Goal: Task Accomplishment & Management: Manage account settings

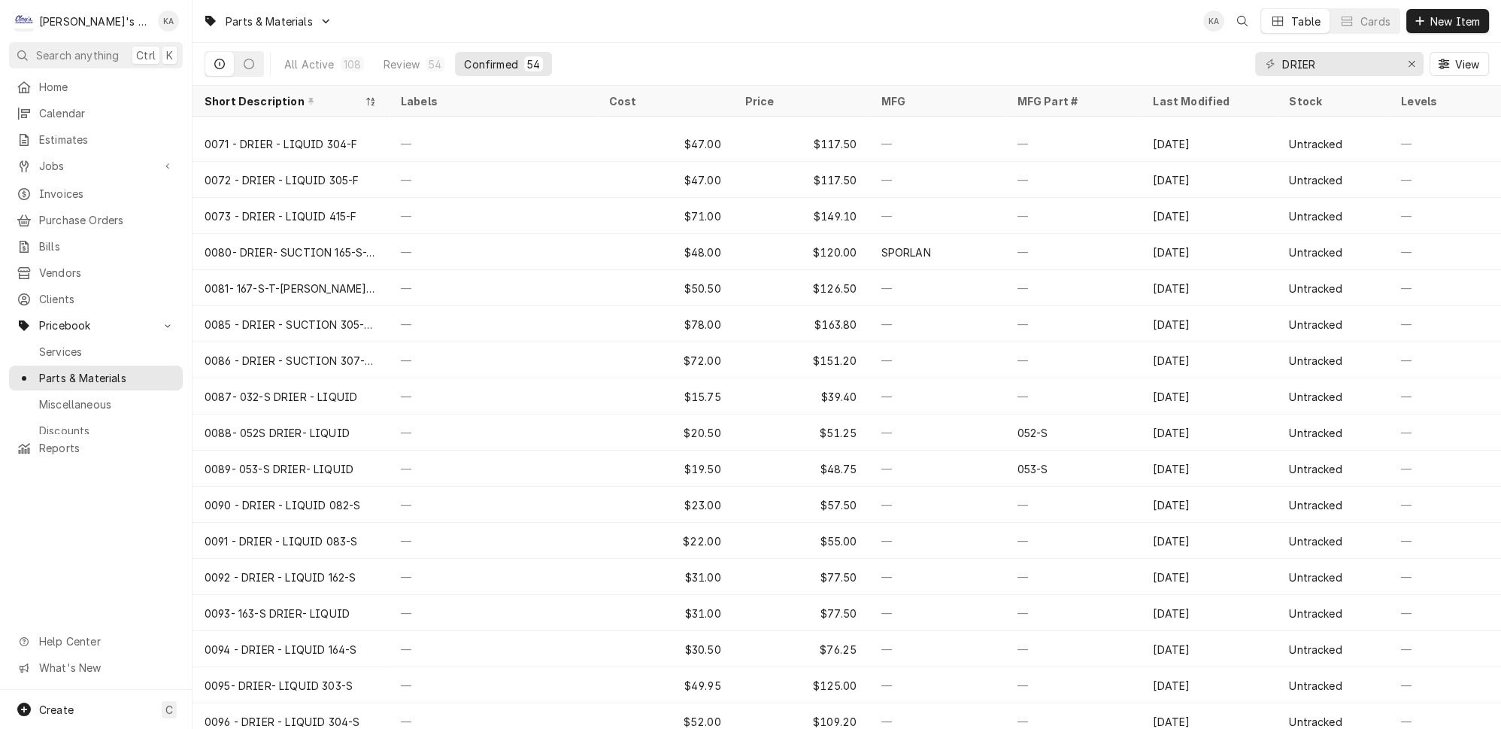
scroll to position [673, 0]
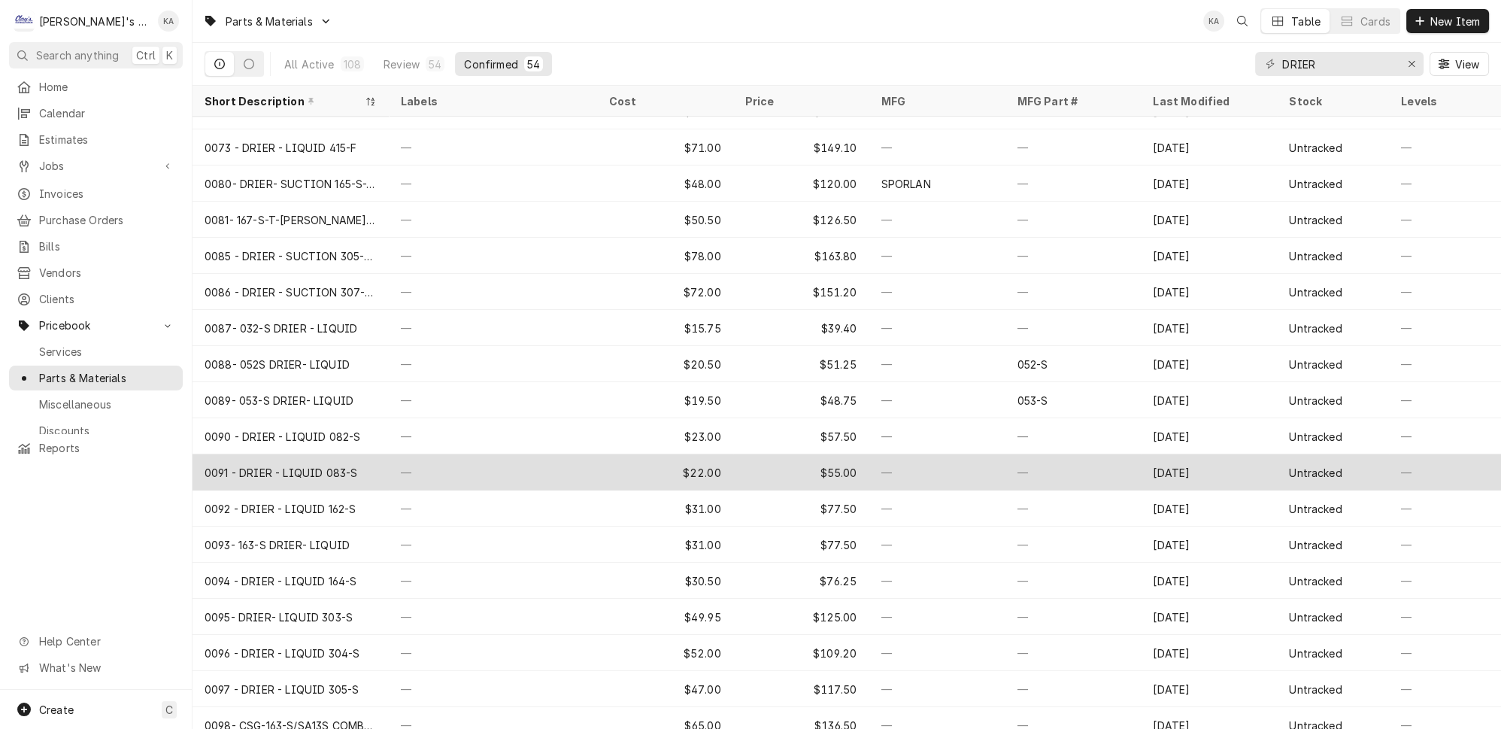
type input "DRIER"
click at [330, 465] on div "0091 - DRIER - LIQUID 083-S" at bounding box center [281, 473] width 153 height 16
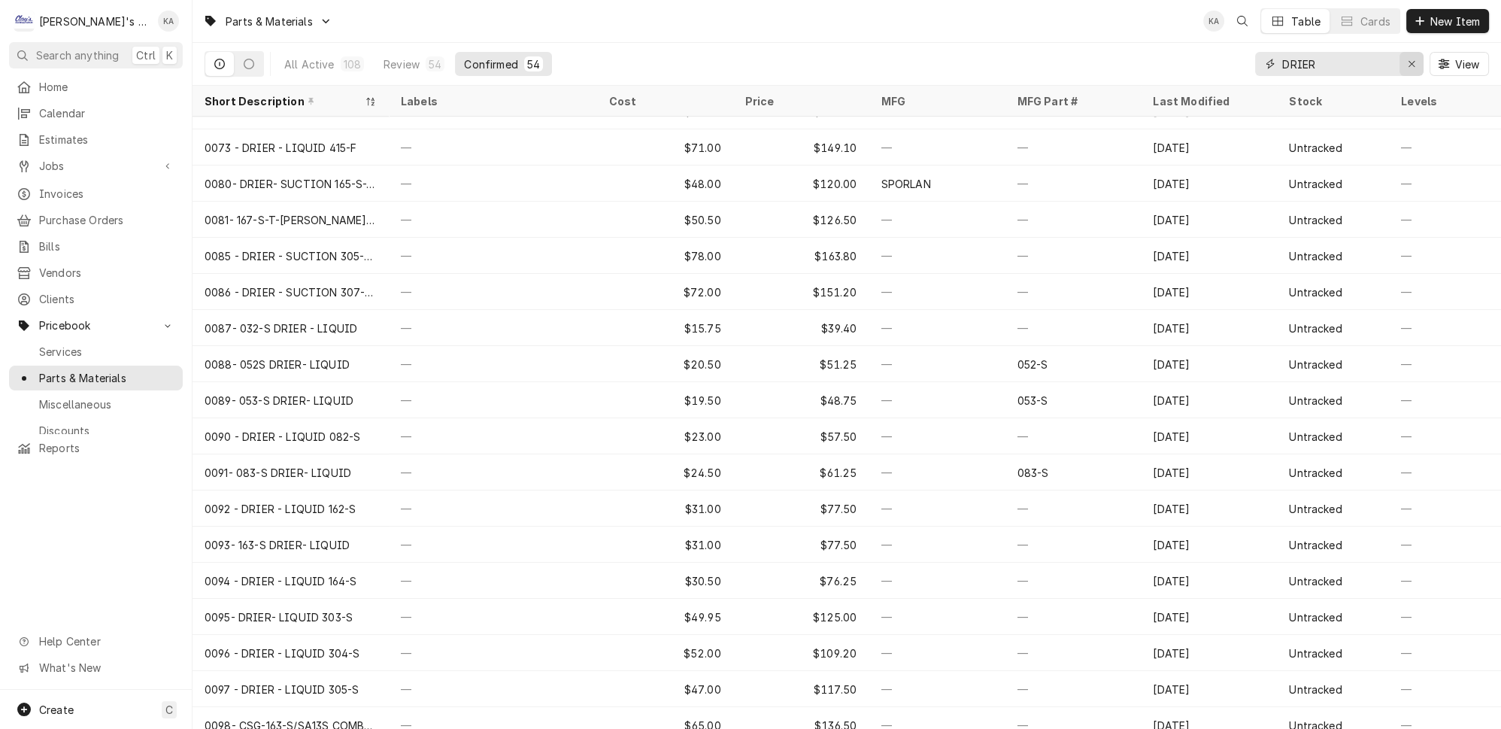
click at [1416, 59] on icon "Erase input" at bounding box center [1412, 64] width 8 height 11
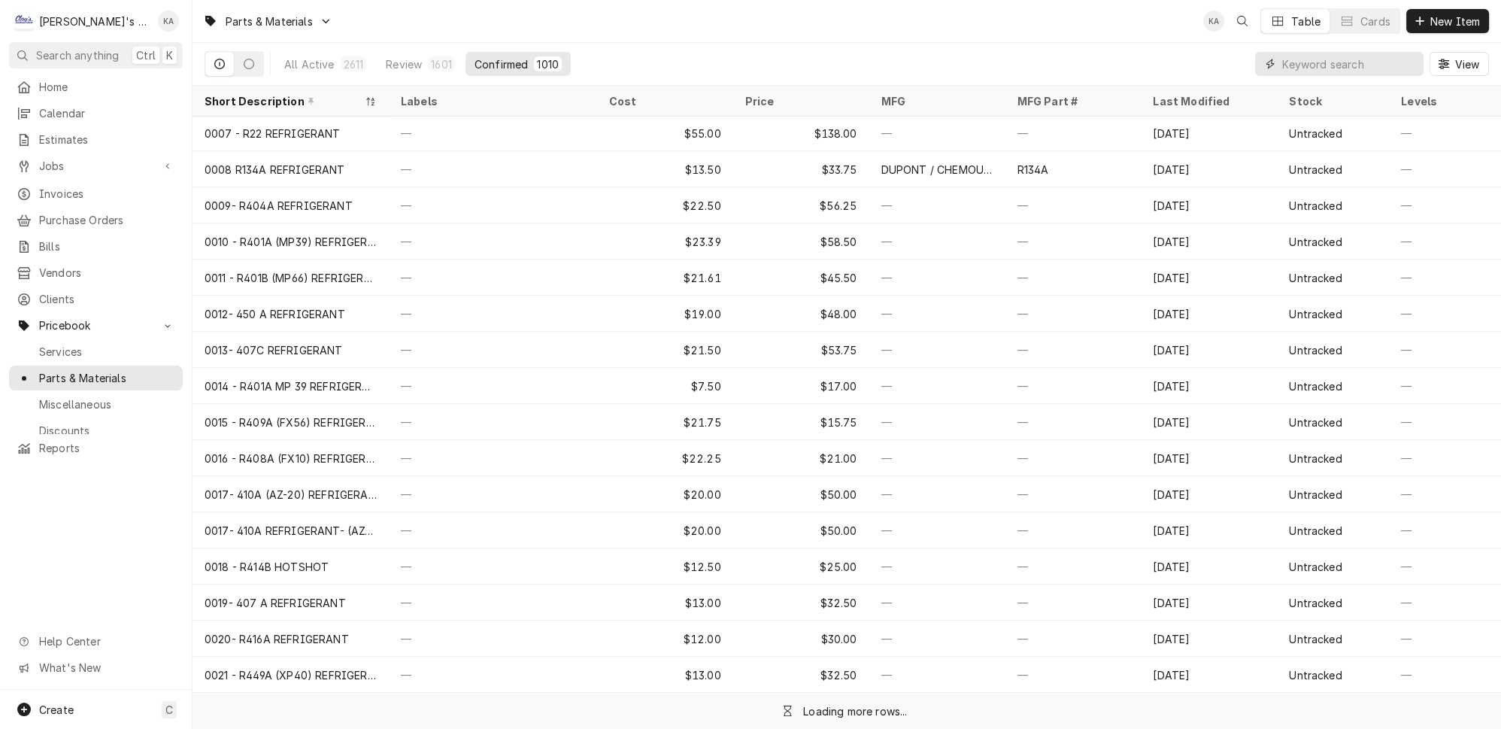
scroll to position [135, 0]
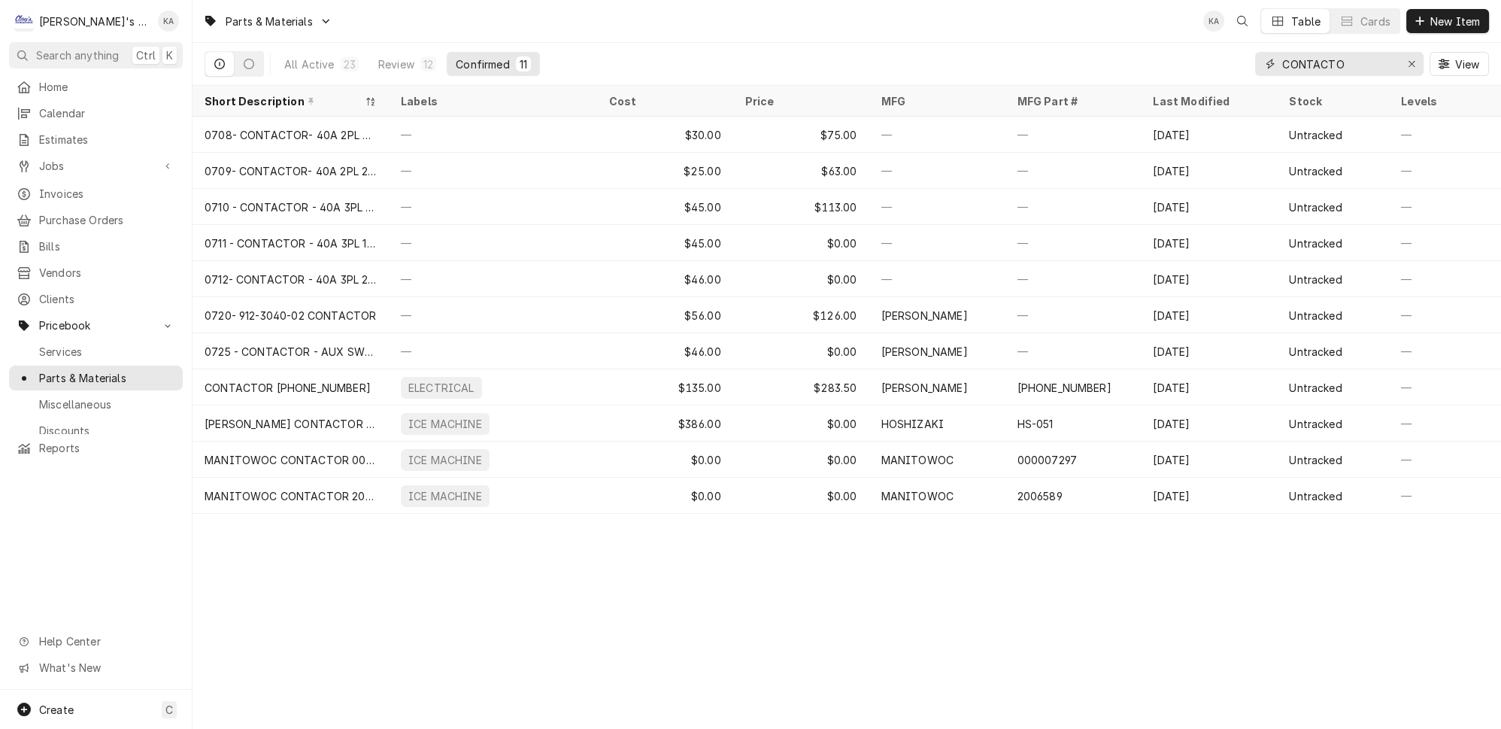
type input "CONTACTO"
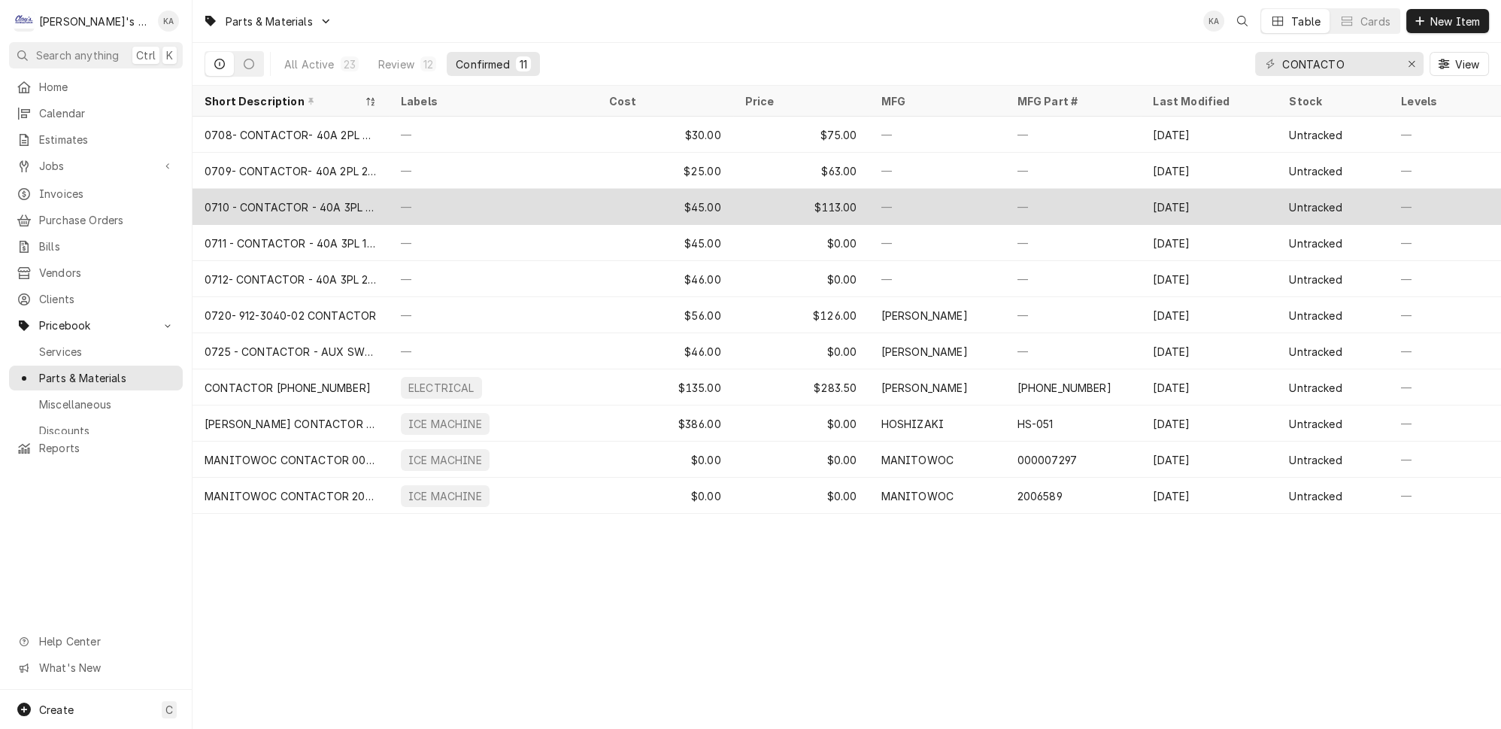
click at [509, 198] on div "—" at bounding box center [493, 207] width 208 height 36
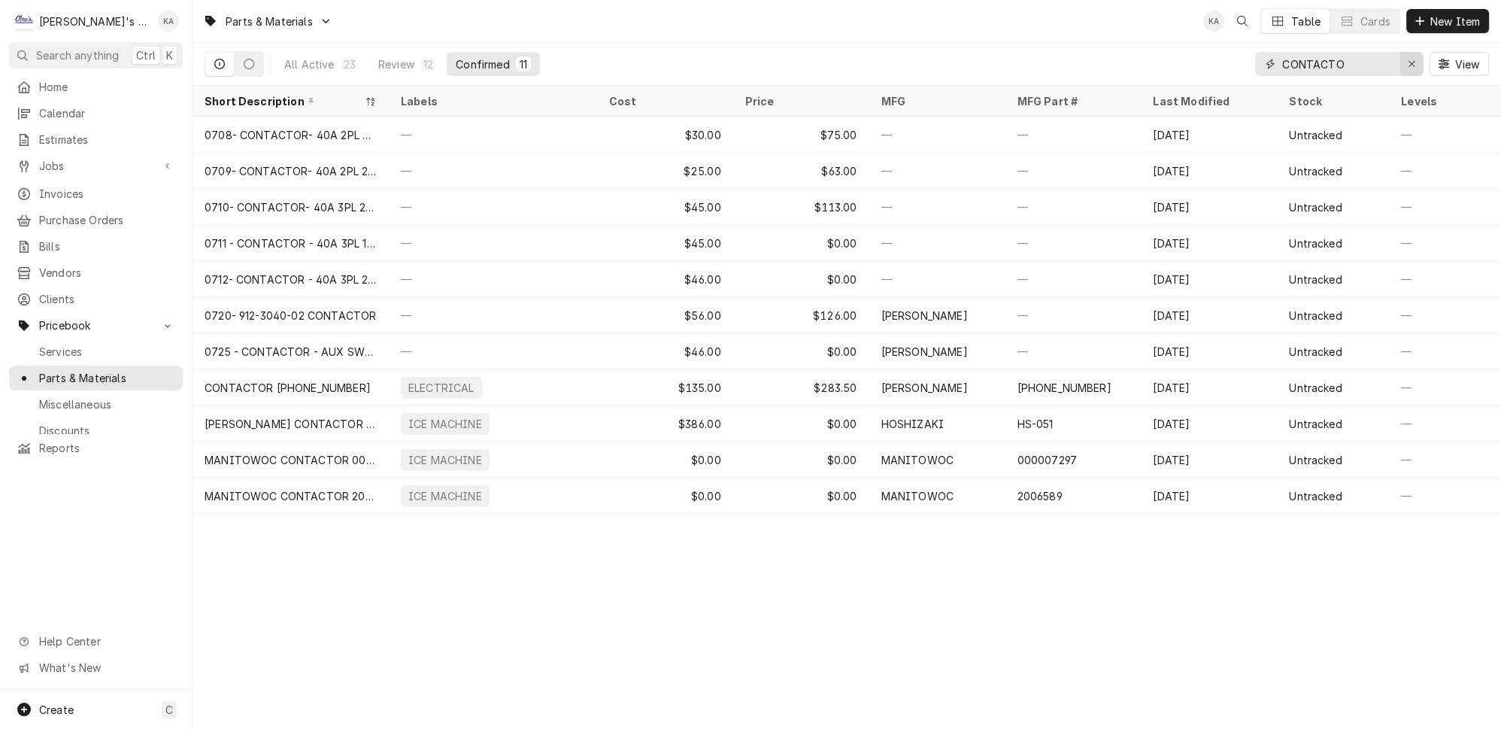
click at [1412, 59] on div "Erase input" at bounding box center [1411, 63] width 15 height 15
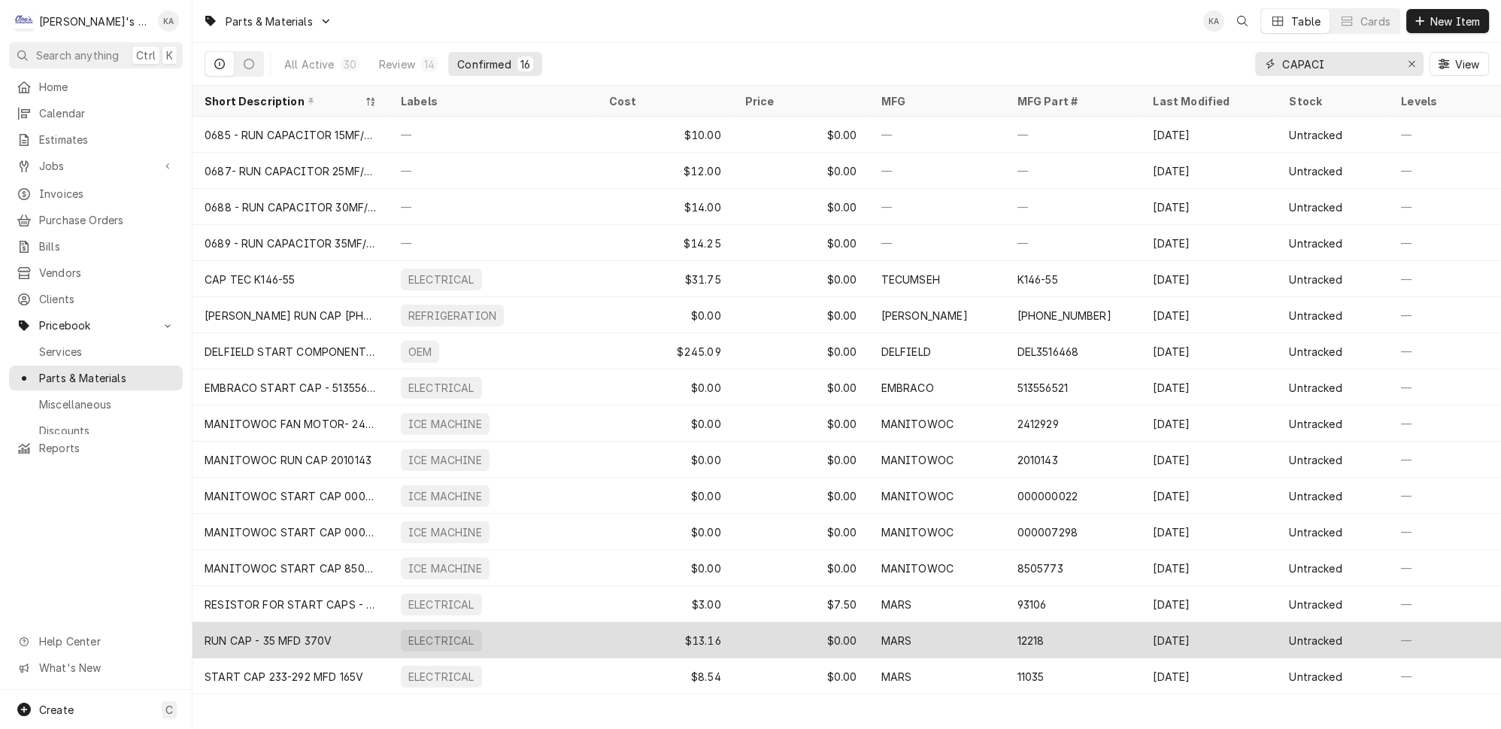
type input "CAPACI"
click at [319, 627] on div "RUN CAP - 35 MFD 370V" at bounding box center [291, 640] width 196 height 36
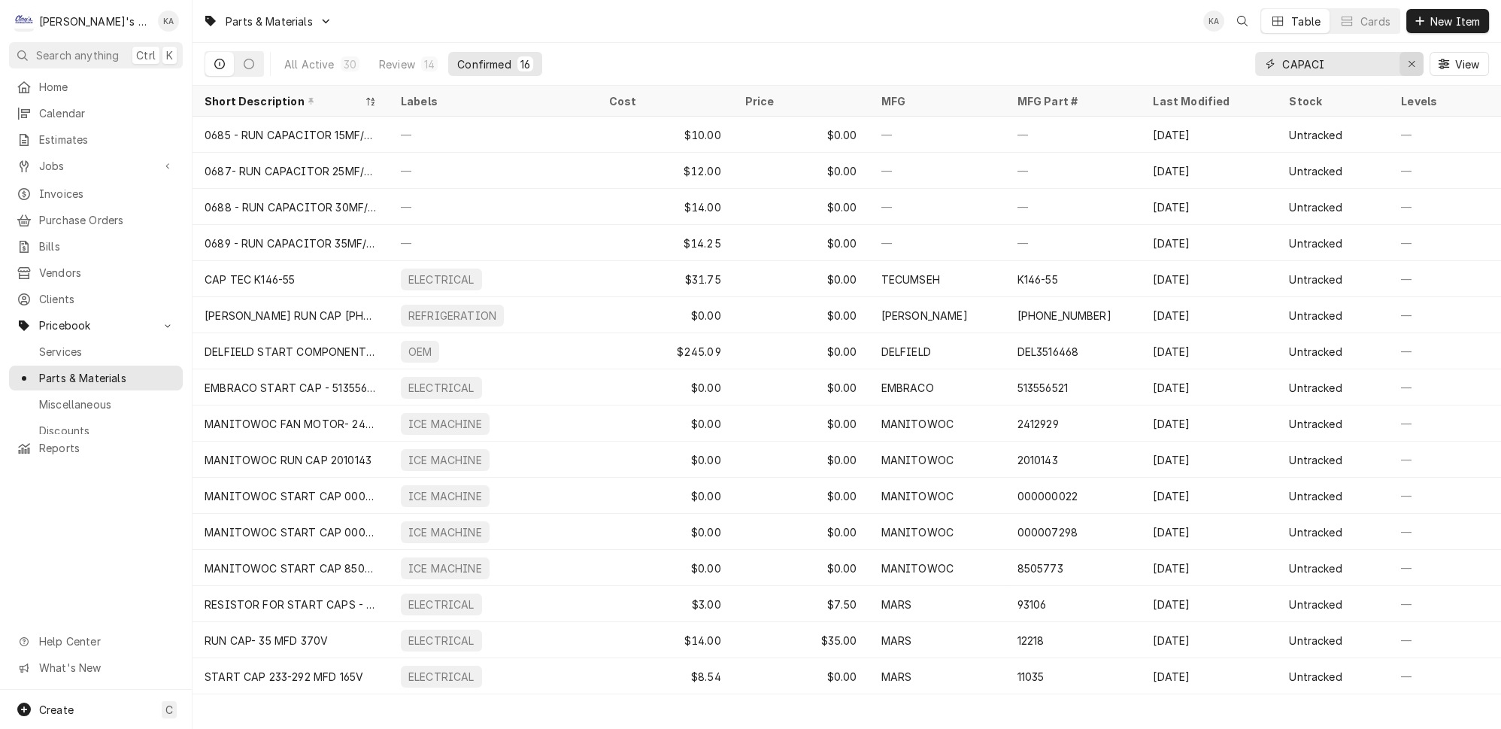
click at [1416, 59] on icon "Erase input" at bounding box center [1412, 64] width 8 height 11
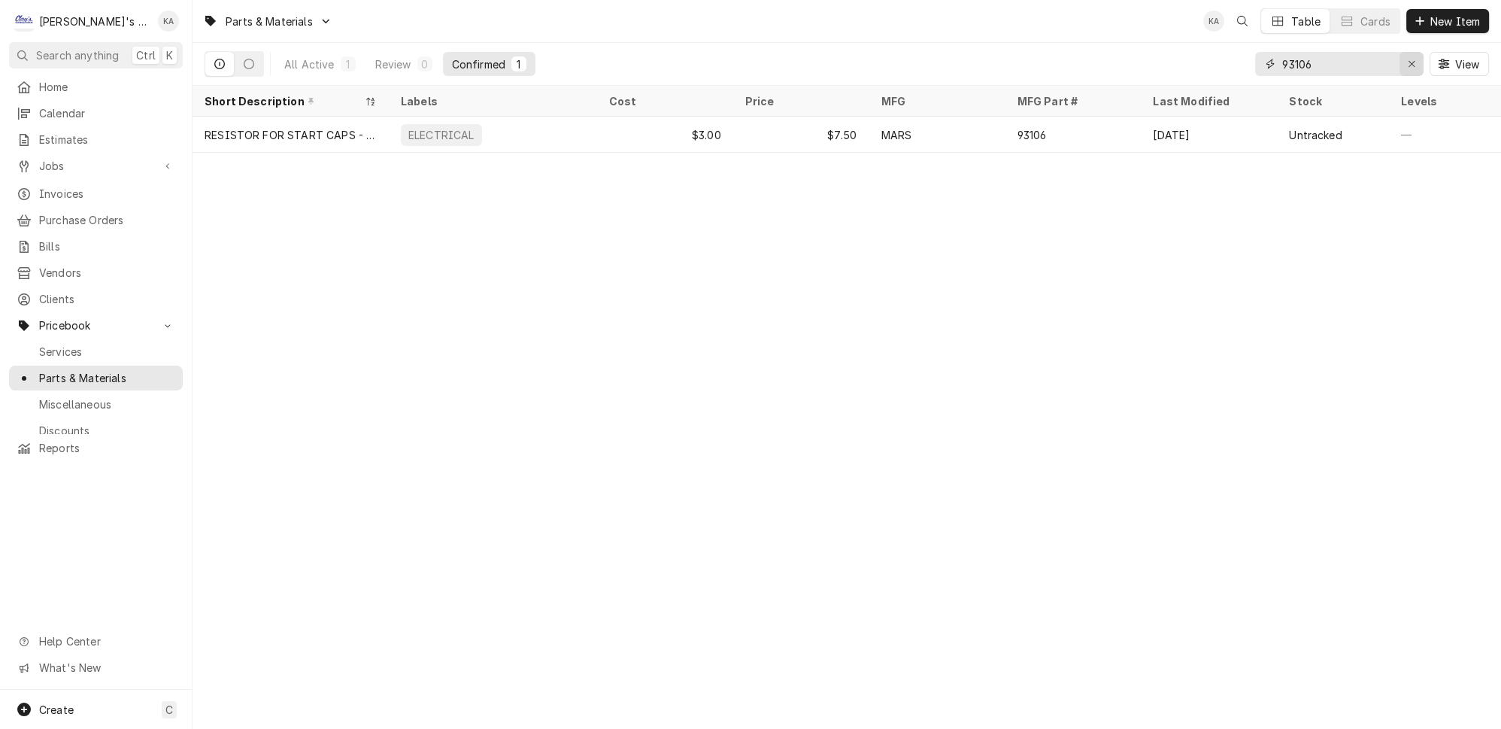
type input "93106"
click at [1415, 59] on icon "Erase input" at bounding box center [1412, 64] width 8 height 11
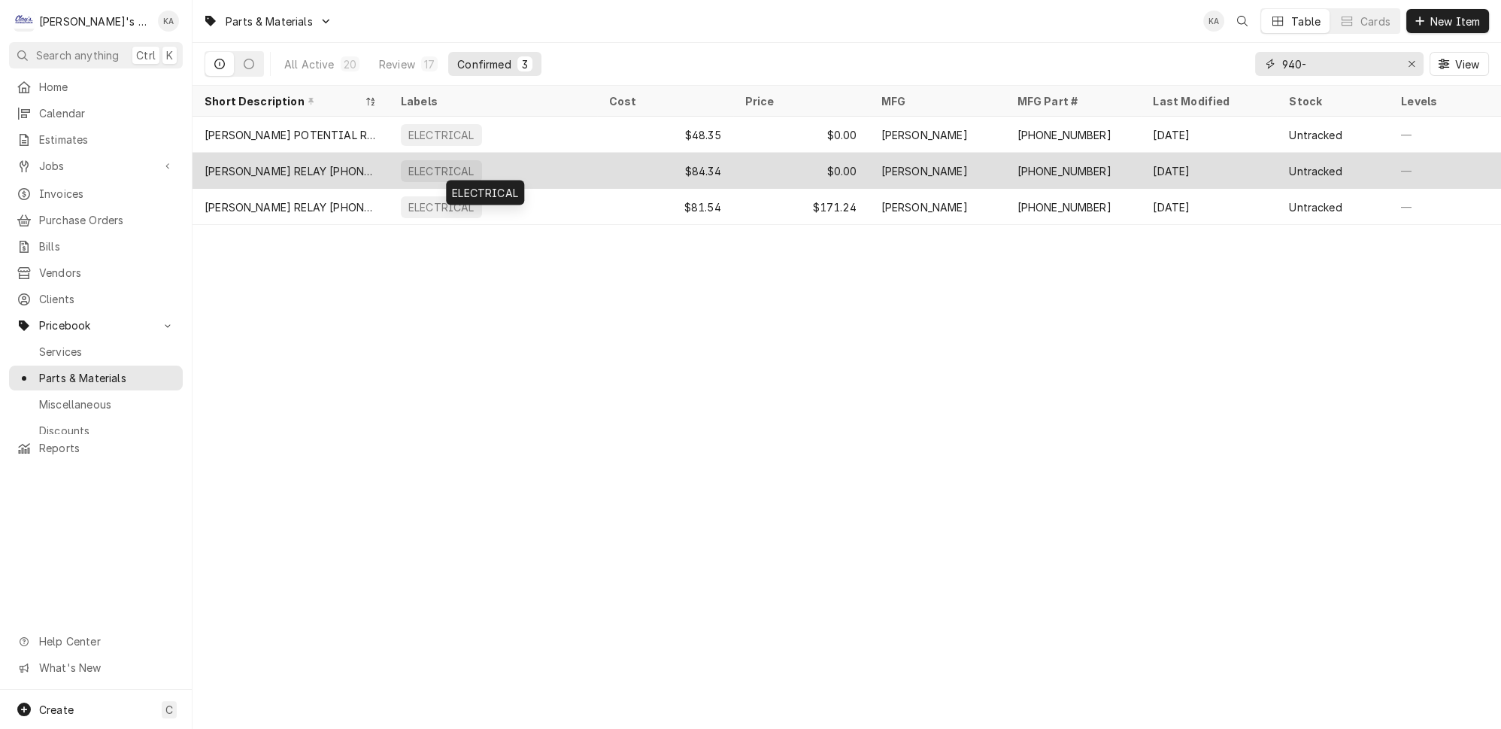
type input "940-"
click at [582, 153] on div "ELECTRICAL" at bounding box center [493, 171] width 208 height 36
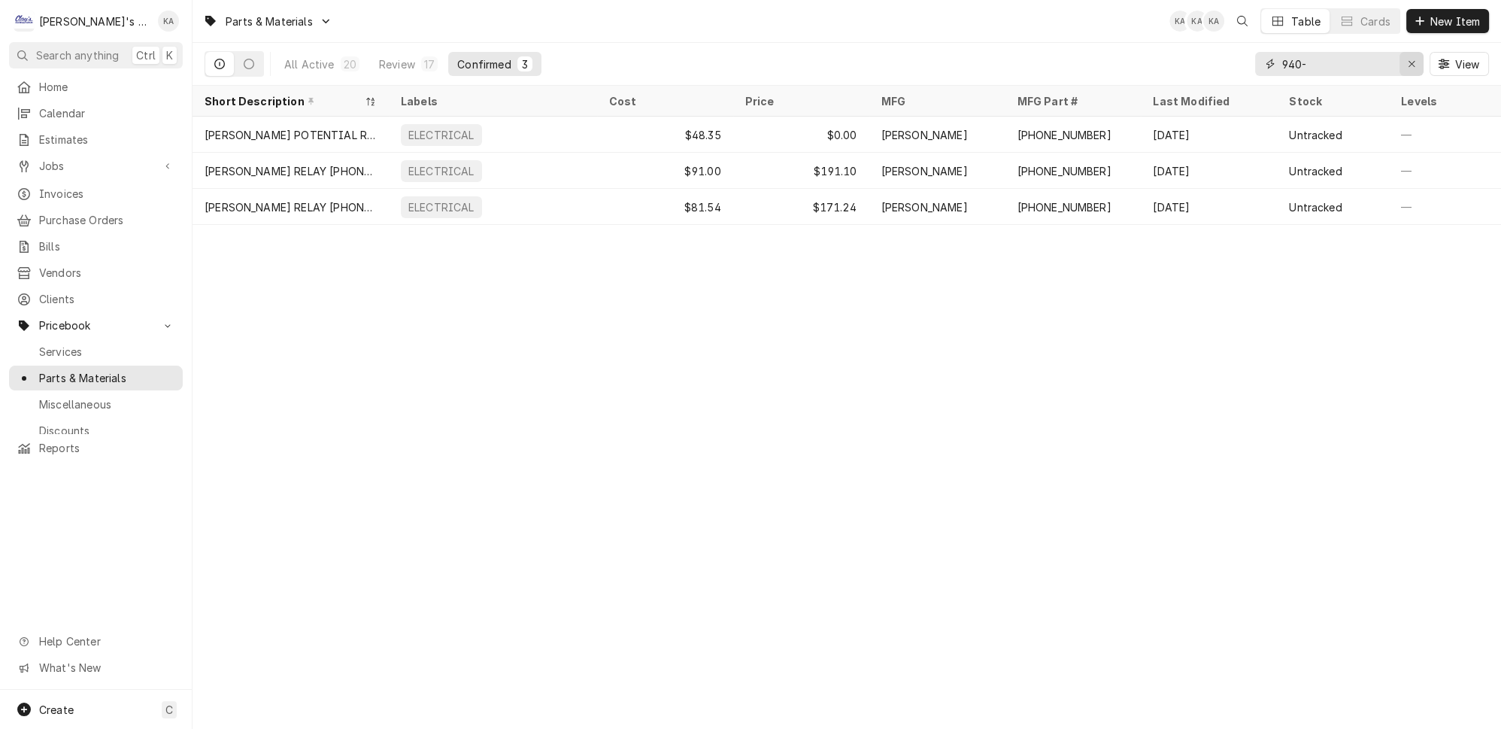
click at [1415, 60] on icon "Erase input" at bounding box center [1412, 64] width 8 height 11
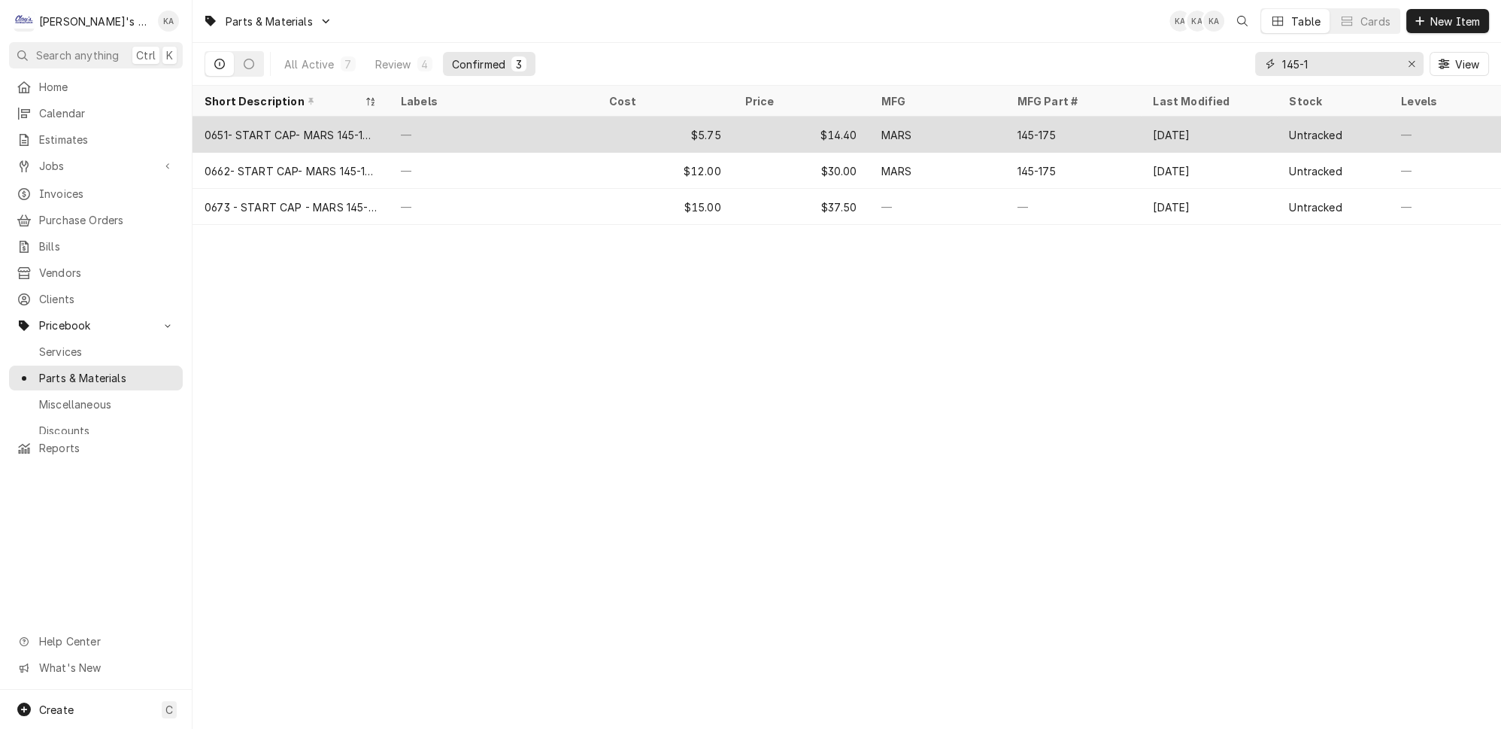
type input "145-1"
click at [333, 127] on div "0651- START CAP- MARS 145-175 115V" at bounding box center [291, 135] width 172 height 16
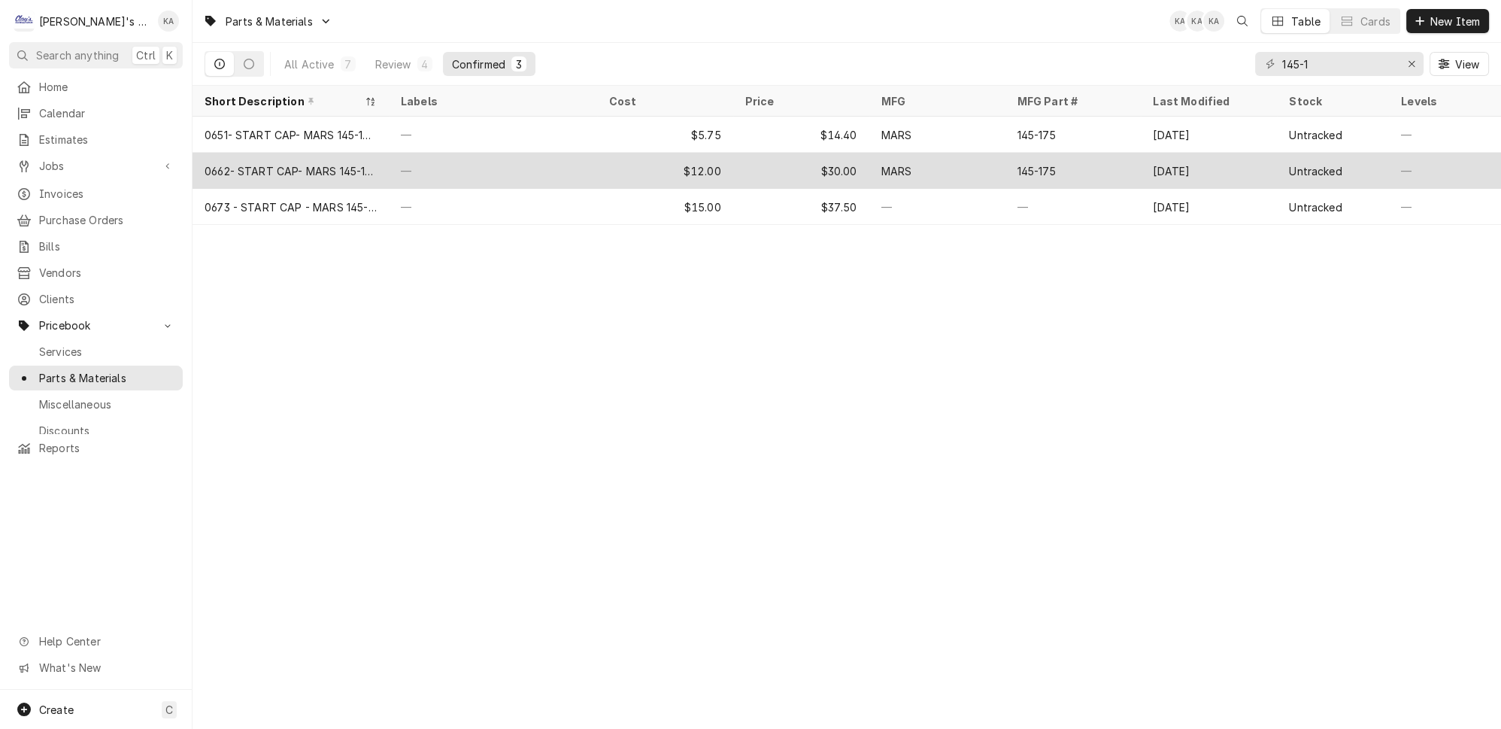
click at [558, 155] on div "—" at bounding box center [493, 171] width 208 height 36
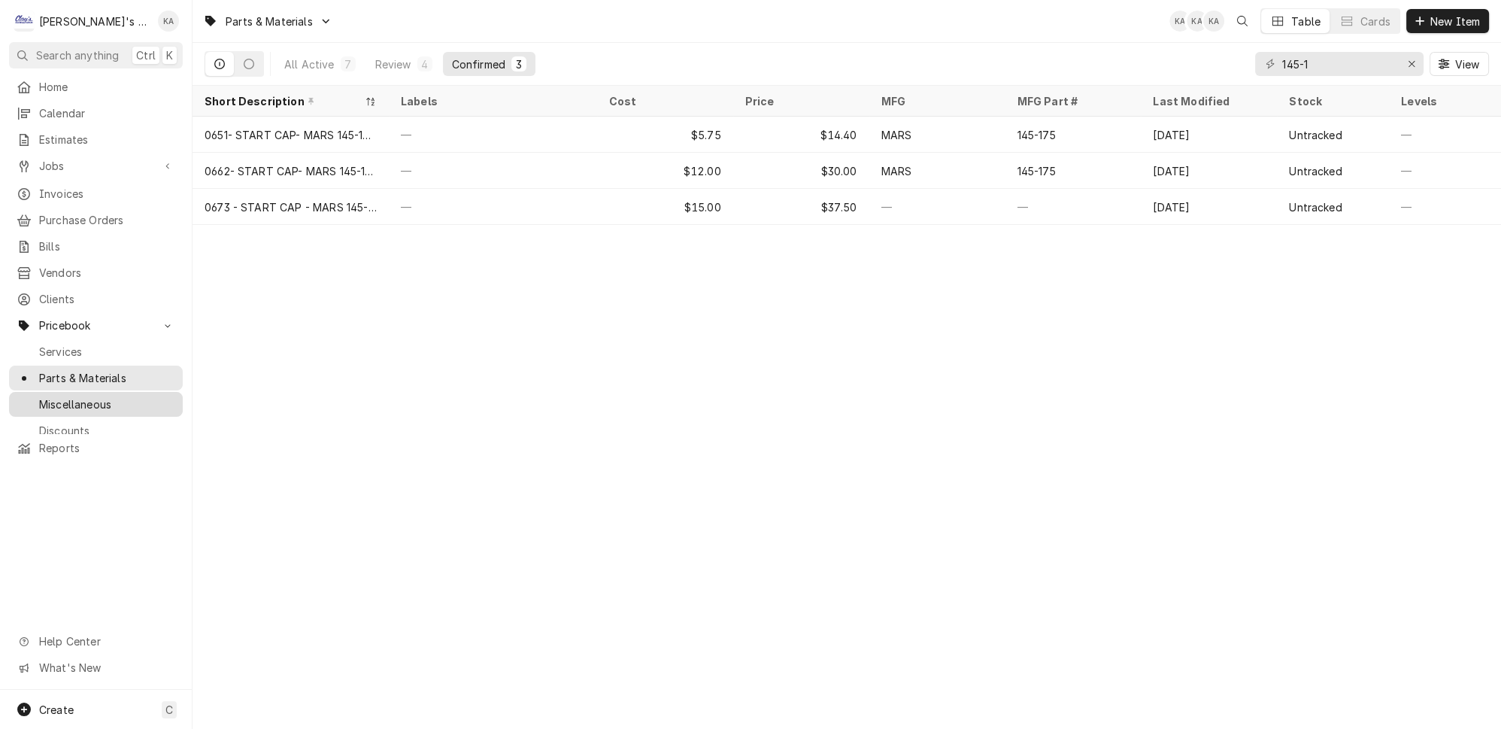
click at [96, 396] on span "Miscellaneous" at bounding box center [107, 404] width 136 height 16
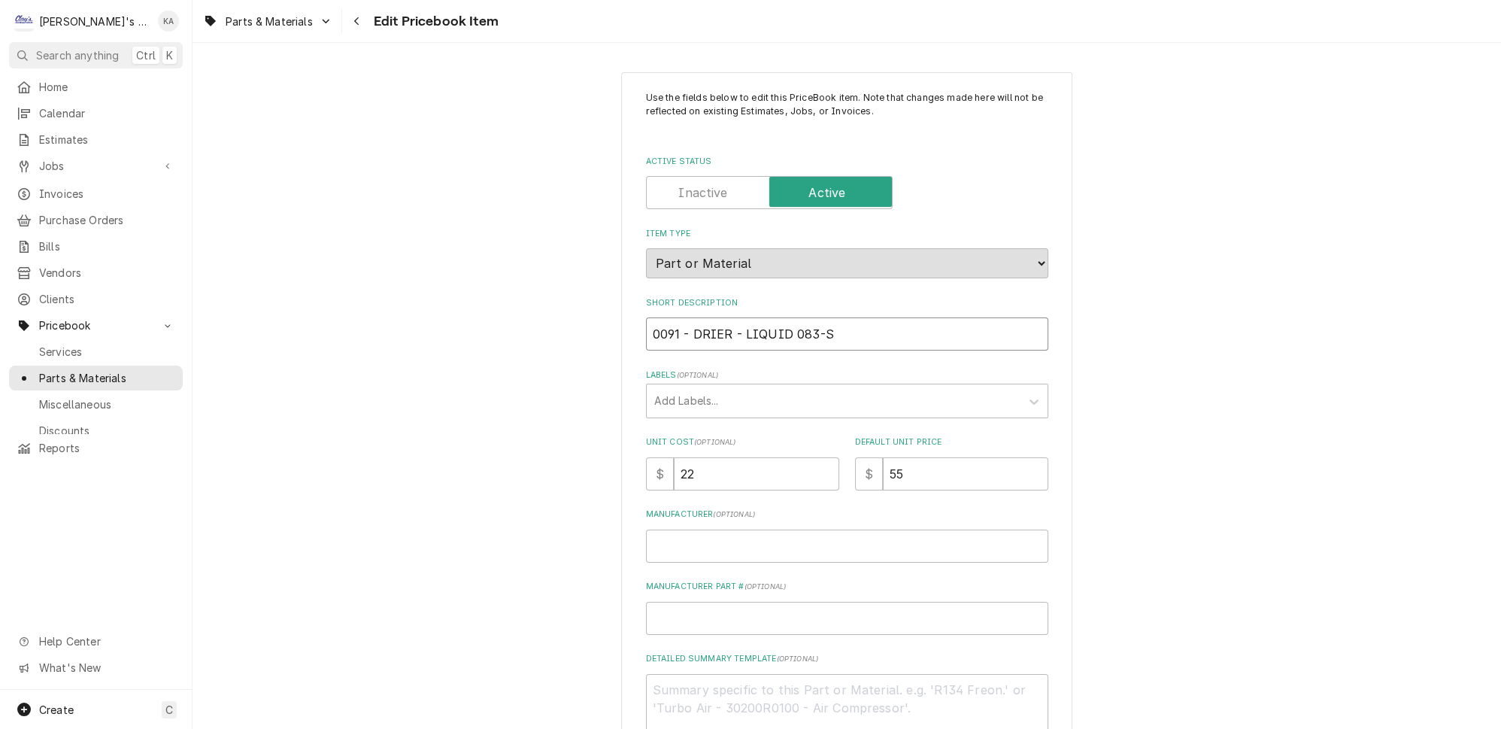
click at [683, 325] on input "0091 - DRIER - LIQUID 083-S" at bounding box center [847, 333] width 402 height 33
type textarea "x"
type input "0091- DRIER - LIQUID 083-S"
drag, startPoint x: 815, startPoint y: 325, endPoint x: 781, endPoint y: 328, distance: 34.7
click at [781, 328] on input "0091- DRIER - LIQUID 083-S" at bounding box center [847, 333] width 402 height 33
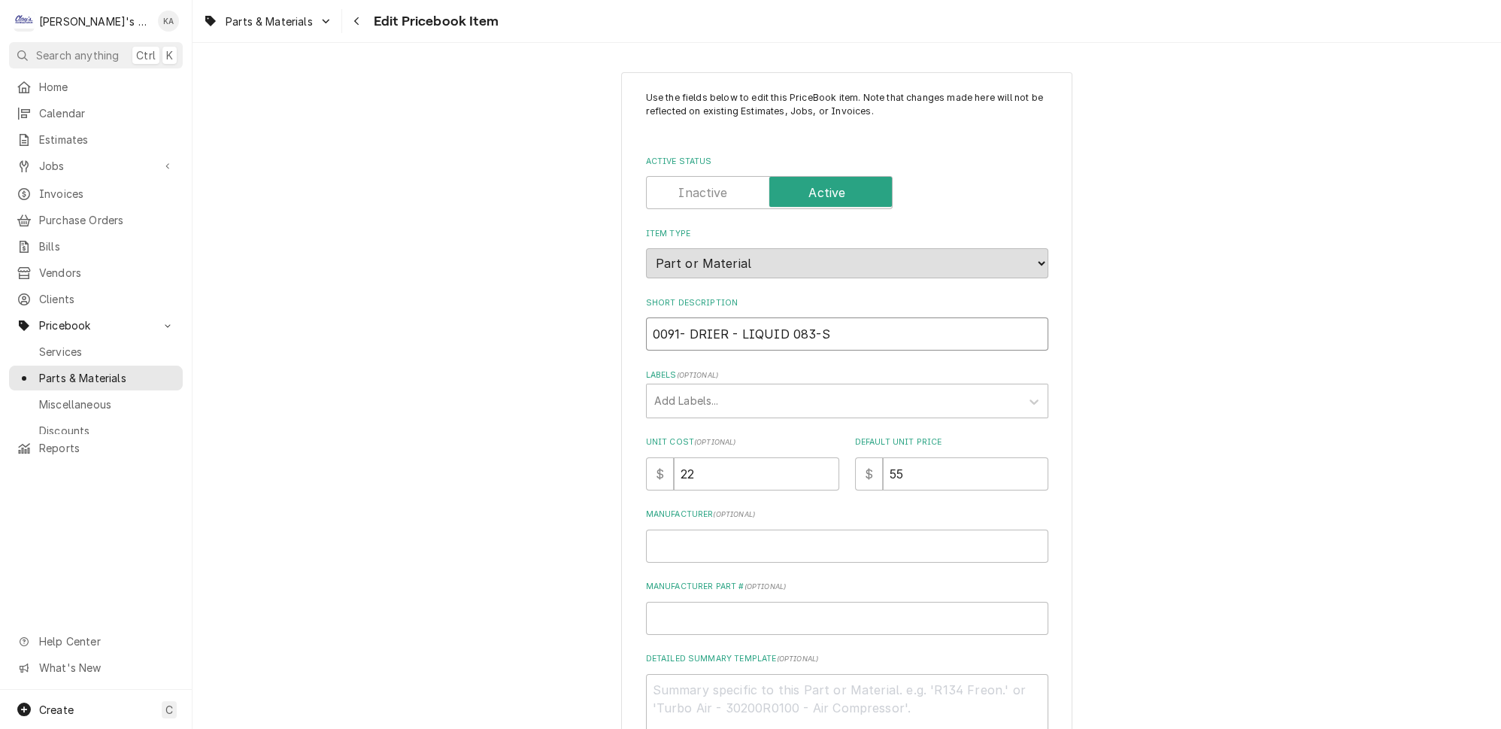
type textarea "x"
type input "0091- 083-SDRIER - LIQUID"
click at [721, 328] on input "0091- 083-SDRIER - LIQUID" at bounding box center [847, 333] width 402 height 33
type textarea "x"
type input "0091- 083-S DRIER - LIQUID"
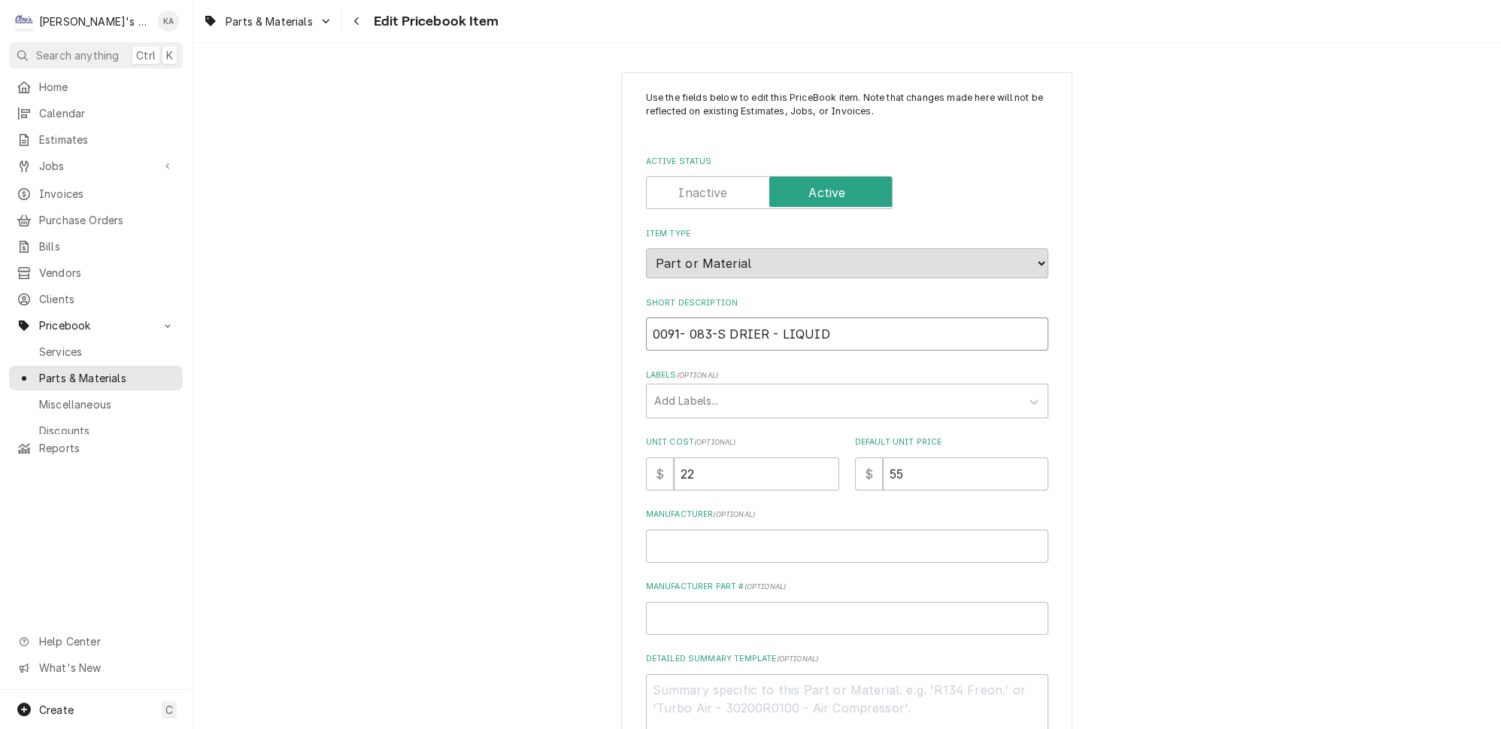
click at [763, 324] on input "0091- 083-S DRIER - LIQUID" at bounding box center [847, 333] width 402 height 33
type textarea "x"
drag, startPoint x: 721, startPoint y: 329, endPoint x: 687, endPoint y: 329, distance: 33.9
click at [687, 329] on input "0091- 083-S DRIER- LIQUID" at bounding box center [847, 333] width 402 height 33
type input "0091- 083-S DRIER- LIQUID"
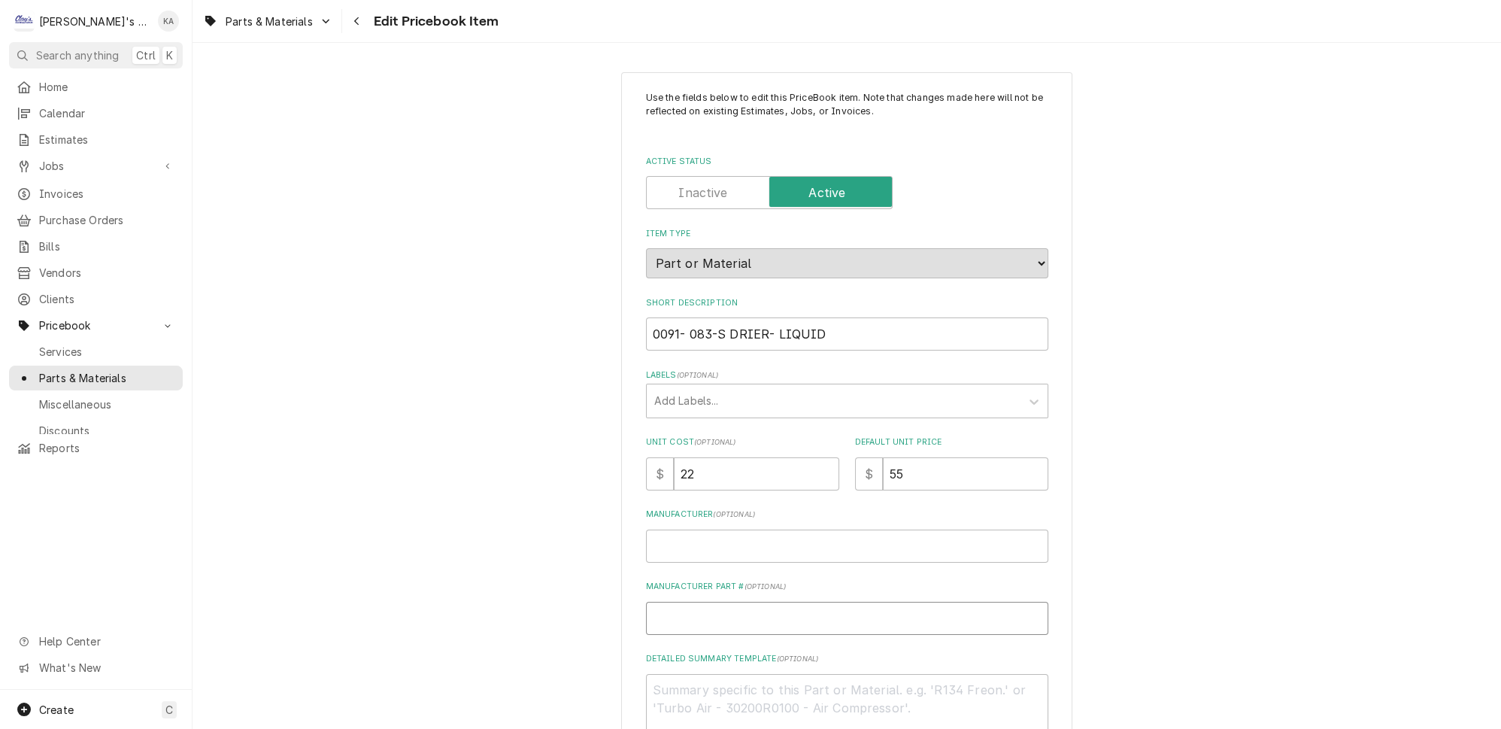
paste input "083-S"
type textarea "x"
type input "083-S"
drag, startPoint x: 698, startPoint y: 464, endPoint x: 669, endPoint y: 465, distance: 29.3
click at [669, 465] on div "$ 22" at bounding box center [742, 473] width 193 height 33
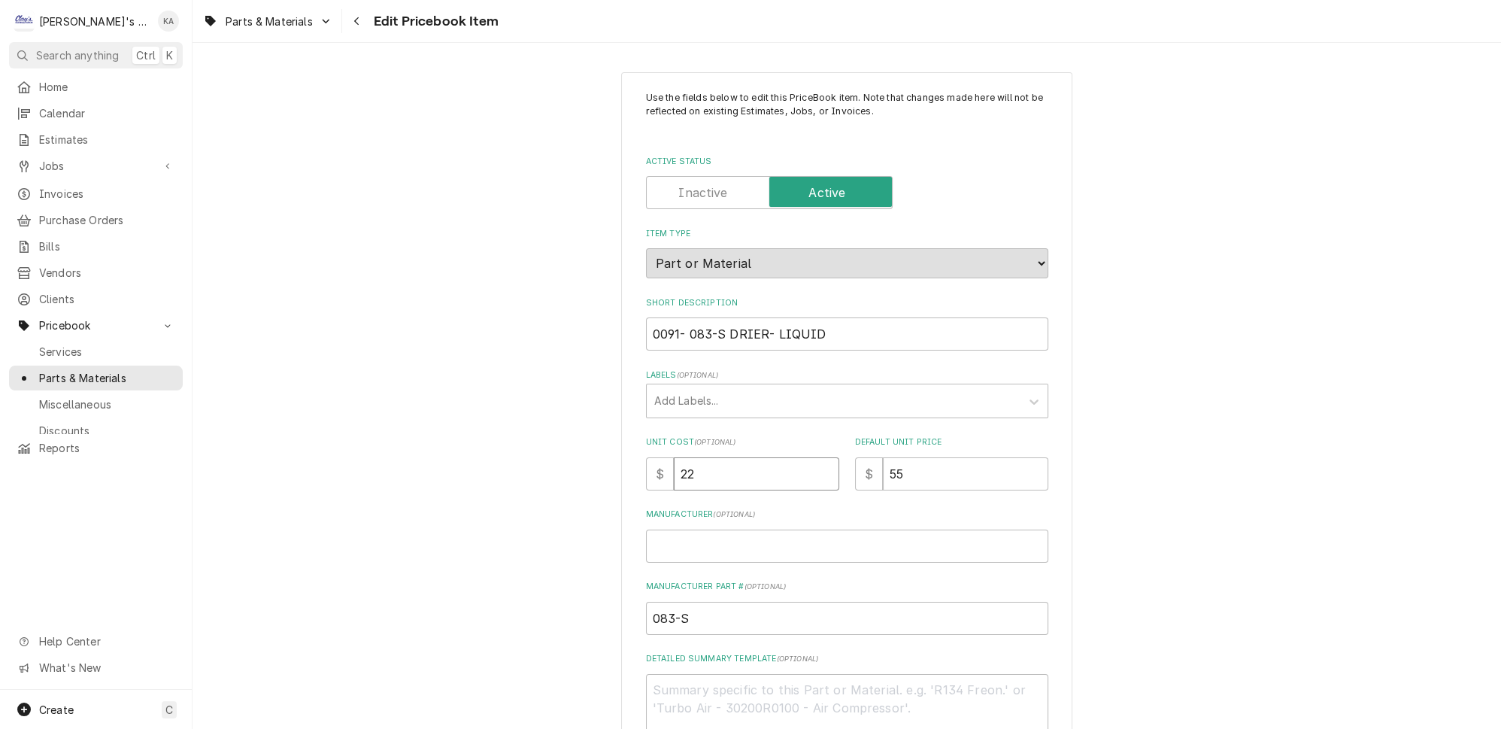
type textarea "x"
type input "2"
type textarea "x"
type input "24"
type textarea "x"
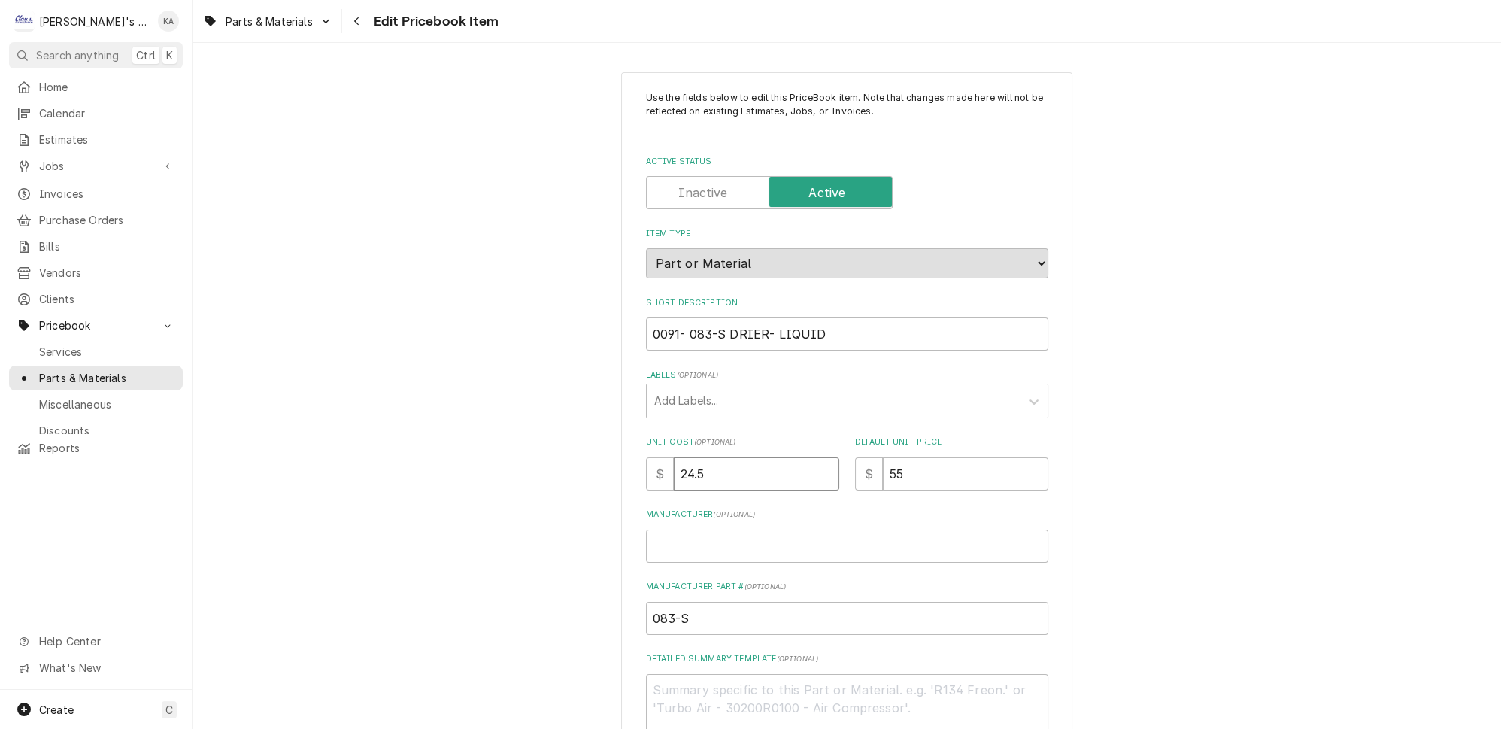
type input "24.5"
type textarea "x"
type input "6"
type textarea "x"
type input "61"
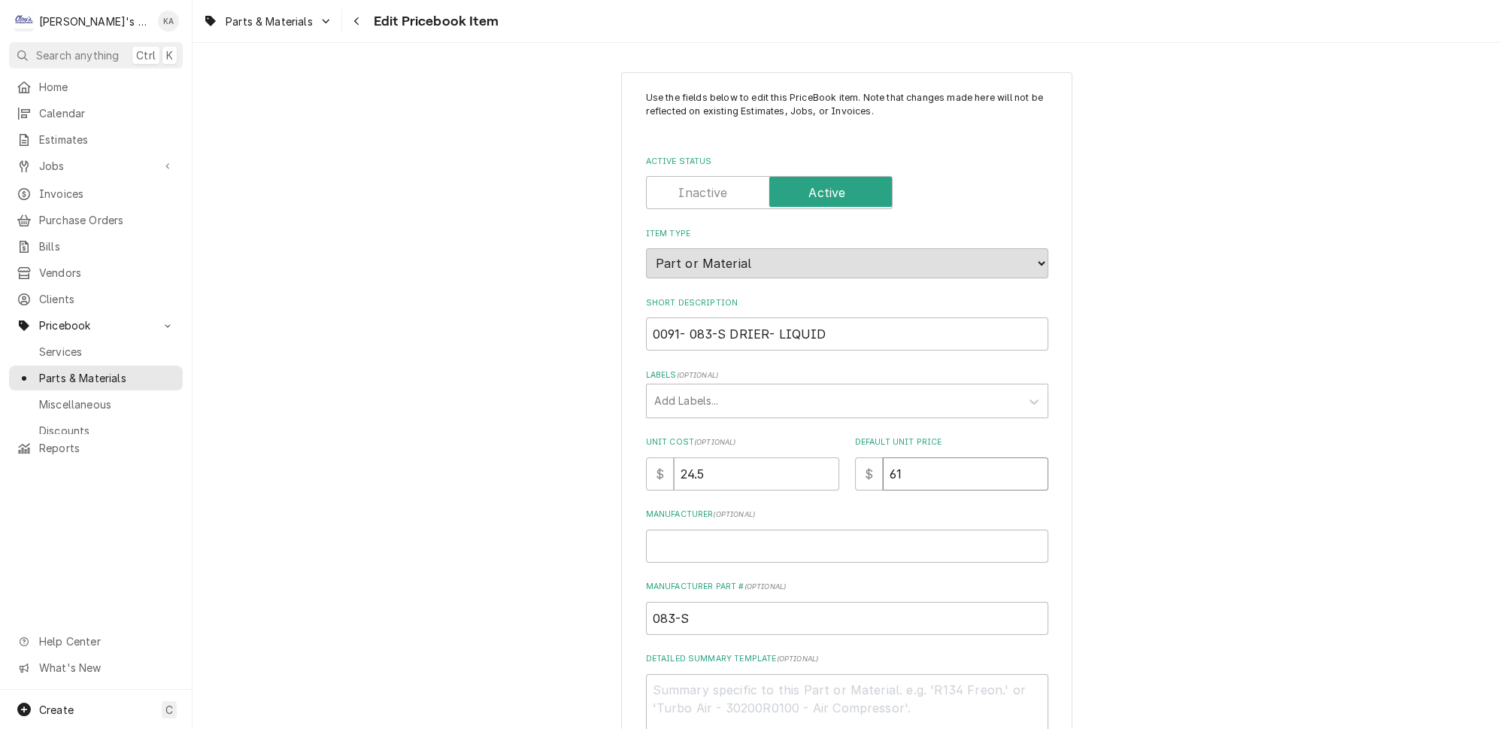
type textarea "x"
type input "61.2"
type textarea "x"
type input "61.25"
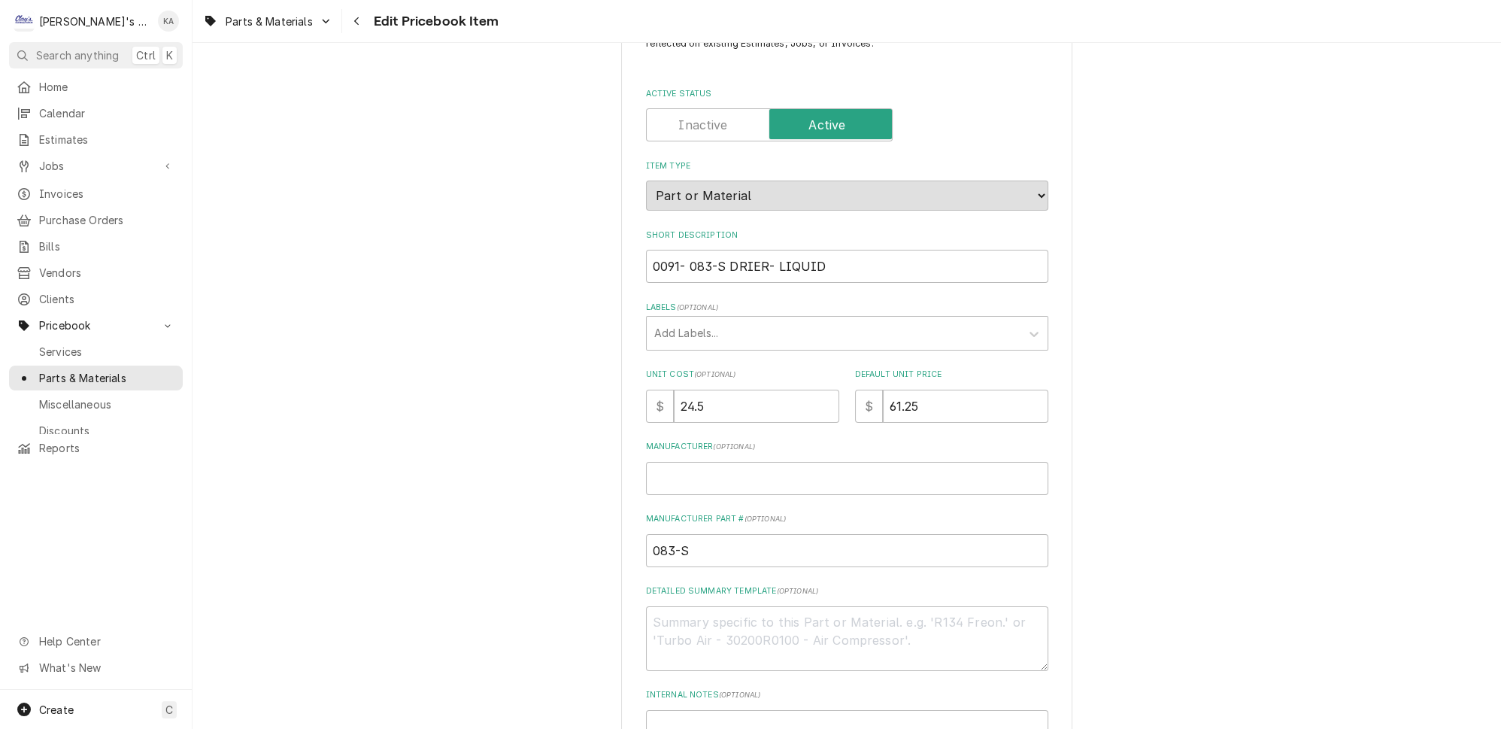
scroll to position [414, 0]
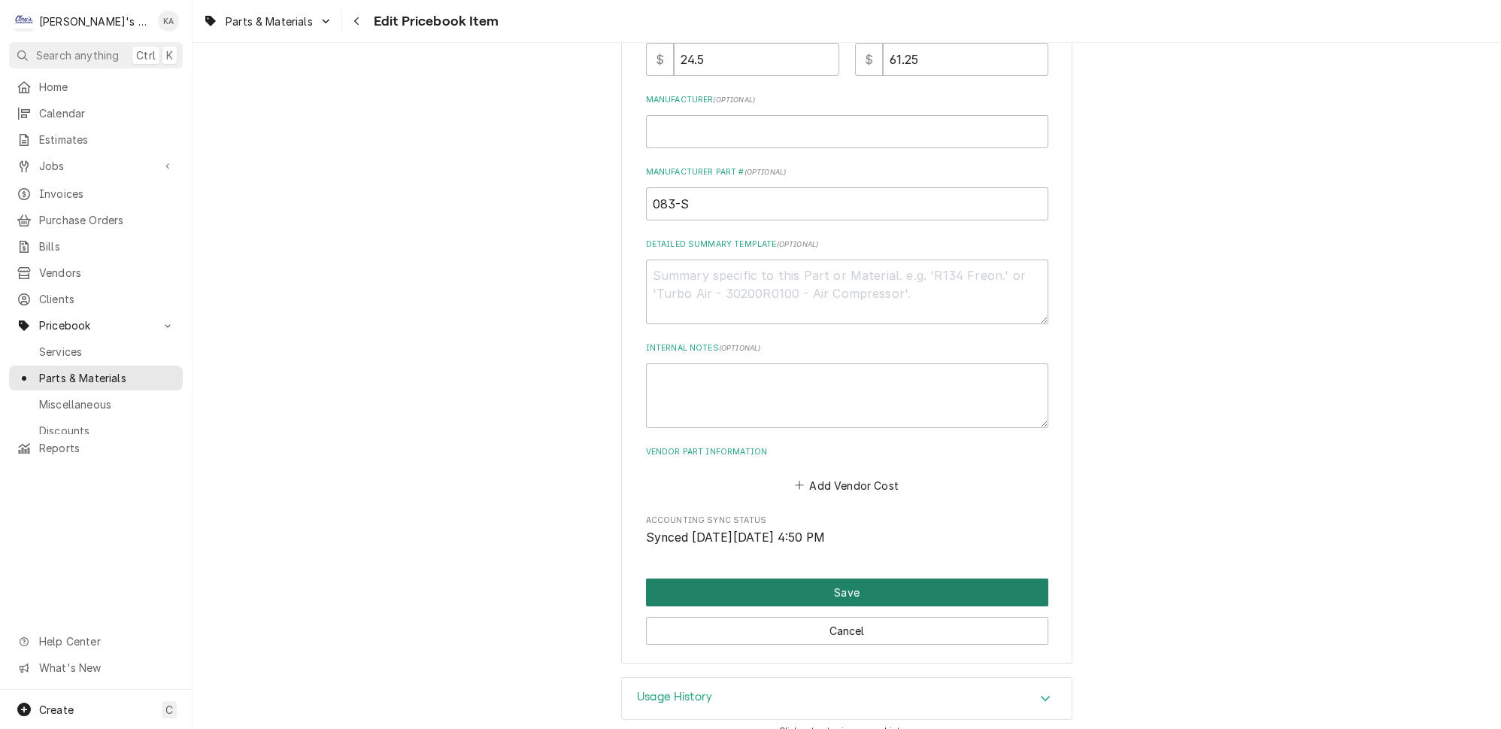
click at [865, 578] on button "Save" at bounding box center [847, 592] width 402 height 28
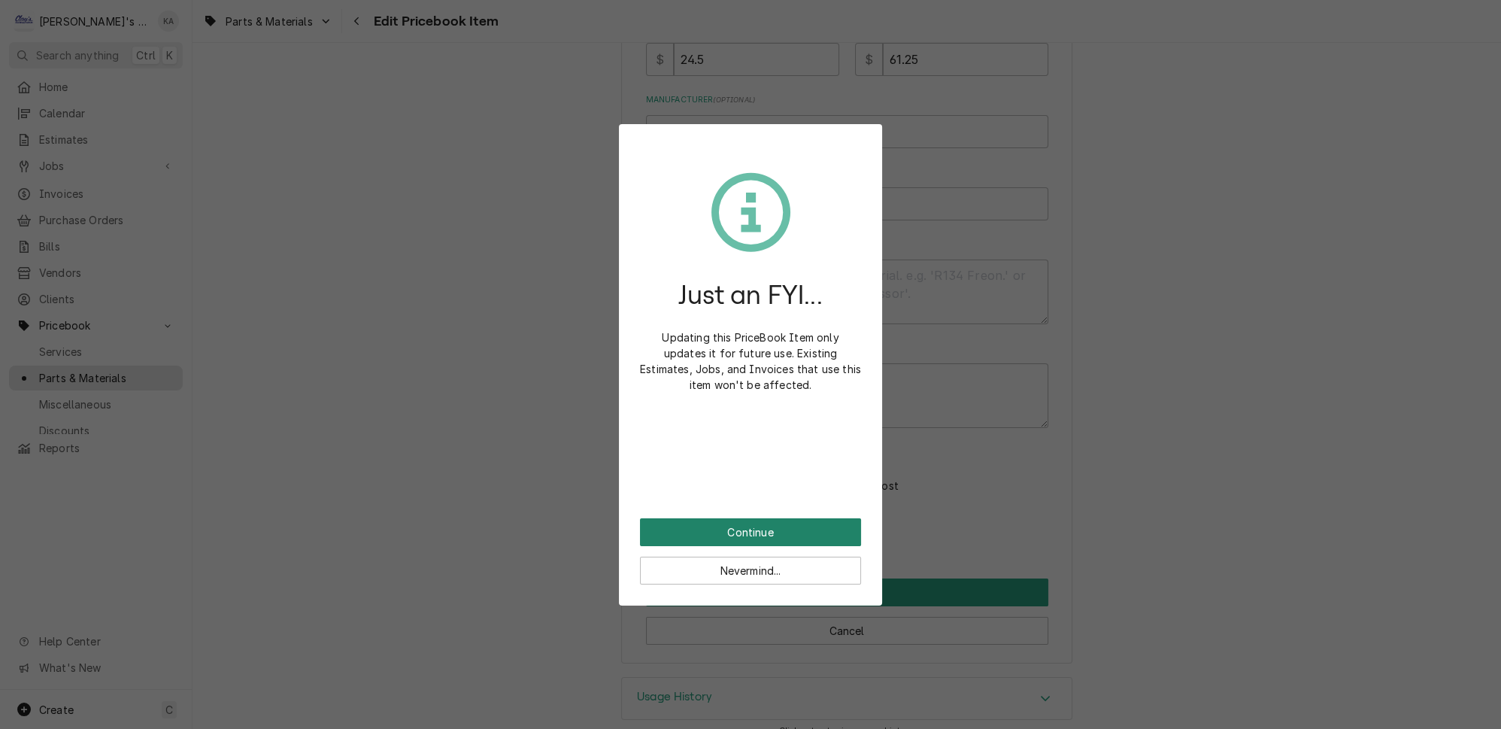
click at [761, 518] on button "Continue" at bounding box center [750, 532] width 221 height 28
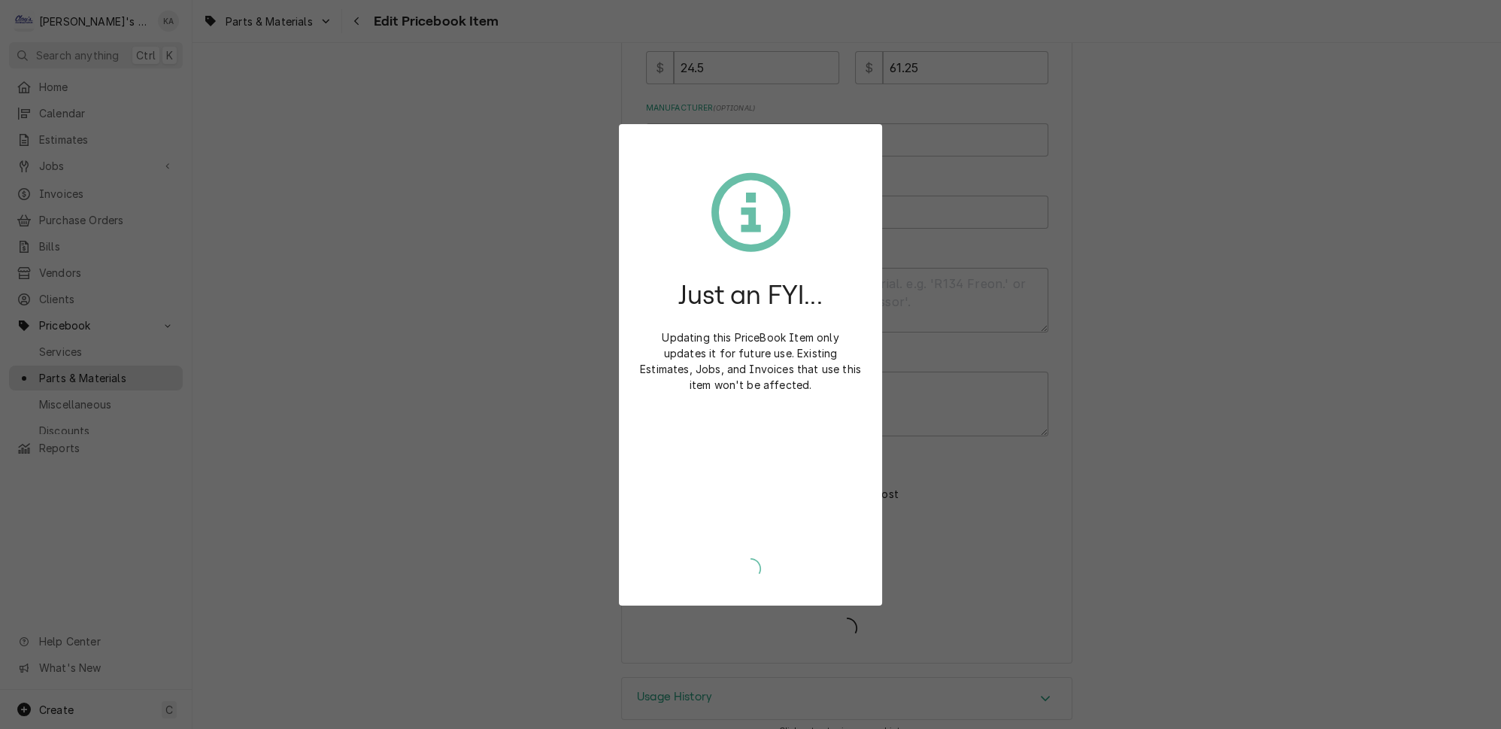
type textarea "x"
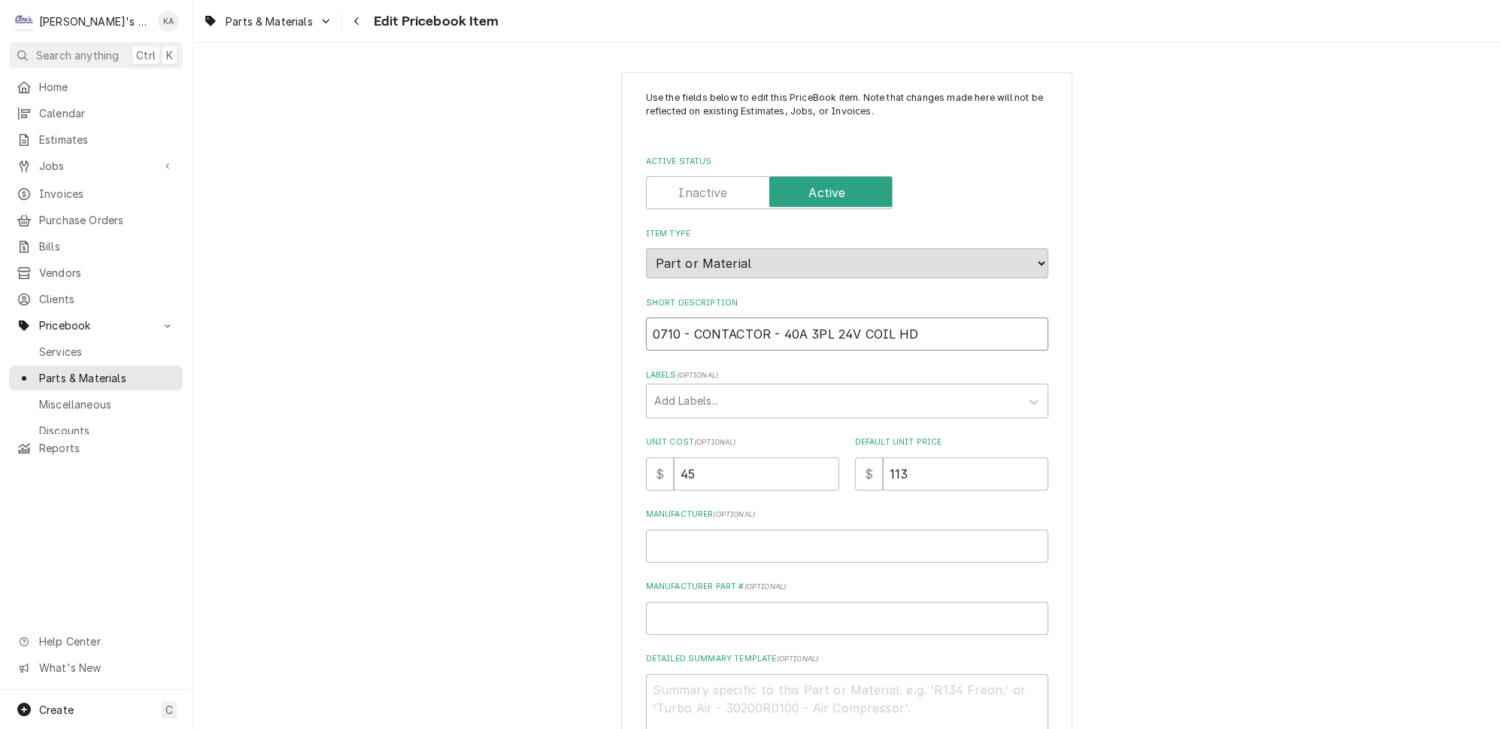
click at [683, 328] on input "0710 - CONTACTOR - 40A 3PL 24V COIL HD" at bounding box center [847, 333] width 402 height 33
type textarea "x"
type input "0710- CONTACTOR - 40A 3PL 24V COIL HD"
click at [763, 327] on input "0710- CONTACTOR - 40A 3PL 24V COIL HD" at bounding box center [847, 333] width 402 height 33
type textarea "x"
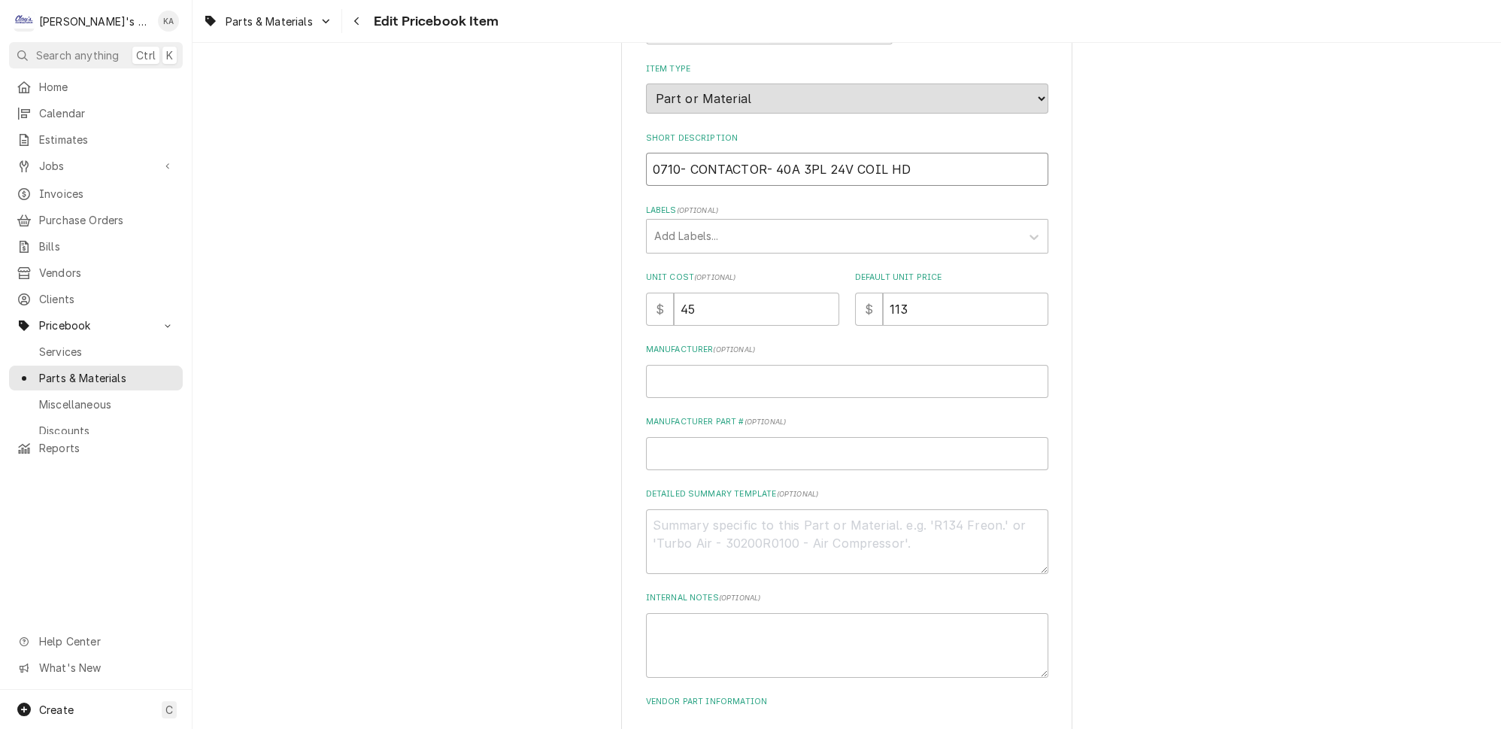
scroll to position [414, 0]
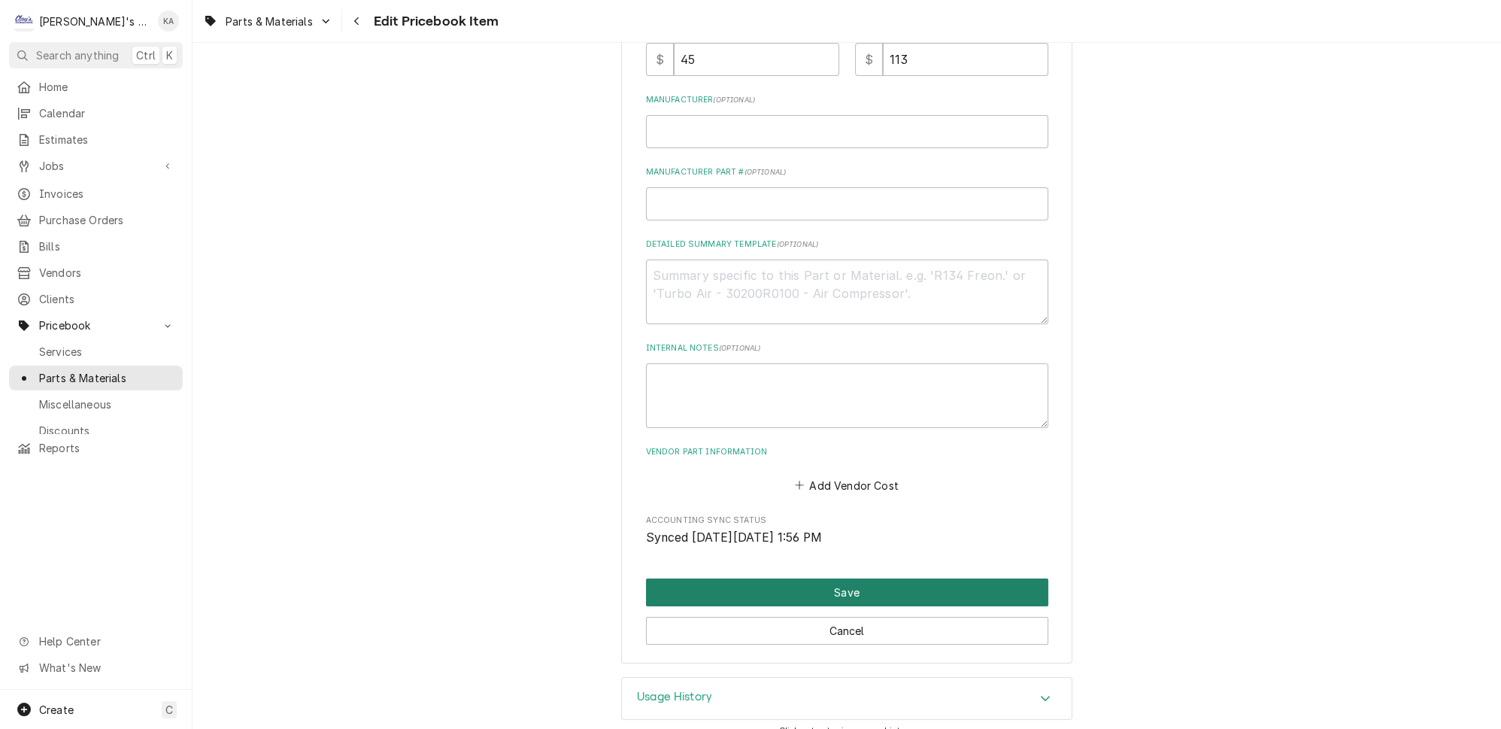
type input "0710- CONTACTOR- 40A 3PL 24V COIL HD"
click at [829, 580] on button "Save" at bounding box center [847, 592] width 402 height 28
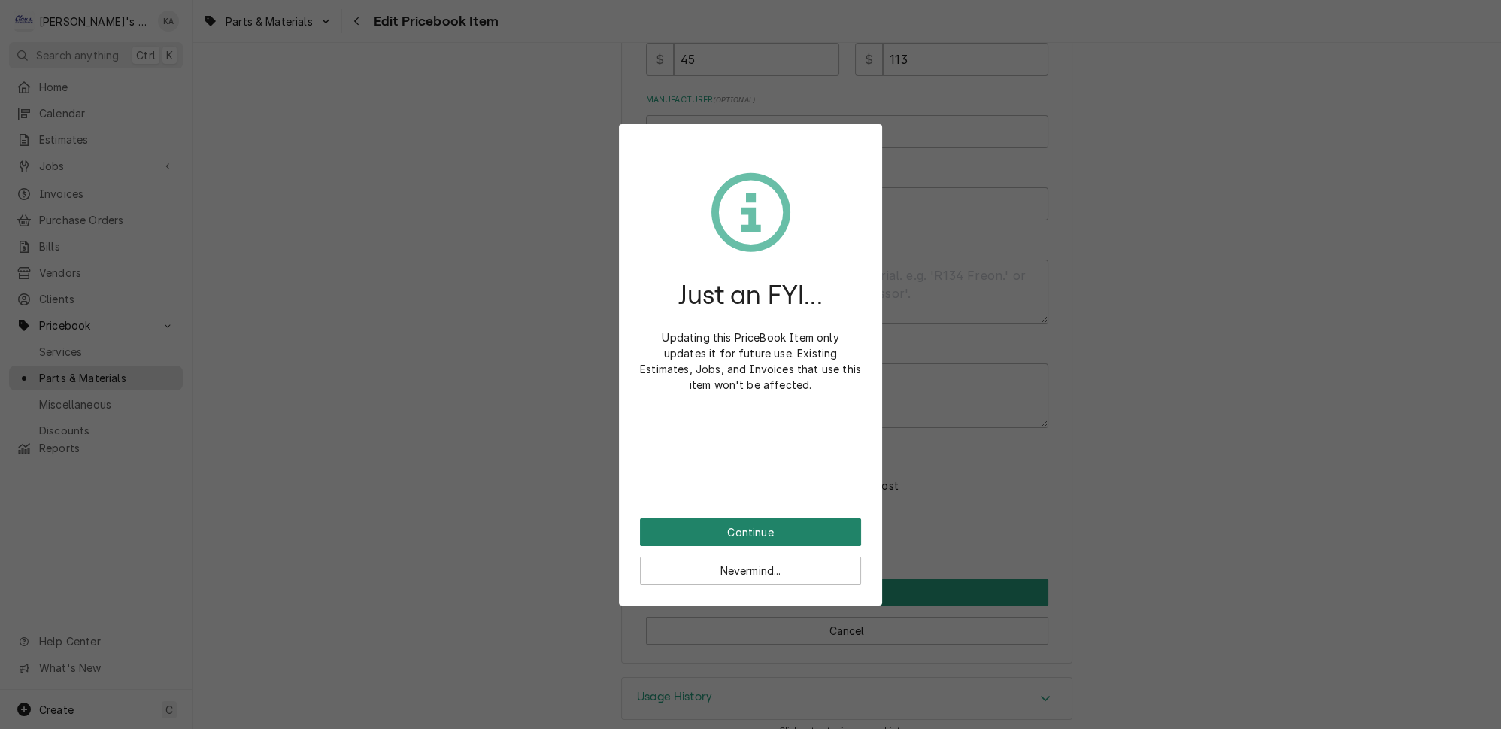
click at [761, 520] on button "Continue" at bounding box center [750, 532] width 221 height 28
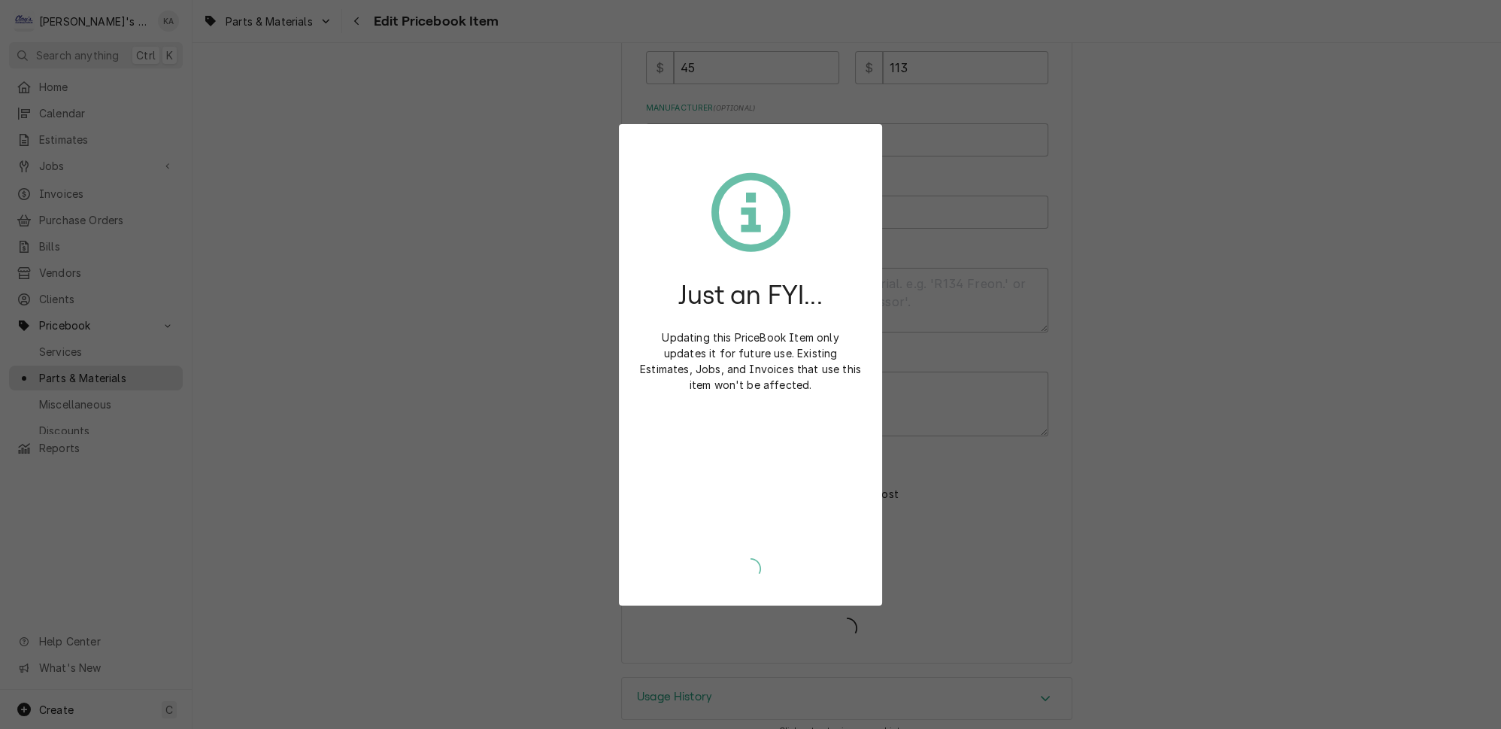
type textarea "x"
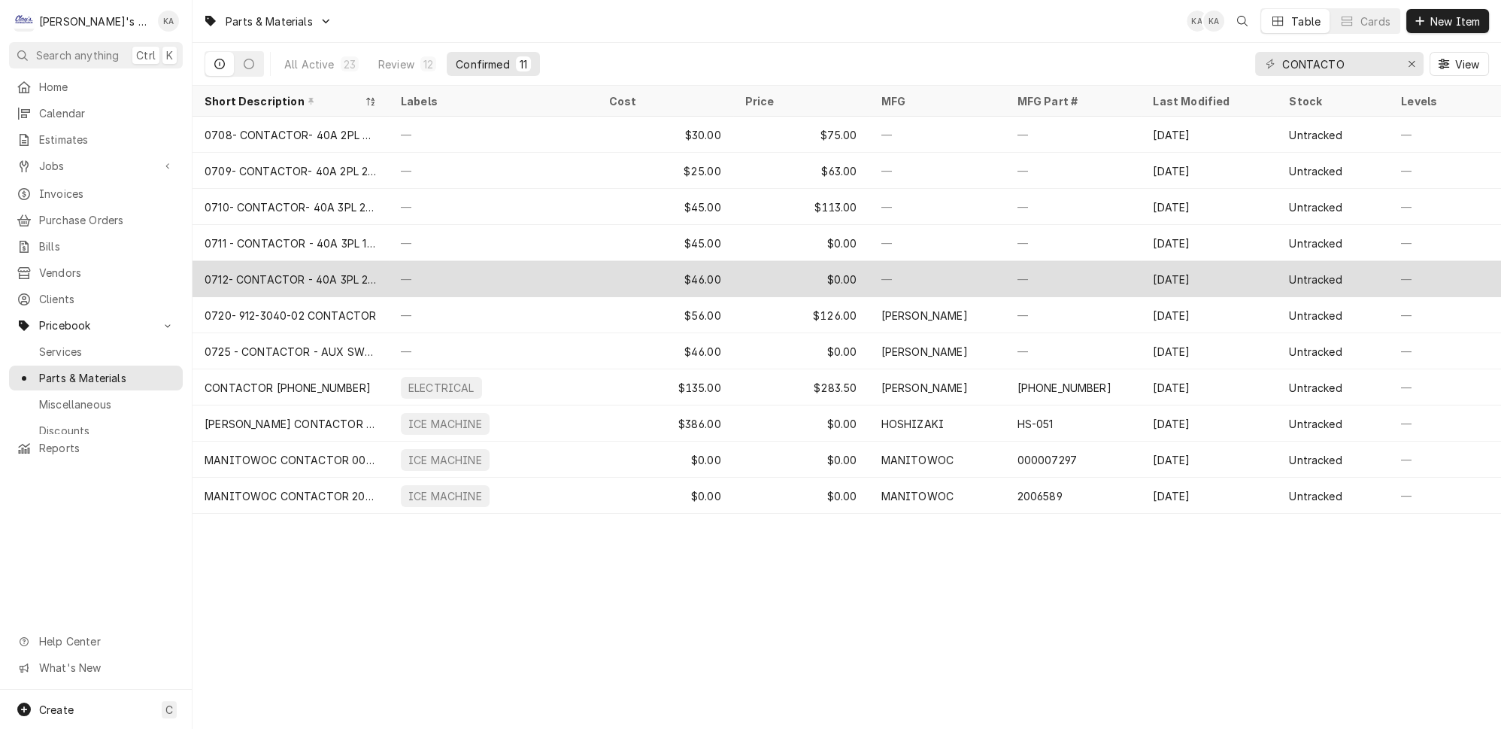
click at [496, 267] on div "—" at bounding box center [493, 279] width 208 height 36
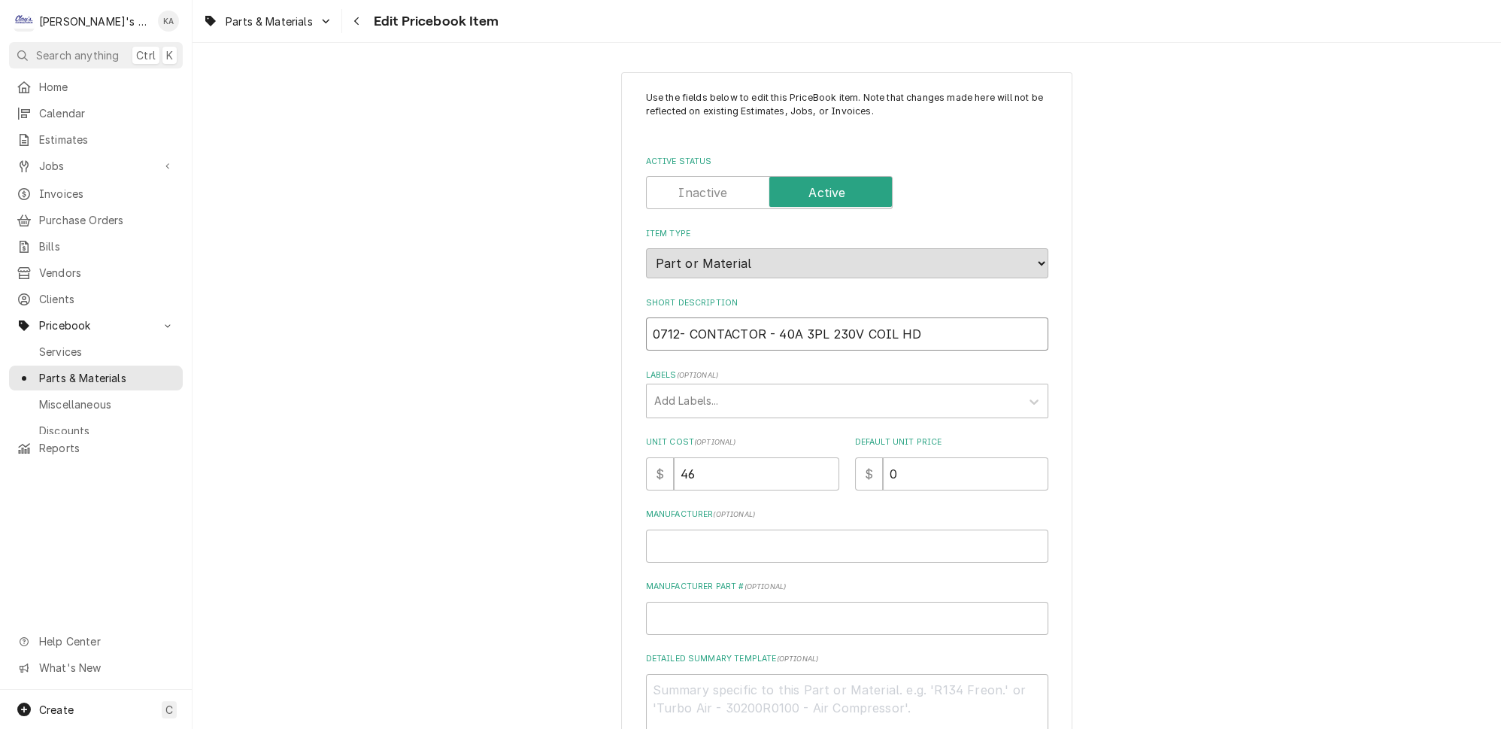
click at [762, 326] on input "0712- CONTACTOR - 40A 3PL 230V COIL HD" at bounding box center [847, 333] width 402 height 33
type textarea "x"
type input "0712- CONTACTOR- 40A 3PL 230V COIL HD"
drag, startPoint x: 883, startPoint y: 467, endPoint x: 875, endPoint y: 469, distance: 8.4
click at [883, 469] on input "0" at bounding box center [965, 473] width 165 height 33
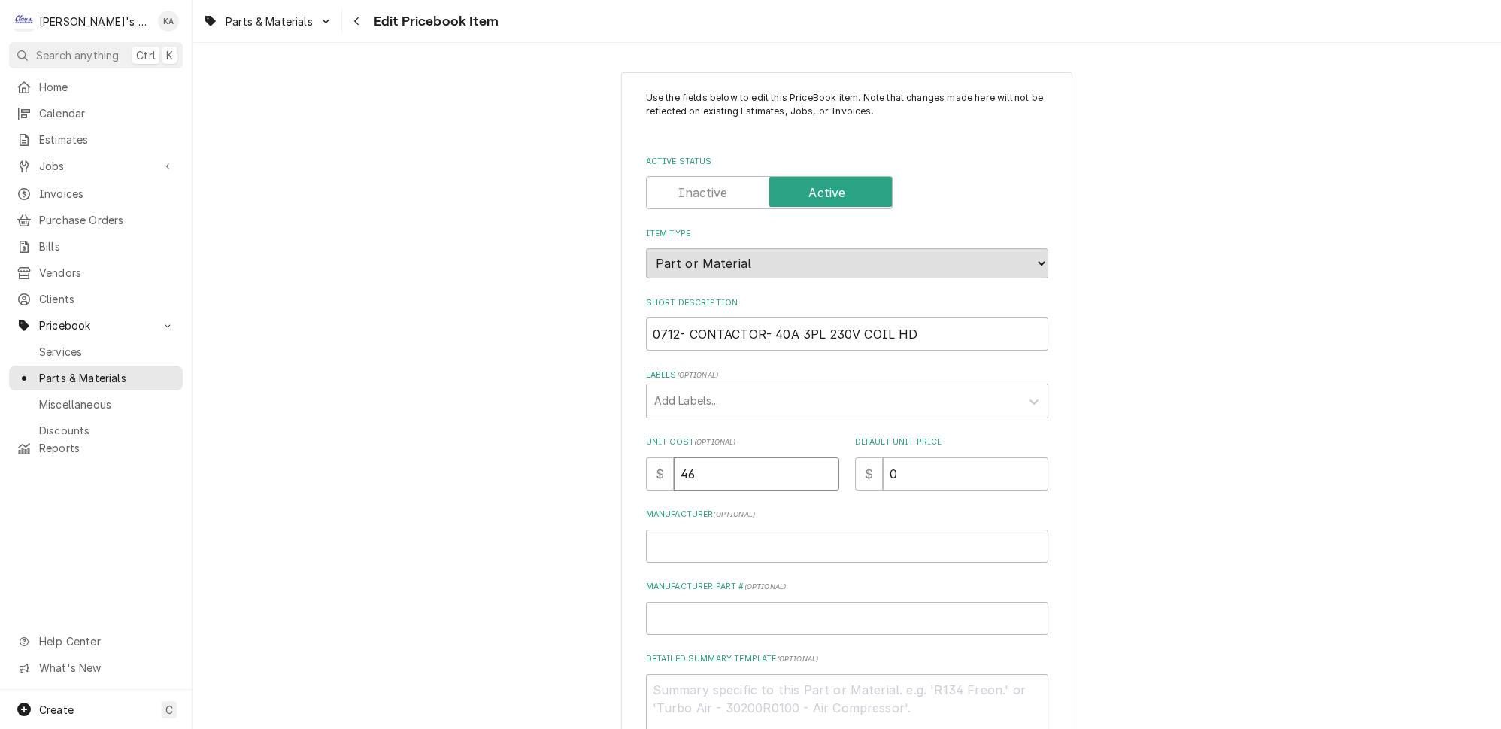
click at [694, 464] on input "46" at bounding box center [756, 473] width 165 height 33
type textarea "x"
type input "4"
type textarea "x"
type input "41"
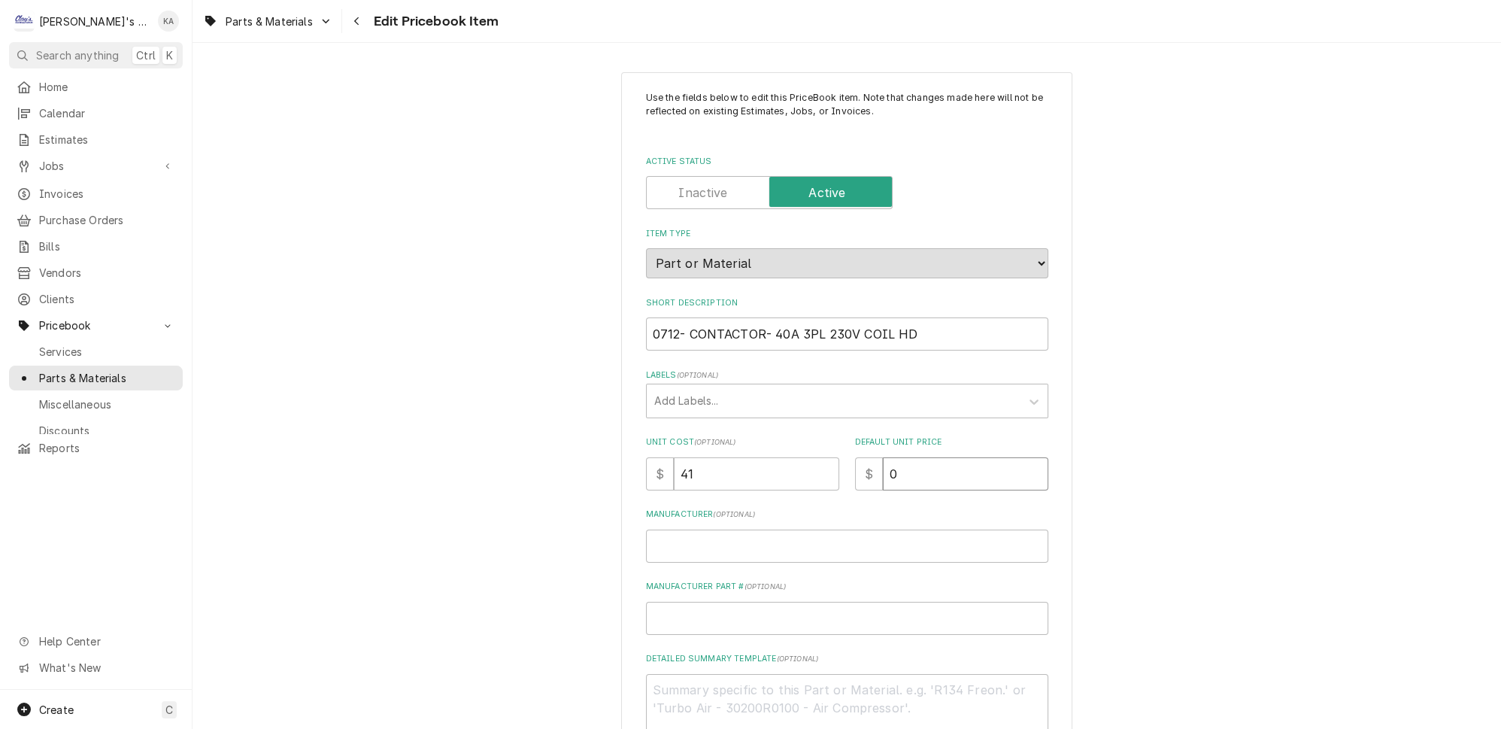
type textarea "x"
type input "1"
type textarea "x"
type input "10"
type textarea "x"
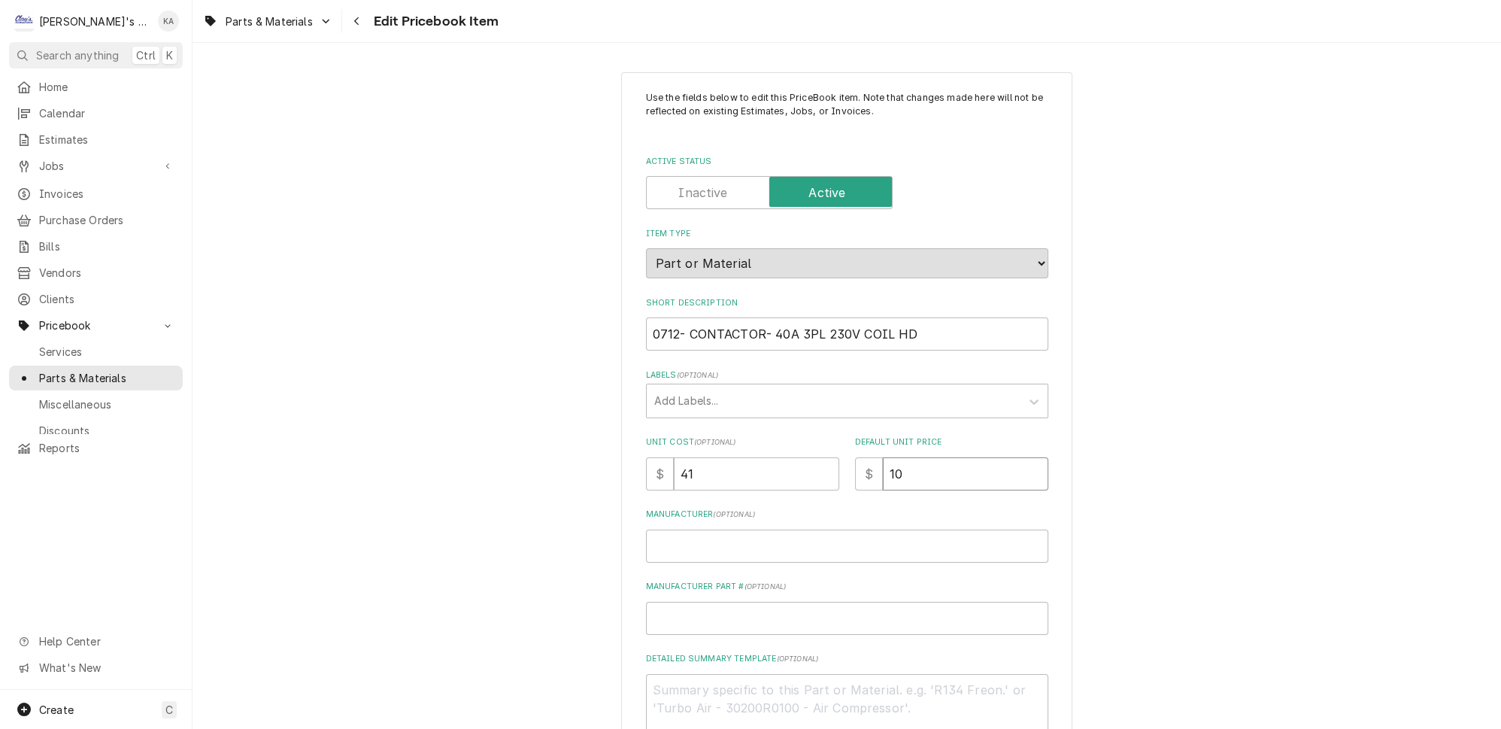
type input "102"
type textarea "x"
type input "102.5"
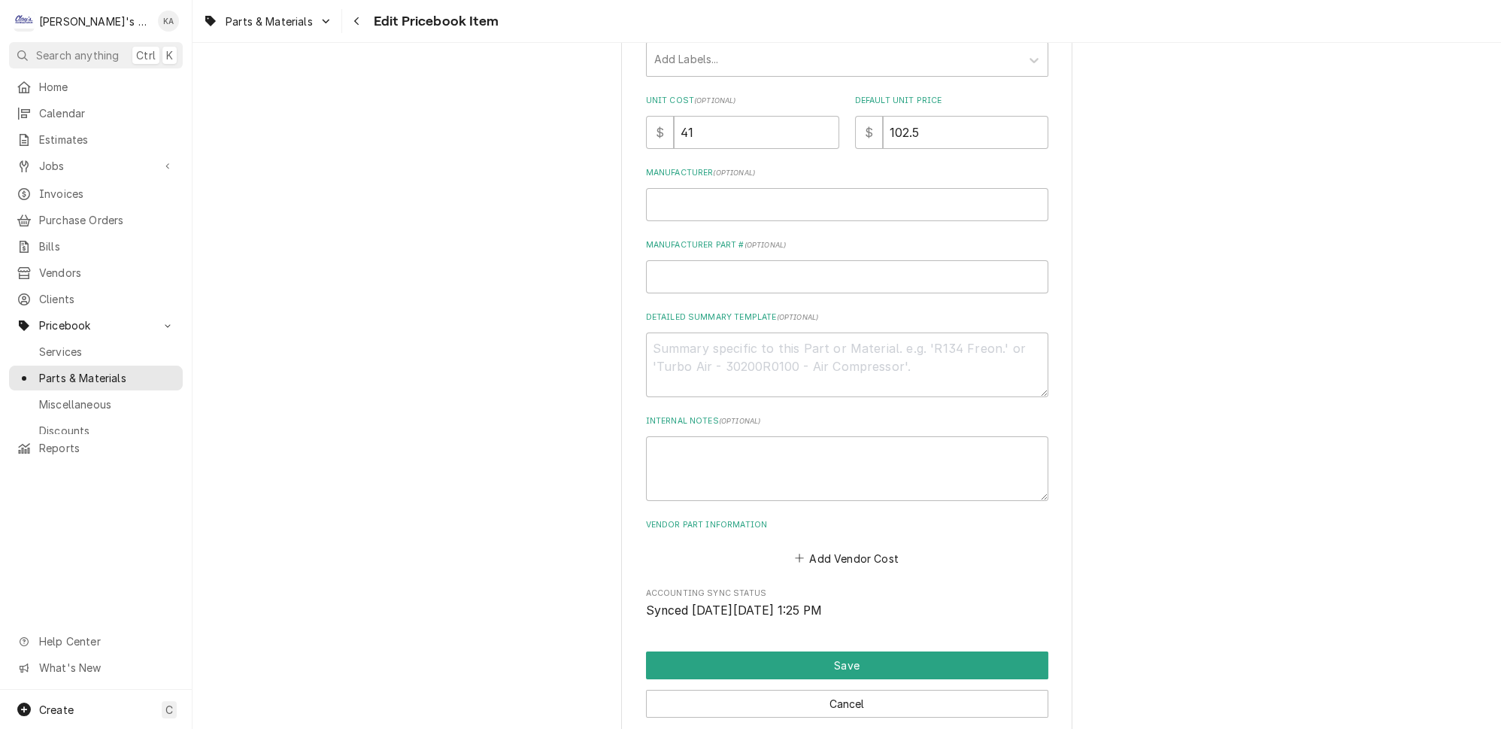
scroll to position [414, 0]
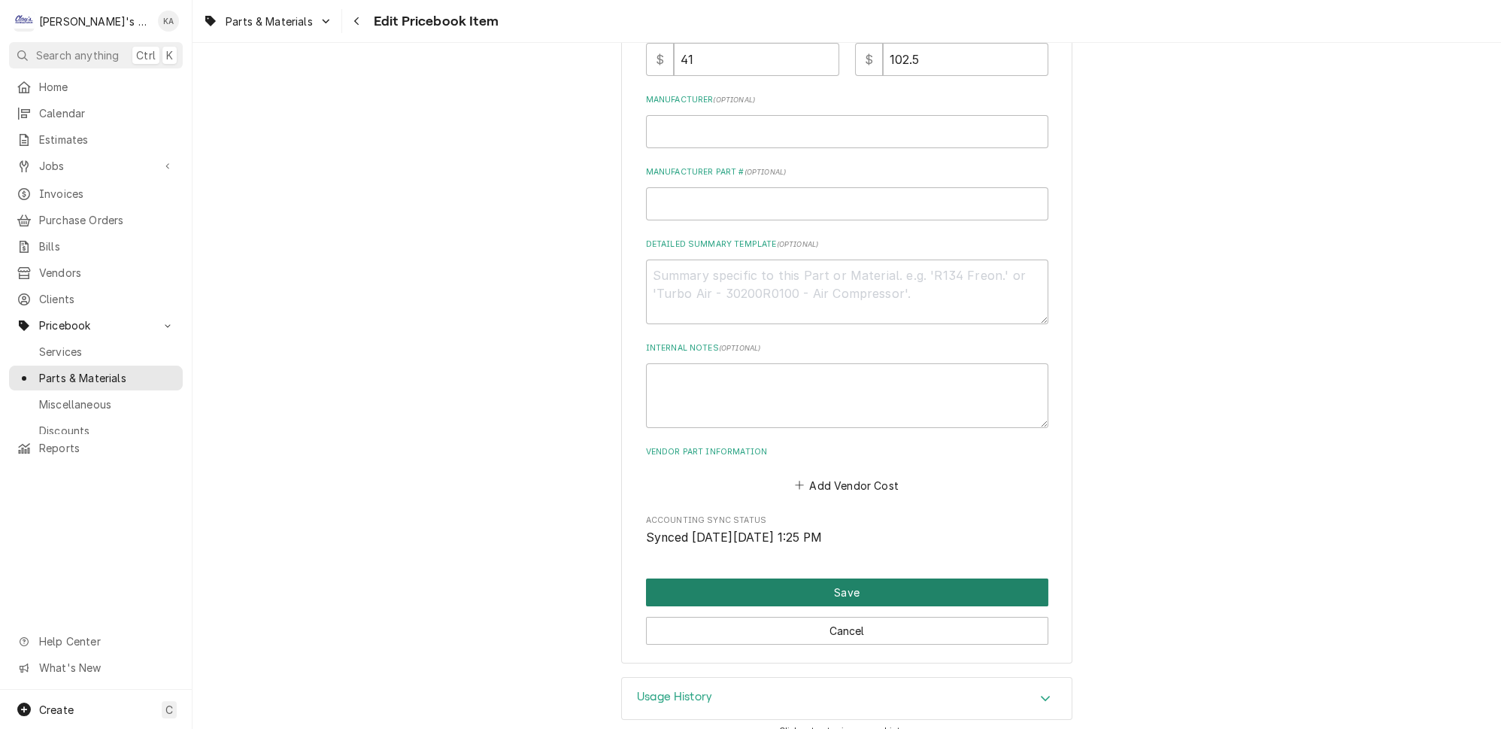
click at [833, 578] on button "Save" at bounding box center [847, 592] width 402 height 28
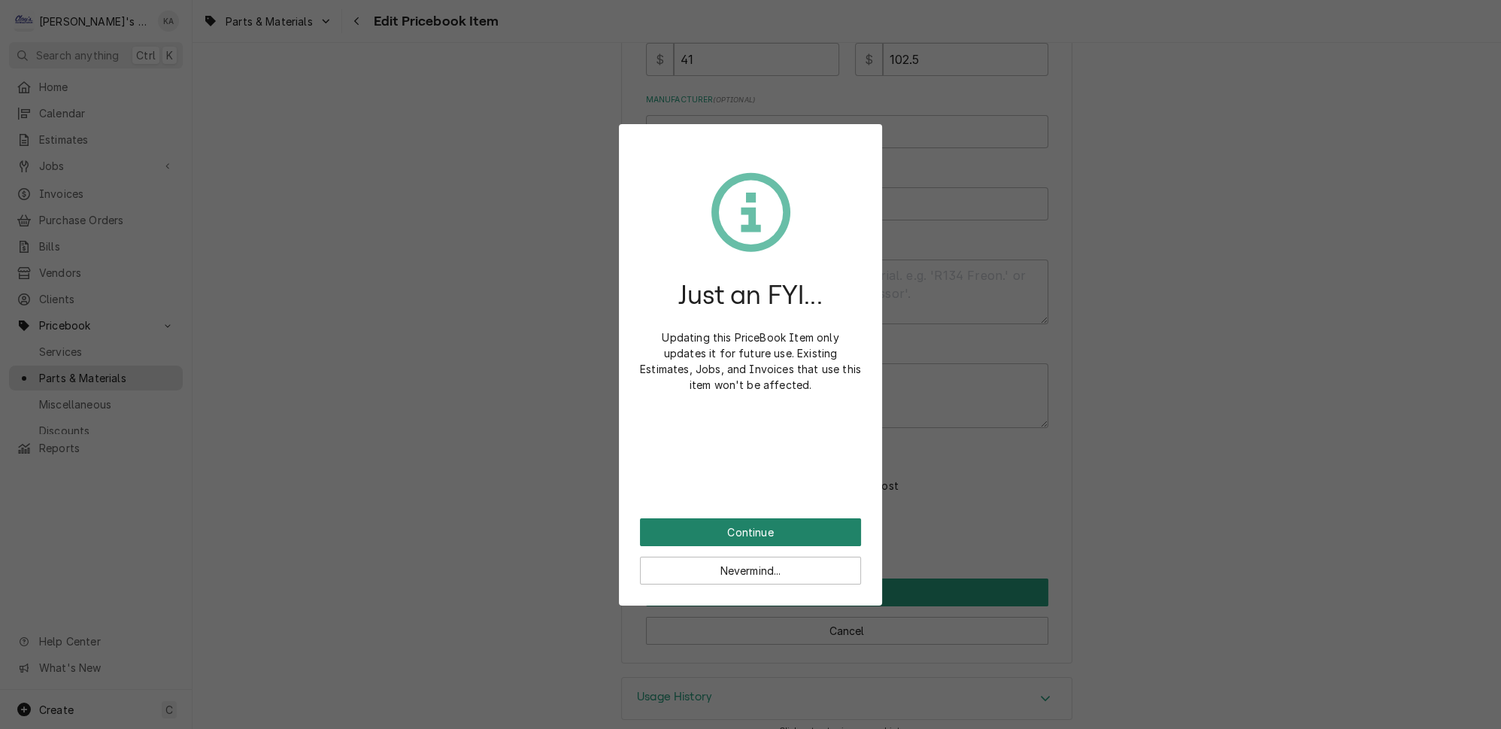
click at [750, 519] on button "Continue" at bounding box center [750, 532] width 221 height 28
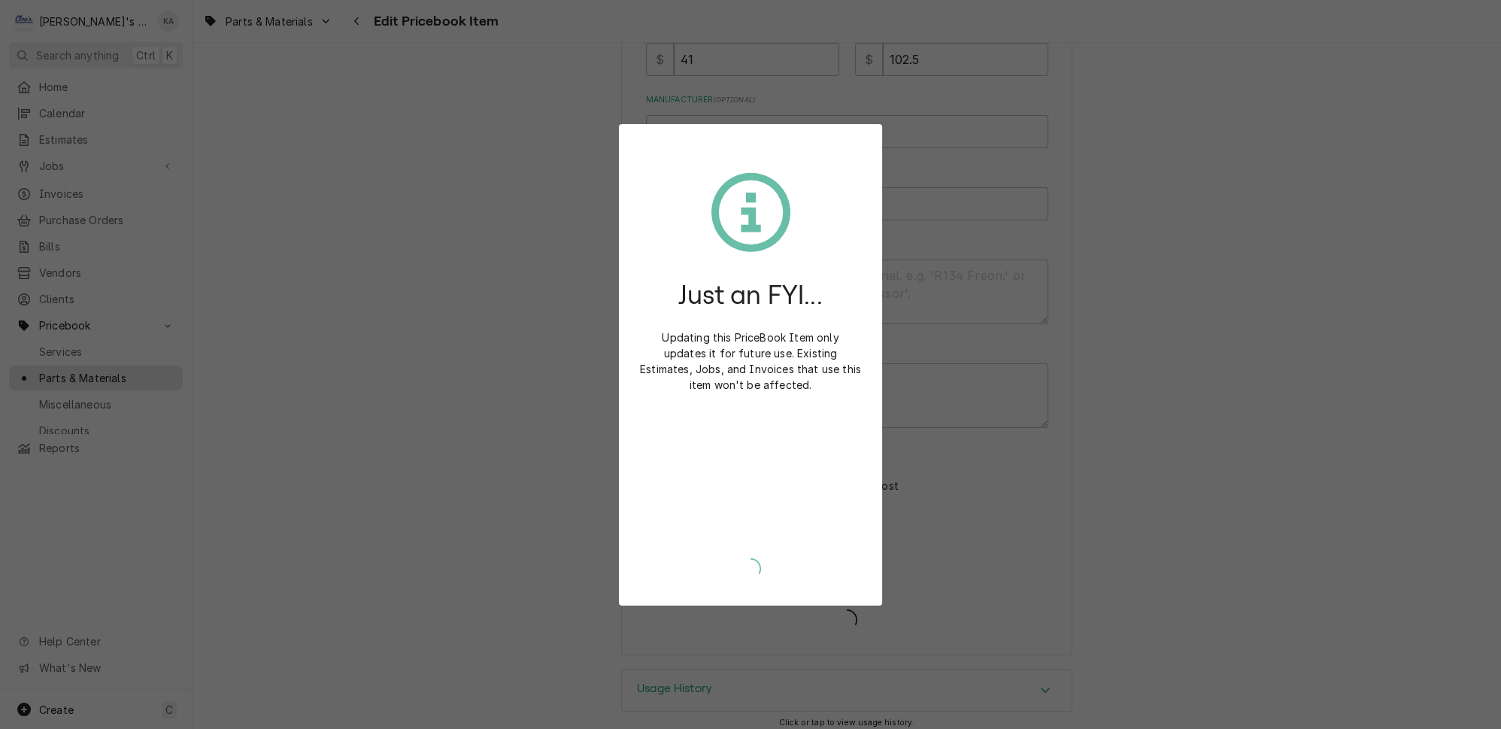
scroll to position [406, 0]
type textarea "x"
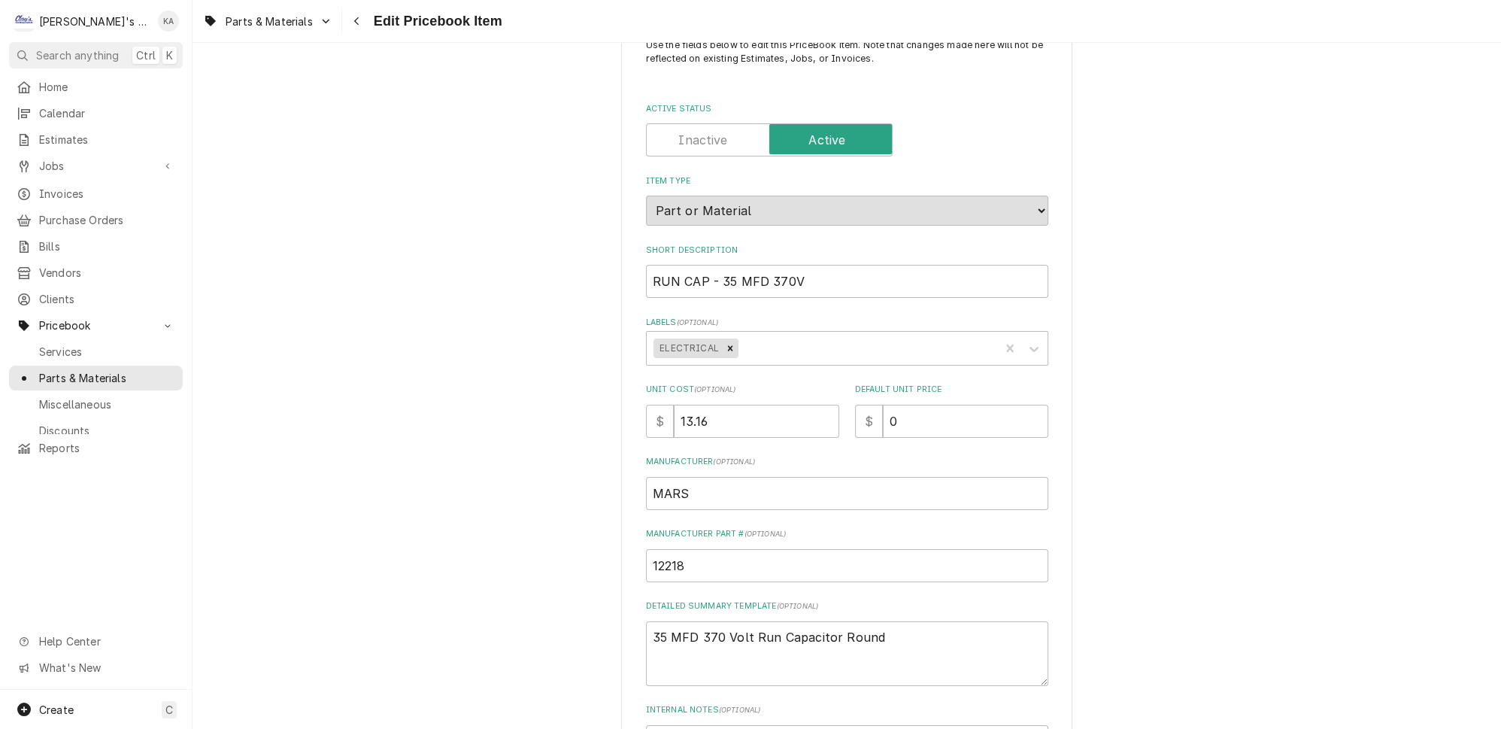
scroll to position [68, 0]
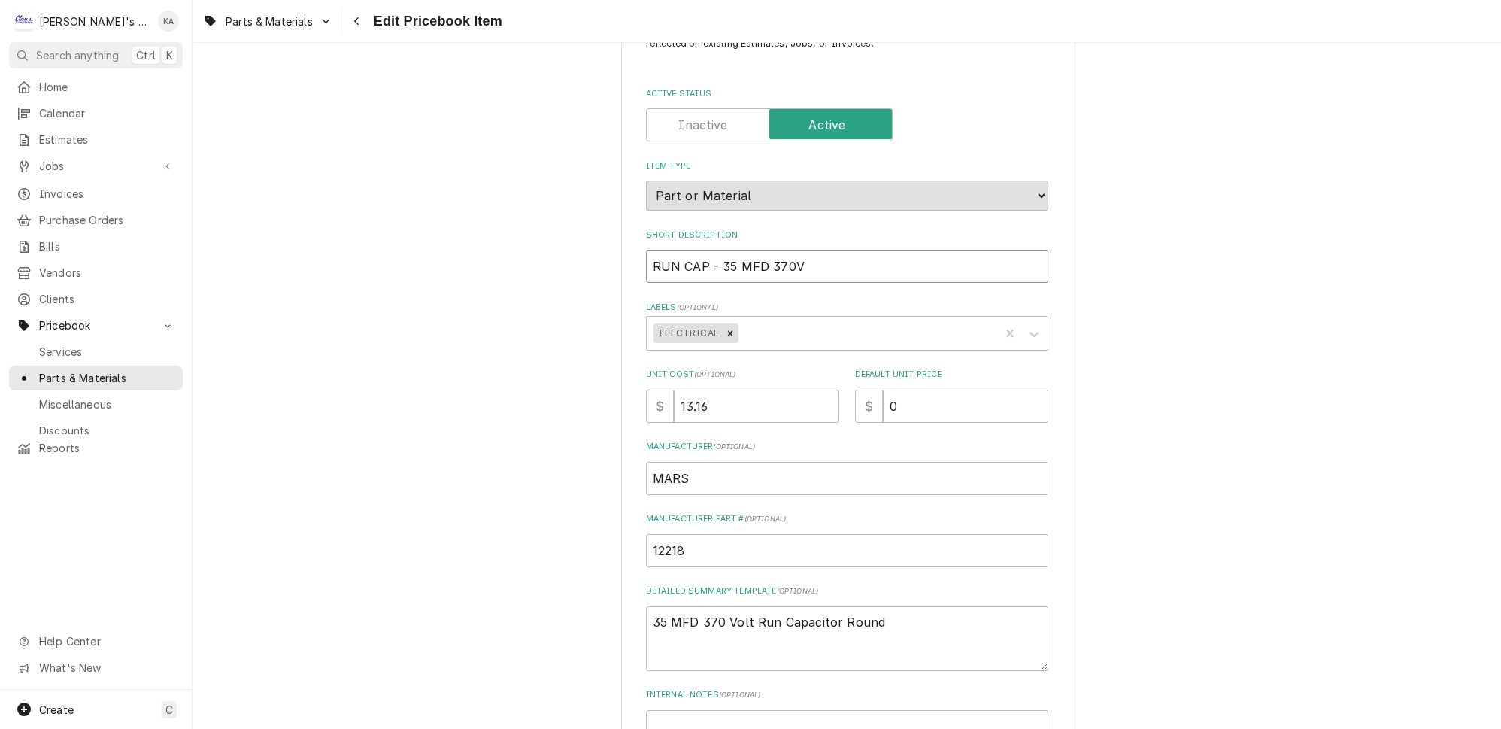
click at [706, 256] on input "RUN CAP - 35 MFD 370V" at bounding box center [847, 266] width 402 height 33
type textarea "x"
type input "RUN CAP- 35 MFD 370V"
drag, startPoint x: 715, startPoint y: 400, endPoint x: 675, endPoint y: 400, distance: 39.9
click at [675, 400] on input "13.16" at bounding box center [756, 406] width 165 height 33
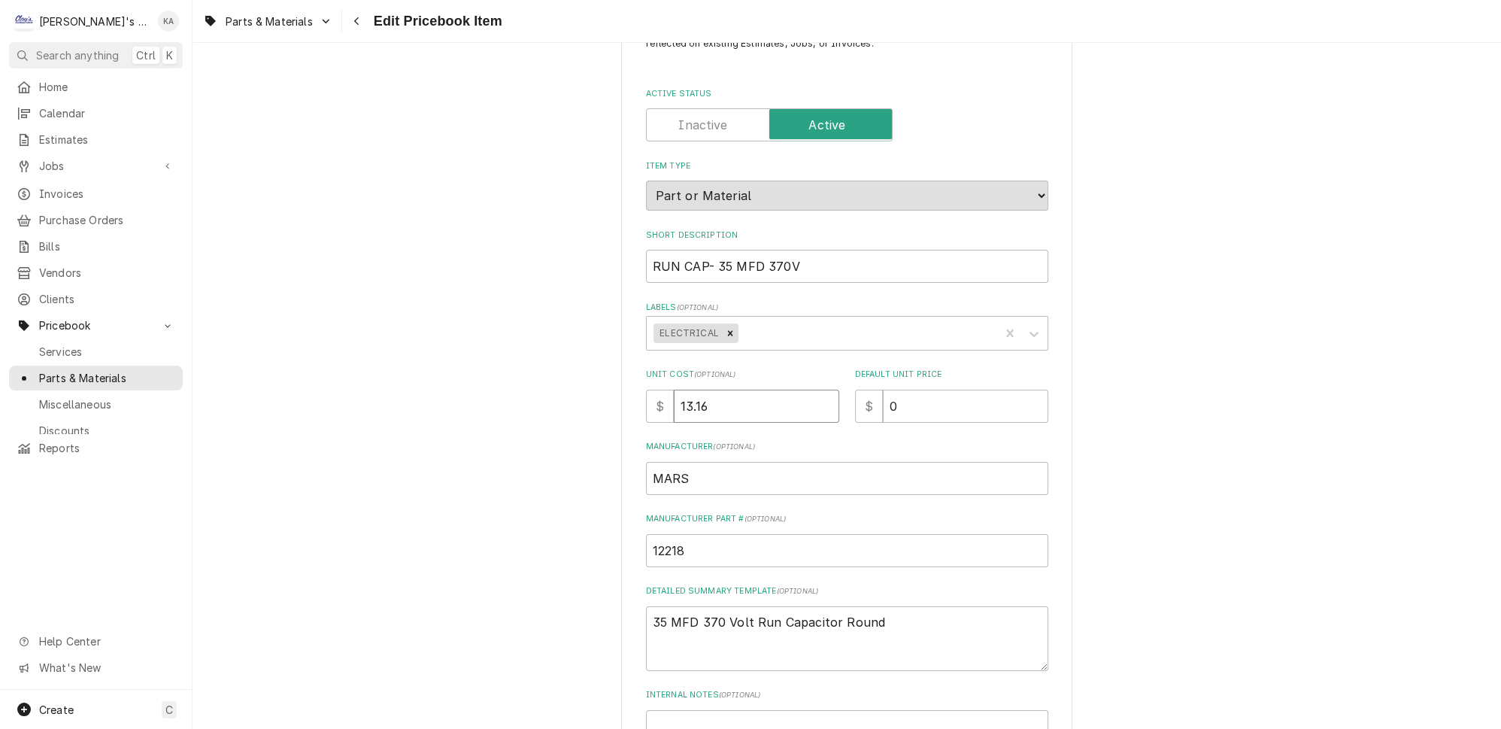
type textarea "x"
type input "1"
type textarea "x"
type input "14"
type textarea "x"
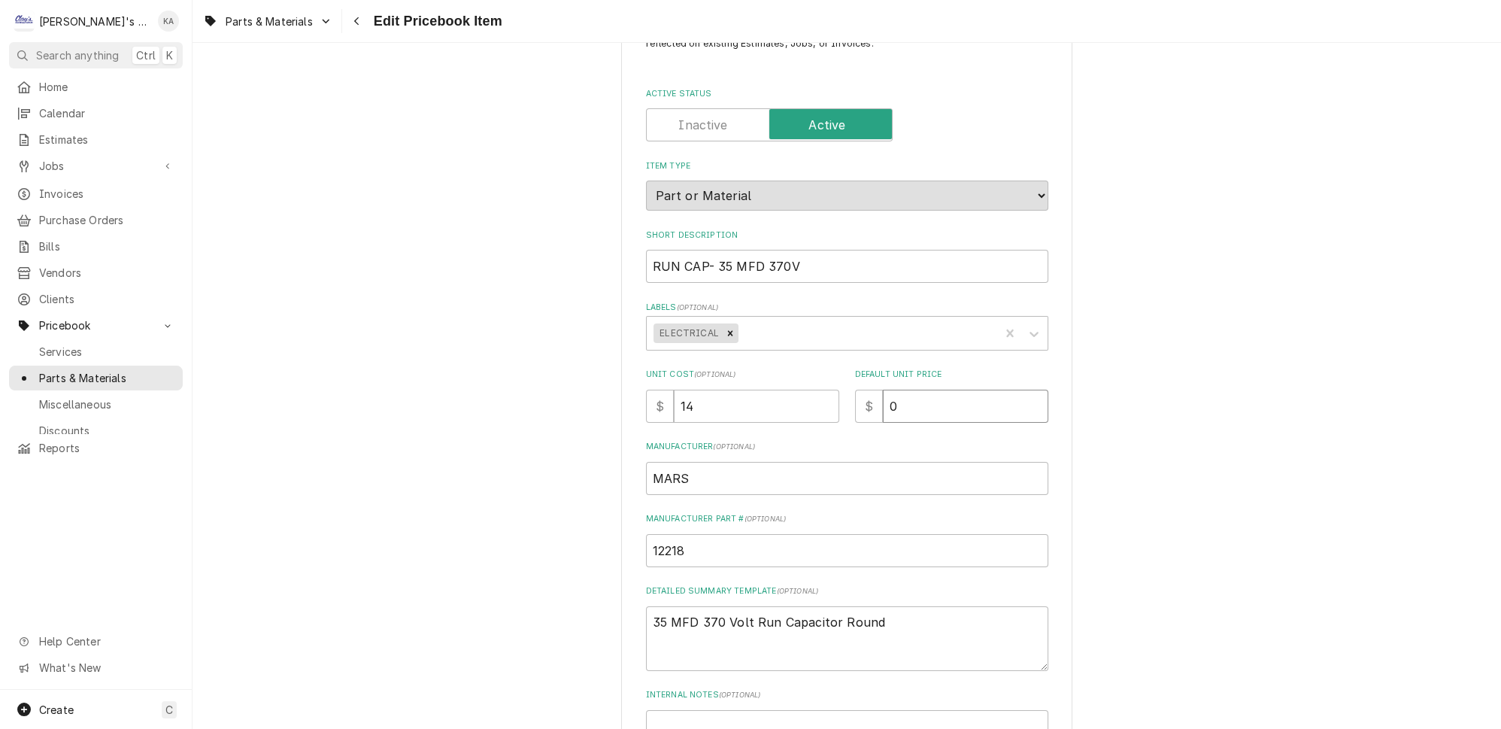
type input "3"
type textarea "x"
type input "35"
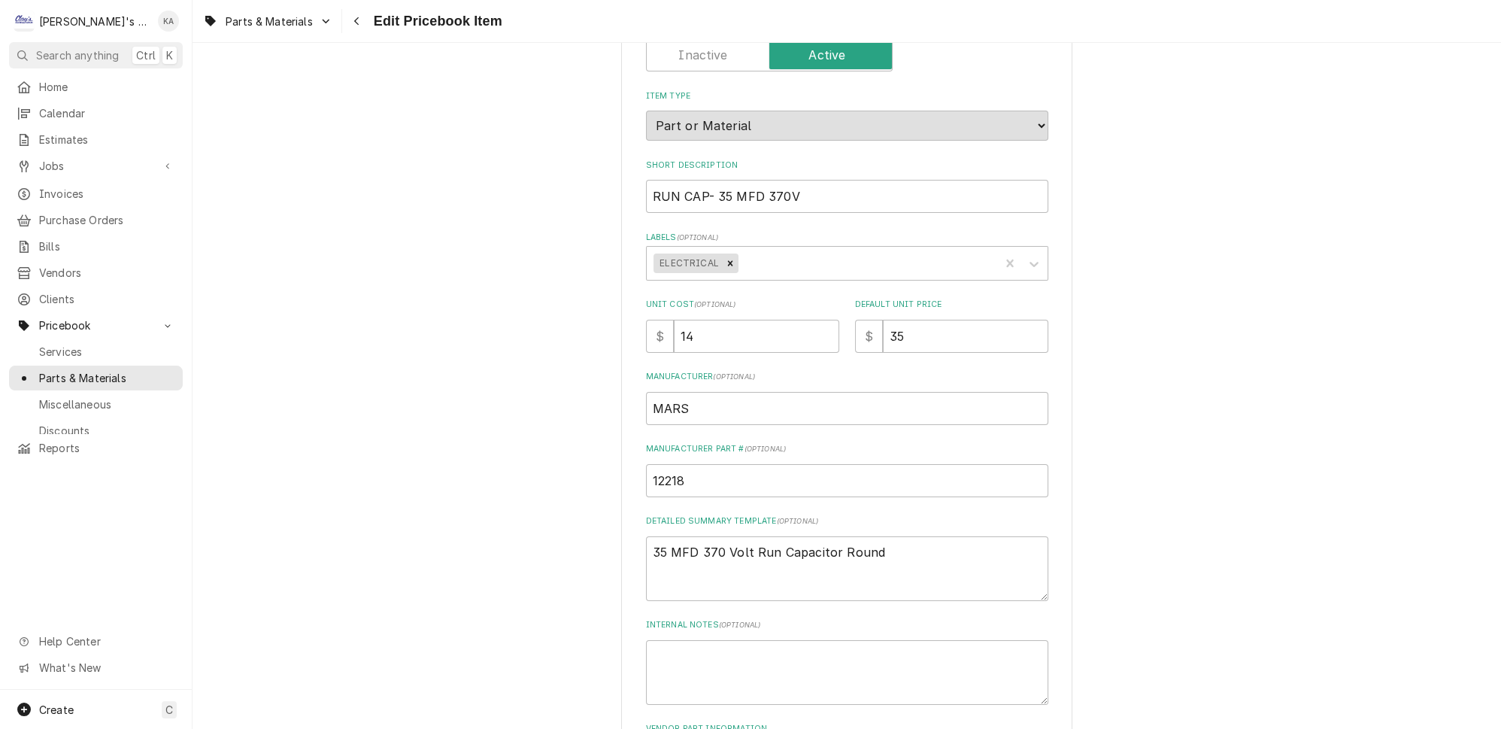
scroll to position [547, 0]
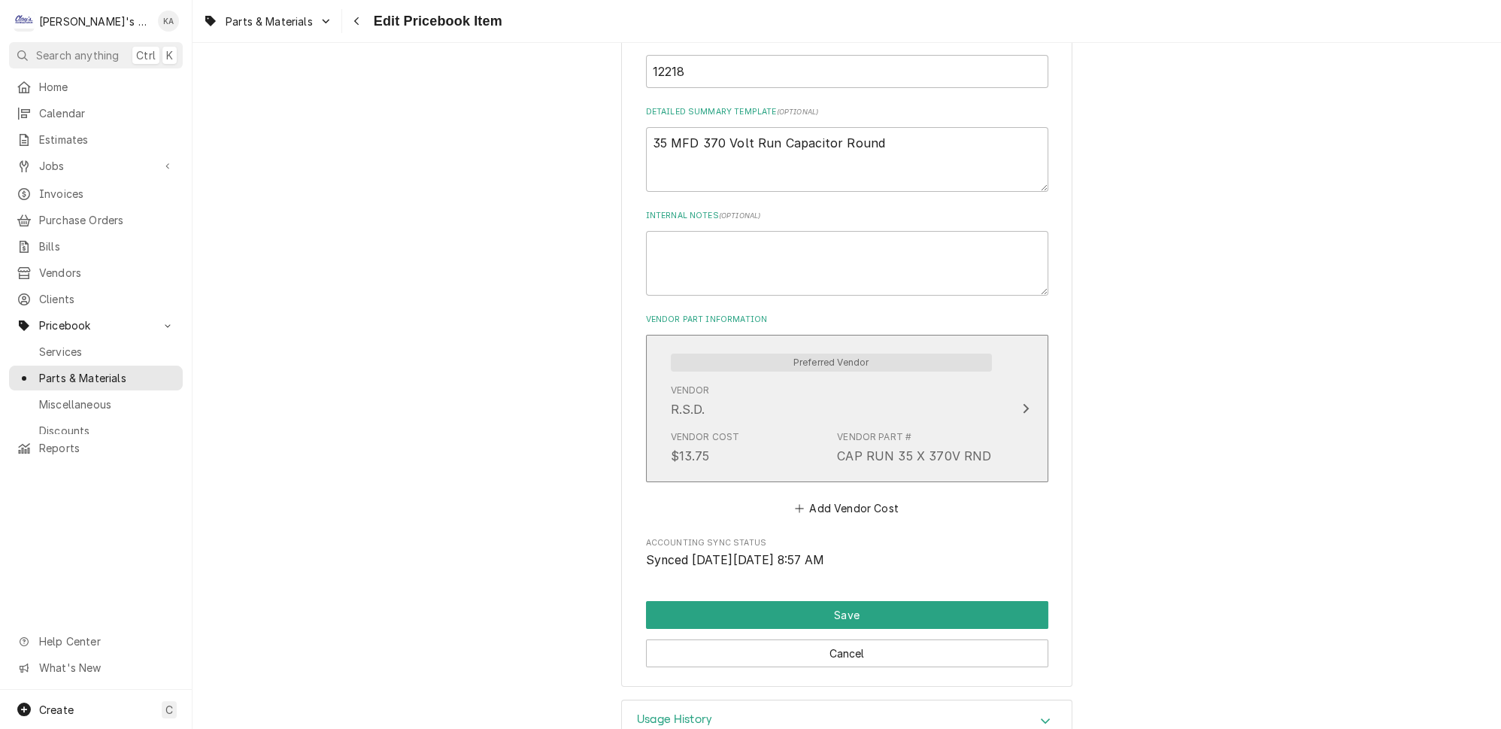
click at [1023, 403] on icon "Update Vendor Part Cost" at bounding box center [1026, 408] width 6 height 10
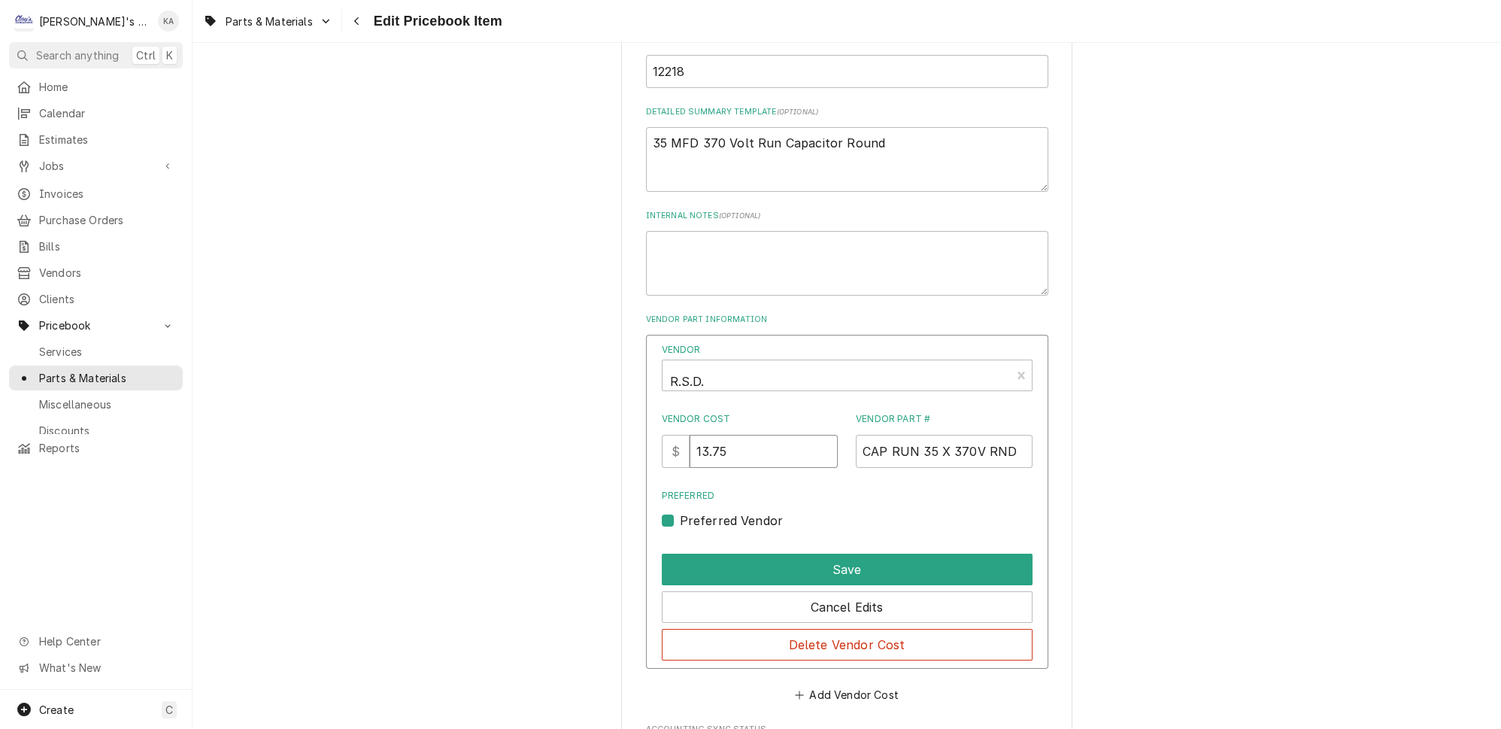
drag, startPoint x: 738, startPoint y: 440, endPoint x: 711, endPoint y: 442, distance: 27.2
click at [711, 442] on input "13.75" at bounding box center [764, 451] width 148 height 33
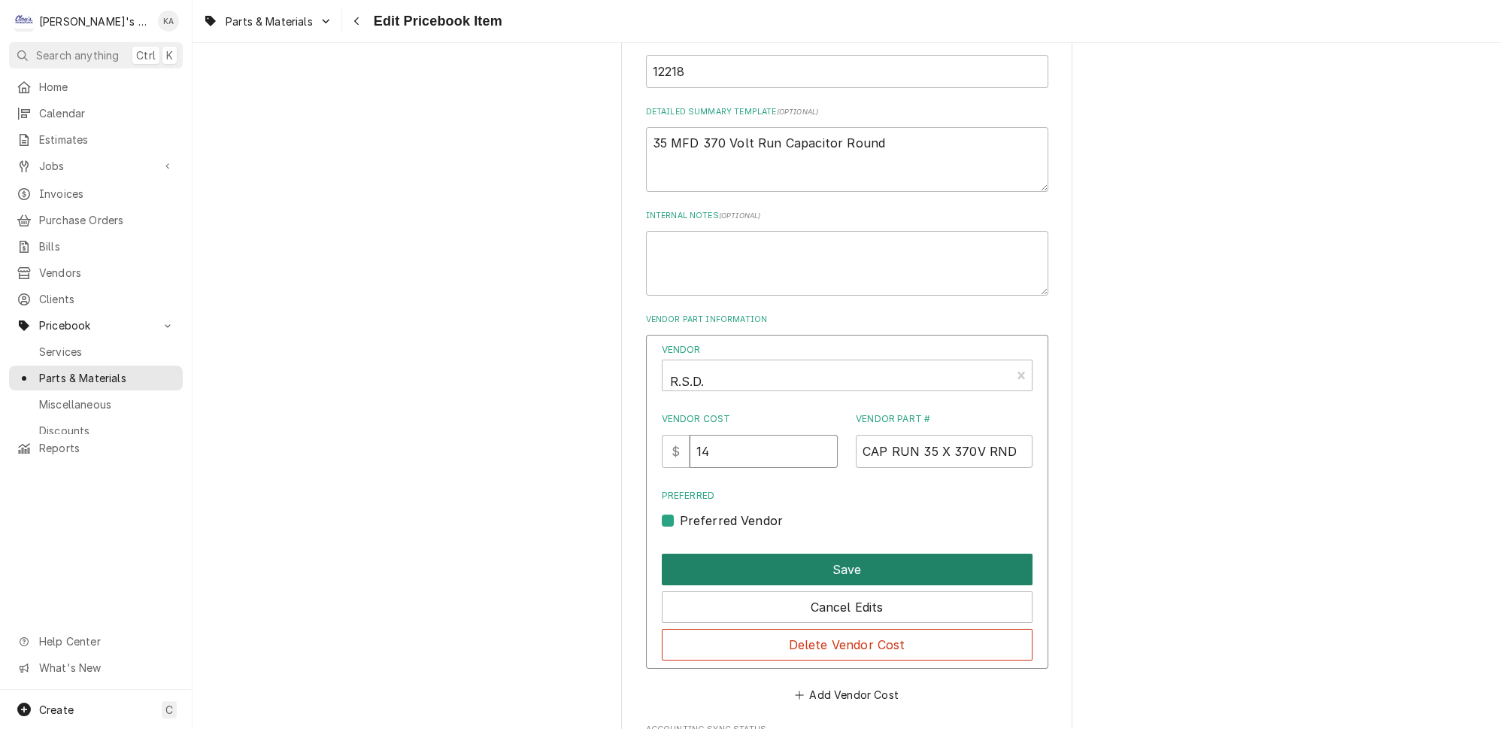
type input "14"
click at [880, 554] on button "Save" at bounding box center [847, 570] width 371 height 32
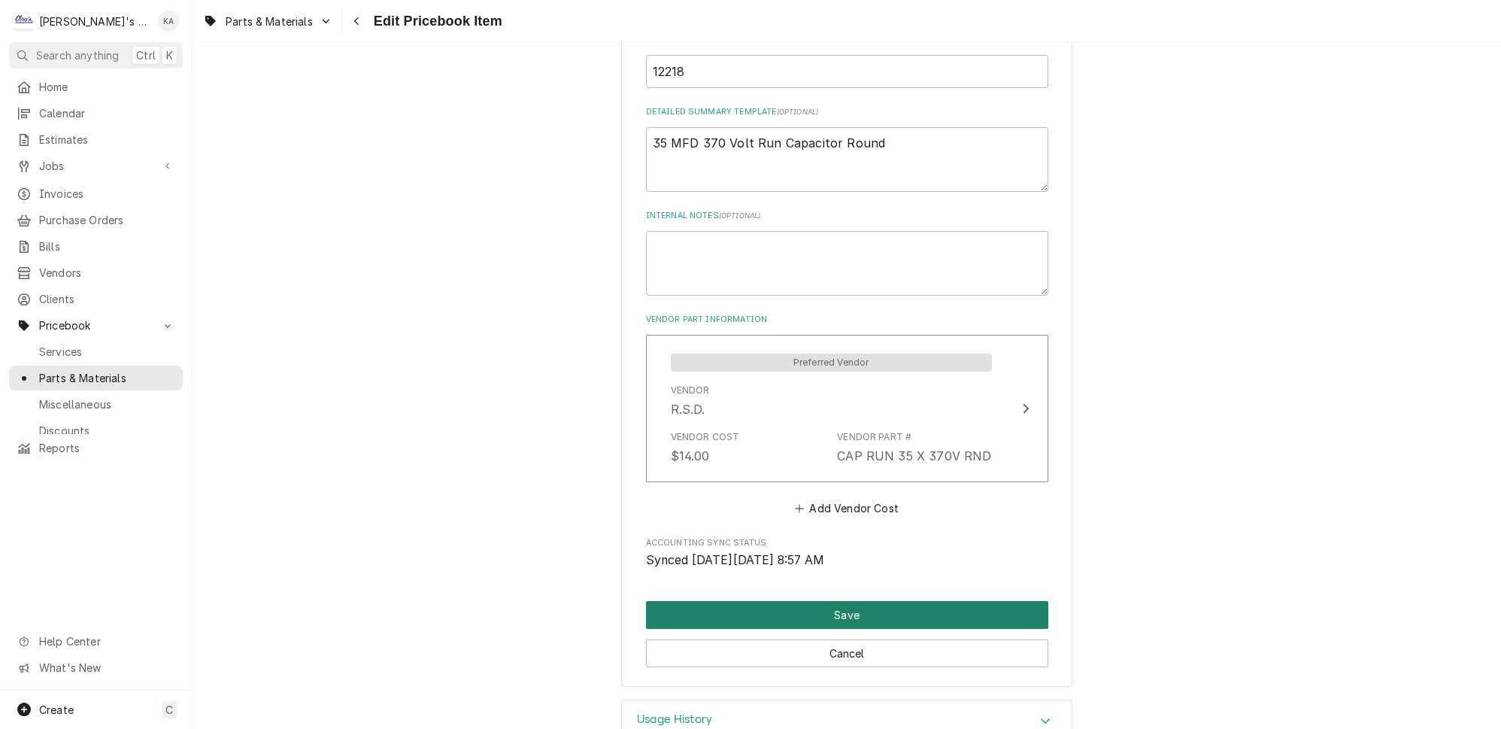
click at [865, 601] on button "Save" at bounding box center [847, 615] width 402 height 28
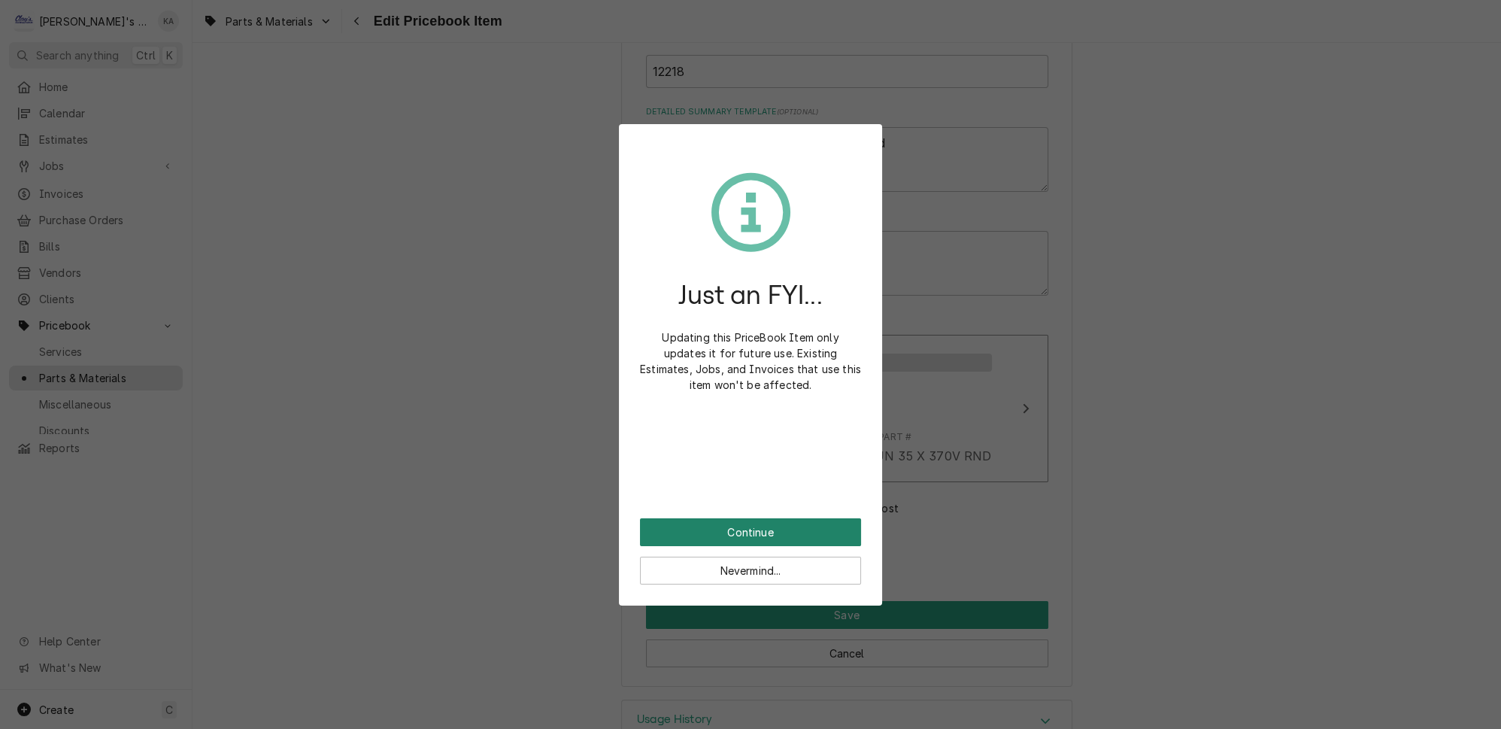
click at [780, 521] on button "Continue" at bounding box center [750, 532] width 221 height 28
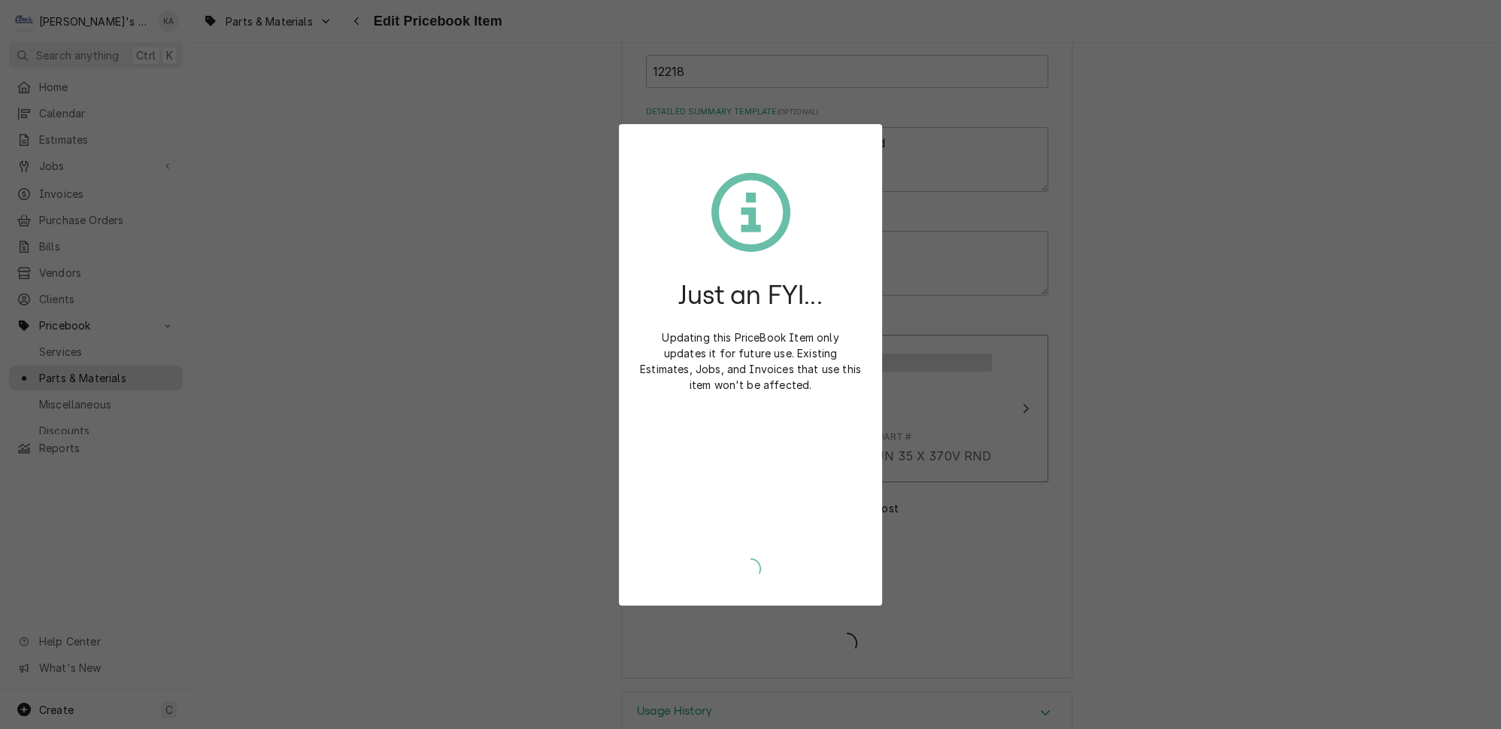
type textarea "x"
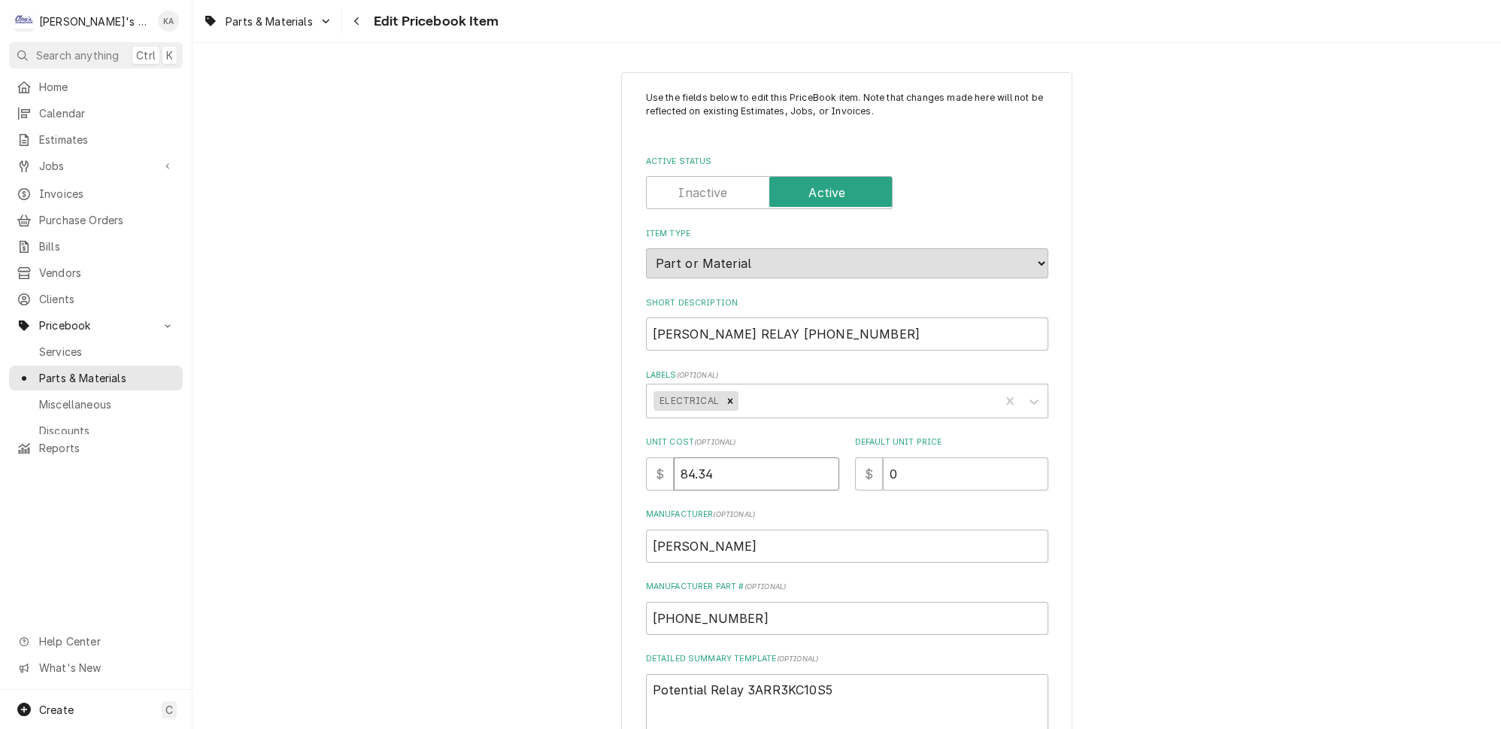
drag, startPoint x: 724, startPoint y: 466, endPoint x: 678, endPoint y: 467, distance: 45.1
click at [678, 467] on input "84.34" at bounding box center [756, 473] width 165 height 33
type textarea "x"
type input "9"
type textarea "x"
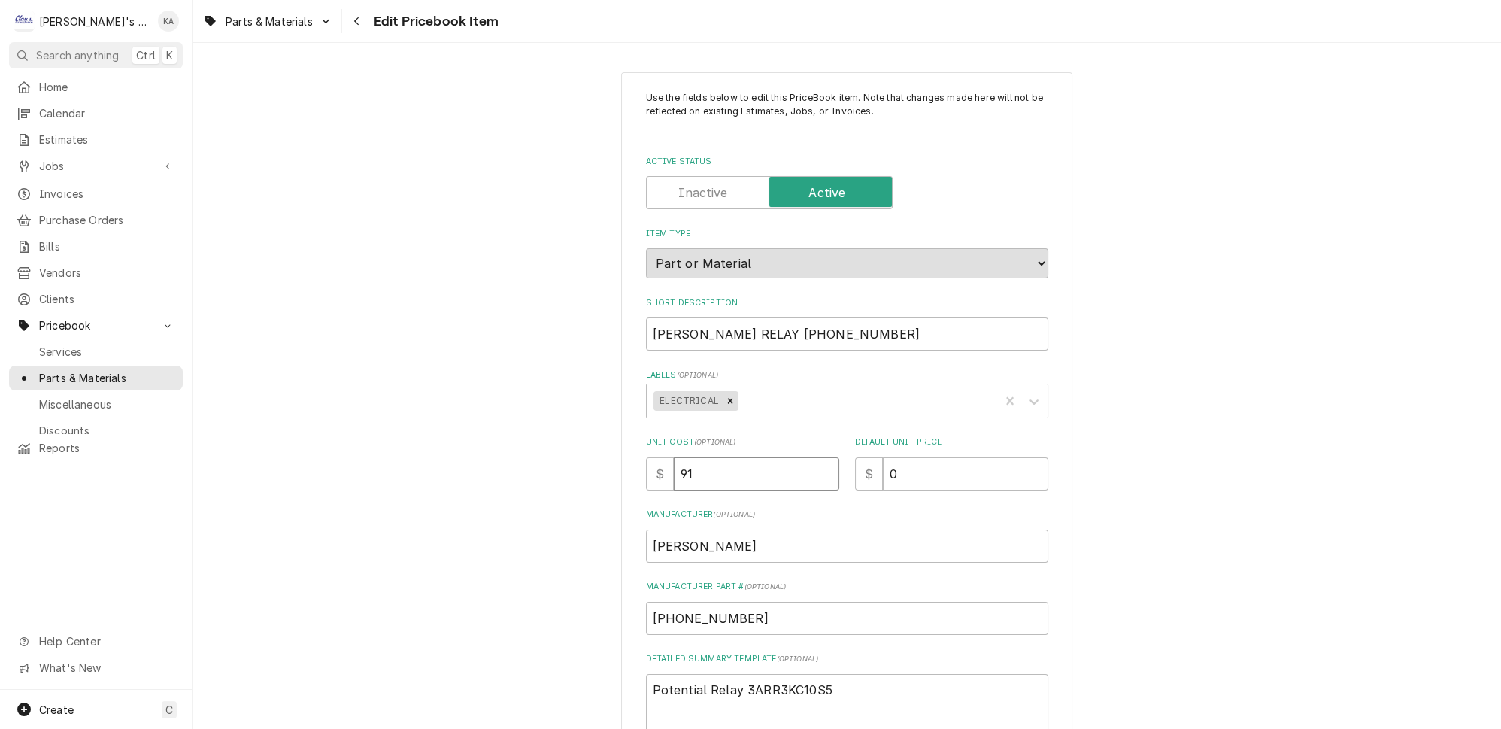
type input "91"
type textarea "x"
type input "1"
type textarea "x"
type input "19"
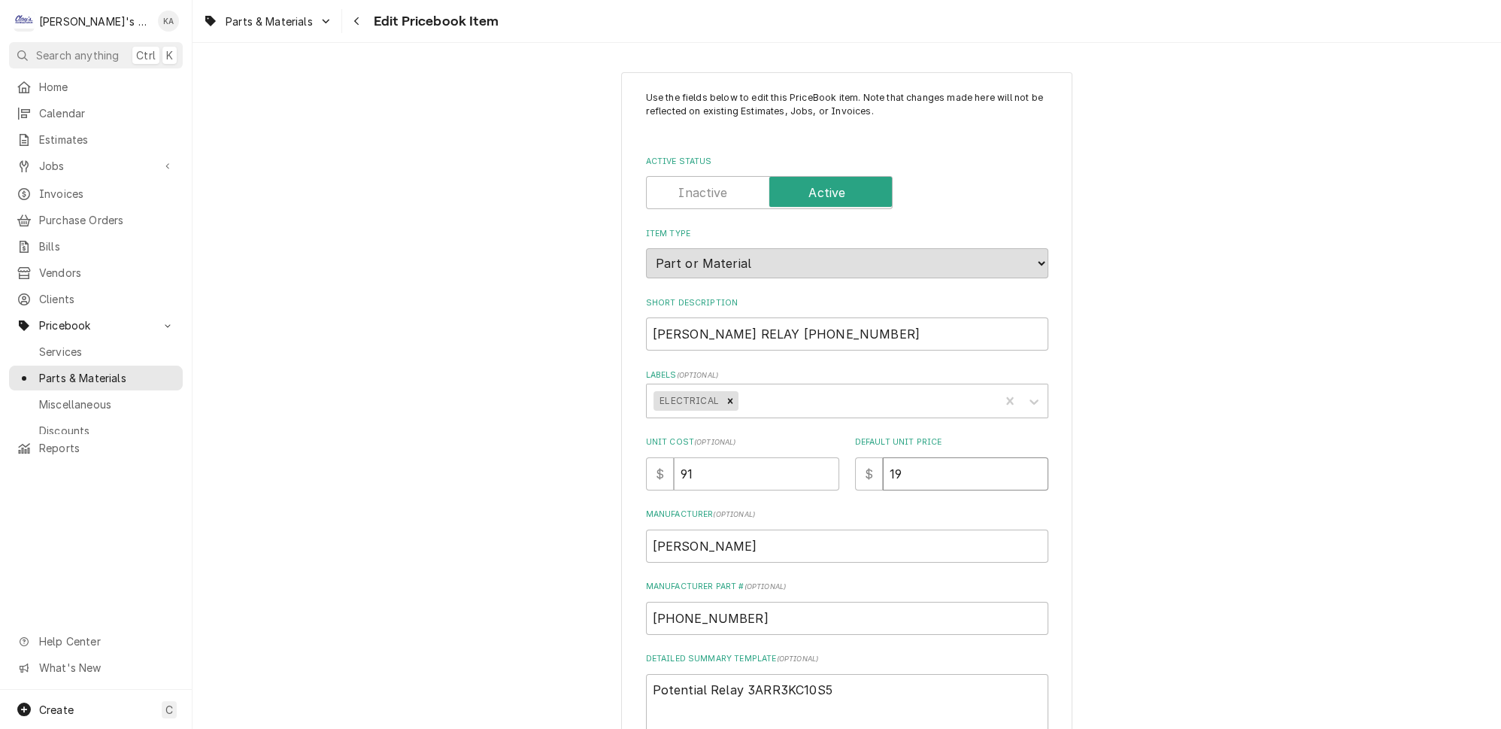
type textarea "x"
type input "191"
type textarea "x"
type input "191.1"
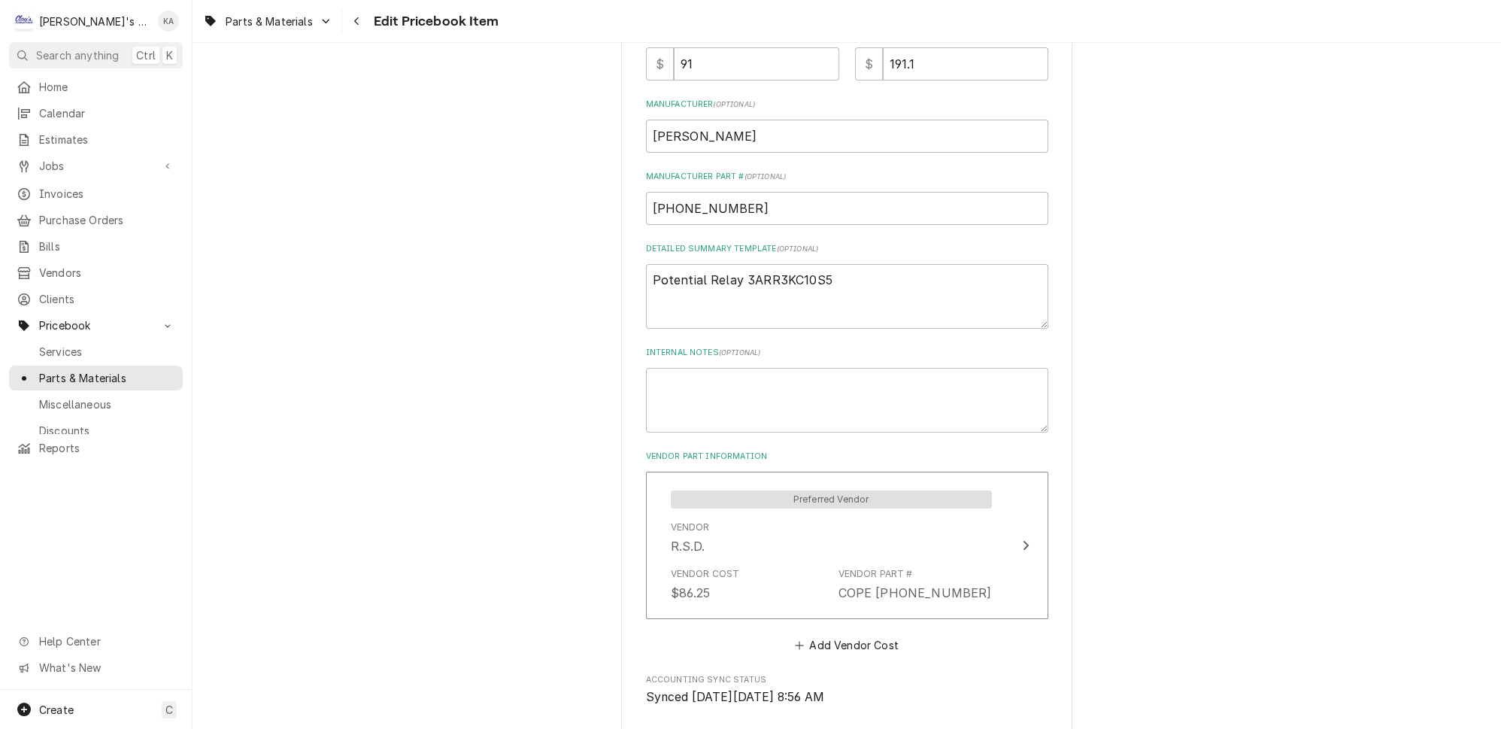
scroll to position [478, 0]
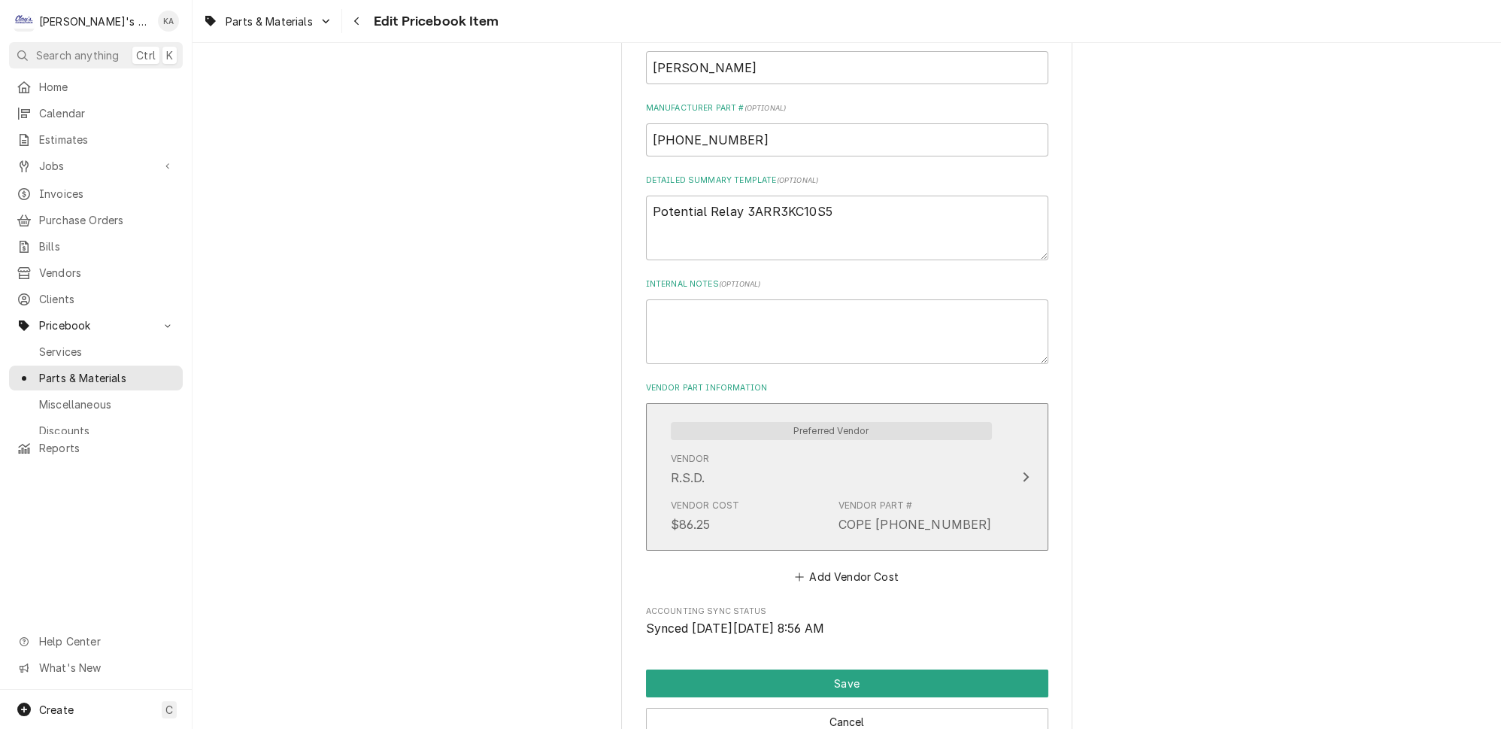
click at [1022, 471] on icon "Update Vendor Part Cost" at bounding box center [1026, 477] width 8 height 12
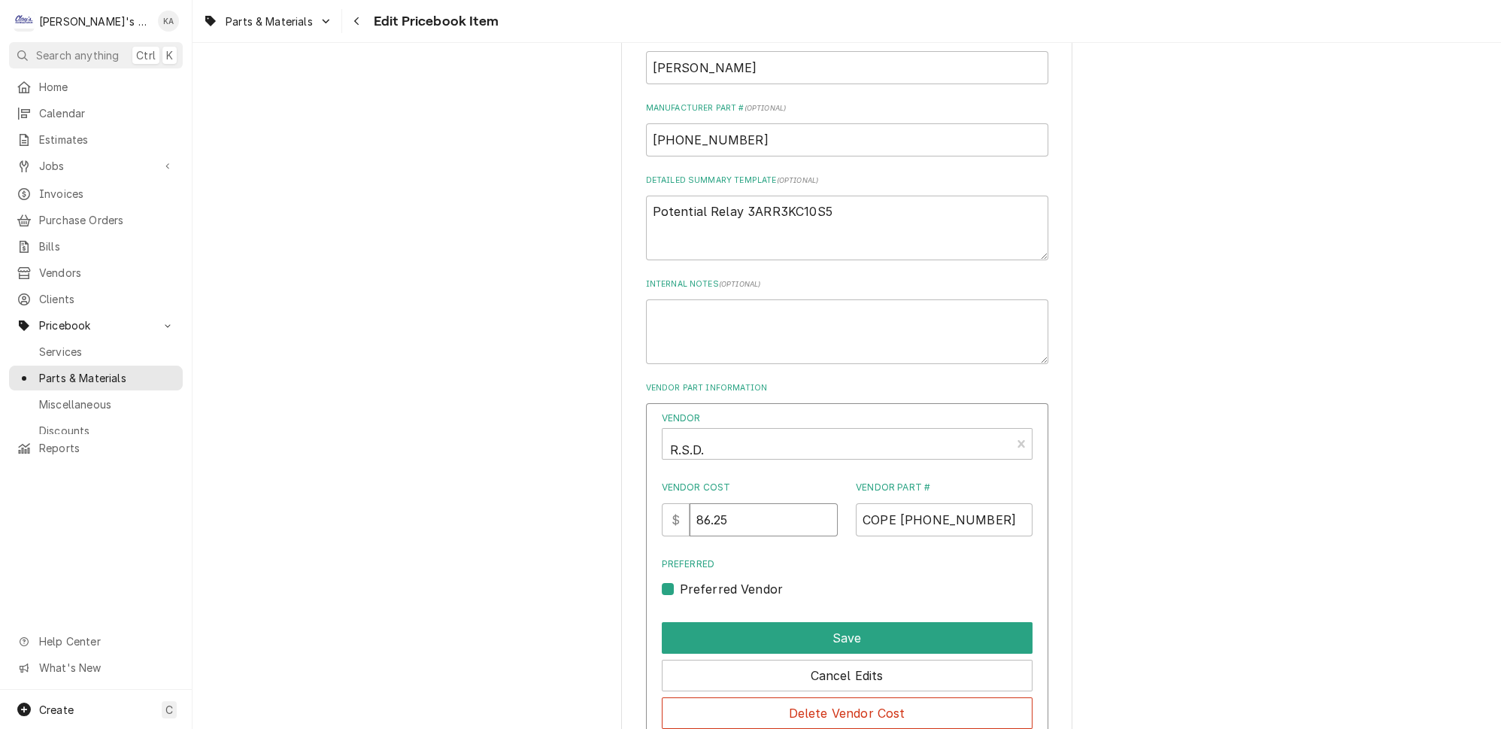
drag, startPoint x: 748, startPoint y: 509, endPoint x: 696, endPoint y: 510, distance: 51.9
click at [696, 510] on div "$ 86.25" at bounding box center [750, 519] width 177 height 33
type input "91"
click at [861, 622] on button "Save" at bounding box center [847, 638] width 371 height 32
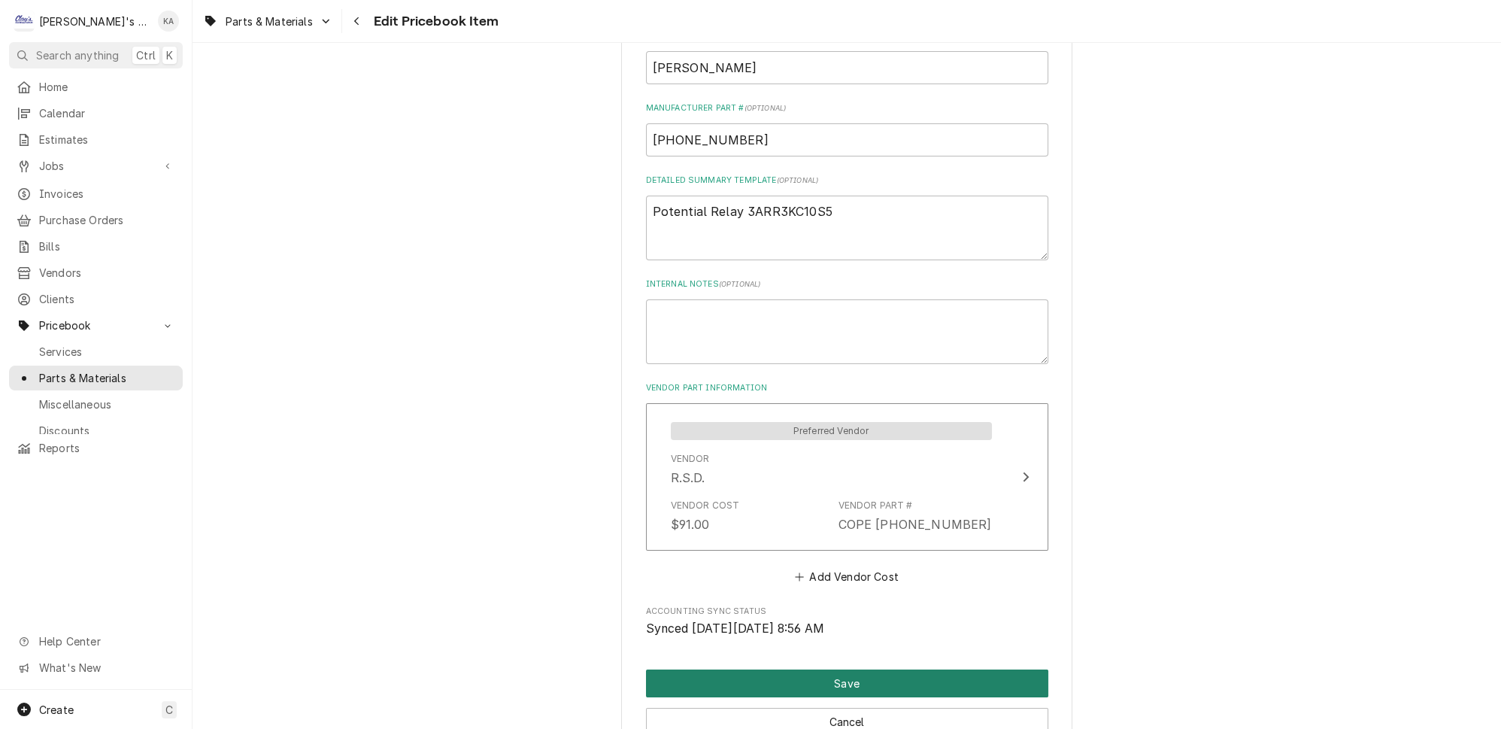
click at [857, 669] on button "Save" at bounding box center [847, 683] width 402 height 28
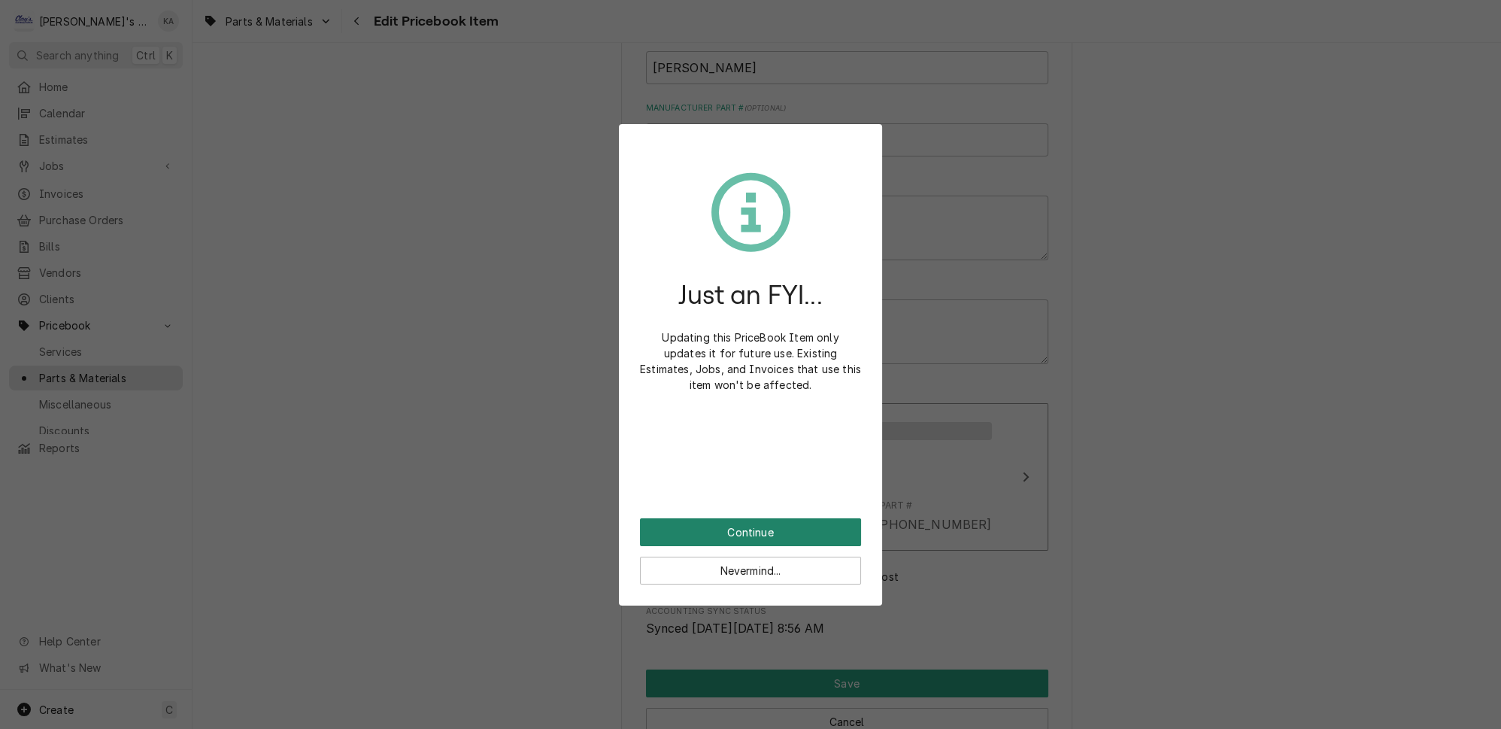
click at [740, 518] on button "Continue" at bounding box center [750, 532] width 221 height 28
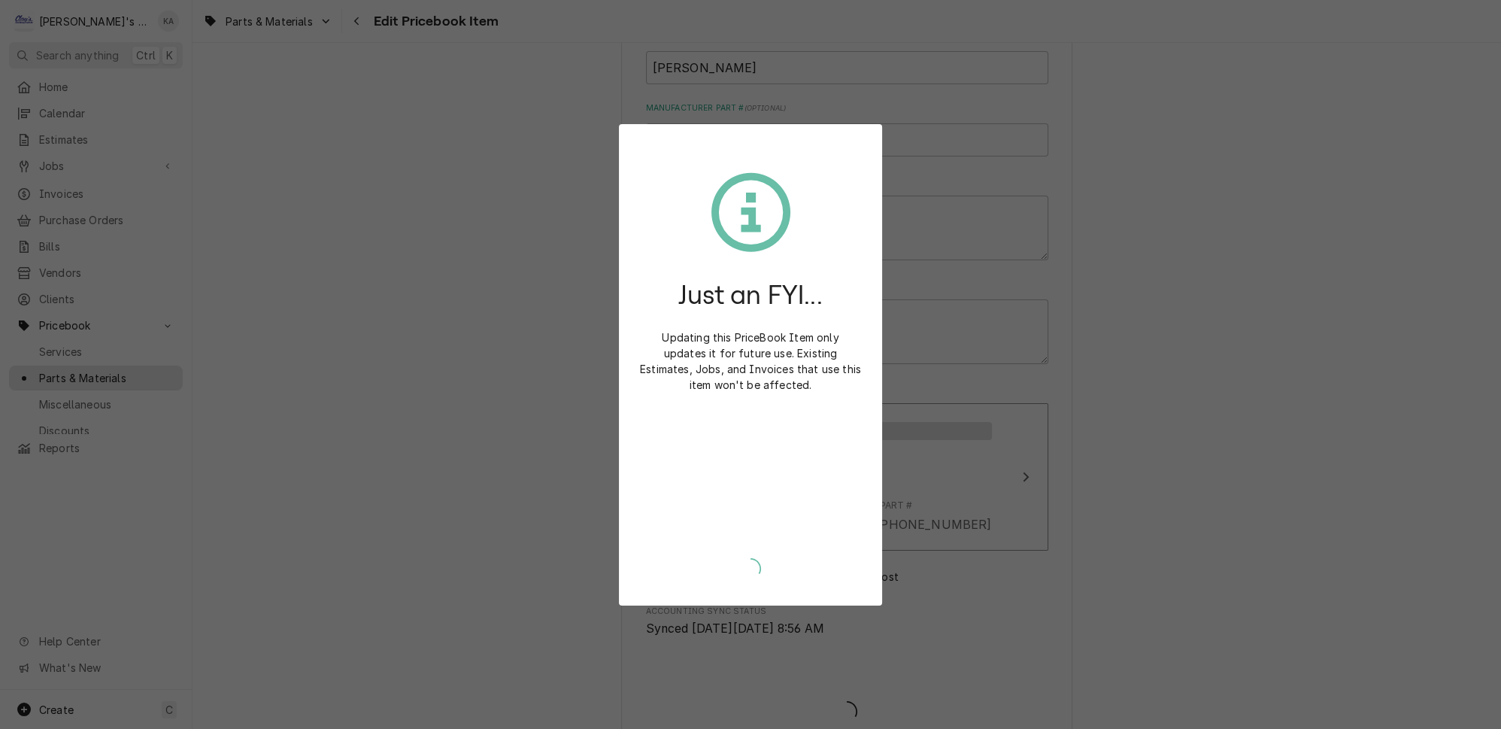
type textarea "x"
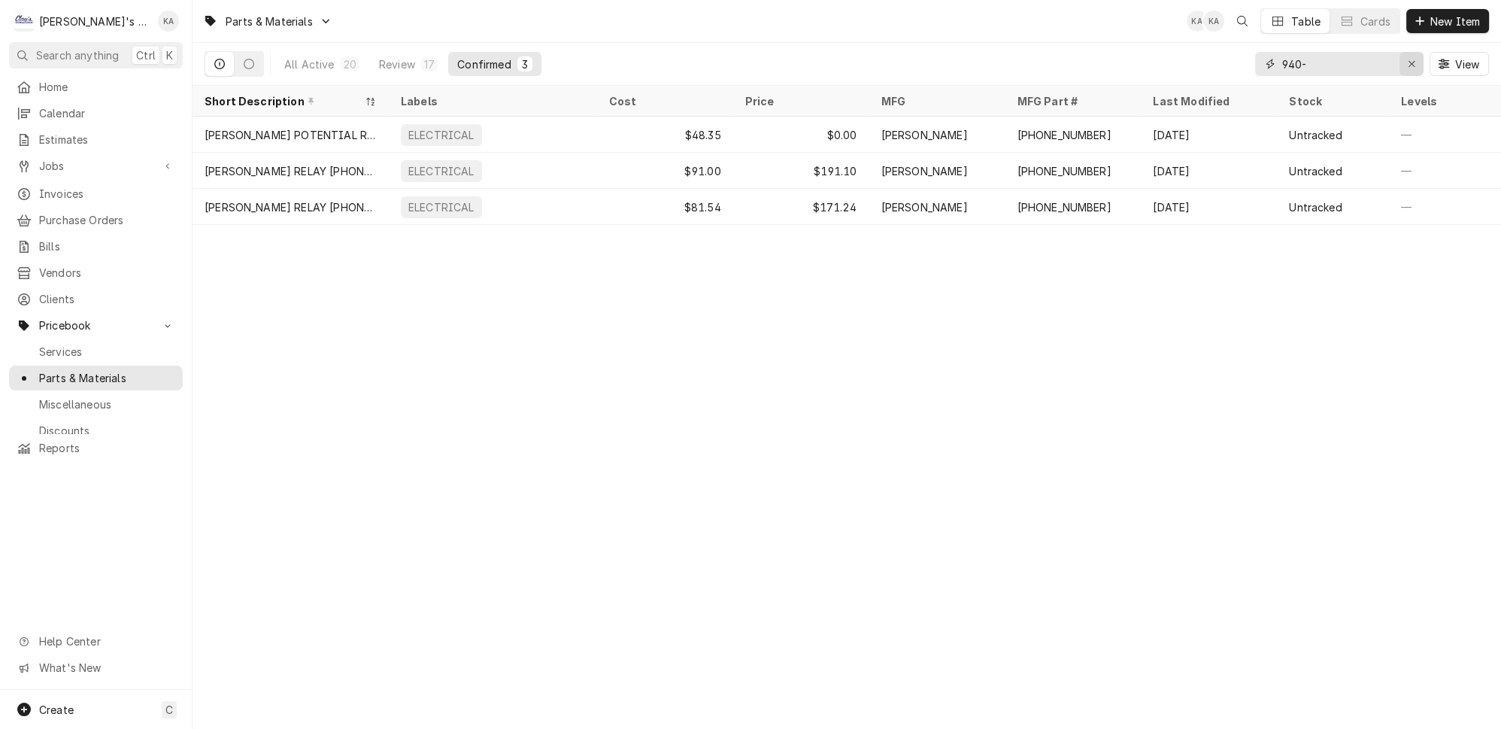
click at [1419, 61] on div "Erase input" at bounding box center [1411, 63] width 15 height 15
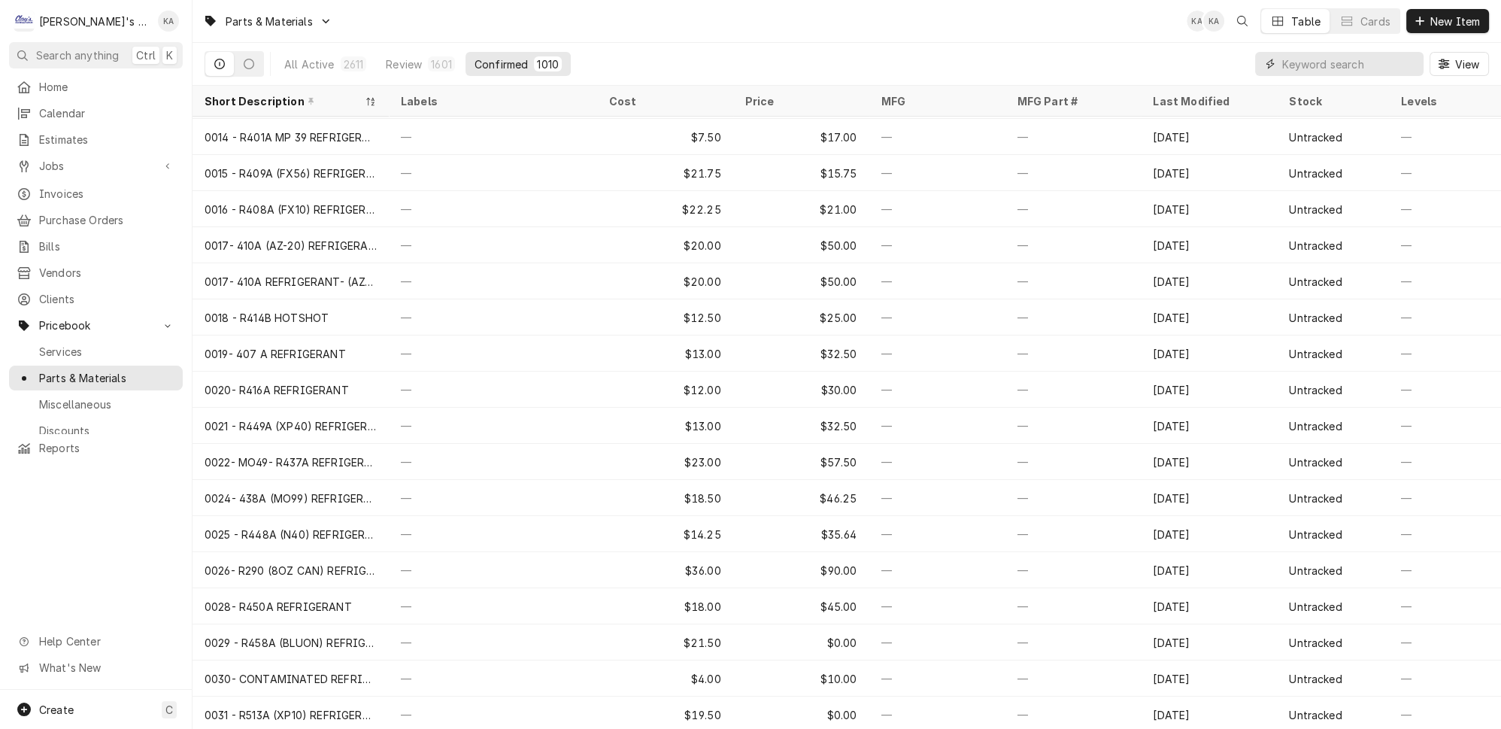
scroll to position [405, 0]
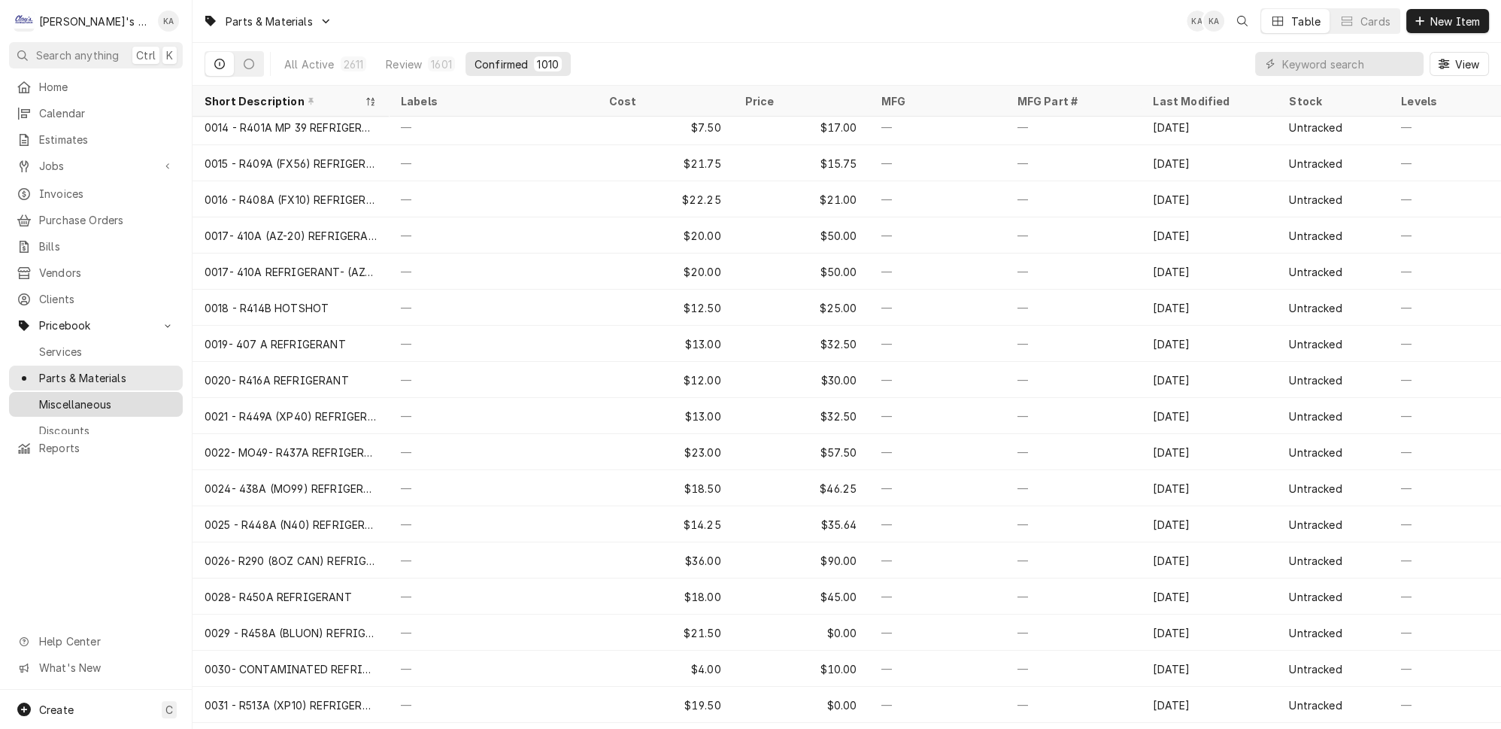
click at [74, 396] on span "Miscellaneous" at bounding box center [107, 404] width 136 height 16
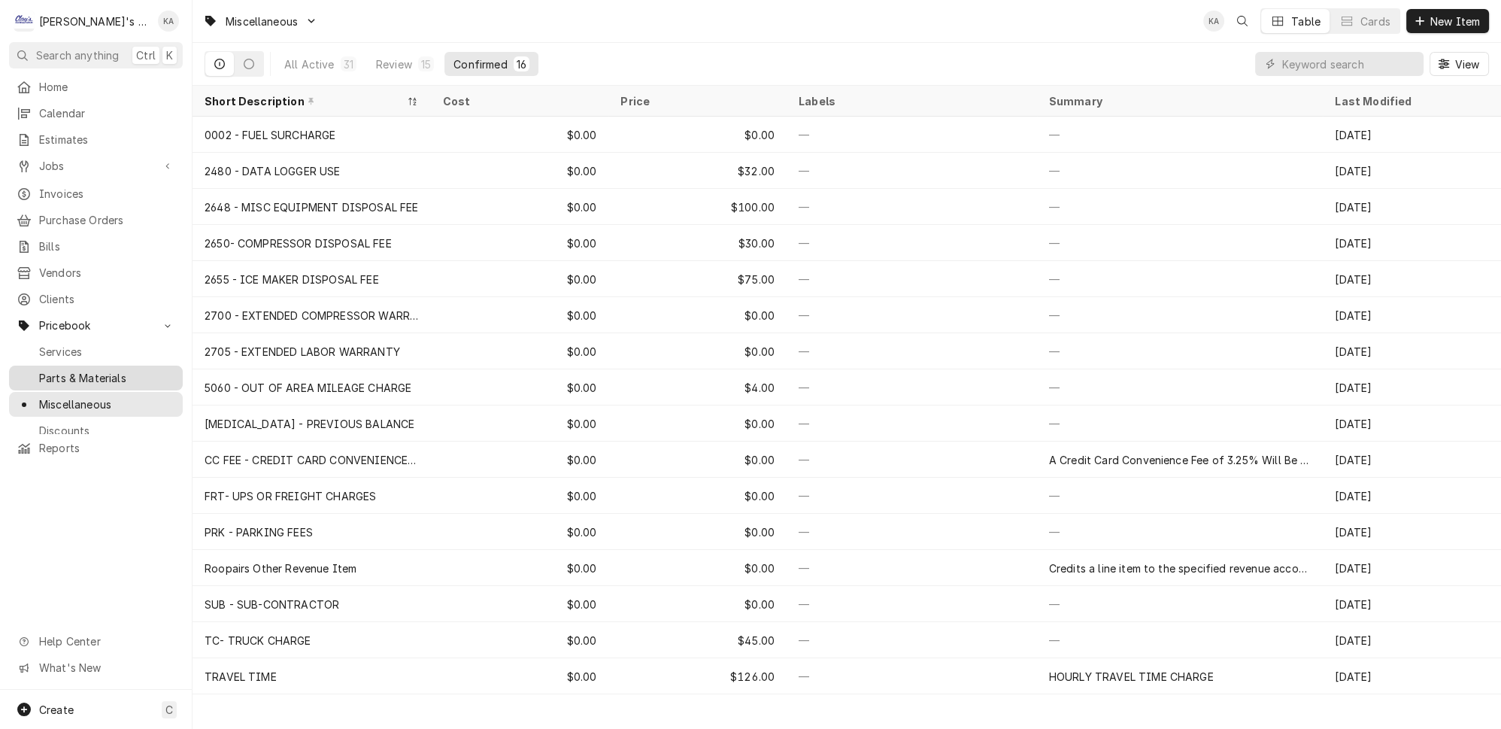
click at [84, 370] on span "Parts & Materials" at bounding box center [107, 378] width 136 height 16
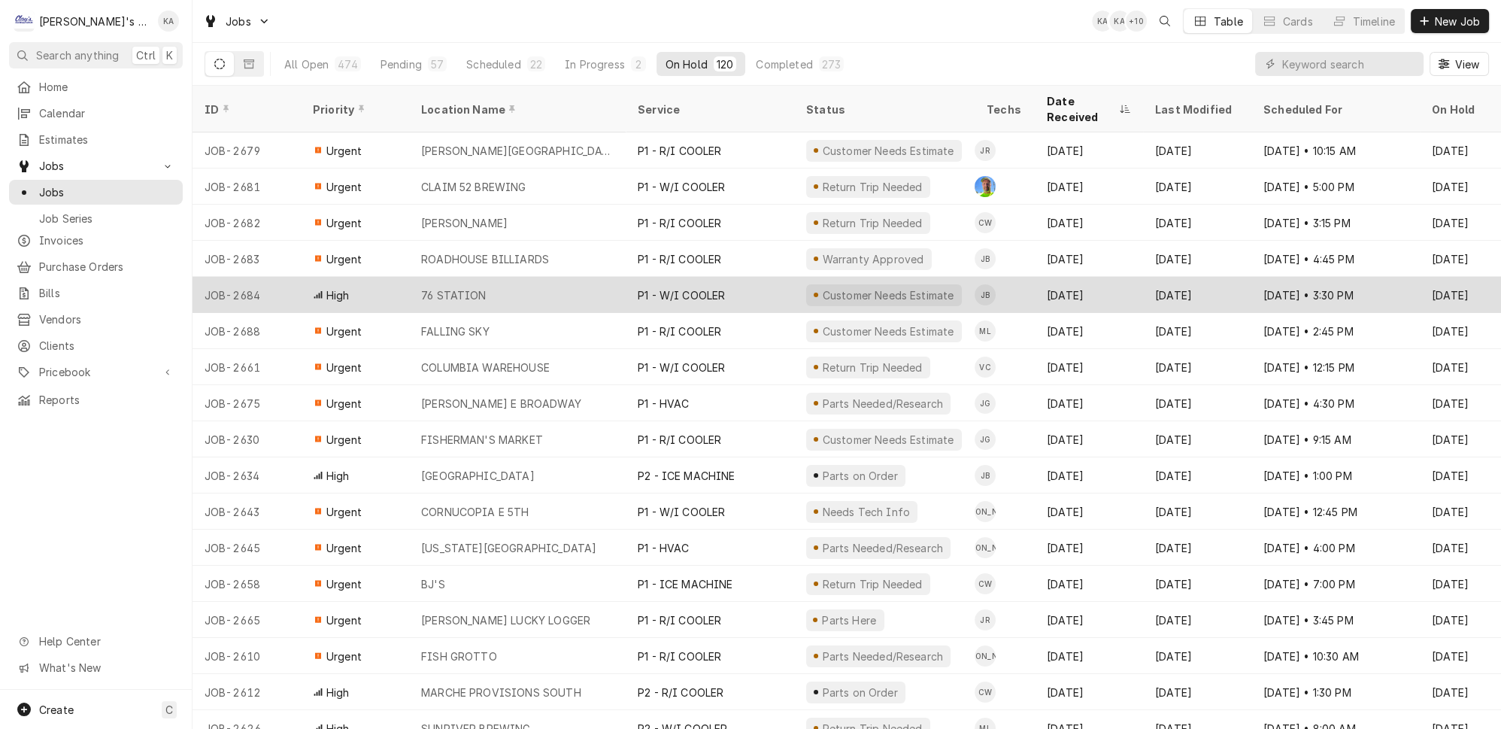
click at [523, 277] on div "76 STATION" at bounding box center [517, 295] width 217 height 36
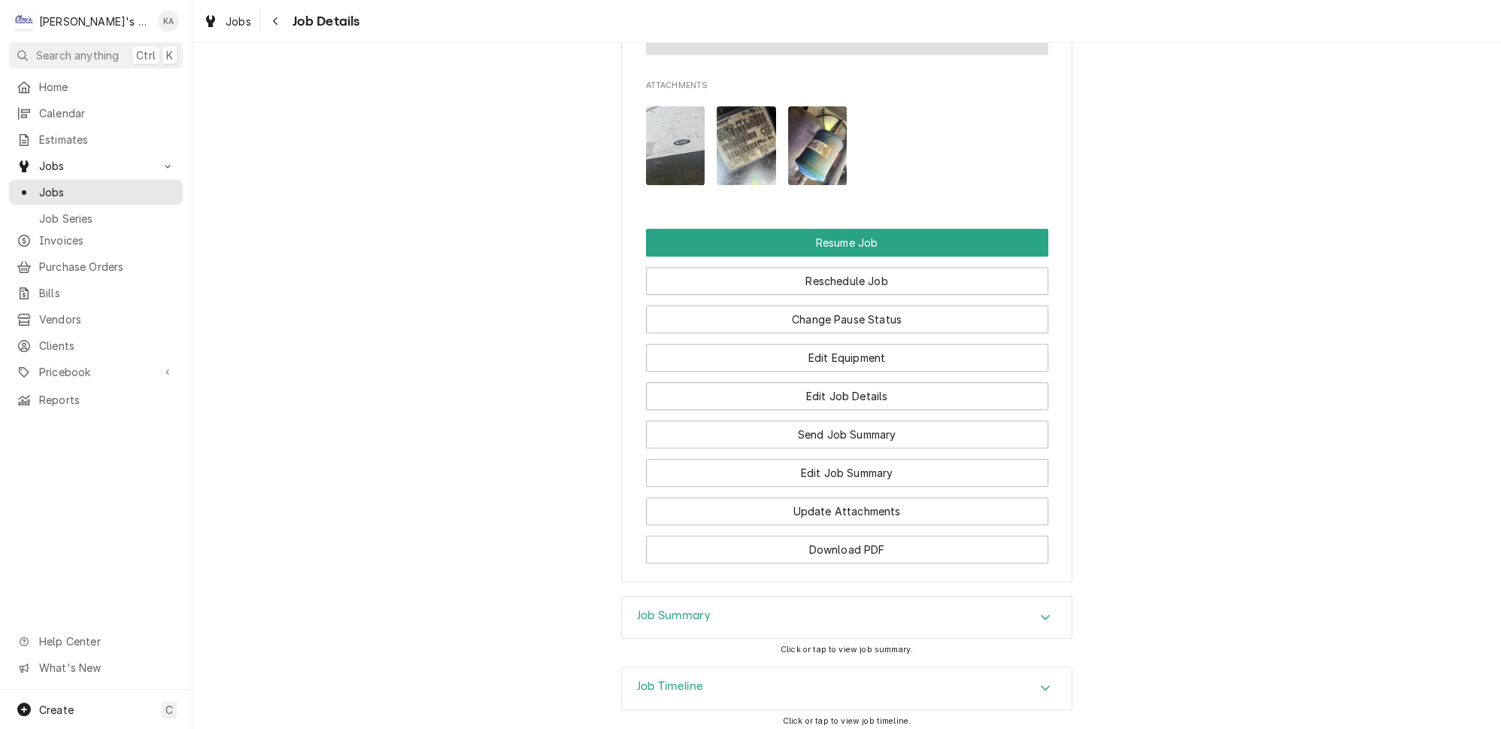
scroll to position [1818, 0]
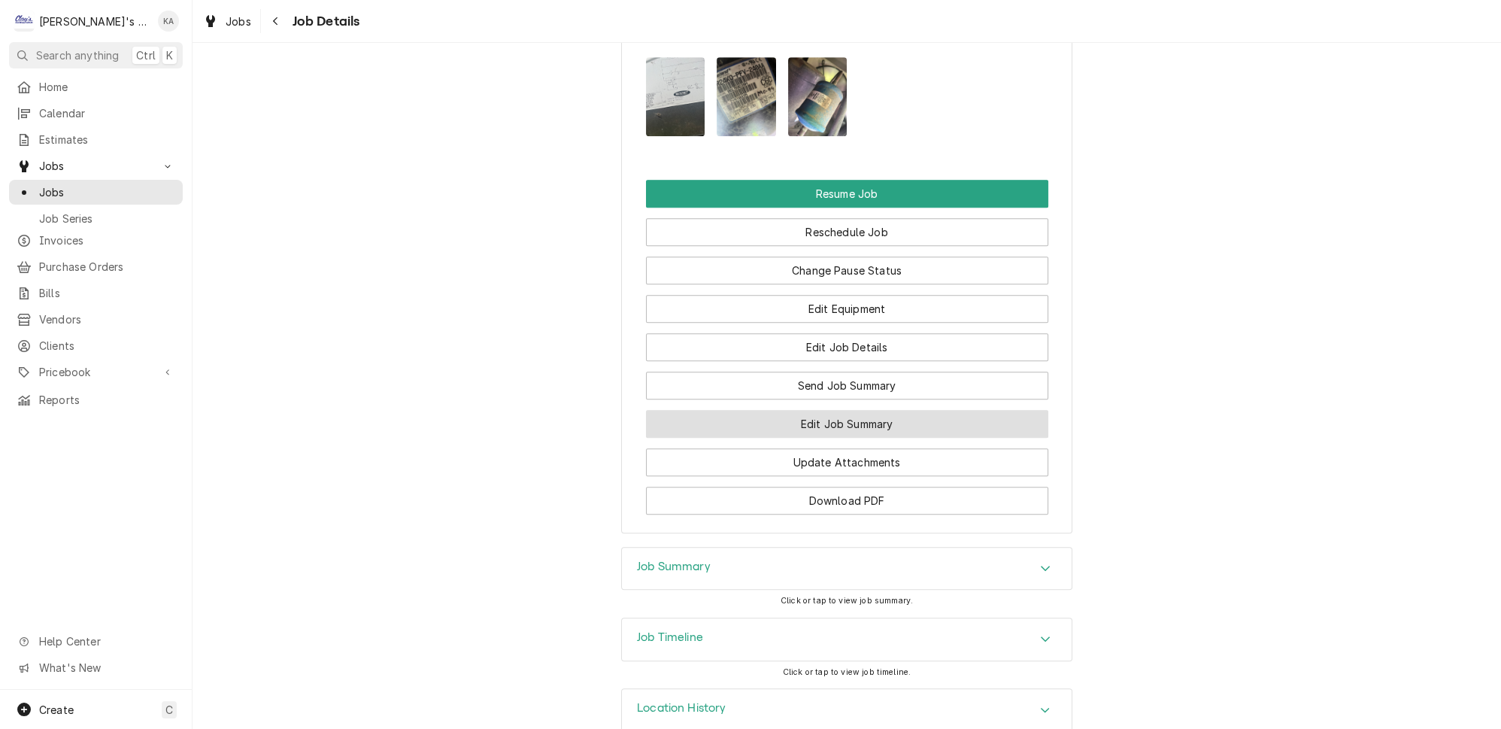
click at [888, 410] on button "Edit Job Summary" at bounding box center [847, 424] width 402 height 28
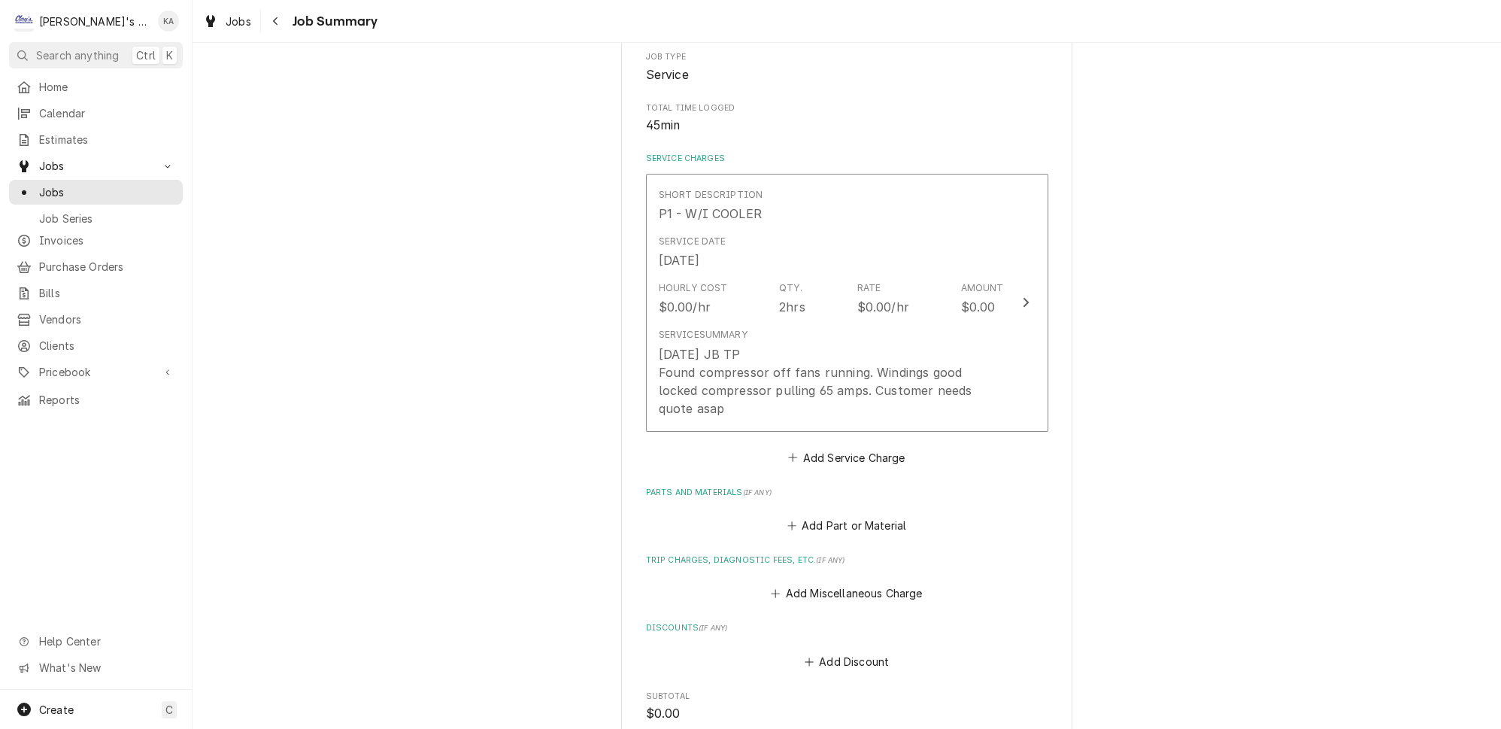
scroll to position [273, 0]
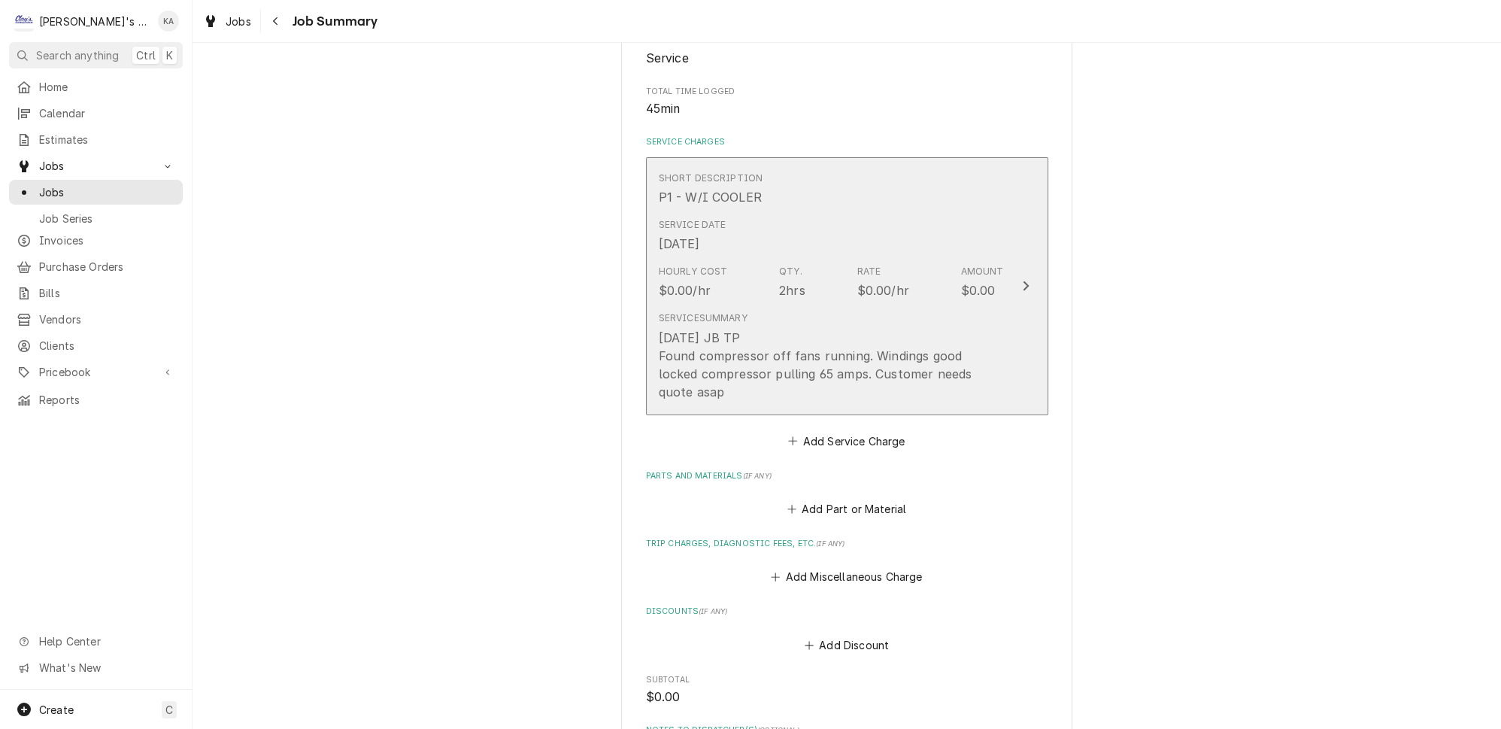
click at [1006, 330] on button "Short Description P1 - W/I COOLER Service Date Aug 14, 2025 Hourly Cost $0.00/h…" at bounding box center [847, 286] width 402 height 258
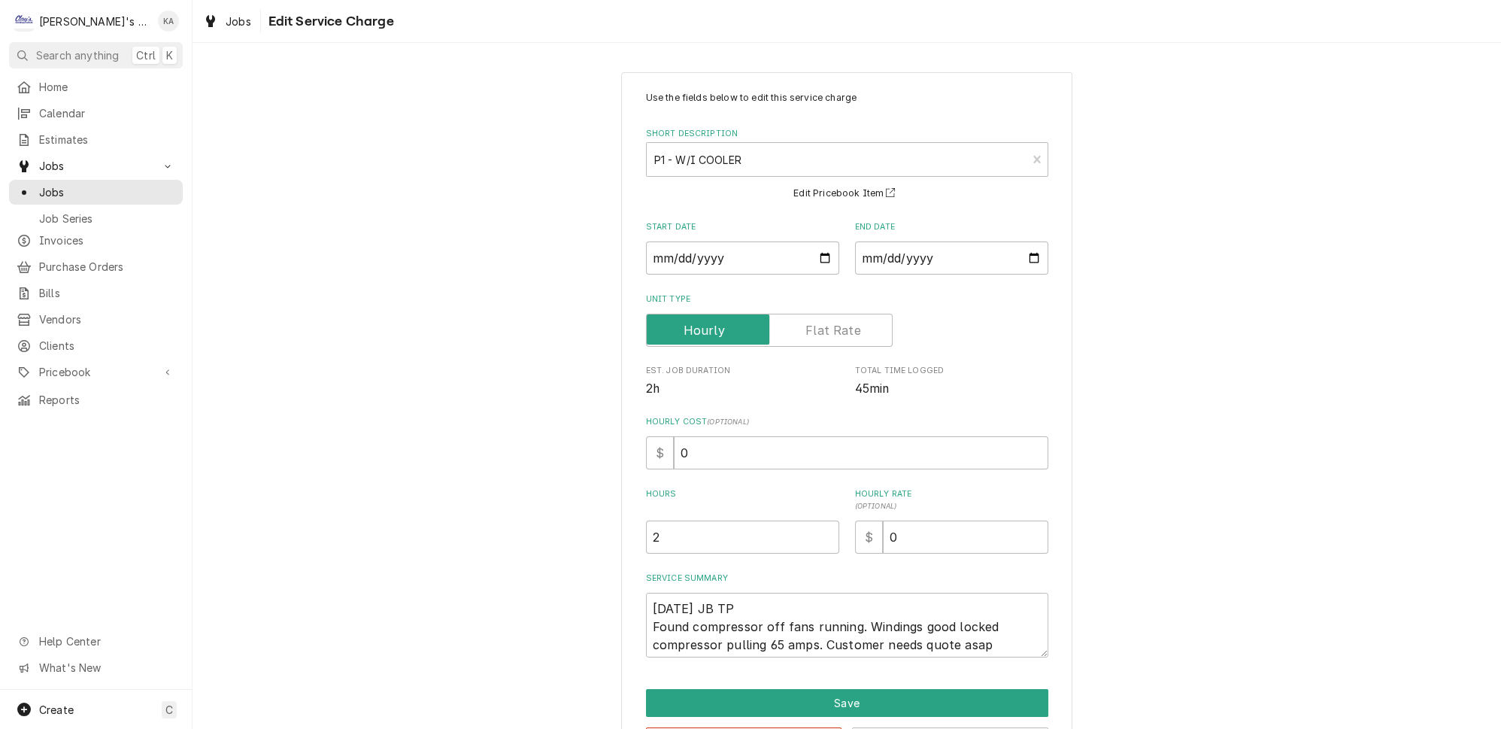
scroll to position [45, 0]
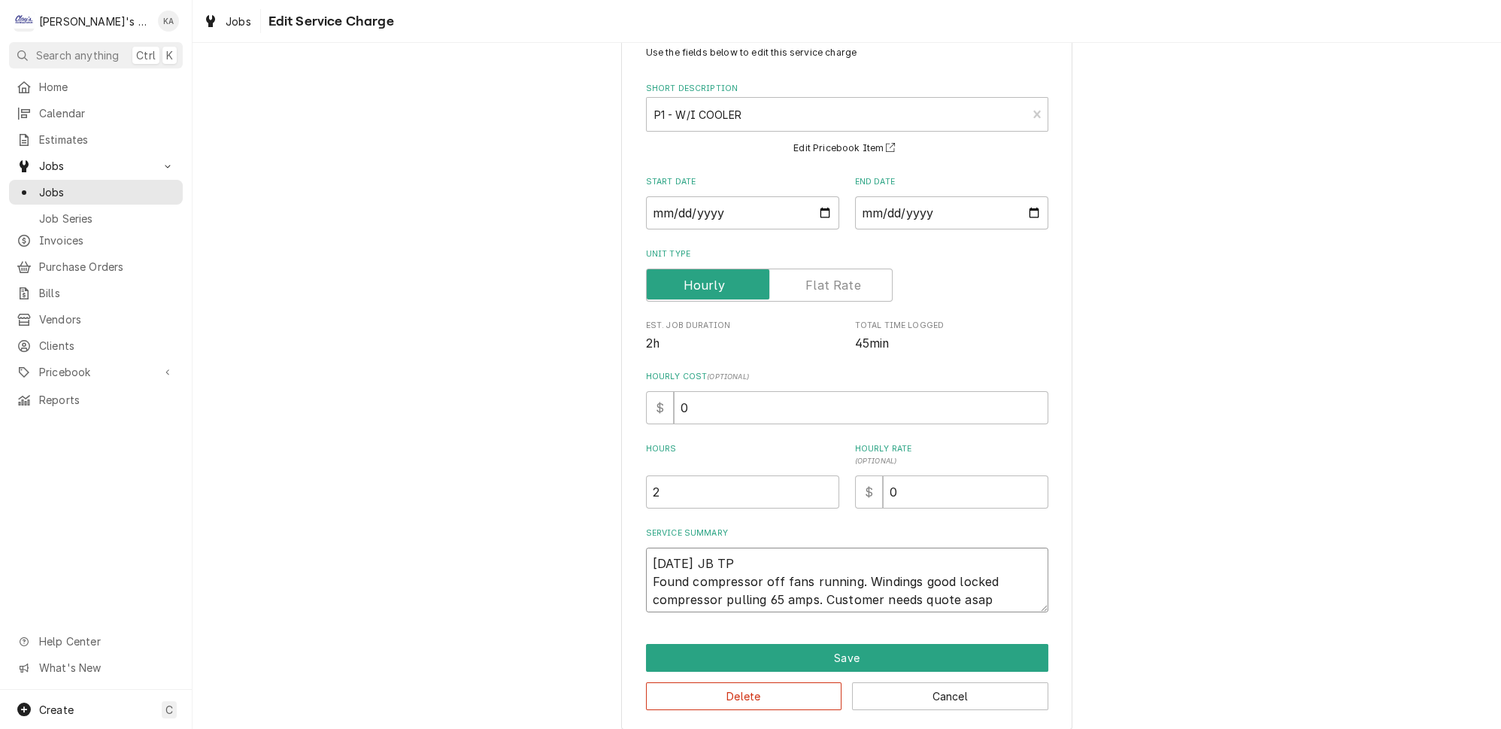
click at [777, 574] on textarea "8/14/2025 JB TP Found compressor off fans running. Windings good locked compres…" at bounding box center [847, 580] width 402 height 65
type textarea "x"
type textarea "8/14/2025 JB TP Found compressor off bfans running. Windings good locked compre…"
type textarea "x"
type textarea "8/14/2025 JB TP Found compressor off bufans running. Windings good locked compr…"
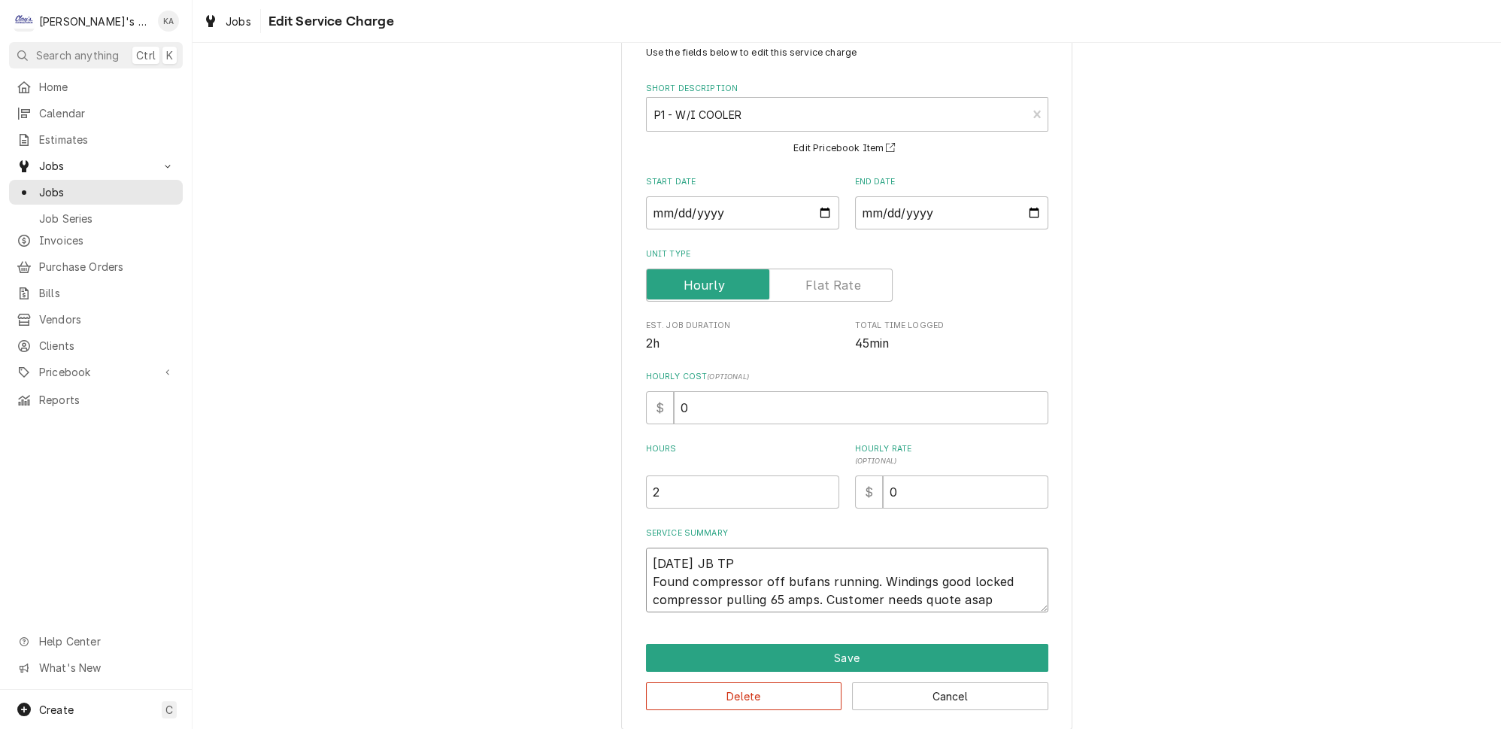
type textarea "x"
type textarea "8/14/2025 JB TP Found compressor off butfans running. Windings good locked comp…"
type textarea "x"
type textarea "8/14/2025 JB TP Found compressor off but fans running. Windings good locked com…"
type textarea "x"
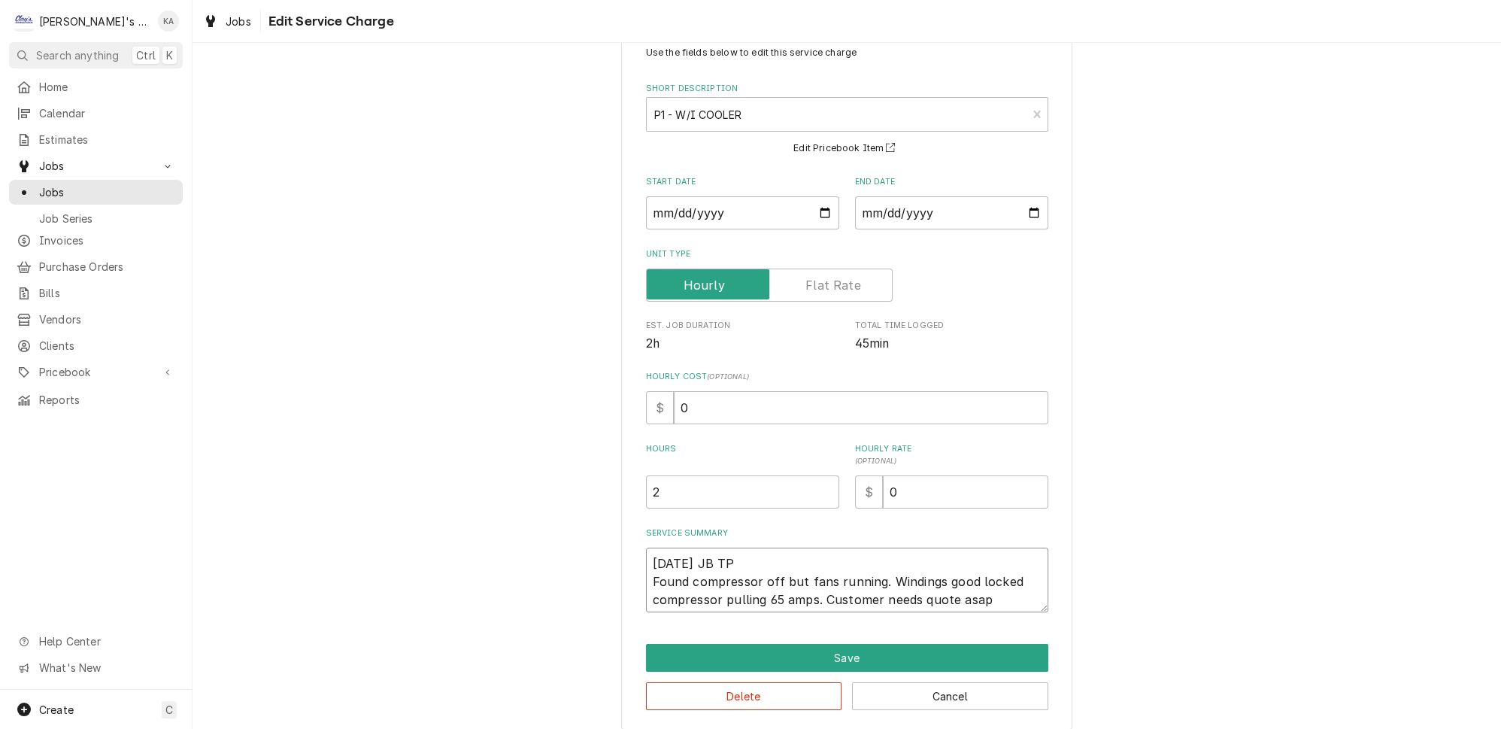
type textarea "8/14/2025 JB TP Found compressor off but fans running. Windings good locked com…"
type textarea "x"
type textarea "8/14/2025 JB TP Found compressor off but fans s running. Windings good locked c…"
type textarea "x"
type textarea "8/14/2025 JB TP Found compressor off but fans st running. Windings good locked …"
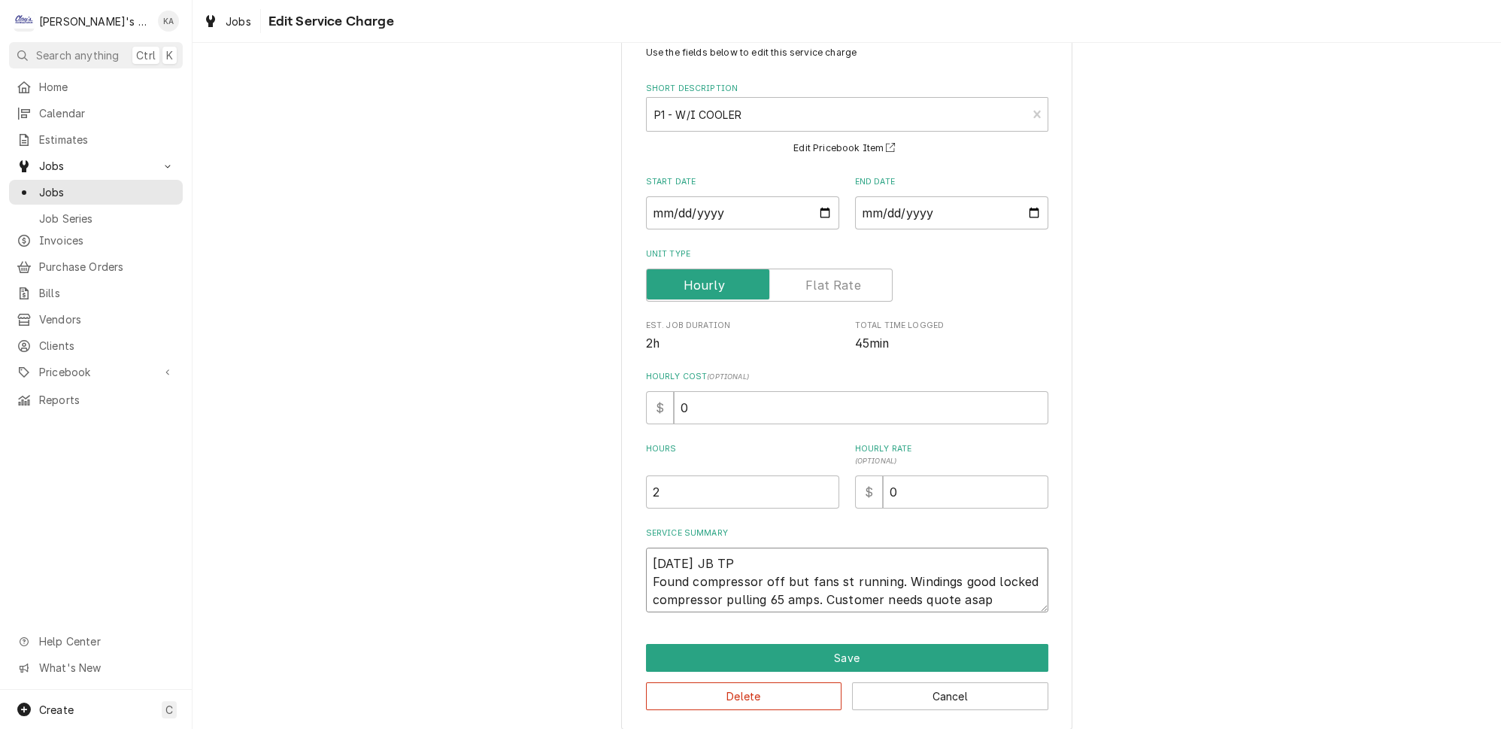
type textarea "x"
type textarea "8/14/2025 JB TP Found compressor off but fans sti running. Windings good locked…"
type textarea "x"
type textarea "8/14/2025 JB TP Found compressor off but fans stil running. Windings good locke…"
type textarea "x"
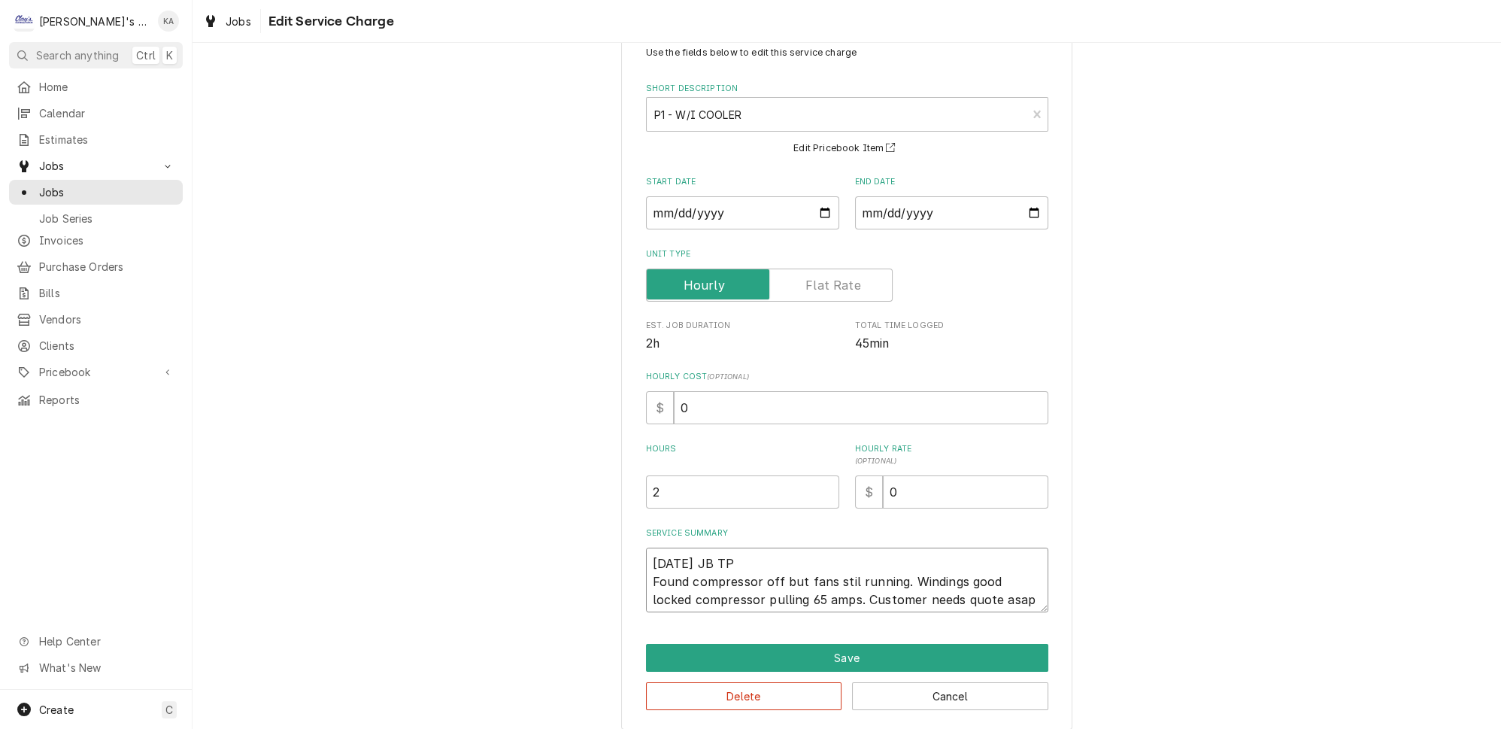
type textarea "8/14/2025 JB TP Found compressor off but fans still running. Windings good lock…"
click at [727, 556] on textarea "8/14/2025 JB TP Found compressor off but fans still running. Windings good lock…" at bounding box center [847, 580] width 402 height 65
type textarea "x"
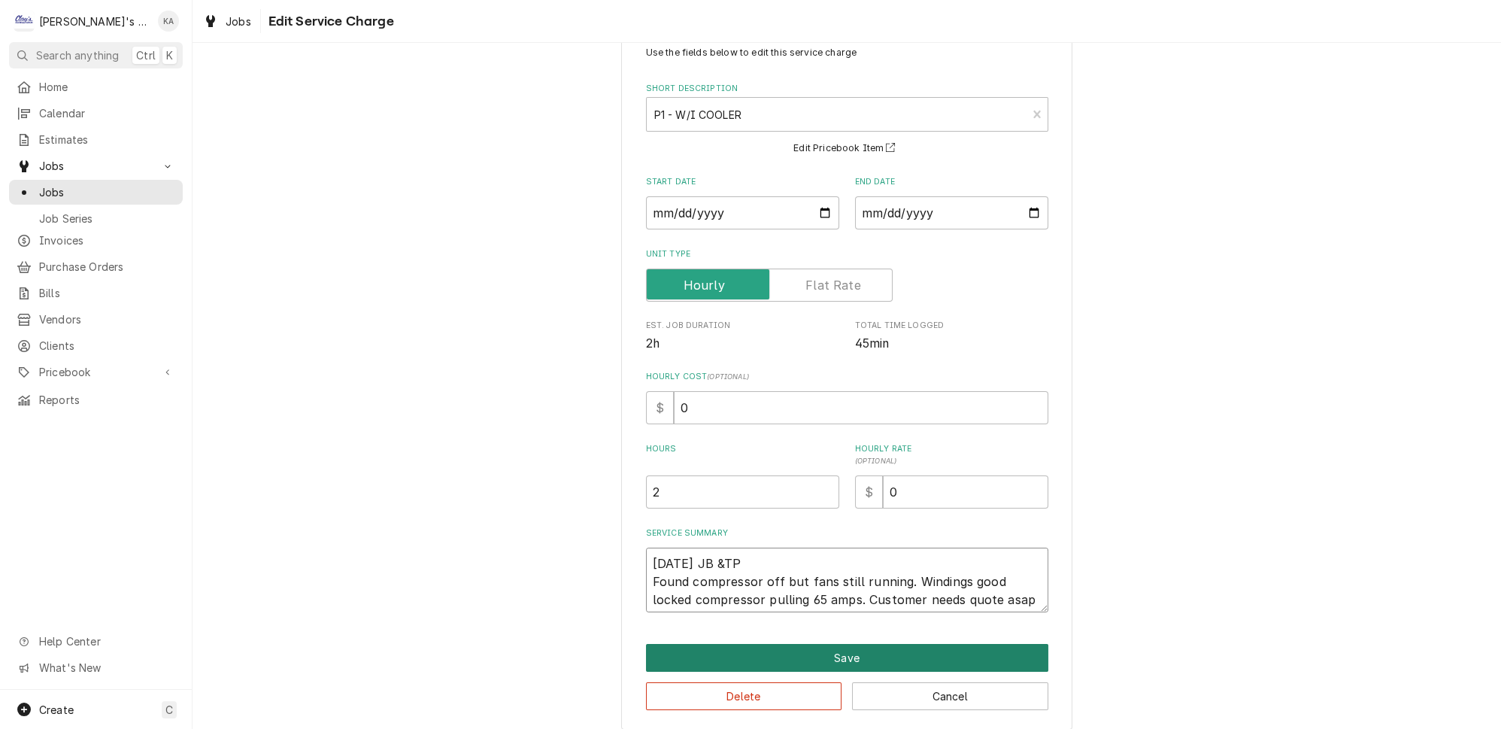
type textarea "8/14/2025 JB &TP Found compressor off but fans still running. Windings good loc…"
click at [839, 645] on button "Save" at bounding box center [847, 658] width 402 height 28
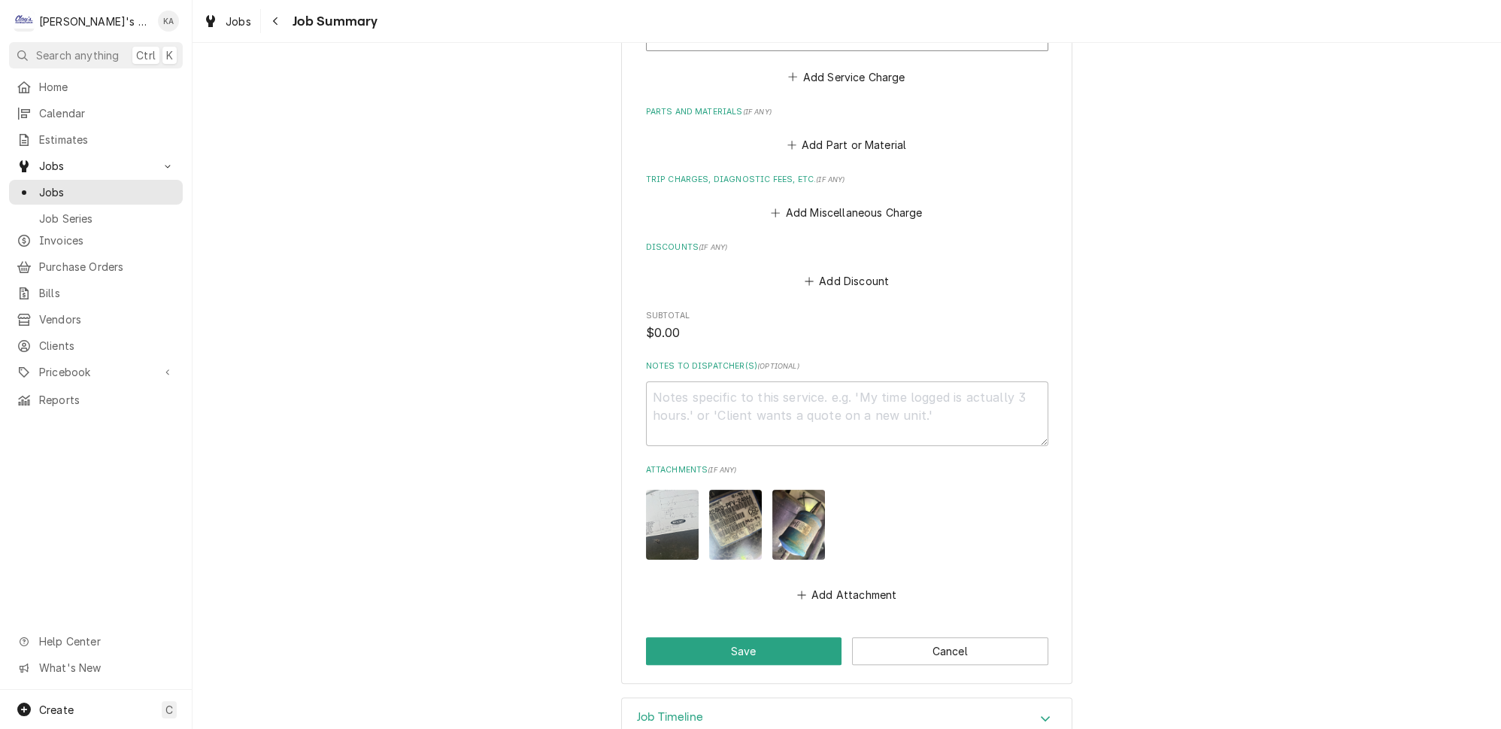
scroll to position [661, 0]
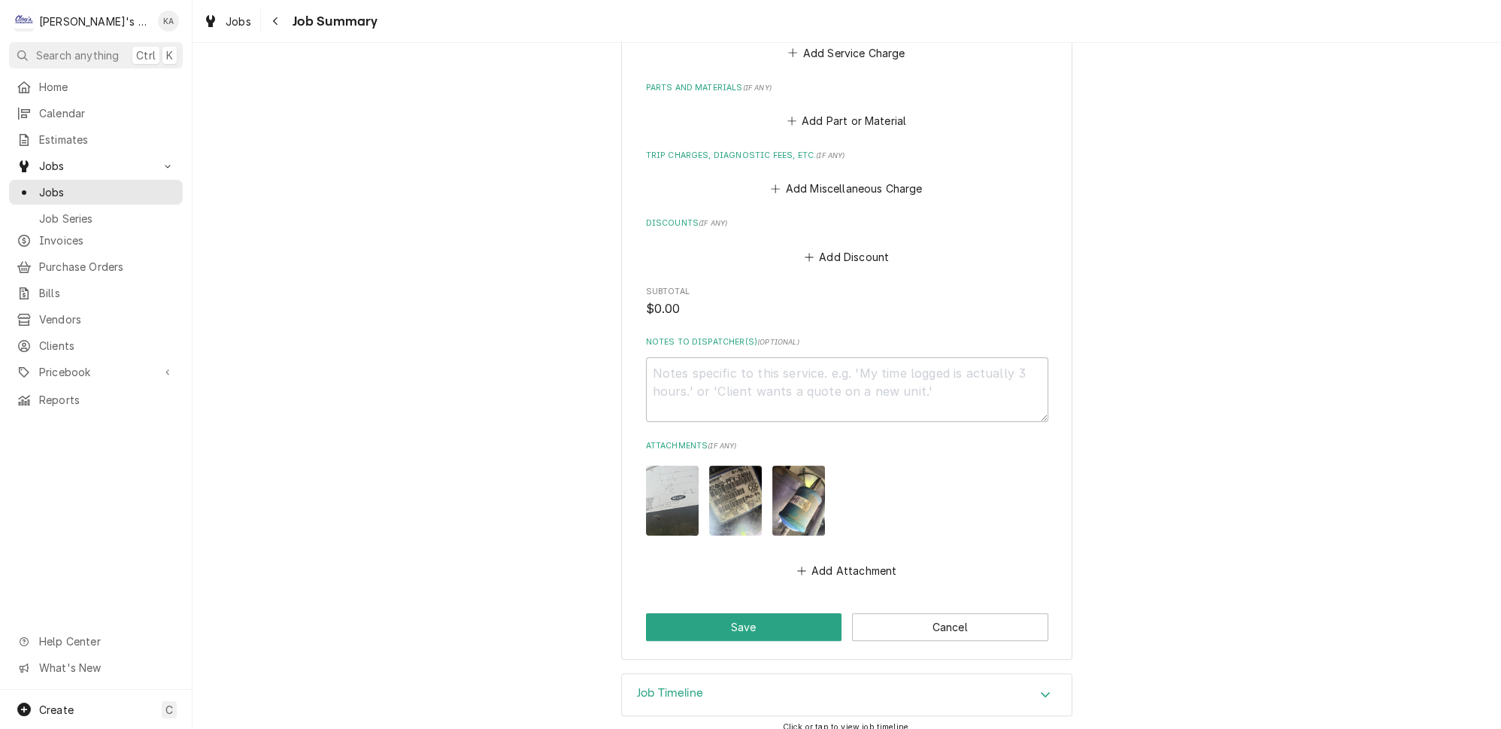
click at [1041, 692] on icon "Accordion Header" at bounding box center [1045, 694] width 9 height 5
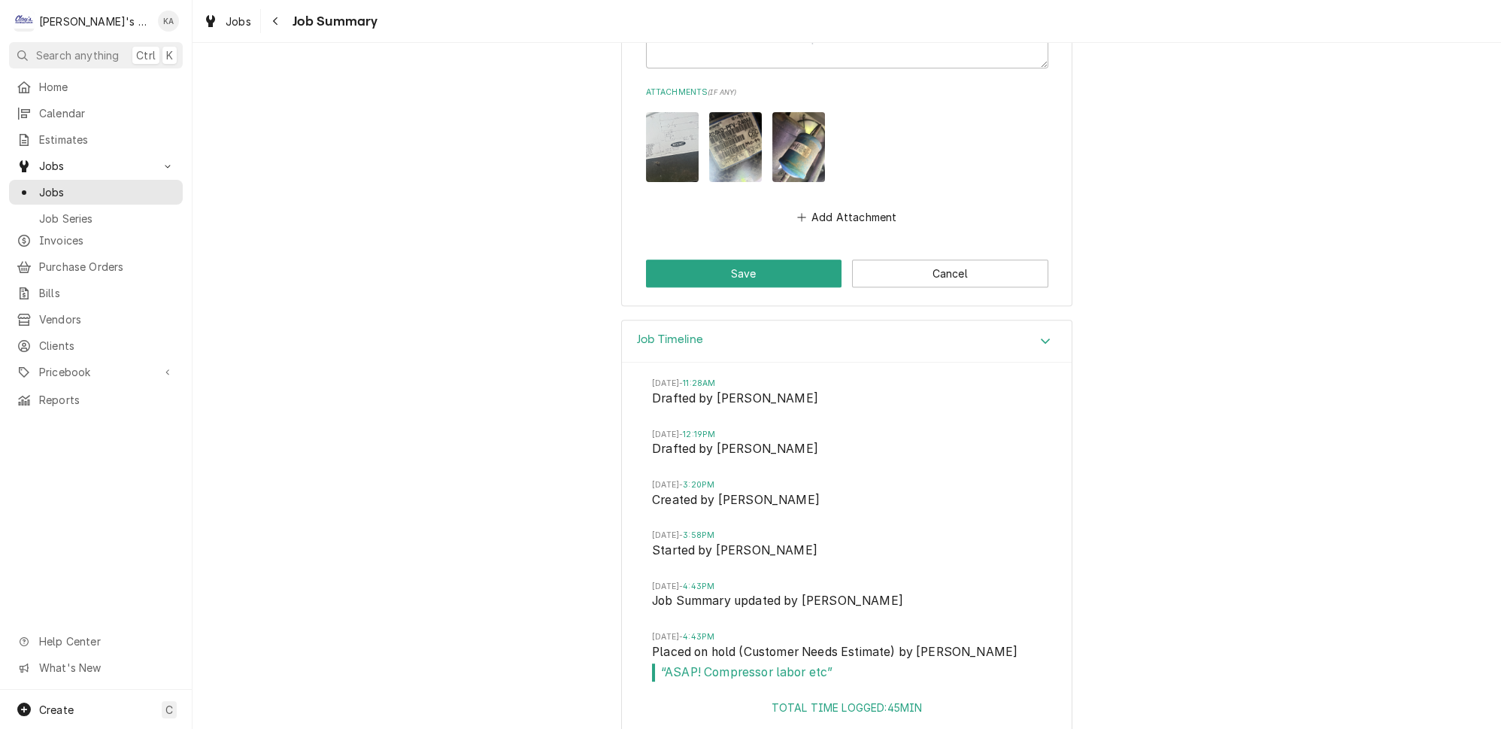
scroll to position [1015, 0]
click at [724, 259] on button "Save" at bounding box center [744, 273] width 196 height 28
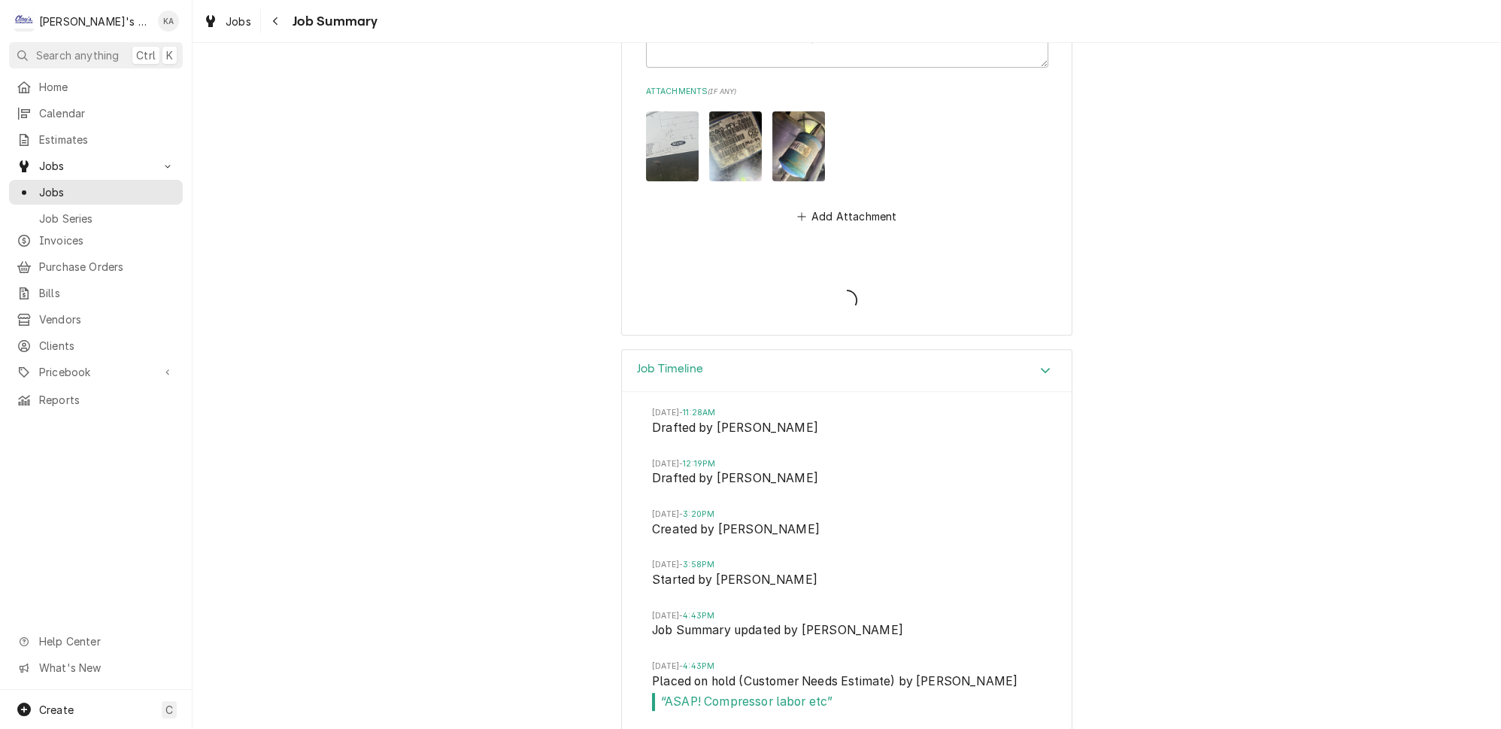
type textarea "x"
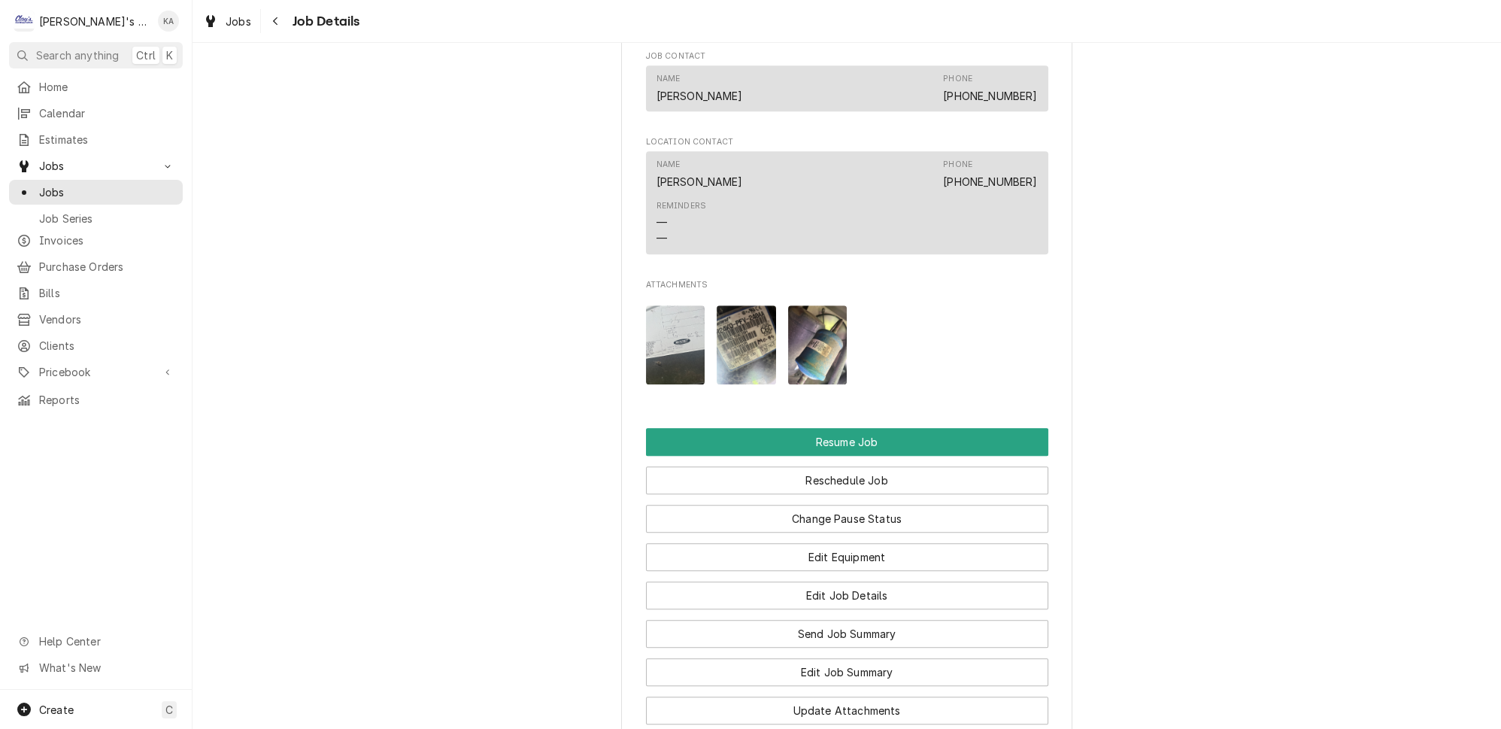
scroll to position [1572, 0]
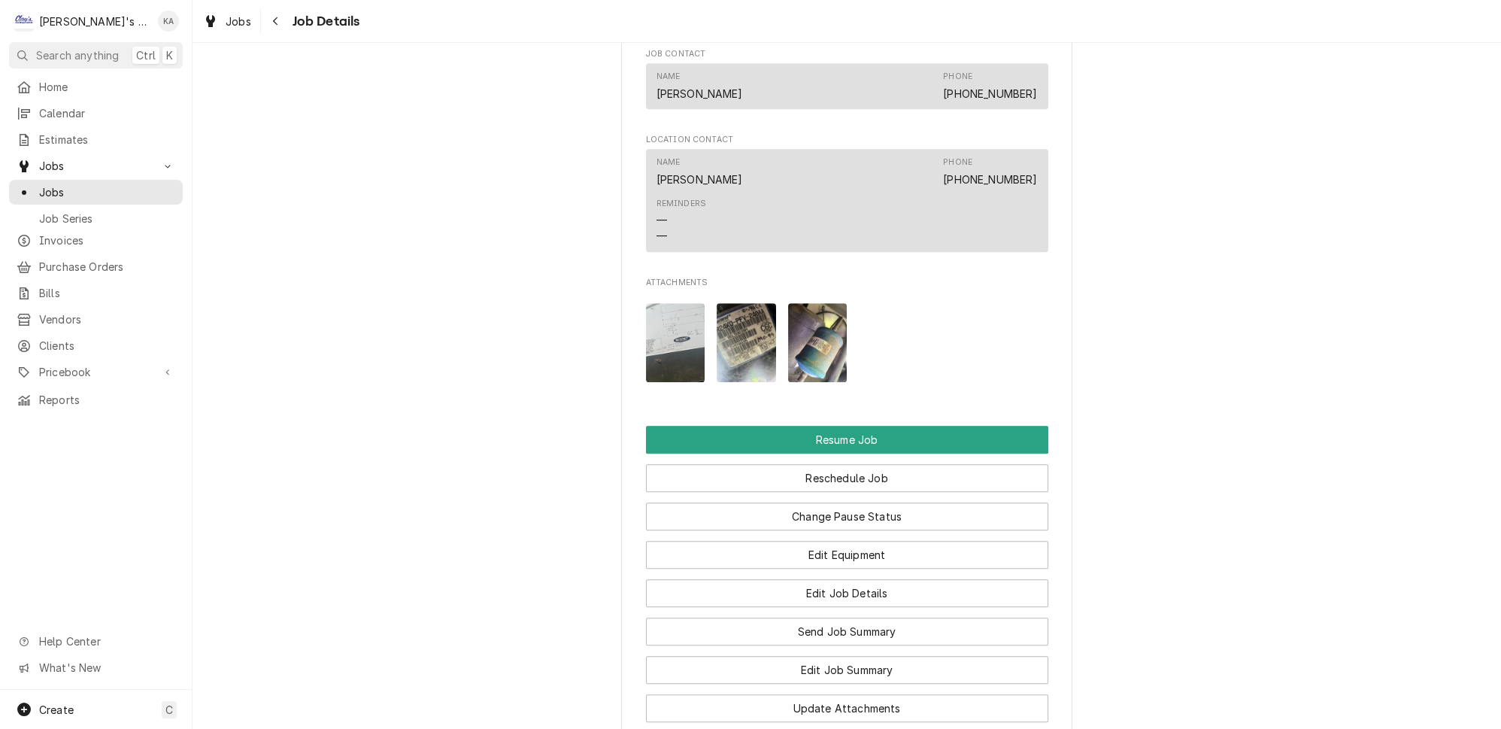
click at [666, 332] on img "Attachments" at bounding box center [675, 342] width 59 height 79
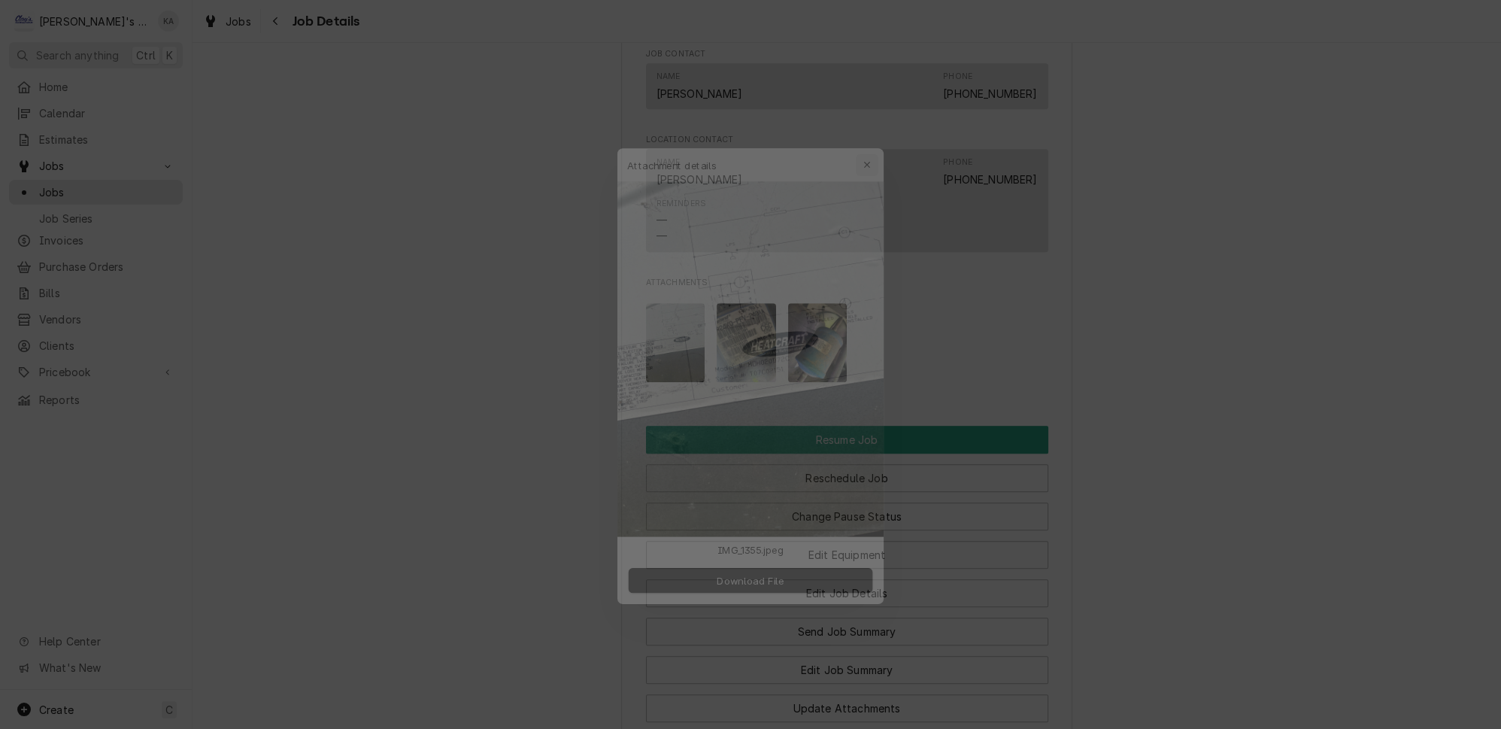
click at [873, 138] on icon "button" at bounding box center [876, 135] width 7 height 7
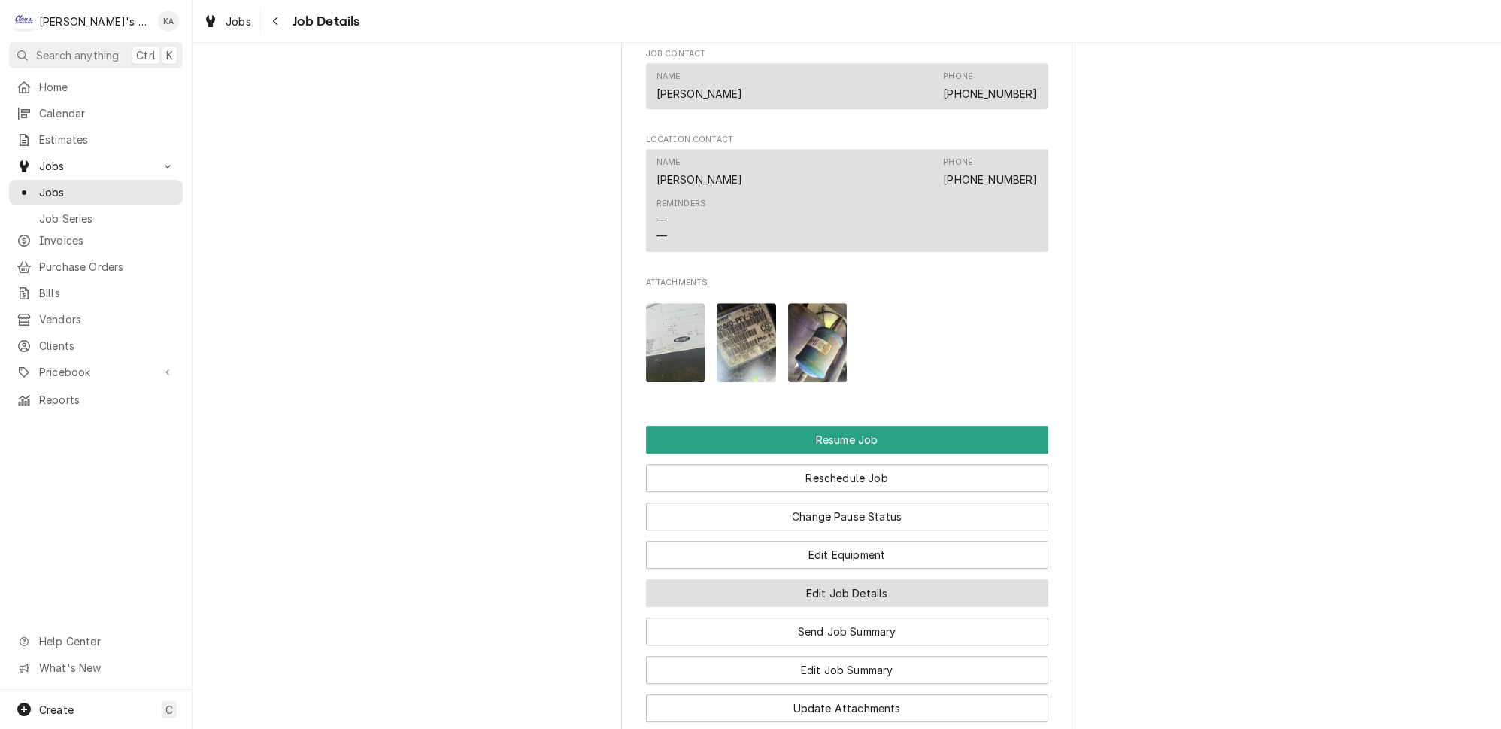
click at [845, 579] on button "Edit Job Details" at bounding box center [847, 593] width 402 height 28
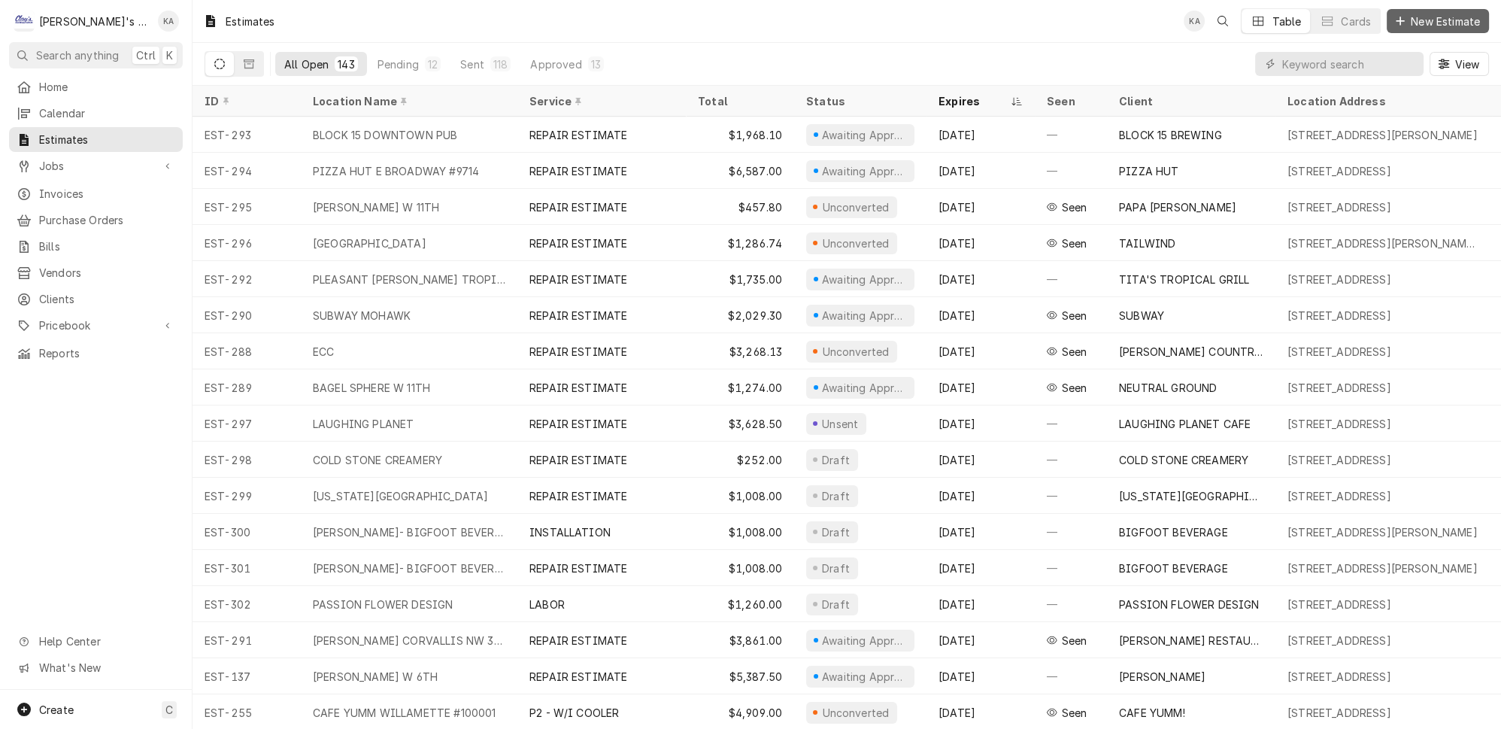
click at [1458, 14] on span "New Estimate" at bounding box center [1445, 22] width 75 height 16
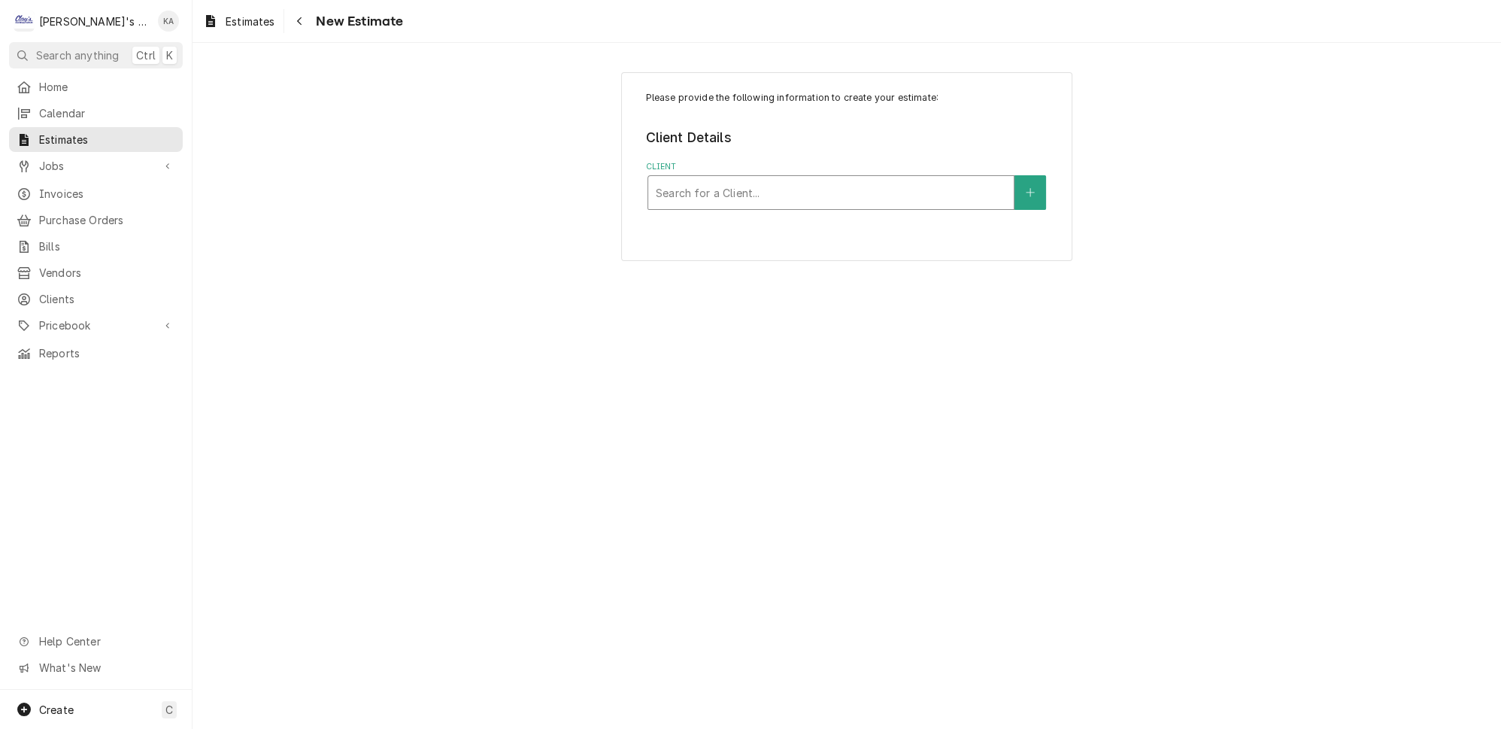
click at [763, 186] on div "Client" at bounding box center [831, 192] width 350 height 27
type input "76 ST"
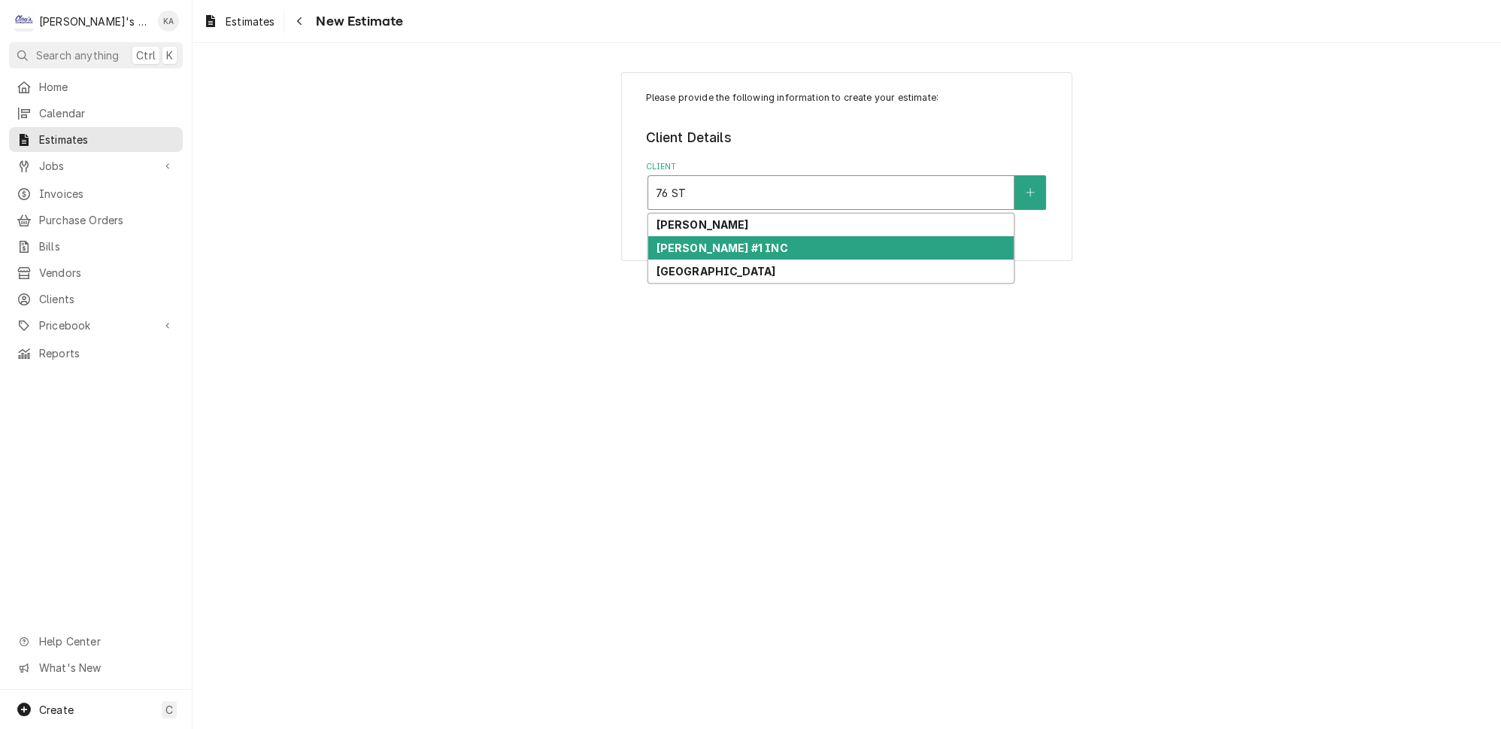
click at [723, 241] on strong "[PERSON_NAME] #1 INC" at bounding box center [722, 247] width 132 height 13
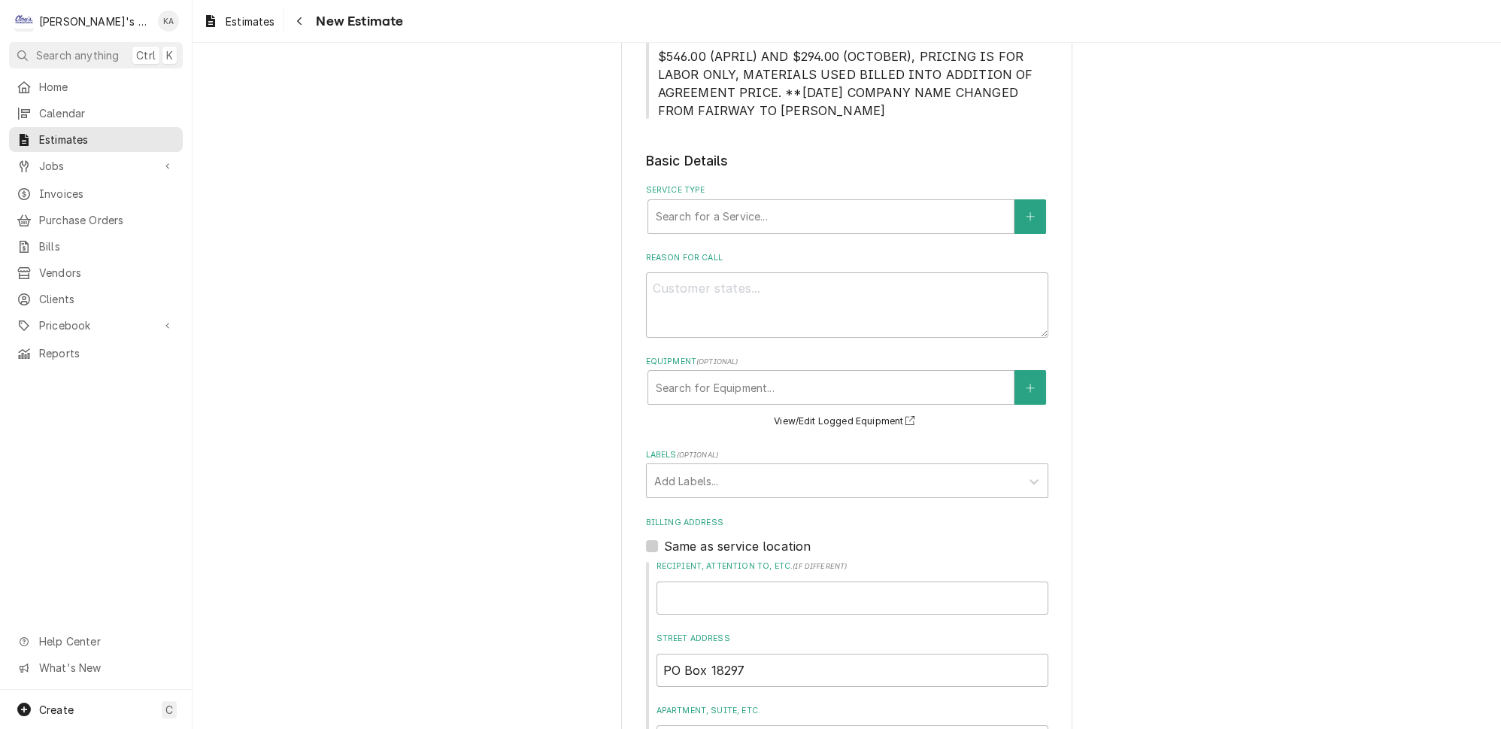
scroll to position [410, 0]
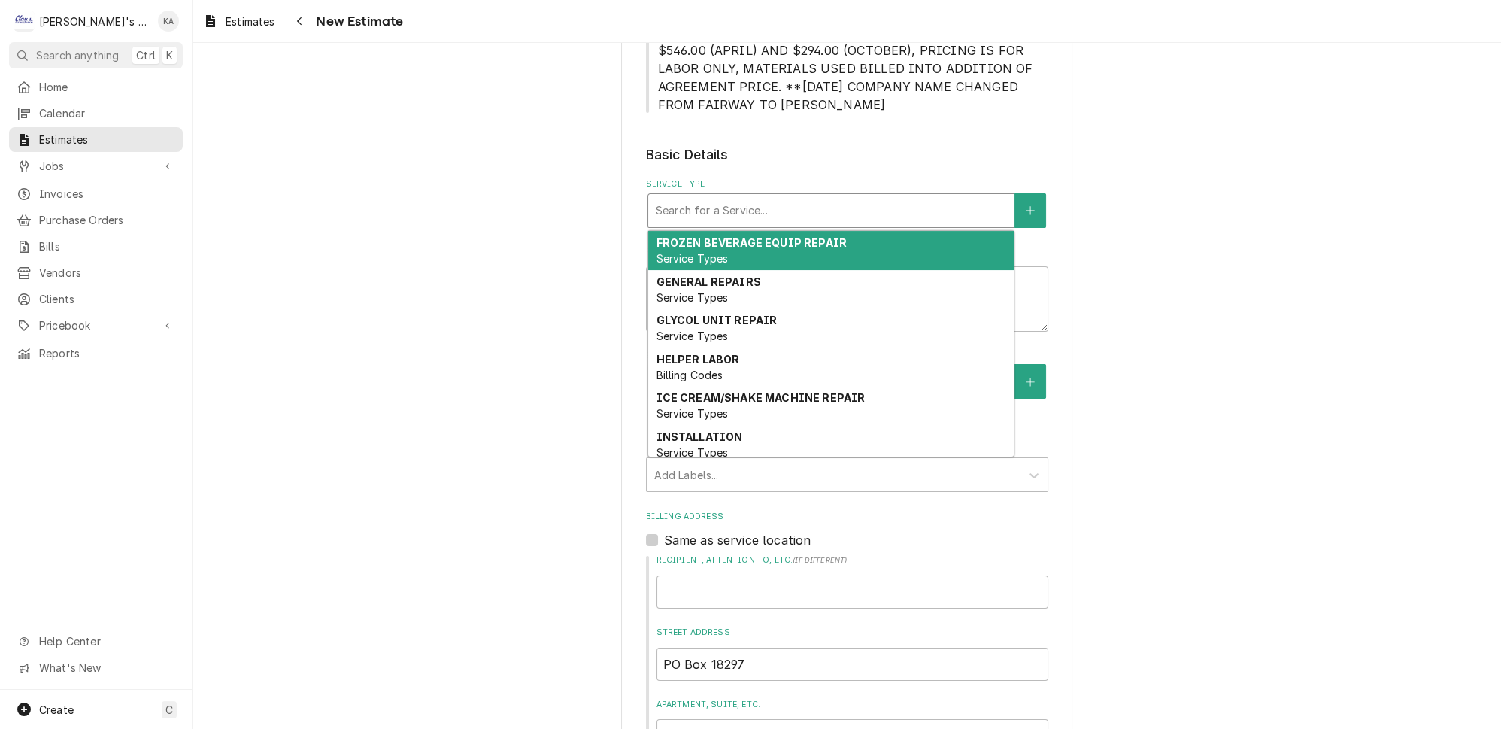
click at [745, 197] on div "Service Type" at bounding box center [831, 210] width 350 height 27
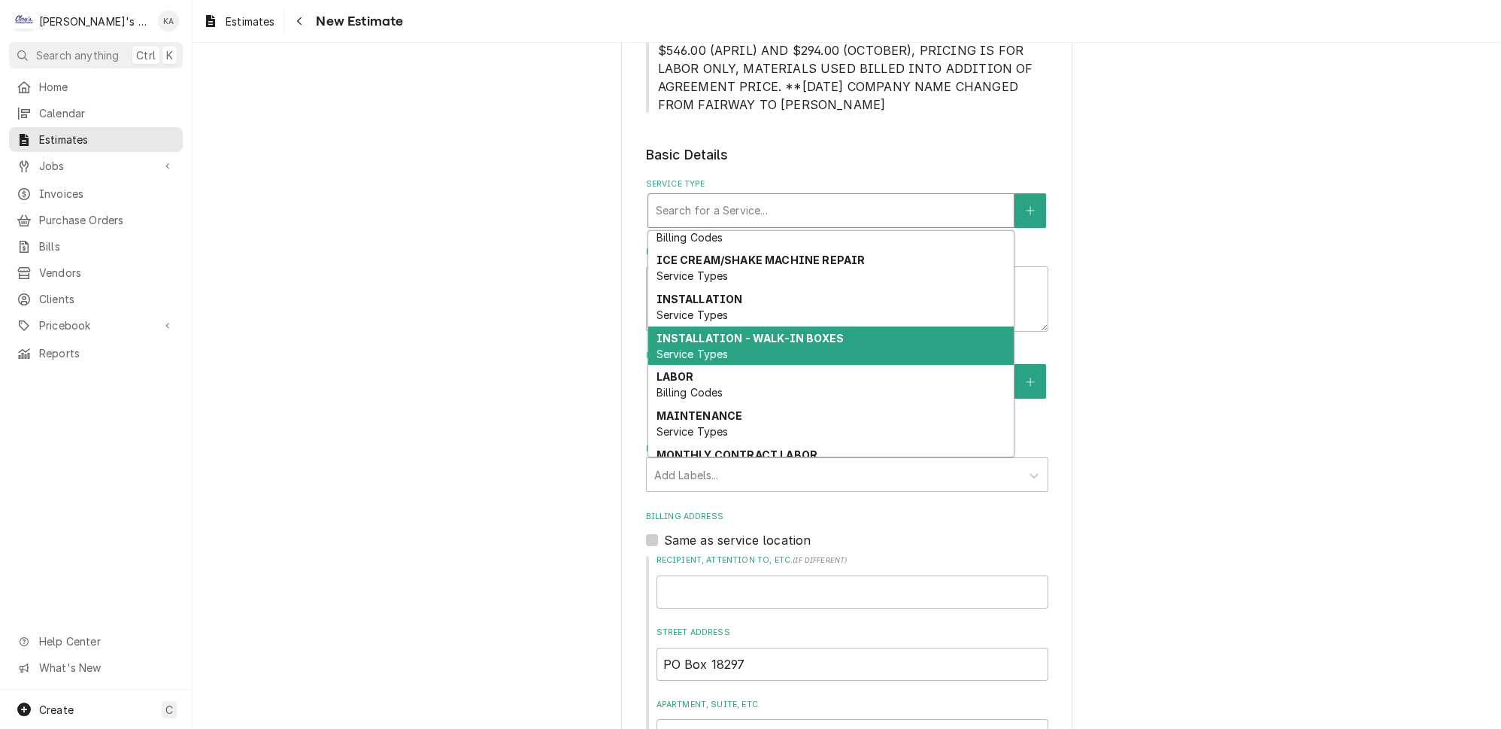
scroll to position [502, 0]
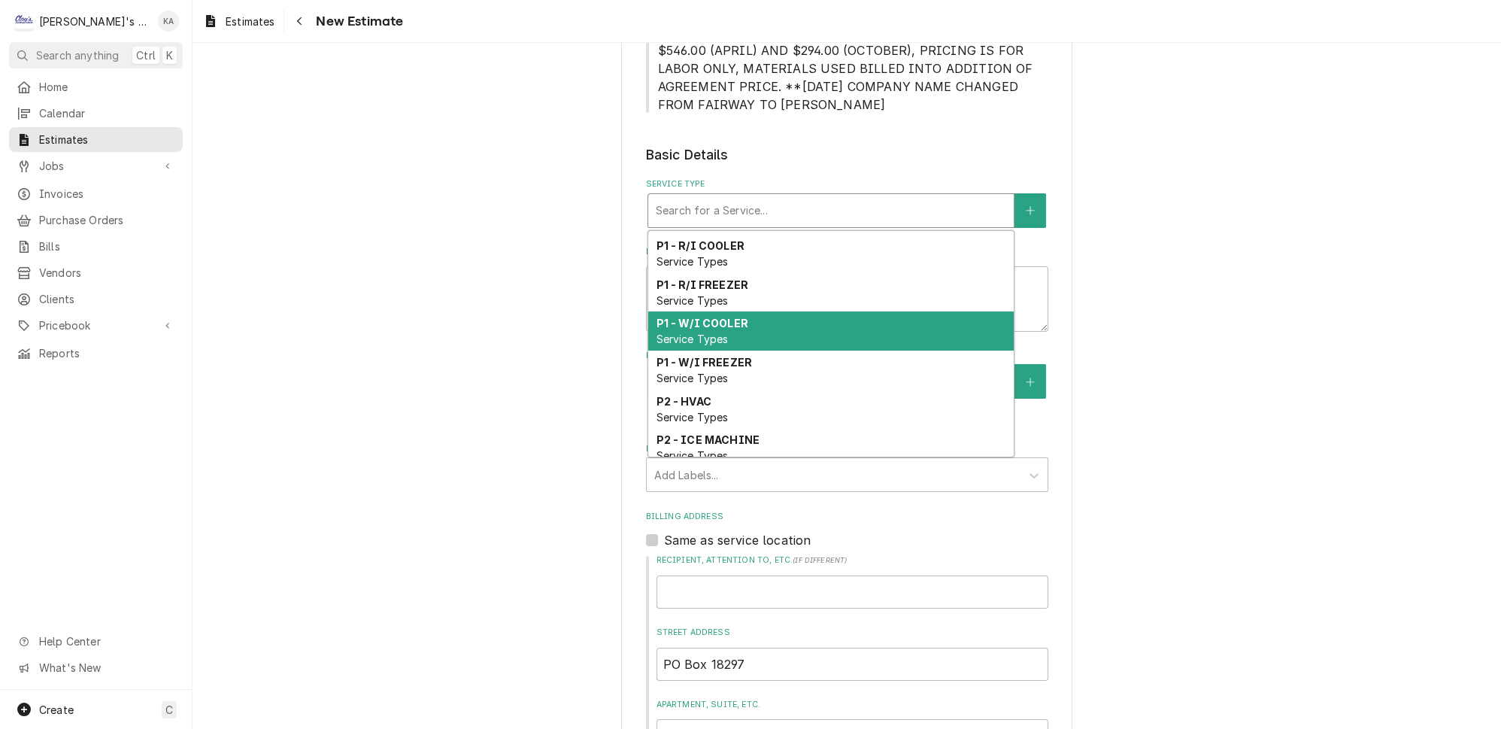
click at [748, 311] on div "P1 - W/I COOLER Service Types" at bounding box center [831, 330] width 366 height 39
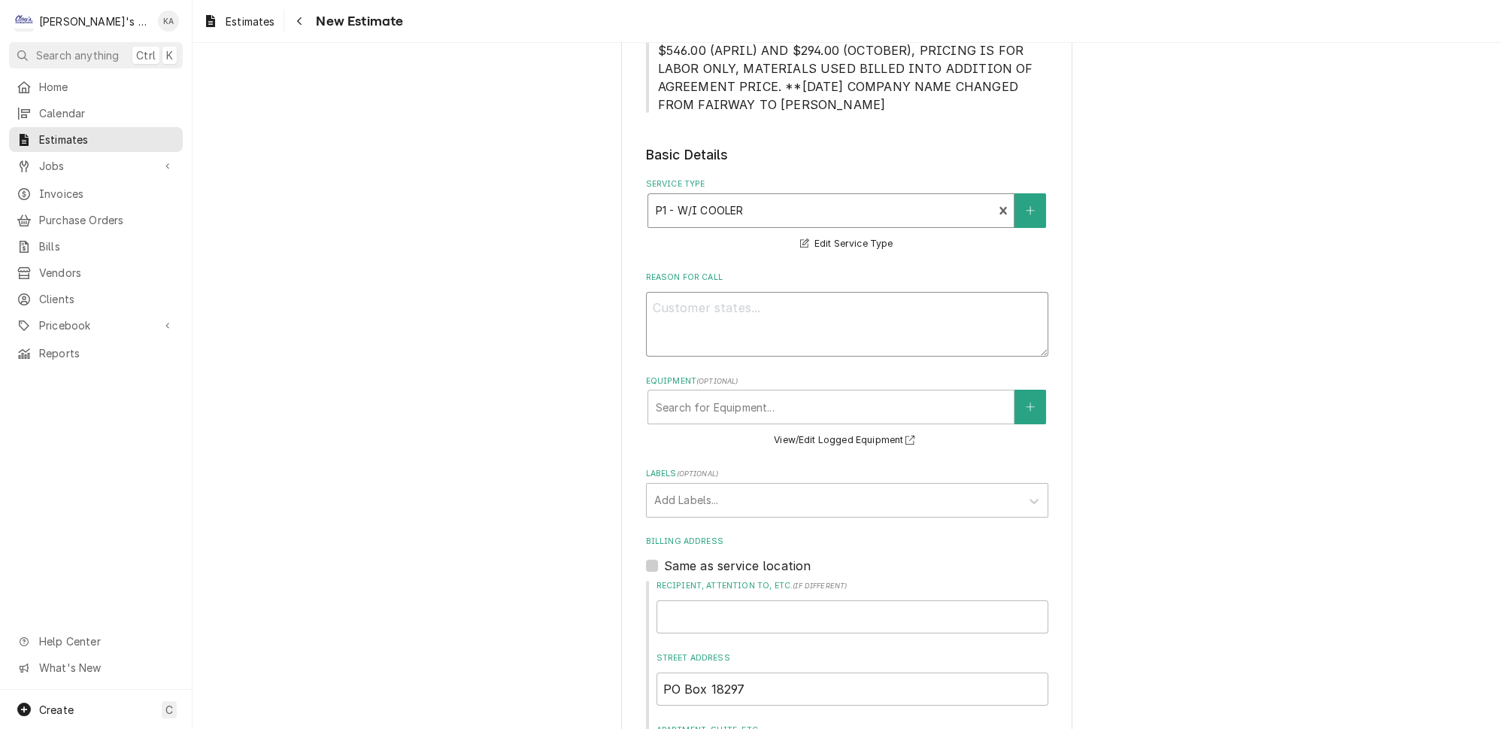
click at [669, 292] on textarea "Reason For Call" at bounding box center [847, 324] width 402 height 65
type textarea "x"
type textarea "8"
type textarea "x"
type textarea "8/"
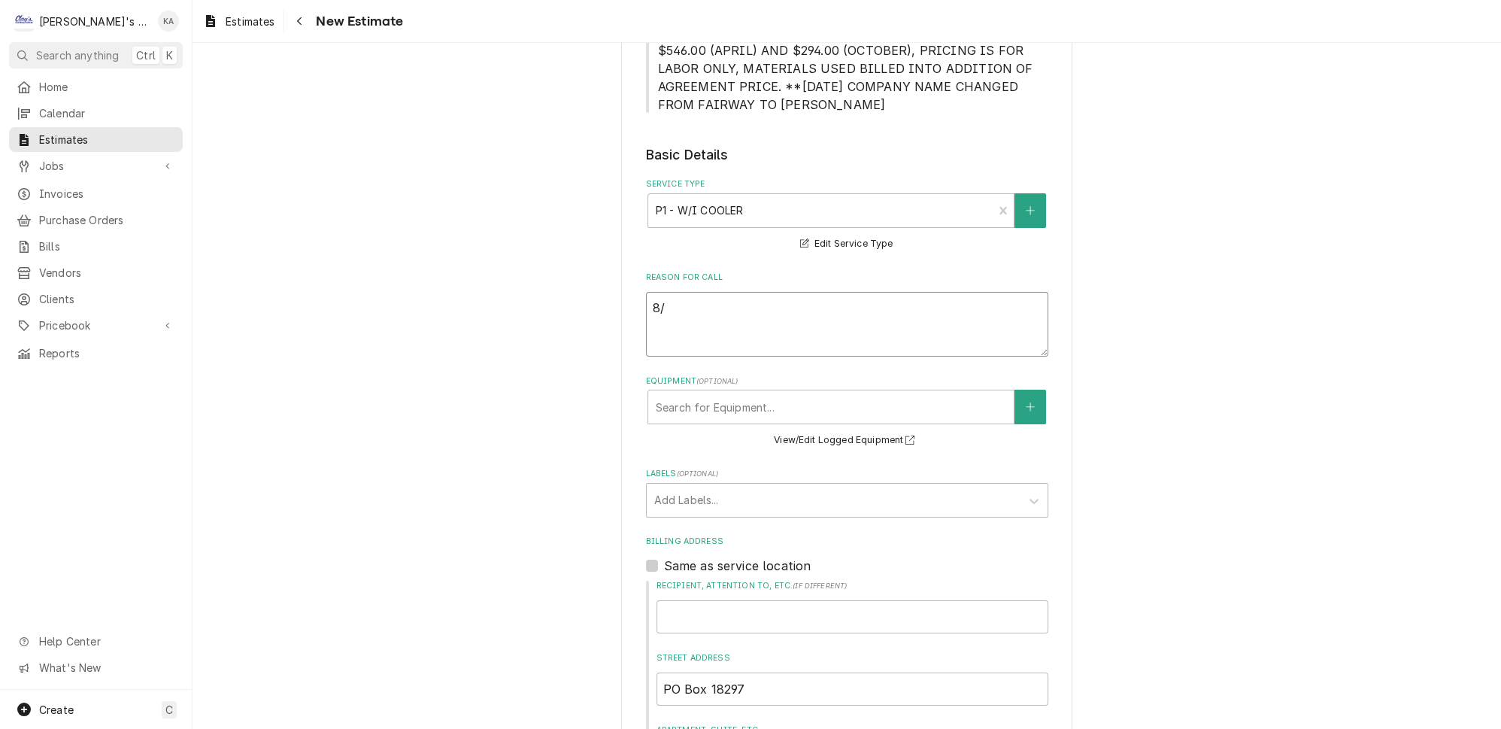
type textarea "x"
type textarea "8/1"
type textarea "x"
type textarea "8/14"
type textarea "x"
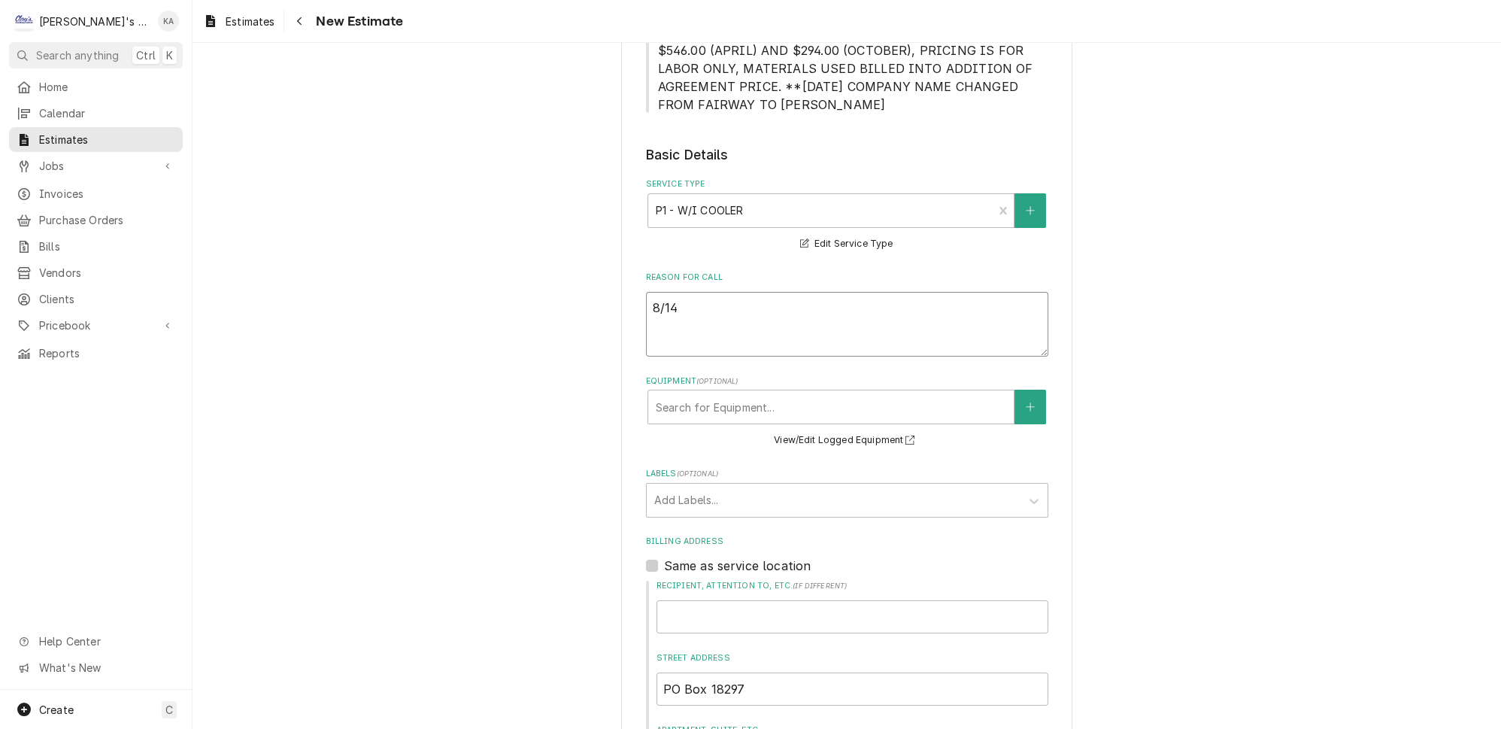
type textarea "8/14/"
type textarea "x"
type textarea "8/14/2"
type textarea "x"
type textarea "[DATE]"
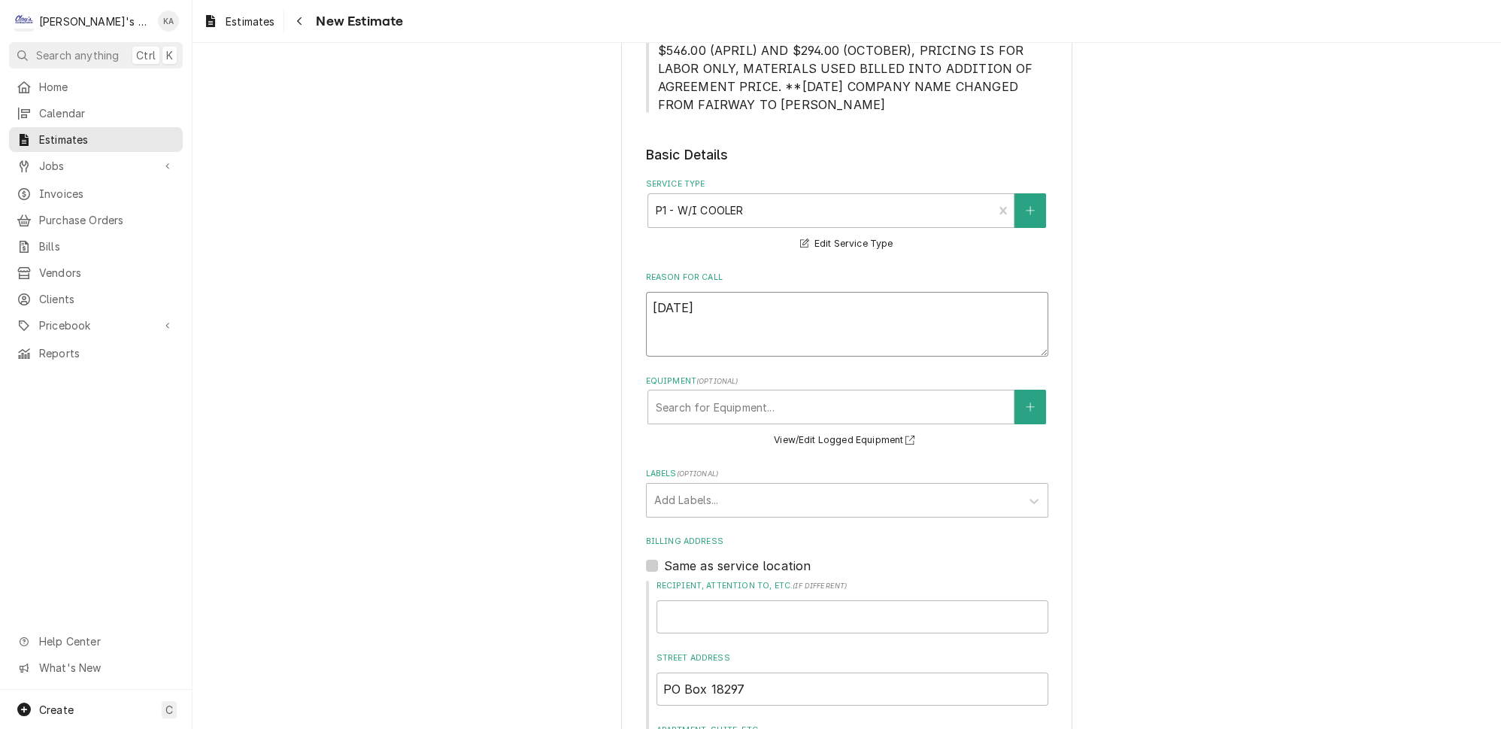
type textarea "x"
type textarea "8/14/202"
type textarea "x"
type textarea "[DATE]"
type textarea "x"
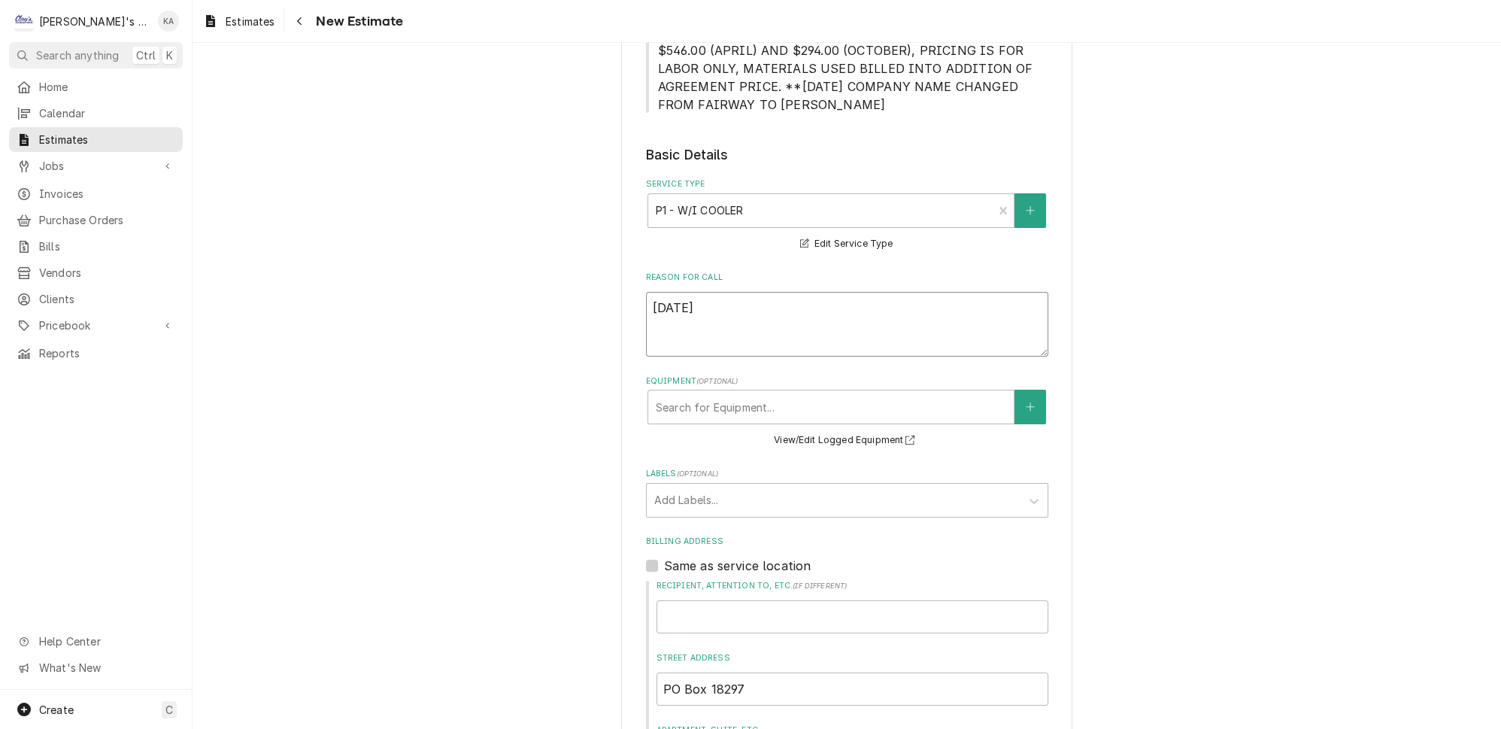
type textarea "[DATE]"
type textarea "x"
type textarea "[DATE] E"
type textarea "x"
type textarea "[DATE] ES"
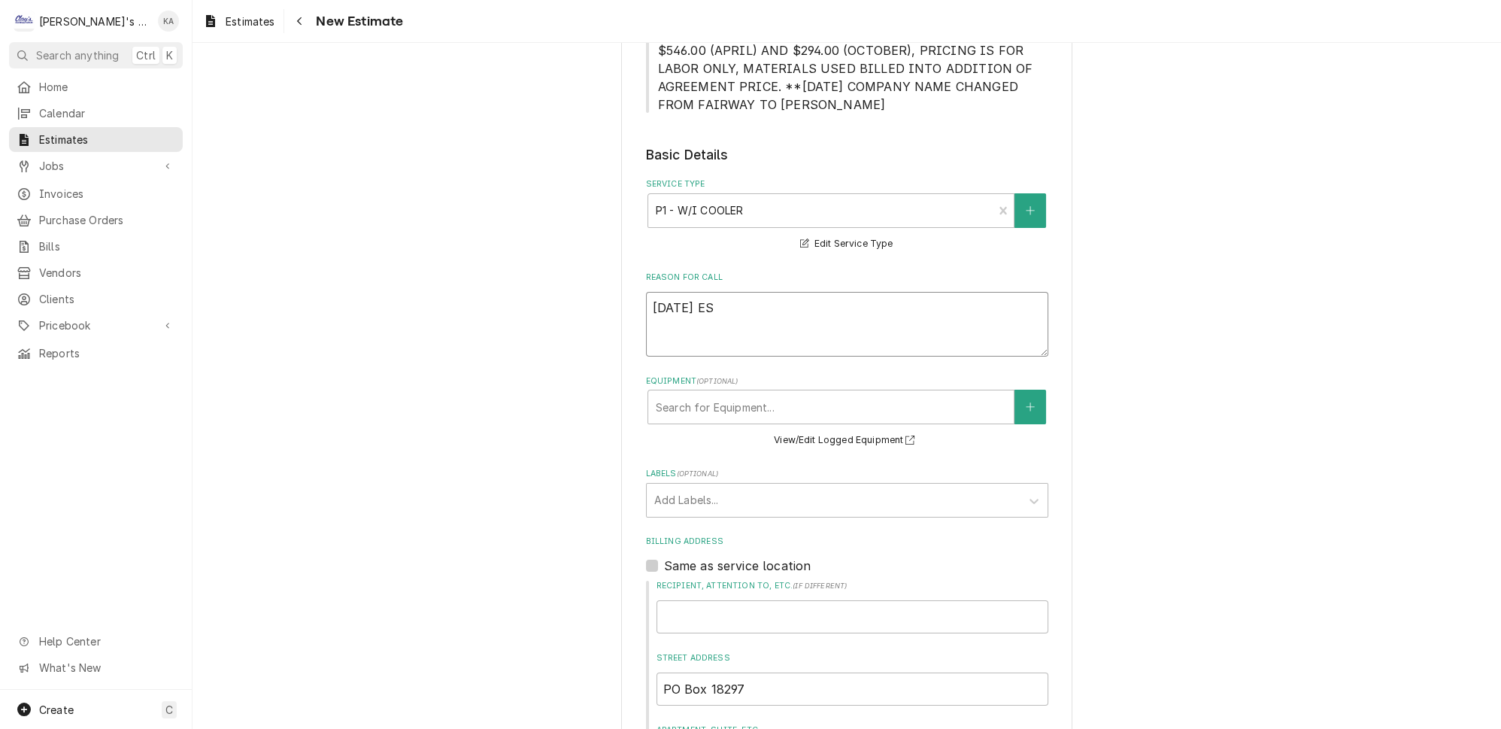
type textarea "x"
type textarea "8/14/2025 EST"
type textarea "x"
type textarea "8/14/2025 ESTI"
type textarea "x"
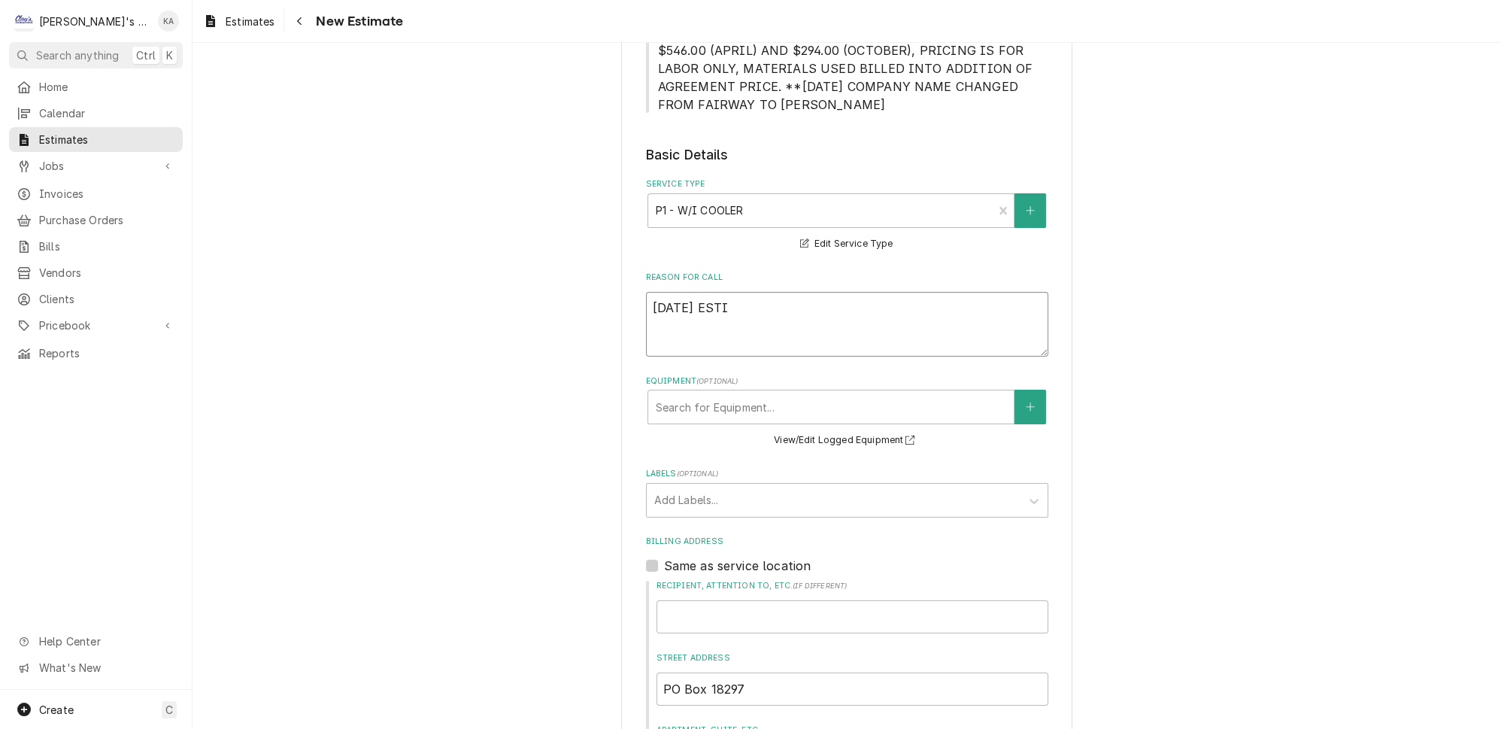
type textarea "8/14/2025 ESTIM"
type textarea "x"
type textarea "8/14/2025 ESTIMA"
type textarea "x"
type textarea "8/14/2025 ESTIMAT"
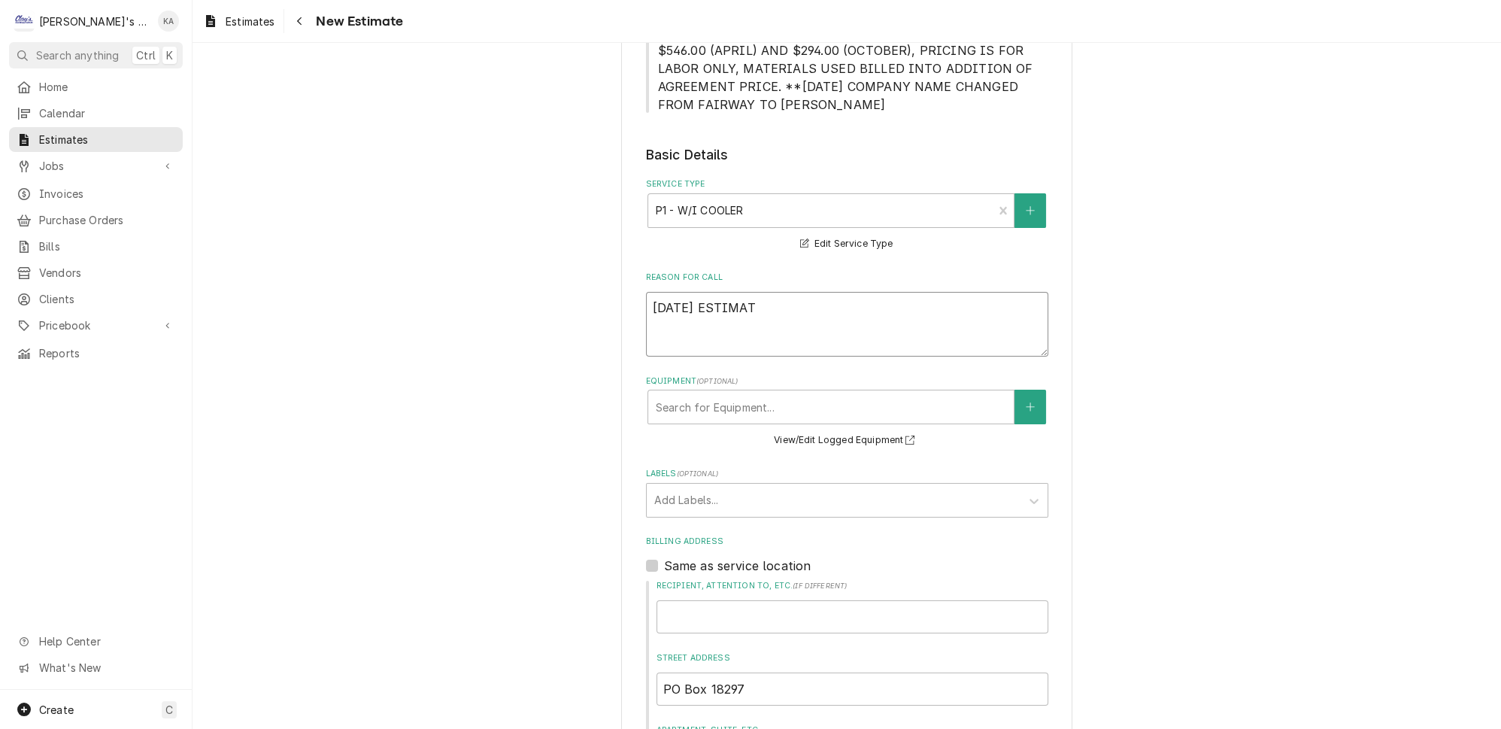
type textarea "x"
type textarea "8/14/2025 ESTIMATE"
type textarea "x"
type textarea "8/14/2025 ESTIMATE"
type textarea "x"
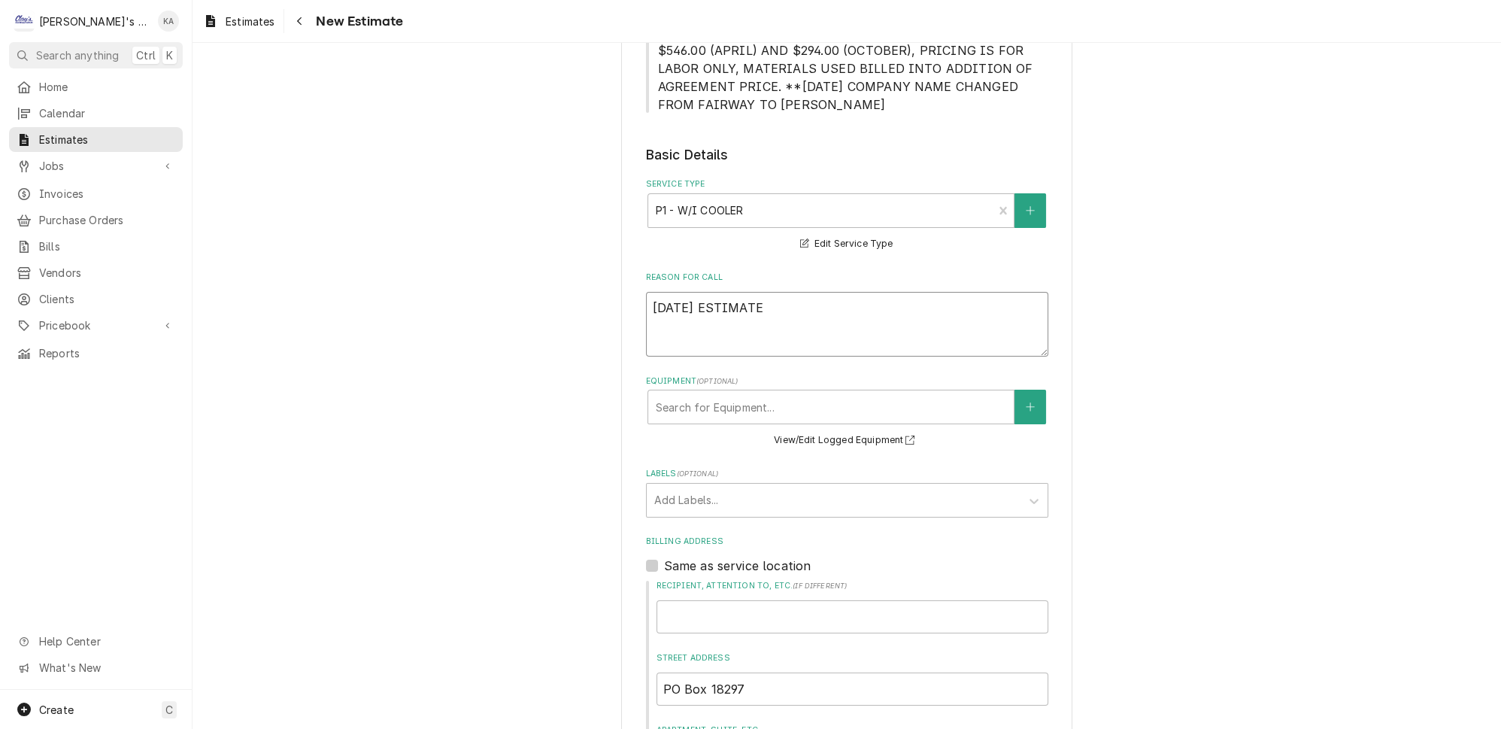
type textarea "8/14/2025 ESTIMATE T"
type textarea "x"
type textarea "8/14/2025 ESTIMATE TO"
type textarea "x"
type textarea "8/14/2025 ESTIMATE TO"
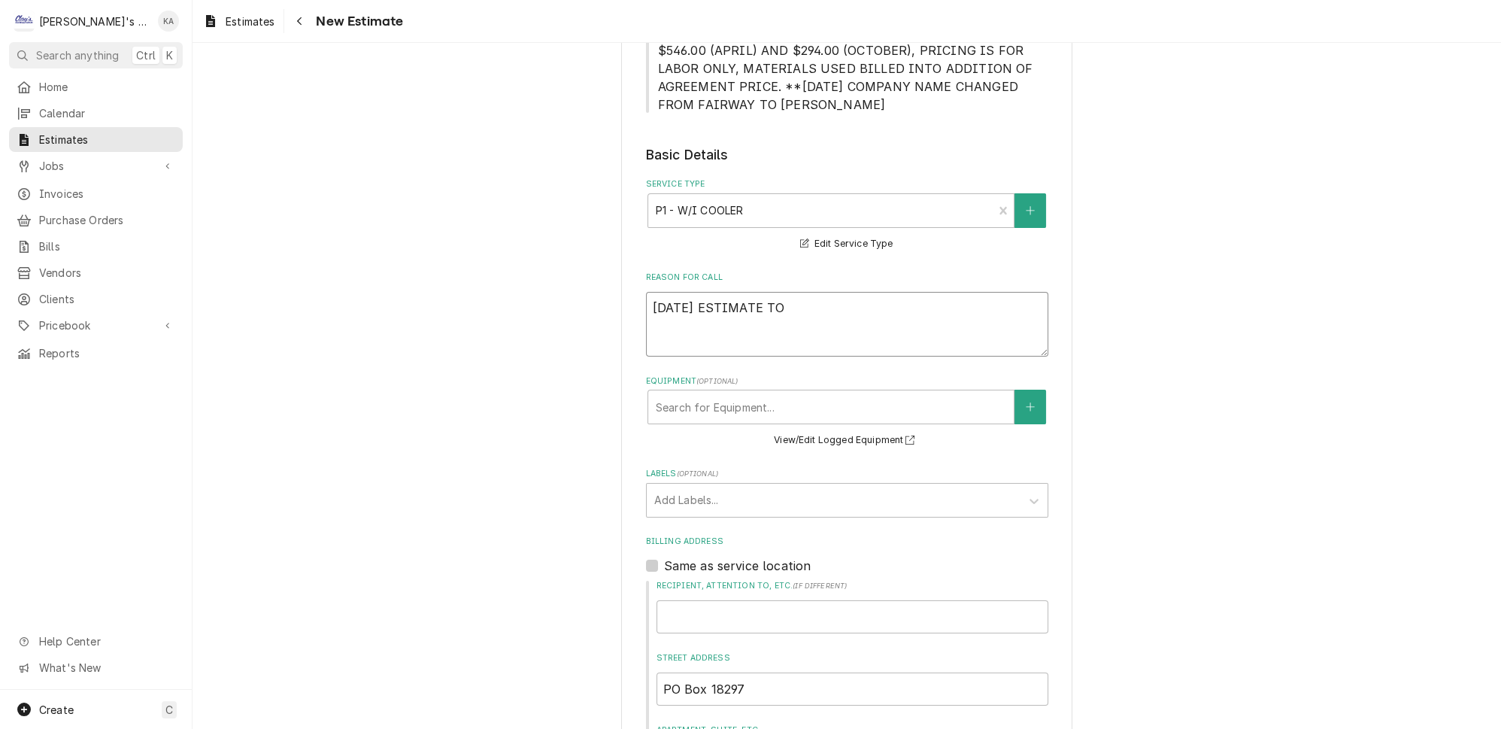
type textarea "x"
type textarea "8/14/2025 ESTIMATE TO R"
type textarea "x"
type textarea "8/14/2025 ESTIMATE TO RE"
type textarea "x"
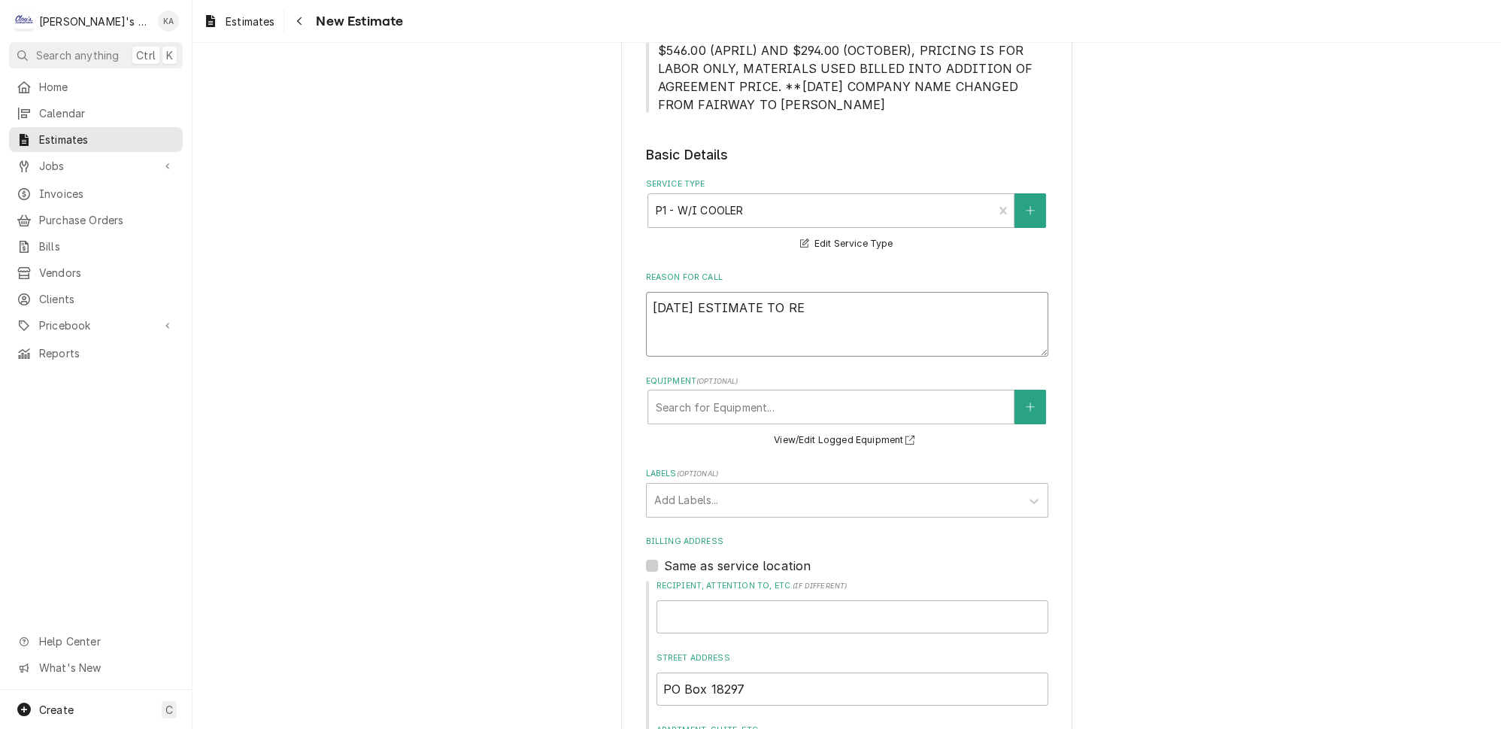
type textarea "8/14/2025 ESTIMATE TO REP"
type textarea "x"
type textarea "8/14/2025 ESTIMATE TO REPL"
type textarea "x"
type textarea "8/14/2025 ESTIMATE TO REPLA"
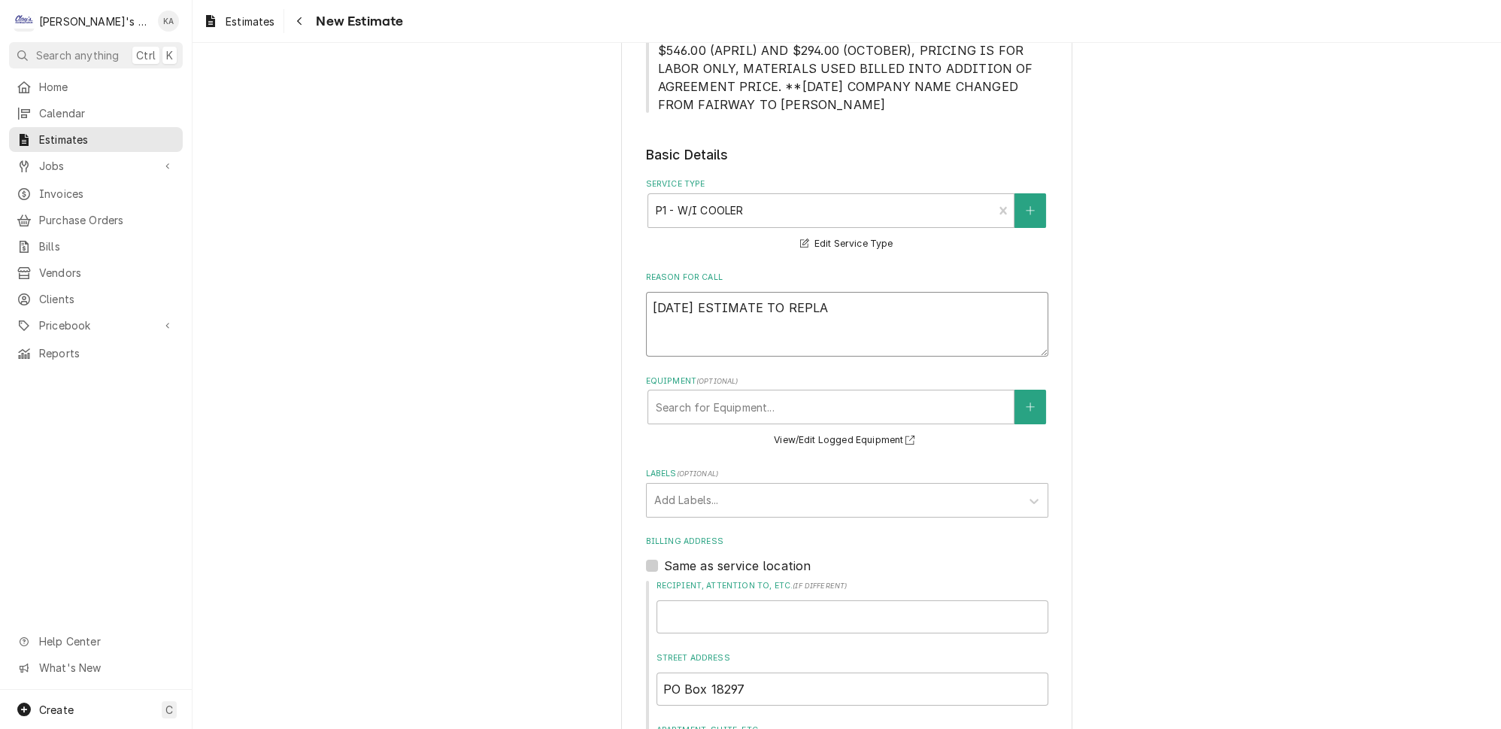
type textarea "x"
type textarea "8/14/2025 ESTIMATE TO REPLAC"
type textarea "x"
type textarea "8/14/2025 ESTIMATE TO REPLACE"
type textarea "x"
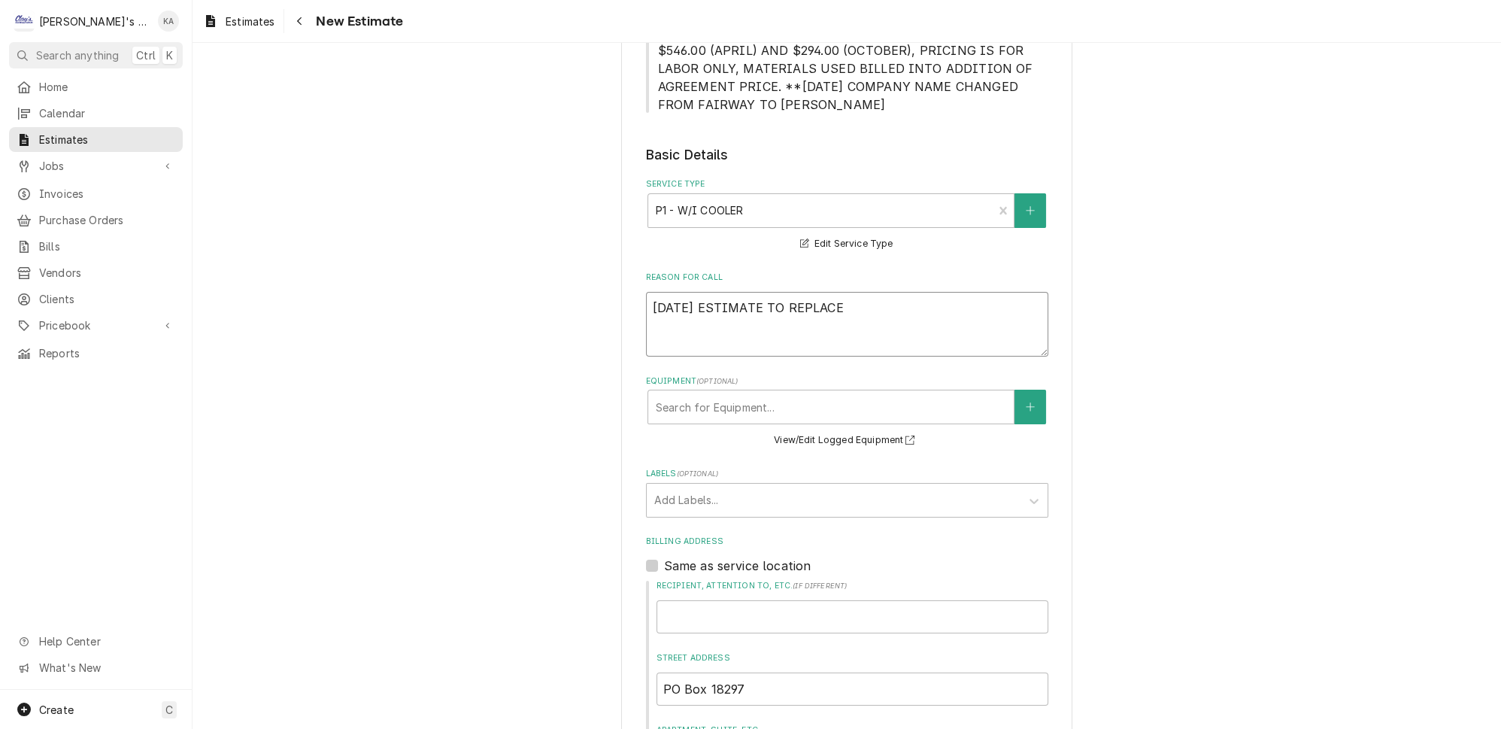
type textarea "8/14/2025 ESTIMATE TO REPLACE"
type textarea "x"
type textarea "8/14/2025 ESTIMATE TO REPLACE T"
type textarea "x"
type textarea "8/14/2025 ESTIMATE TO REPLACE TH"
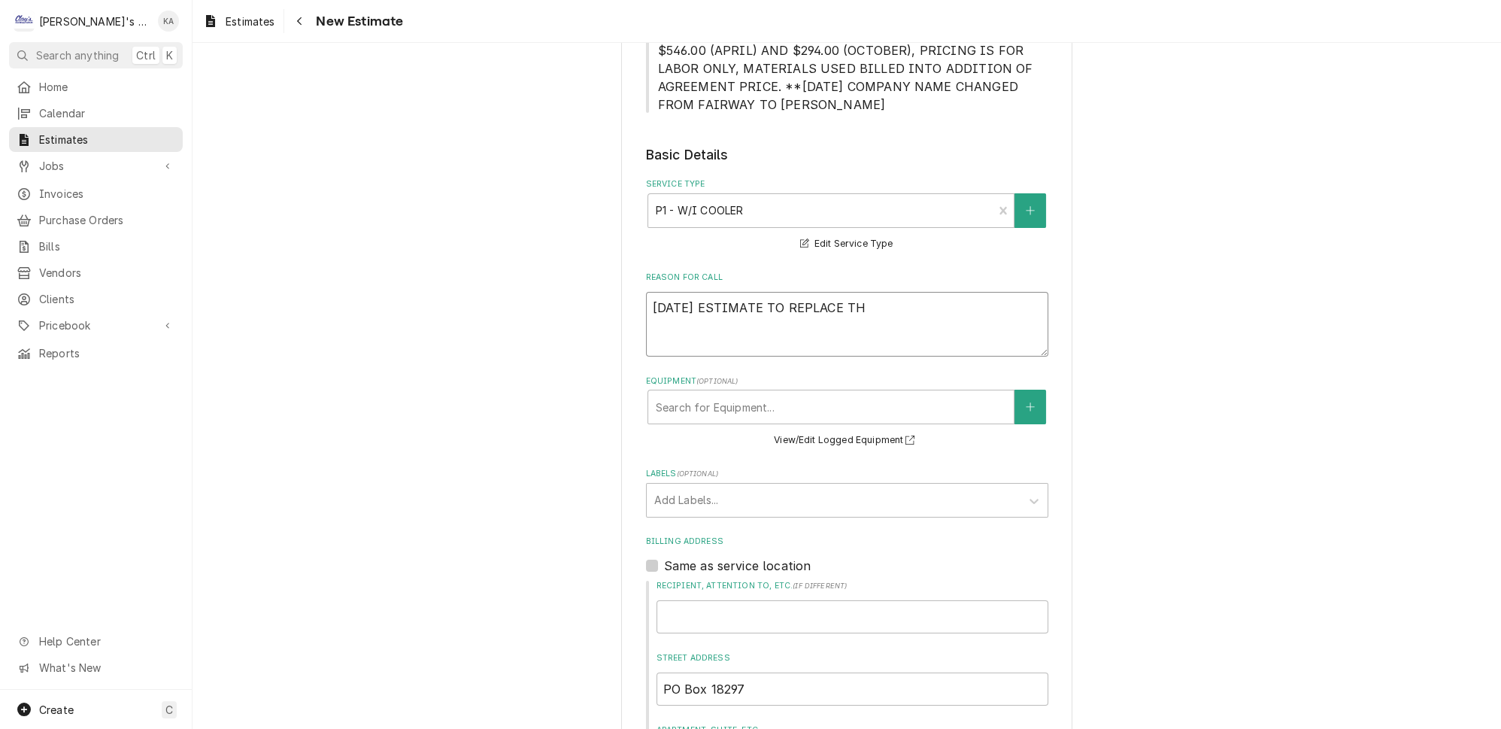
type textarea "x"
type textarea "8/14/2025 ESTIMATE TO REPLACE THE"
type textarea "x"
type textarea "8/14/2025 ESTIMATE TO REPLACE THE"
type textarea "x"
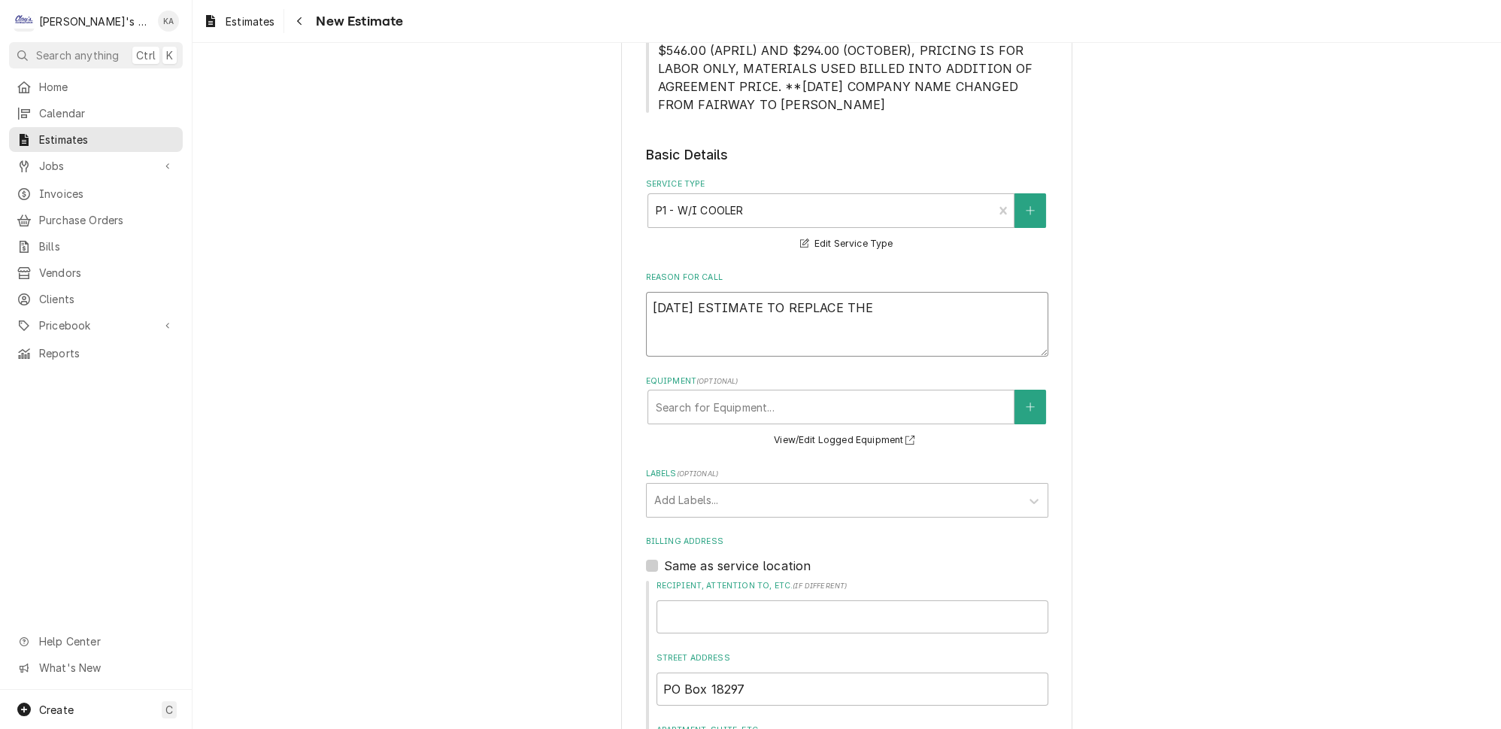
type textarea "8/14/2025 ESTIMATE TO REPLACE THE C"
type textarea "x"
type textarea "8/14/2025 ESTIMATE TO REPLACE THE CO"
type textarea "x"
type textarea "8/14/2025 ESTIMATE TO REPLACE THE COM"
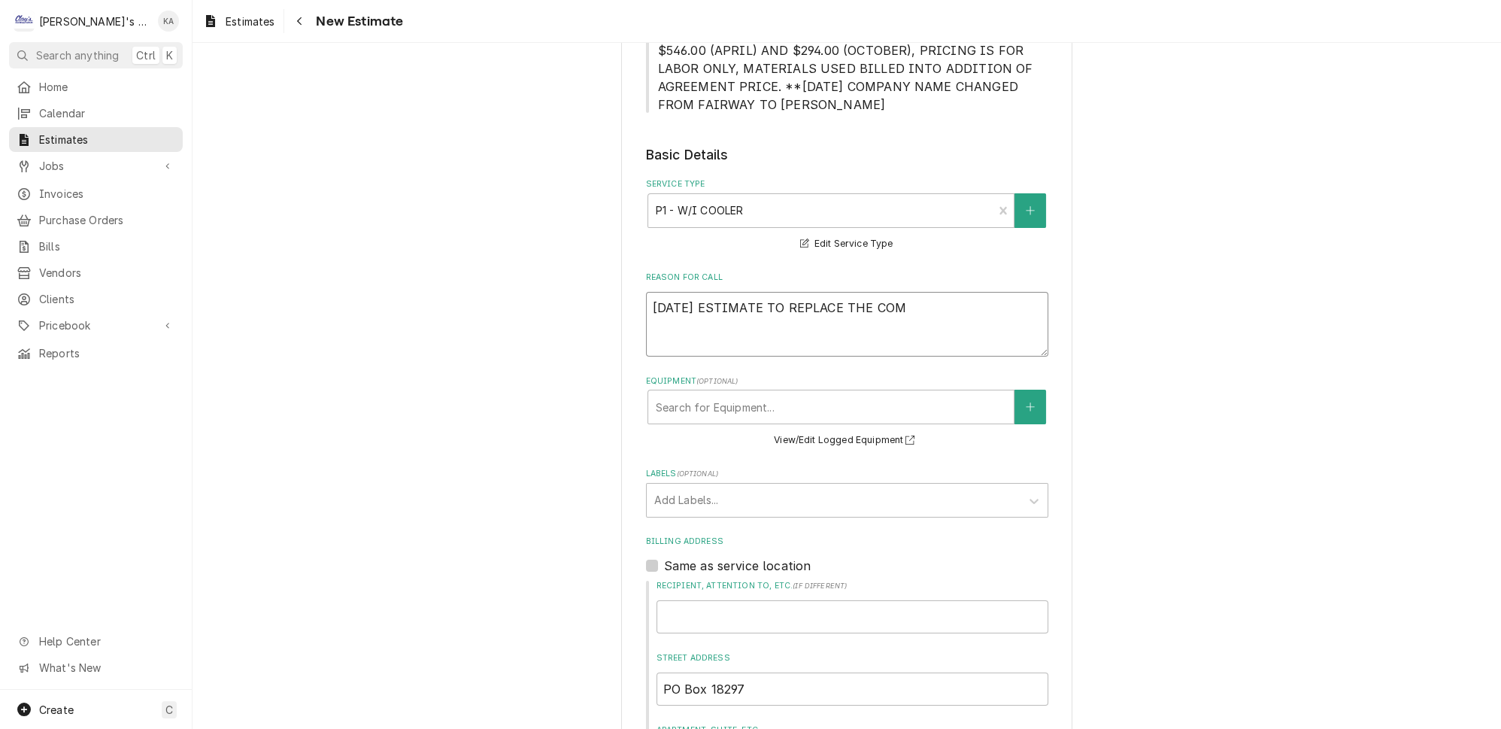
type textarea "x"
type textarea "8/14/2025 ESTIMATE TO REPLACE THE COMP"
type textarea "x"
type textarea "8/14/2025 ESTIMATE TO REPLACE THE COMPR"
type textarea "x"
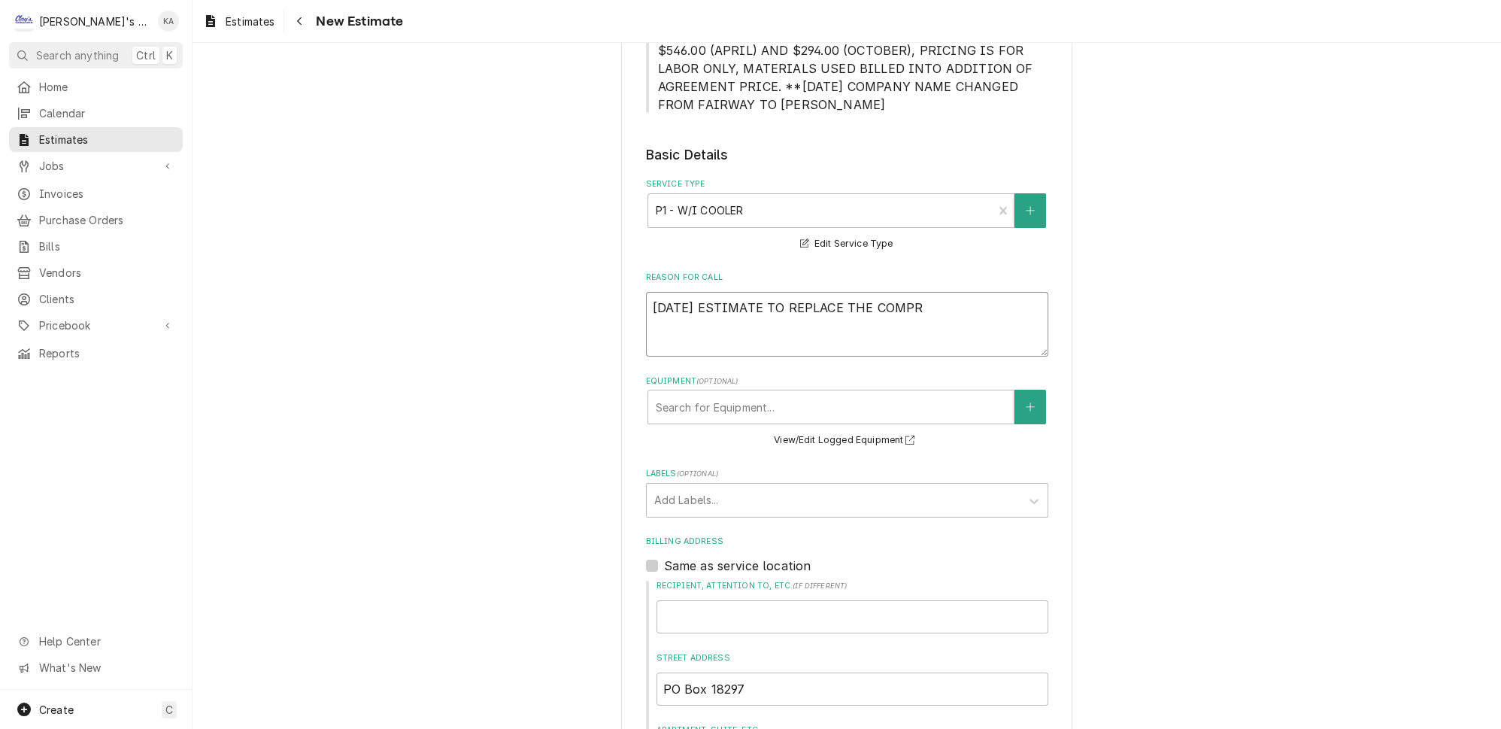
type textarea "8/14/2025 ESTIMATE TO REPLACE THE COMPRE"
type textarea "x"
type textarea "8/14/2025 ESTIMATE TO REPLACE THE COMPRES"
type textarea "x"
type textarea "8/14/2025 ESTIMATE TO REPLACE THE COMPRESS"
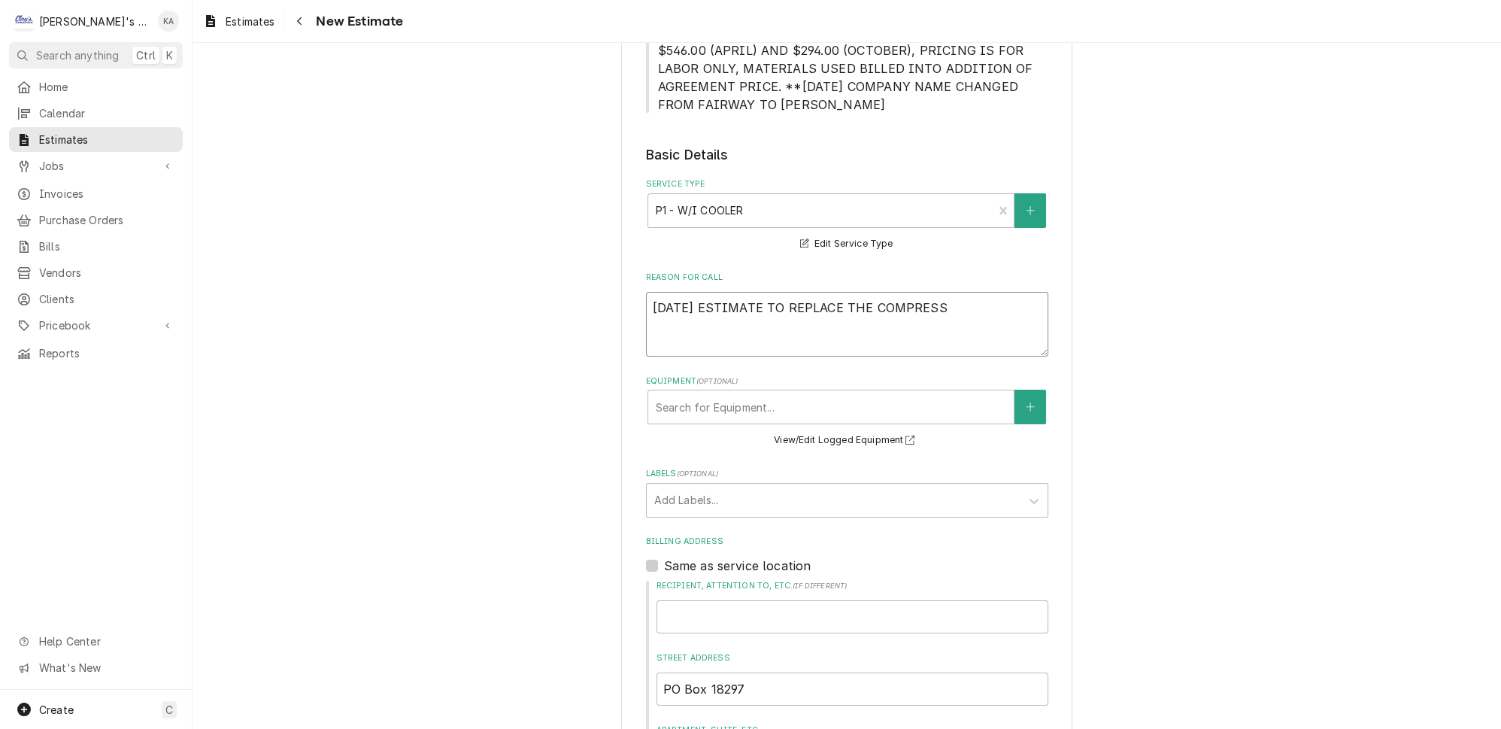
type textarea "x"
type textarea "8/14/2025 ESTIMATE TO REPLACE THE COMPRESSO"
type textarea "x"
type textarea "8/14/2025 ESTIMATE TO REPLACE THE COMPRESSOR"
type textarea "x"
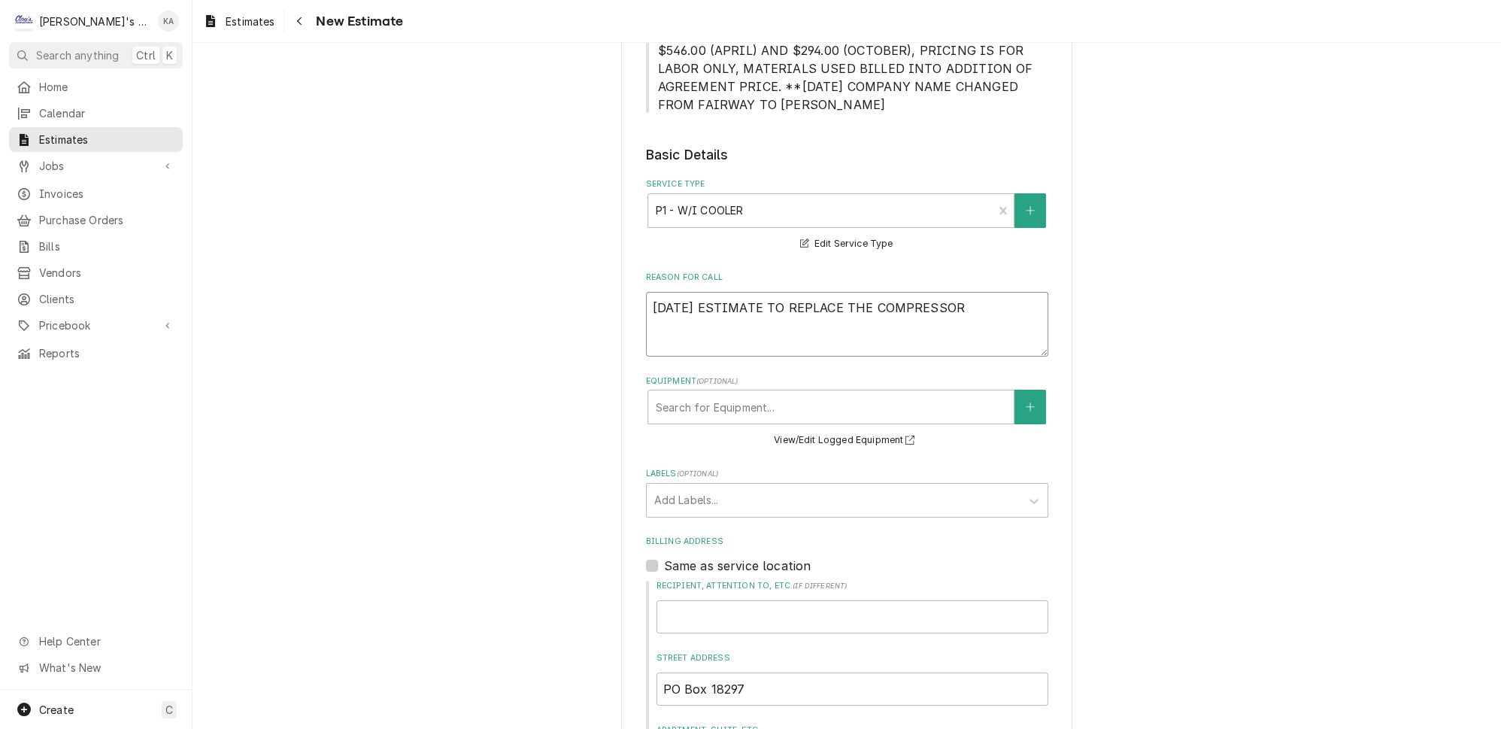
type textarea "8/14/2025 ESTIMATE TO REPLACE THE COMPRESSOR"
type textarea "x"
type textarea "8/14/2025 ESTIMATE TO REPLACE THE COMPRESSOR O"
type textarea "x"
type textarea "8/14/2025 ESTIMATE TO REPLACE THE COMPRESSOR ON"
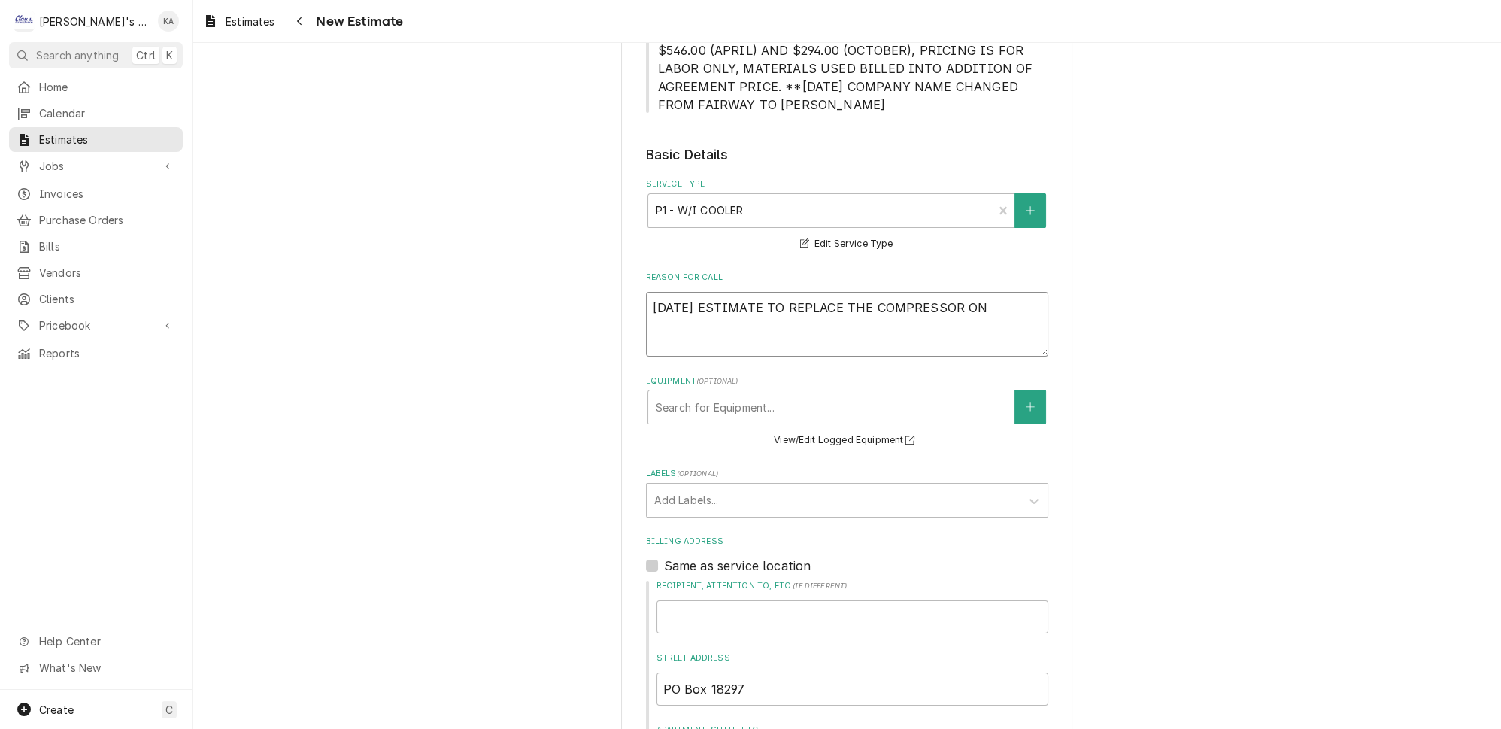
type textarea "x"
type textarea "8/14/2025 ESTIMATE TO REPLACE THE COMPRESSOR ON"
type textarea "x"
type textarea "8/14/2025 ESTIMATE TO REPLACE THE COMPRESSOR ON T"
type textarea "x"
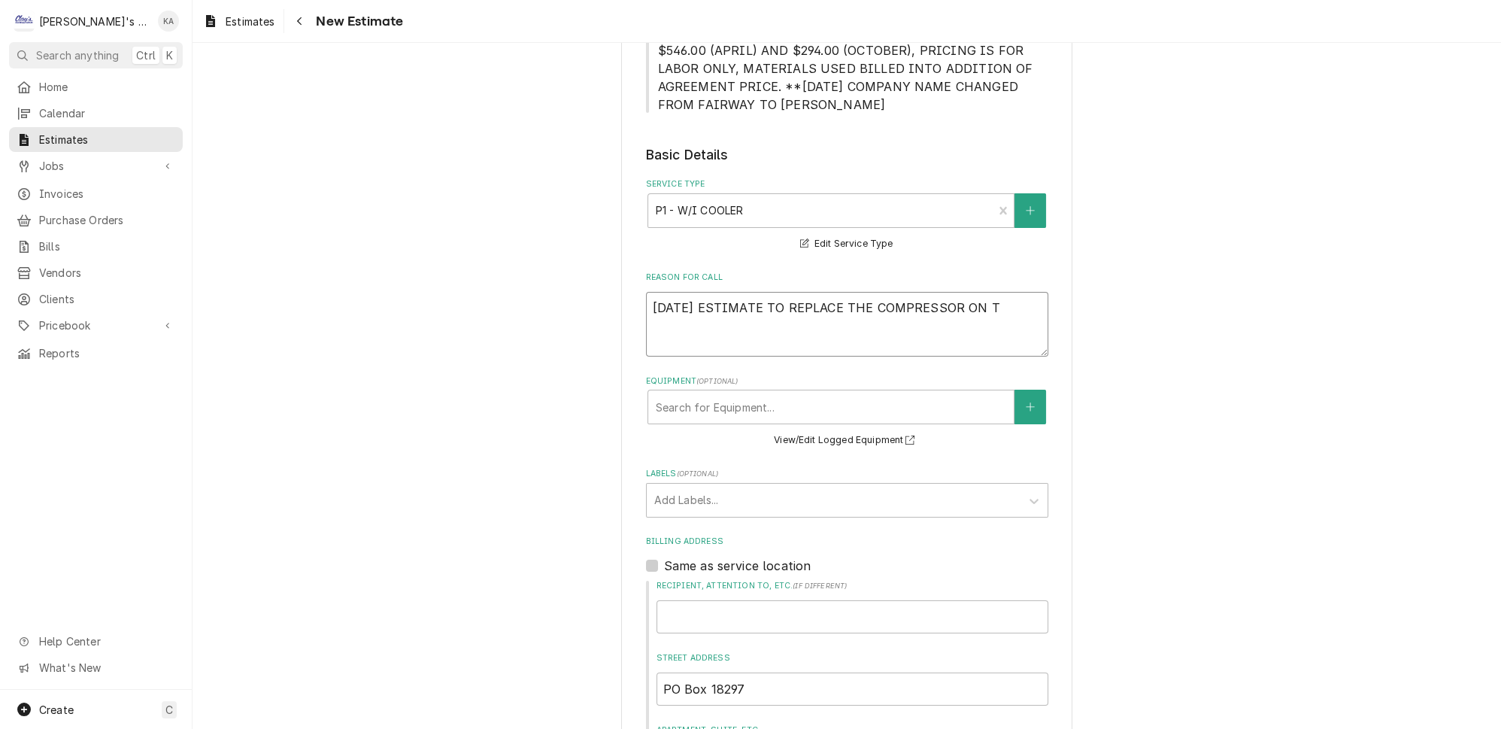
type textarea "8/14/2025 ESTIMATE TO REPLACE THE COMPRESSOR ON TH"
type textarea "x"
type textarea "8/14/2025 ESTIMATE TO REPLACE THE COMPRESSOR ON THE"
type textarea "x"
type textarea "8/14/2025 ESTIMATE TO REPLACE THE COMPRESSOR ON THE"
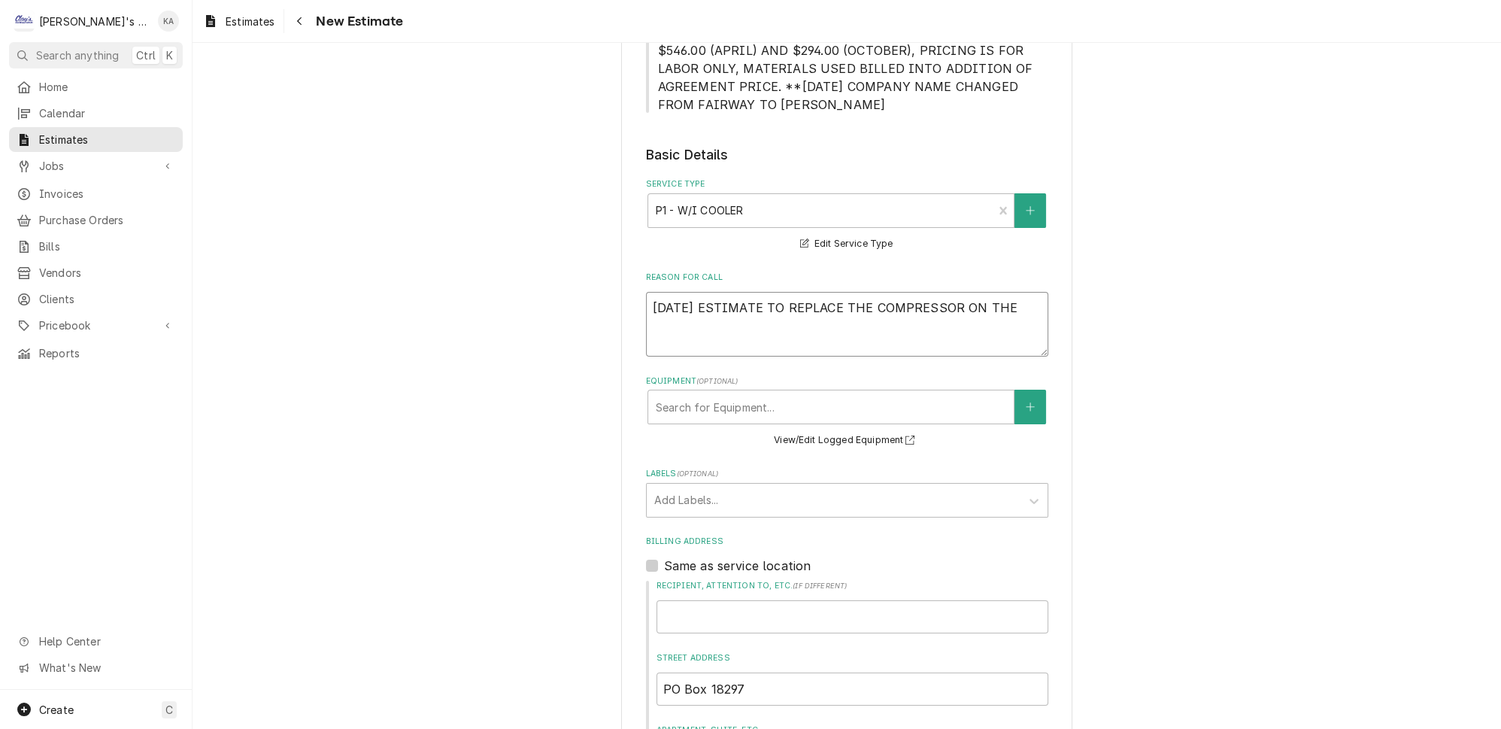
type textarea "x"
type textarea "8/14/2025 ESTIMATE TO REPLACE THE COMPRESSOR ON THE W"
type textarea "x"
type textarea "8/14/2025 ESTIMATE TO REPLACE THE COMPRESSOR ON THE WA"
type textarea "x"
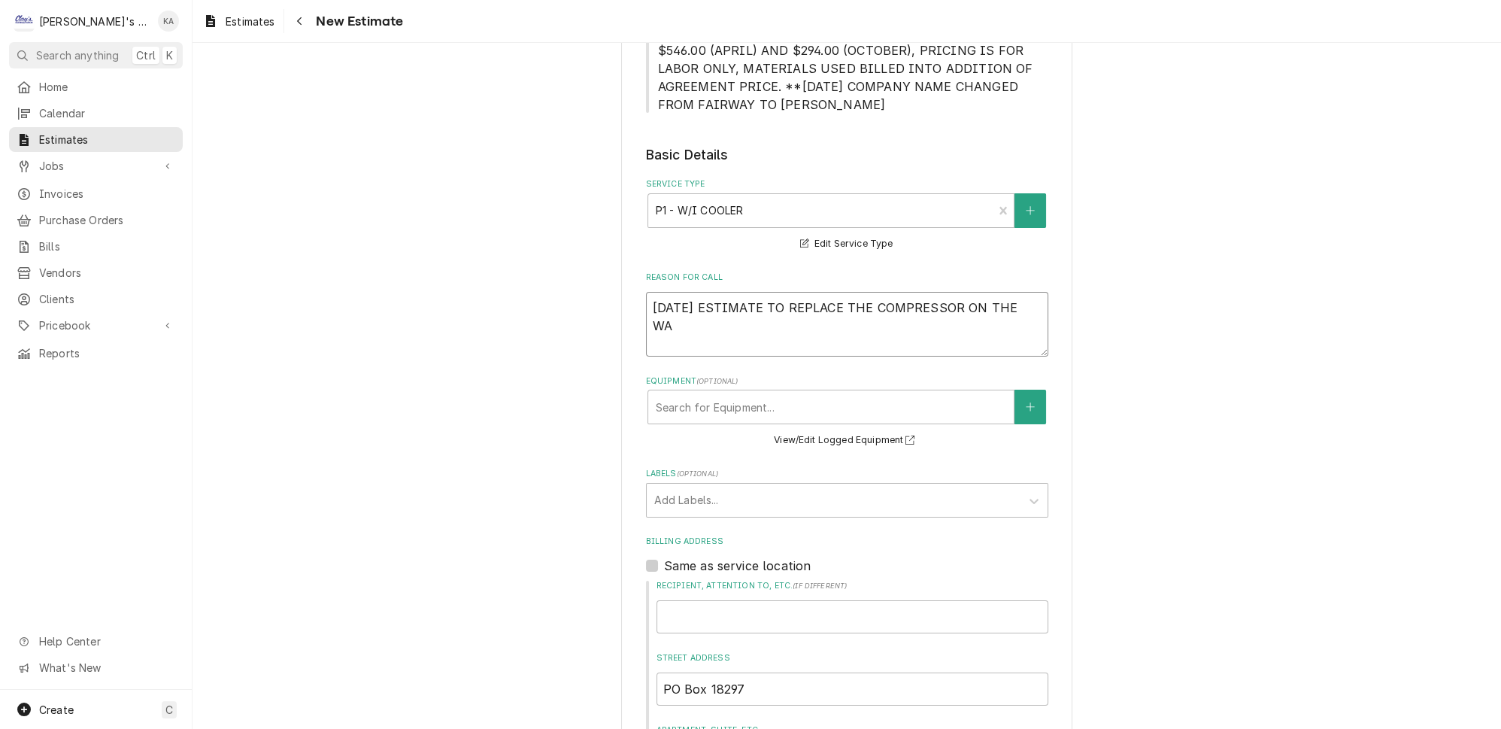
type textarea "8/14/2025 ESTIMATE TO REPLACE THE COMPRESSOR ON THE WAL"
type textarea "x"
type textarea "8/14/2025 ESTIMATE TO REPLACE THE COMPRESSOR ON THE WALK"
type textarea "x"
type textarea "8/14/2025 ESTIMATE TO REPLACE THE COMPRESSOR ON THE WALK"
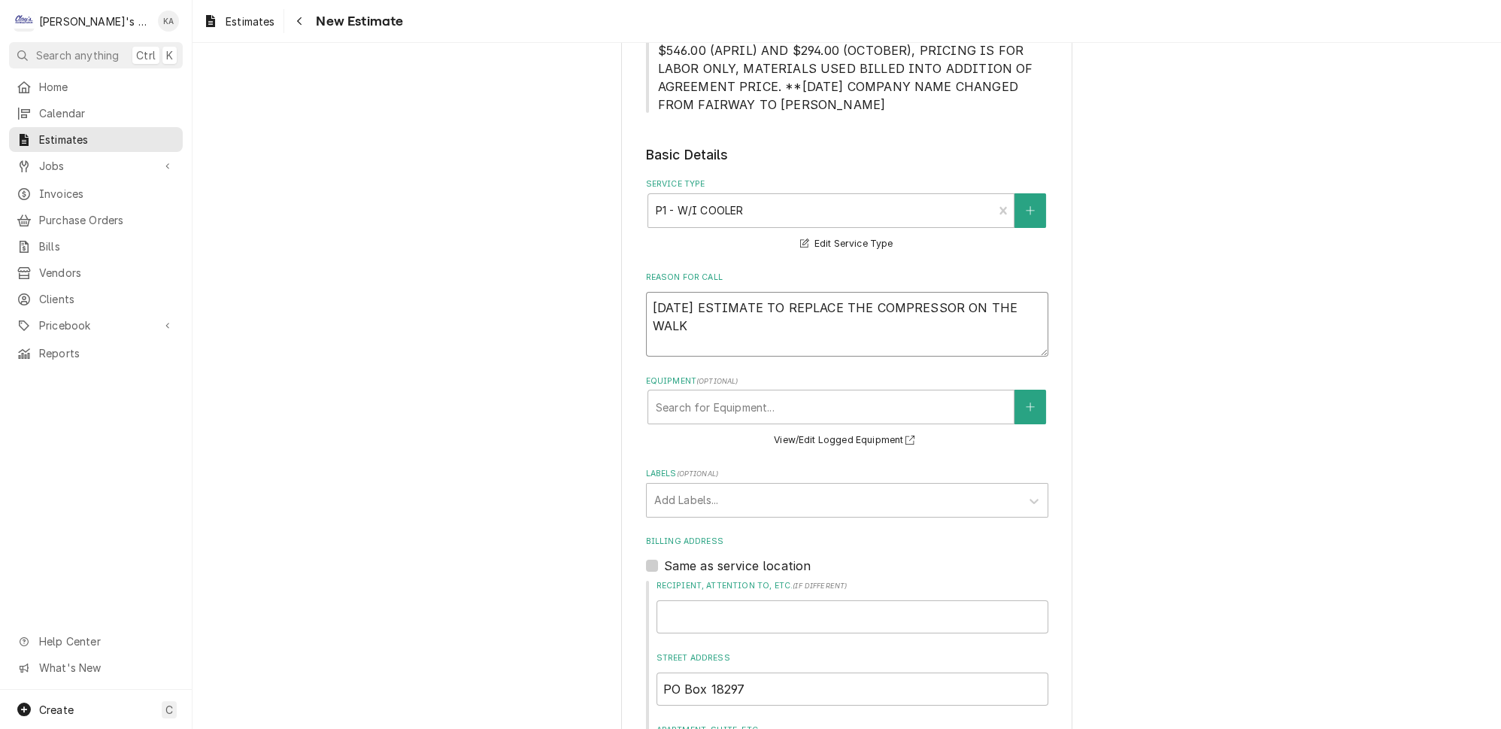
type textarea "x"
type textarea "8/14/2025 ESTIMATE TO REPLACE THE COMPRESSOR ON THE WALK I"
type textarea "x"
type textarea "8/14/2025 ESTIMATE TO REPLACE THE COMPRESSOR ON THE WALK IN"
type textarea "x"
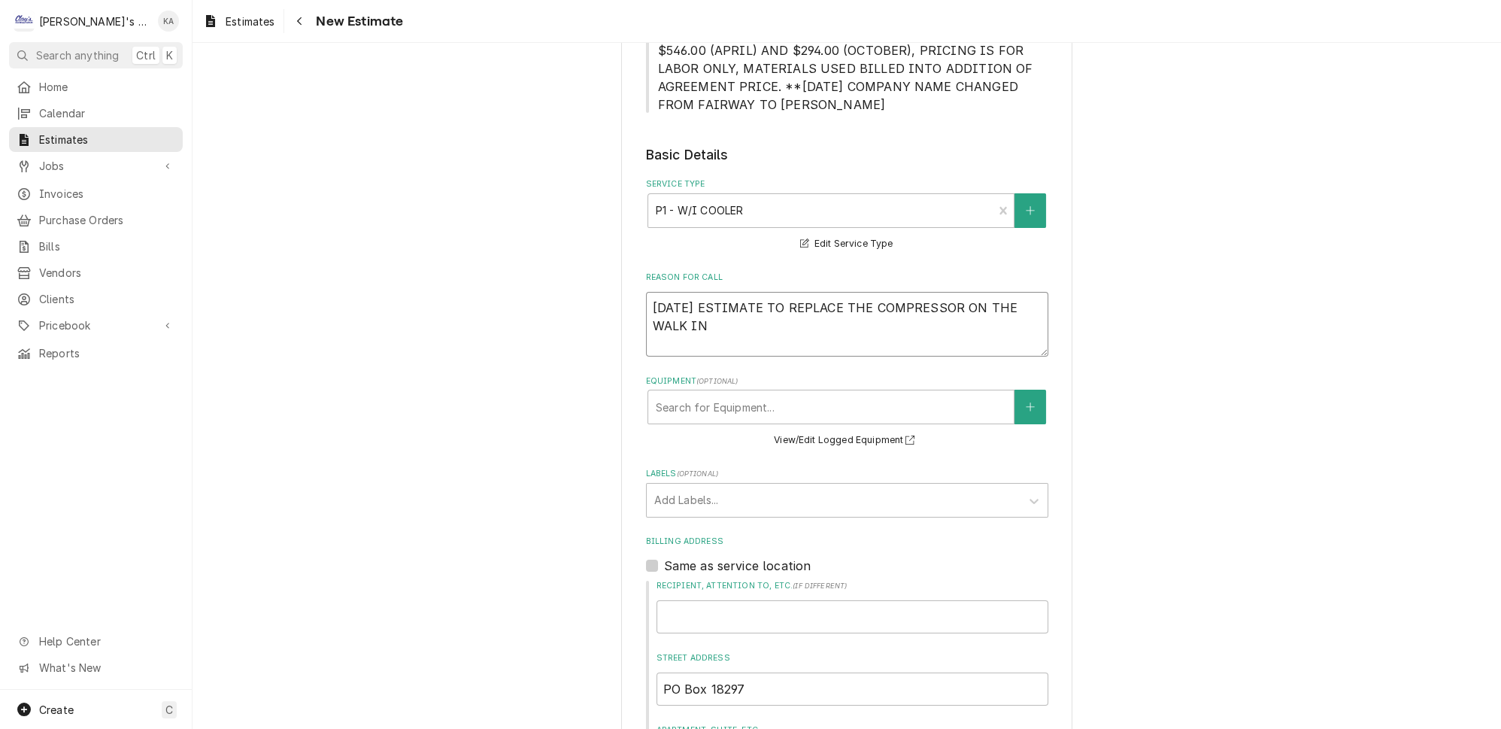
type textarea "8/14/2025 ESTIMATE TO REPLACE THE COMPRESSOR ON THE WALK IN"
type textarea "x"
type textarea "8/14/2025 ESTIMATE TO REPLACE THE COMPRESSOR ON THE WALK IN C"
type textarea "x"
type textarea "8/14/2025 ESTIMATE TO REPLACE THE COMPRESSOR ON THE WALK IN"
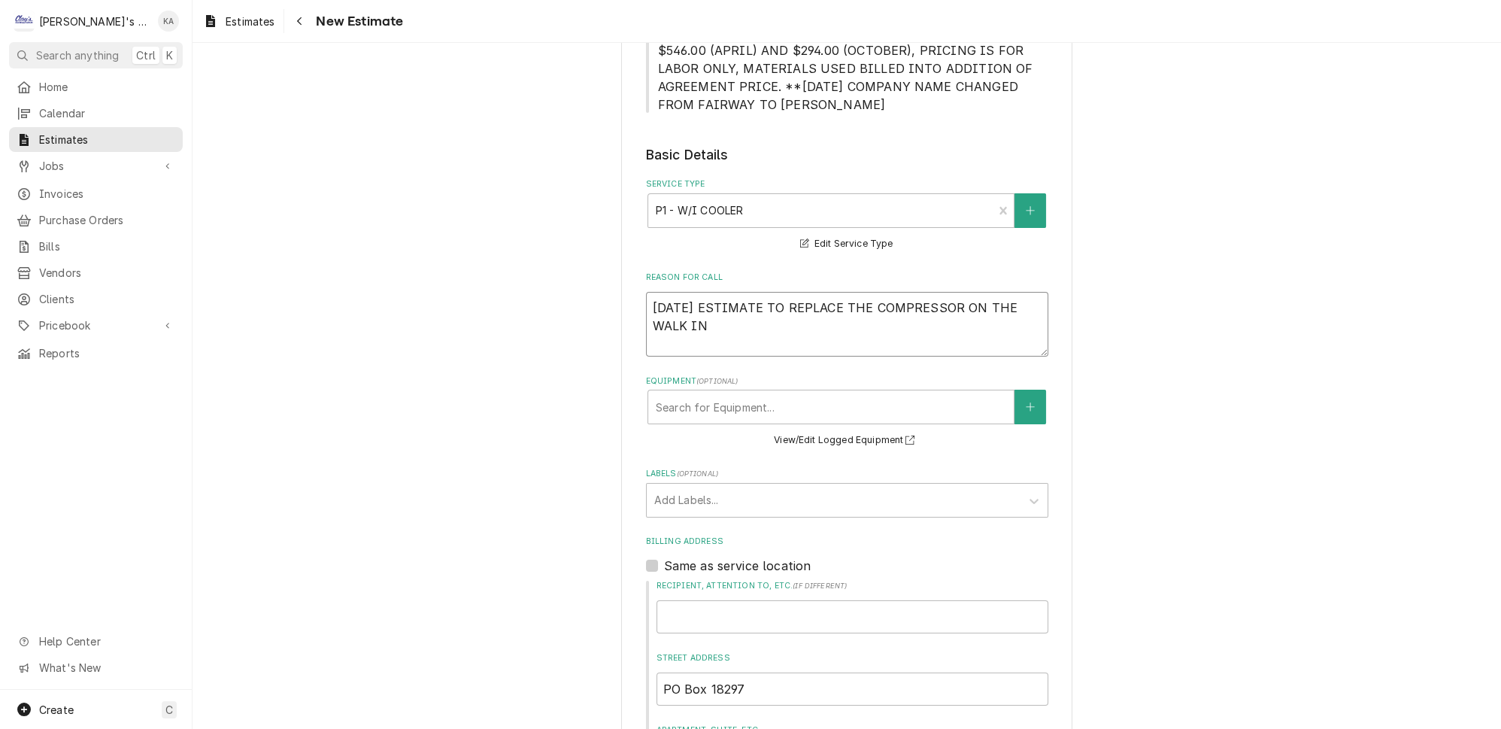
type textarea "x"
type textarea "8/14/2025 ESTIMATE TO REPLACE THE COMPRESSOR ON THE WALK IN"
type textarea "x"
type textarea "8/14/2025 ESTIMATE TO REPLACE THE COMPRESSOR ON THE WALK I"
type textarea "x"
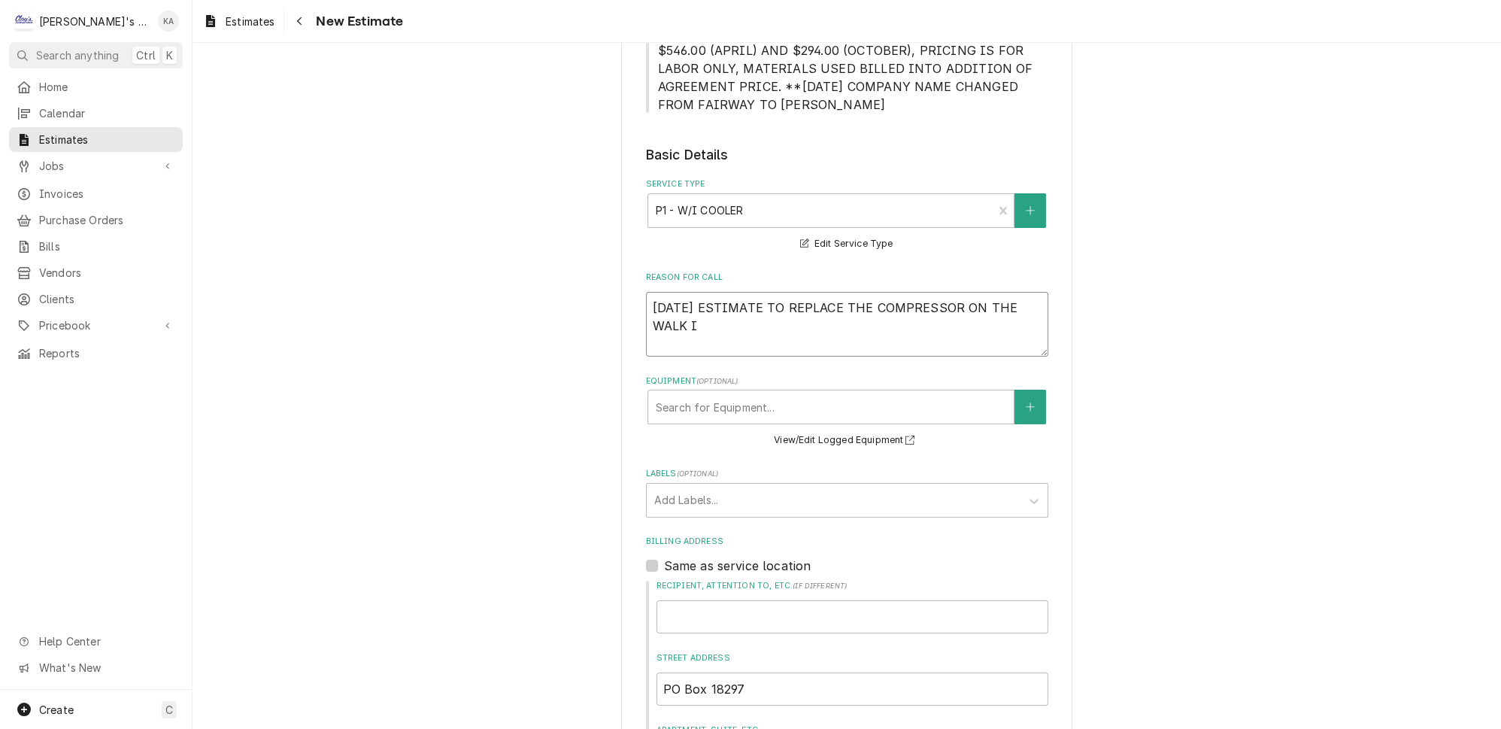
type textarea "8/14/2025 ESTIMATE TO REPLACE THE COMPRESSOR ON THE WALK"
type textarea "x"
type textarea "8/14/2025 ESTIMATE TO REPLACE THE COMPRESSOR ON THE WALK"
type textarea "x"
type textarea "8/14/2025 ESTIMATE TO REPLACE THE COMPRESSOR ON THE WAL"
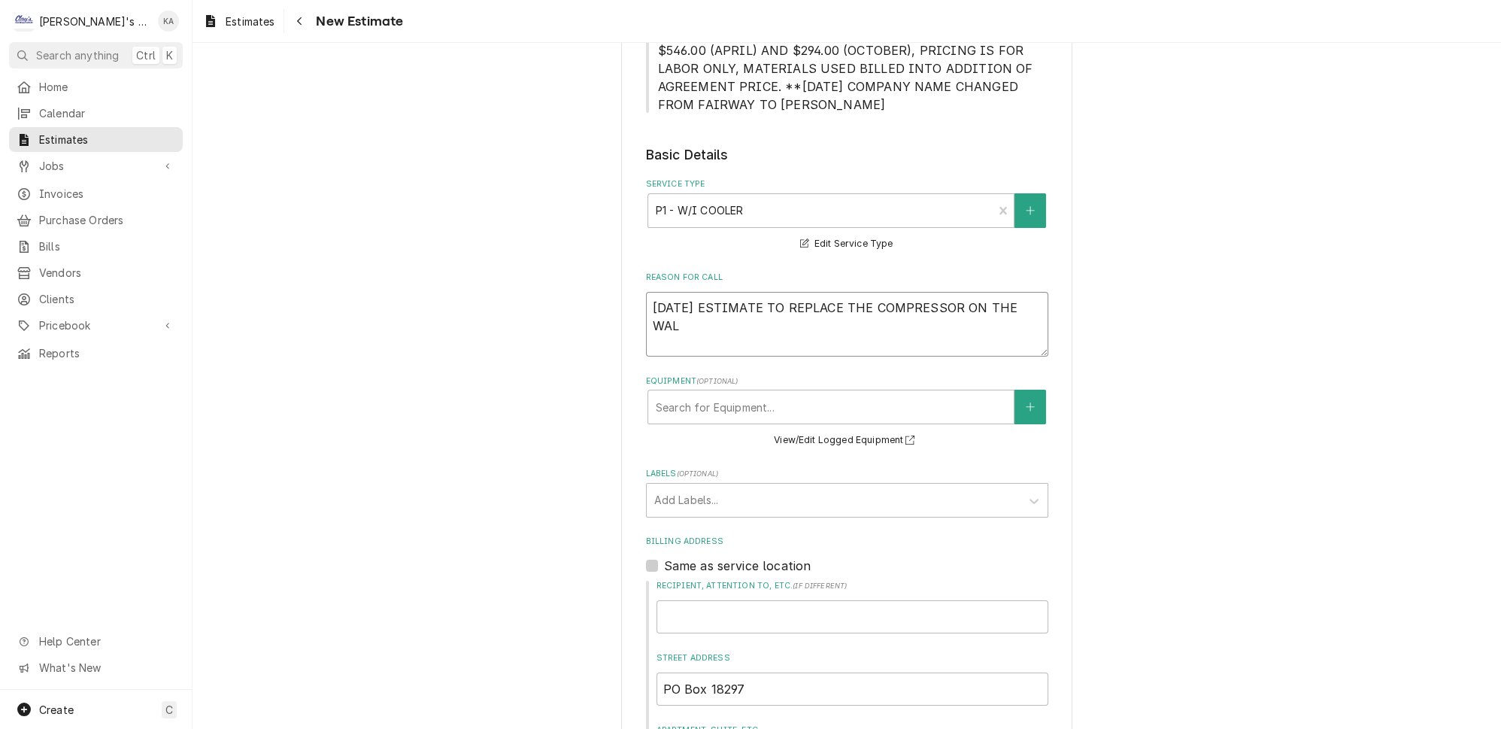
type textarea "x"
type textarea "8/14/2025 ESTIMATE TO REPLACE THE COMPRESSOR ON THE WA"
type textarea "x"
type textarea "8/14/2025 ESTIMATE TO REPLACE THE COMPRESSOR ON THE W"
type textarea "x"
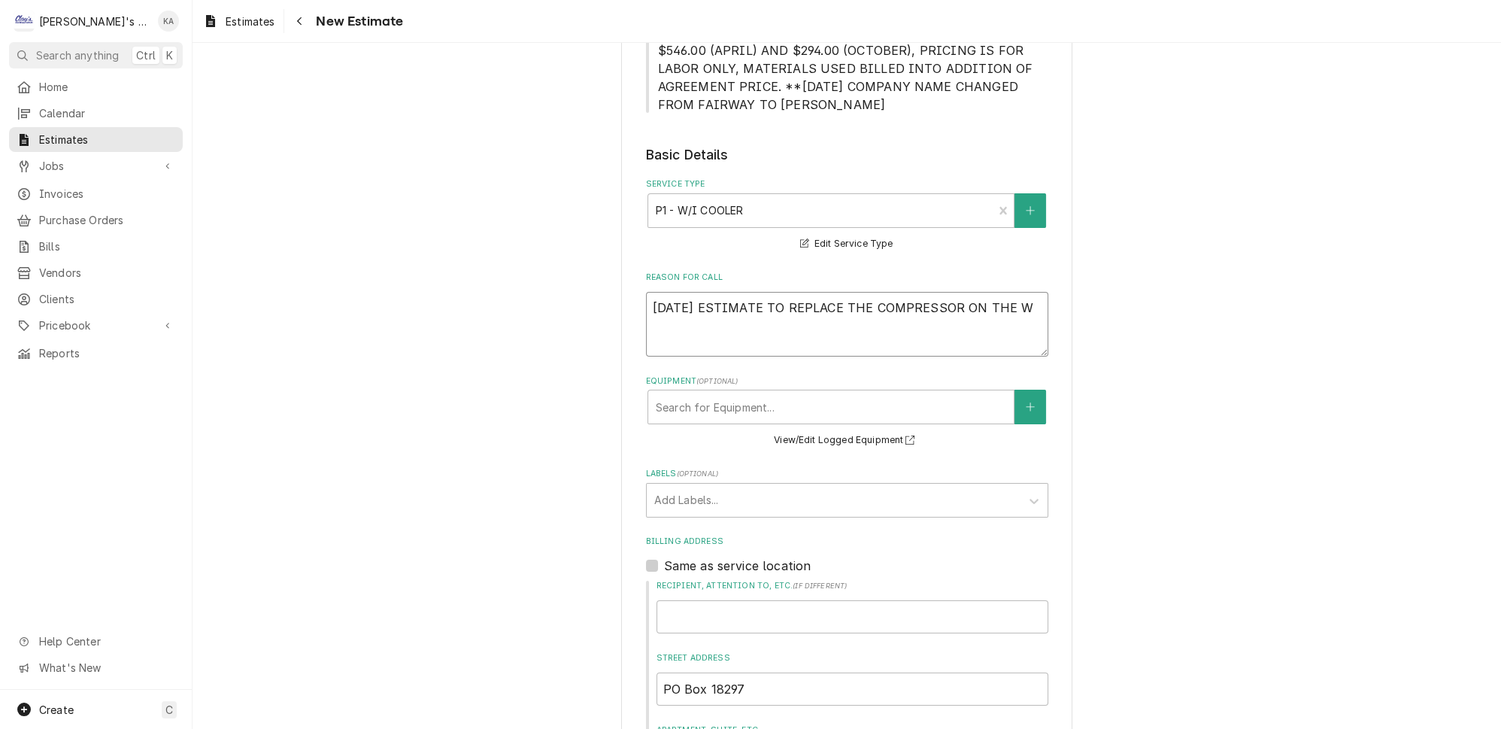
type textarea "8/14/2025 ESTIMATE TO REPLACE THE COMPRESSOR ON THE"
type textarea "x"
type textarea "8/14/2025 ESTIMATE TO REPLACE THE COMPRESSOR ON THE"
type textarea "x"
type textarea "8/14/2025 ESTIMATE TO REPLACE THE COMPRESSOR ON TH"
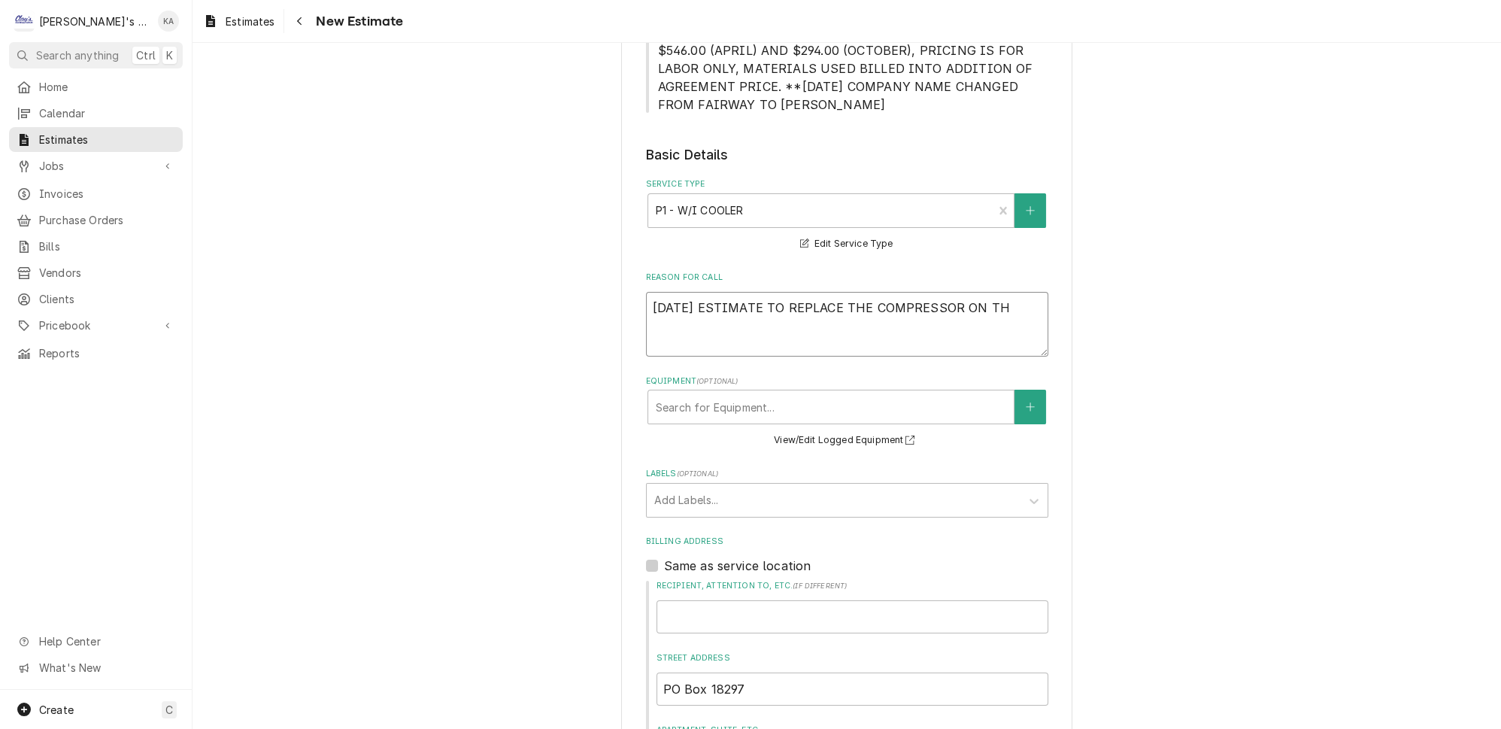
type textarea "x"
type textarea "8/14/2025 ESTIMATE TO REPLACE THE COMPRESSOR ON T"
type textarea "x"
type textarea "8/14/2025 ESTIMATE TO REPLACE THE COMPRESSOR ON"
type textarea "x"
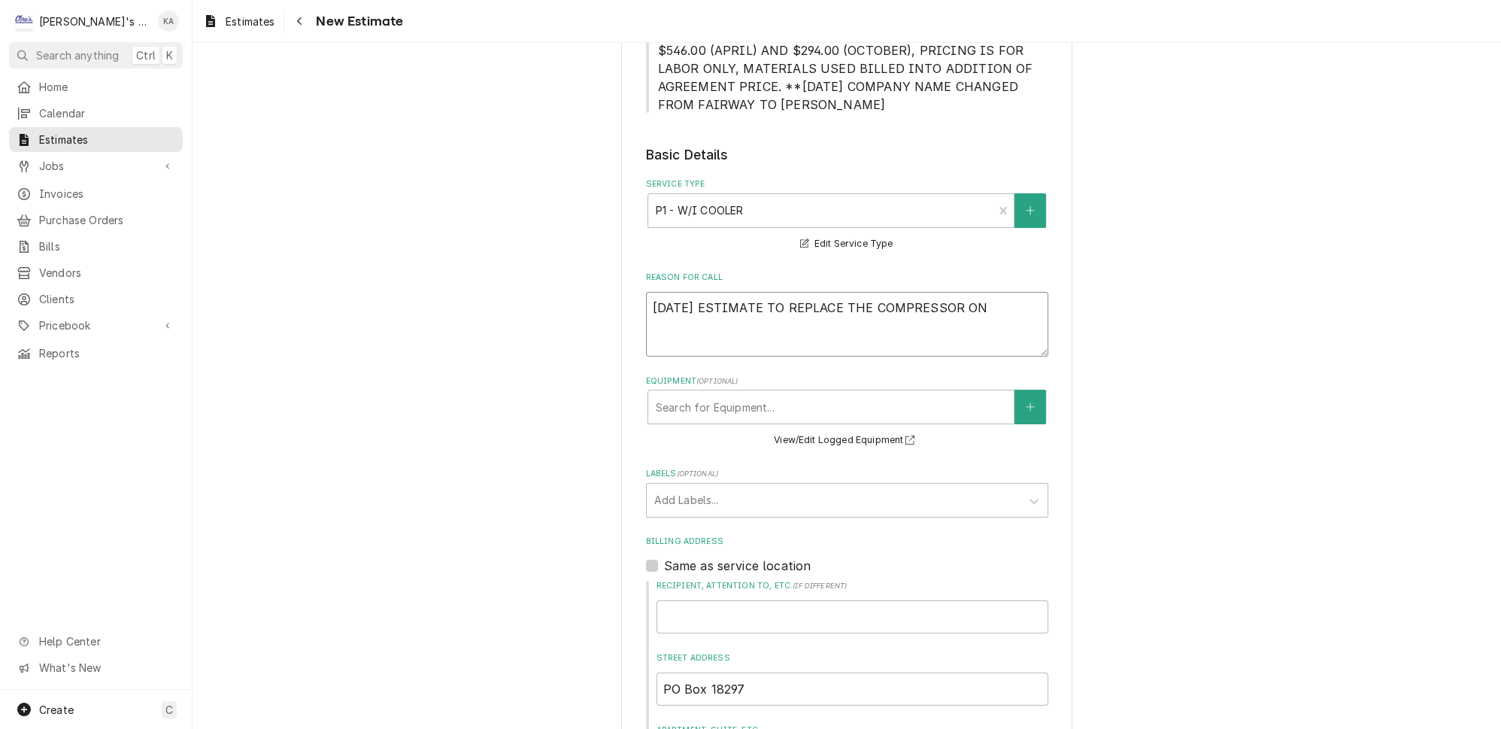
type textarea "8/14/2025 ESTIMATE TO REPLACE THE COMPRESSOR ON"
type textarea "x"
type textarea "8/14/2025 ESTIMATE TO REPLACE THE COMPRESSOR O"
type textarea "x"
type textarea "8/14/2025 ESTIMATE TO REPLACE THE COMPRESSOR"
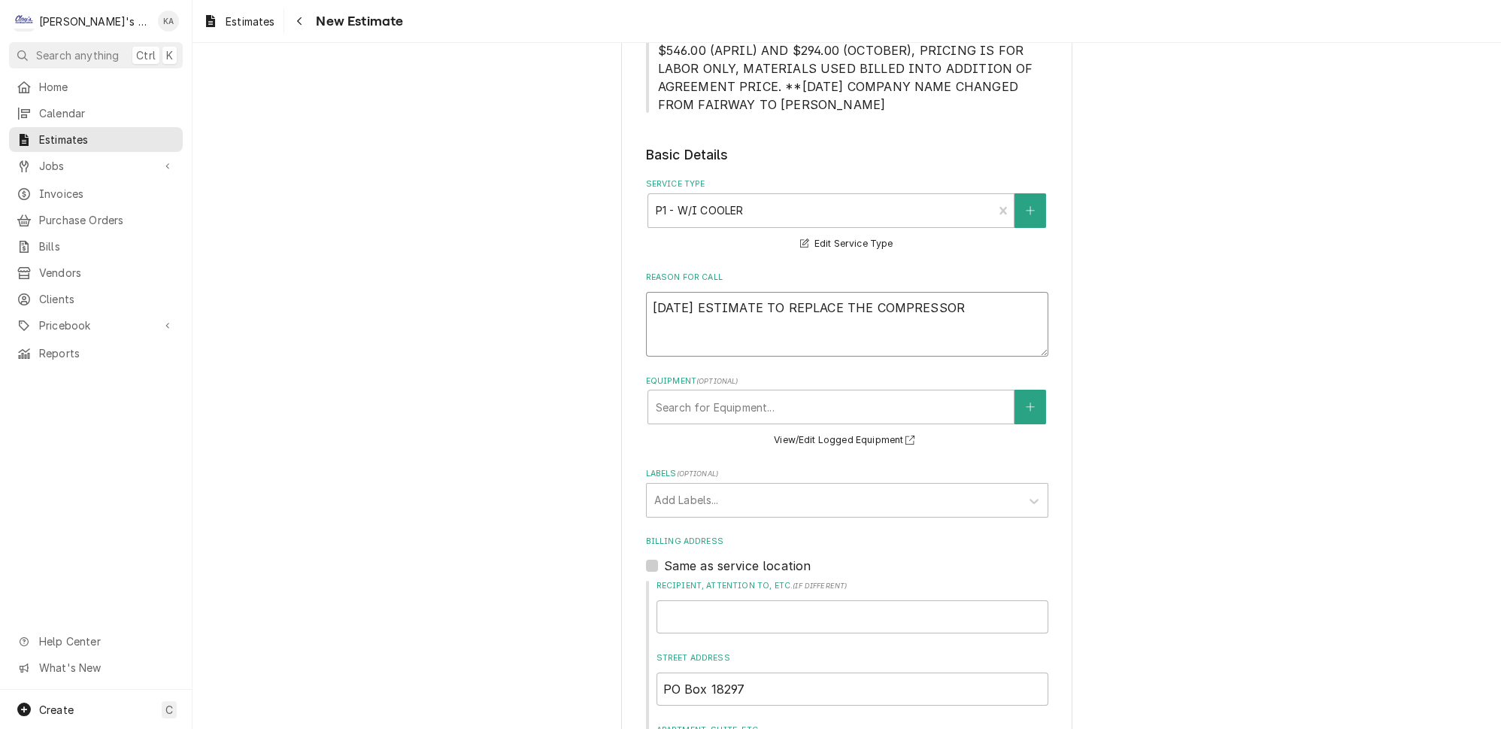
type textarea "x"
type textarea "8/14/2025 ESTIMATE TO REPLACE THE COMPRESSOR"
type textarea "x"
type textarea "8/14/2025 ESTIMATE TO REPLACE THE COMPRESSO"
type textarea "x"
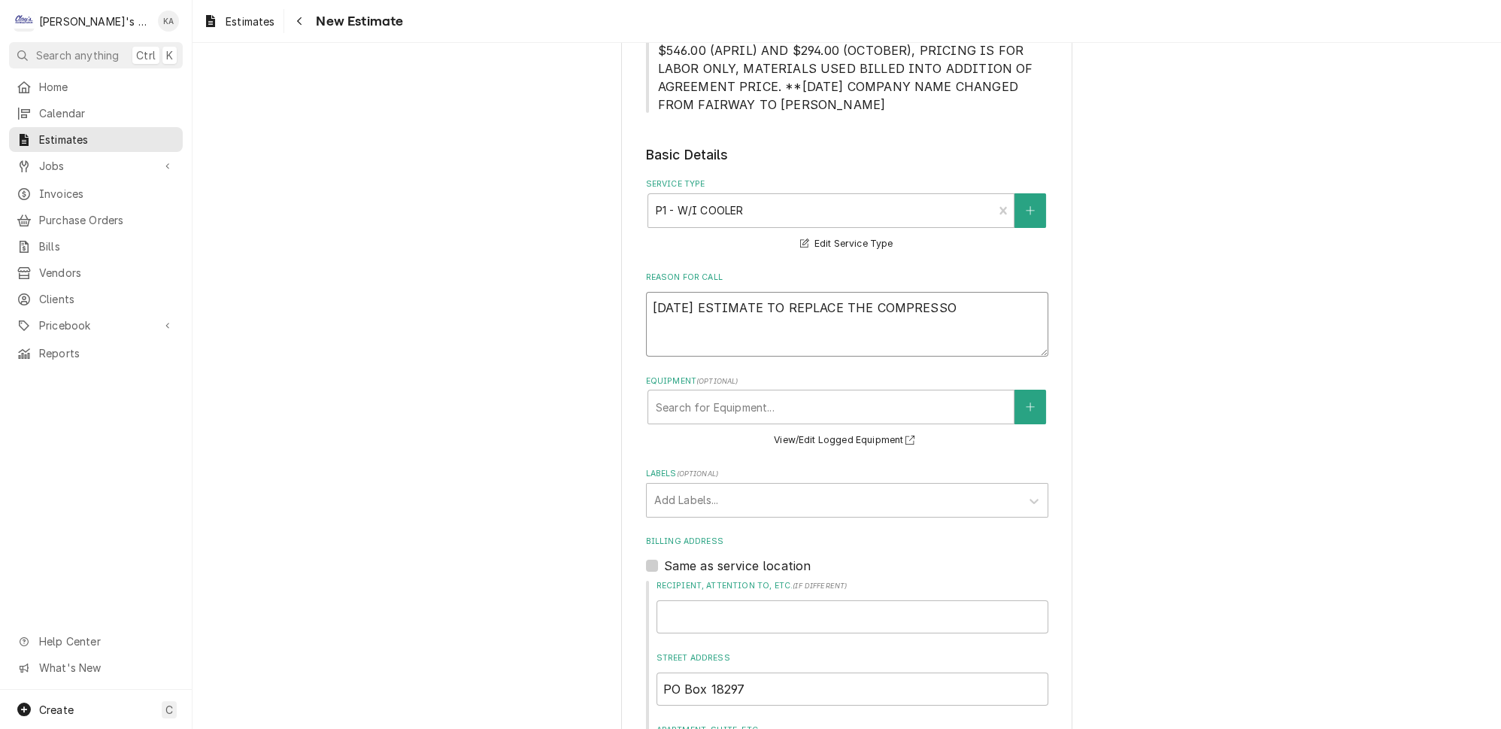
type textarea "8/14/2025 ESTIMATE TO REPLACE THE COMPRESS"
type textarea "x"
type textarea "8/14/2025 ESTIMATE TO REPLACE THE COMPRES"
type textarea "x"
type textarea "8/14/2025 ESTIMATE TO REPLACE THE COMPRE"
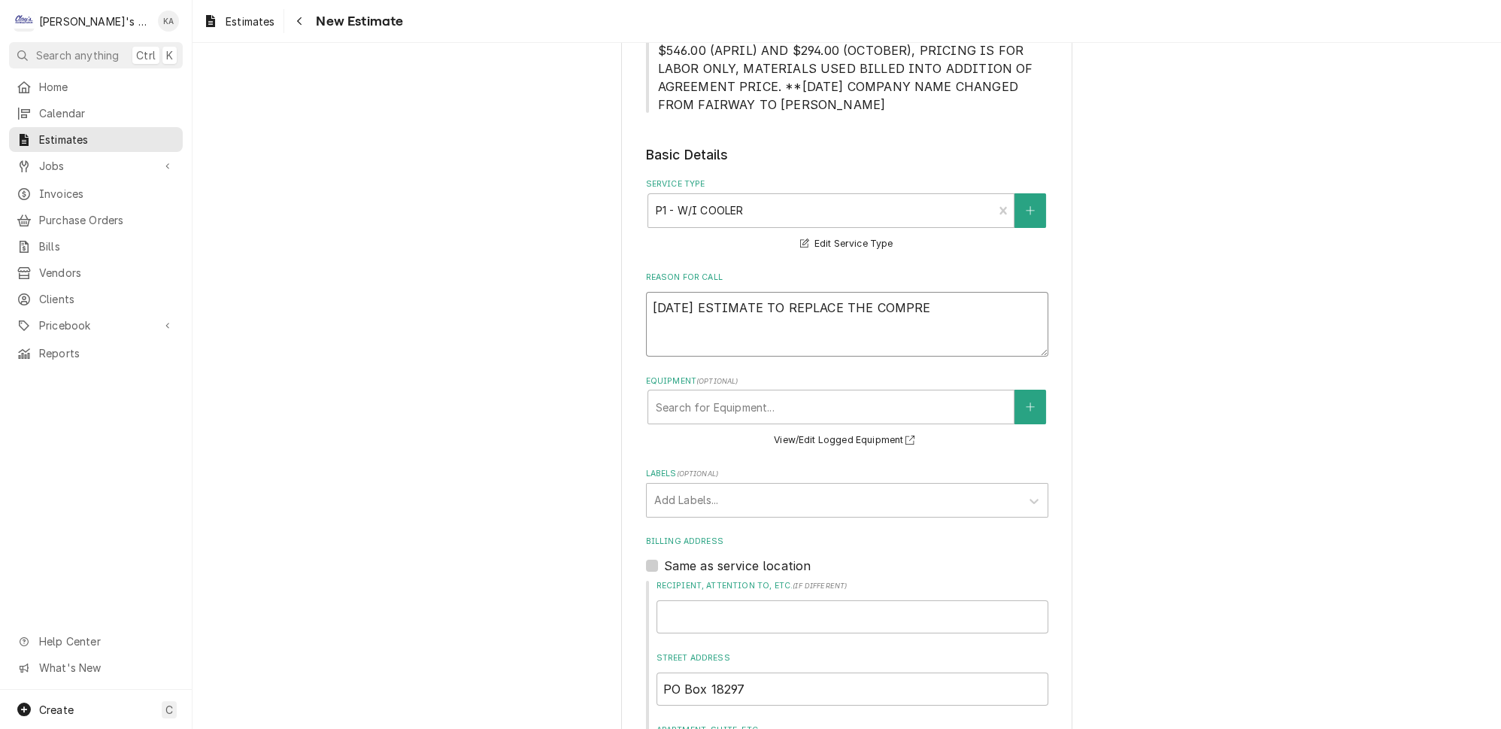
type textarea "x"
type textarea "8/14/2025 ESTIMATE TO REPLACE THE COMPR"
type textarea "x"
type textarea "8/14/2025 ESTIMATE TO REPLACE THE COMP"
type textarea "x"
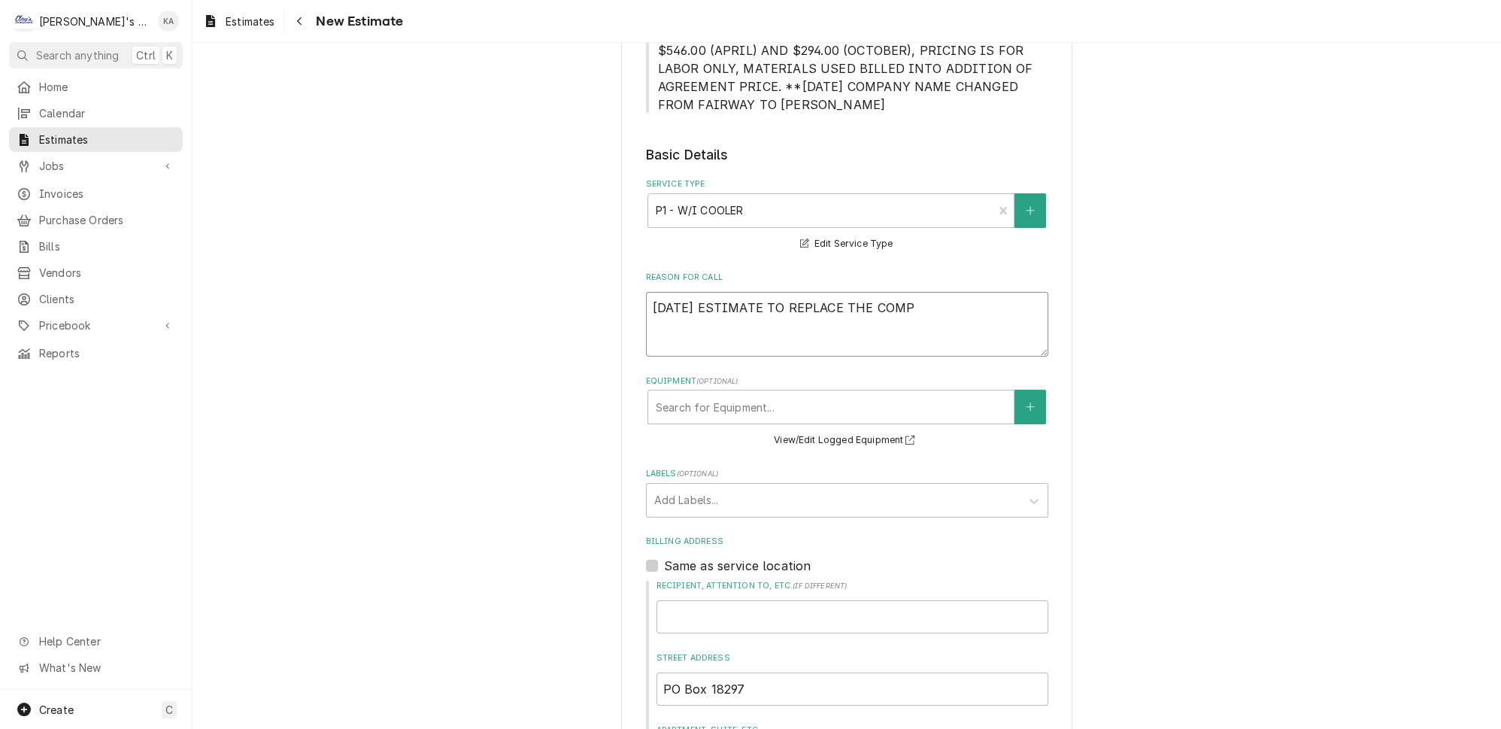
type textarea "8/14/2025 ESTIMATE TO REPLACE THE COM"
type textarea "x"
type textarea "8/14/2025 ESTIMATE TO REPLACE THE CO"
type textarea "x"
type textarea "8/14/2025 ESTIMATE TO REPLACE THE C"
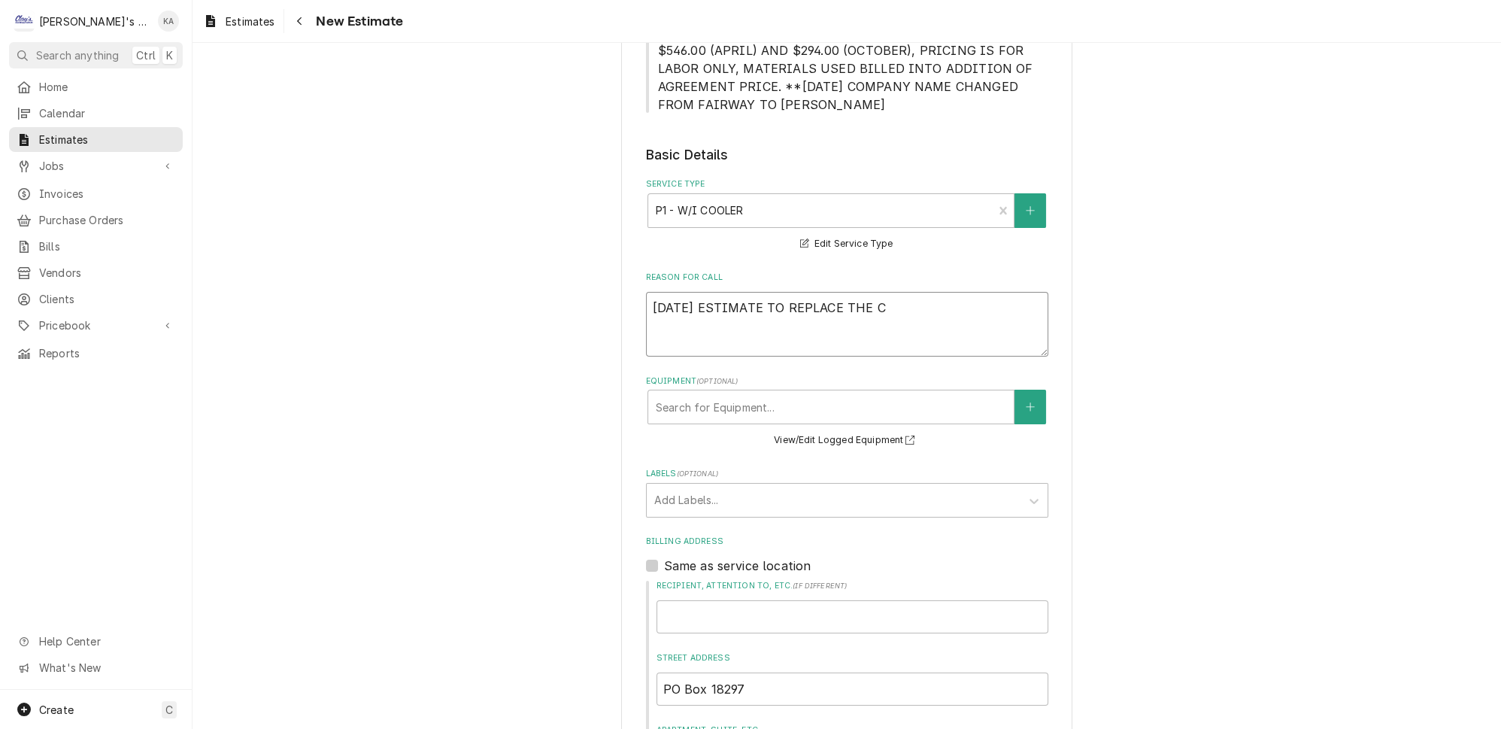
type textarea "x"
type textarea "8/14/2025 ESTIMATE TO REPLACE THE"
type textarea "x"
type textarea "8/14/2025 ESTIMATE TO REPLACE THE"
type textarea "x"
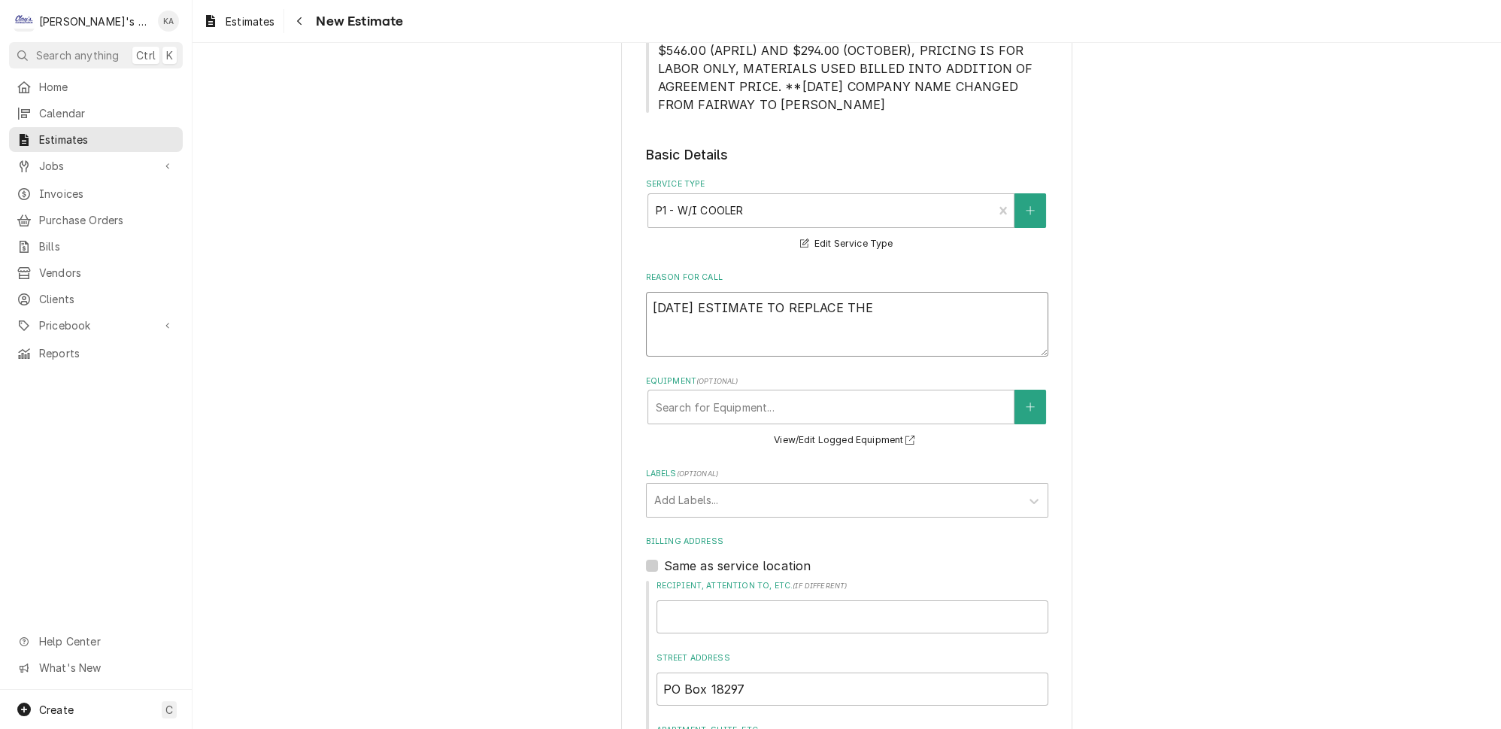
type textarea "8/14/2025 ESTIMATE TO REPLACE TH"
type textarea "x"
type textarea "8/14/2025 ESTIMATE TO REPLACE T"
type textarea "x"
type textarea "8/14/2025 ESTIMATE TO REPLACE"
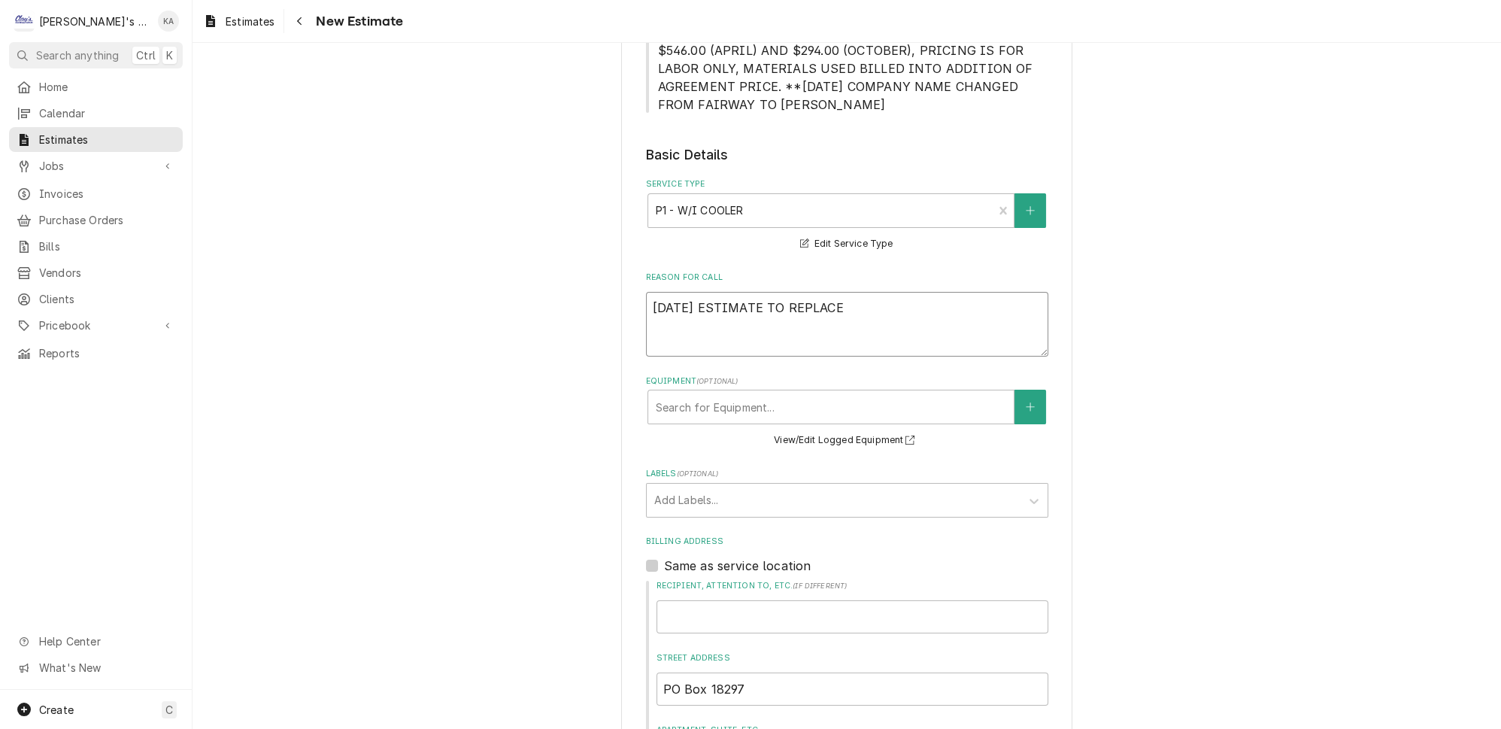
type textarea "x"
type textarea "8/14/2025 ESTIMATE TO REPLACE"
type textarea "x"
type textarea "8/14/2025 ESTIMATE TO REPLAC"
type textarea "x"
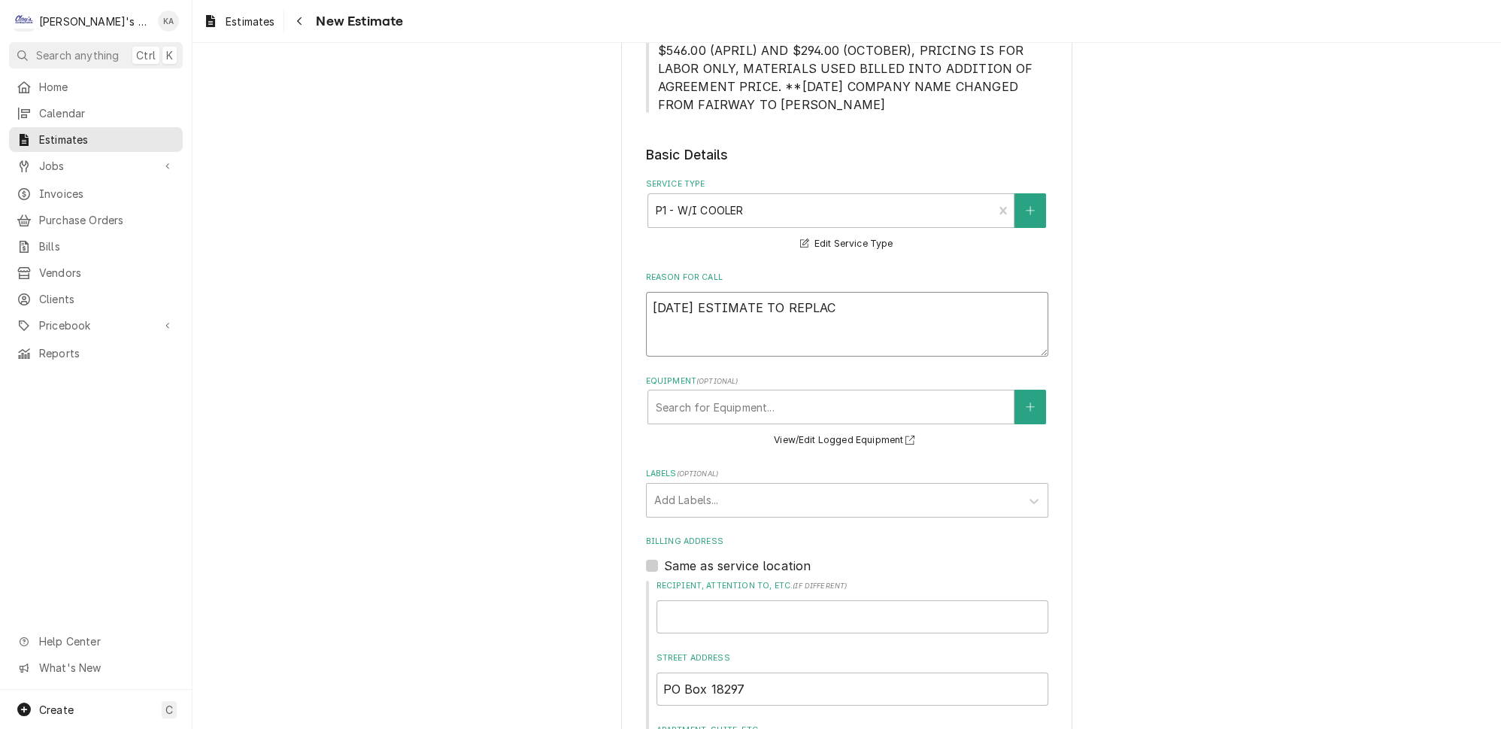
type textarea "8/14/2025 ESTIMATE TO REPLA"
type textarea "x"
type textarea "8/14/2025 ESTIMATE TO REPL"
type textarea "x"
type textarea "8/14/2025 ESTIMATE TO REP"
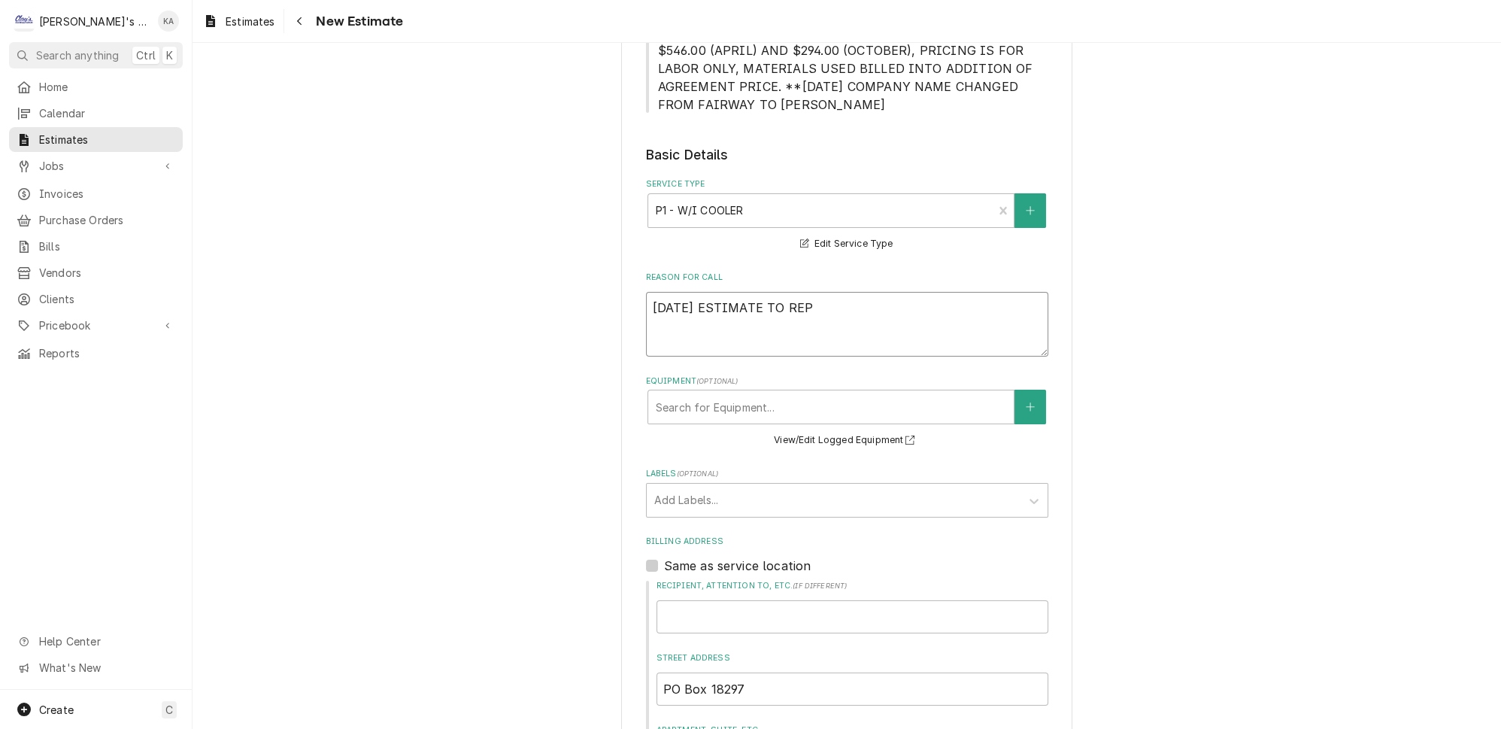
type textarea "x"
type textarea "8/14/2025 ESTIMATE TO RE"
type textarea "x"
type textarea "8/14/2025 ESTIMATE TO R"
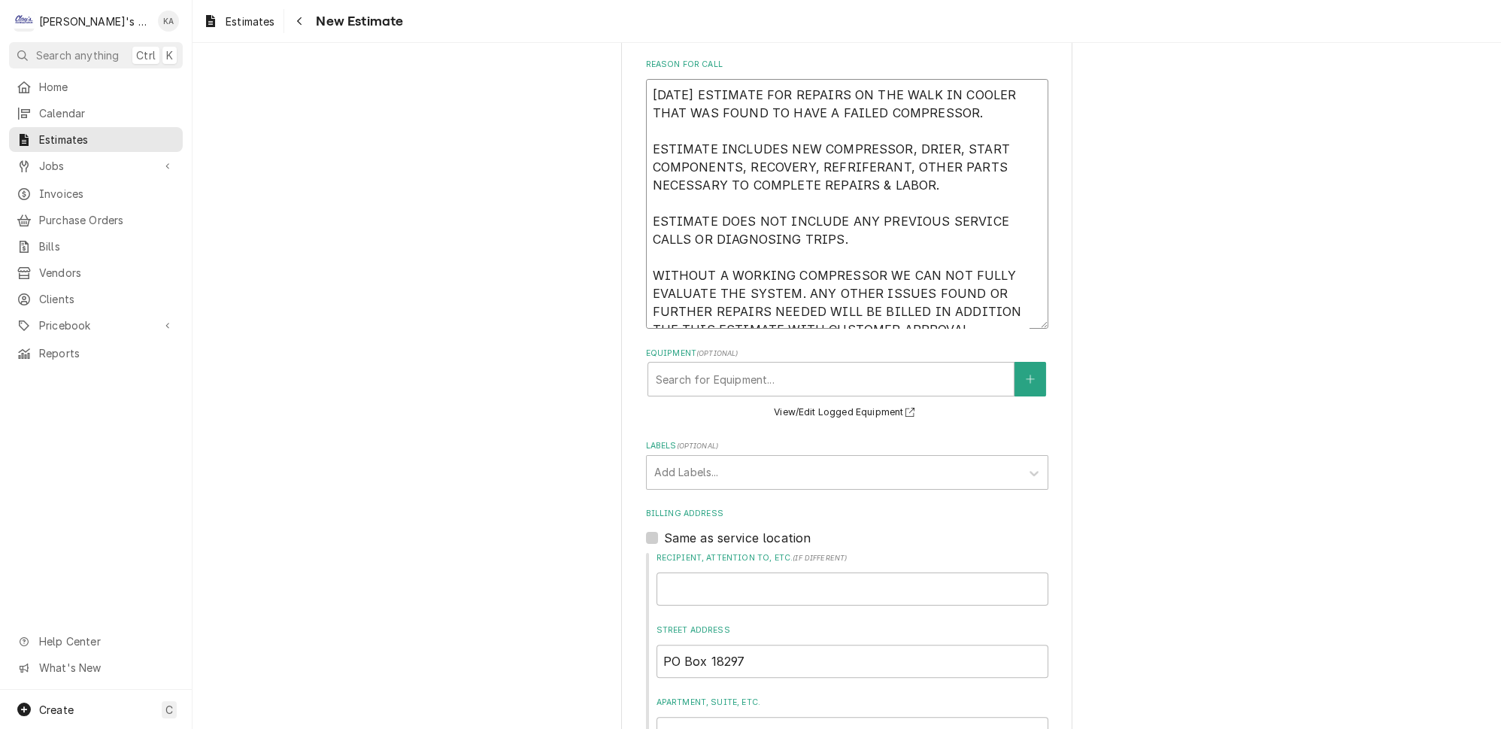
scroll to position [751, 0]
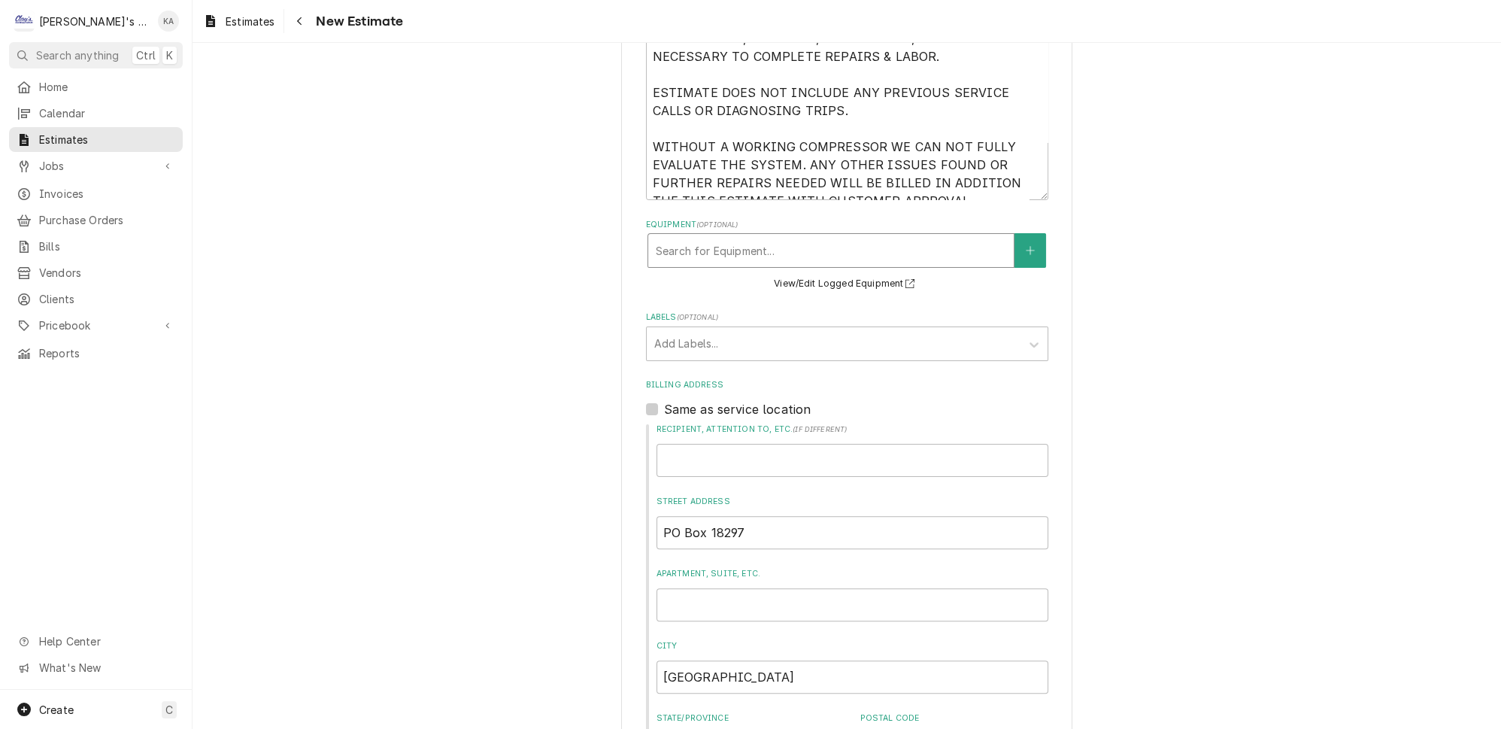
click at [769, 237] on div "Equipment" at bounding box center [831, 250] width 350 height 27
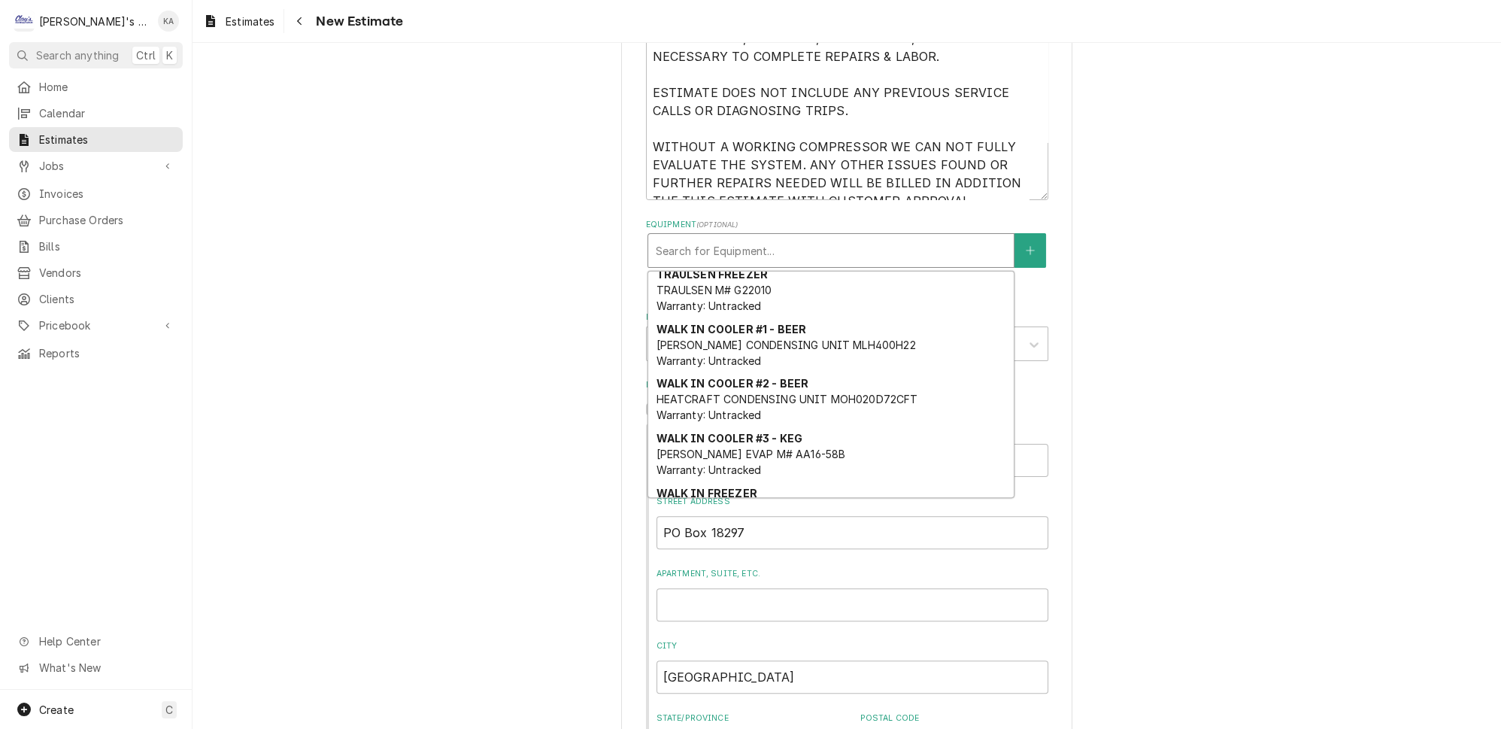
scroll to position [337, 0]
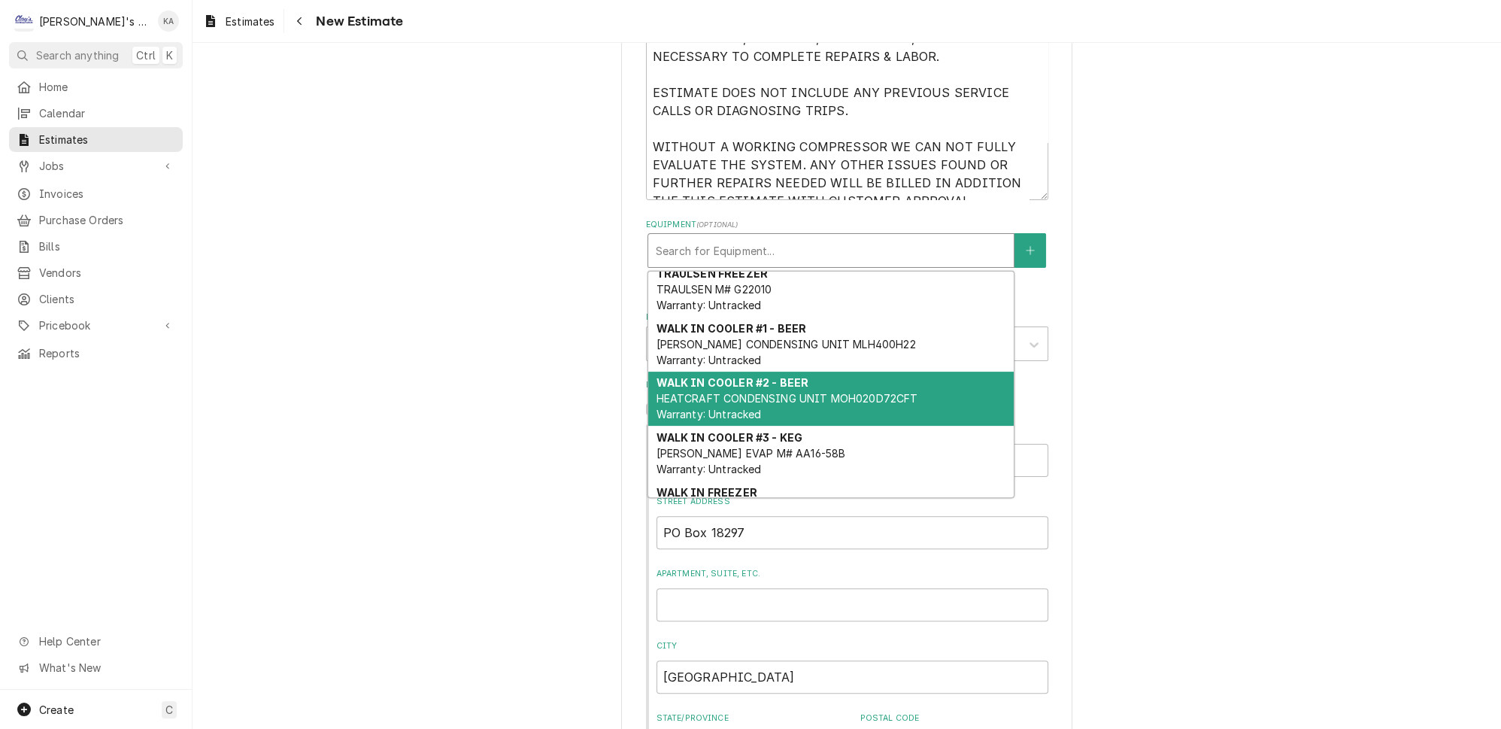
click at [722, 392] on span "HEATCRAFT CONDENSING UNIT MOH020D72CFT Warranty: Untracked" at bounding box center [787, 406] width 262 height 29
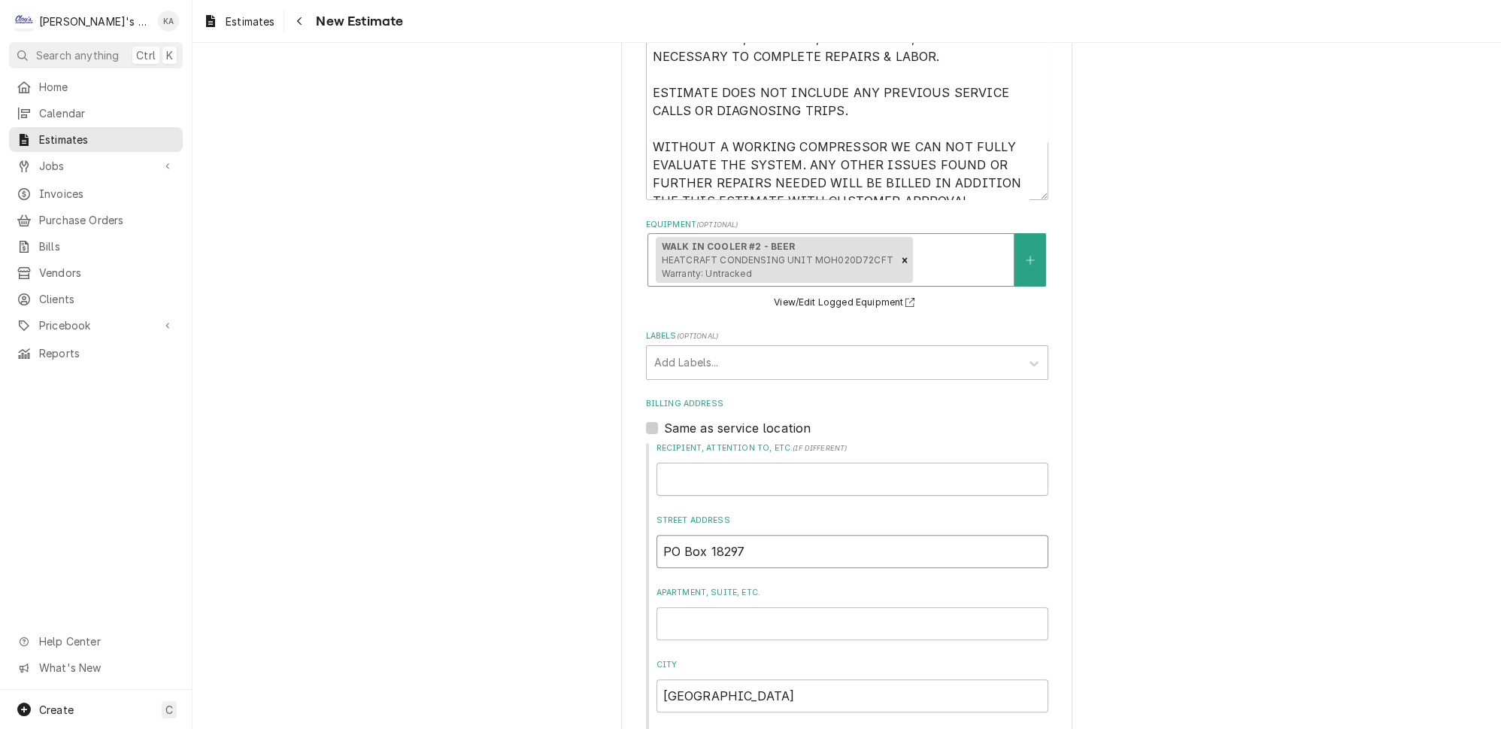
click at [701, 535] on input "PO Box 18297" at bounding box center [853, 551] width 392 height 33
click at [1186, 457] on div "Please provide the following information to create your estimate: Client Detail…" at bounding box center [847, 178] width 1309 height 1743
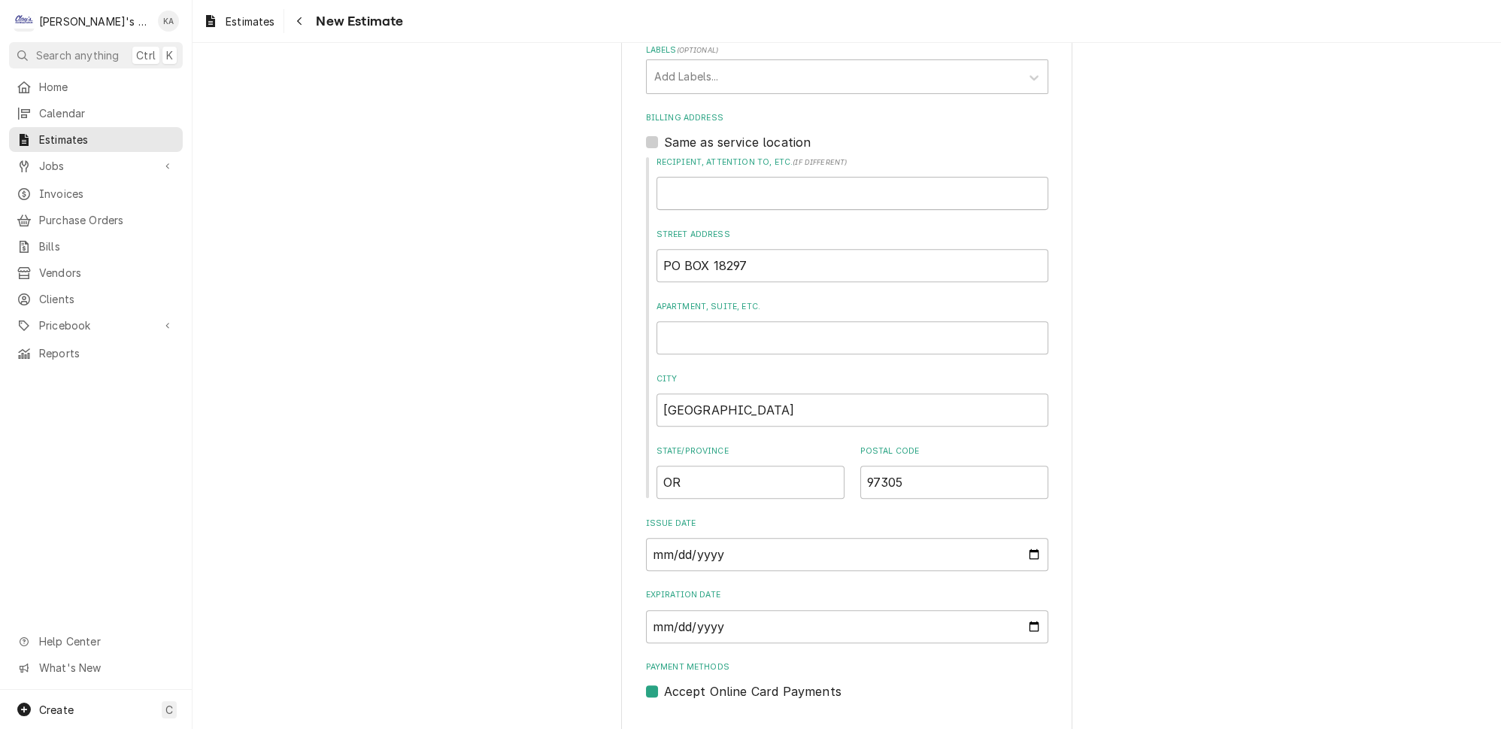
scroll to position [1048, 0]
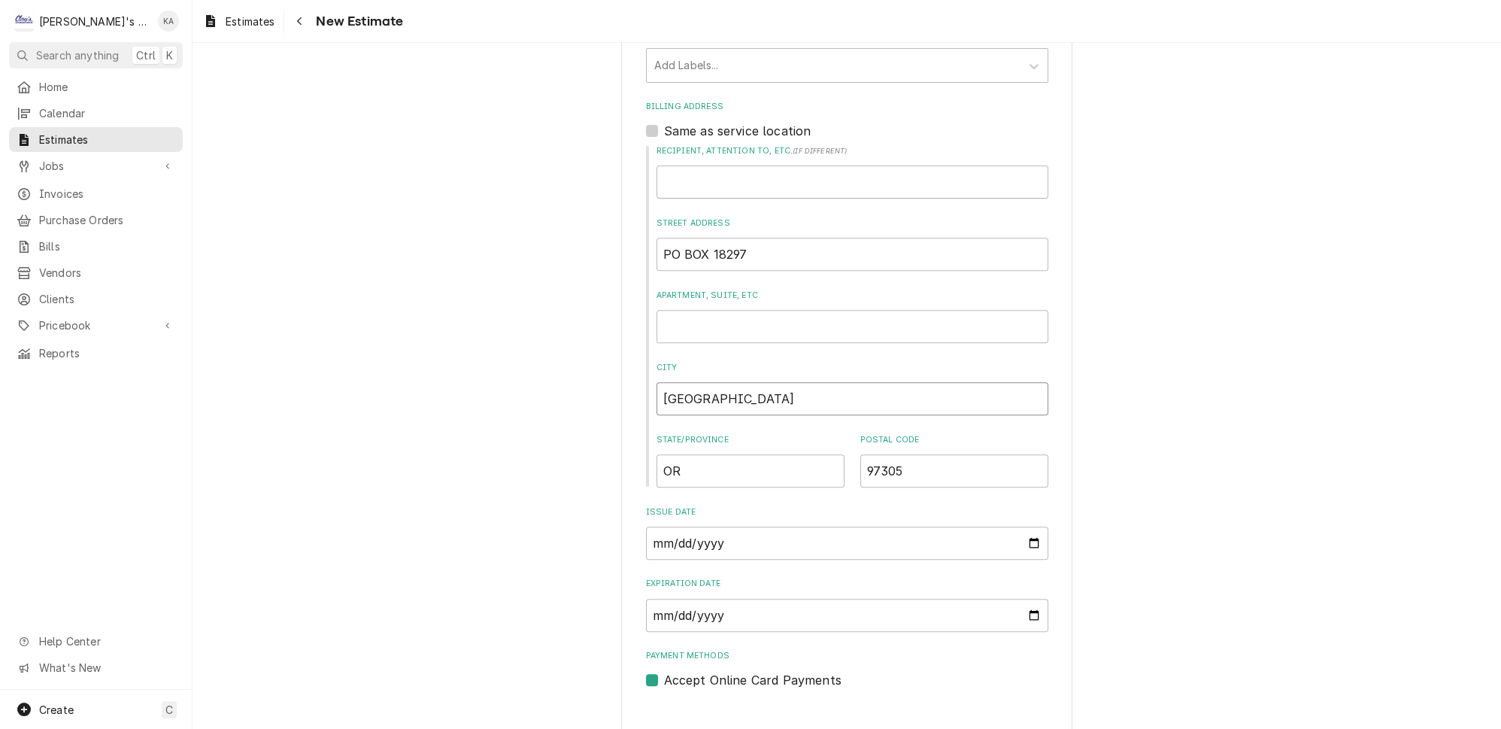
drag, startPoint x: 697, startPoint y: 387, endPoint x: 669, endPoint y: 386, distance: 27.8
click at [669, 386] on input "Salem" at bounding box center [853, 398] width 392 height 33
click at [1009, 599] on input "Expiration Date" at bounding box center [847, 615] width 402 height 33
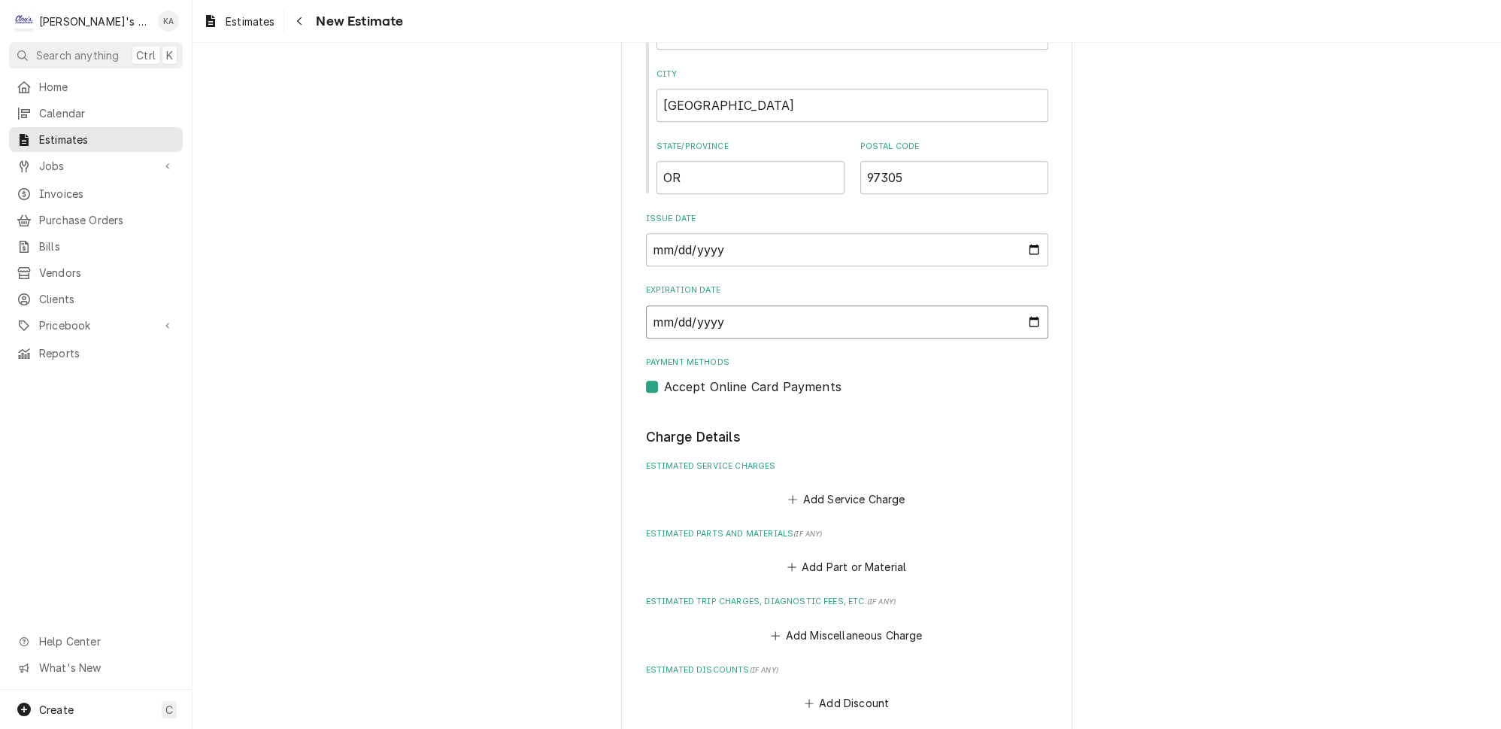
scroll to position [1459, 0]
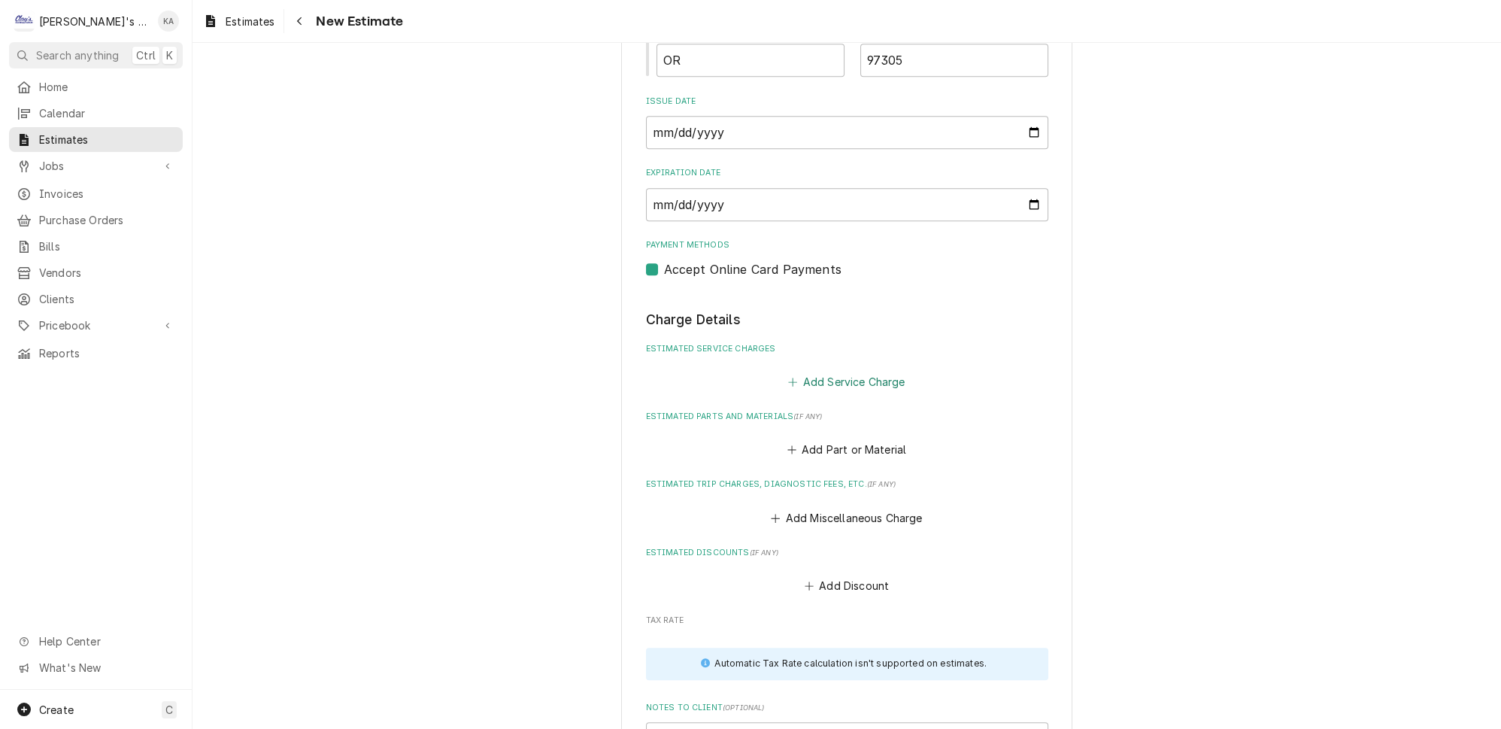
click at [834, 371] on button "Add Service Charge" at bounding box center [847, 381] width 122 height 21
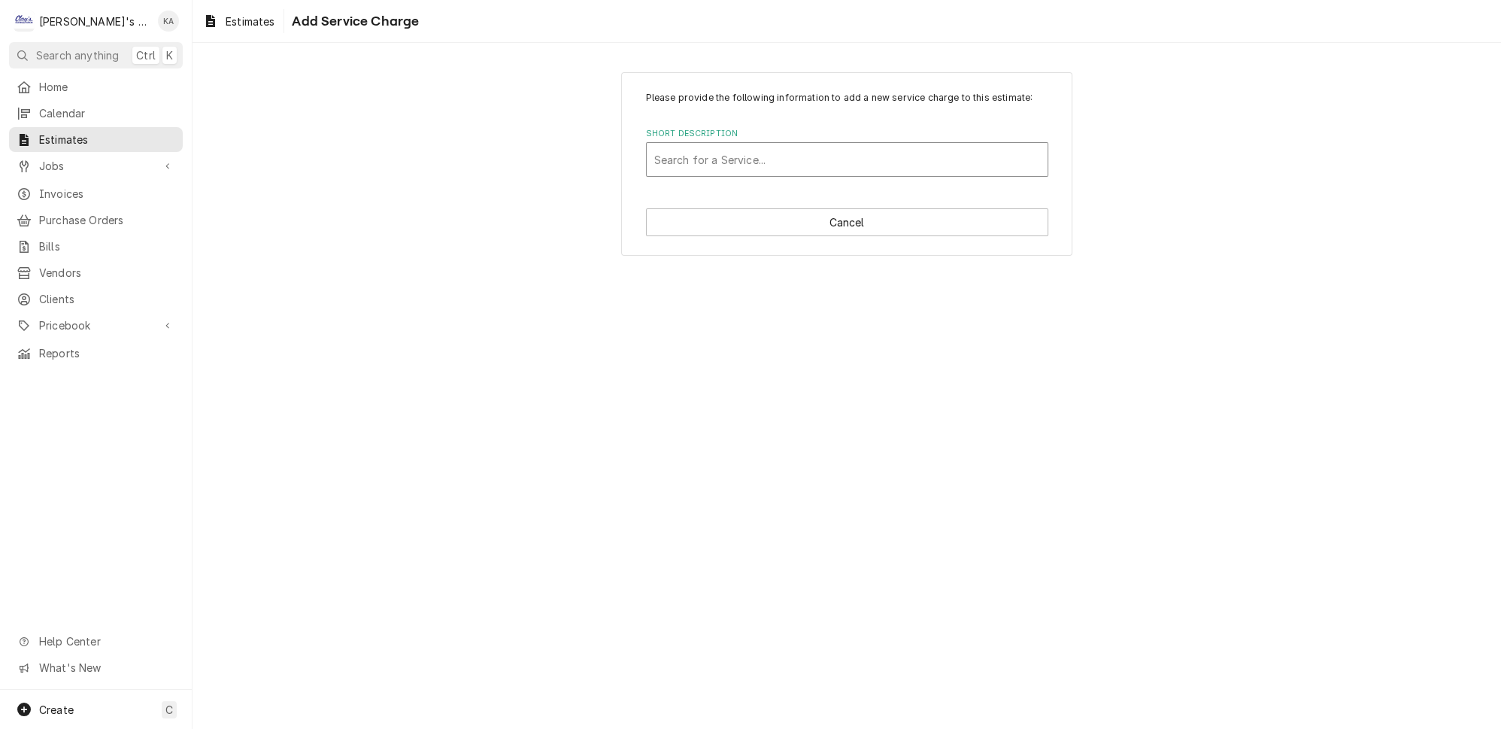
click at [760, 173] on div "Short Description" at bounding box center [847, 159] width 386 height 27
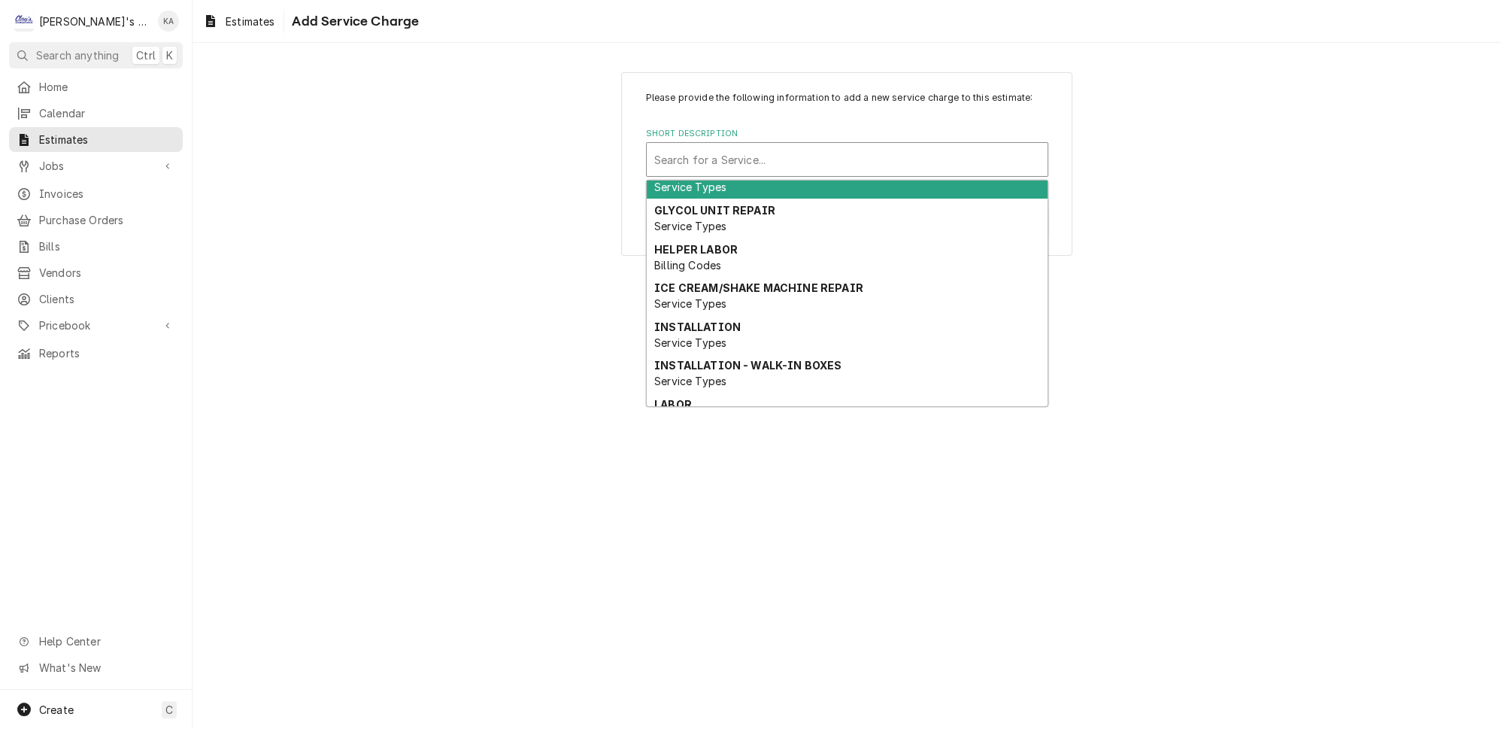
scroll to position [136, 0]
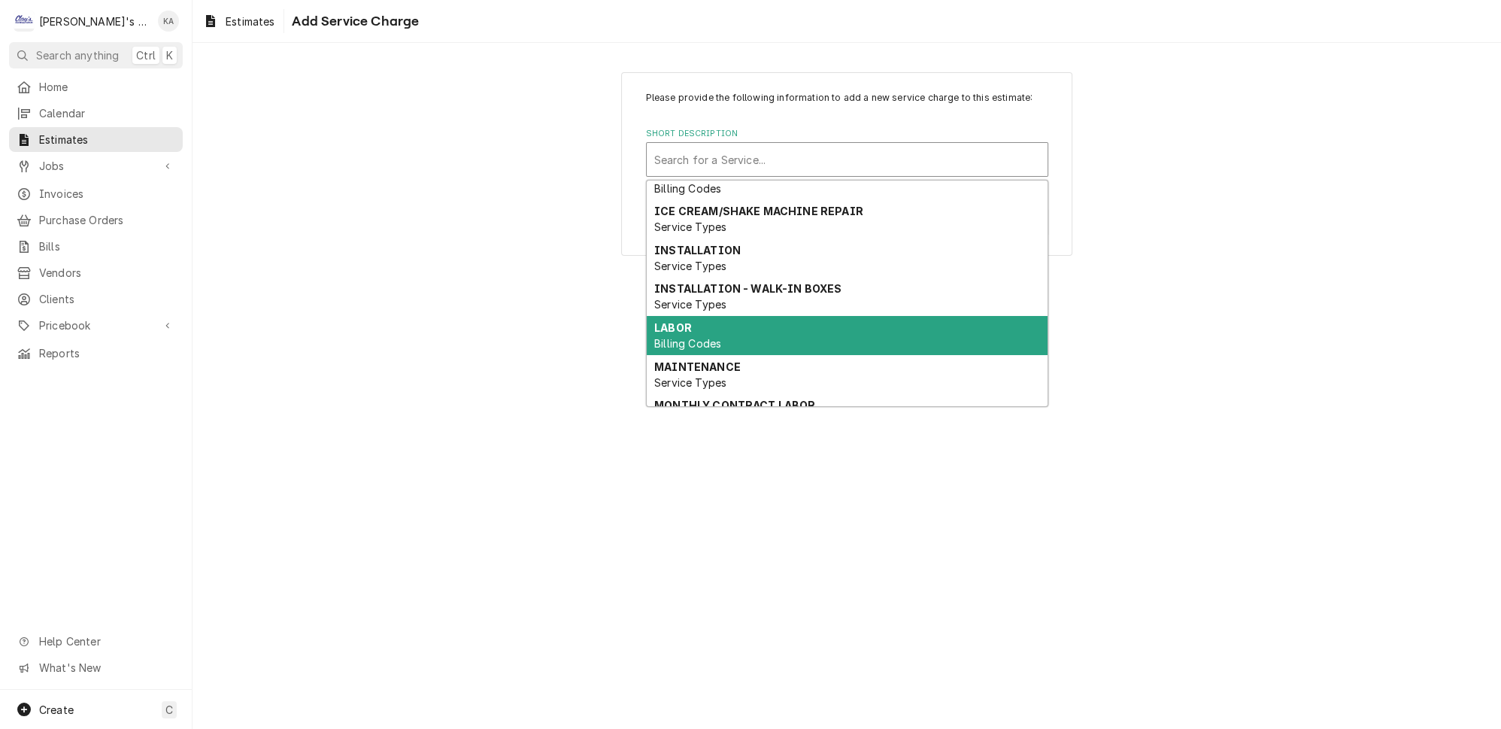
click at [682, 321] on strong "LABOR" at bounding box center [673, 327] width 38 height 13
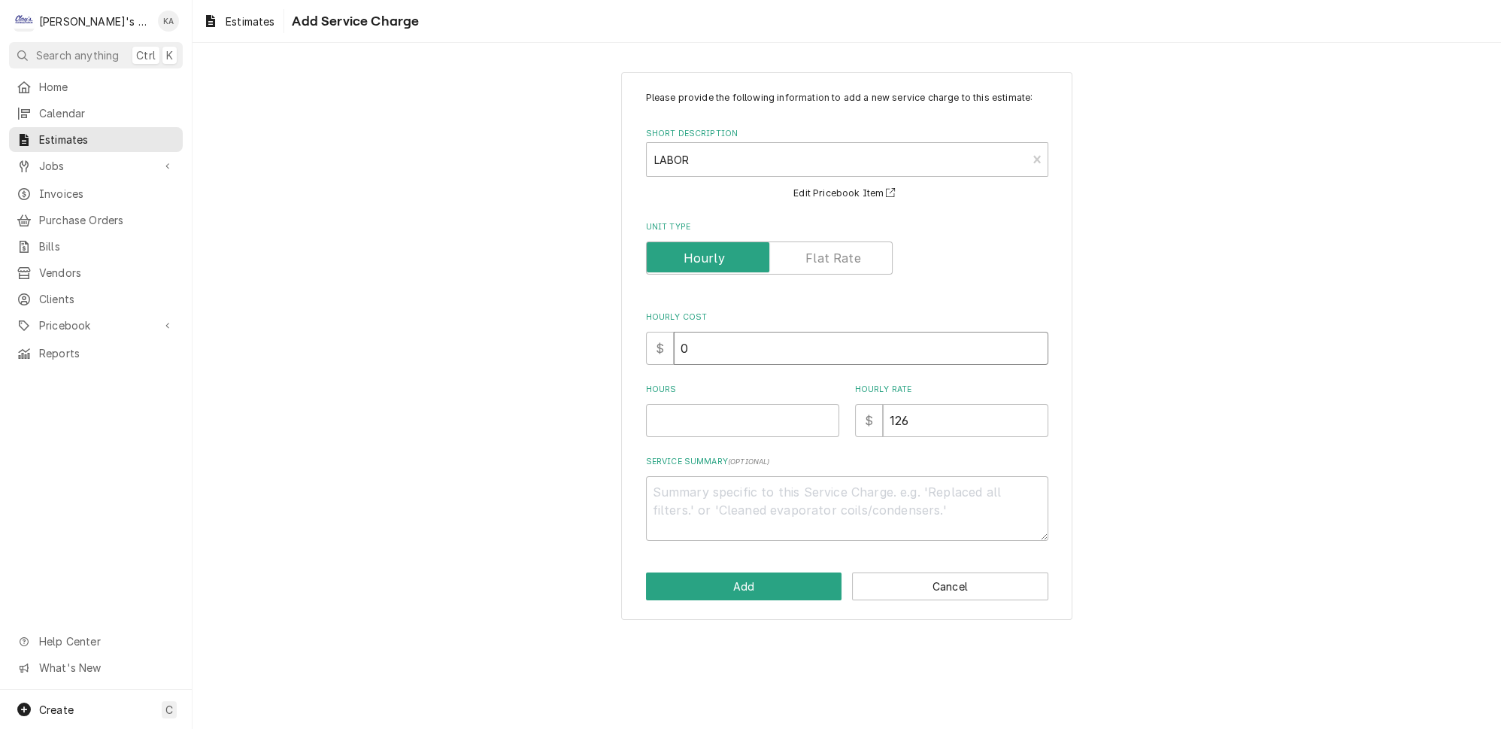
click at [686, 355] on input "0" at bounding box center [861, 348] width 375 height 33
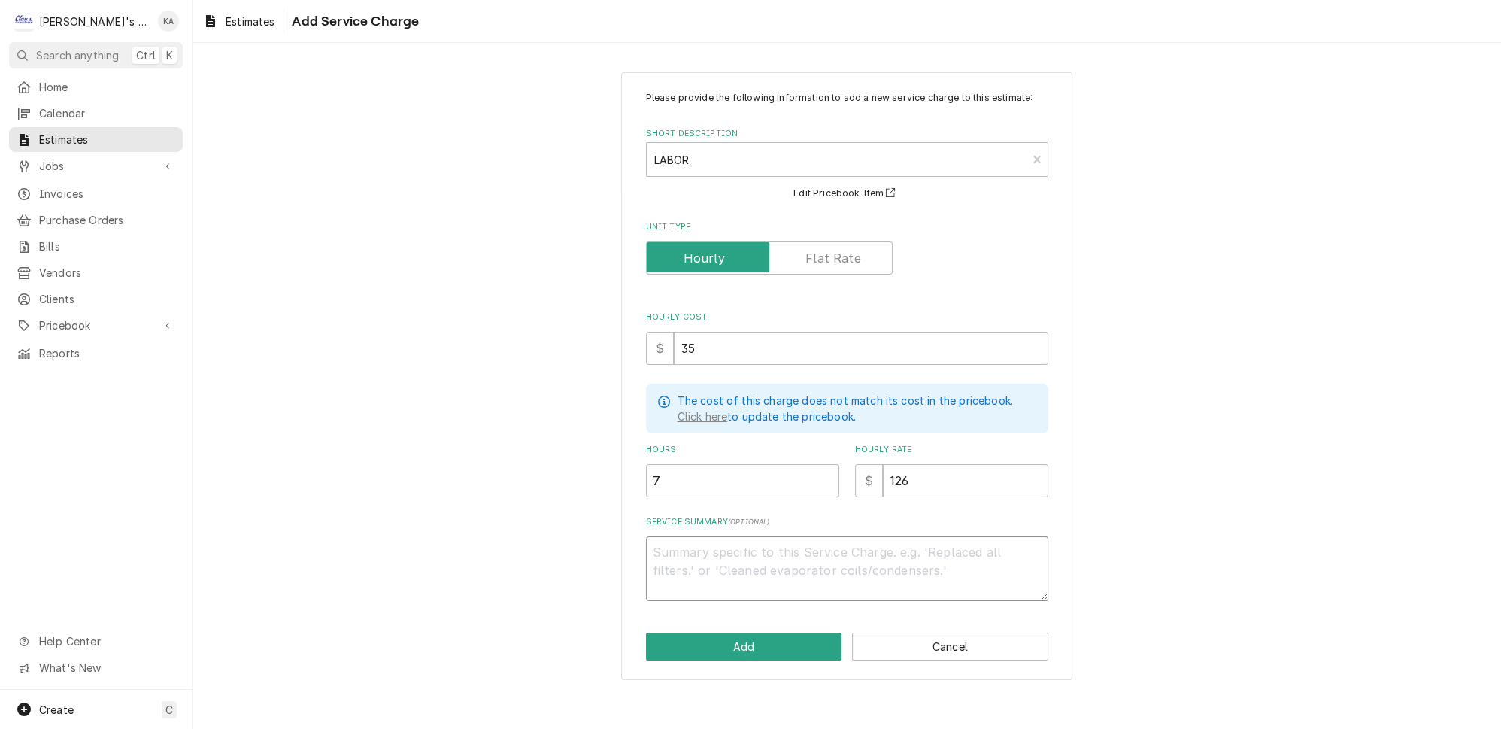
click at [670, 552] on textarea "Service Summary ( optional )" at bounding box center [847, 568] width 402 height 65
click at [754, 644] on button "Add" at bounding box center [744, 647] width 196 height 28
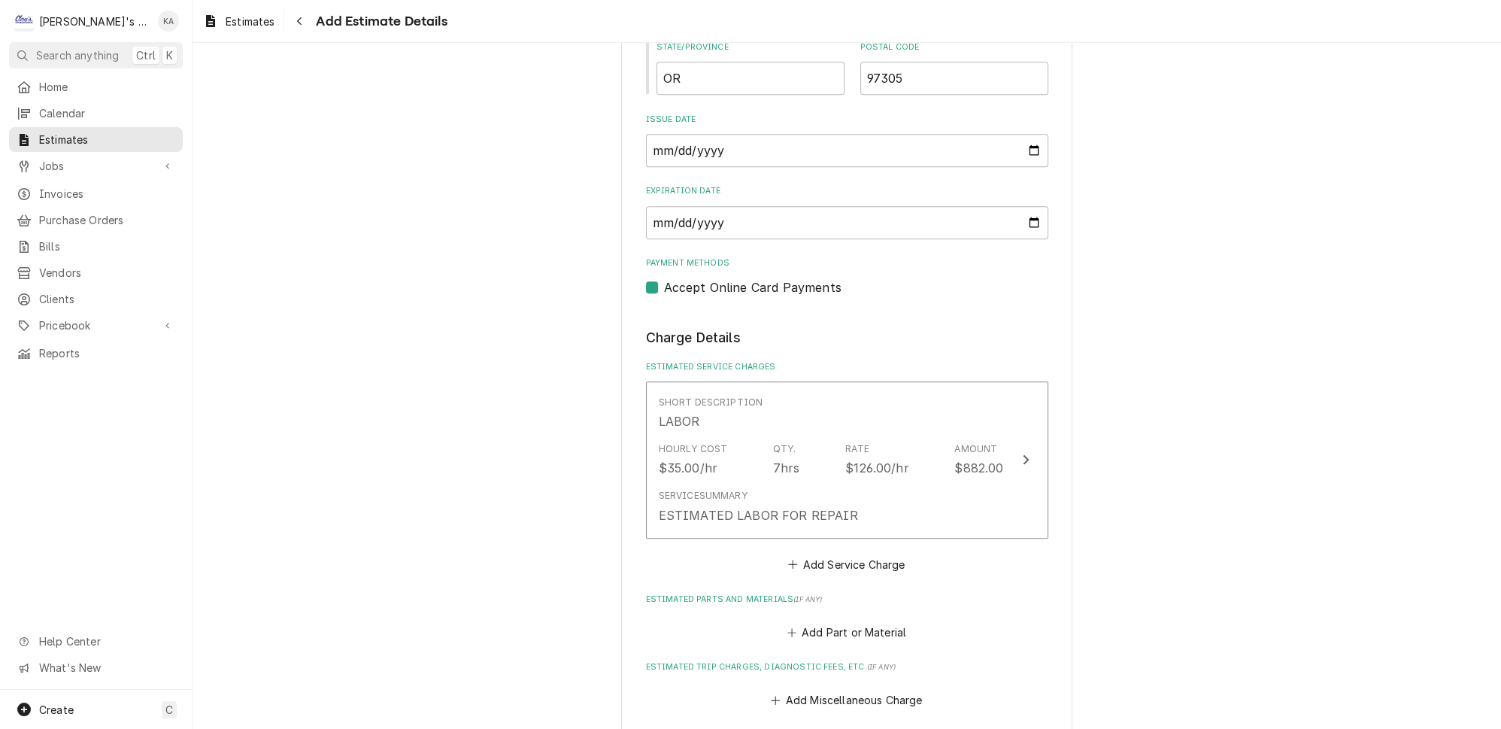
scroll to position [1443, 0]
click at [873, 552] on button "Add Service Charge" at bounding box center [847, 562] width 122 height 21
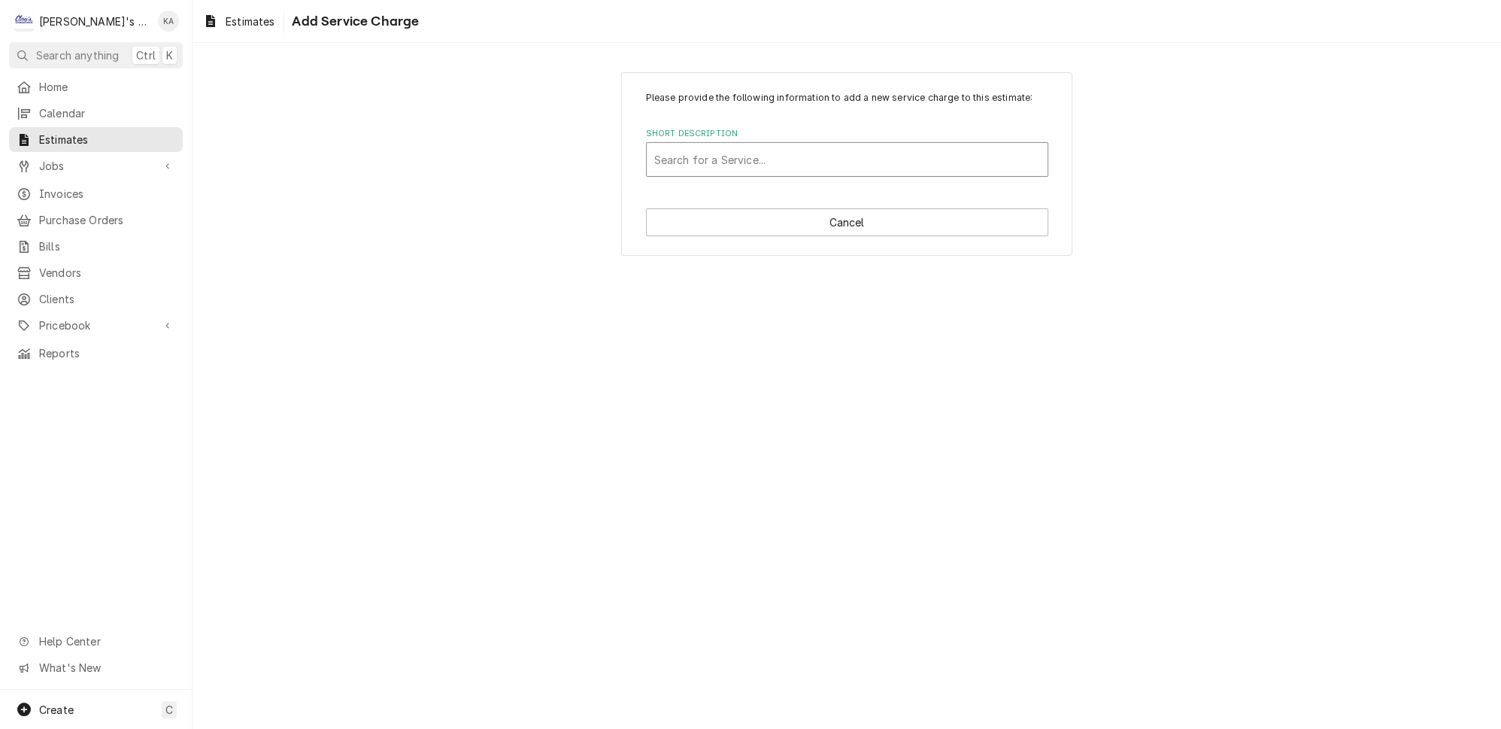
click at [730, 165] on div "Short Description" at bounding box center [847, 159] width 386 height 27
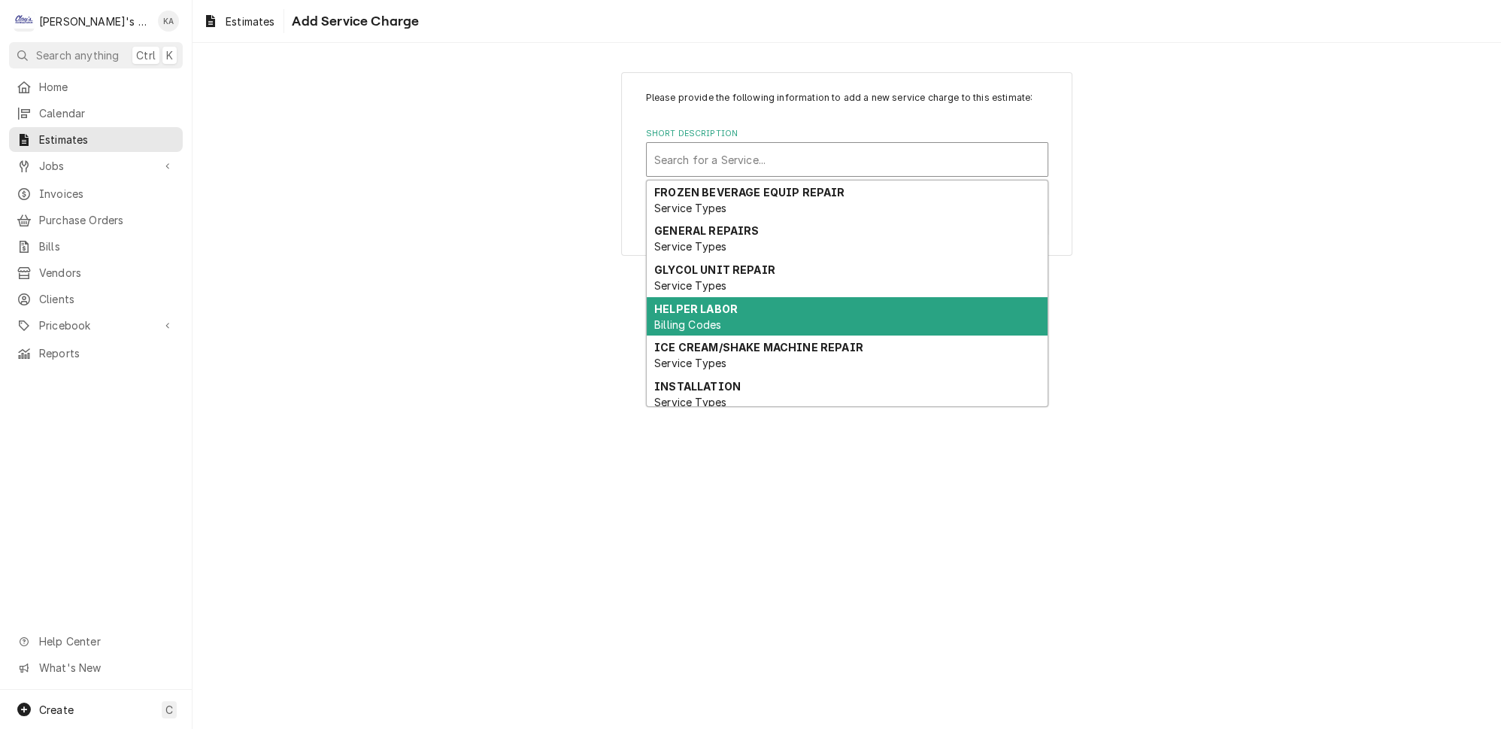
click at [714, 314] on strong "HELPER LABOR" at bounding box center [695, 308] width 83 height 13
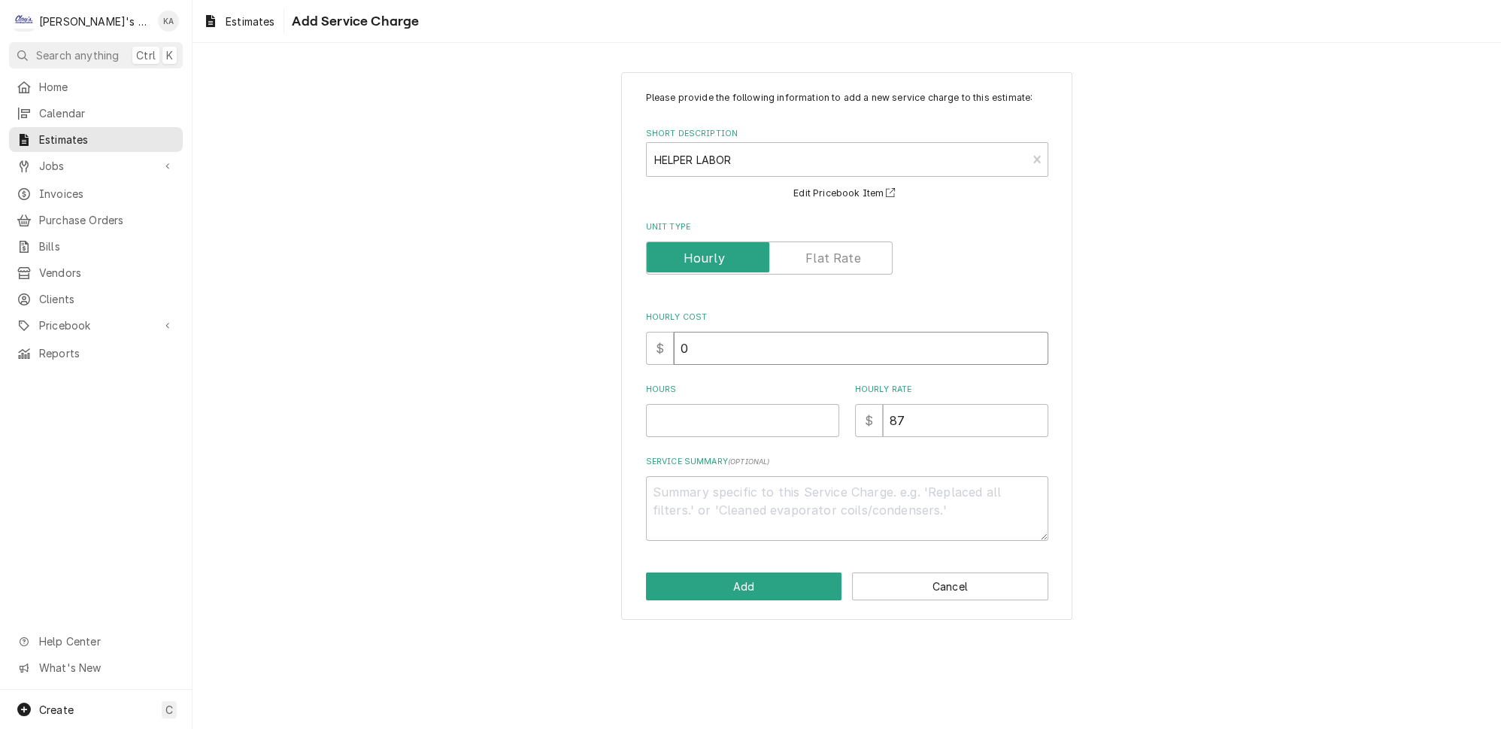
click at [690, 353] on input "0" at bounding box center [861, 348] width 375 height 33
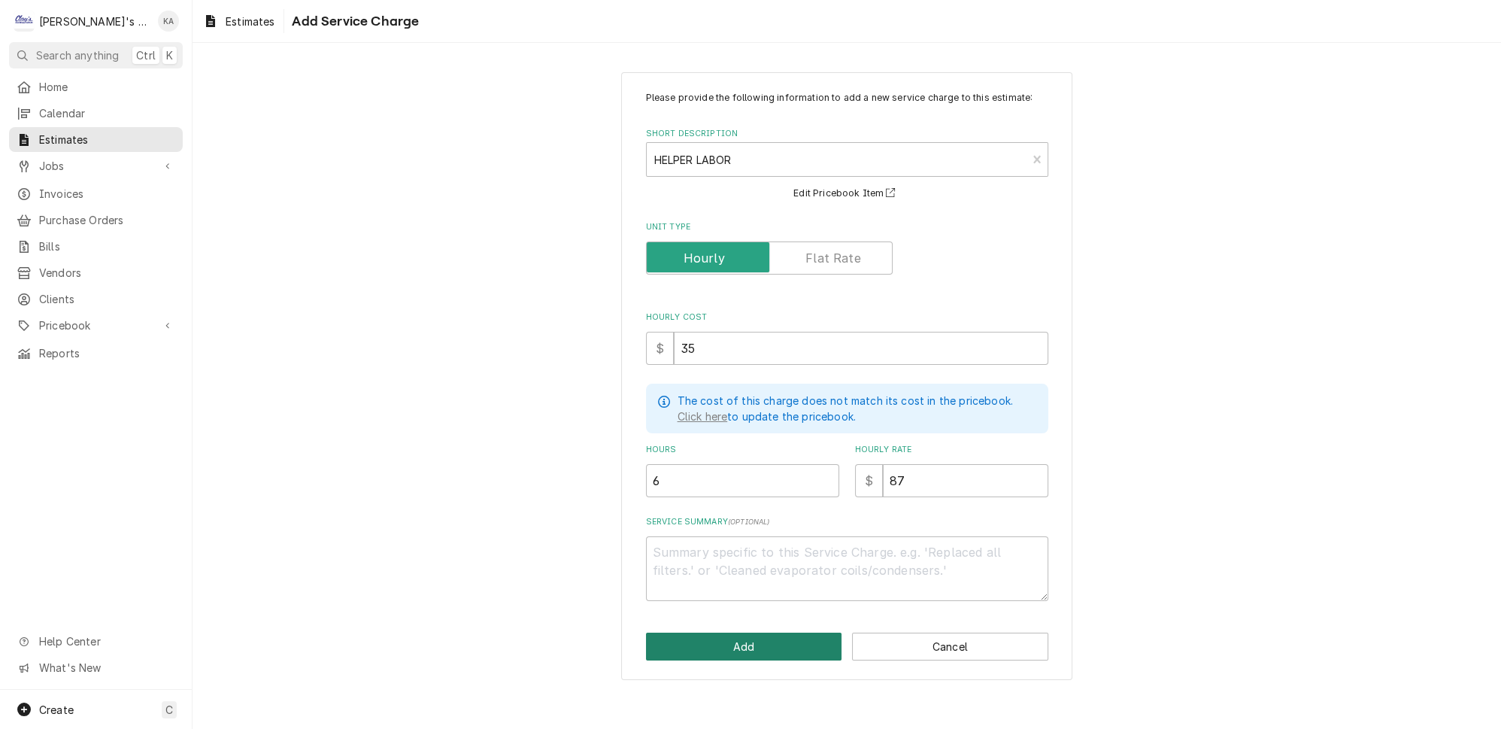
click at [757, 646] on button "Add" at bounding box center [744, 647] width 196 height 28
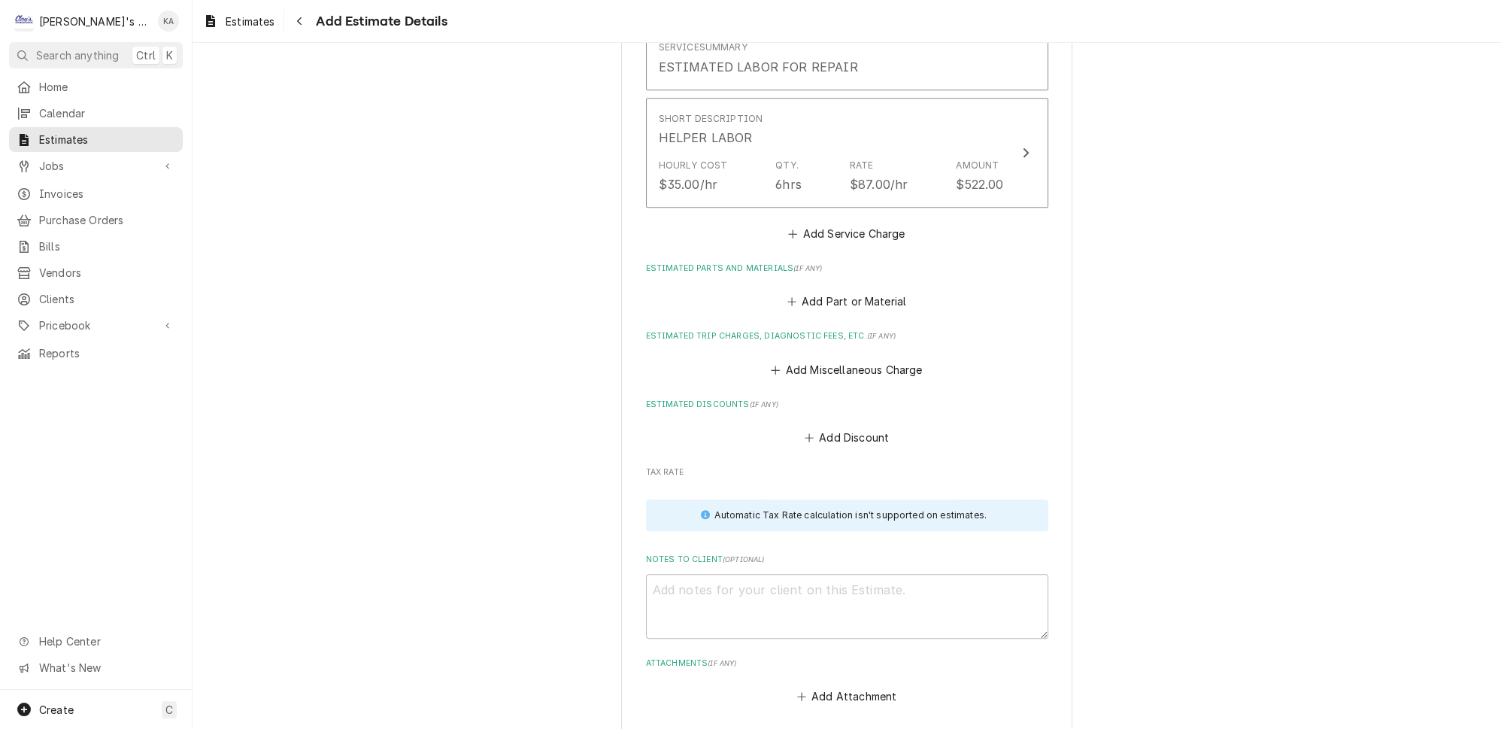
scroll to position [2042, 0]
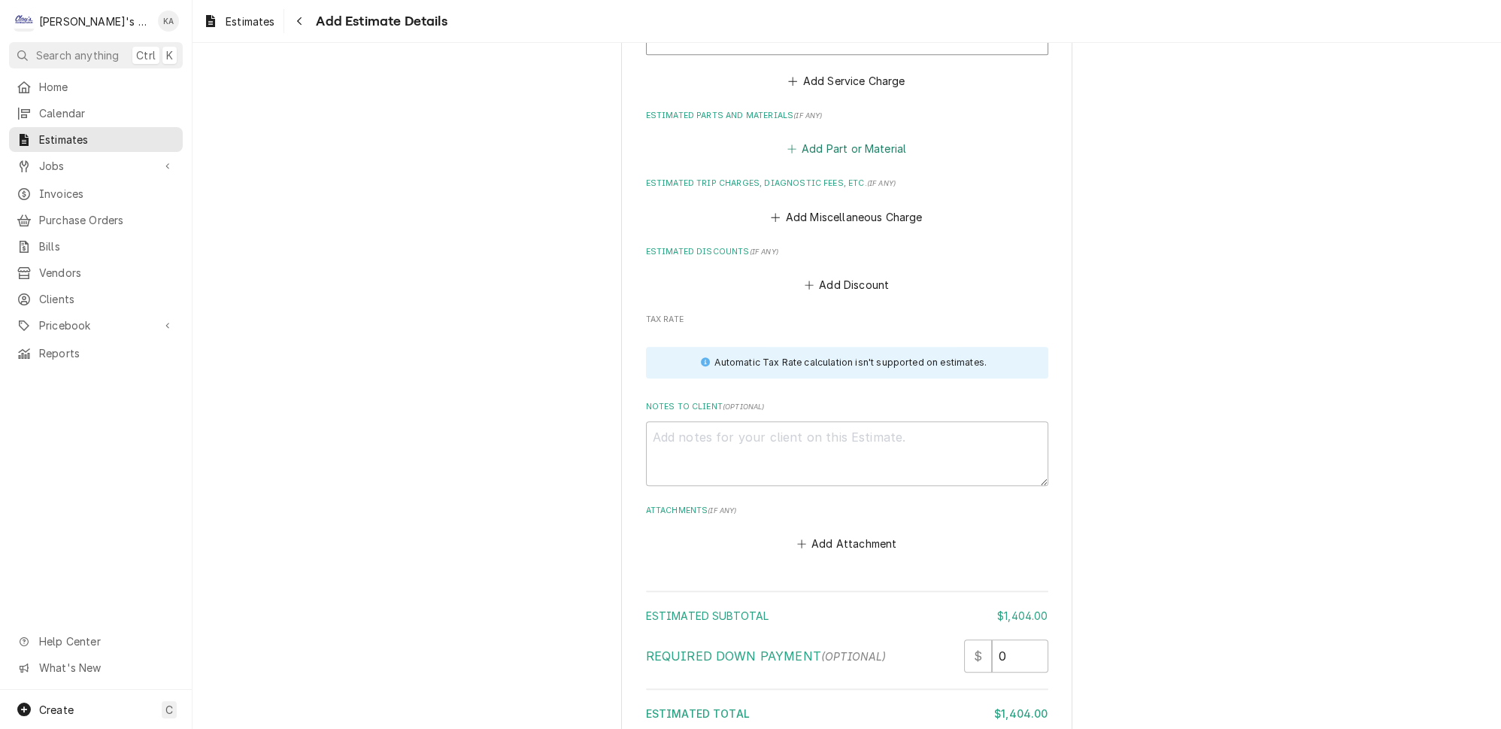
click at [817, 138] on button "Add Part or Material" at bounding box center [846, 148] width 124 height 21
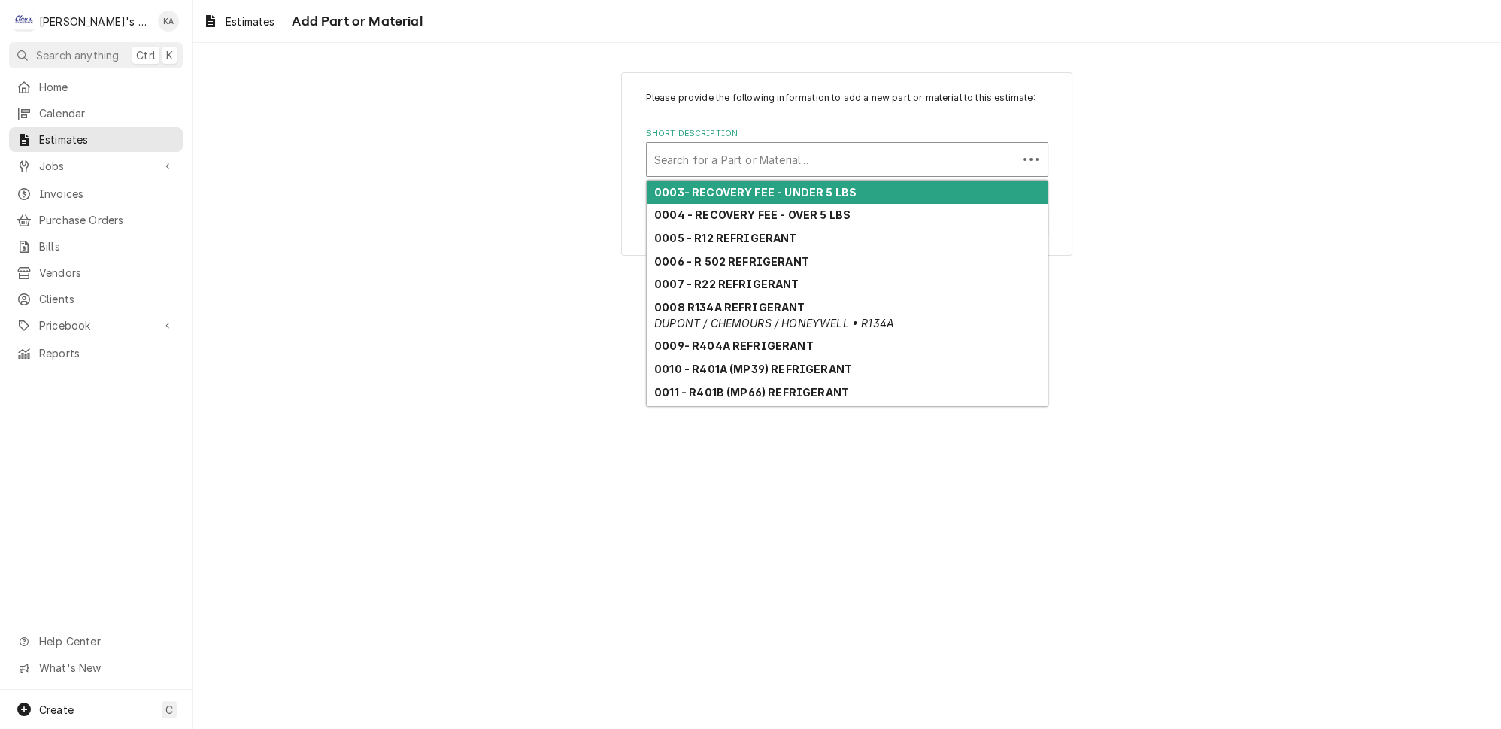
click at [709, 160] on div "Short Description" at bounding box center [832, 159] width 356 height 27
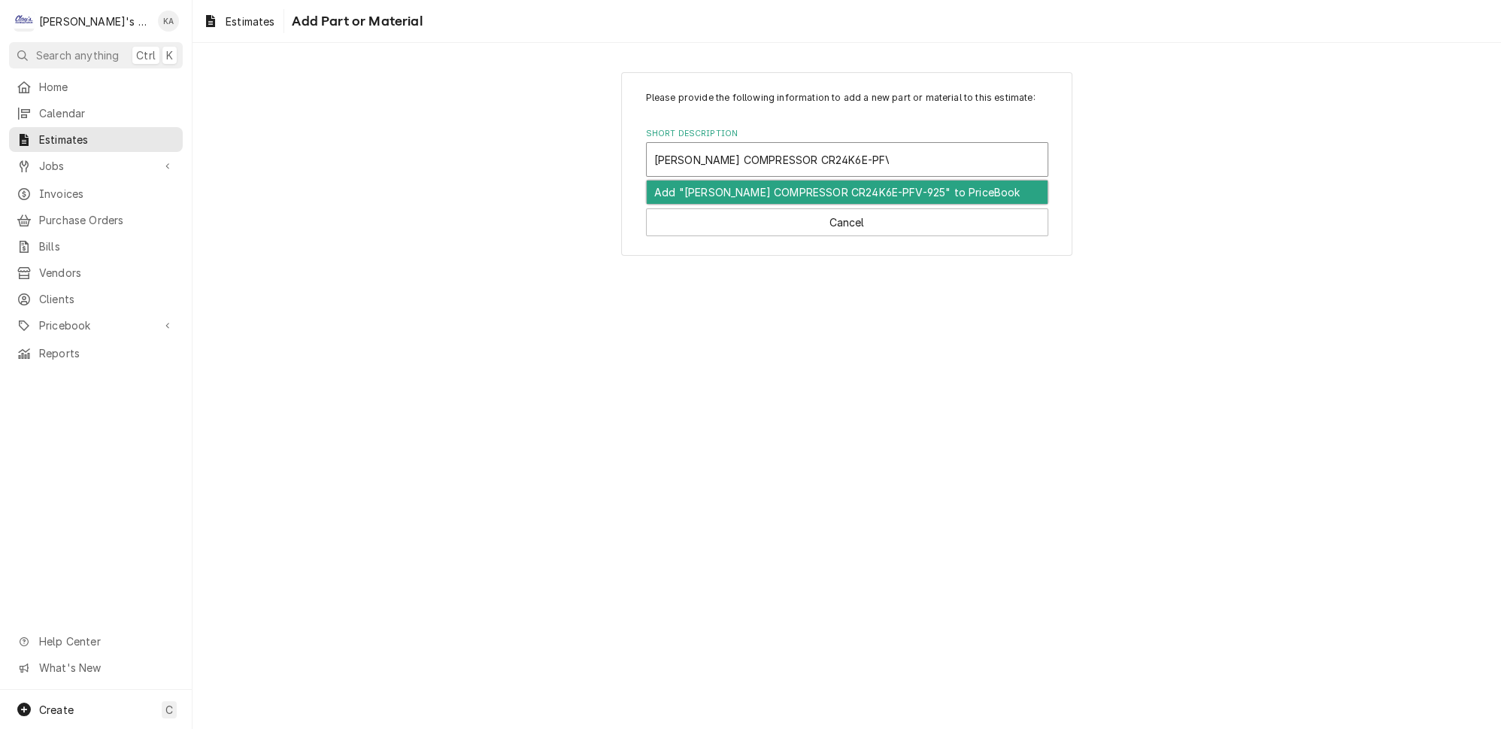
click at [771, 204] on div "Add "COPELAND COMPRESSOR CR24K6E-PFV-925" to PriceBook" at bounding box center [847, 192] width 401 height 23
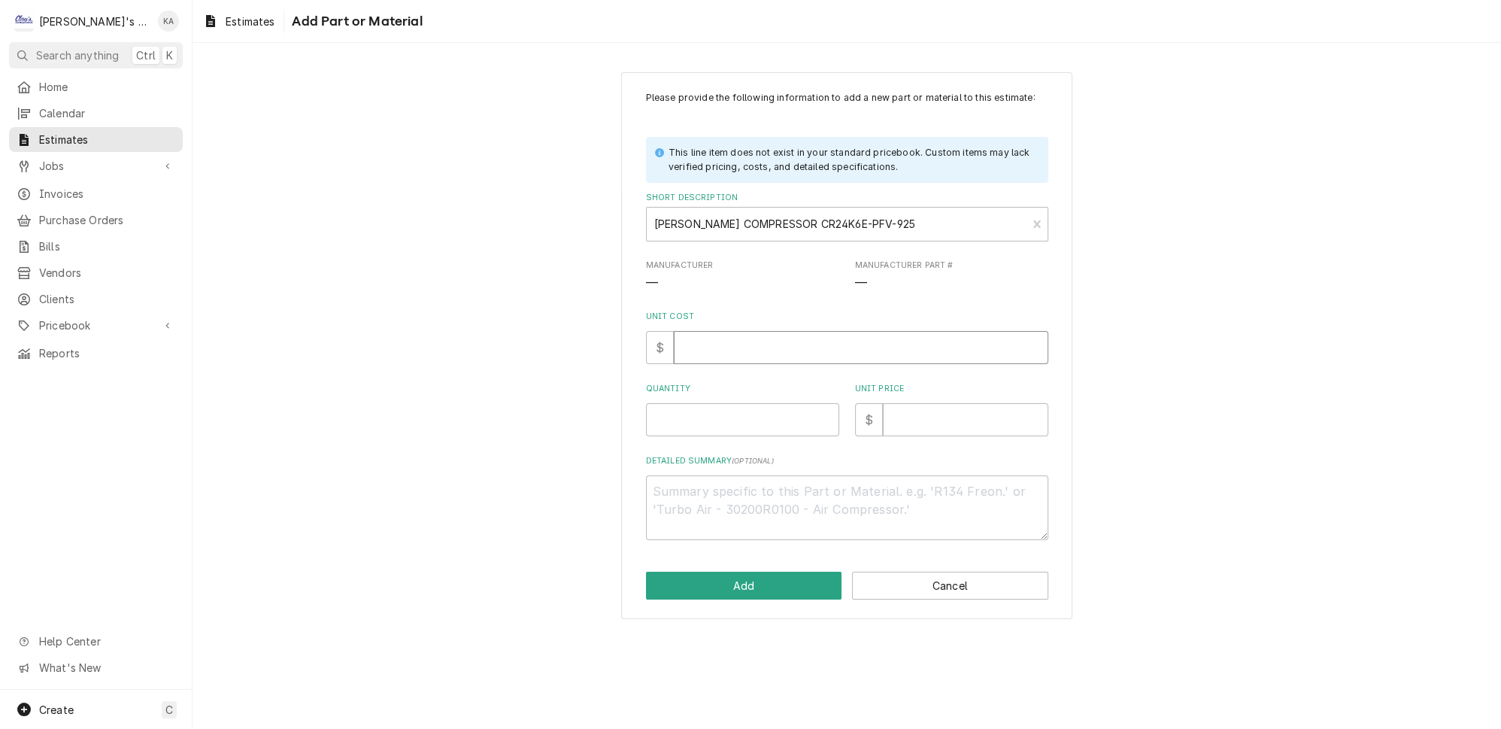
click at [728, 346] on input "Unit Cost" at bounding box center [861, 347] width 375 height 33
click at [760, 588] on button "Add" at bounding box center [744, 586] width 196 height 28
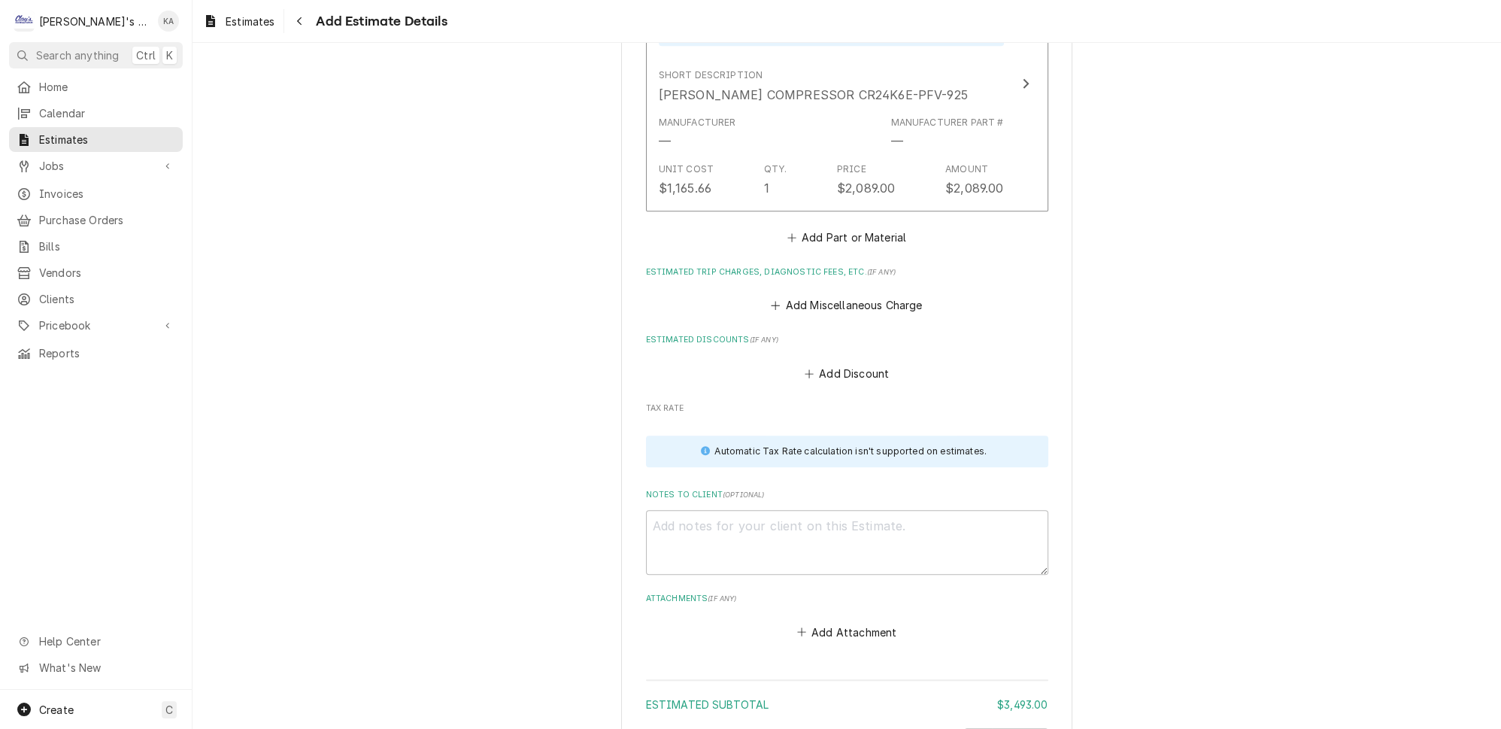
scroll to position [2232, 0]
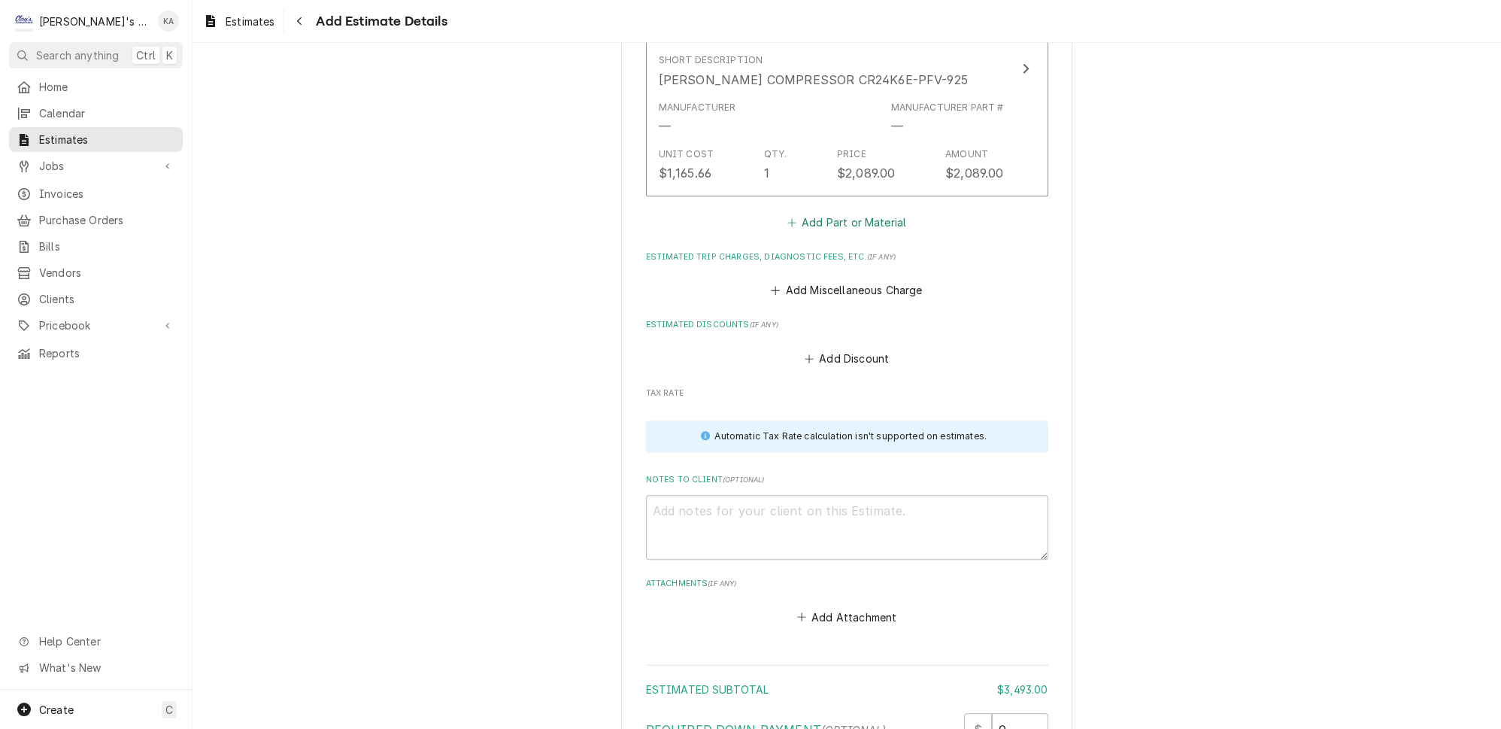
click at [855, 211] on button "Add Part or Material" at bounding box center [846, 221] width 124 height 21
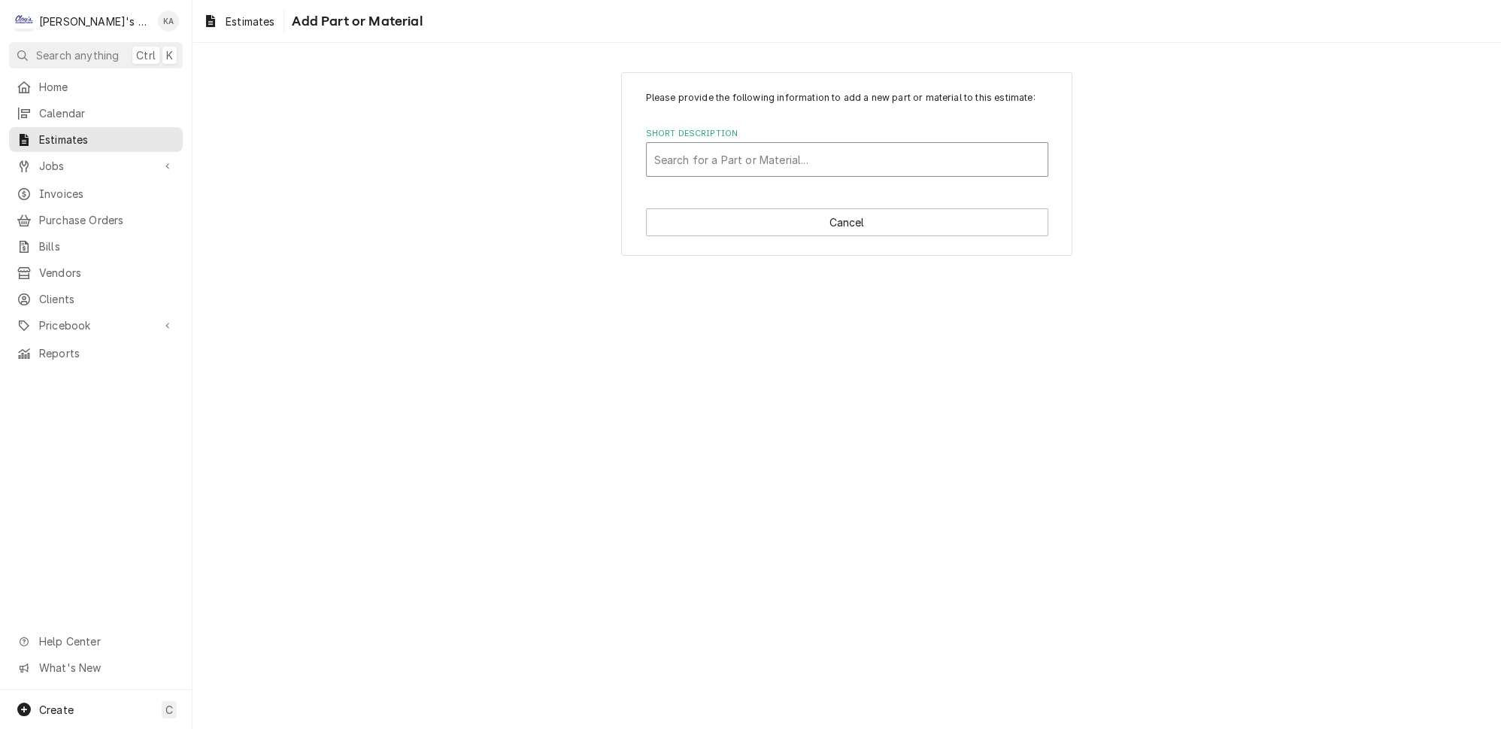
click at [823, 173] on div "Short Description" at bounding box center [847, 159] width 386 height 27
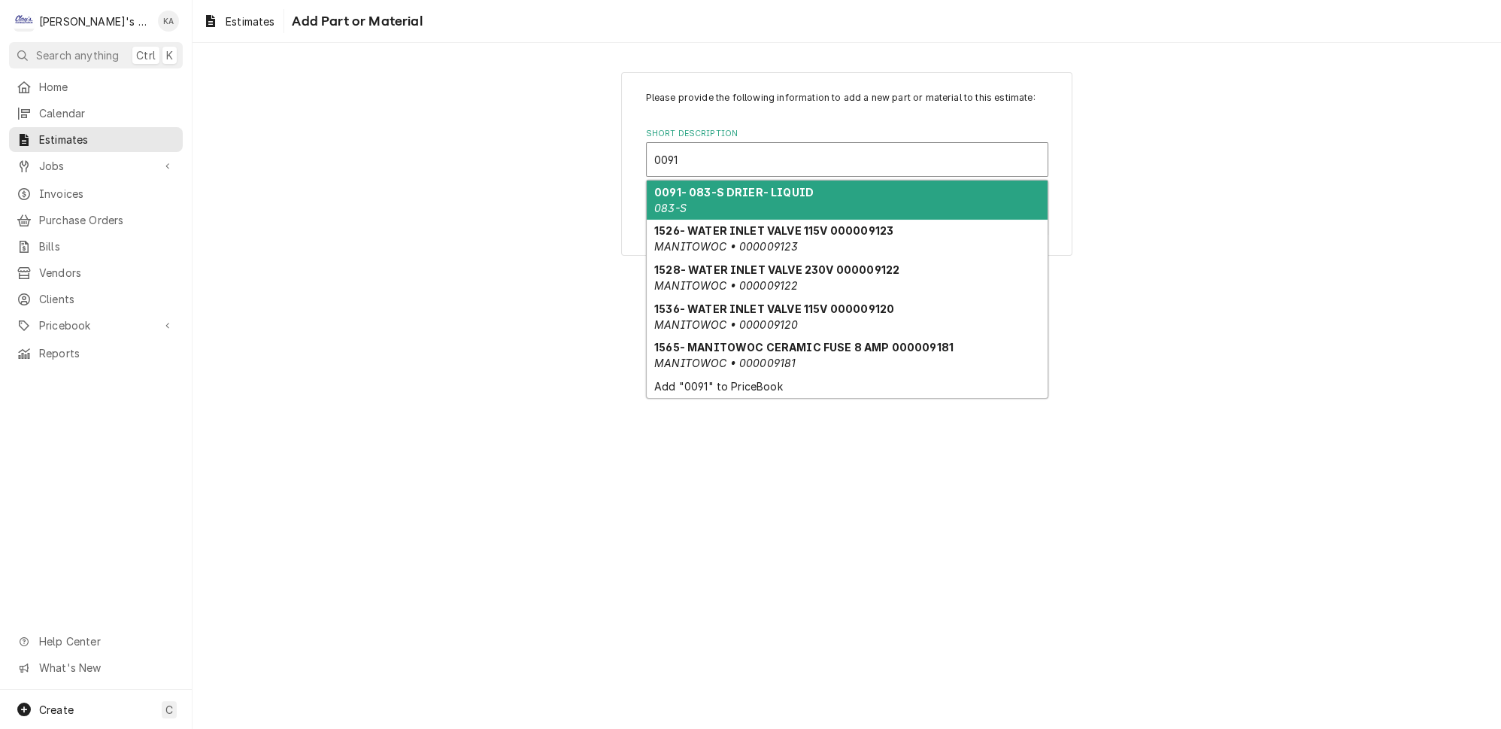
click at [821, 195] on div "0091- 083-S DRIER- LIQUID 083-S" at bounding box center [847, 200] width 401 height 39
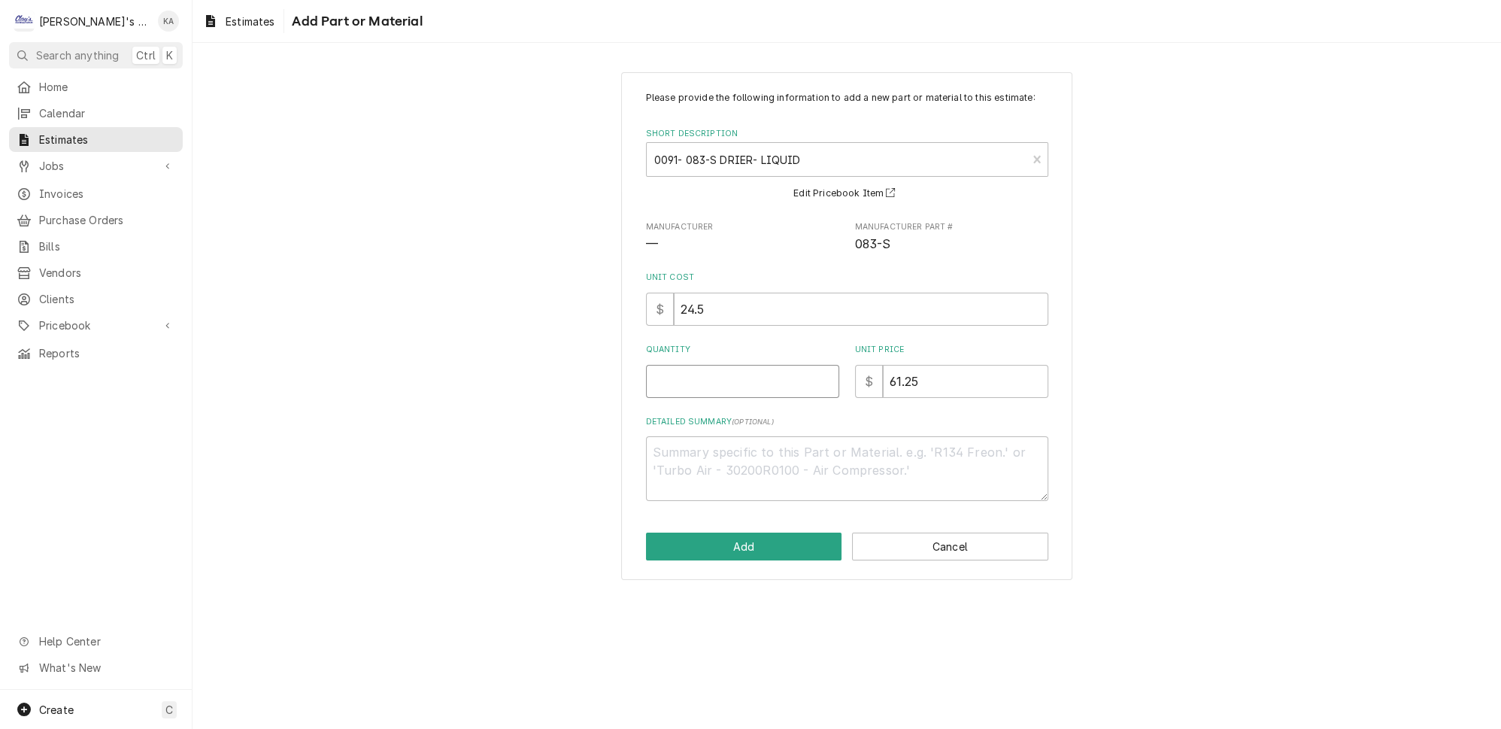
click at [751, 391] on input "Quantity" at bounding box center [742, 381] width 193 height 33
click at [750, 552] on button "Add" at bounding box center [744, 546] width 196 height 28
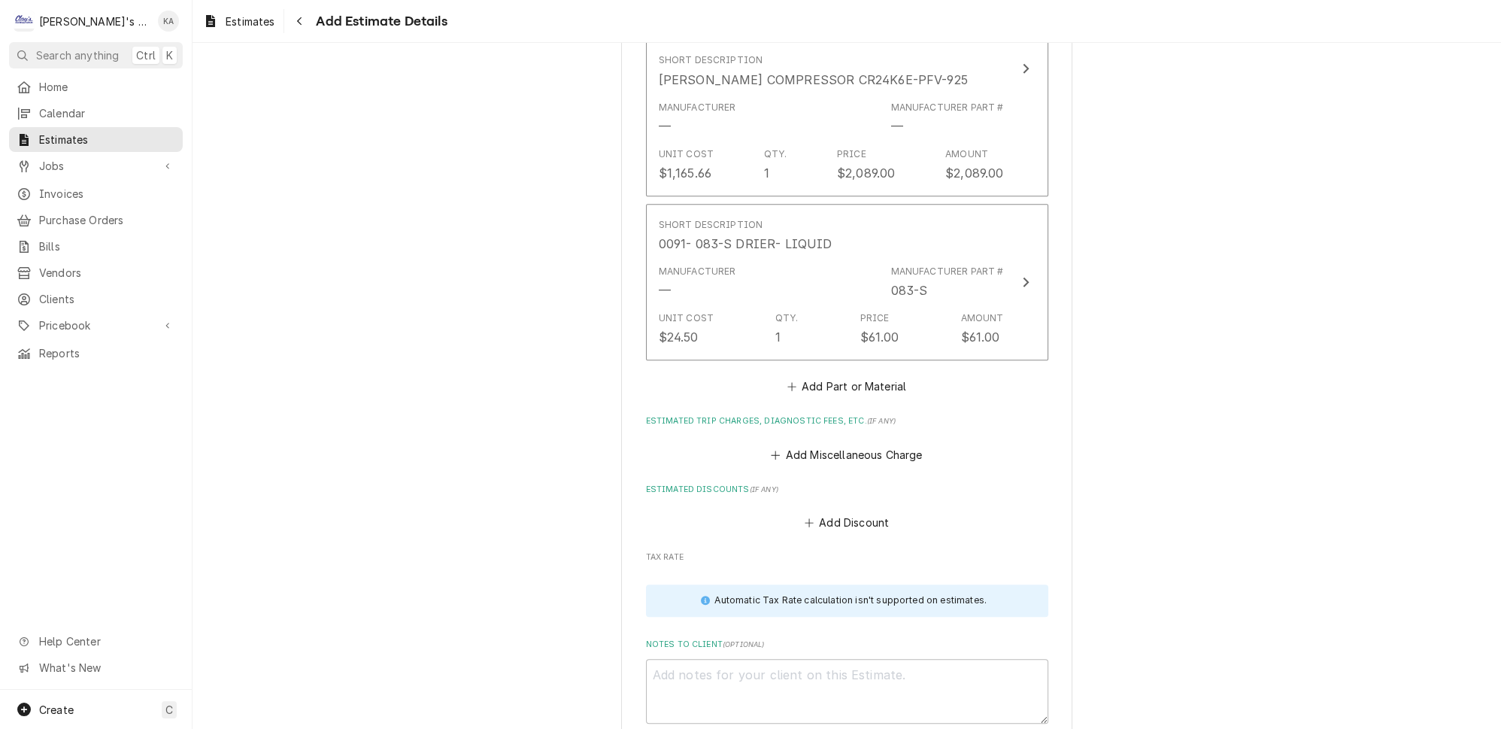
scroll to position [2215, 0]
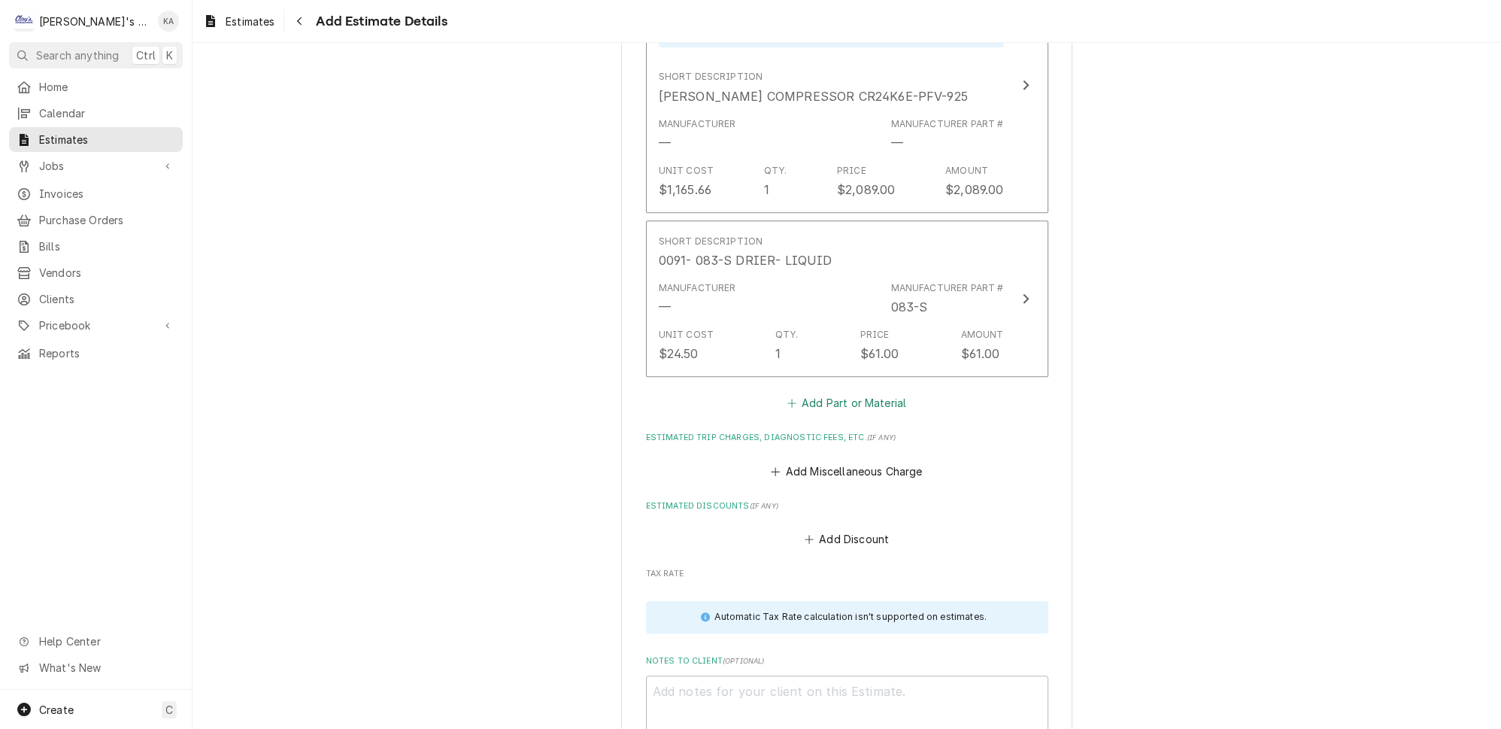
click at [838, 393] on button "Add Part or Material" at bounding box center [846, 403] width 124 height 21
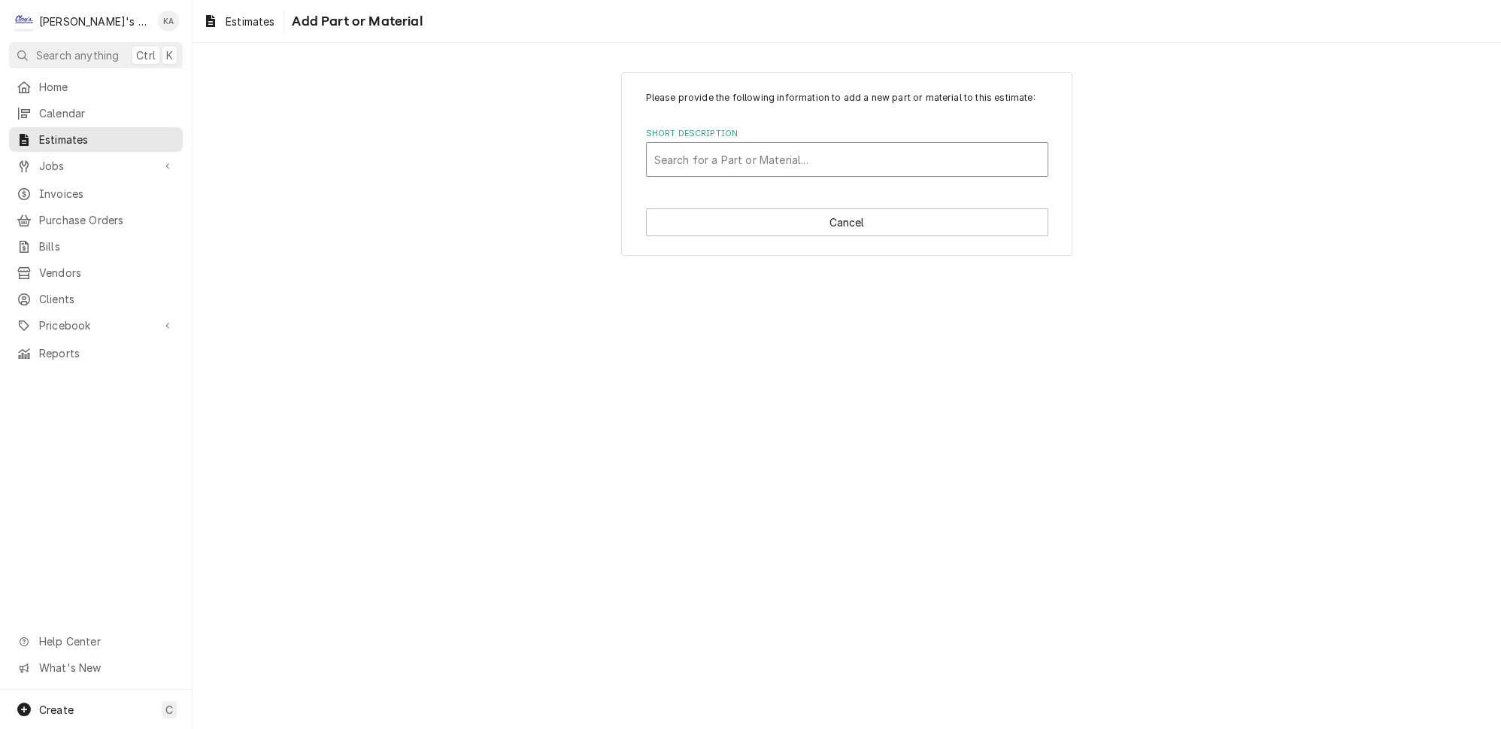
click at [810, 165] on div "Short Description" at bounding box center [847, 159] width 386 height 27
click at [1176, 146] on div "Please provide the following information to add a new part or material to this …" at bounding box center [847, 164] width 1309 height 210
click at [844, 235] on button "Cancel" at bounding box center [847, 222] width 402 height 28
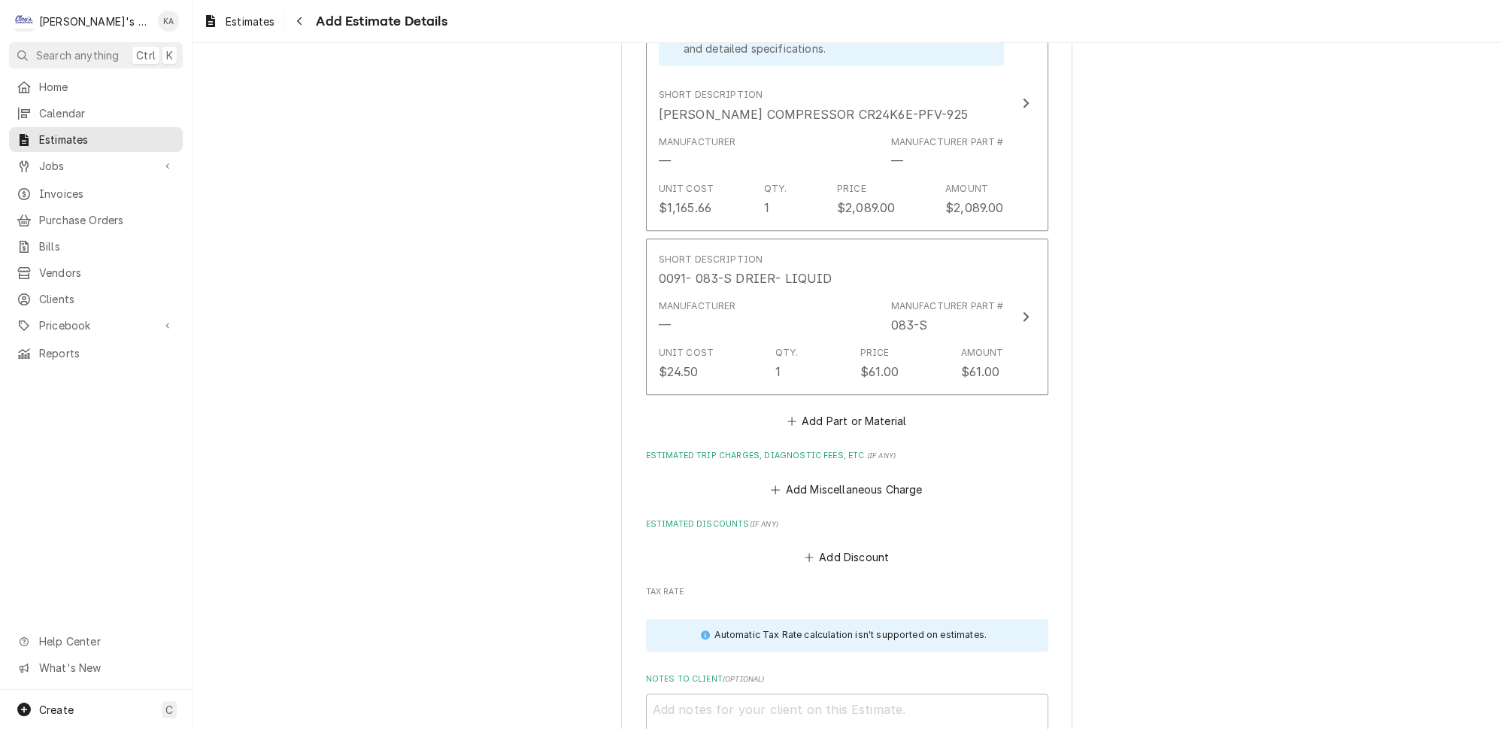
scroll to position [2199, 0]
click at [867, 408] on button "Add Part or Material" at bounding box center [846, 418] width 124 height 21
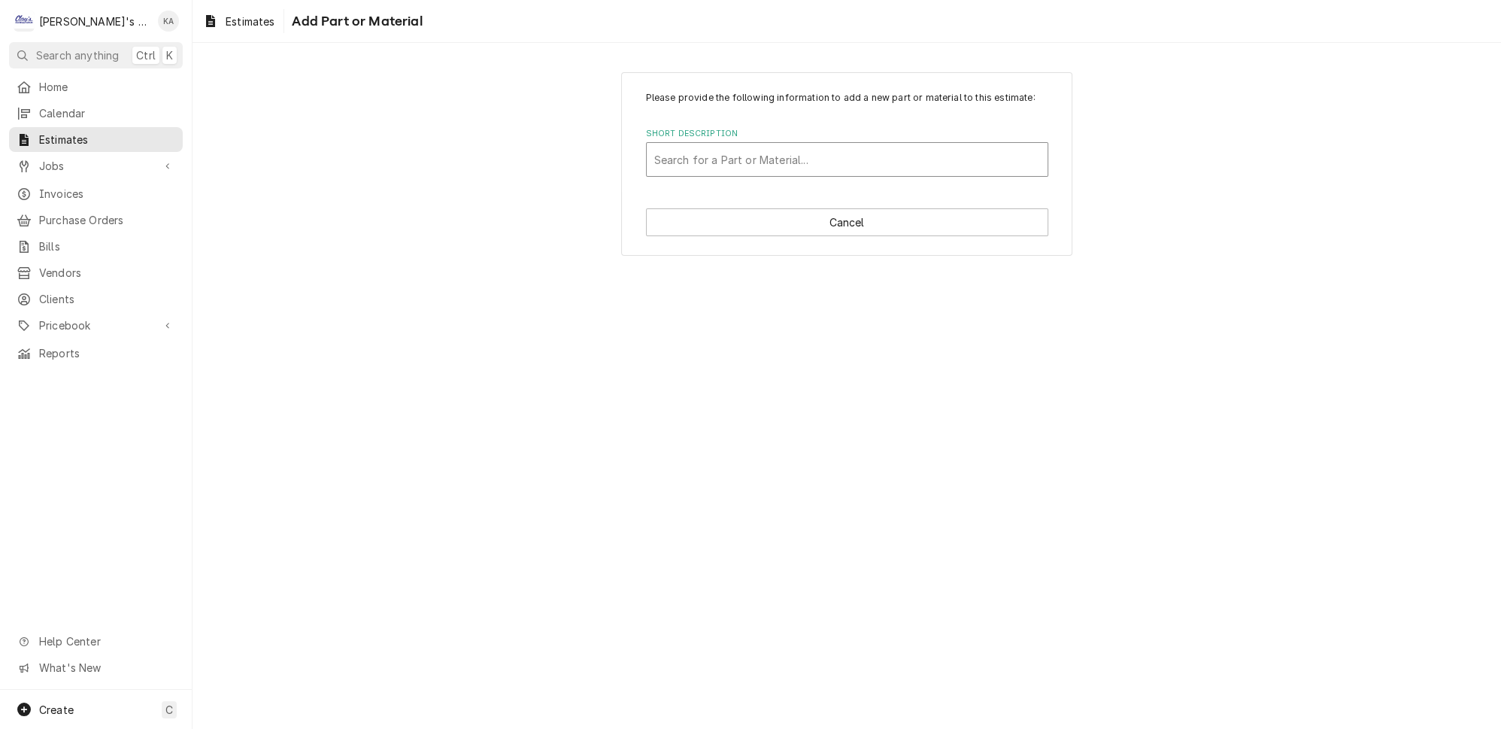
click at [729, 173] on div "Short Description" at bounding box center [847, 159] width 386 height 27
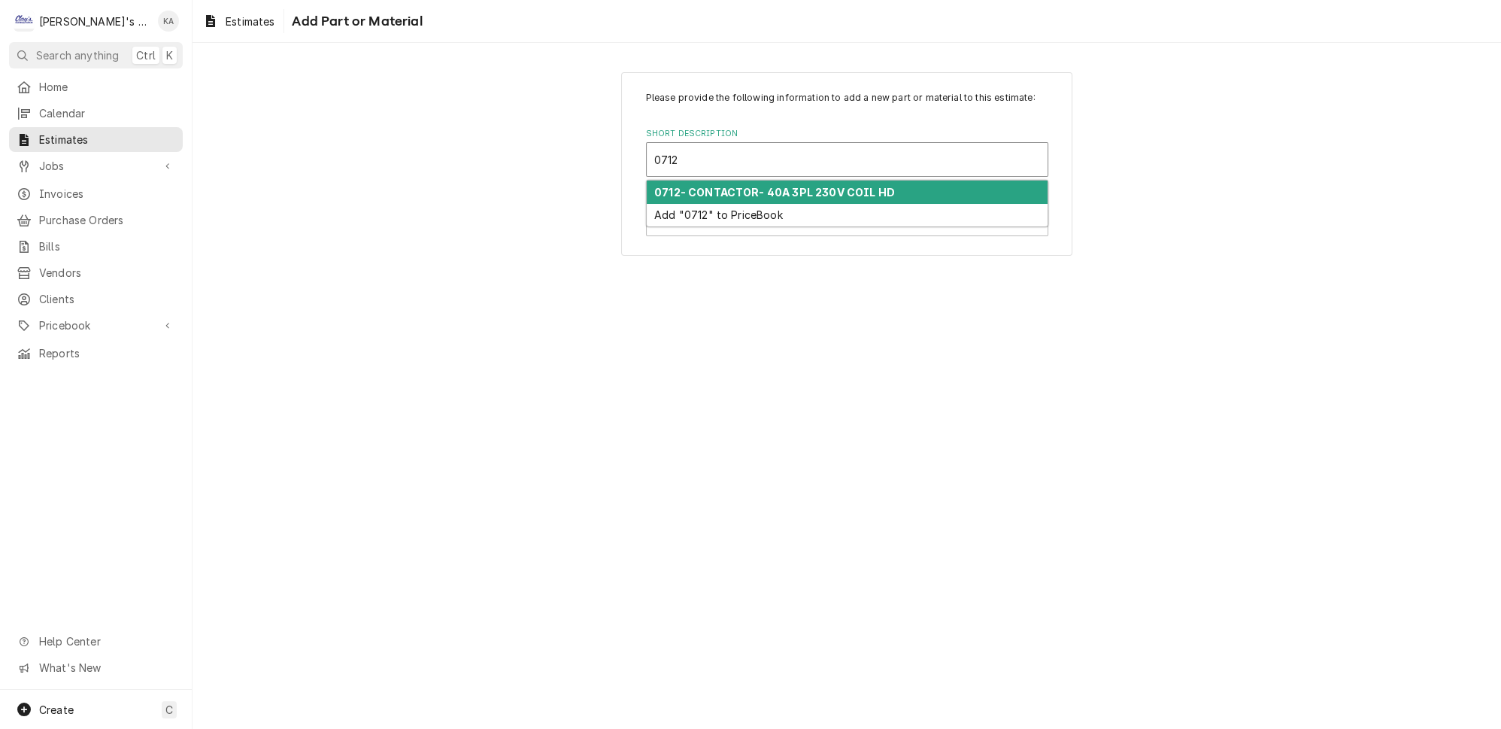
click at [737, 199] on strong "0712- CONTACTOR- 40A 3PL 230V COIL HD" at bounding box center [774, 192] width 241 height 13
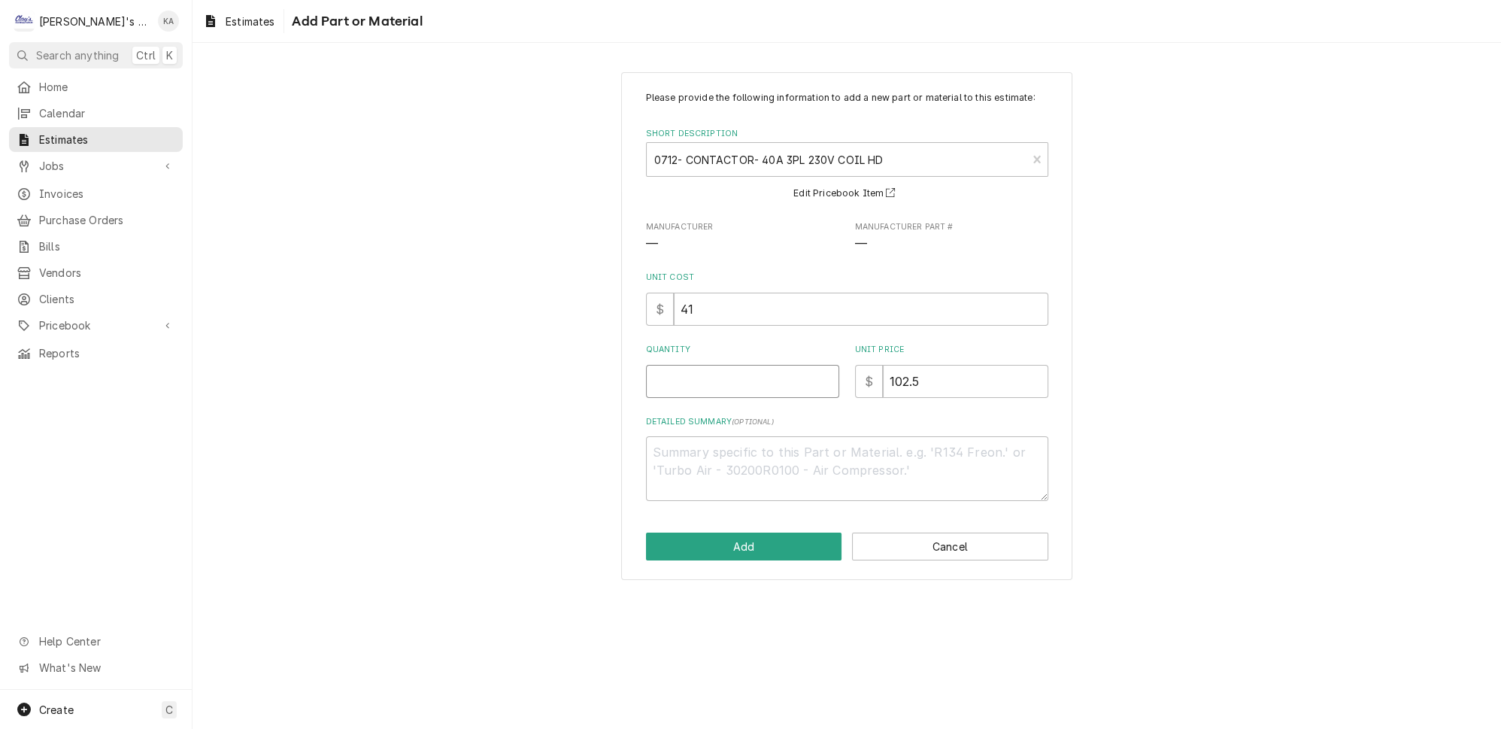
click at [663, 387] on input "Quantity" at bounding box center [742, 381] width 193 height 33
click at [748, 560] on button "Add" at bounding box center [744, 546] width 196 height 28
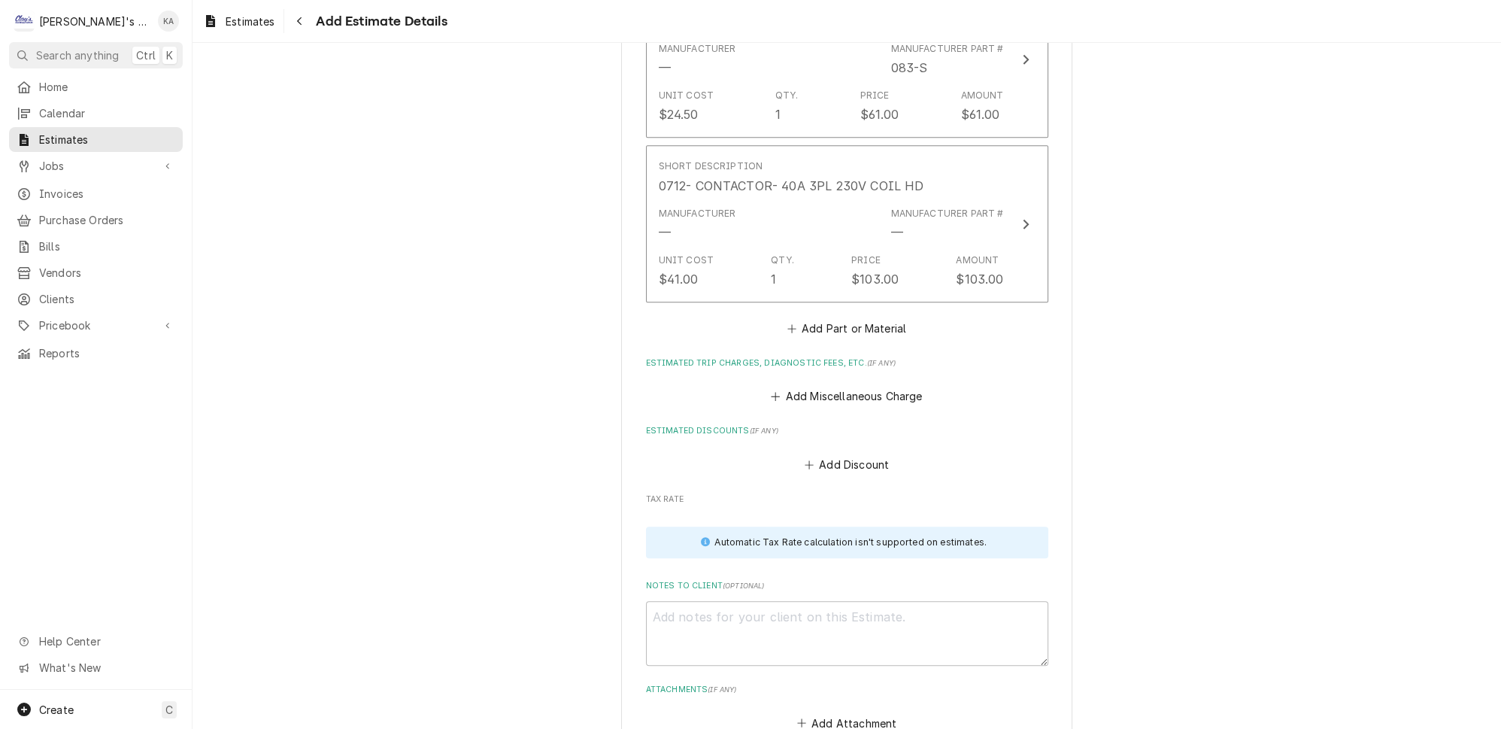
scroll to position [2457, 0]
click at [829, 315] on button "Add Part or Material" at bounding box center [846, 325] width 124 height 21
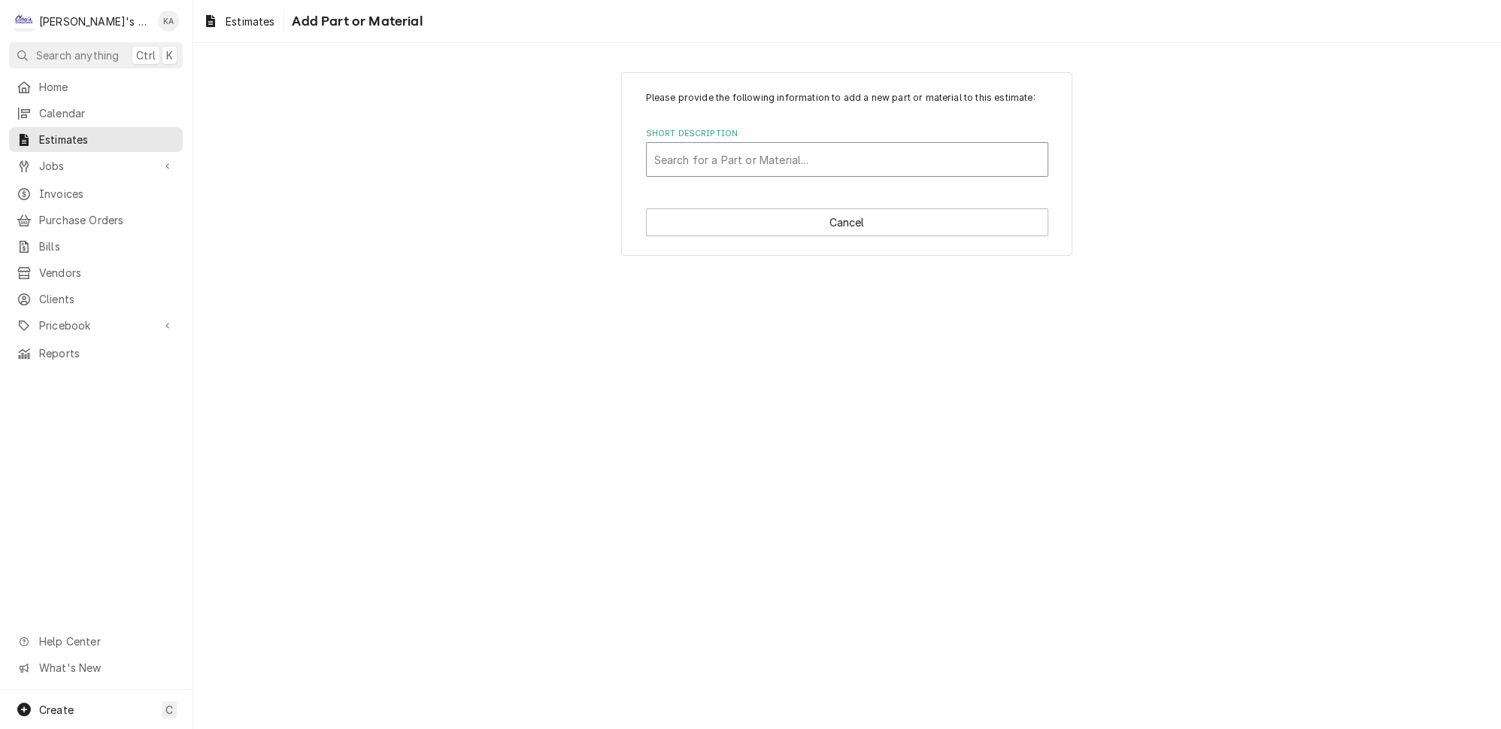
click at [670, 173] on div "Short Description" at bounding box center [847, 159] width 386 height 27
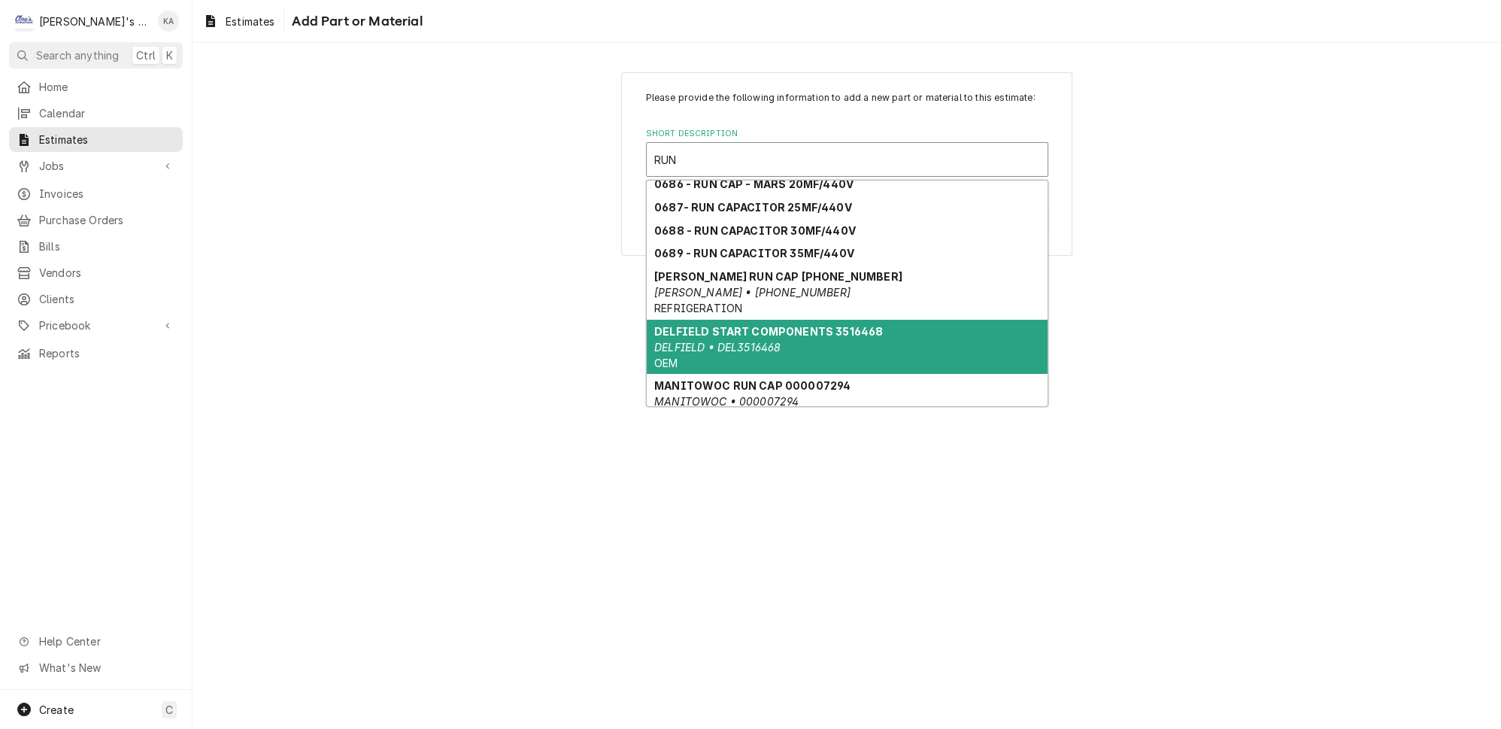
scroll to position [296, 0]
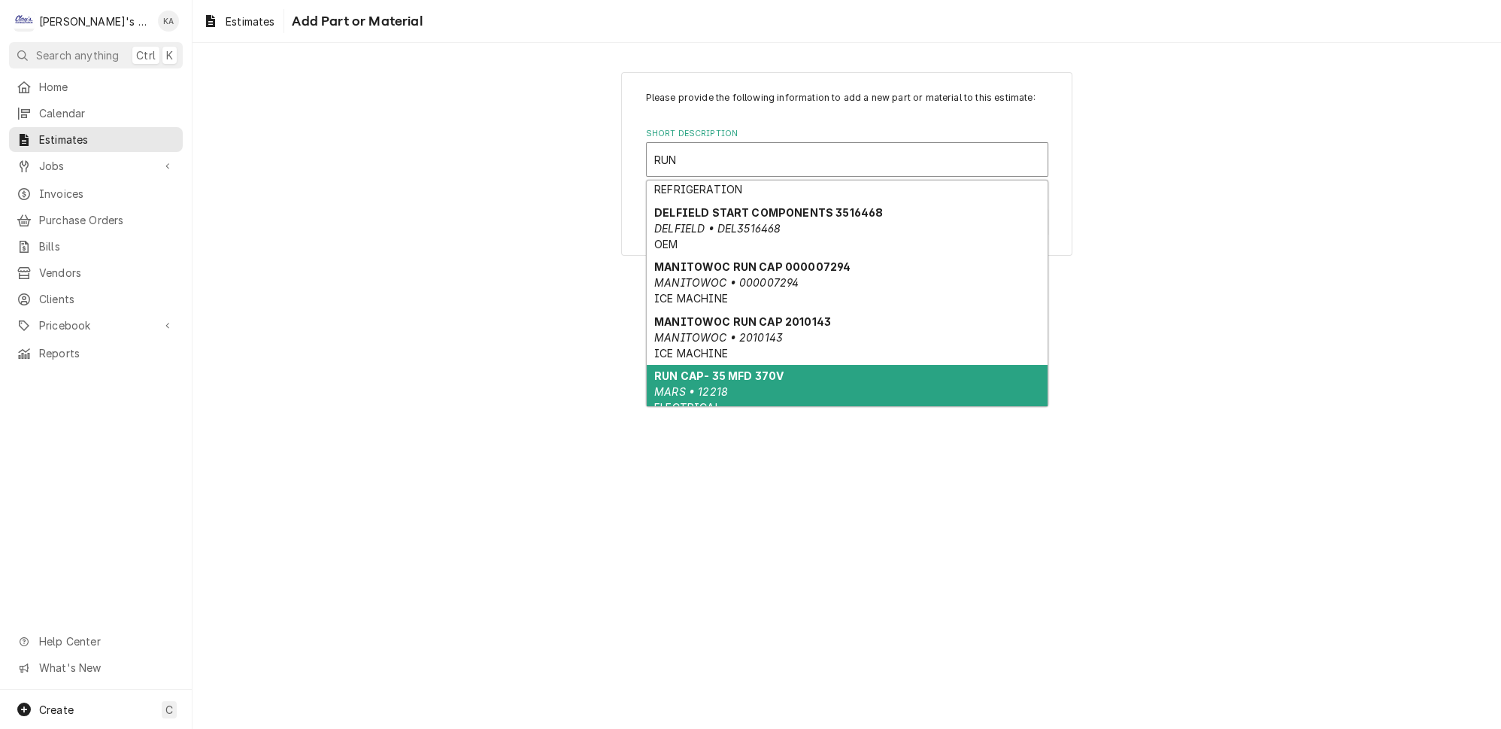
click at [752, 365] on div "RUN CAP- 35 MFD 370V MARS • 12218 ELECTRICAL" at bounding box center [847, 392] width 401 height 55
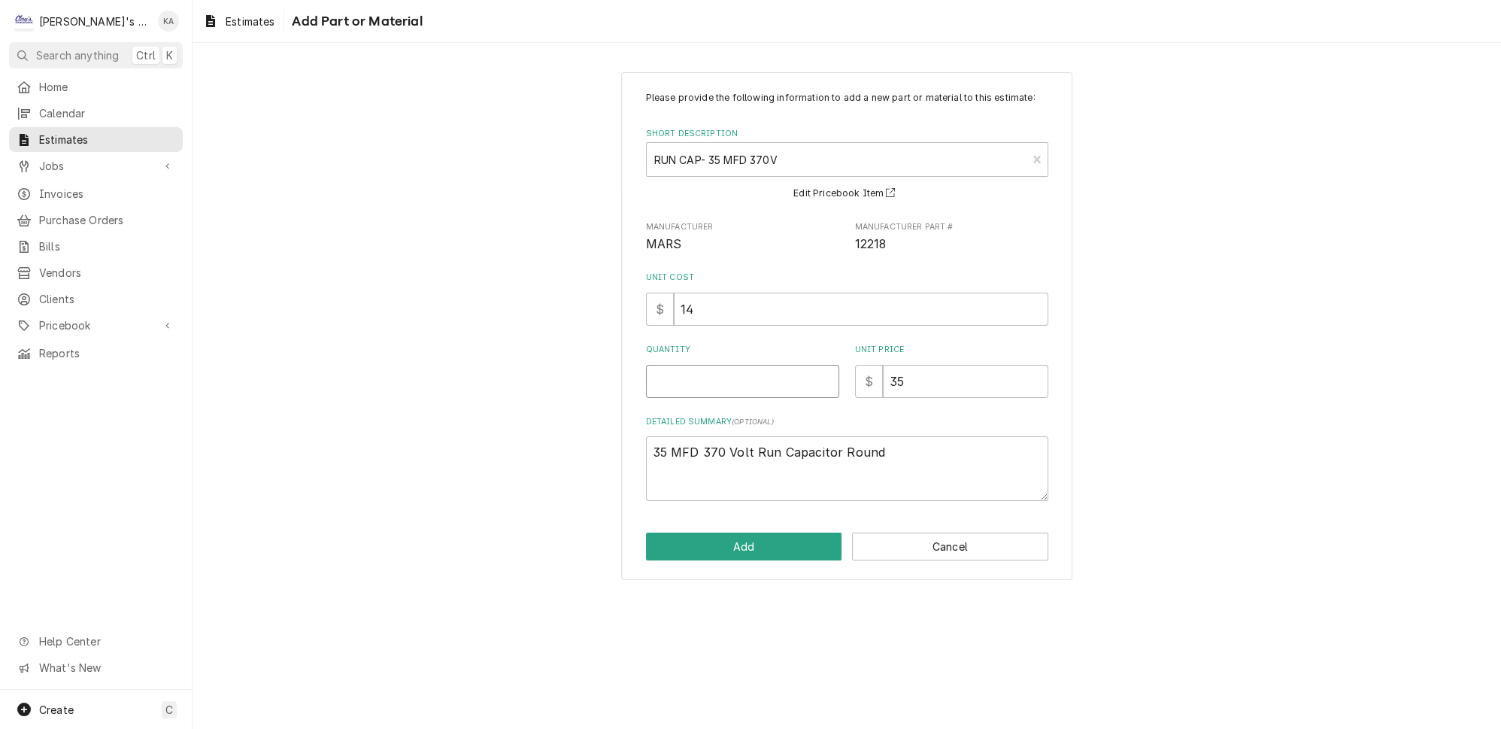
click at [692, 393] on input "Quantity" at bounding box center [742, 381] width 193 height 33
click at [748, 548] on button "Add" at bounding box center [744, 546] width 196 height 28
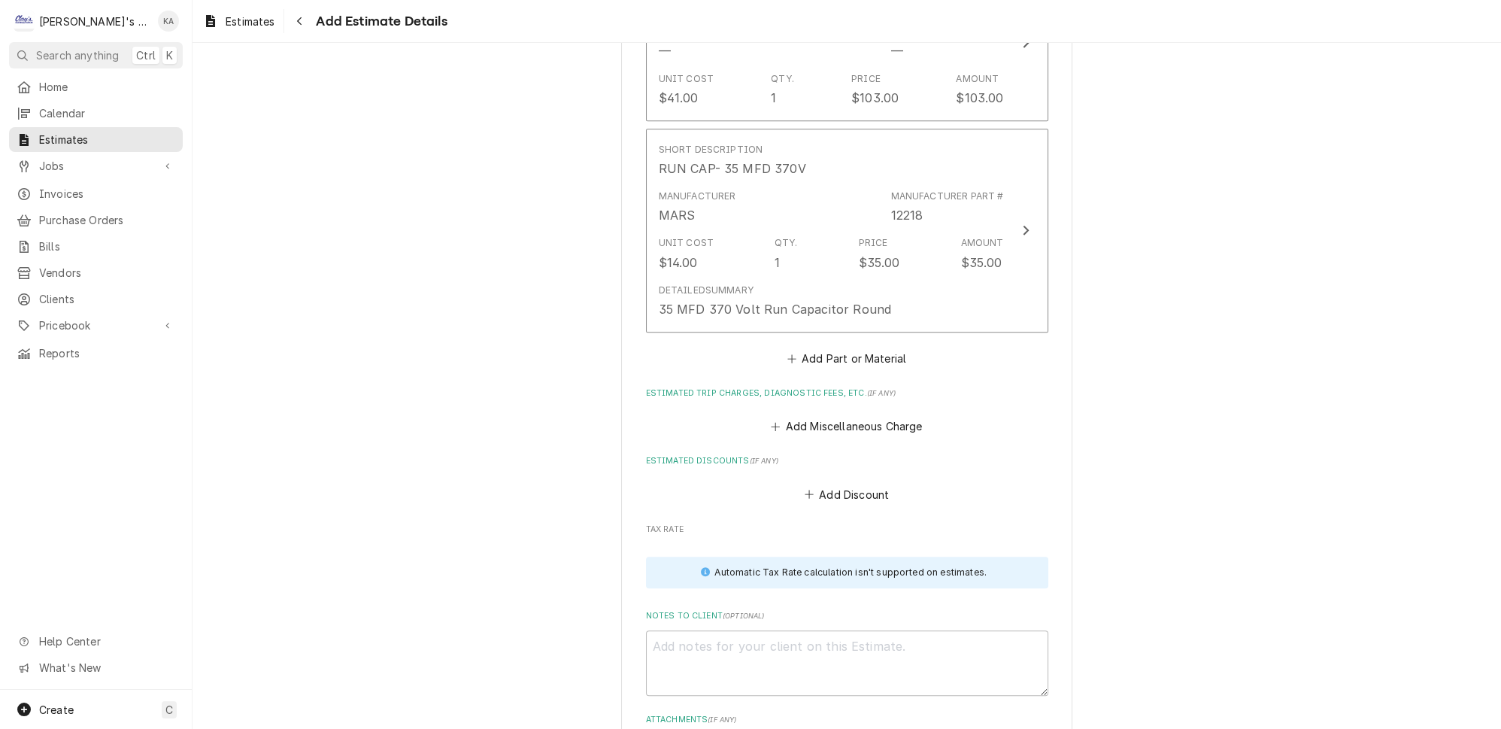
scroll to position [2645, 0]
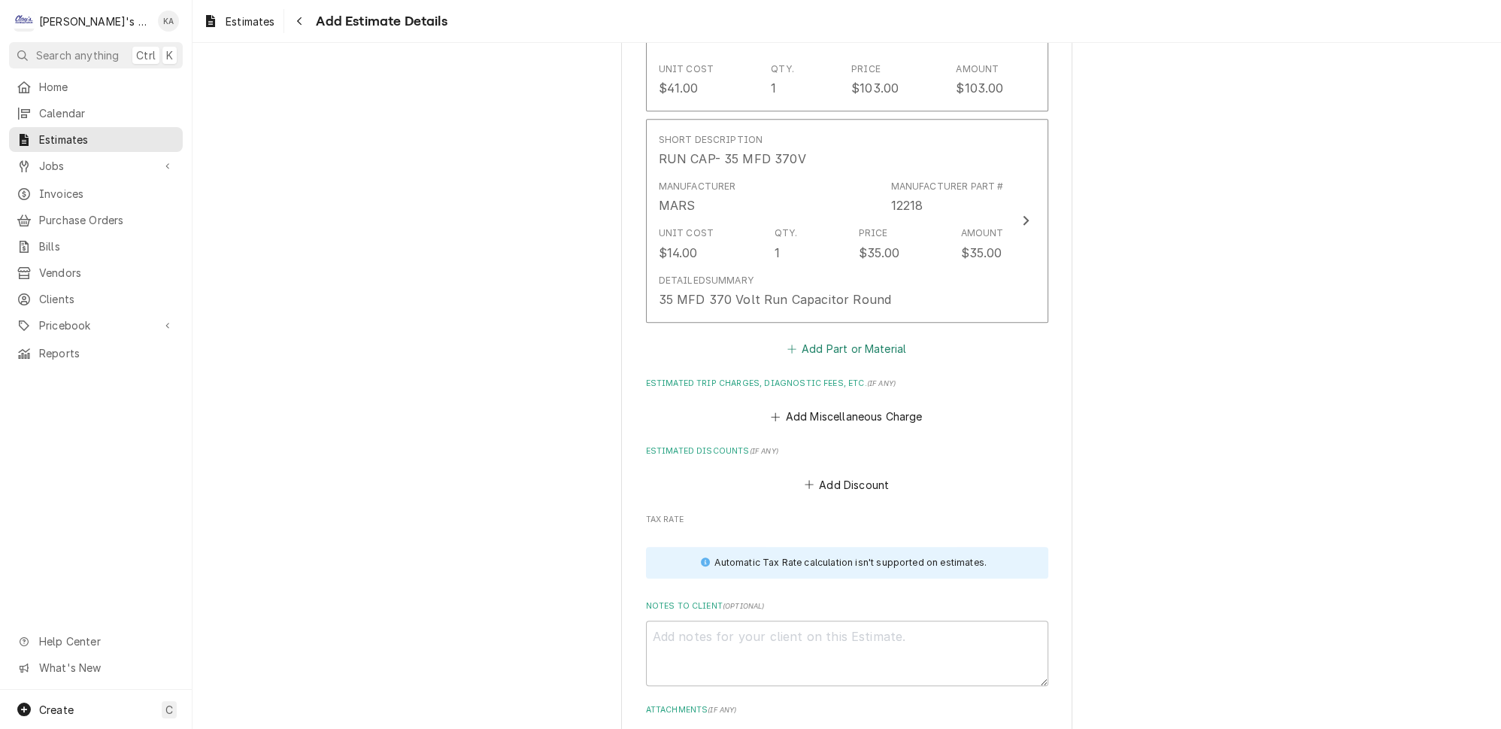
click at [811, 338] on button "Add Part or Material" at bounding box center [846, 348] width 124 height 21
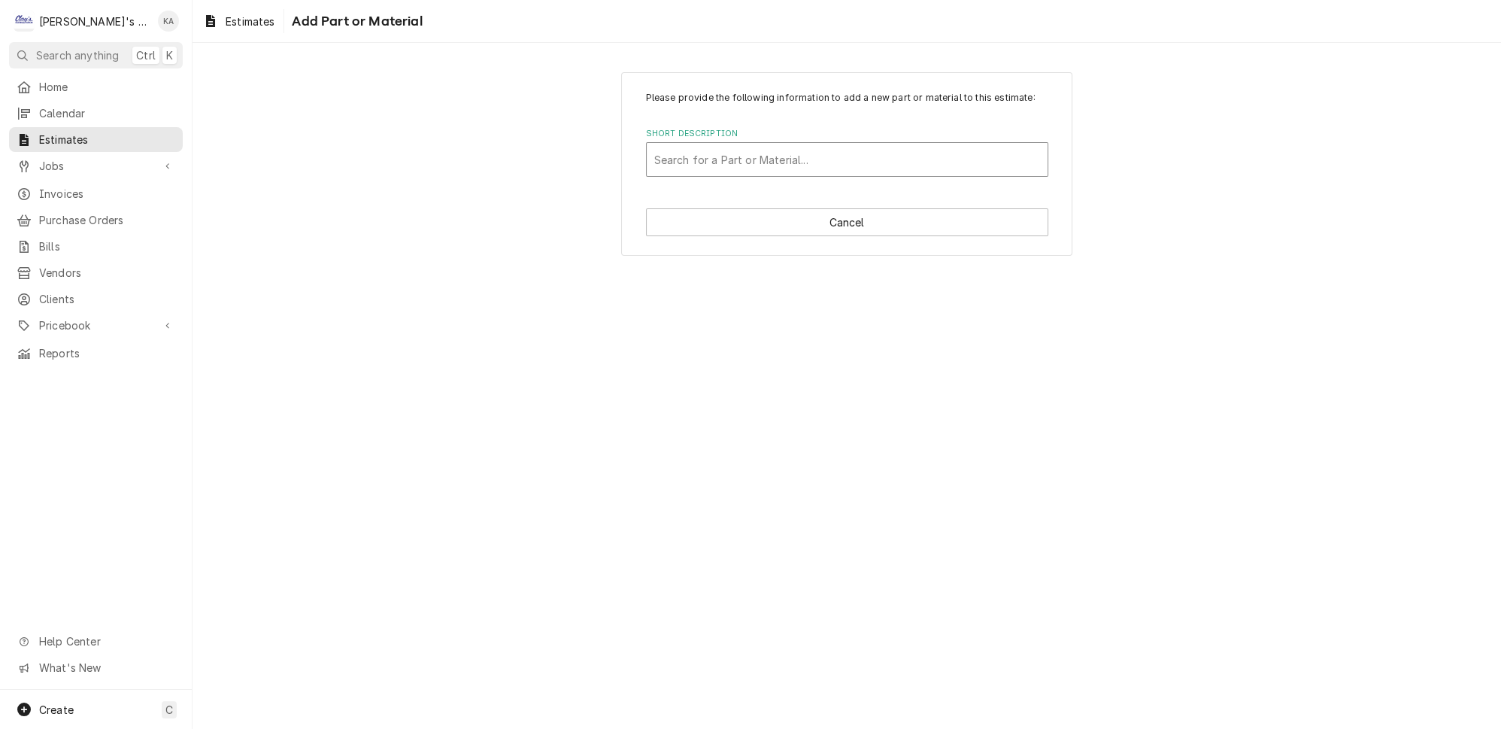
click at [695, 173] on div "Short Description" at bounding box center [847, 159] width 386 height 27
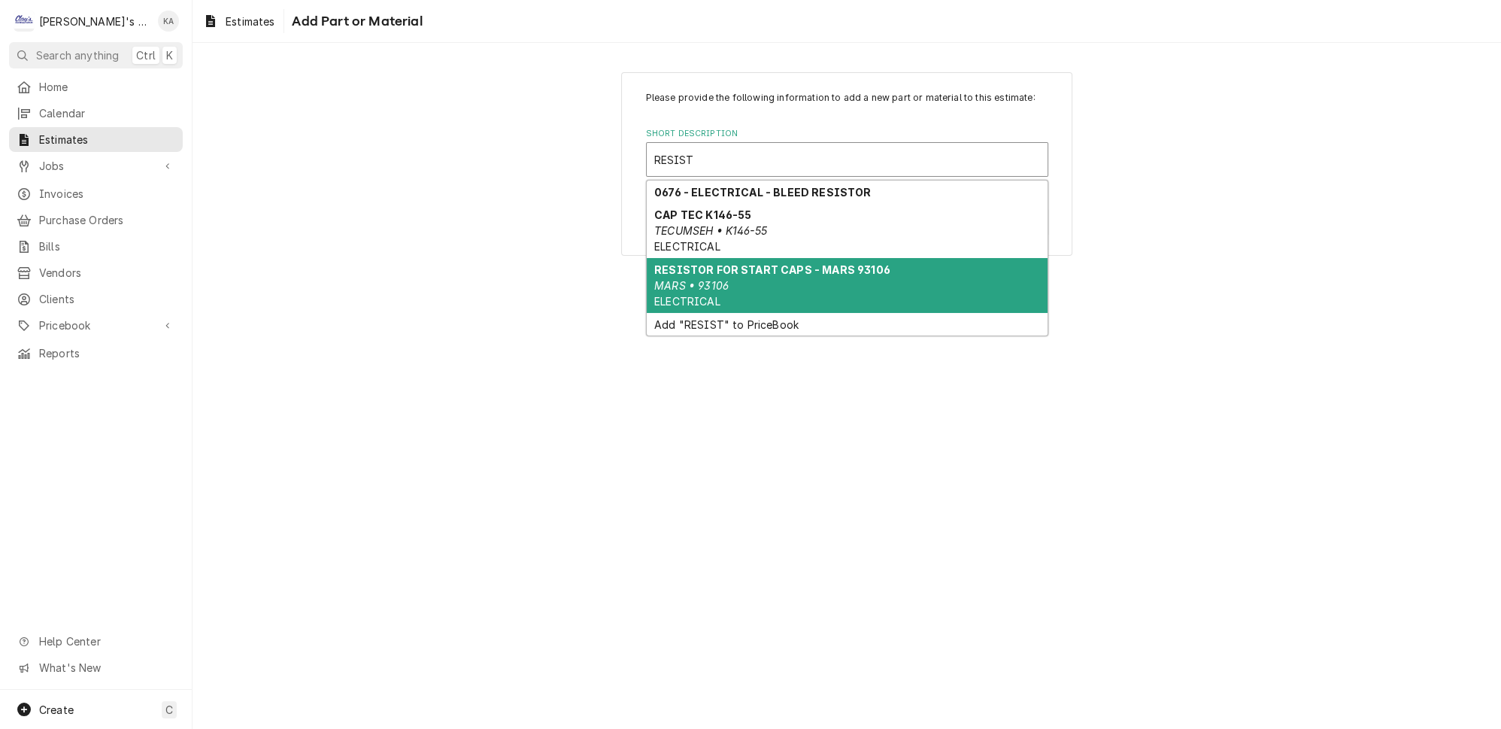
click at [748, 291] on div "RESISTOR FOR START CAPS - MARS 93106 MARS • 93106 ELECTRICAL" at bounding box center [847, 285] width 401 height 55
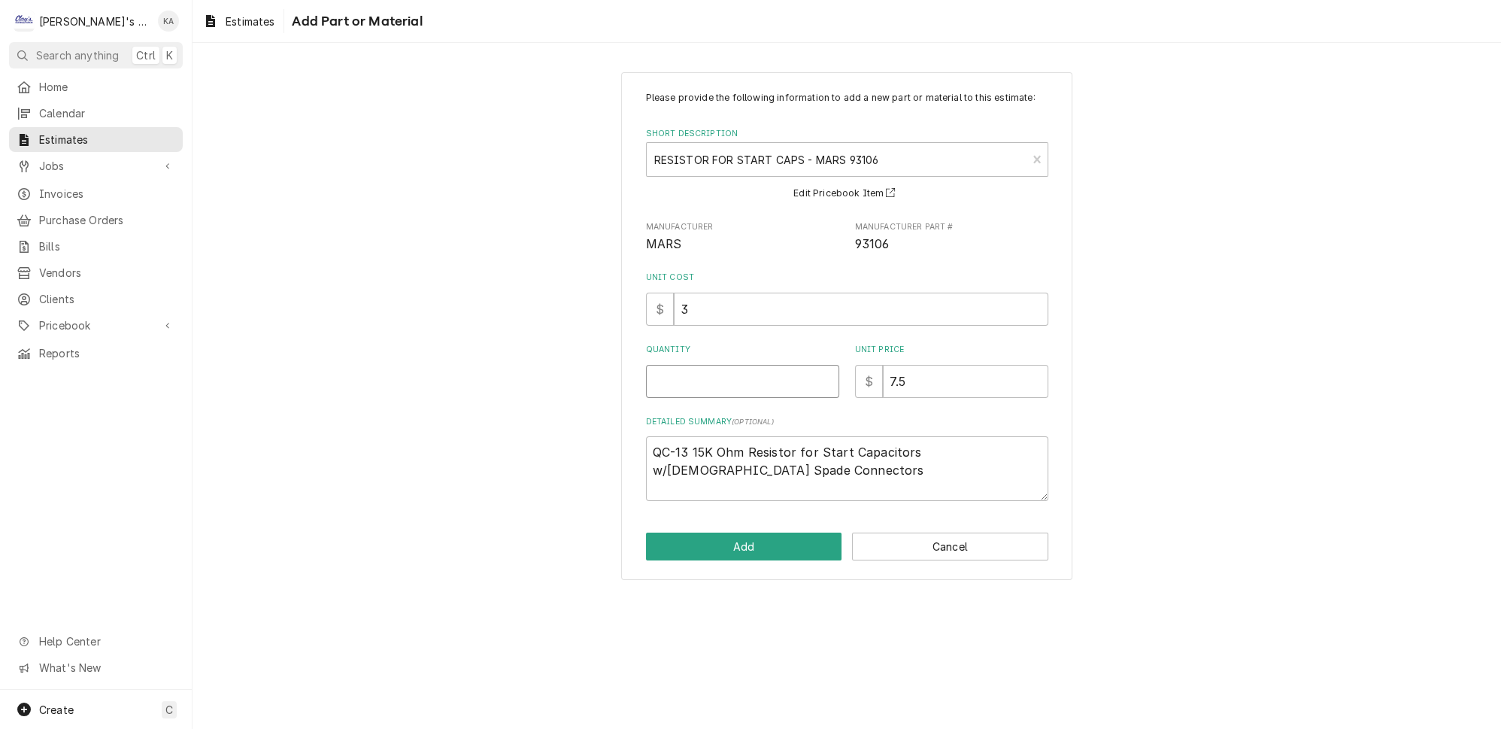
click at [708, 392] on input "Quantity" at bounding box center [742, 381] width 193 height 33
click at [759, 548] on button "Add" at bounding box center [744, 546] width 196 height 28
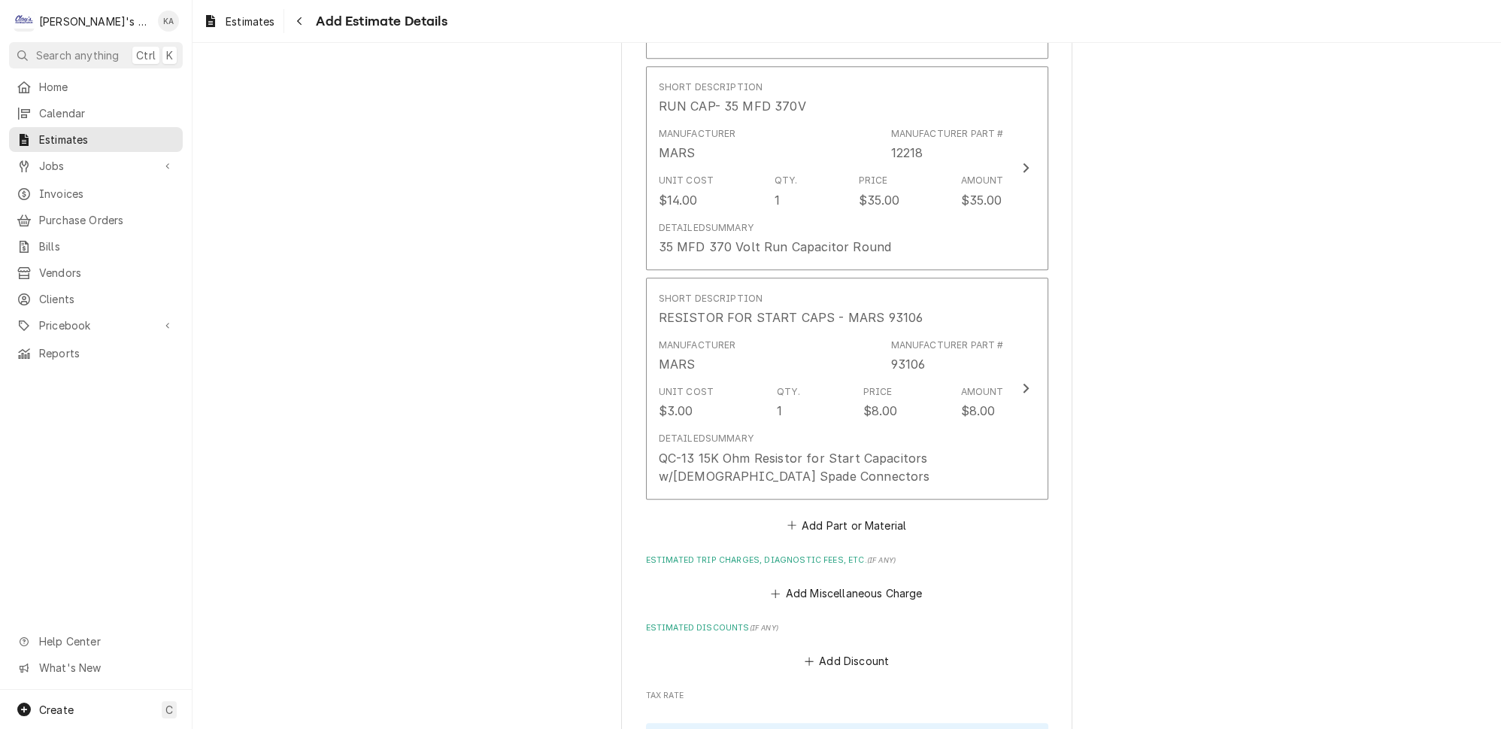
scroll to position [2765, 0]
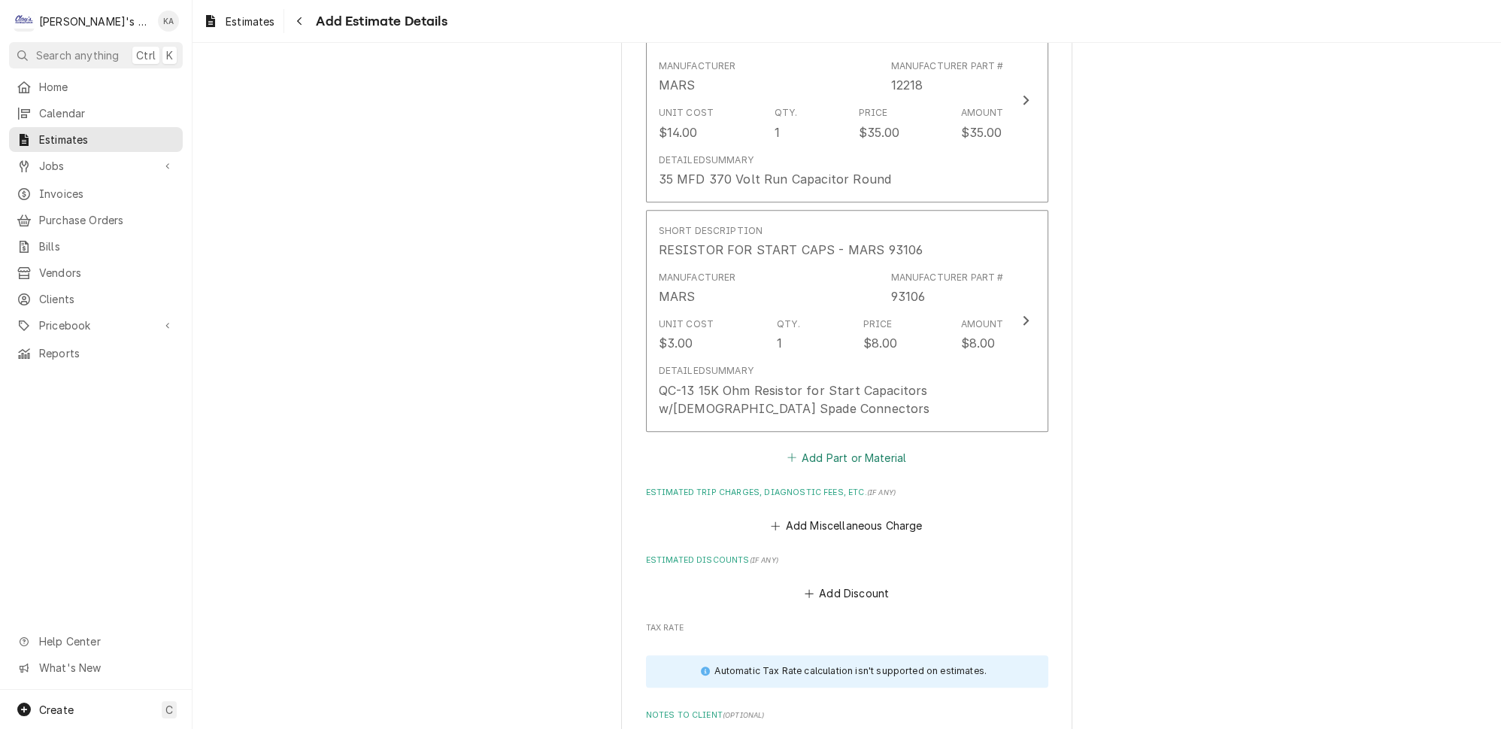
click at [842, 447] on button "Add Part or Material" at bounding box center [846, 457] width 124 height 21
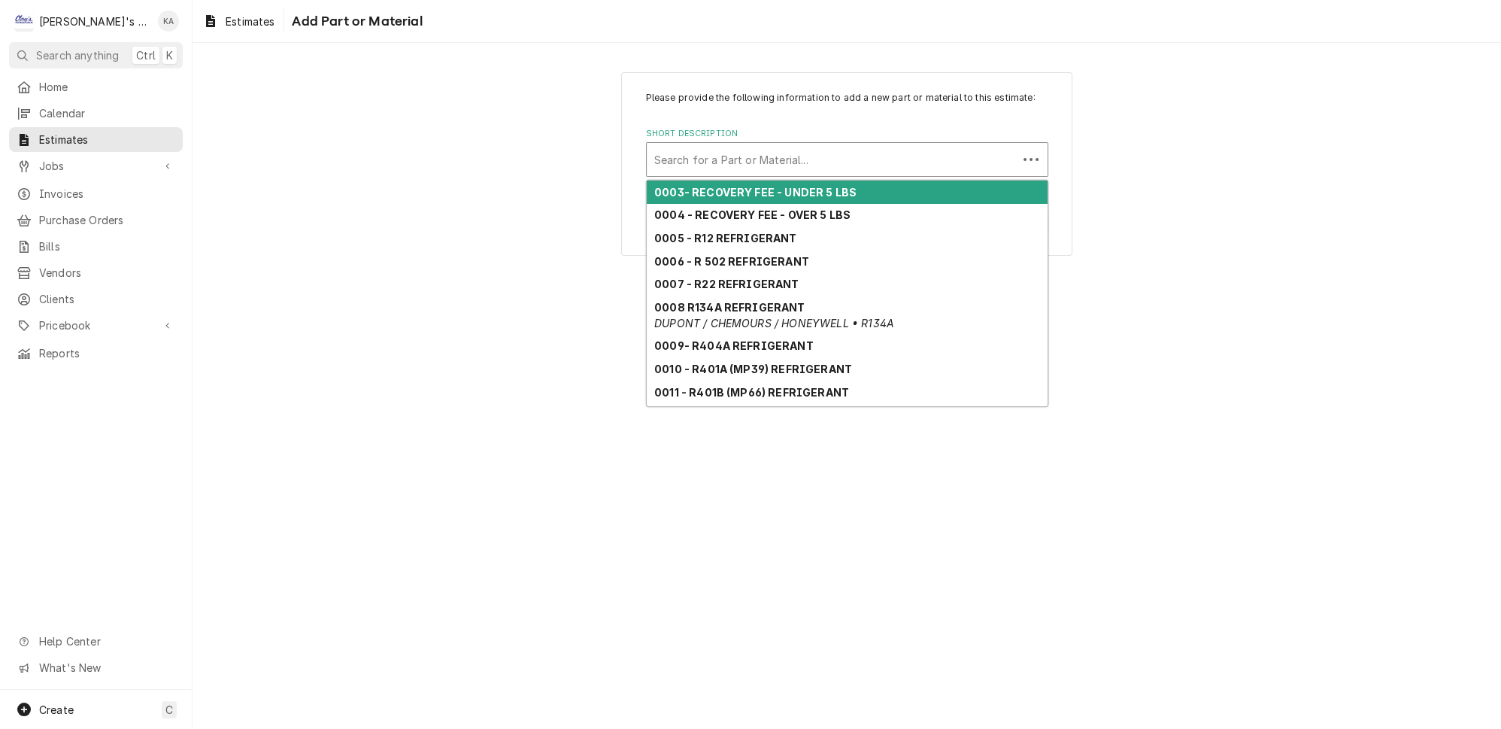
click at [789, 173] on div "Short Description" at bounding box center [832, 159] width 356 height 27
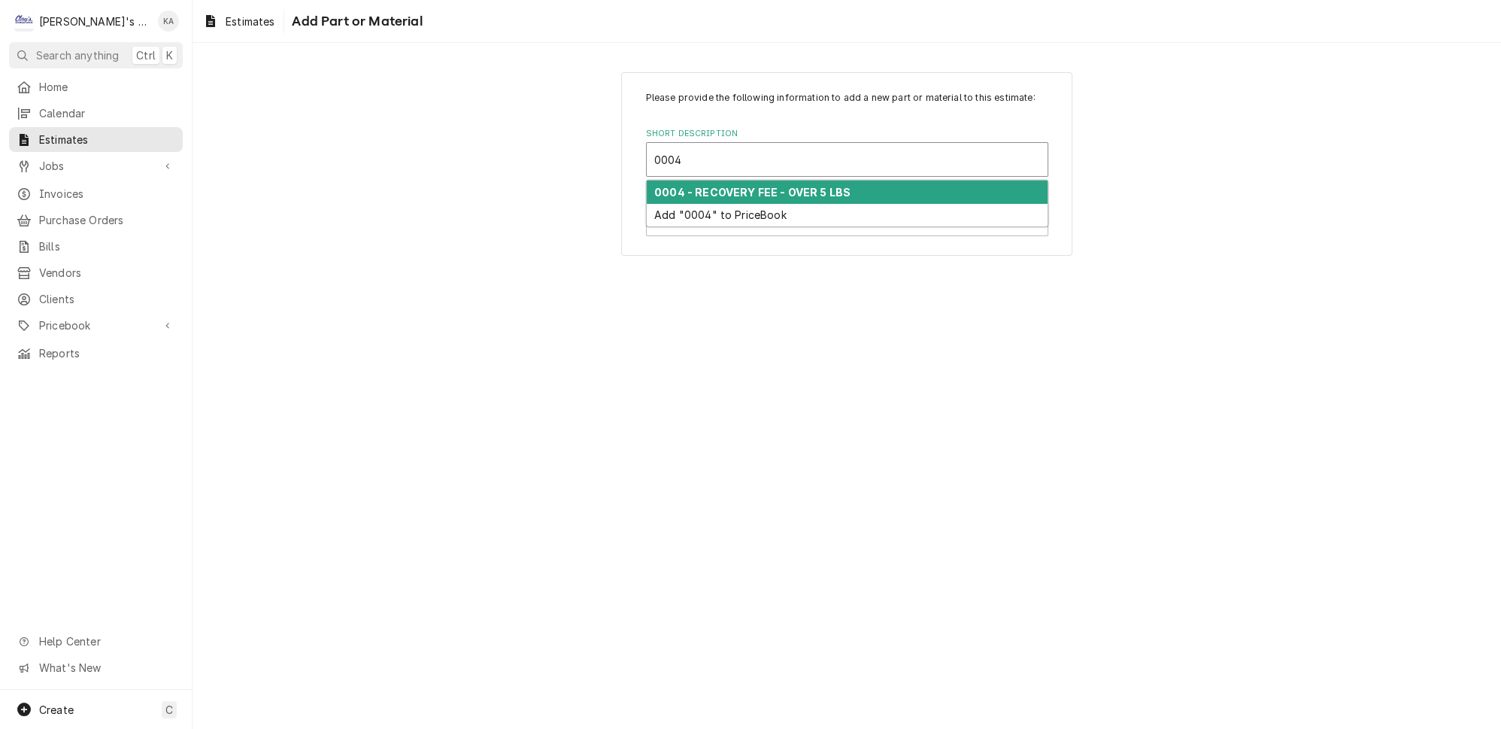
click at [773, 197] on strong "0004 - RECOVERY FEE - OVER 5 LBS" at bounding box center [752, 192] width 196 height 13
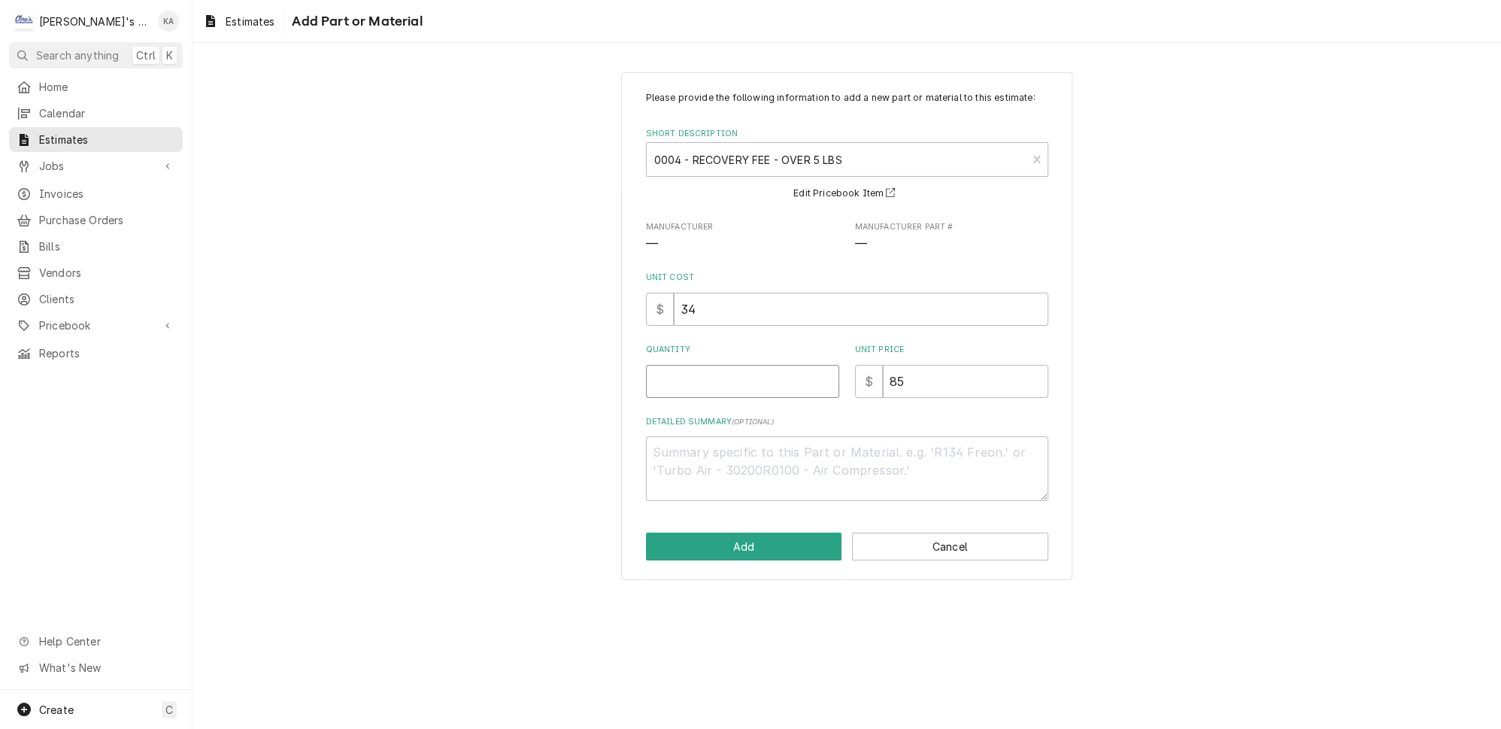
click at [686, 392] on input "Quantity" at bounding box center [742, 381] width 193 height 33
click at [751, 557] on button "Add" at bounding box center [744, 546] width 196 height 28
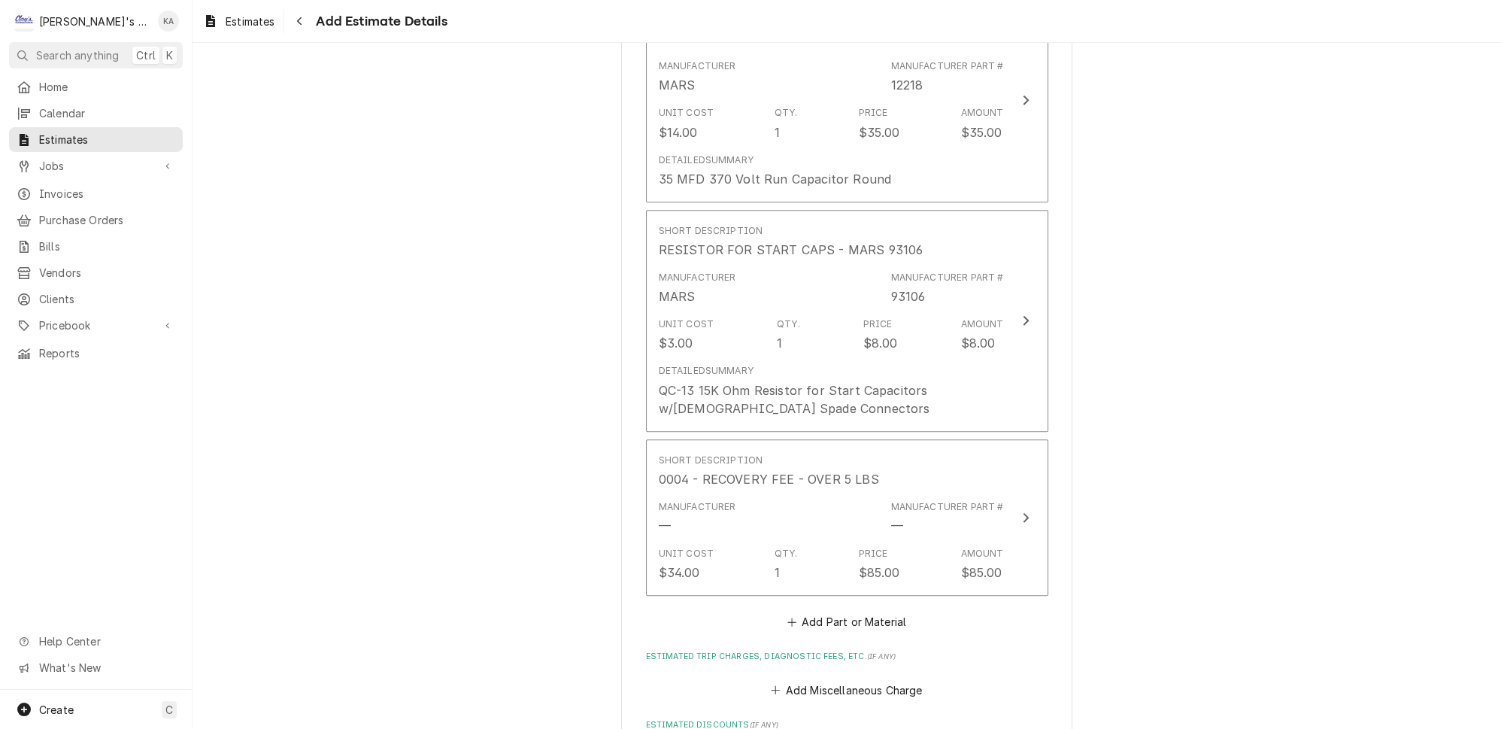
scroll to position [2750, 0]
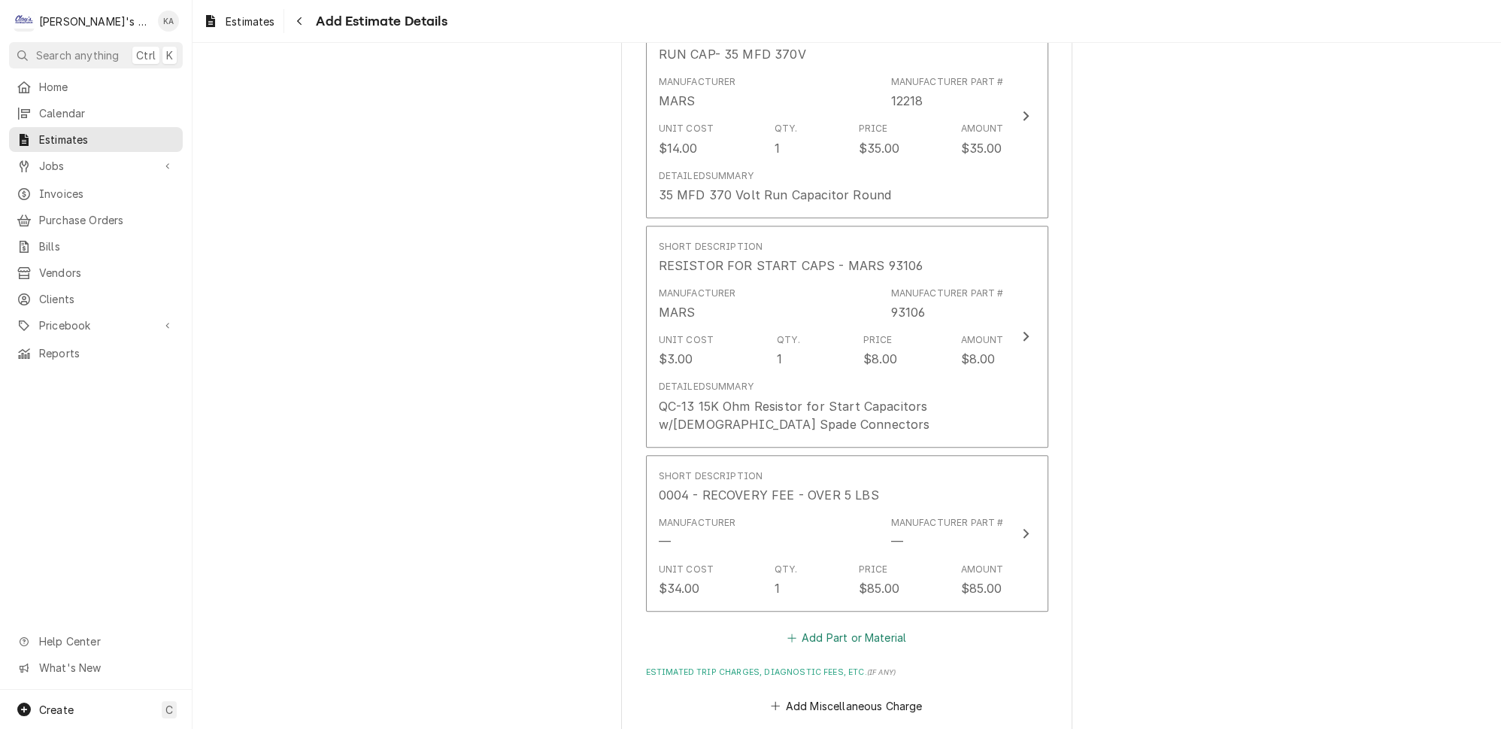
click at [867, 627] on button "Add Part or Material" at bounding box center [846, 637] width 124 height 21
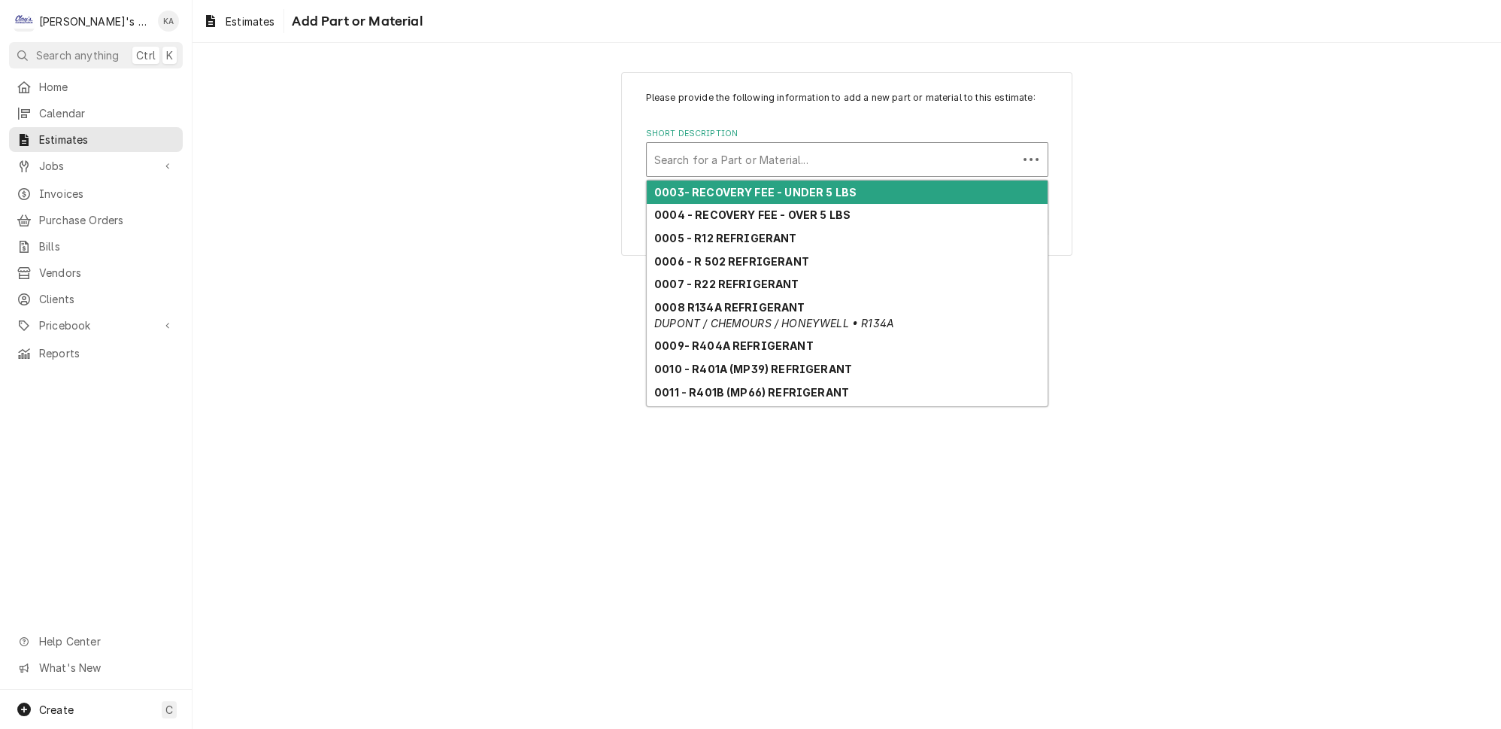
click at [774, 168] on div "Short Description" at bounding box center [832, 159] width 356 height 27
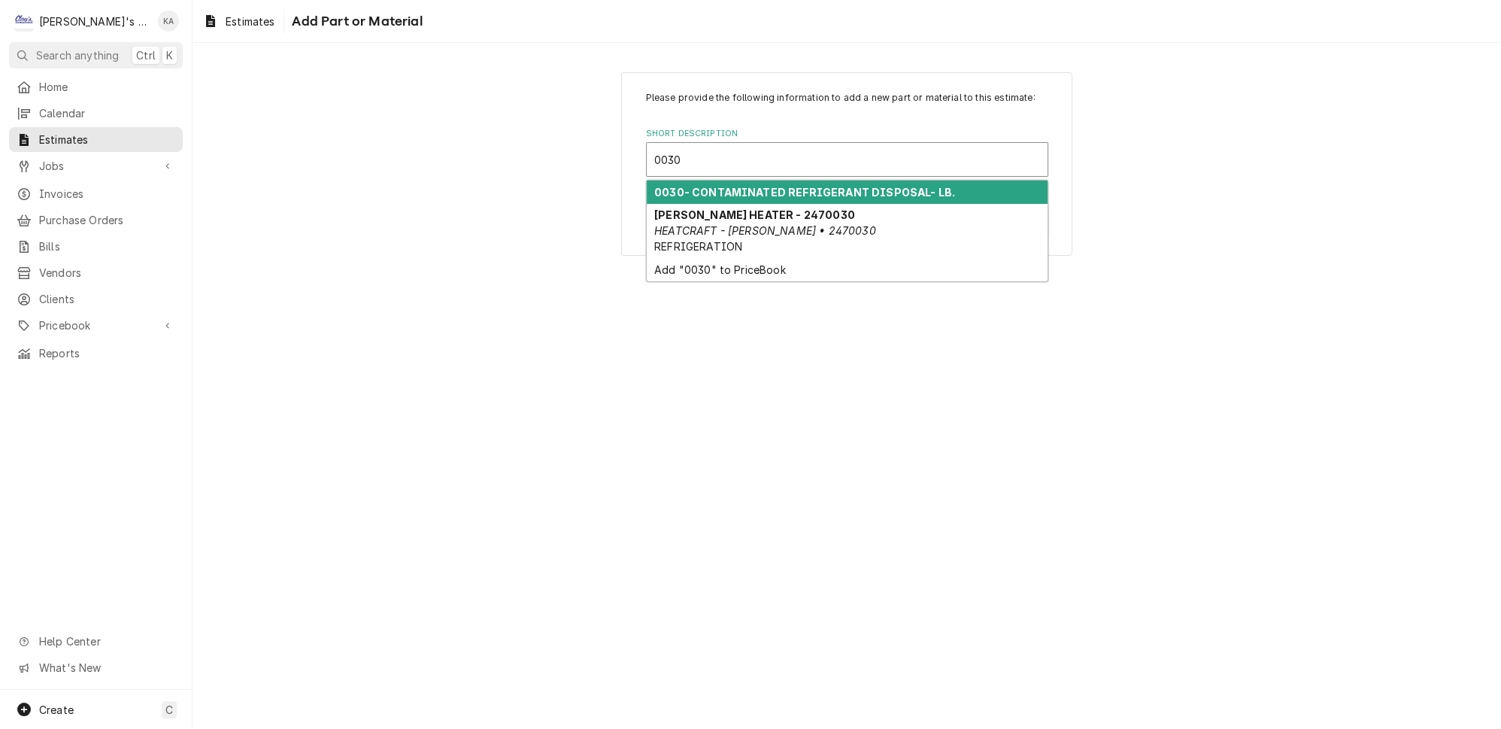
click at [752, 199] on strong "0030- CONTAMINATED REFRIGERANT DISPOSAL- LB." at bounding box center [804, 192] width 301 height 13
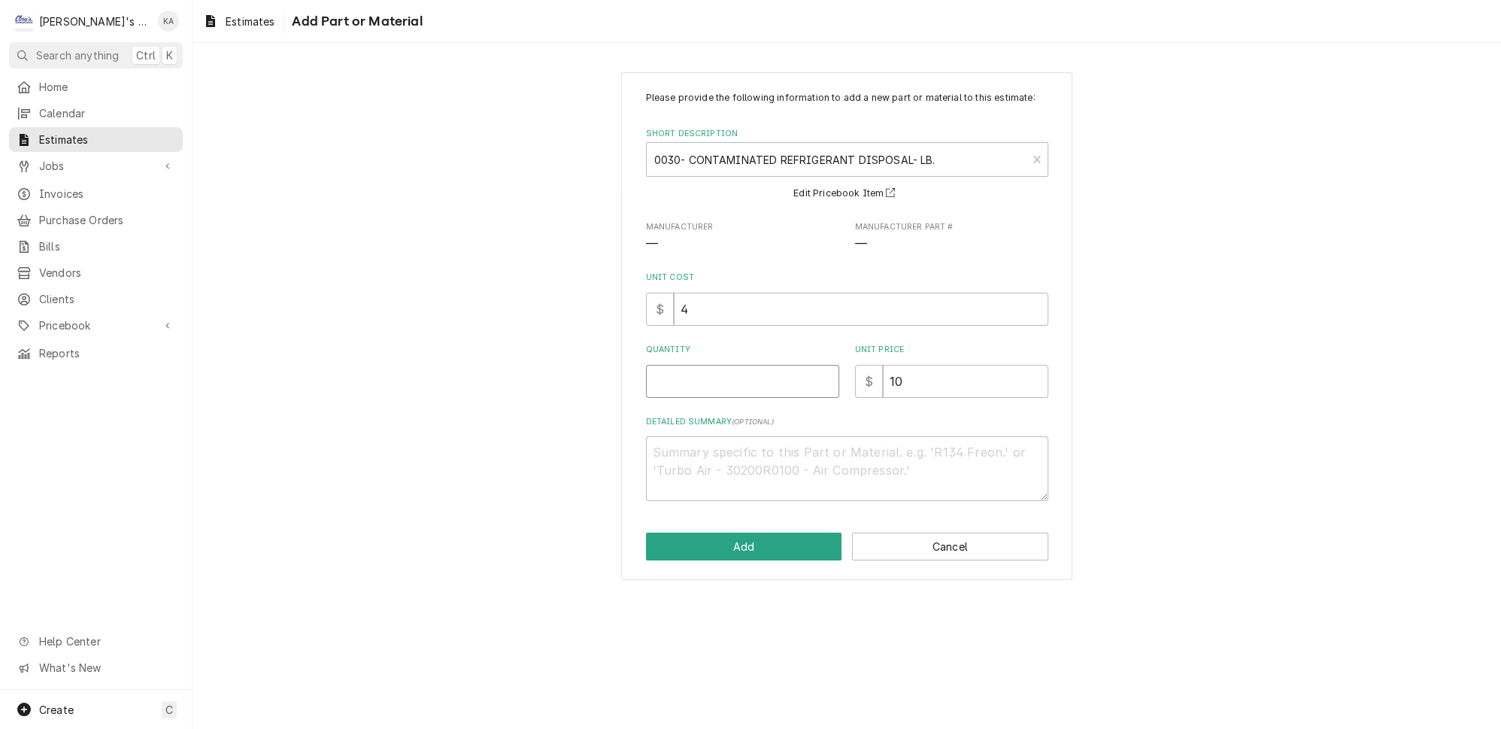
click at [705, 396] on input "Quantity" at bounding box center [742, 381] width 193 height 33
click at [756, 546] on button "Add" at bounding box center [744, 546] width 196 height 28
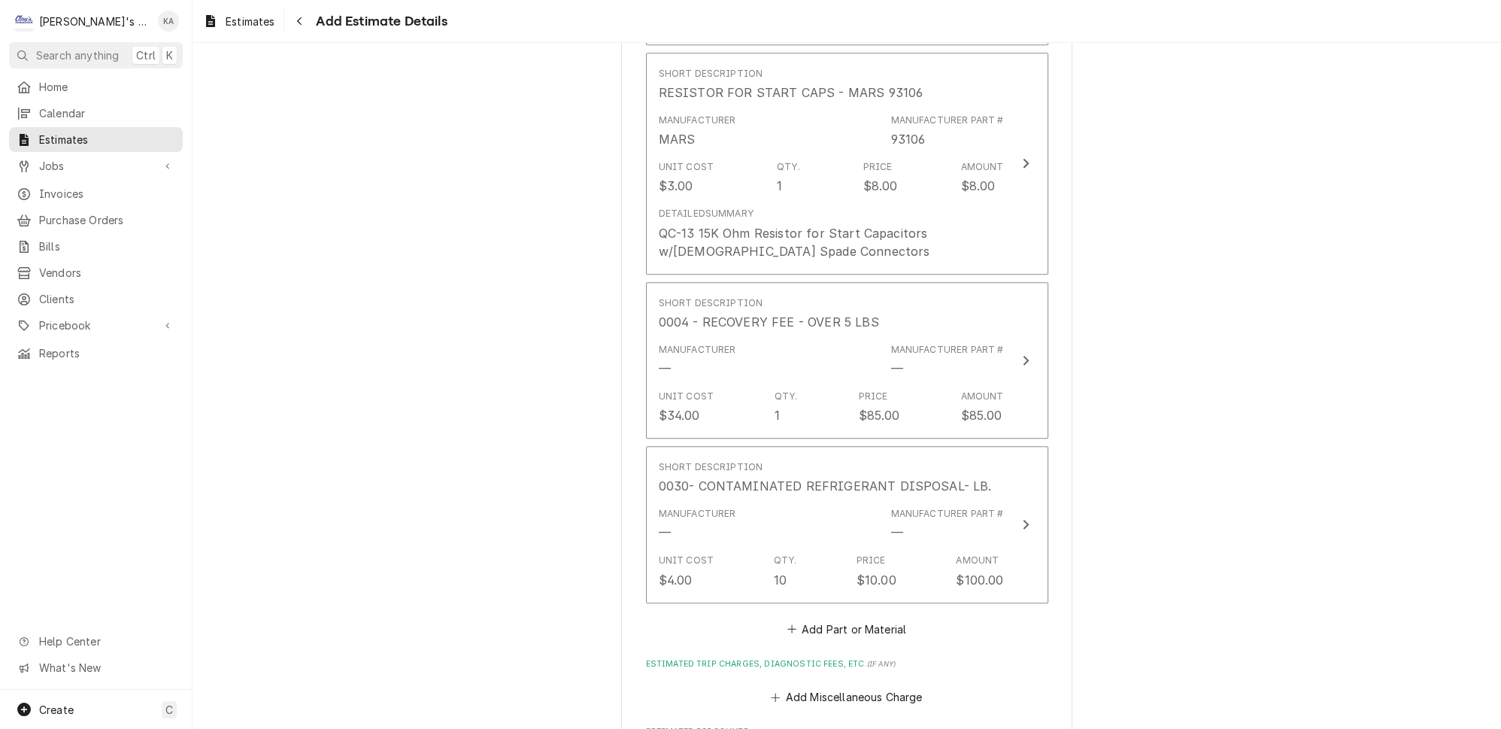
scroll to position [2938, 0]
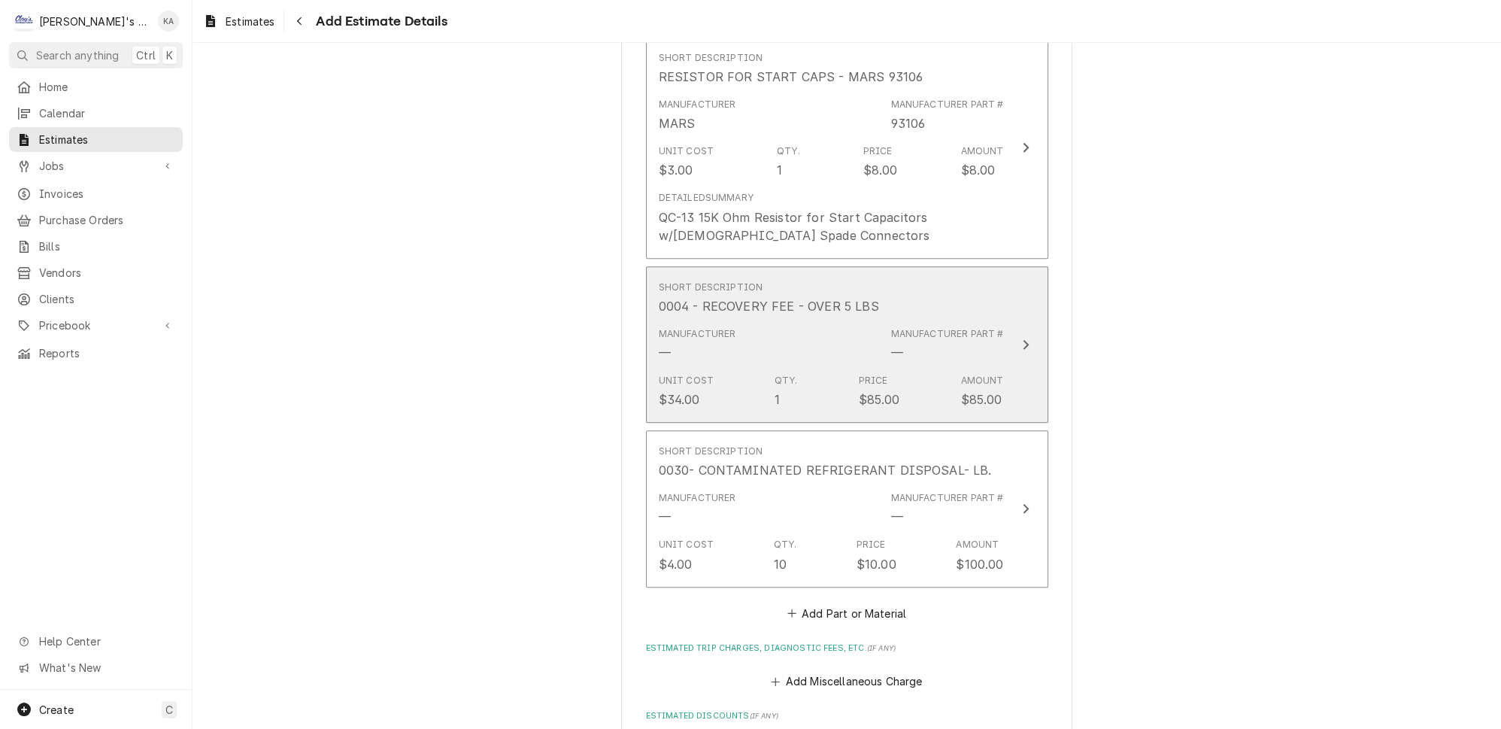
click at [778, 321] on div "Manufacturer — Manufacturer Part # —" at bounding box center [831, 344] width 345 height 47
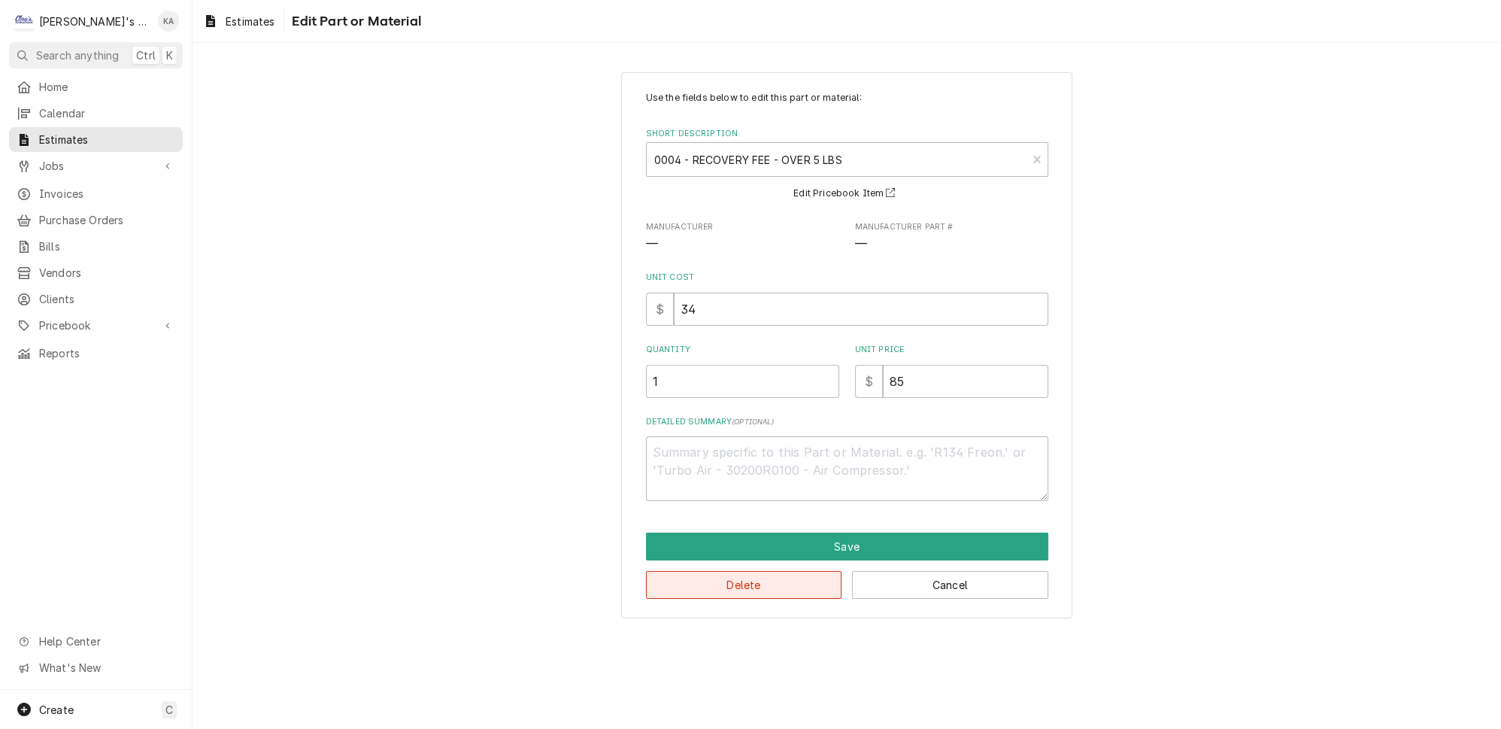
click at [739, 576] on button "Delete" at bounding box center [744, 585] width 196 height 28
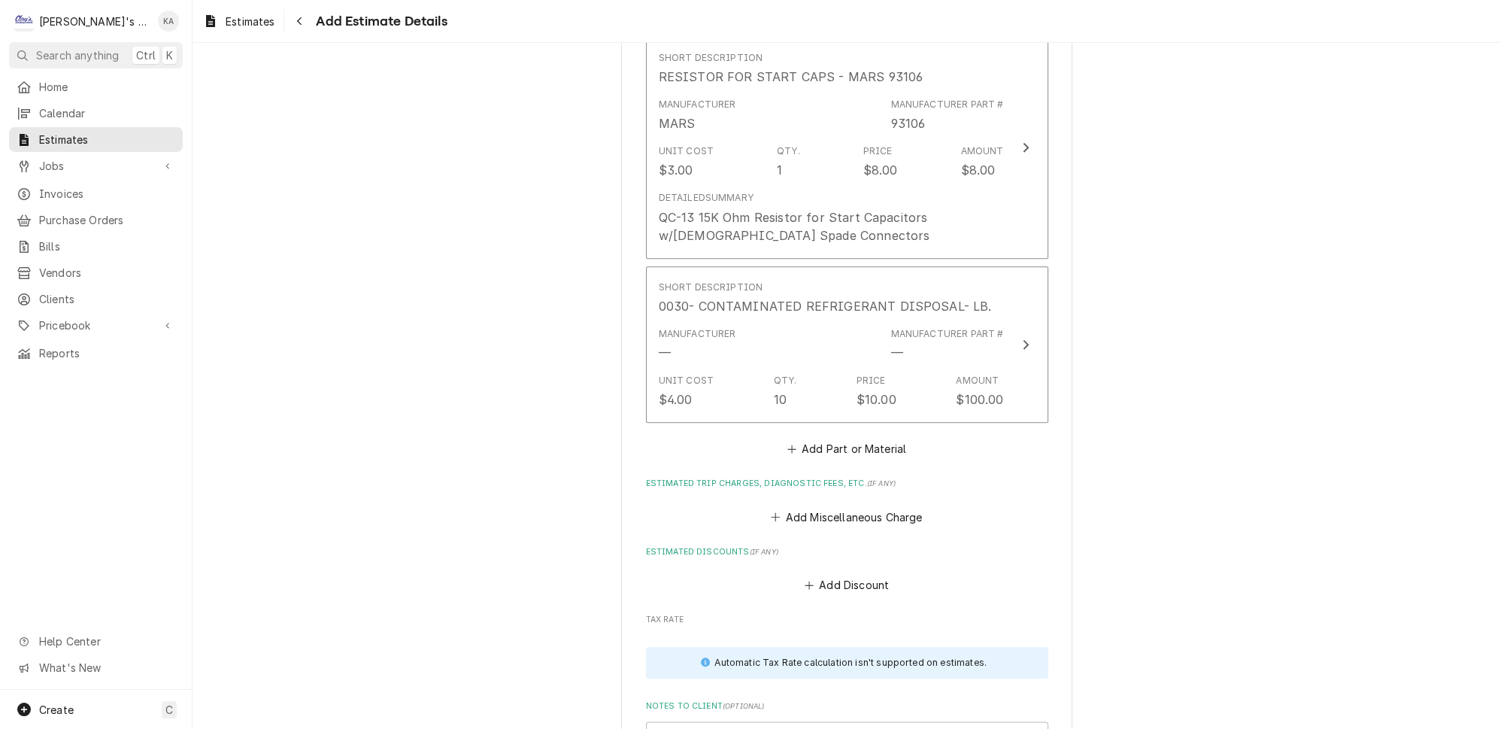
scroll to position [2922, 0]
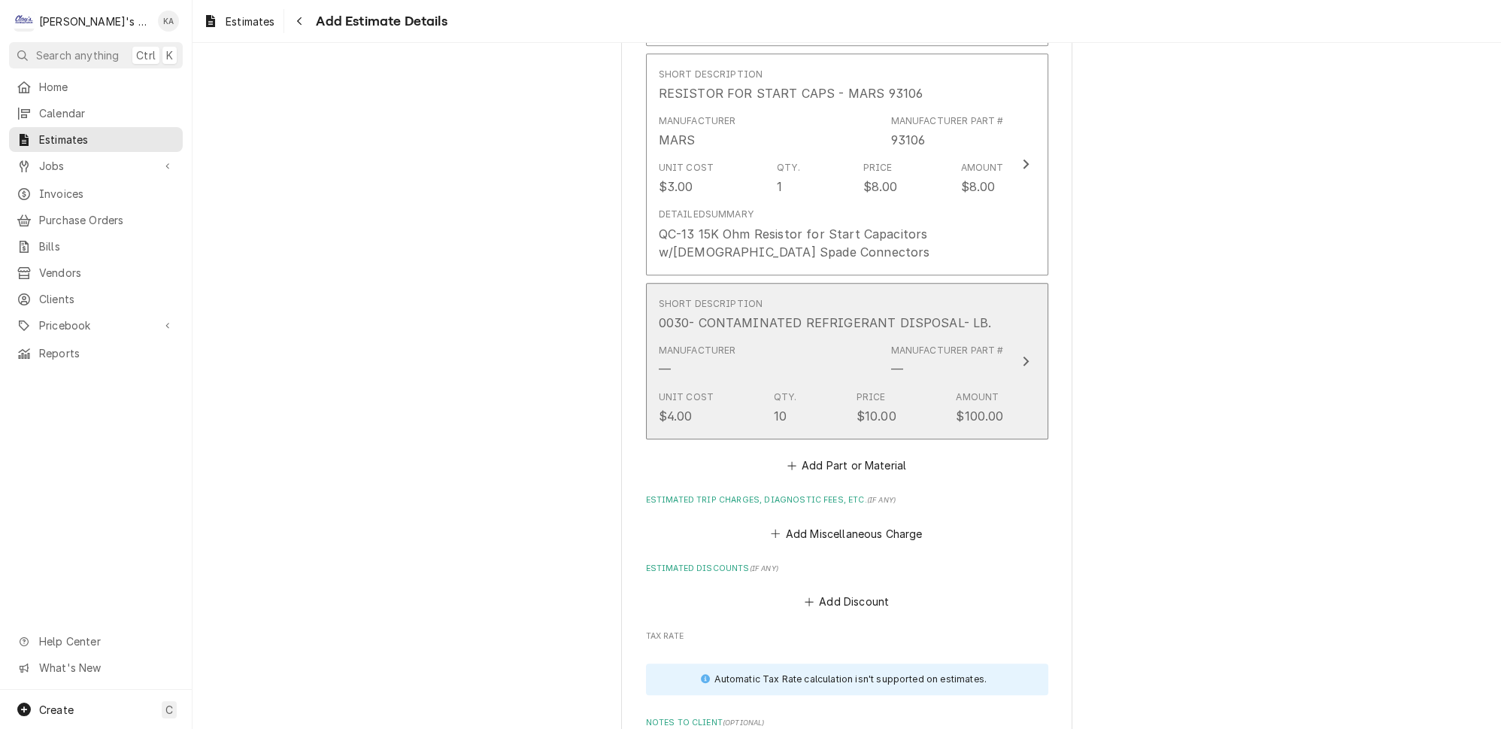
click at [831, 338] on div "Manufacturer — Manufacturer Part # —" at bounding box center [831, 361] width 345 height 47
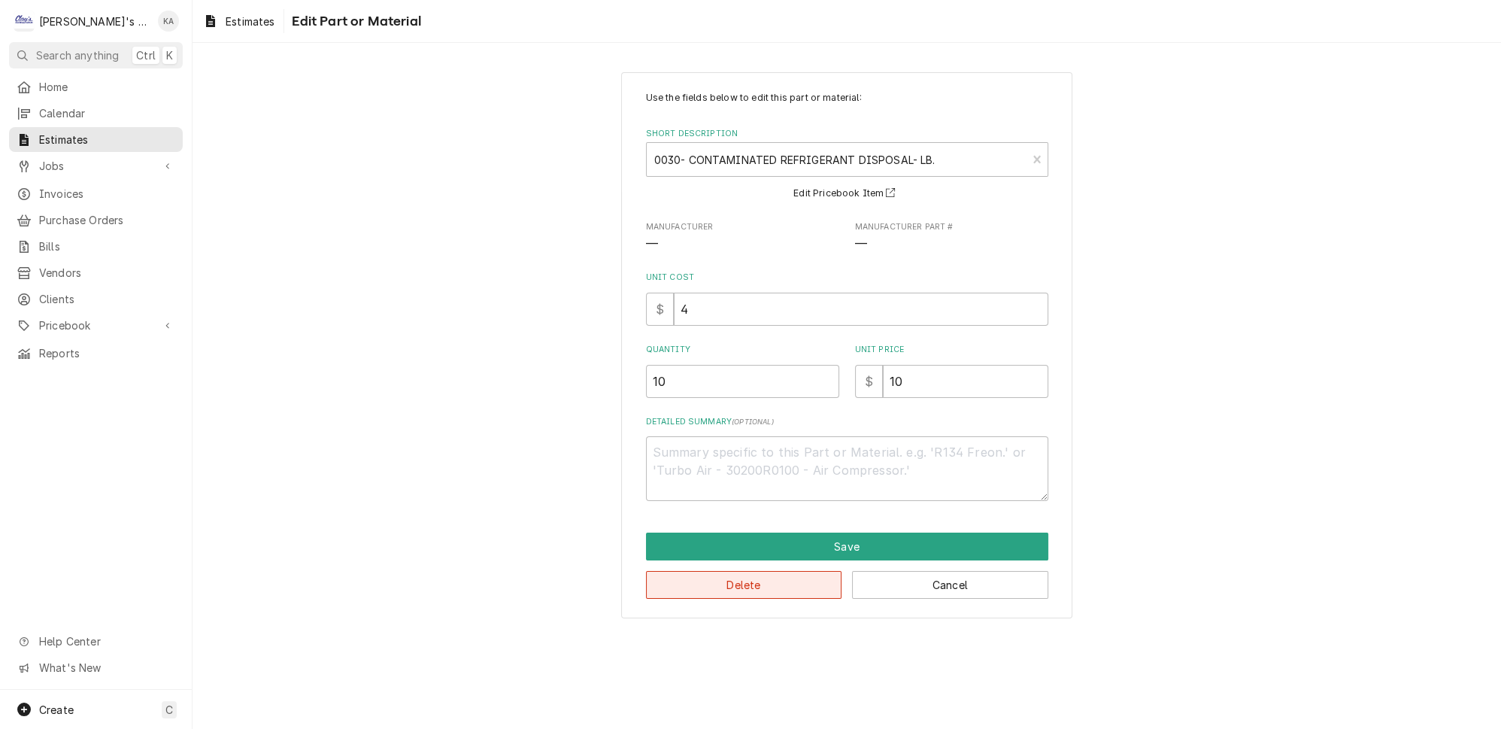
click at [739, 577] on button "Delete" at bounding box center [744, 585] width 196 height 28
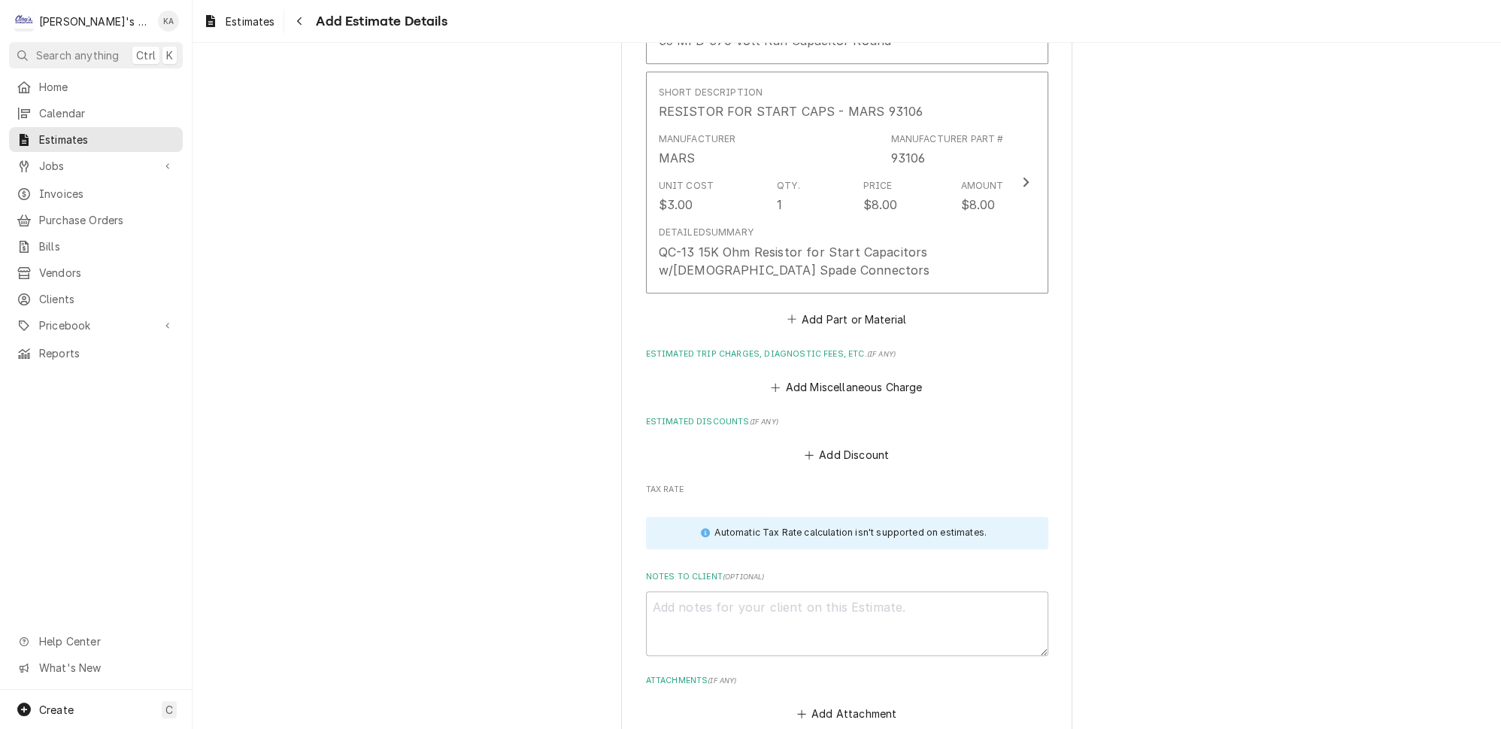
scroll to position [2905, 0]
click at [839, 307] on button "Add Part or Material" at bounding box center [846, 317] width 124 height 21
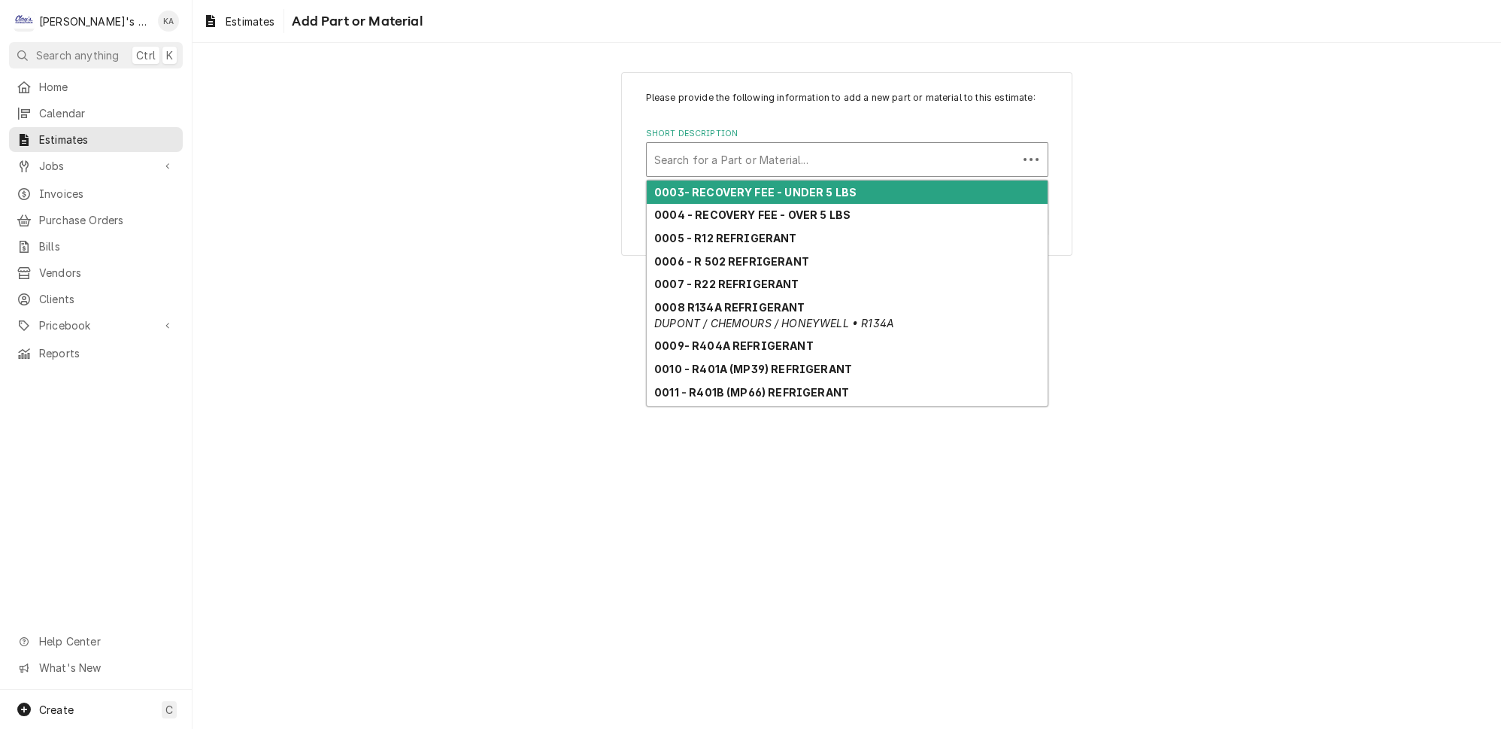
click at [729, 168] on div "Short Description" at bounding box center [832, 159] width 356 height 27
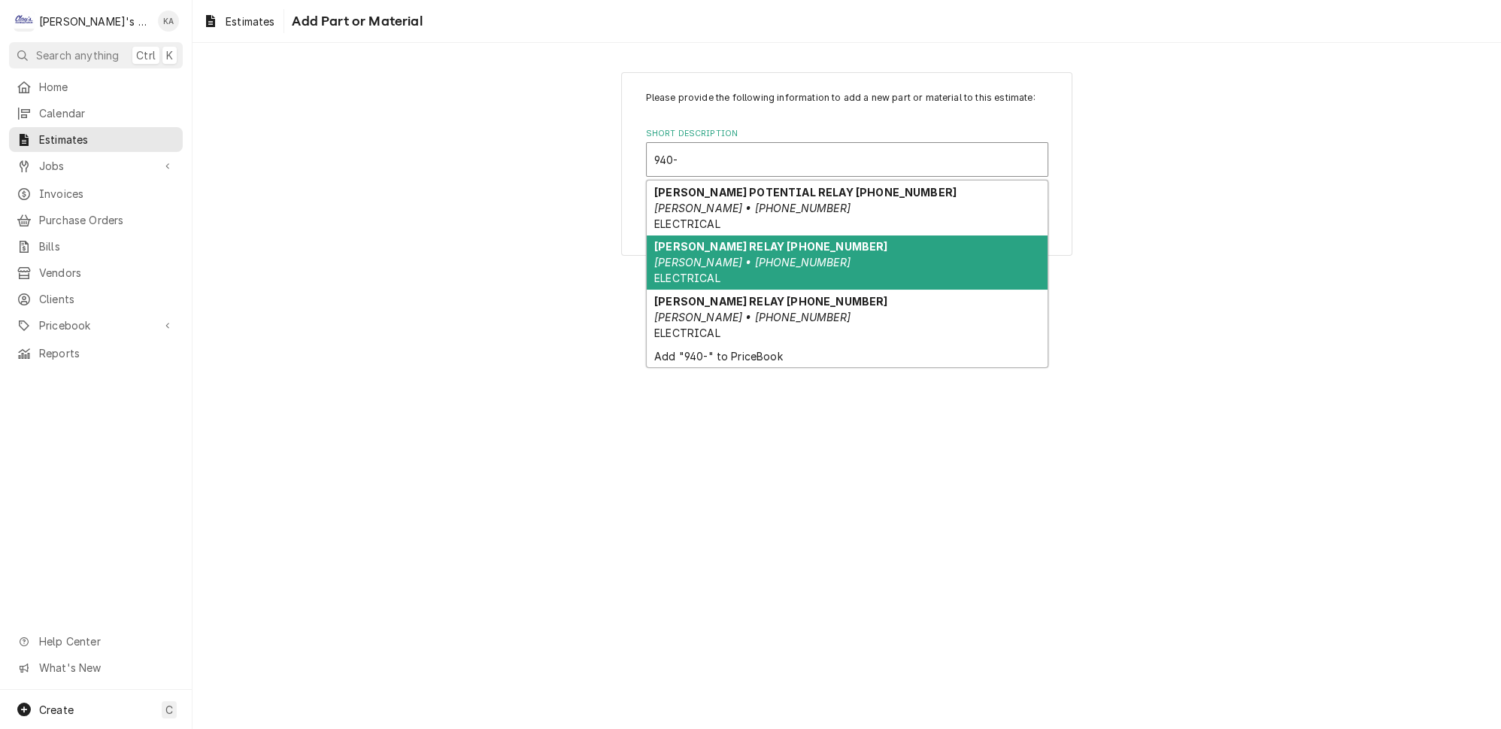
click at [743, 253] on strong "COPELAND RELAY 940-0001-55" at bounding box center [770, 246] width 233 height 13
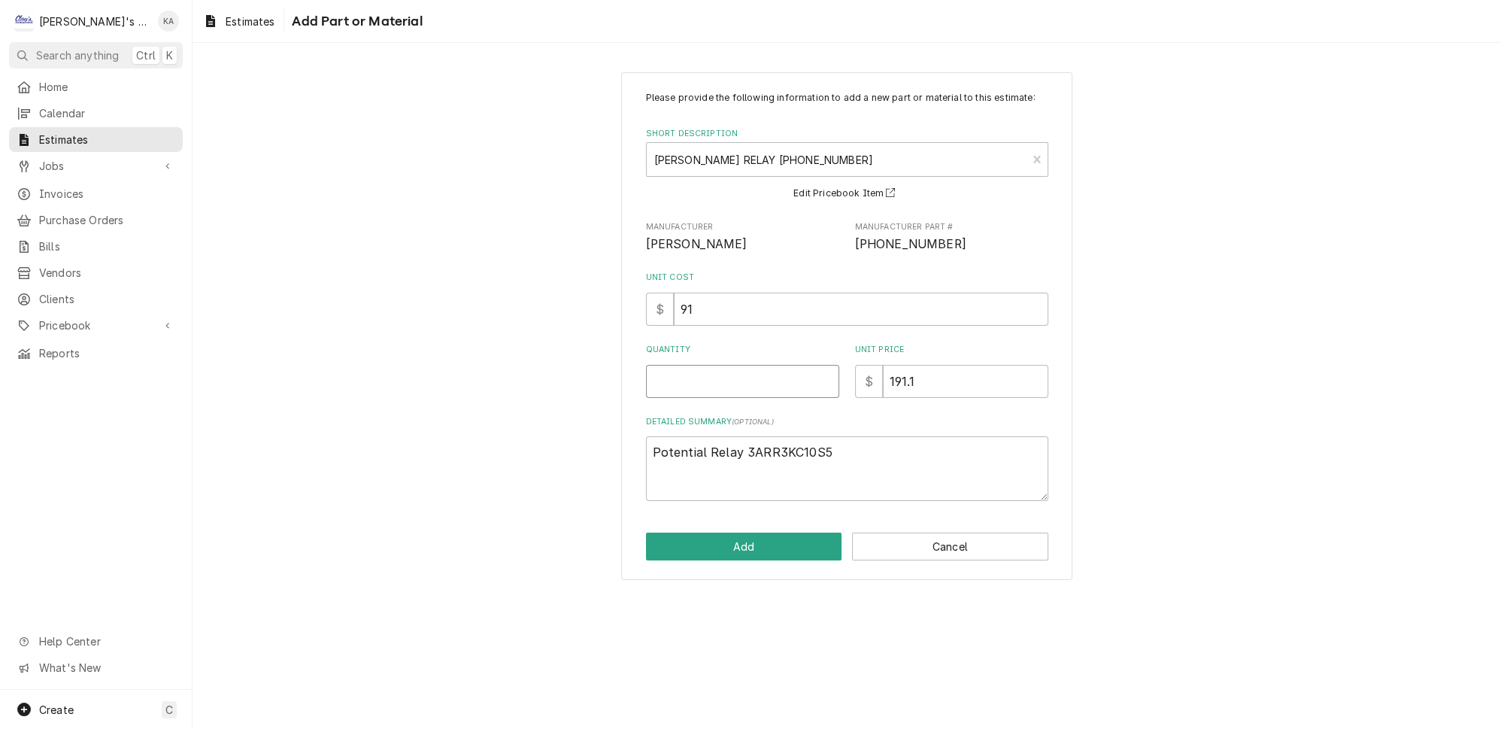
click at [680, 389] on input "Quantity" at bounding box center [742, 381] width 193 height 33
click at [770, 556] on button "Add" at bounding box center [744, 546] width 196 height 28
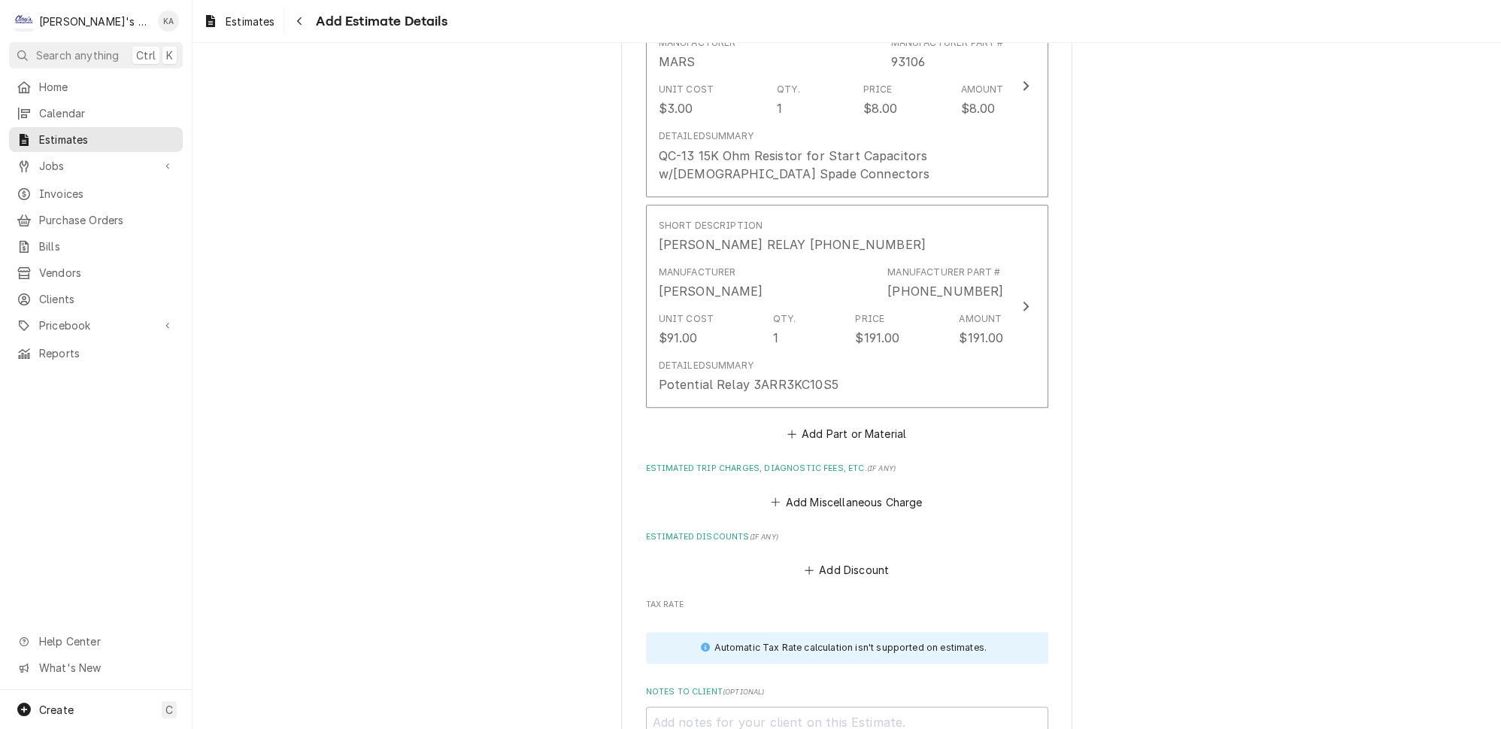
scroll to position [3026, 0]
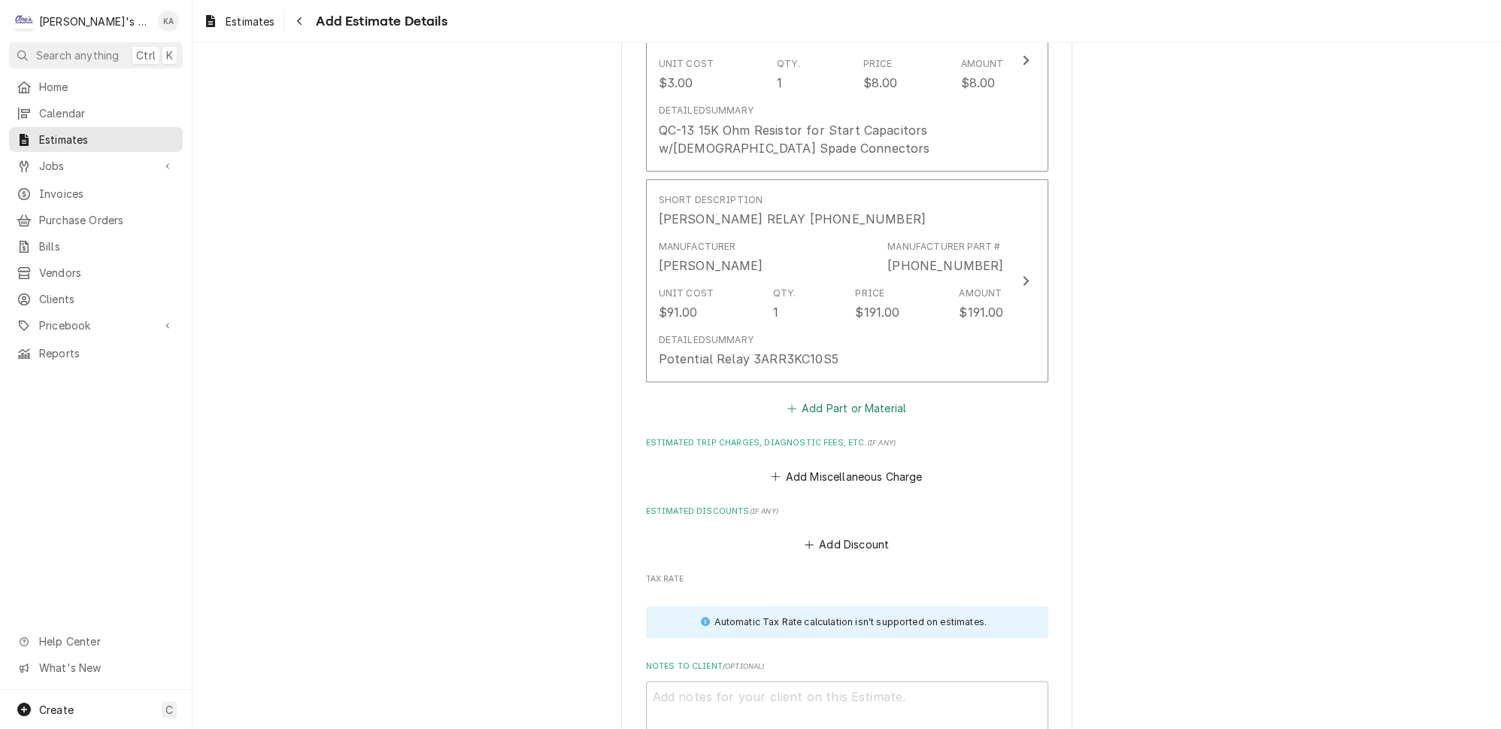
click at [847, 398] on button "Add Part or Material" at bounding box center [846, 408] width 124 height 21
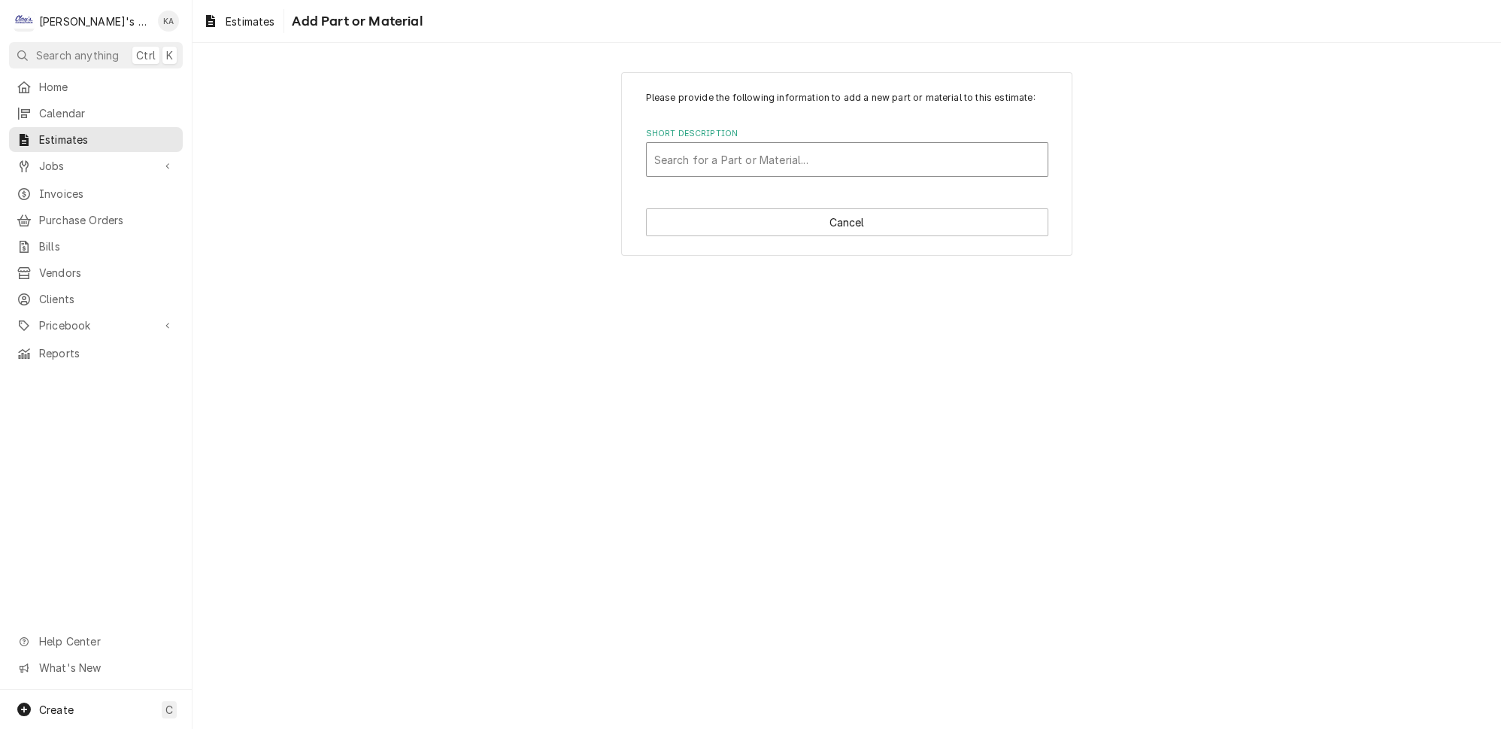
click at [718, 167] on div "Short Description" at bounding box center [847, 159] width 386 height 27
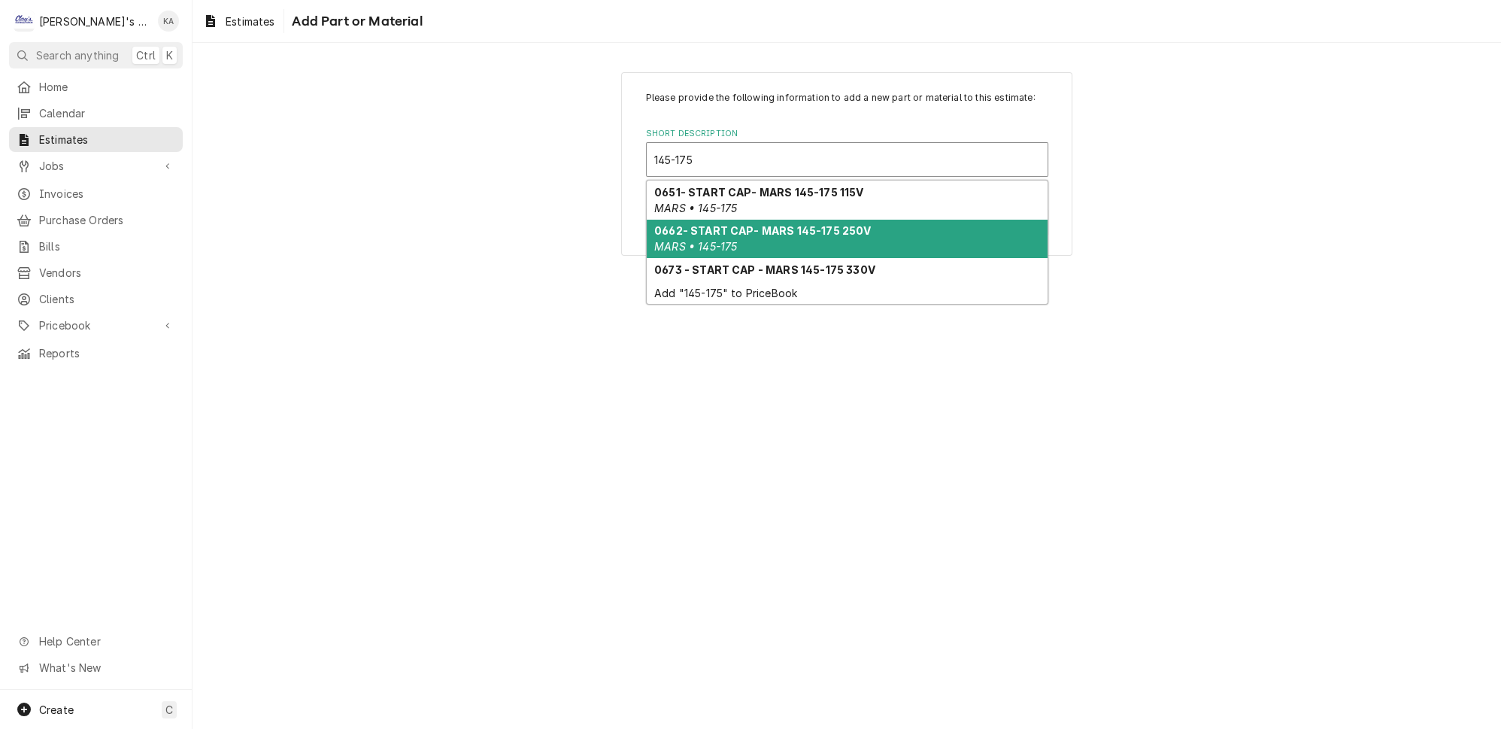
click at [769, 235] on strong "0662- START CAP- MARS 145-175 250V" at bounding box center [762, 230] width 217 height 13
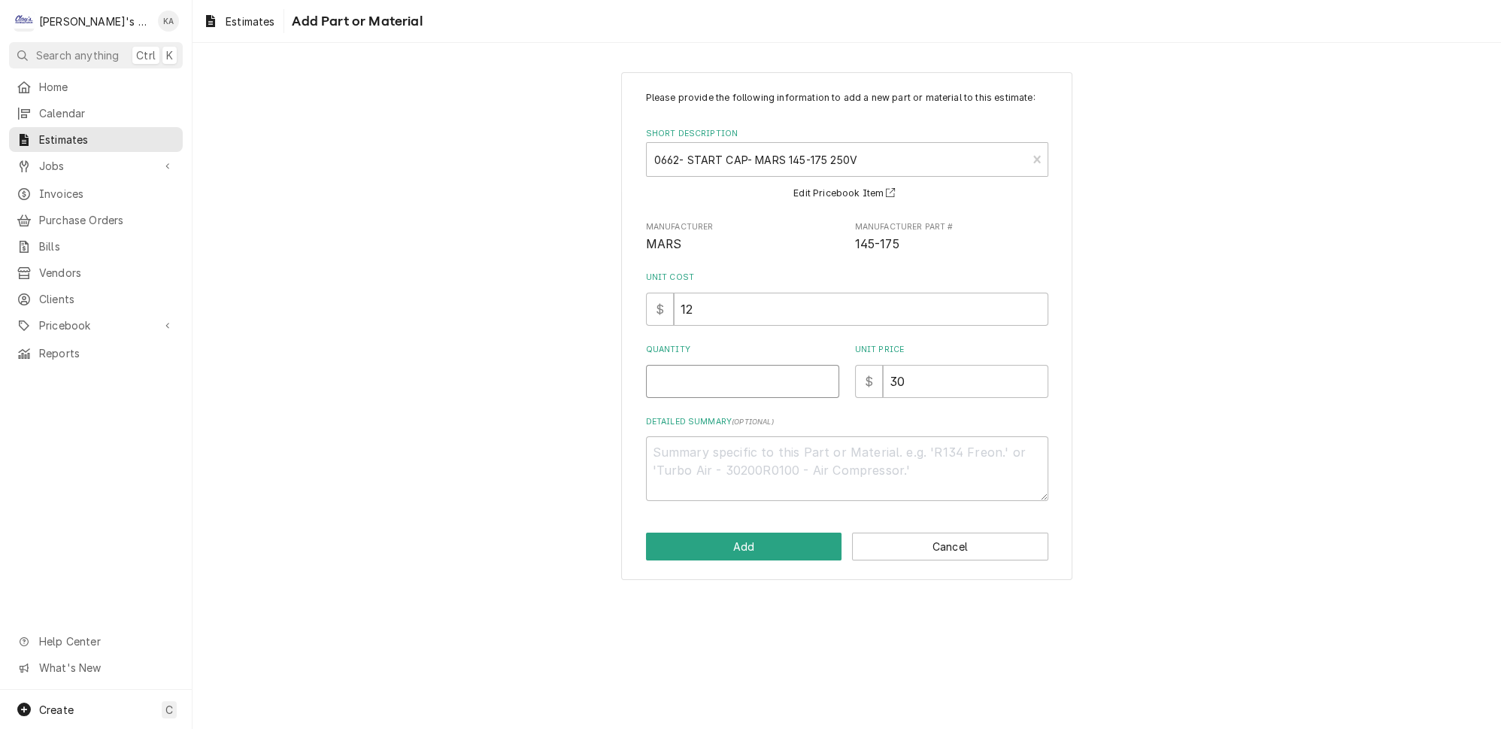
click at [713, 398] on input "Quantity" at bounding box center [742, 381] width 193 height 33
click at [756, 553] on button "Add" at bounding box center [744, 546] width 196 height 28
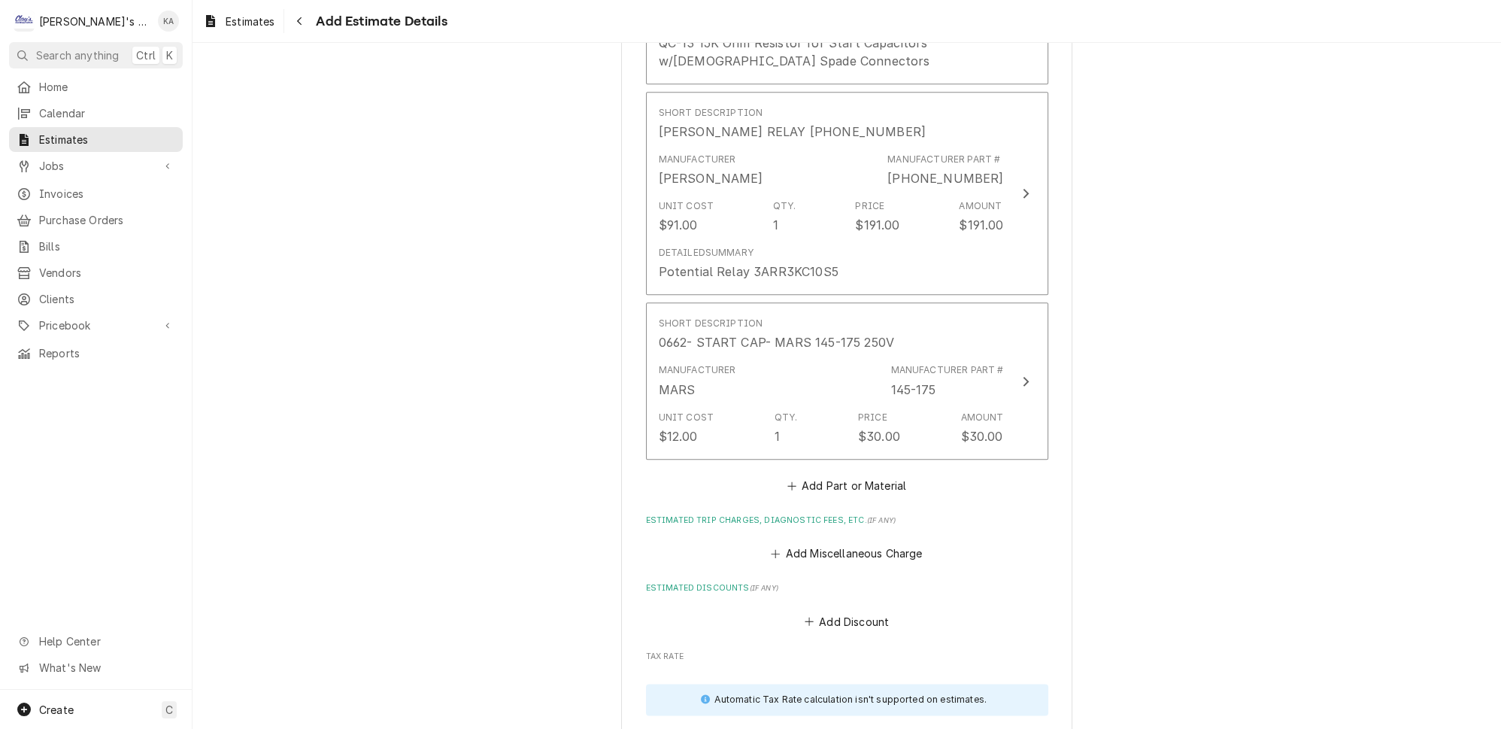
scroll to position [3146, 0]
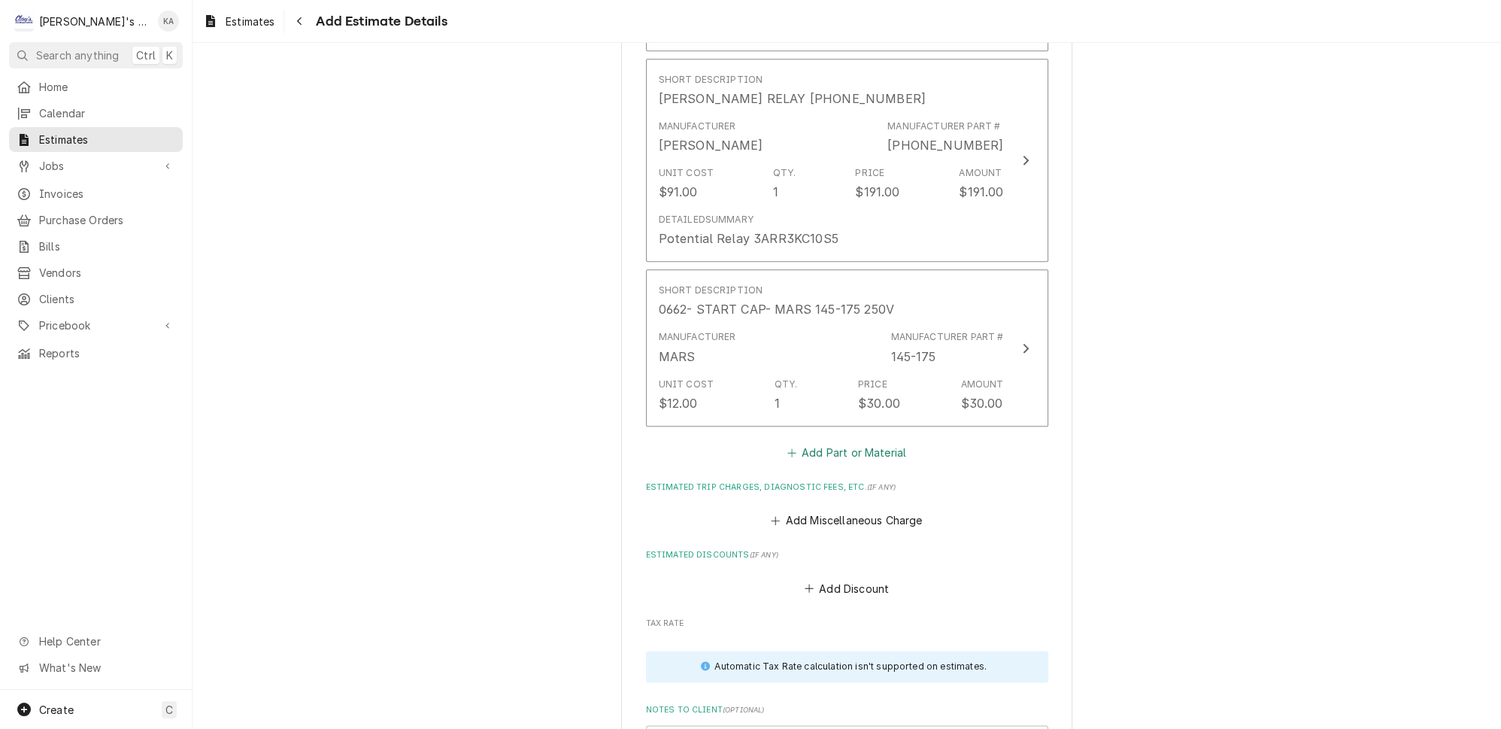
click at [827, 441] on button "Add Part or Material" at bounding box center [846, 451] width 124 height 21
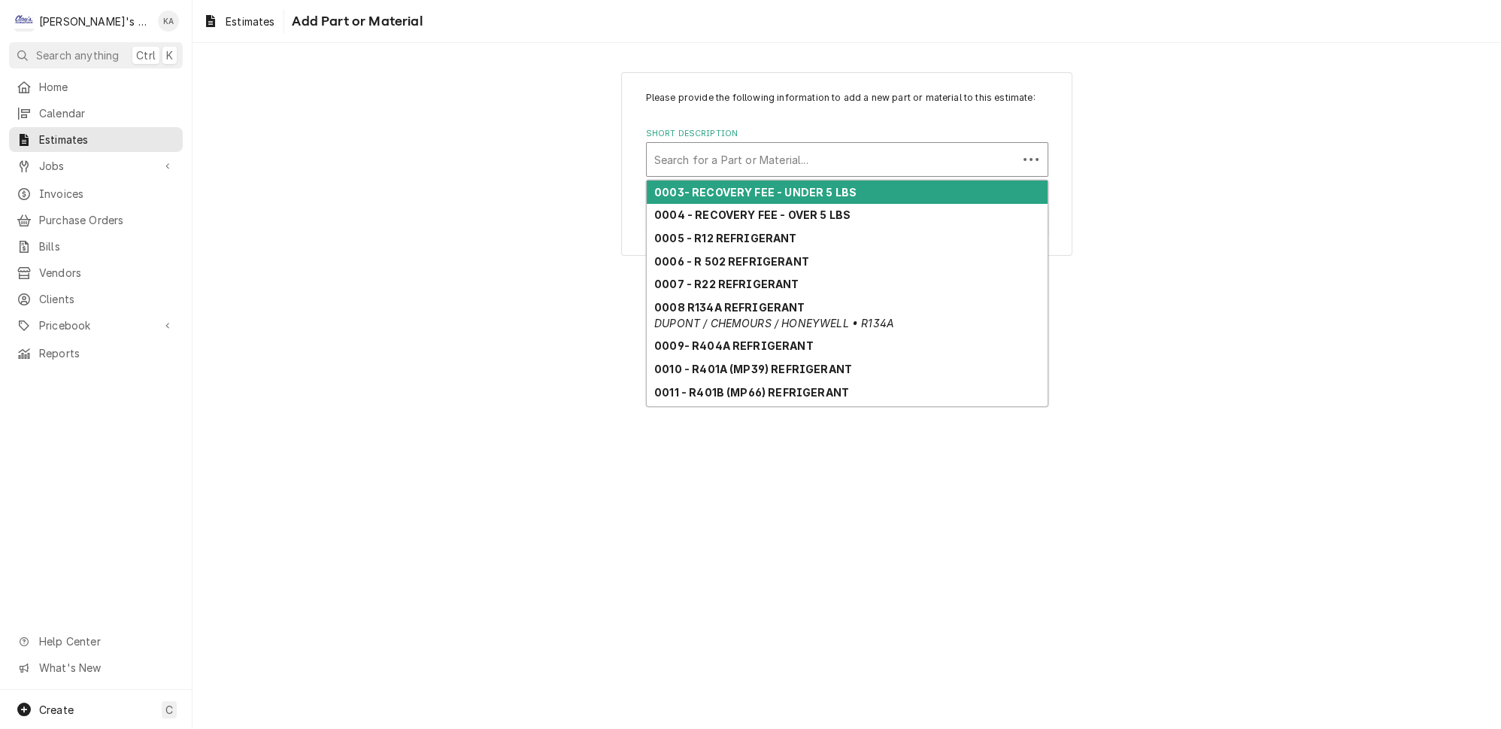
click at [696, 171] on div "Short Description" at bounding box center [832, 159] width 356 height 27
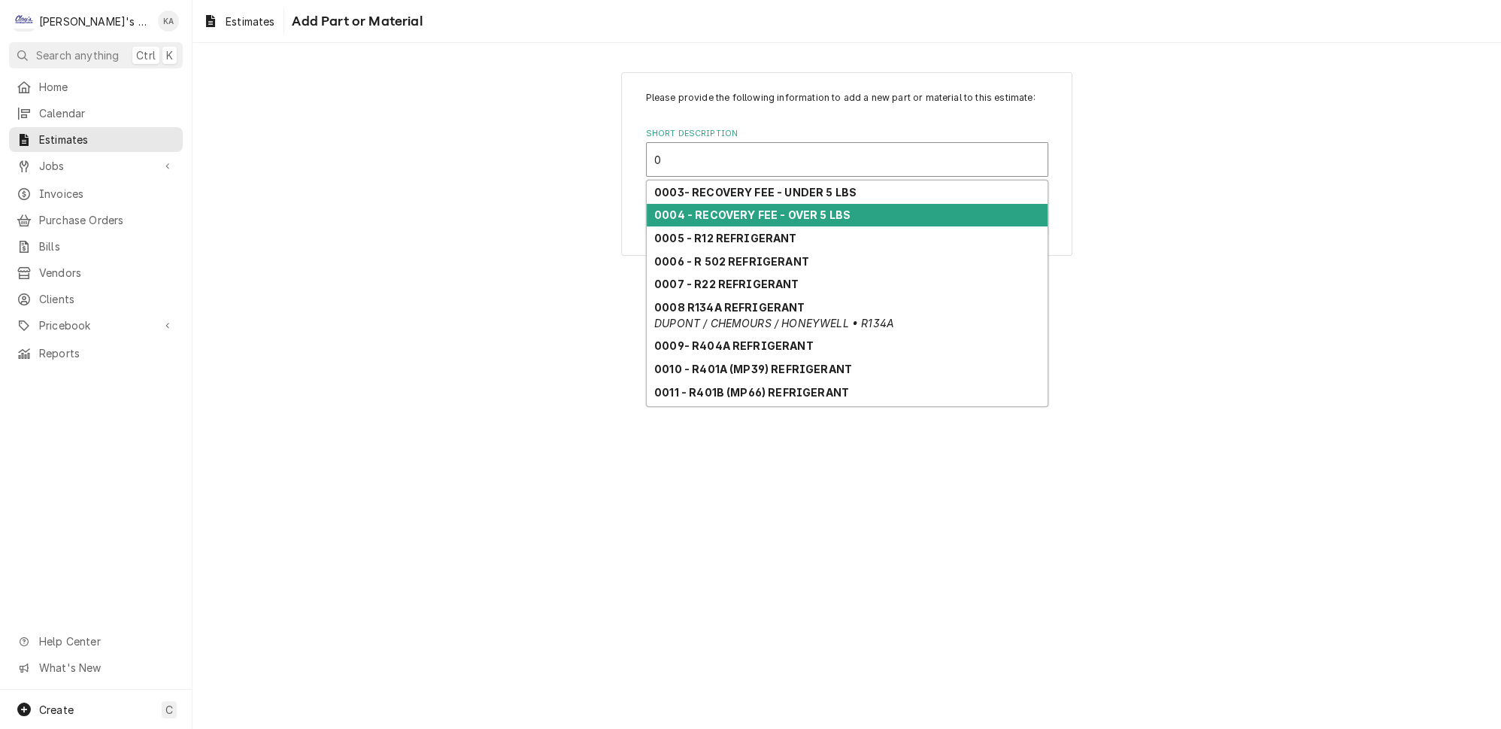
click at [738, 221] on strong "0004 - RECOVERY FEE - OVER 5 LBS" at bounding box center [752, 214] width 196 height 13
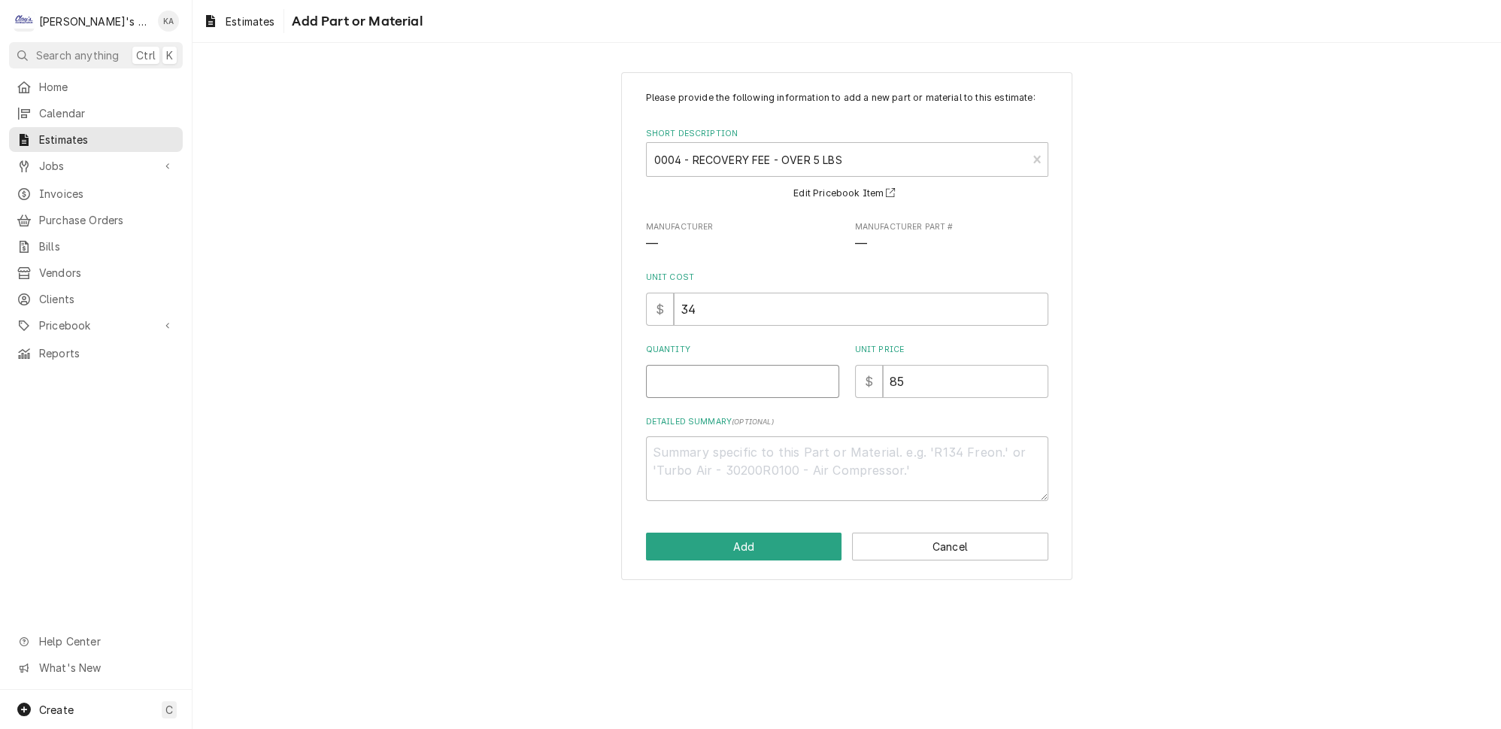
click at [692, 393] on input "Quantity" at bounding box center [742, 381] width 193 height 33
click at [746, 551] on button "Add" at bounding box center [744, 546] width 196 height 28
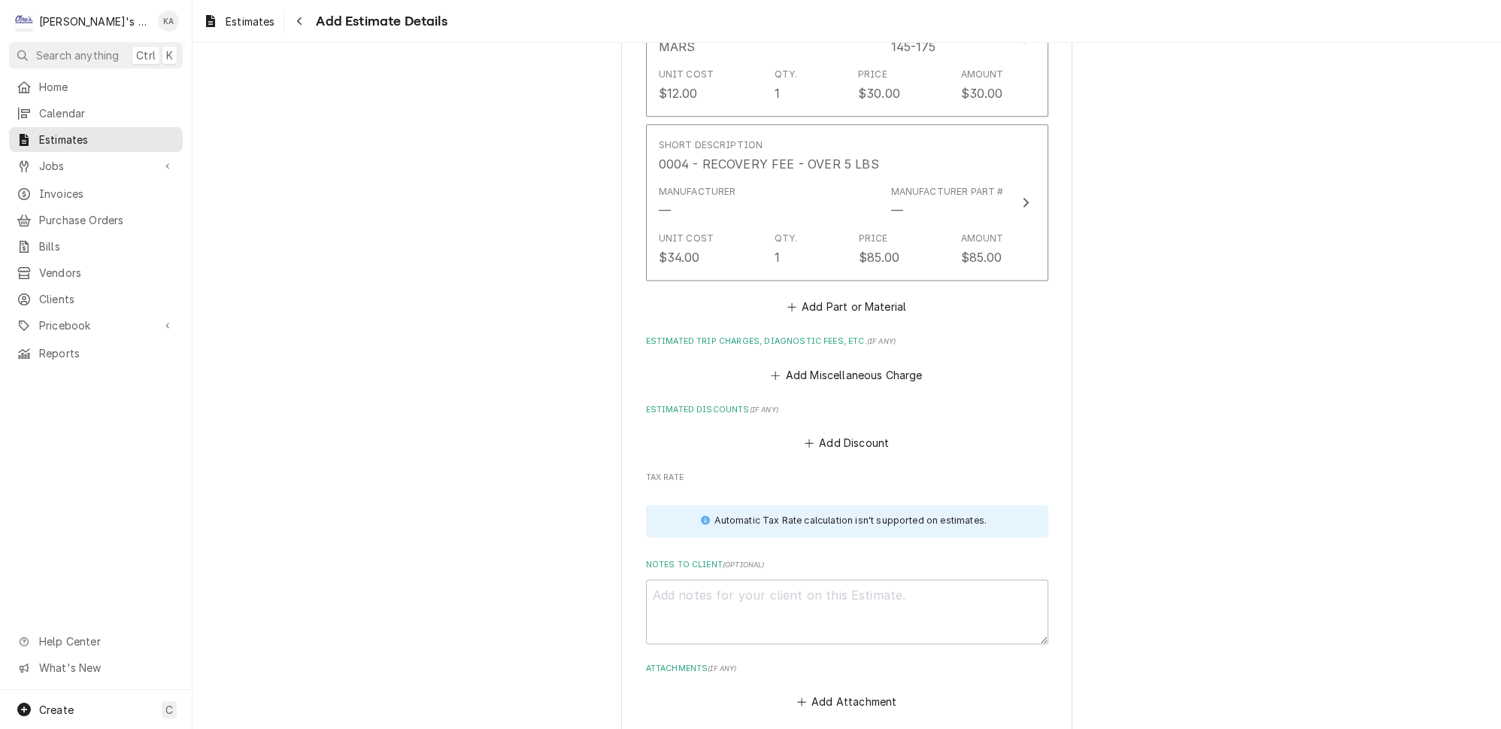
scroll to position [3472, 0]
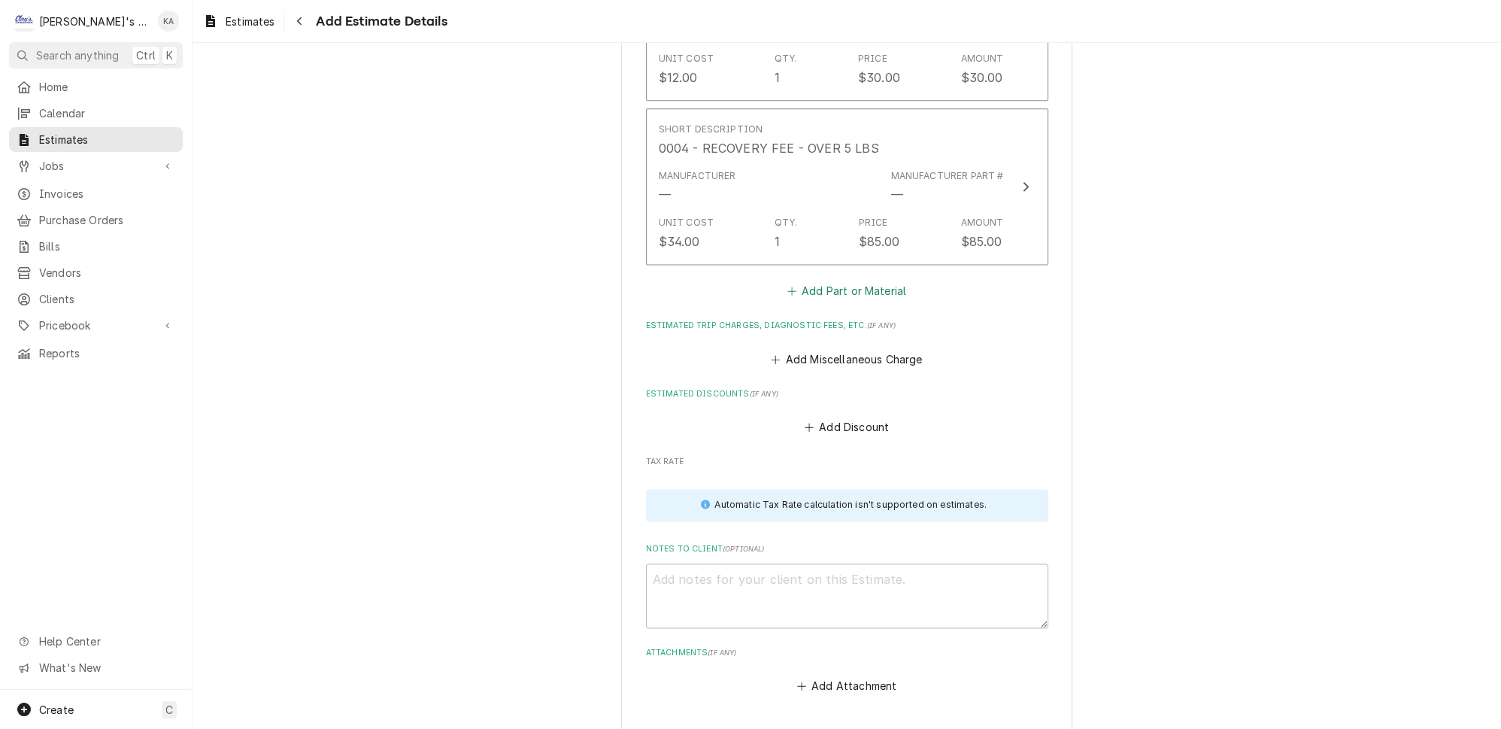
click at [836, 281] on button "Add Part or Material" at bounding box center [846, 291] width 124 height 21
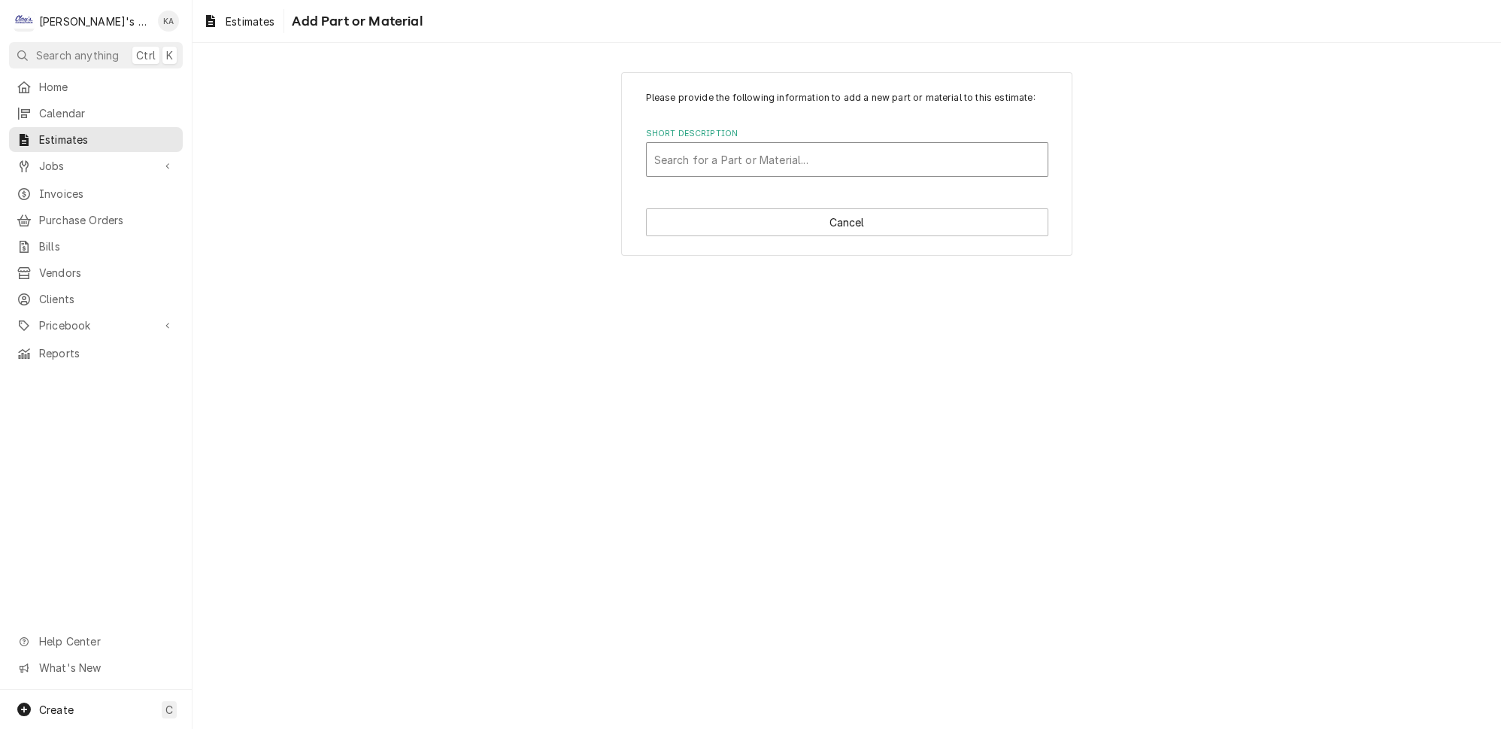
click at [709, 168] on div "Short Description" at bounding box center [847, 159] width 386 height 27
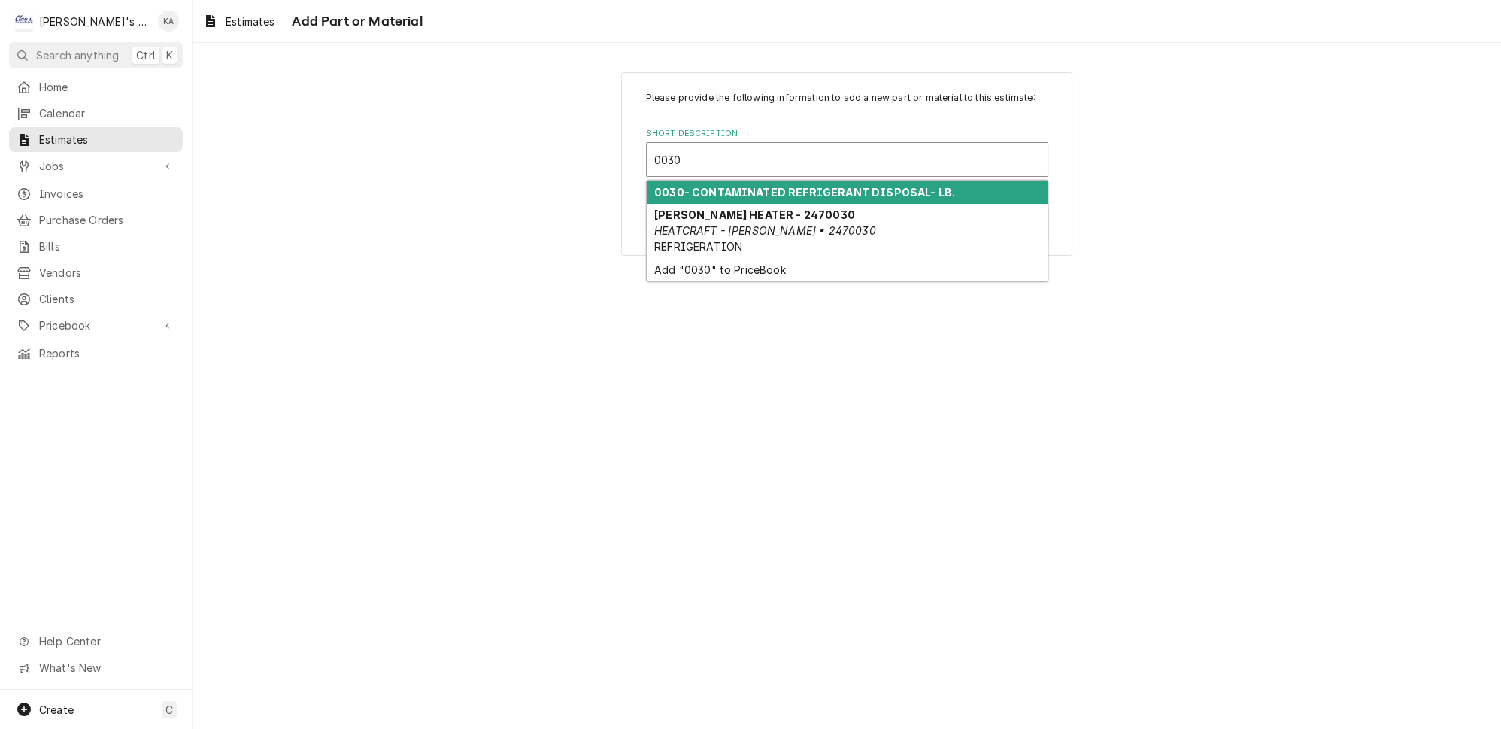
click at [730, 196] on strong "0030- CONTAMINATED REFRIGERANT DISPOSAL- LB." at bounding box center [804, 192] width 301 height 13
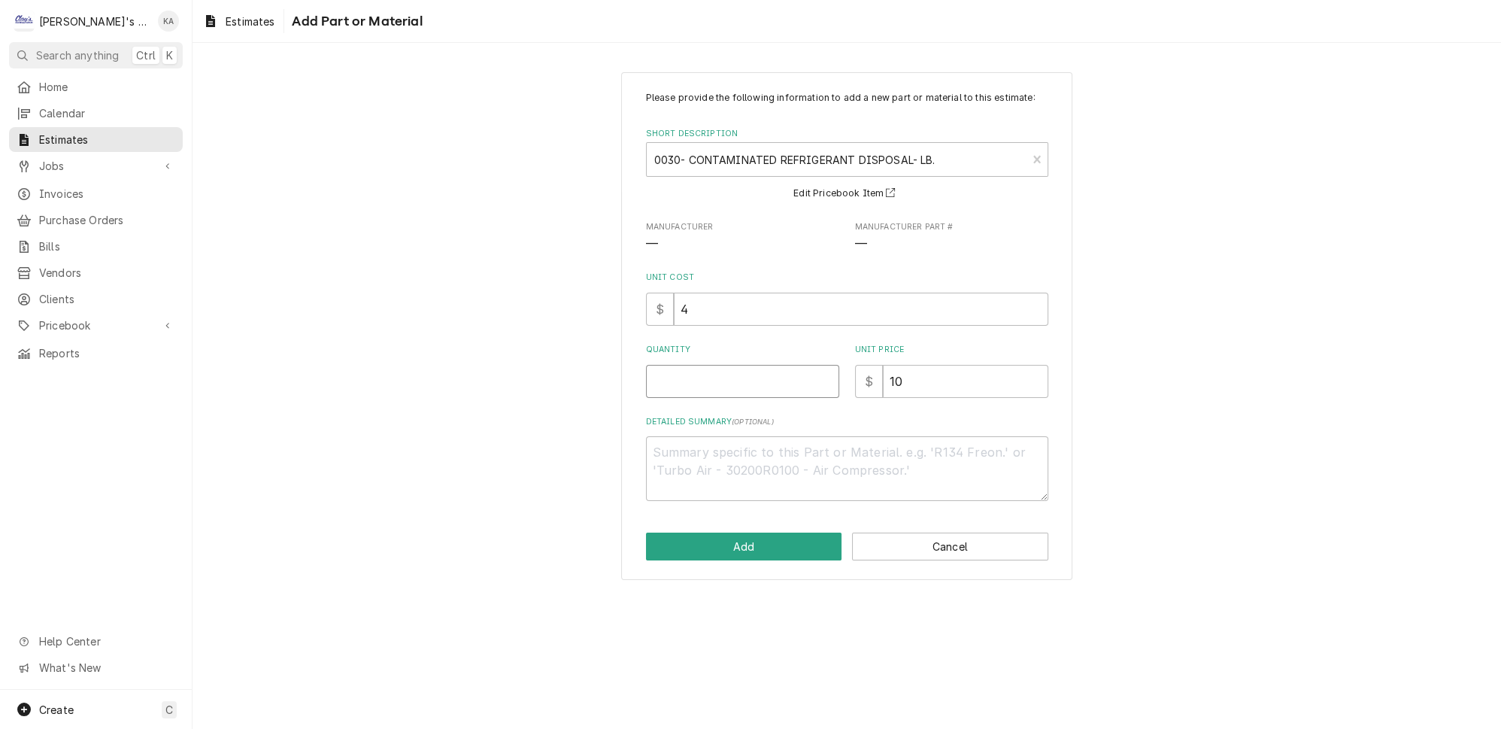
click at [707, 393] on input "Quantity" at bounding box center [742, 381] width 193 height 33
click at [734, 549] on button "Add" at bounding box center [744, 546] width 196 height 28
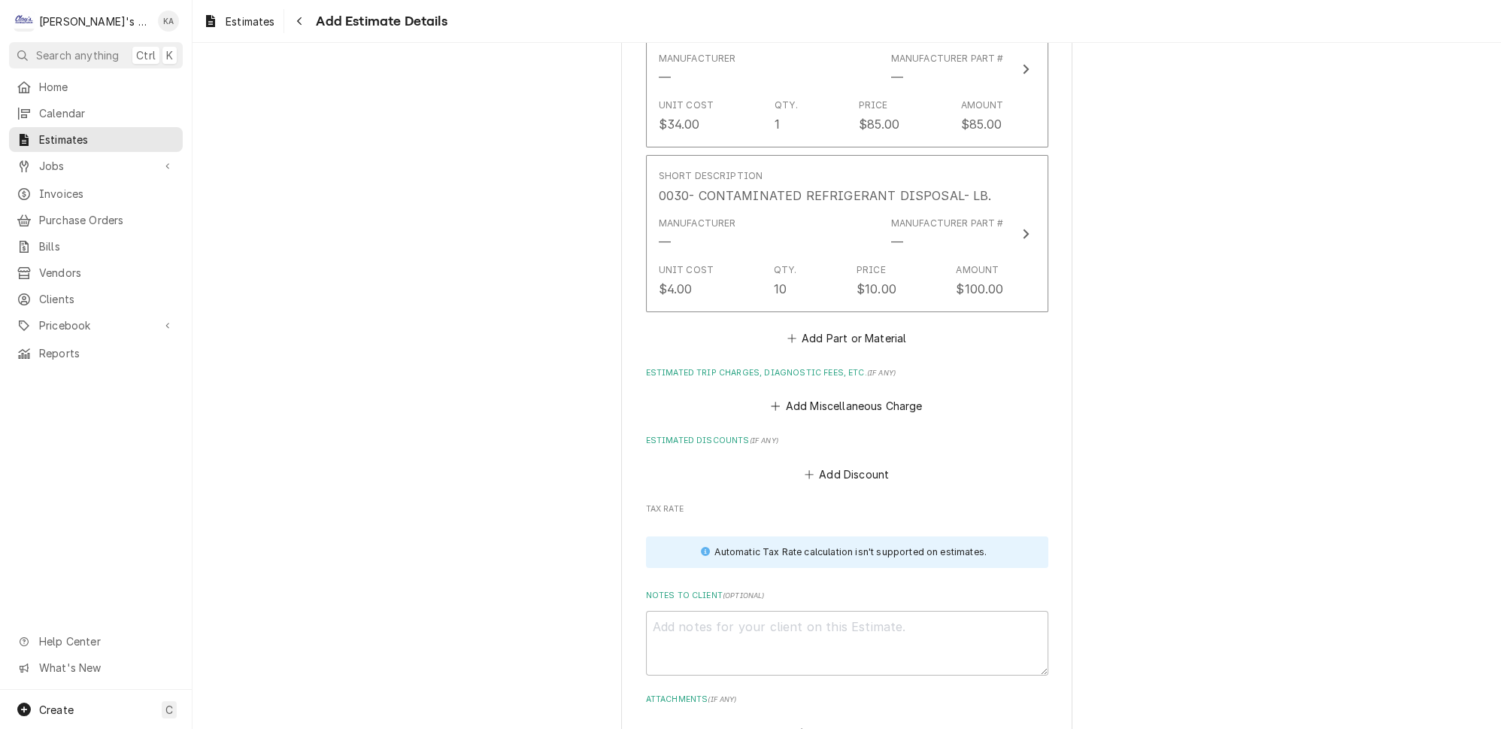
scroll to position [3593, 0]
click at [812, 323] on button "Add Part or Material" at bounding box center [846, 333] width 124 height 21
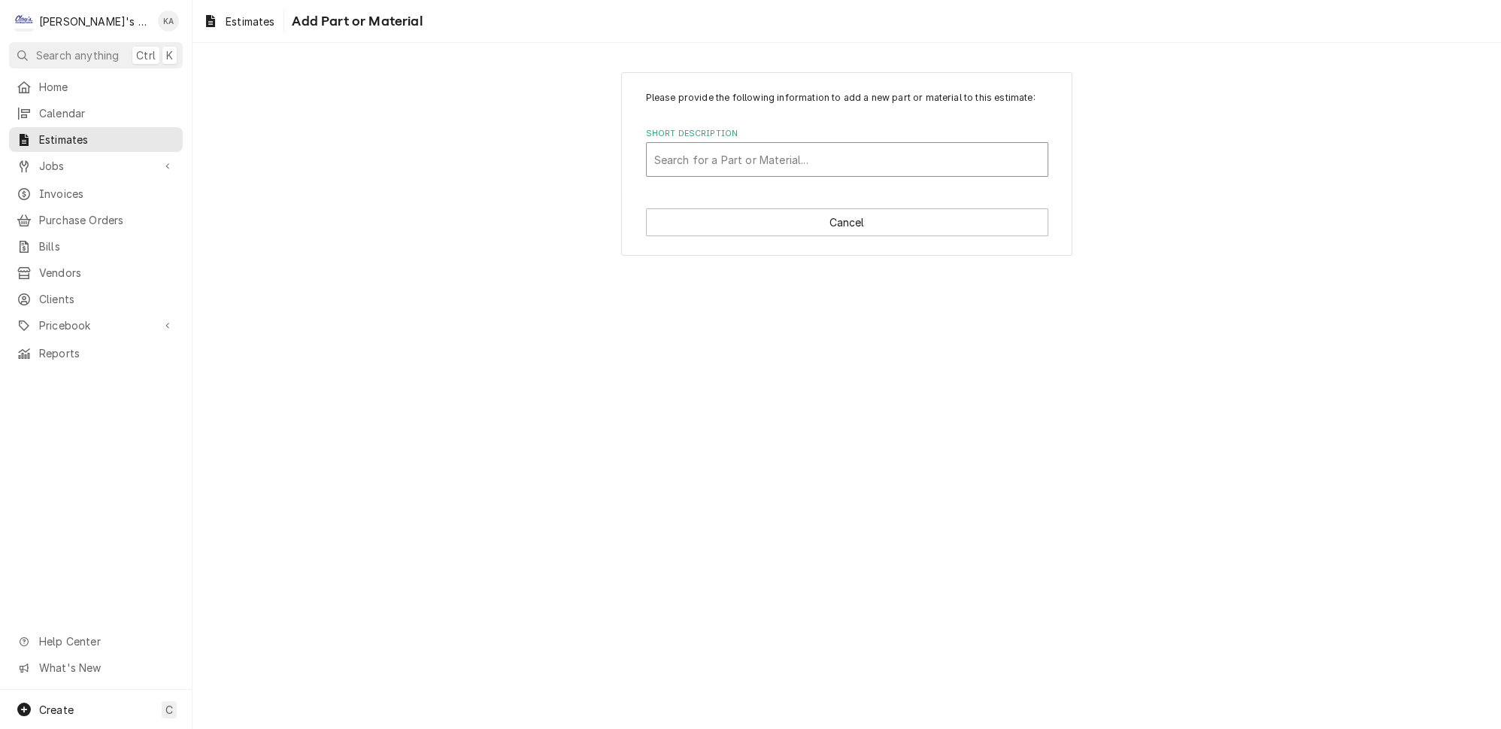
click at [720, 170] on div "Short Description" at bounding box center [847, 159] width 386 height 27
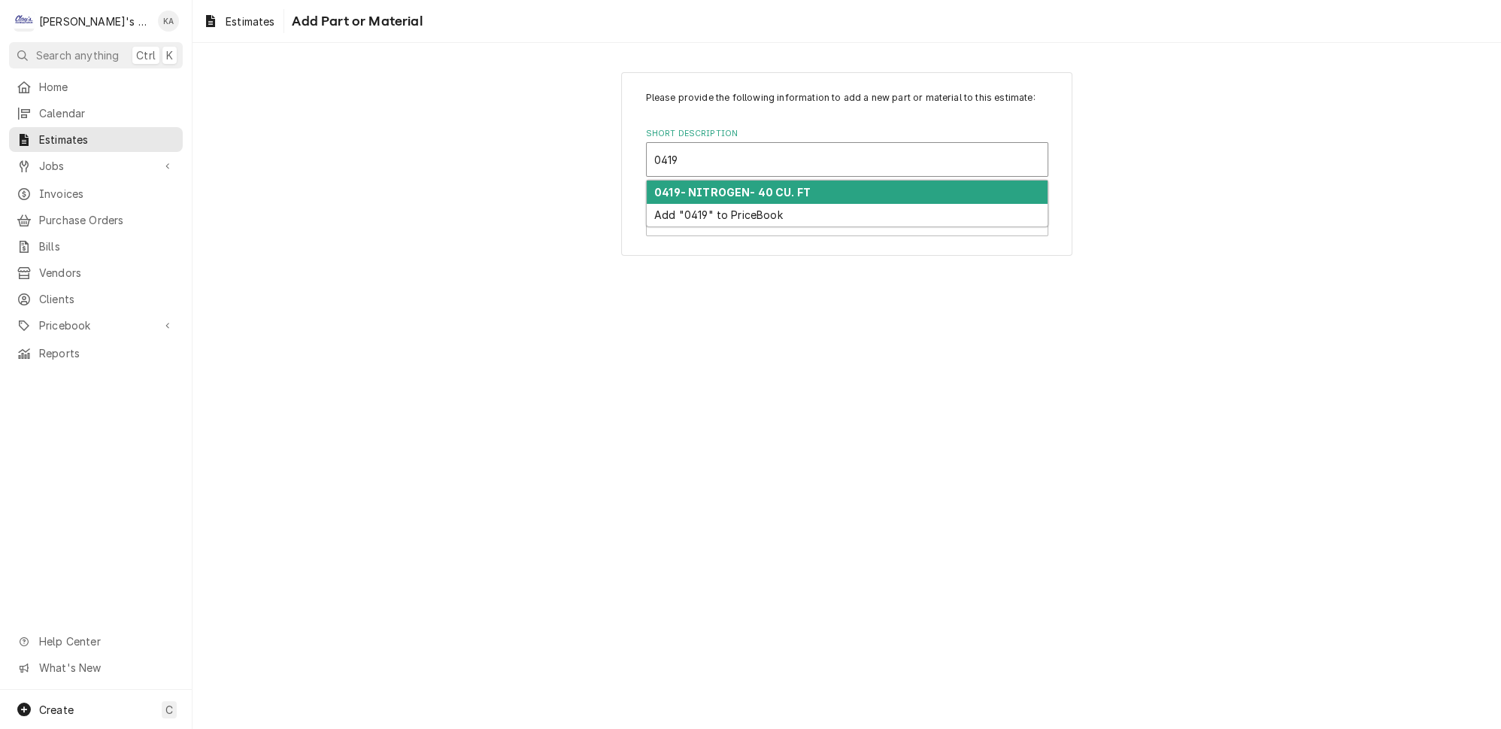
click at [745, 199] on strong "0419- NITROGEN- 40 CU. FT" at bounding box center [732, 192] width 156 height 13
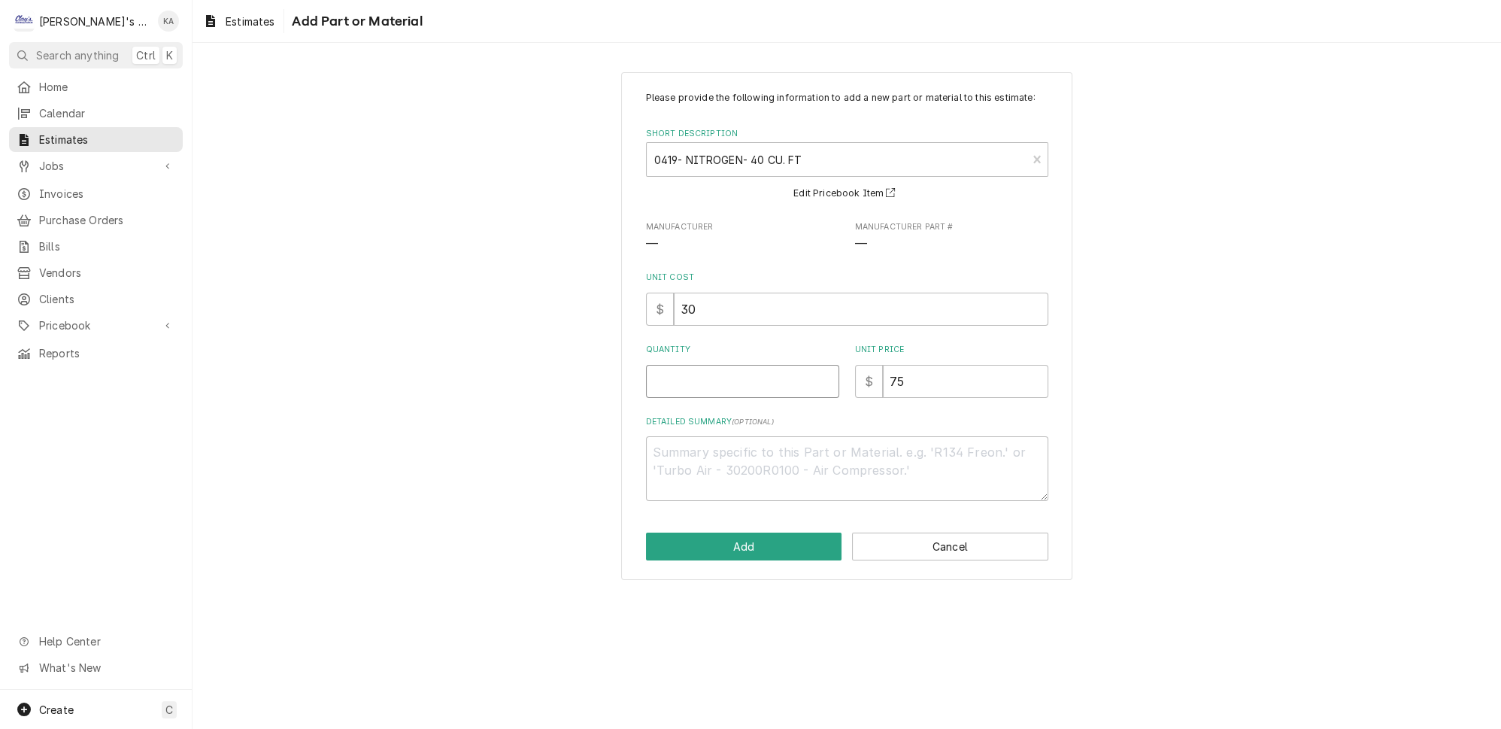
click at [687, 390] on input "Quantity" at bounding box center [742, 381] width 193 height 33
click at [768, 551] on button "Add" at bounding box center [744, 546] width 196 height 28
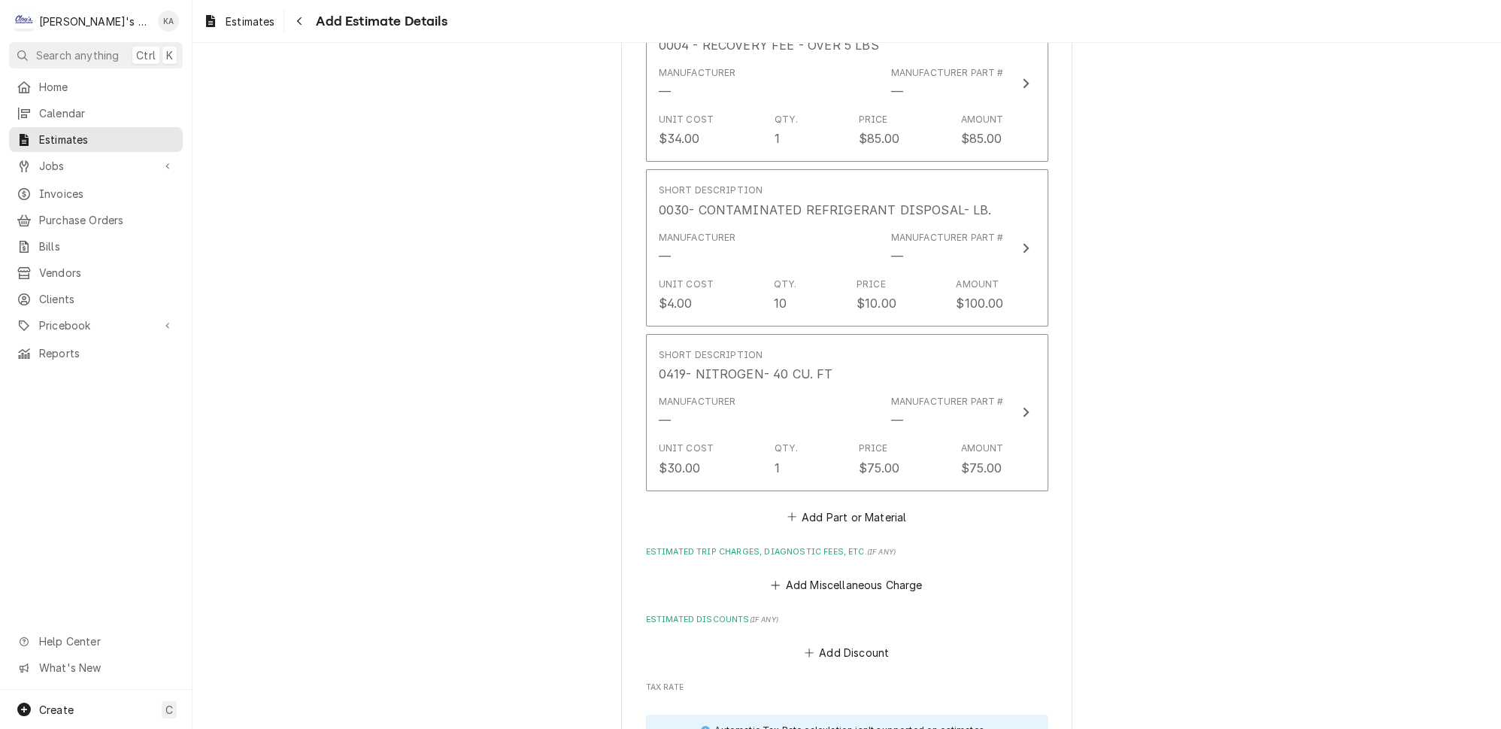
scroll to position [3576, 0]
click at [861, 505] on button "Add Part or Material" at bounding box center [846, 515] width 124 height 21
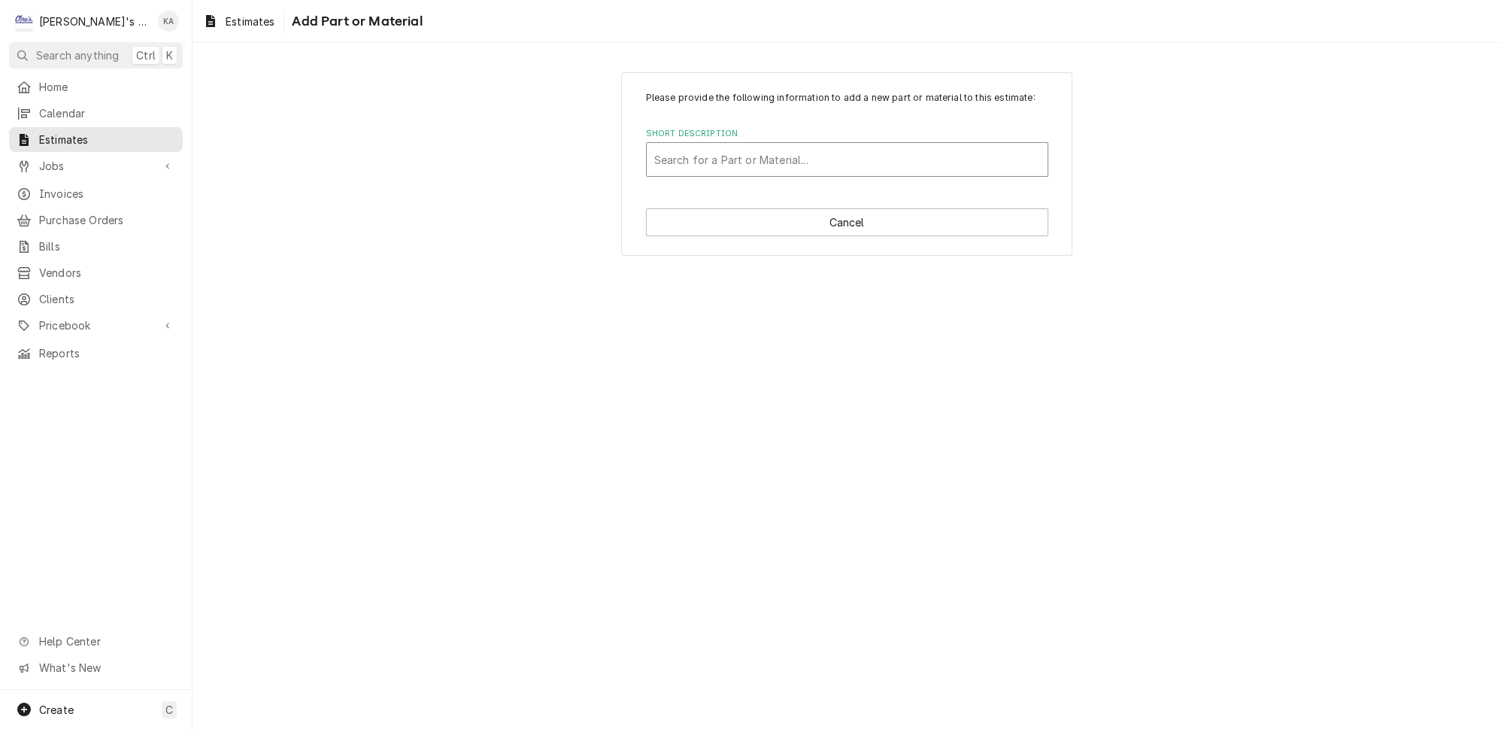
click at [706, 159] on div "Short Description" at bounding box center [847, 159] width 386 height 27
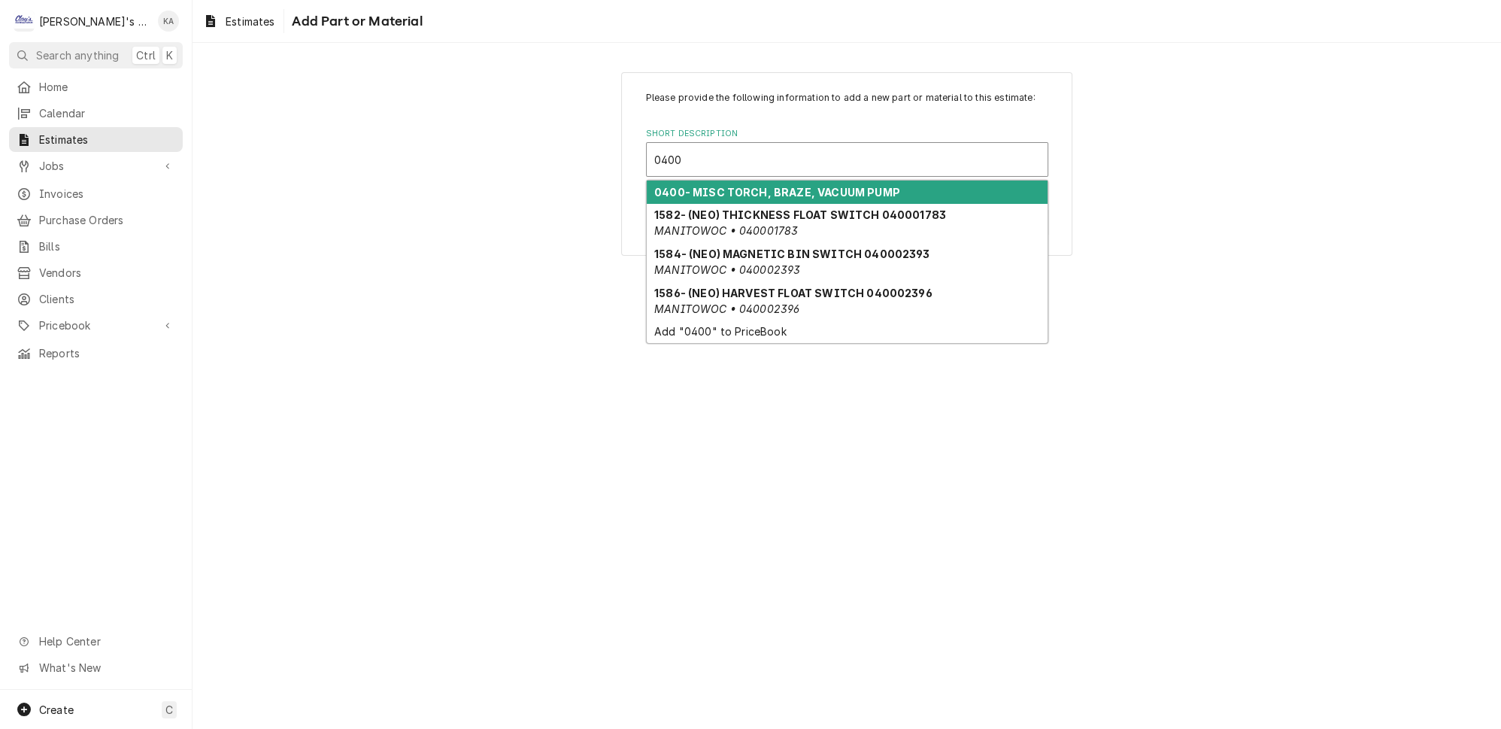
click at [736, 196] on strong "0400- MISC TORCH, BRAZE, VACUUM PUMP" at bounding box center [777, 192] width 246 height 13
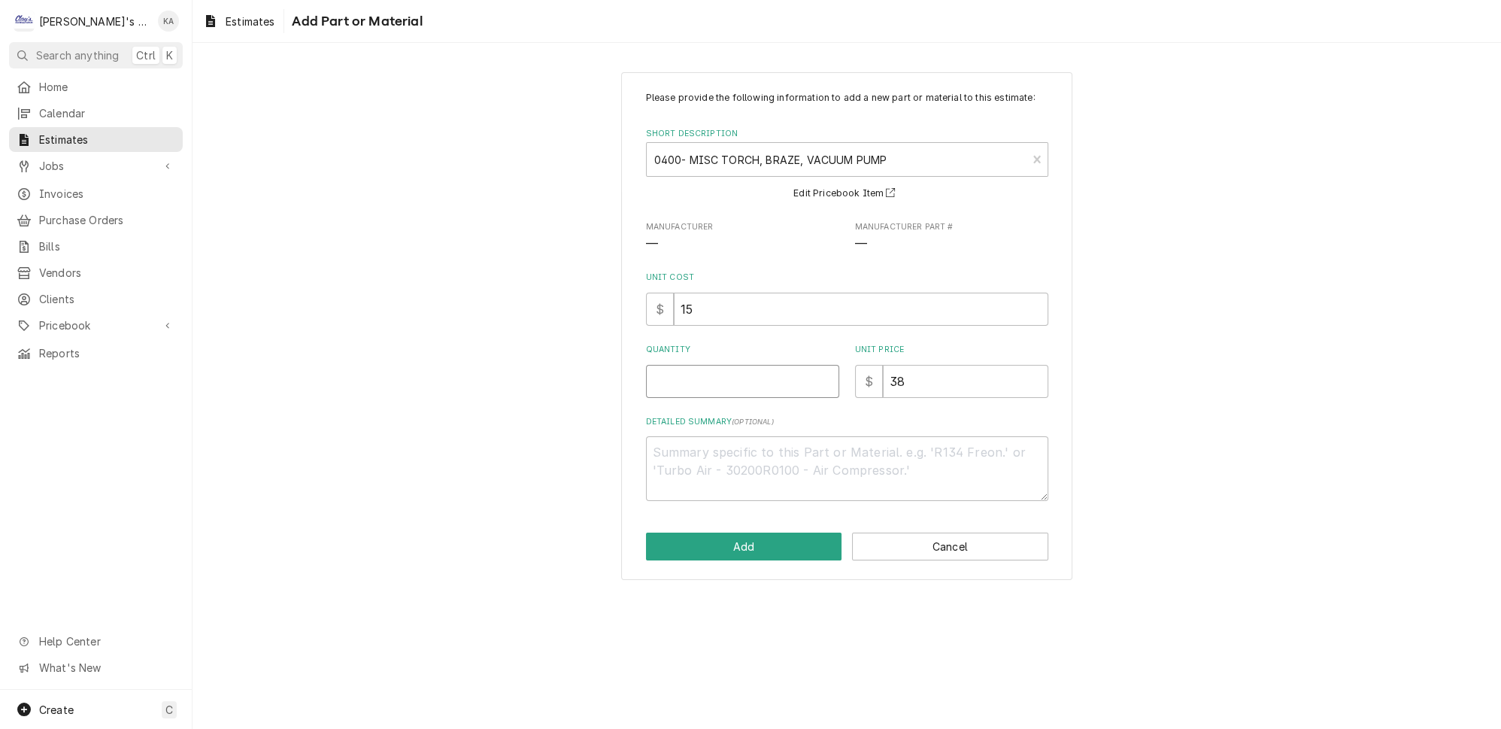
click at [710, 392] on input "Quantity" at bounding box center [742, 381] width 193 height 33
click at [763, 546] on button "Add" at bounding box center [744, 546] width 196 height 28
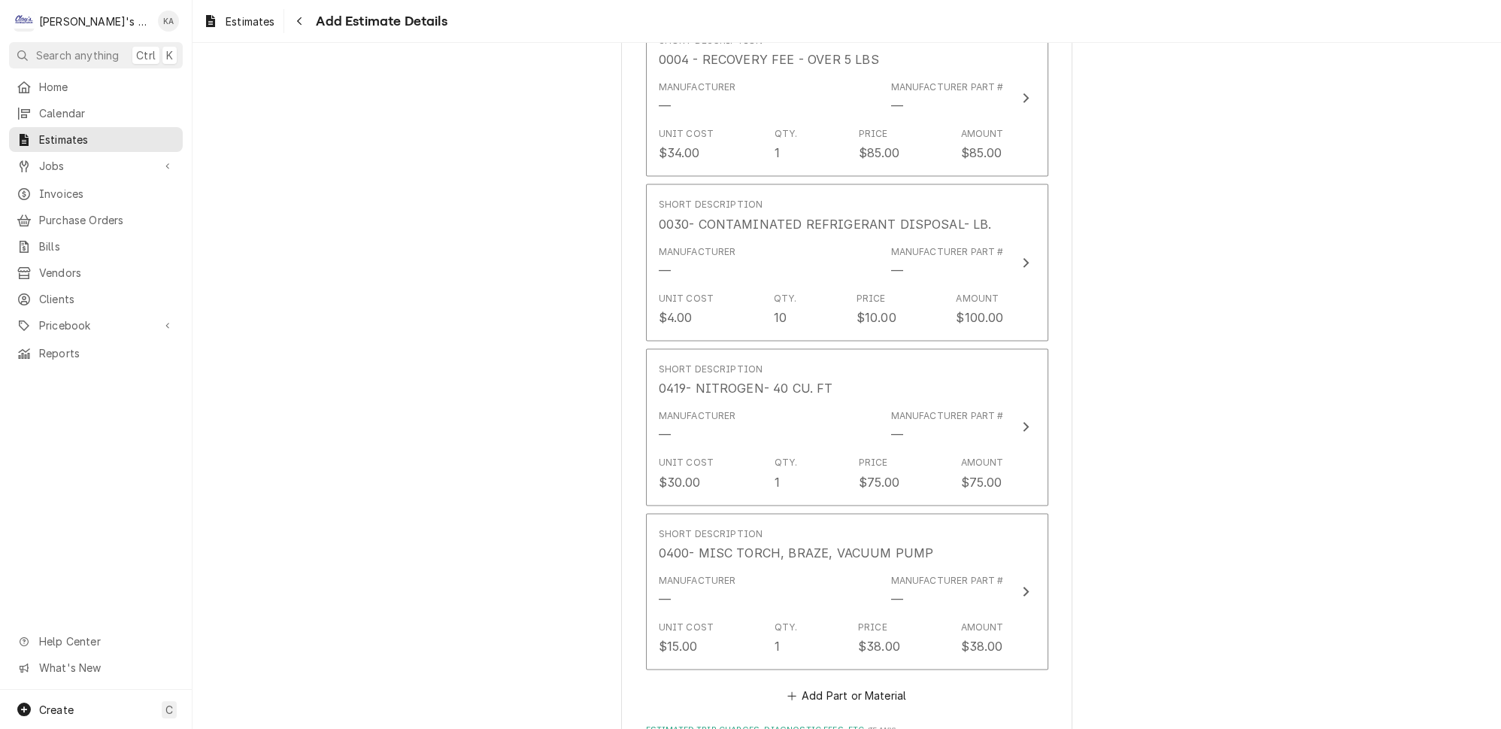
scroll to position [3833, 0]
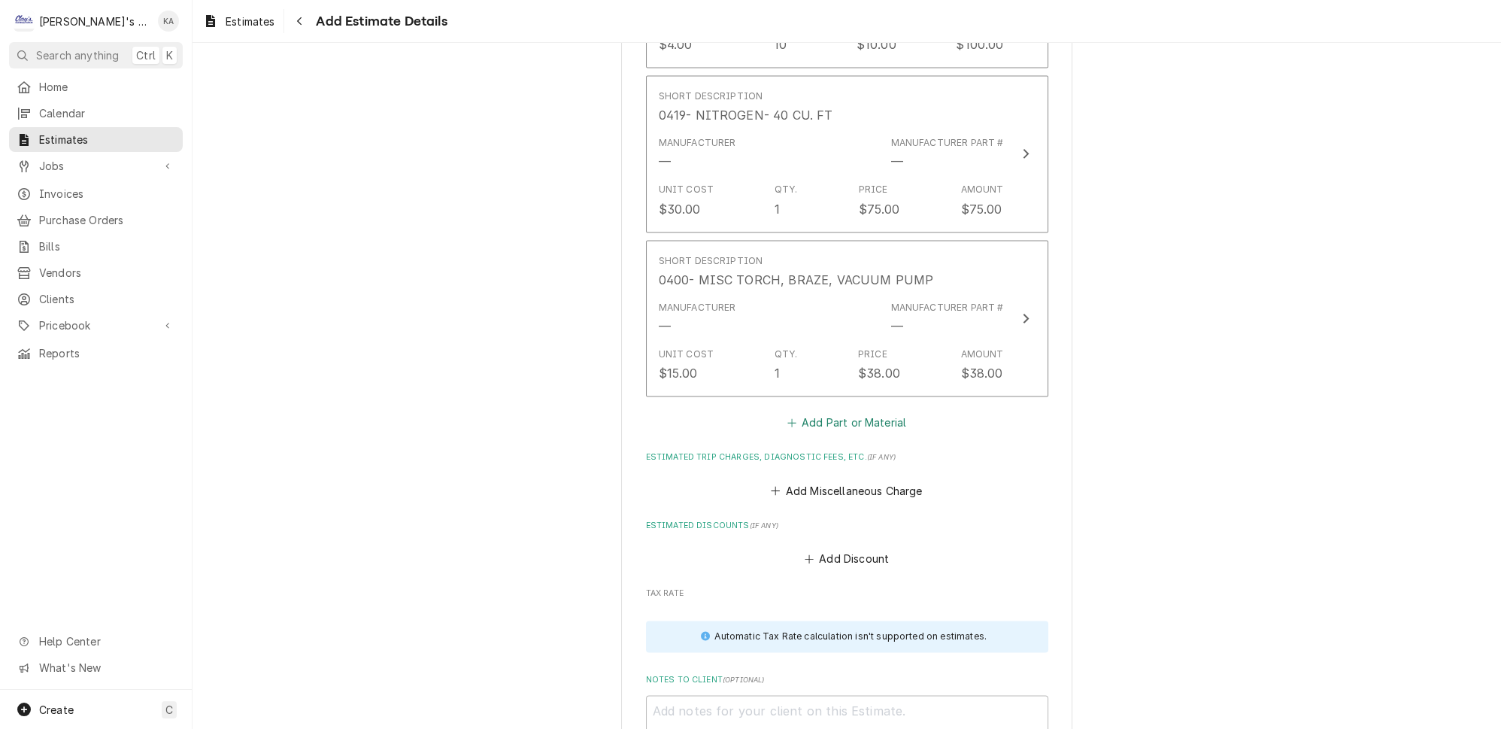
click at [841, 412] on button "Add Part or Material" at bounding box center [846, 422] width 124 height 21
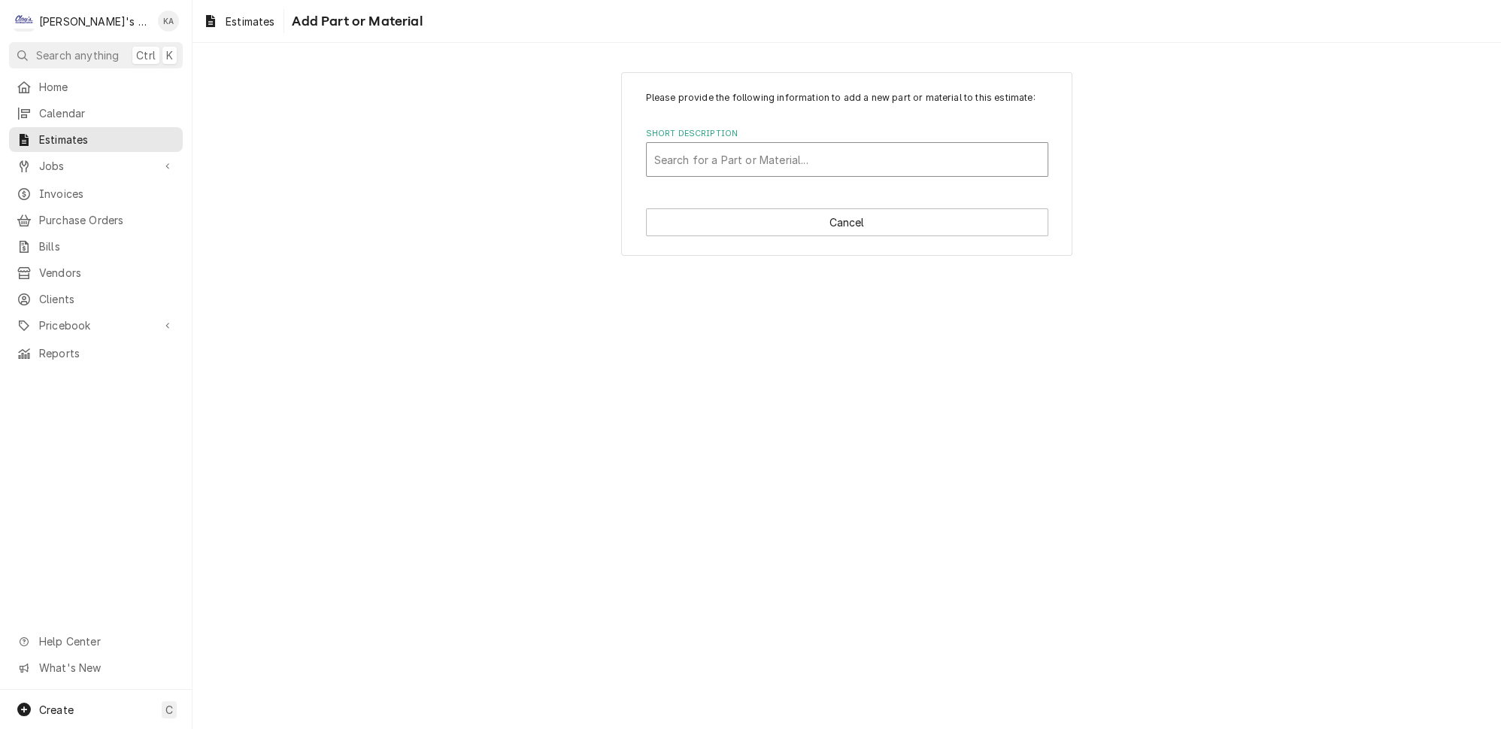
click at [755, 165] on div "Short Description" at bounding box center [847, 159] width 386 height 27
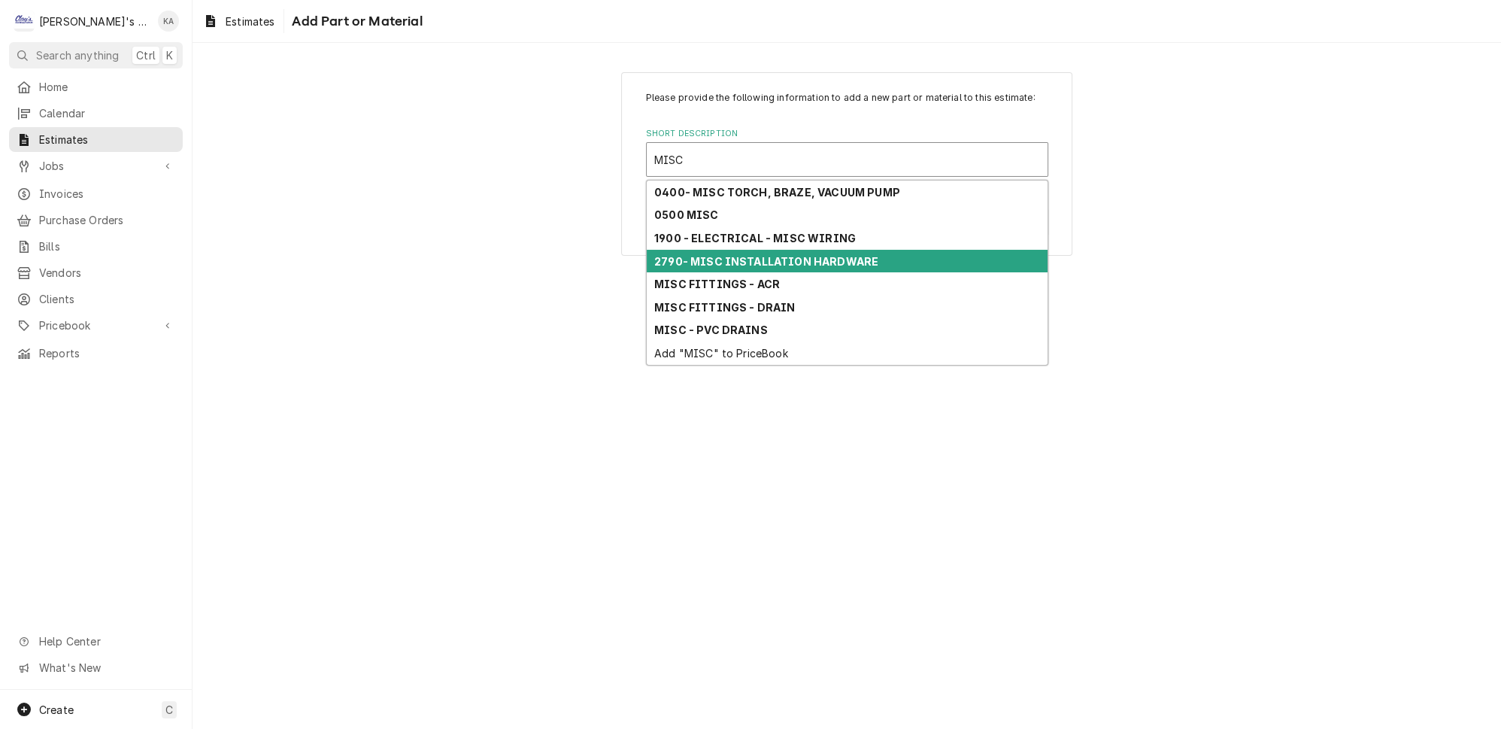
click at [837, 265] on strong "2790- MISC INSTALLATION HARDWARE" at bounding box center [766, 261] width 224 height 13
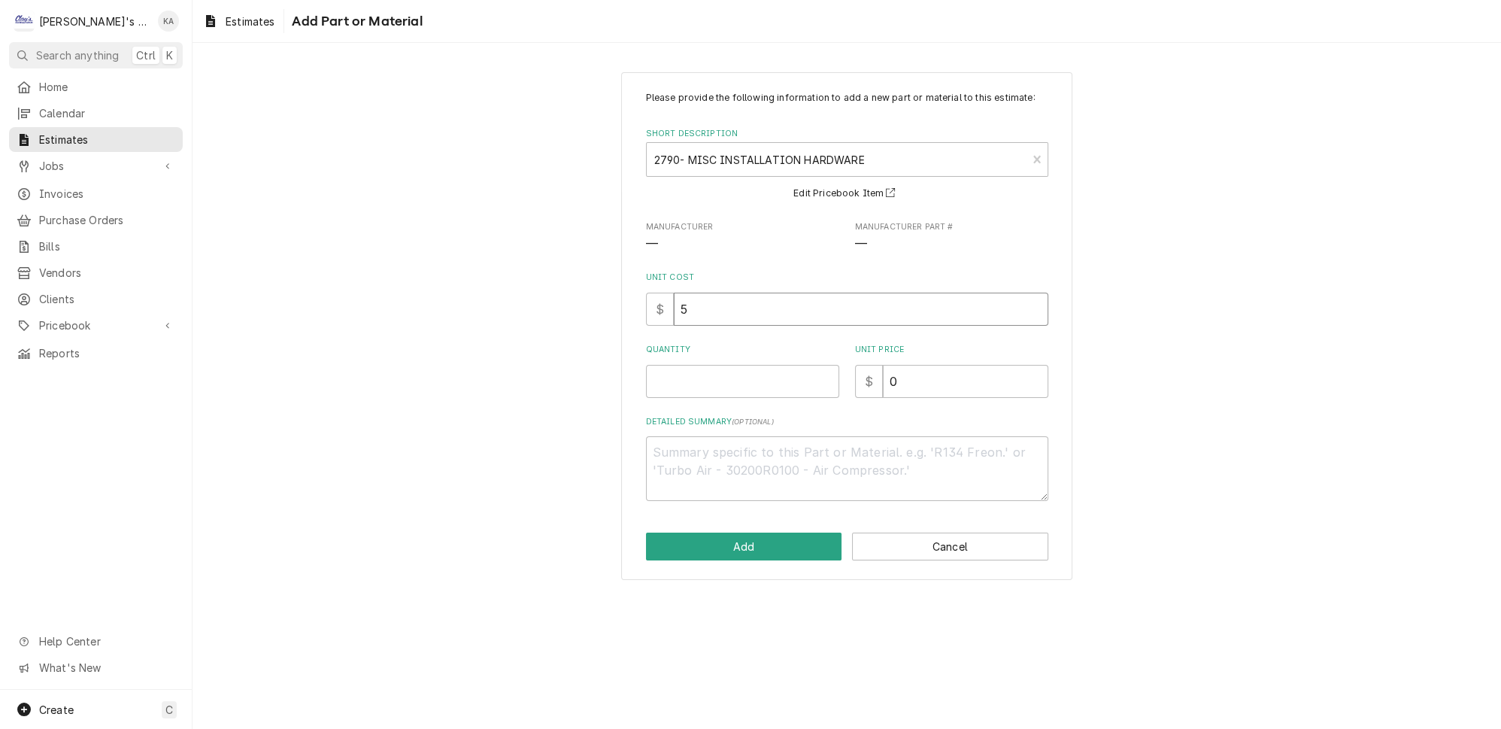
click at [699, 320] on input "5" at bounding box center [861, 309] width 375 height 33
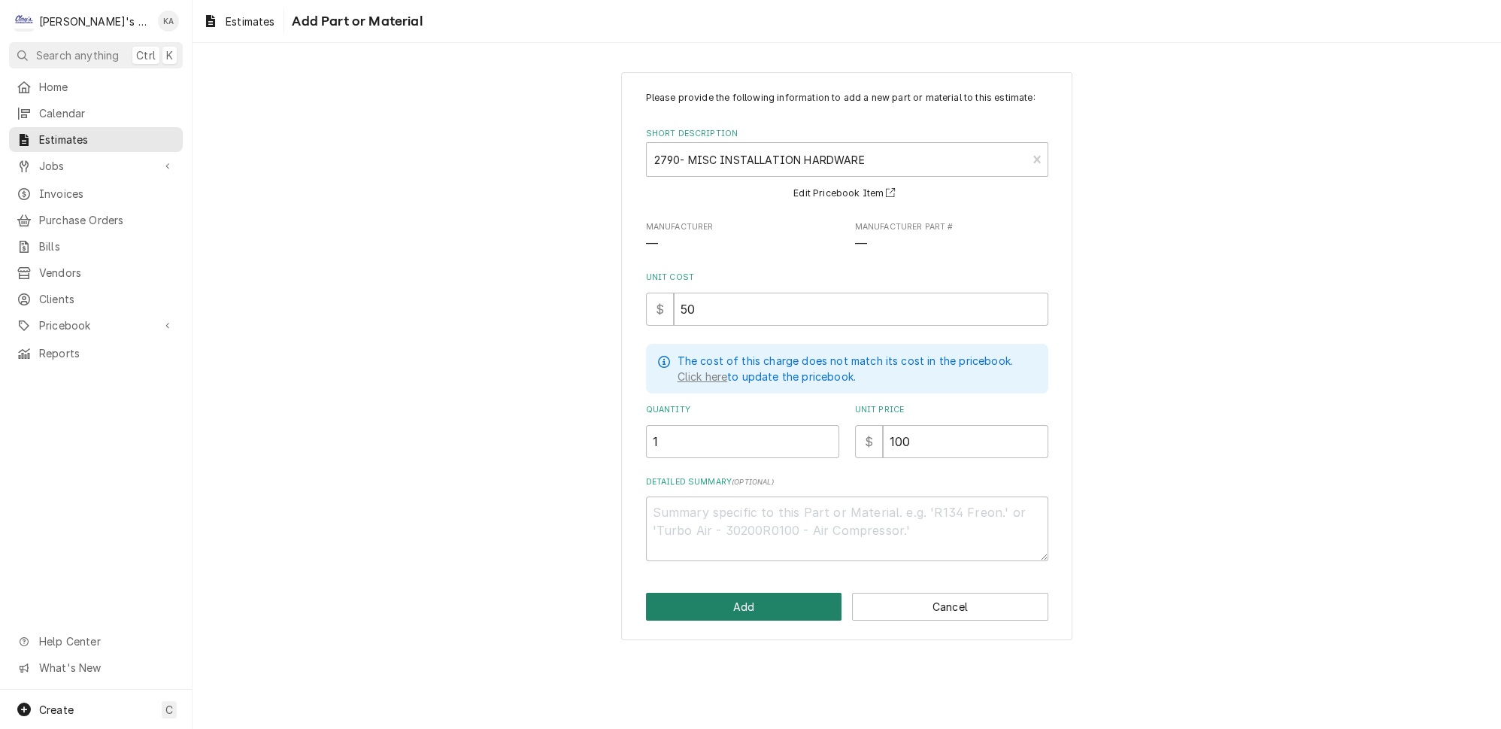
click at [763, 610] on button "Add" at bounding box center [744, 607] width 196 height 28
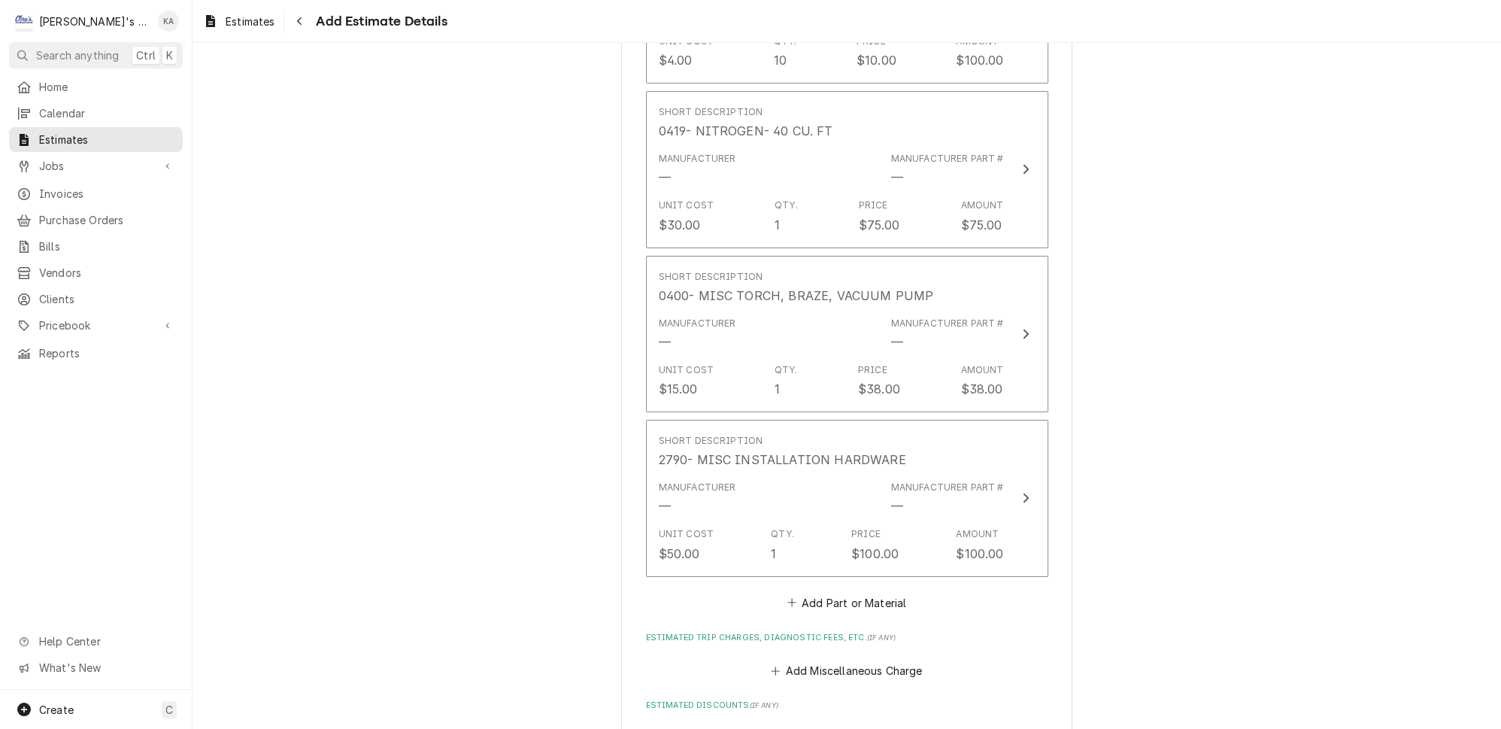
scroll to position [3886, 0]
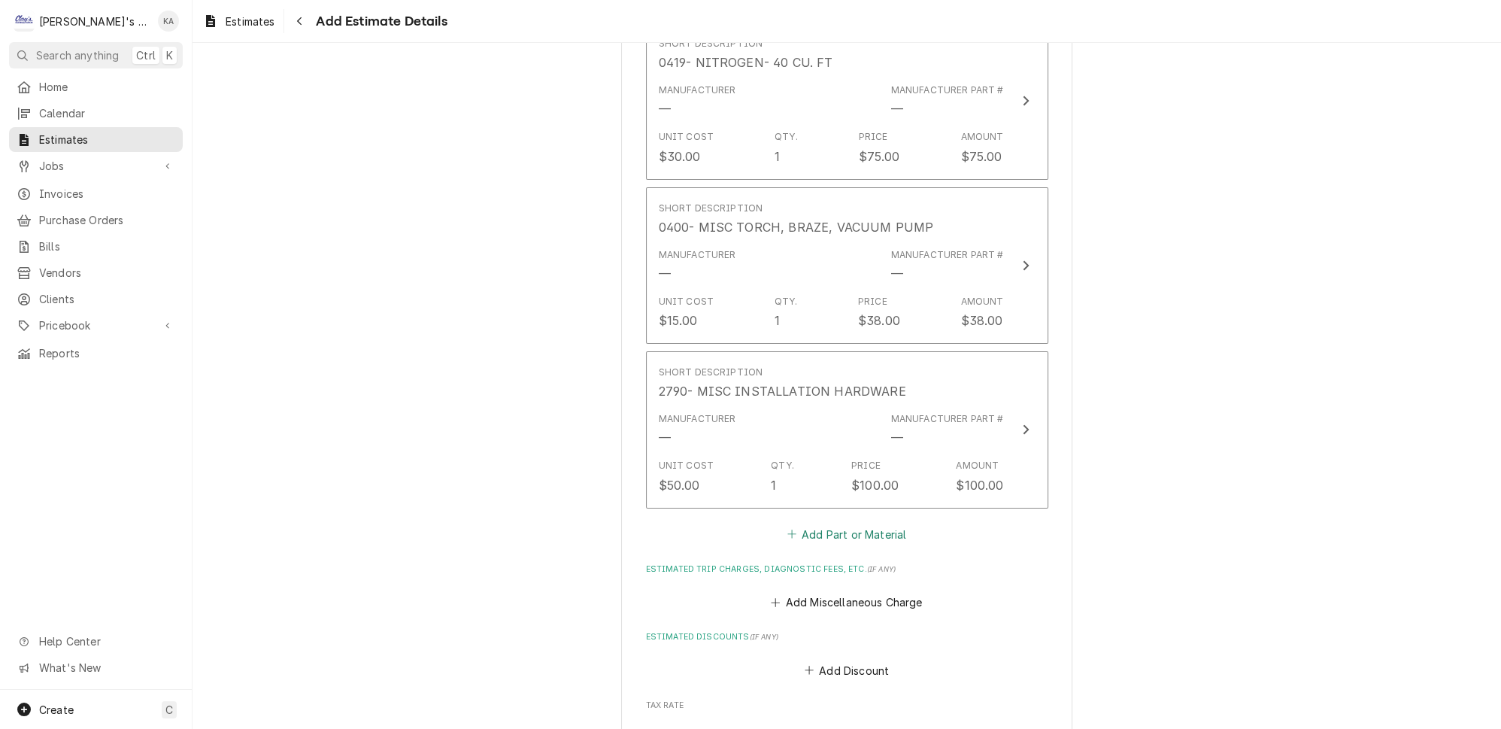
click at [842, 523] on button "Add Part or Material" at bounding box center [846, 533] width 124 height 21
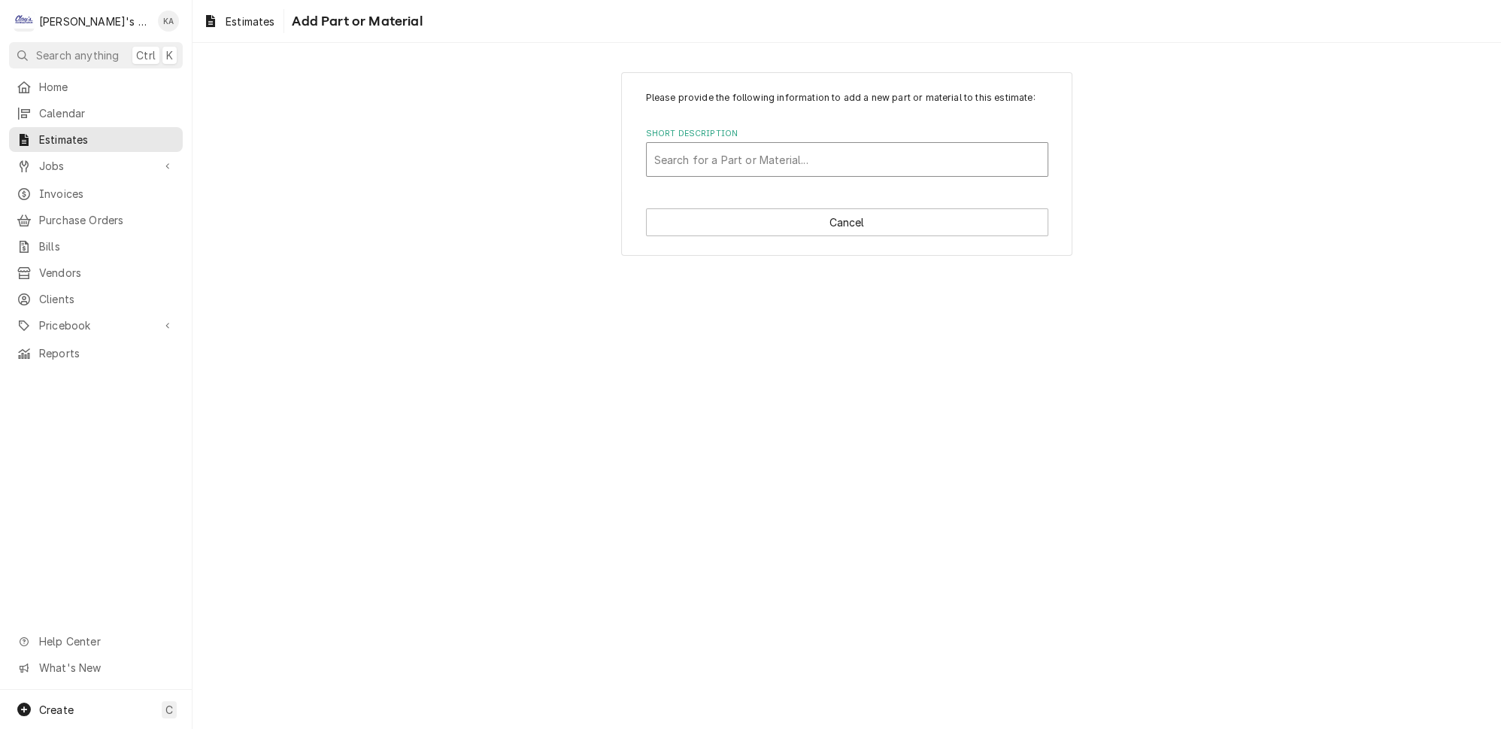
click at [719, 164] on div "Short Description" at bounding box center [847, 159] width 386 height 27
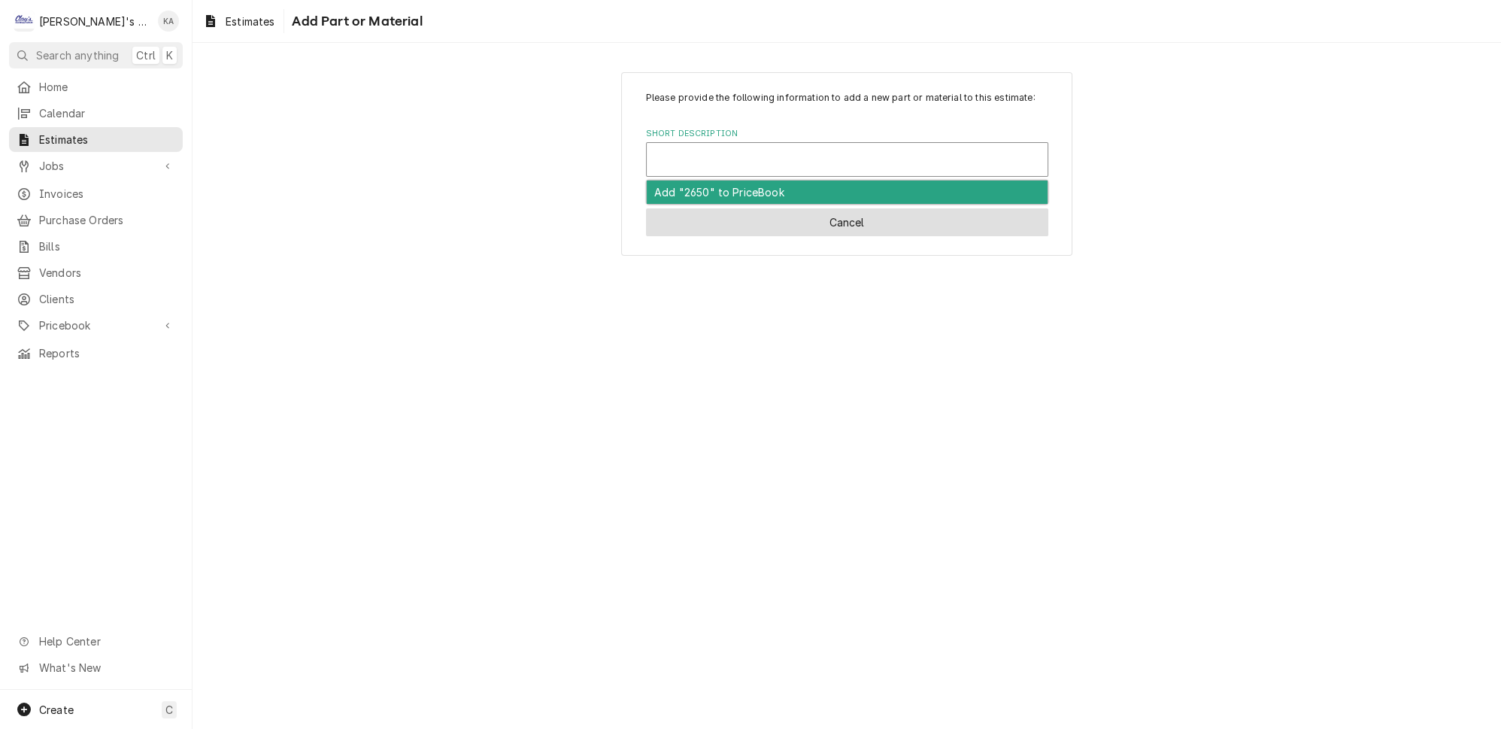
click at [839, 235] on button "Cancel" at bounding box center [847, 222] width 402 height 28
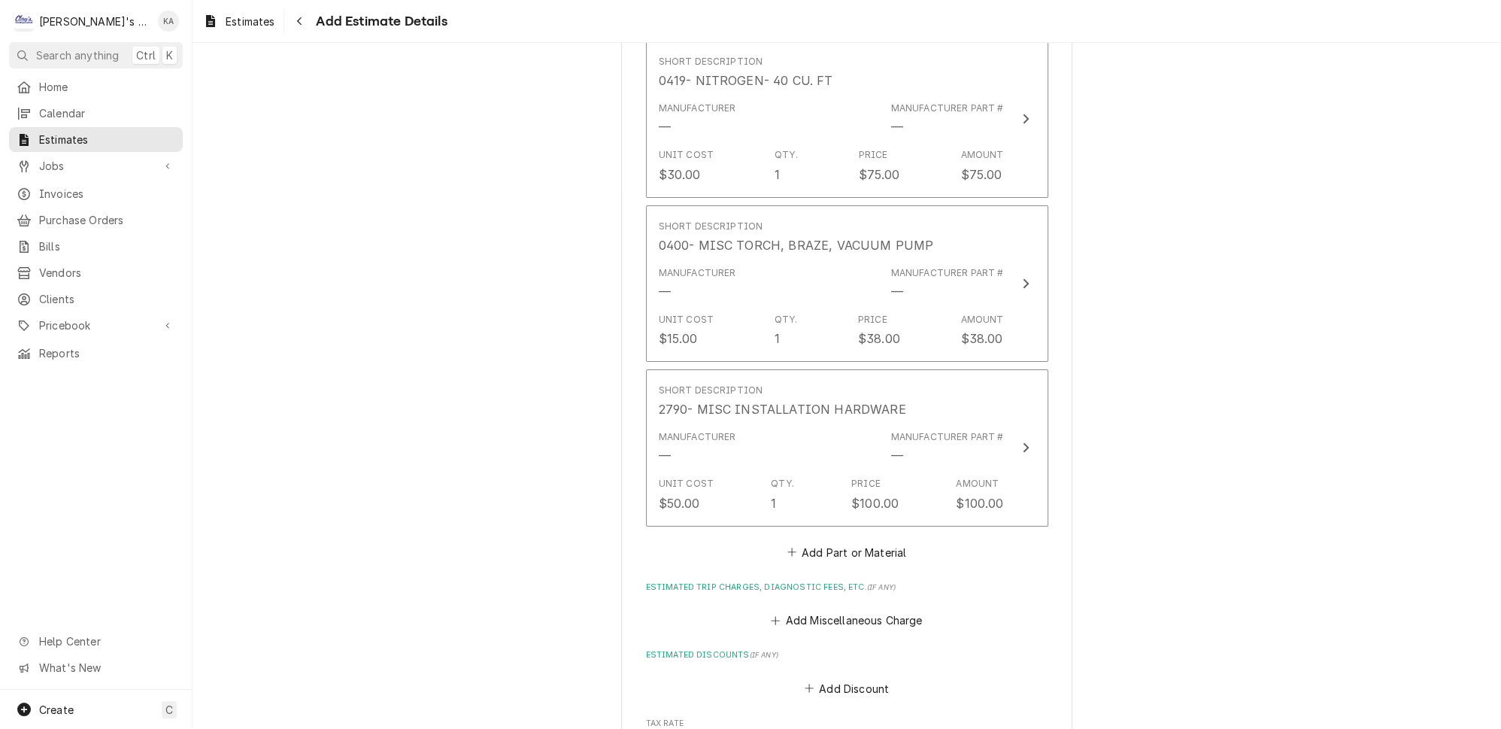
scroll to position [3870, 0]
click at [823, 608] on button "Add Miscellaneous Charge" at bounding box center [847, 618] width 156 height 21
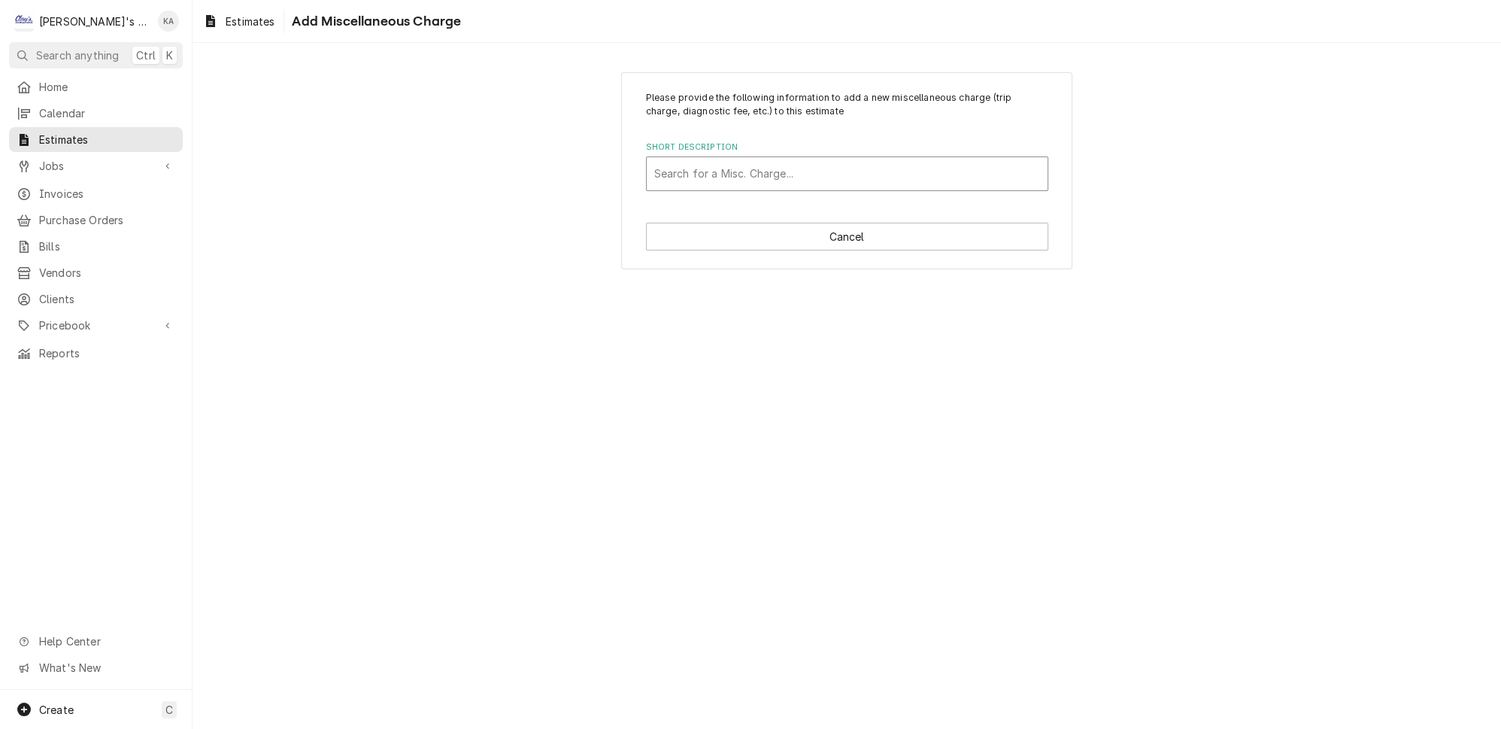
click at [724, 168] on div "Short Description" at bounding box center [847, 173] width 386 height 27
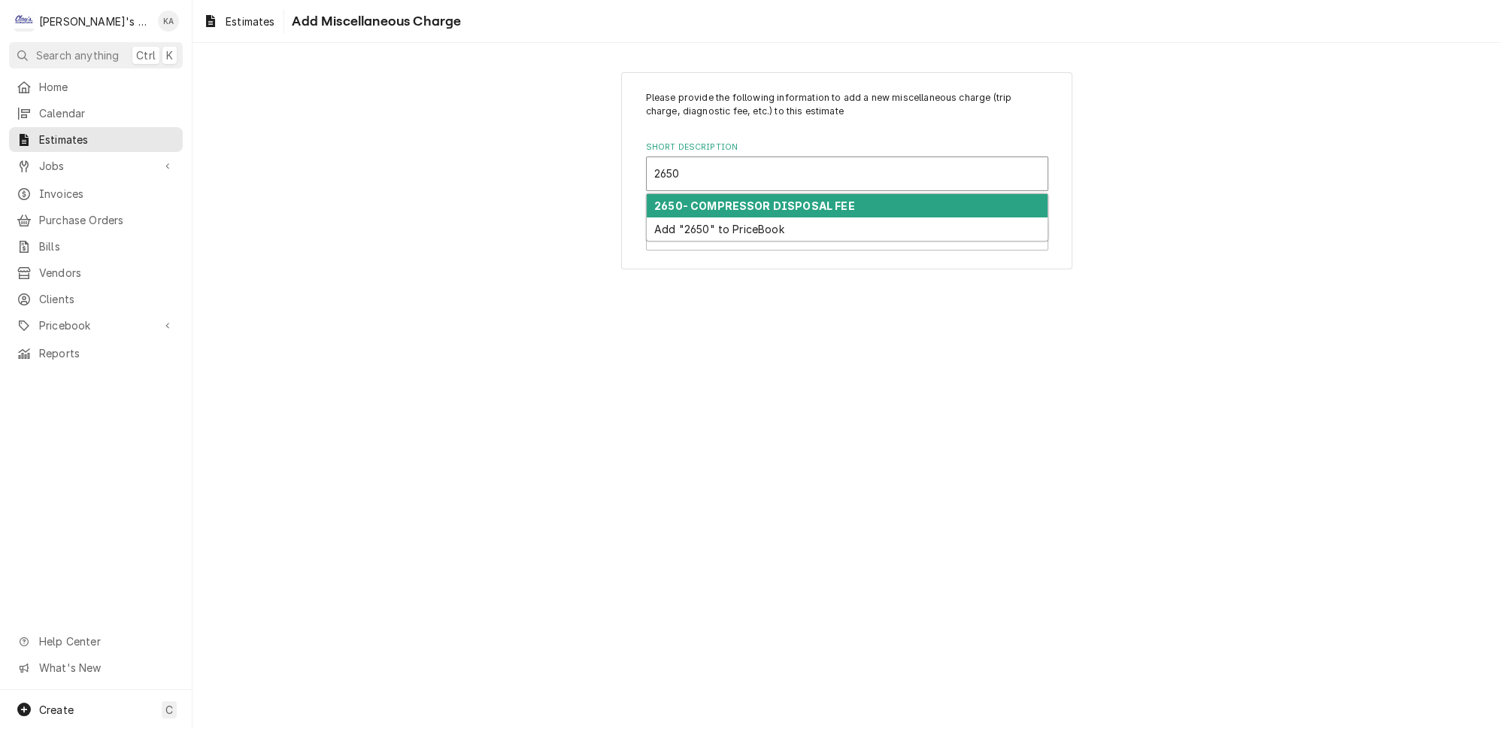
click at [745, 199] on strong "2650- COMPRESSOR DISPOSAL FEE" at bounding box center [754, 205] width 201 height 13
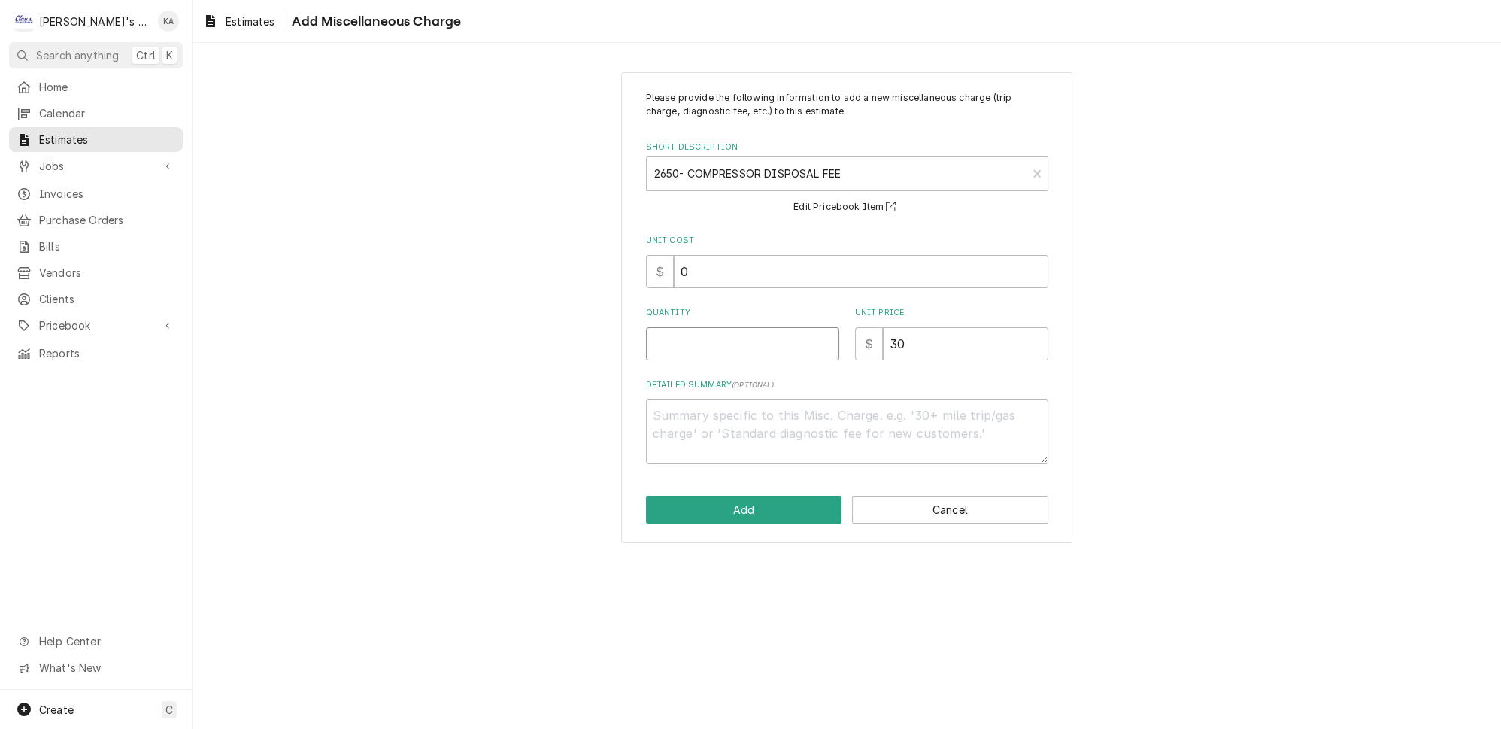
click at [666, 343] on input "Quantity" at bounding box center [742, 343] width 193 height 33
click at [751, 510] on button "Add" at bounding box center [744, 510] width 196 height 28
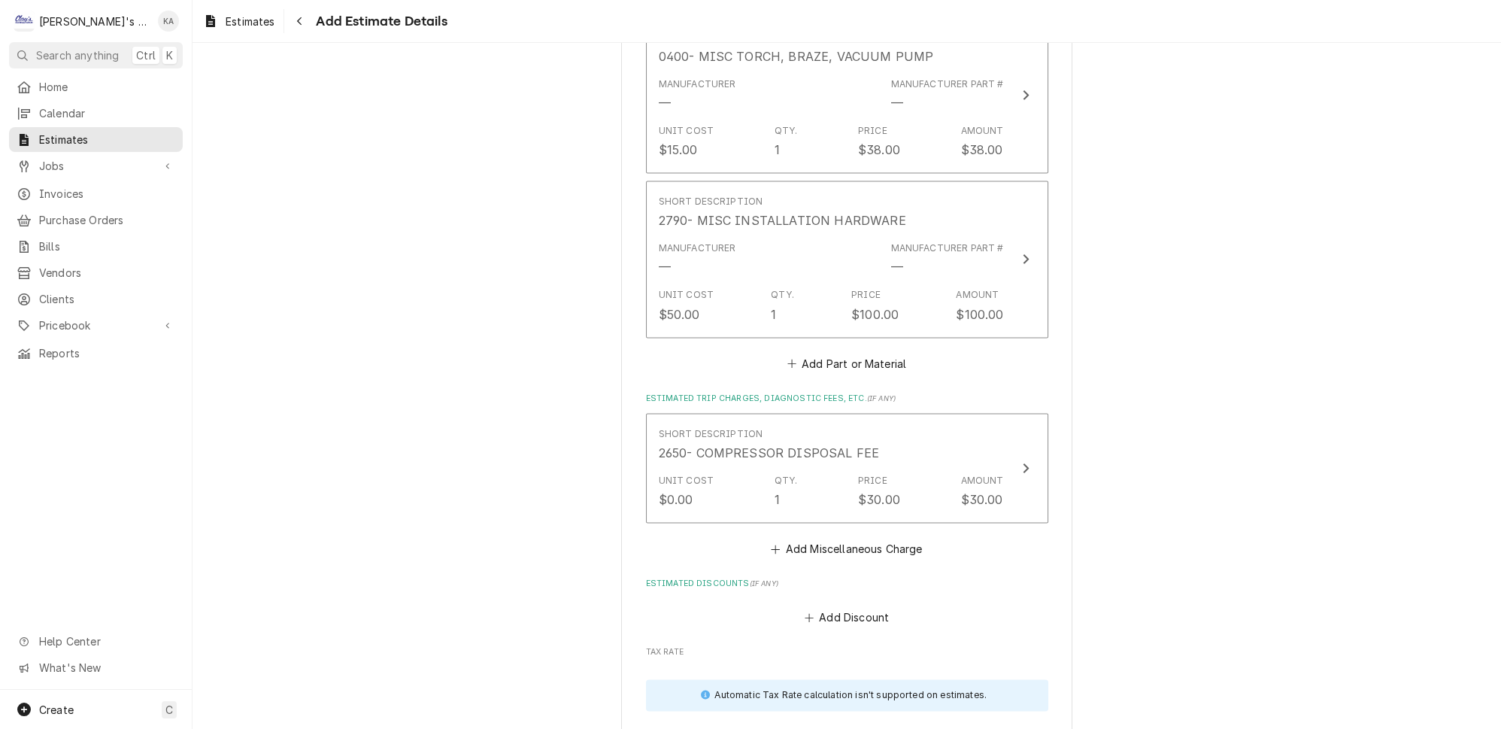
scroll to position [4058, 0]
click at [830, 537] on button "Add Miscellaneous Charge" at bounding box center [847, 547] width 156 height 21
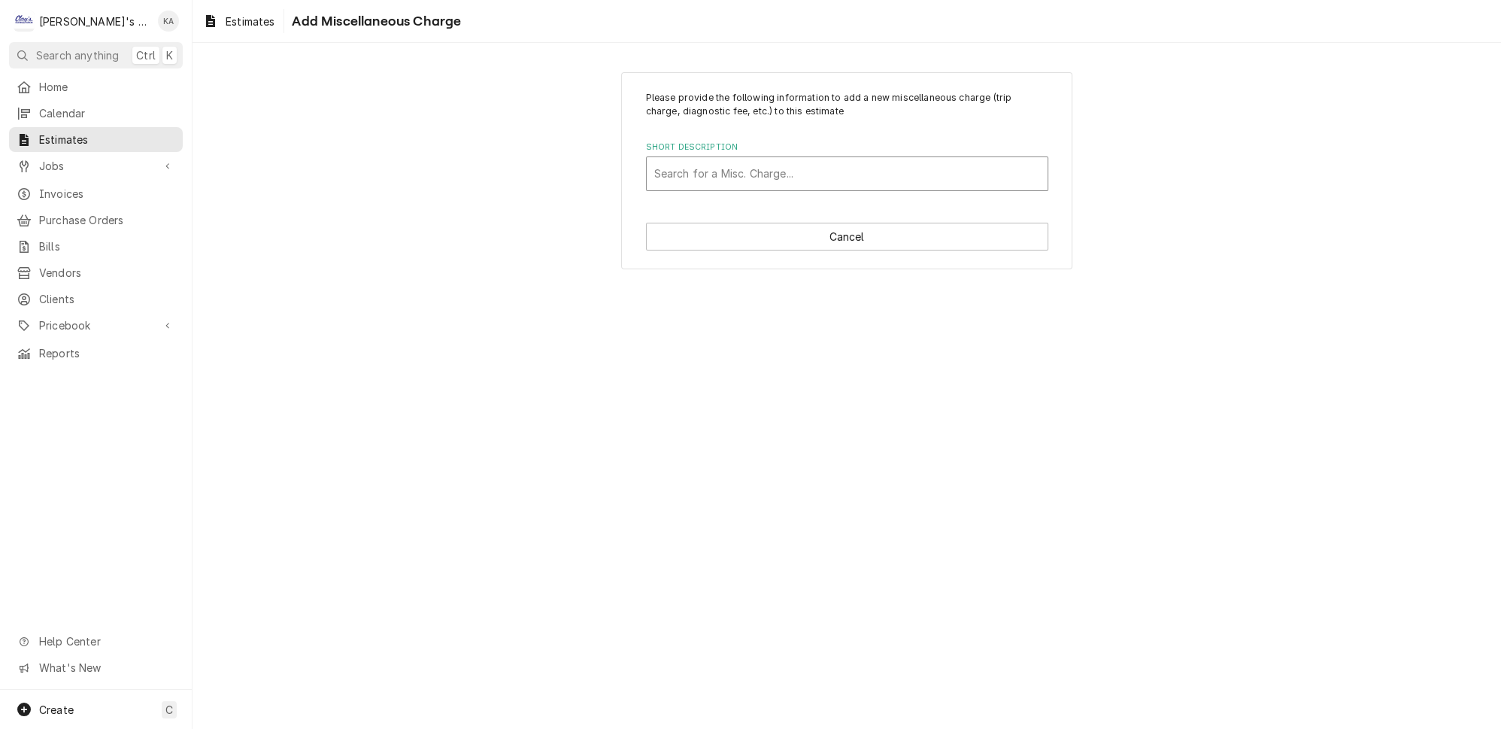
click at [745, 171] on div "Short Description" at bounding box center [847, 173] width 386 height 27
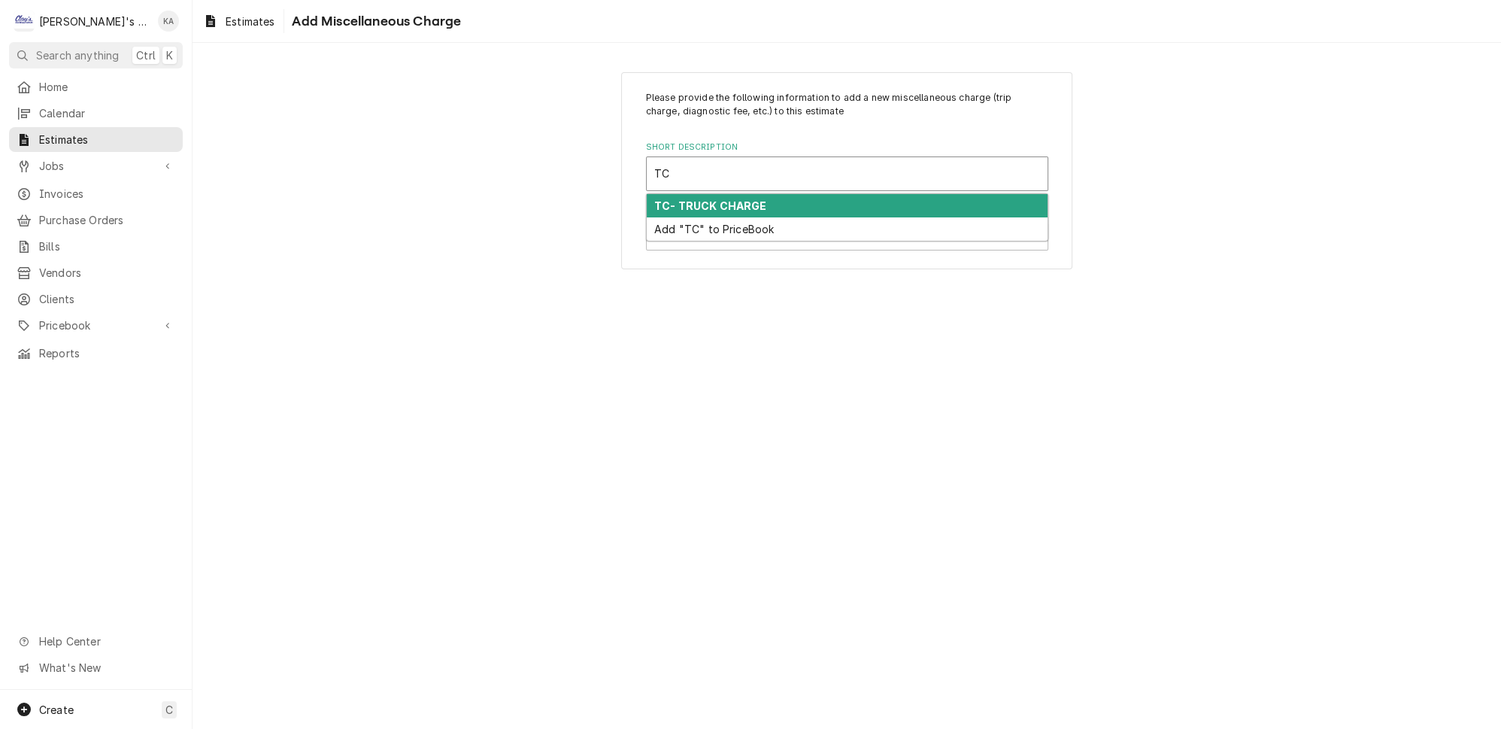
click at [764, 199] on div "TC- TRUCK CHARGE" at bounding box center [847, 205] width 401 height 23
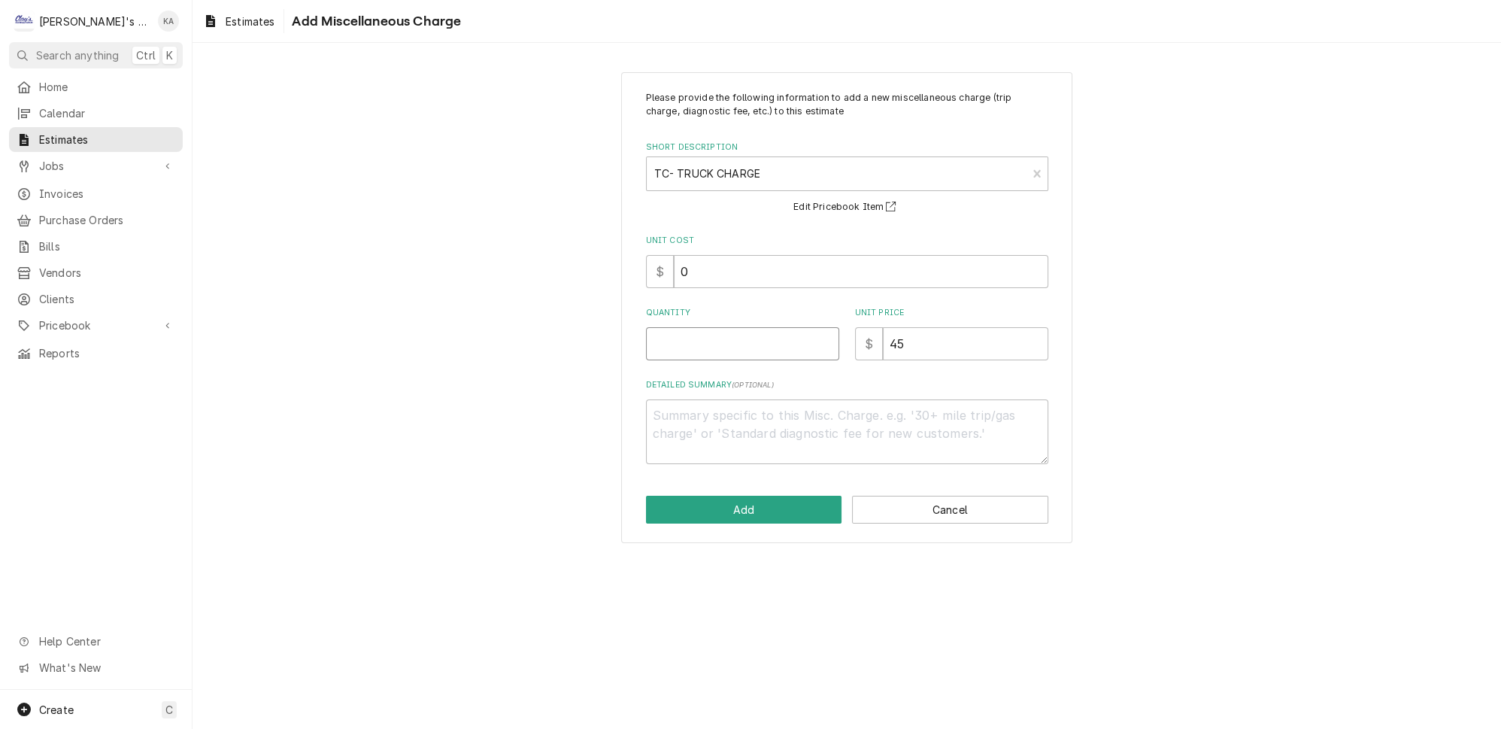
click at [727, 340] on input "Quantity" at bounding box center [742, 343] width 193 height 33
click at [753, 502] on button "Add" at bounding box center [744, 510] width 196 height 28
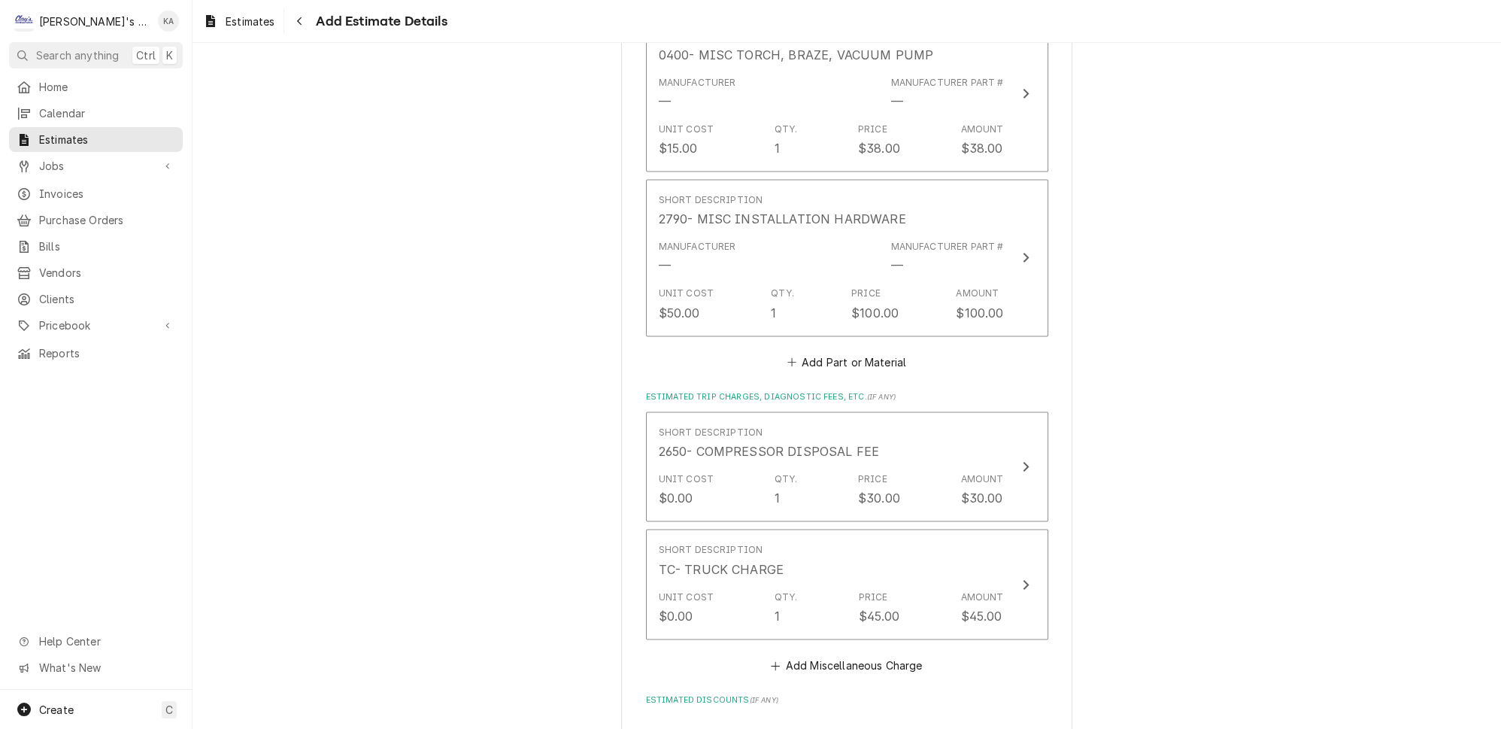
scroll to position [4043, 0]
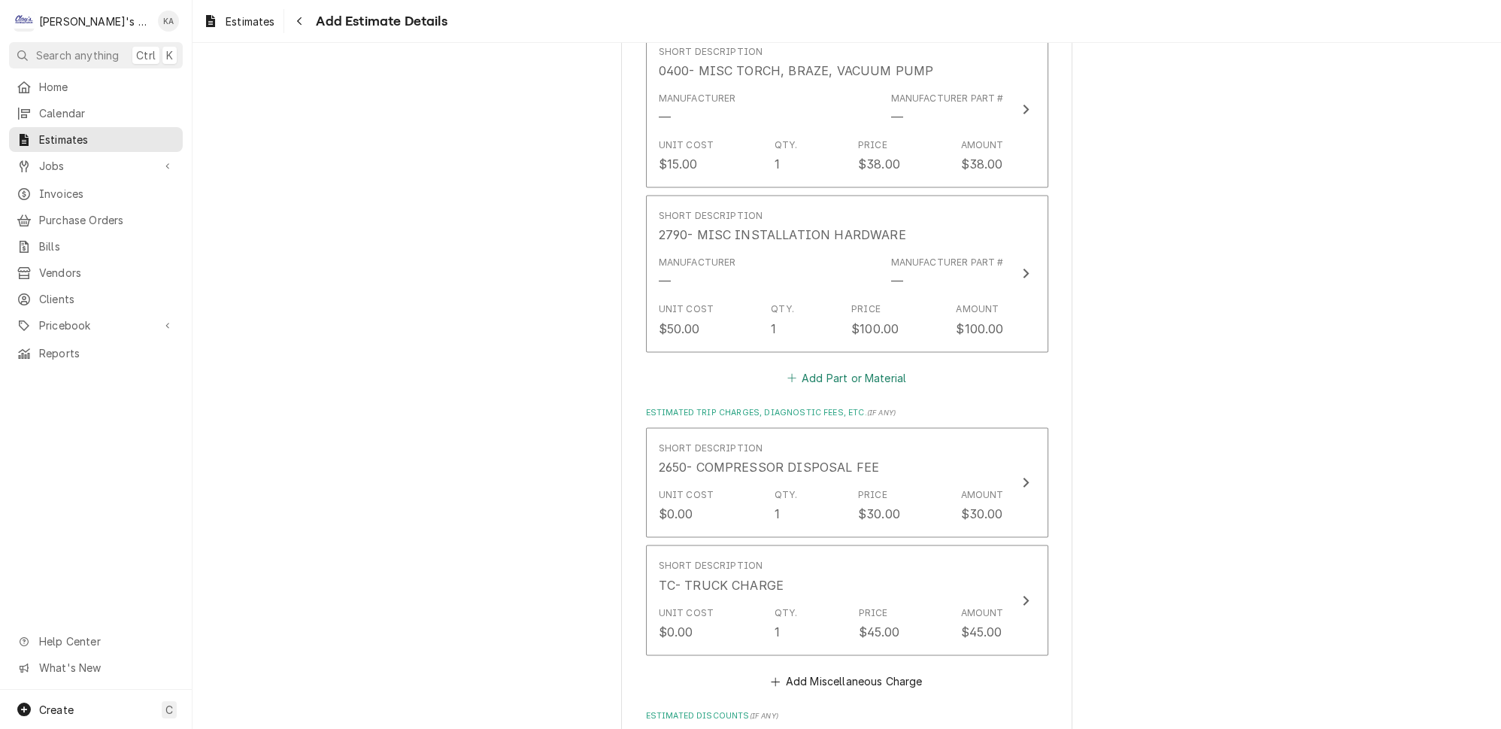
click at [826, 367] on button "Add Part or Material" at bounding box center [846, 377] width 124 height 21
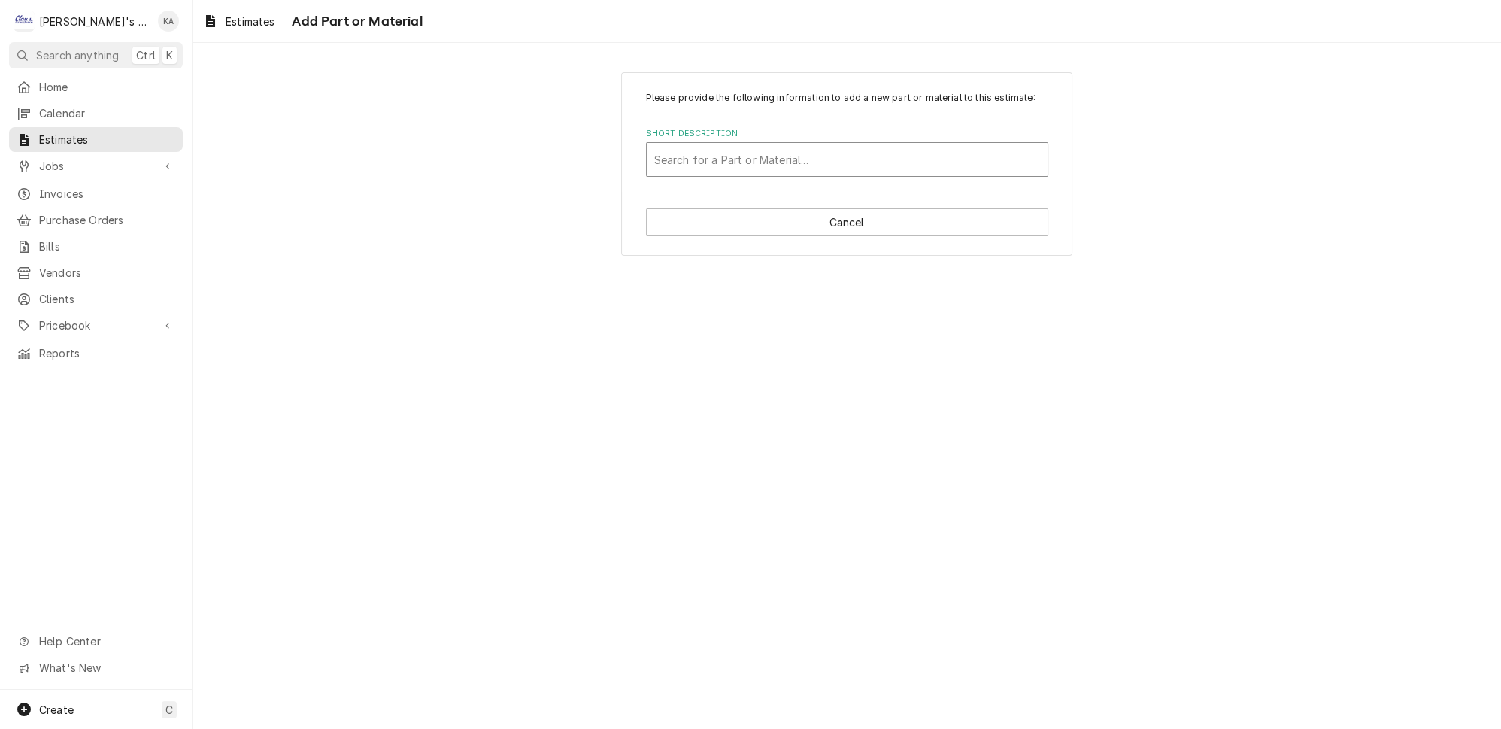
click at [680, 161] on div "Short Description" at bounding box center [847, 159] width 386 height 27
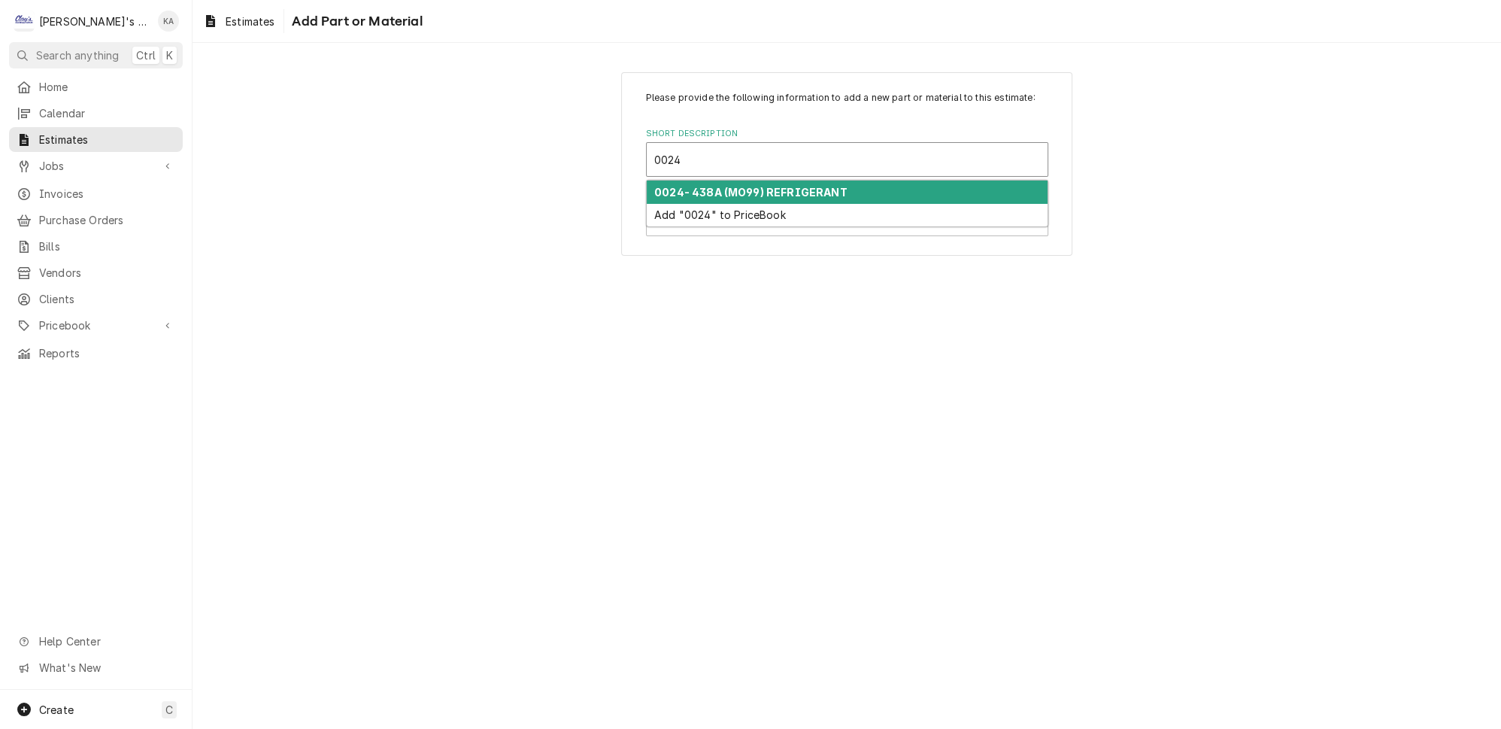
click at [801, 193] on strong "0024- 438A (MO99) REFRIGERANT" at bounding box center [750, 192] width 193 height 13
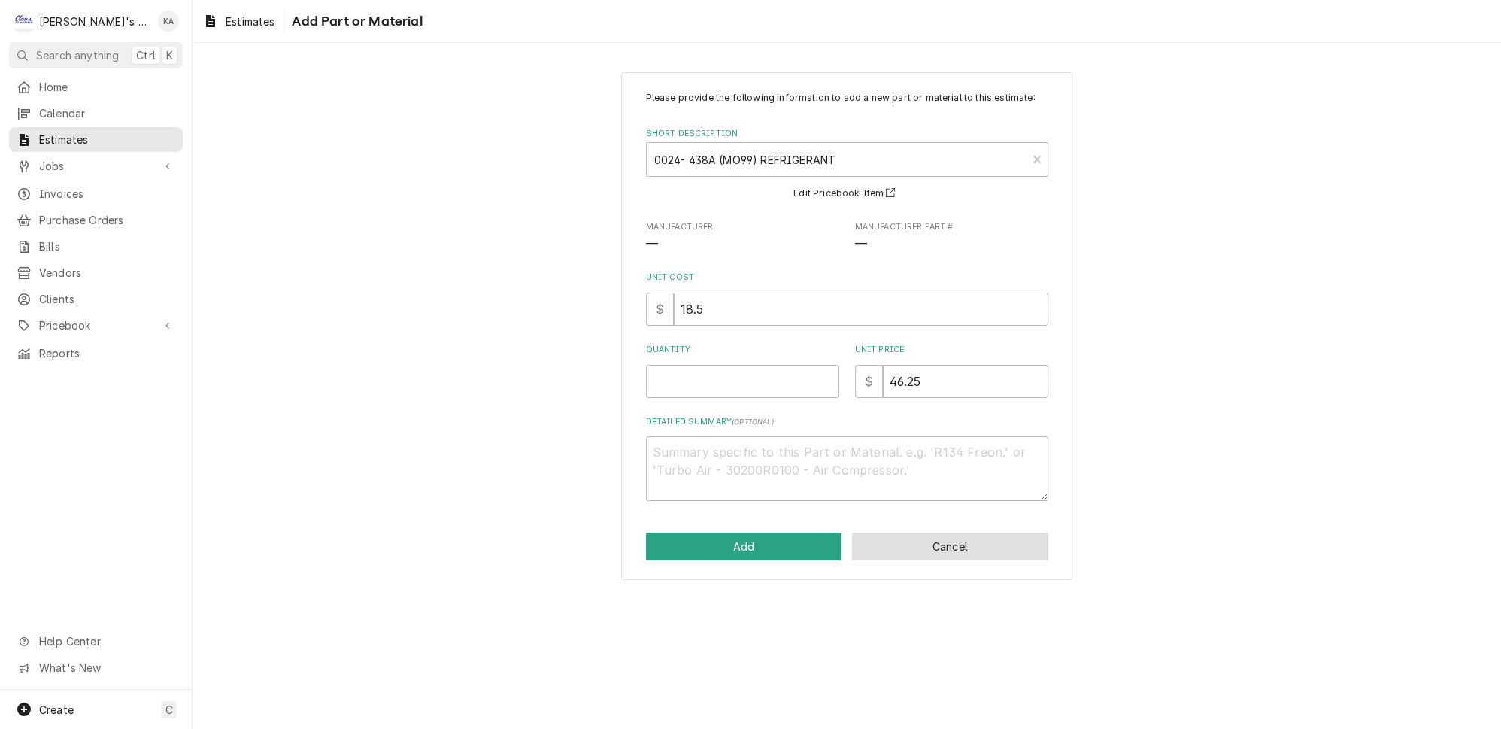
click at [930, 555] on button "Cancel" at bounding box center [950, 546] width 196 height 28
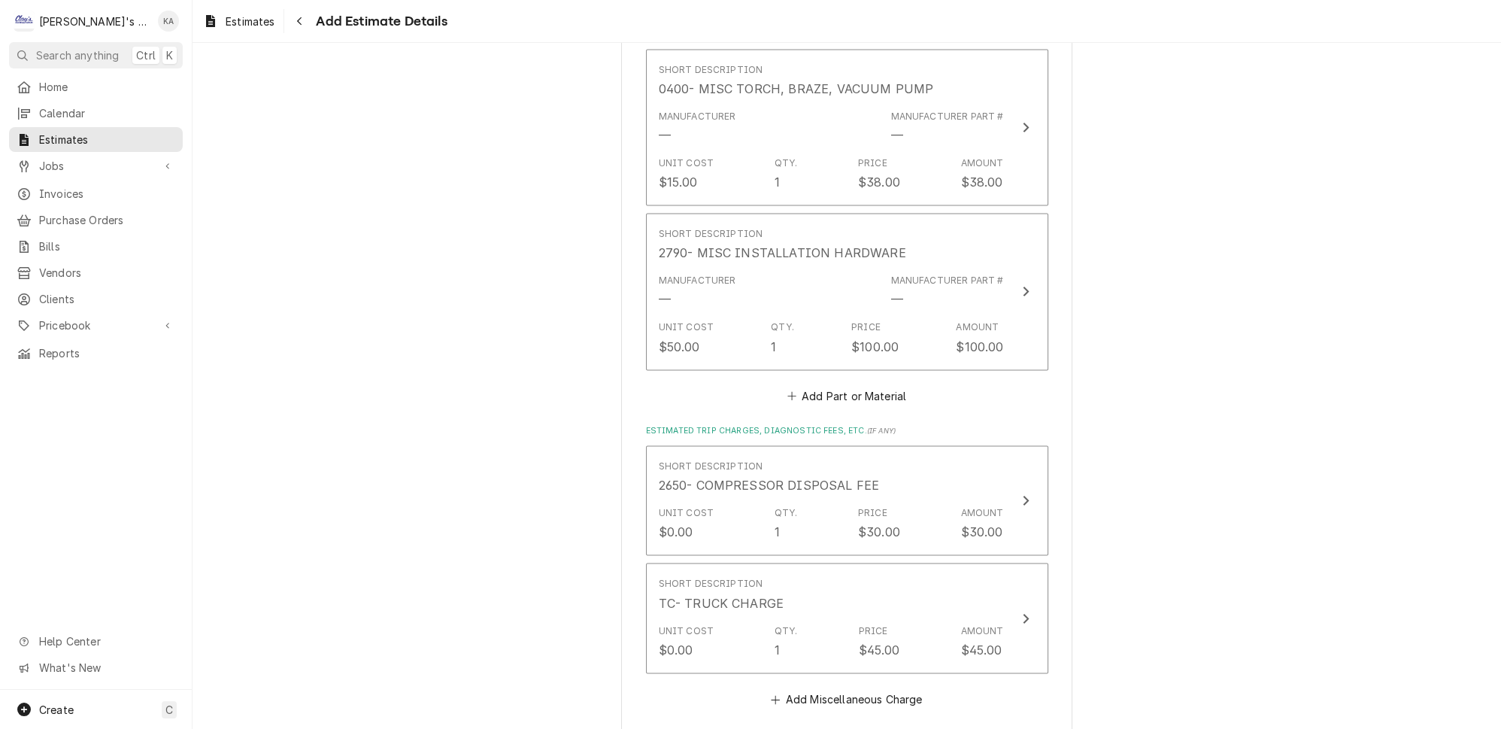
scroll to position [4026, 0]
click at [842, 384] on button "Add Part or Material" at bounding box center [846, 394] width 124 height 21
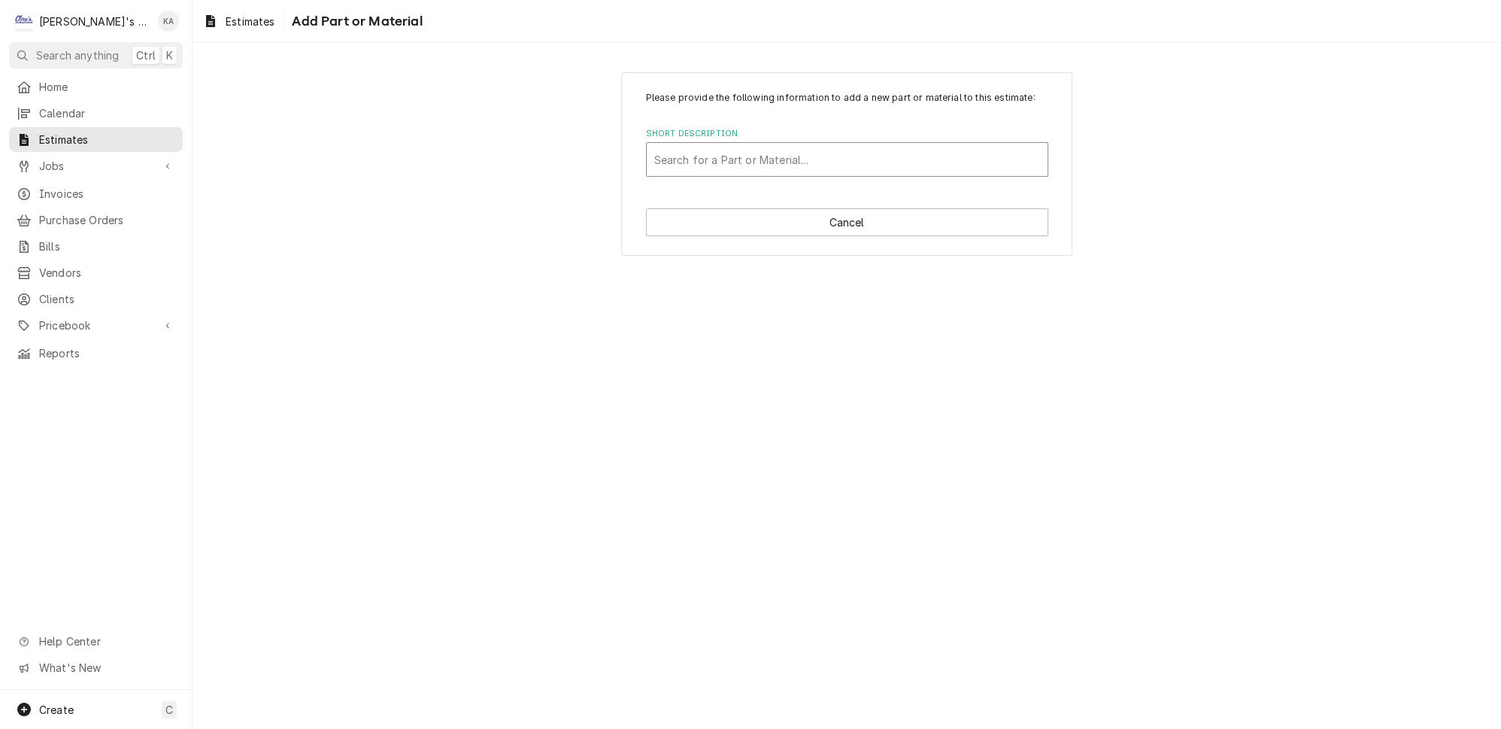
click at [693, 163] on div "Short Description" at bounding box center [847, 159] width 386 height 27
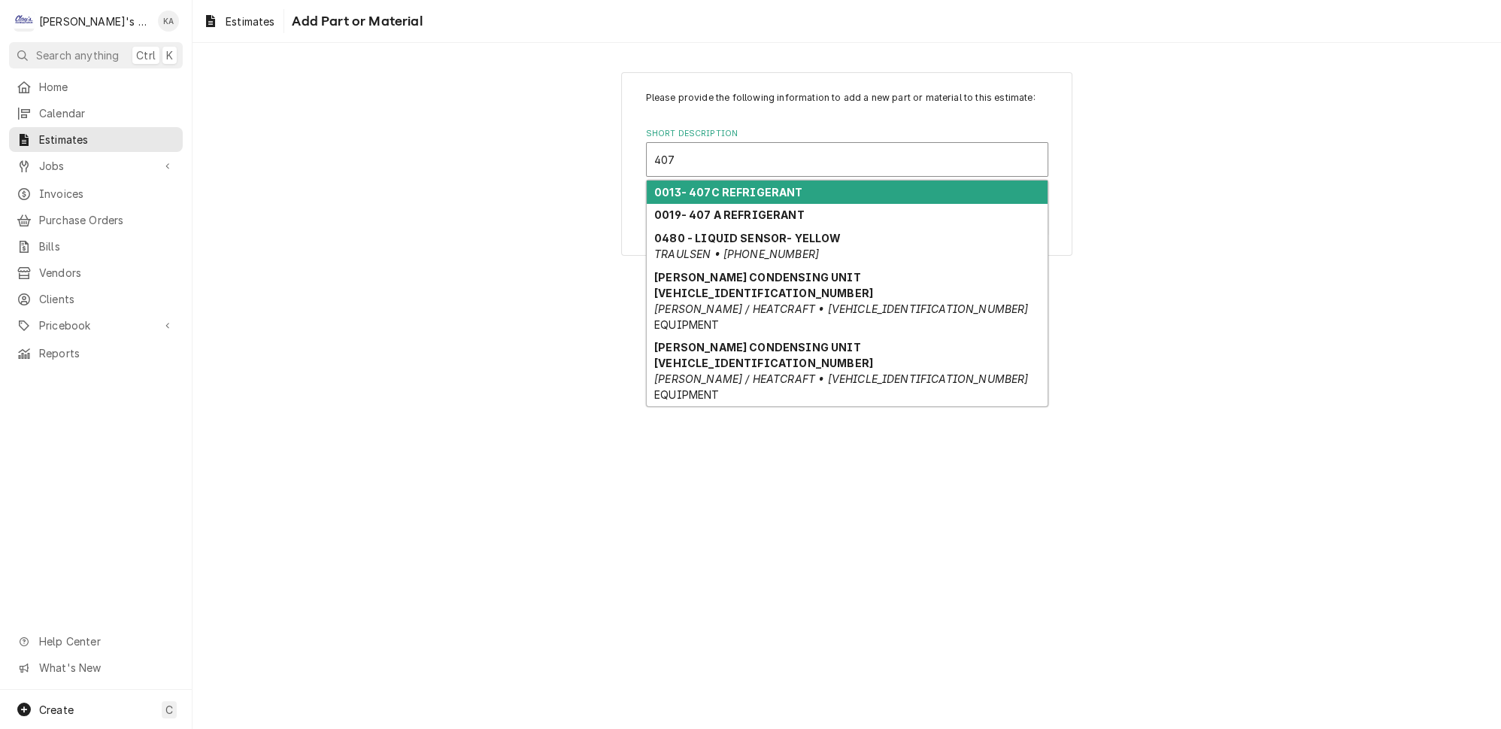
click at [802, 197] on div "0013- 407C REFRIGERANT" at bounding box center [847, 192] width 401 height 23
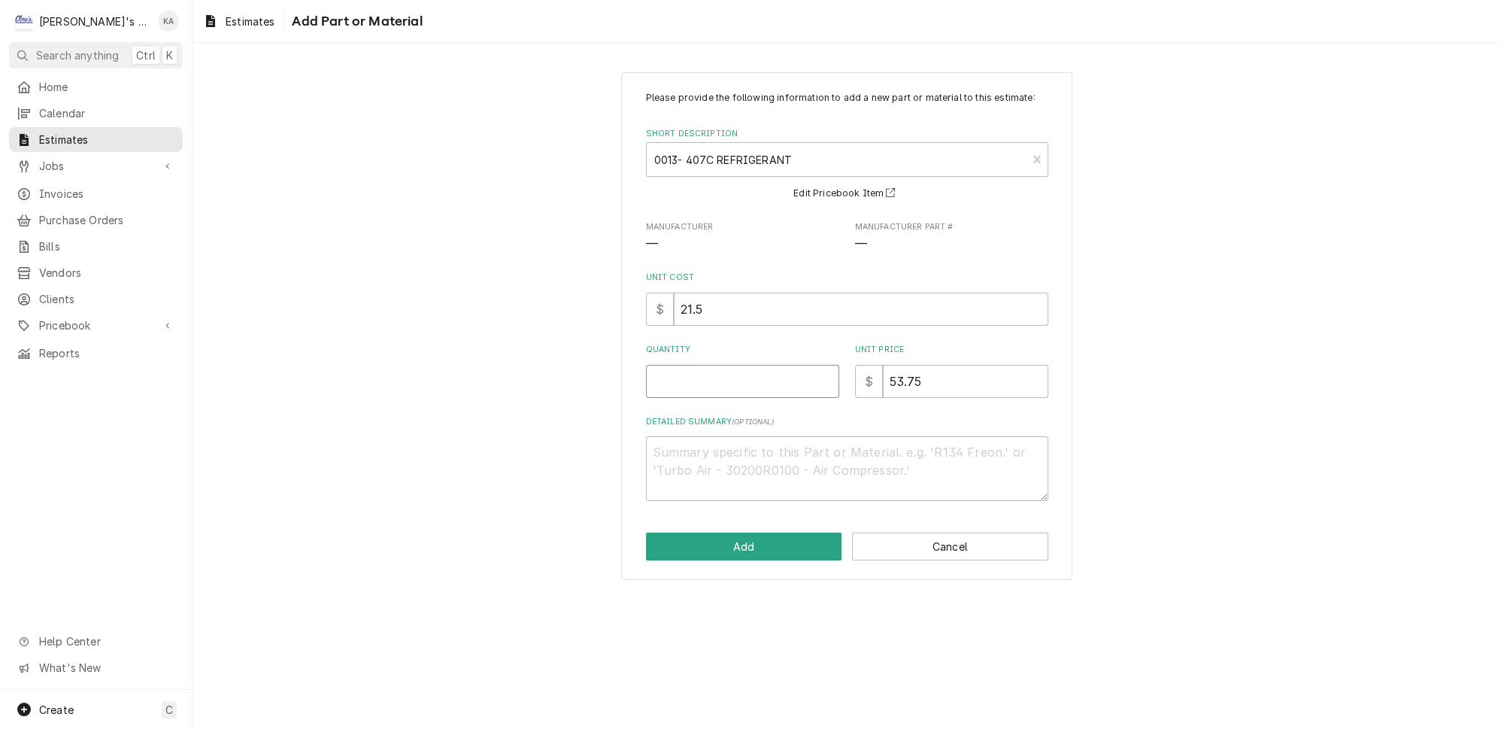
click at [713, 388] on input "Quantity" at bounding box center [742, 381] width 193 height 33
click at [764, 548] on button "Add" at bounding box center [744, 546] width 196 height 28
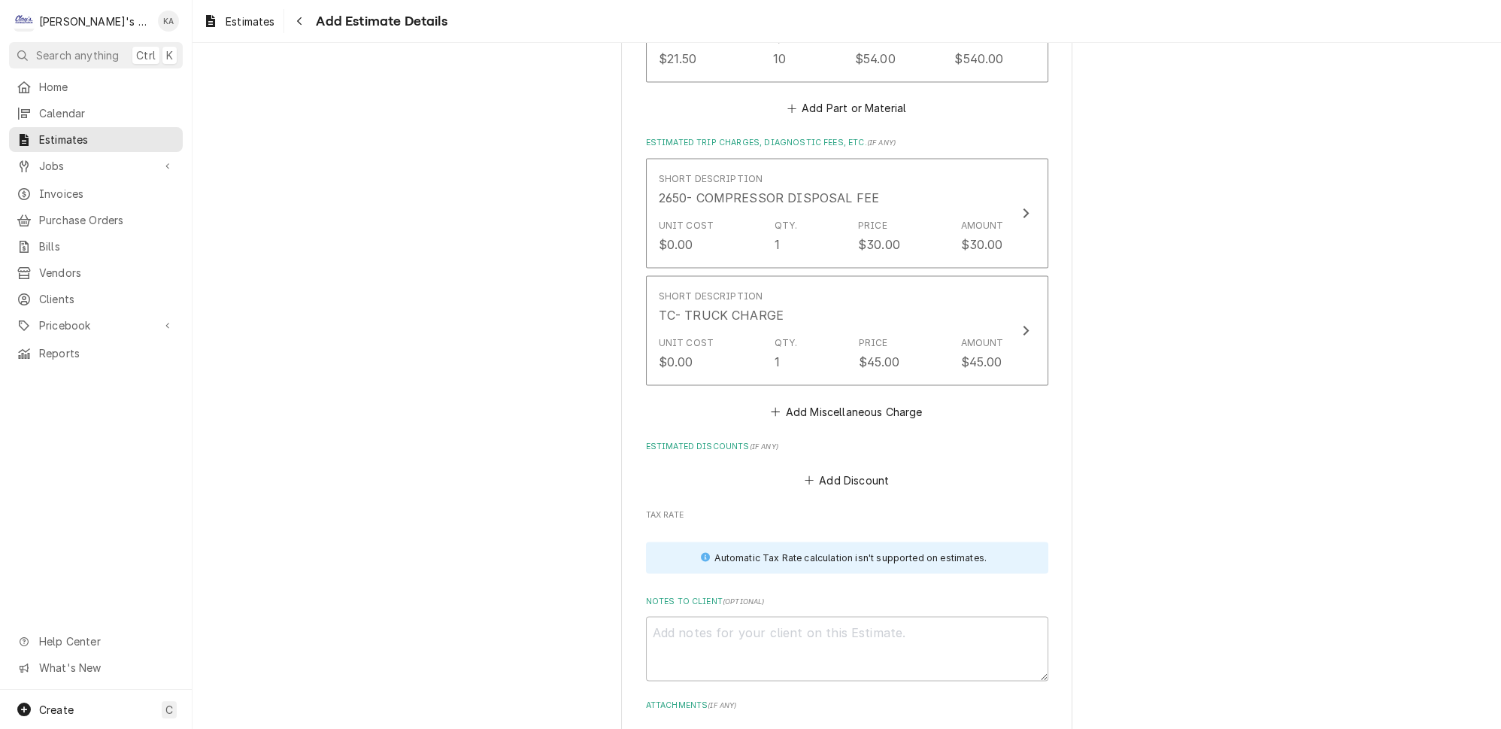
scroll to position [4502, 0]
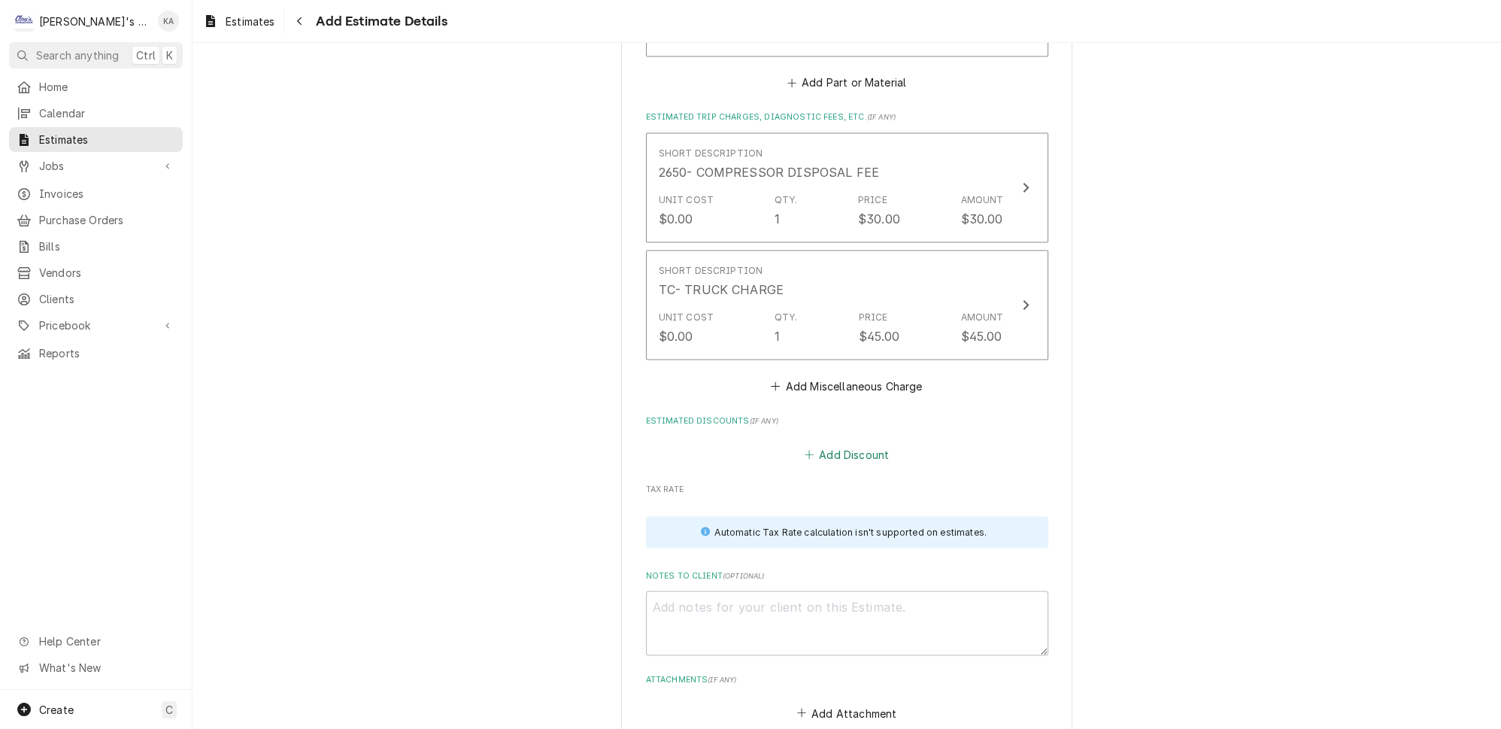
click at [854, 443] on button "Add Discount" at bounding box center [847, 453] width 90 height 21
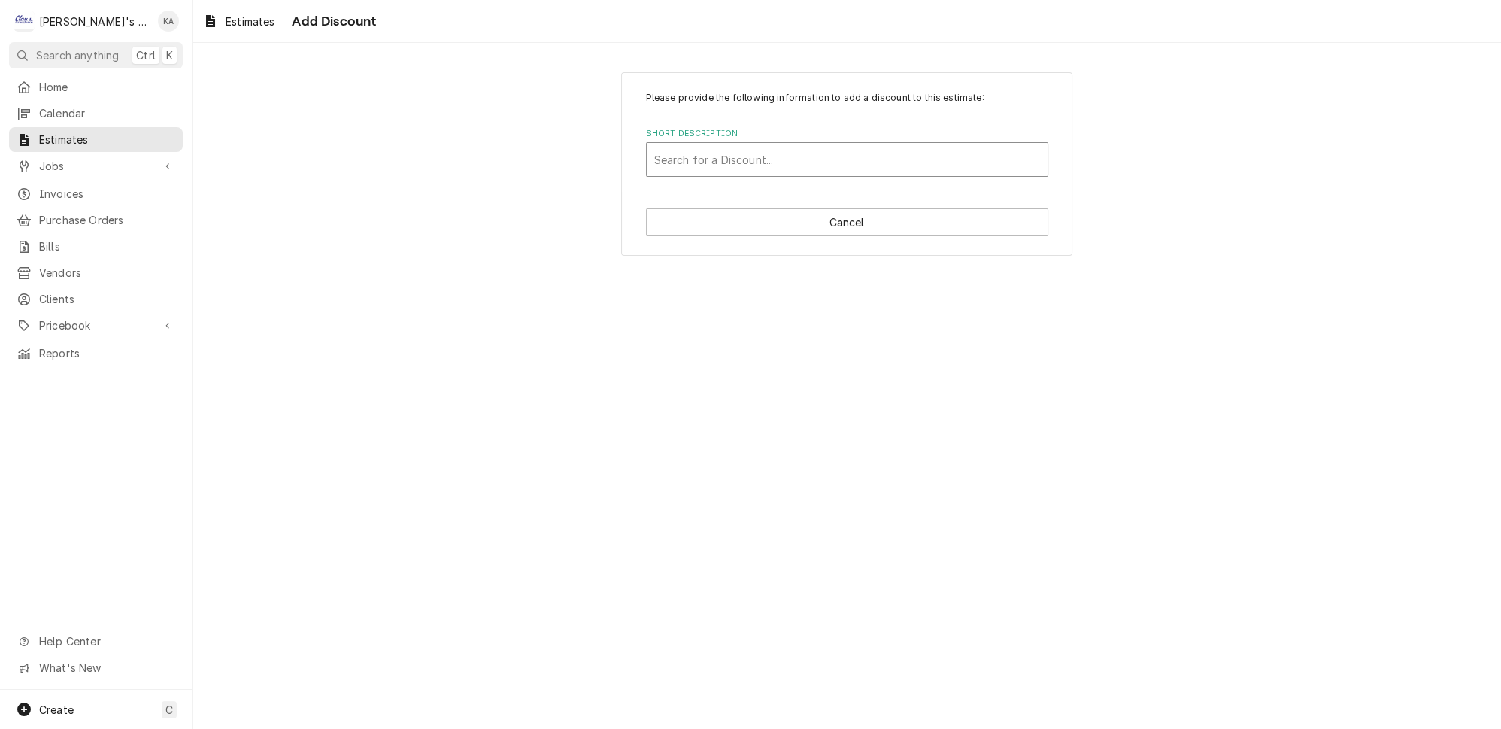
click at [718, 150] on div "Short Description" at bounding box center [847, 159] width 386 height 27
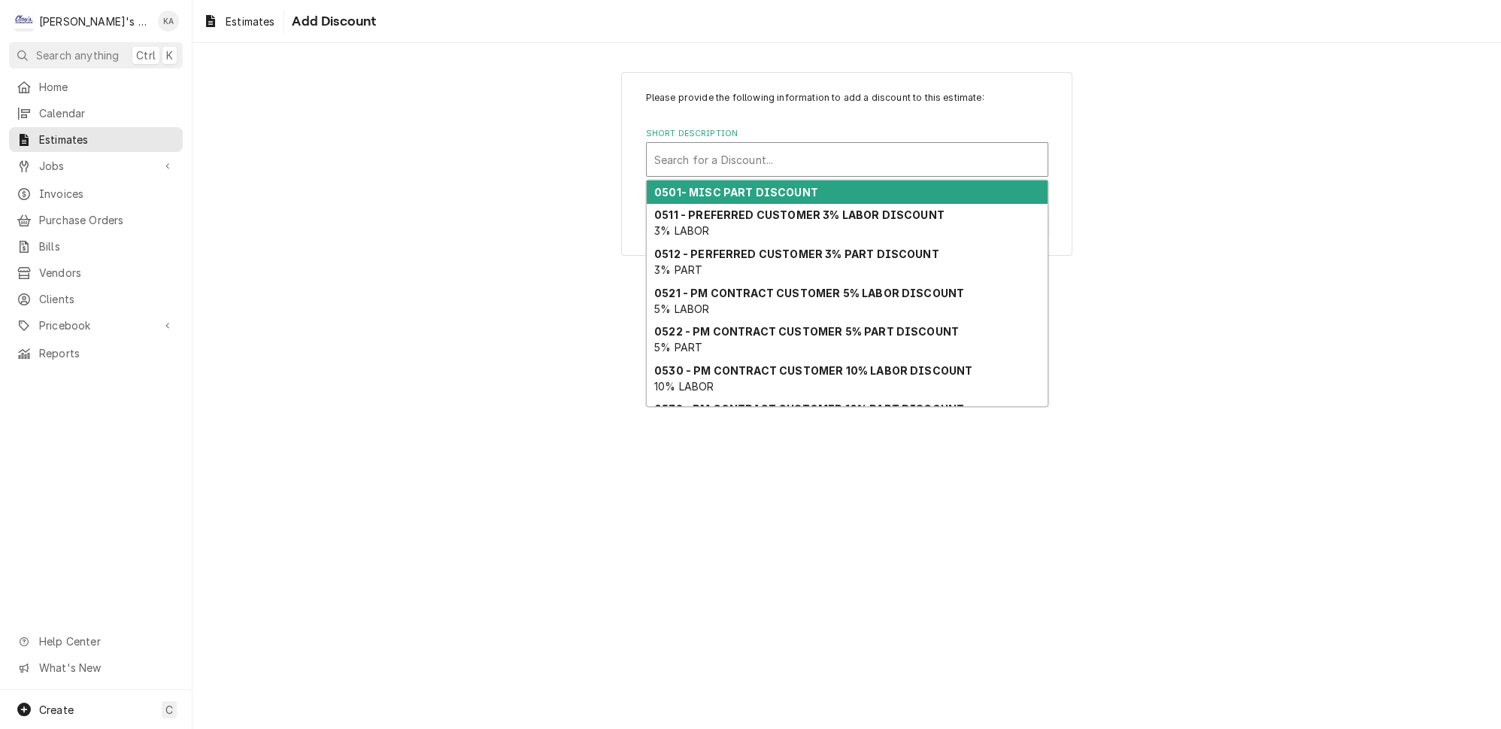
click at [734, 186] on strong "0501- MISC PART DISCOUNT" at bounding box center [736, 192] width 164 height 13
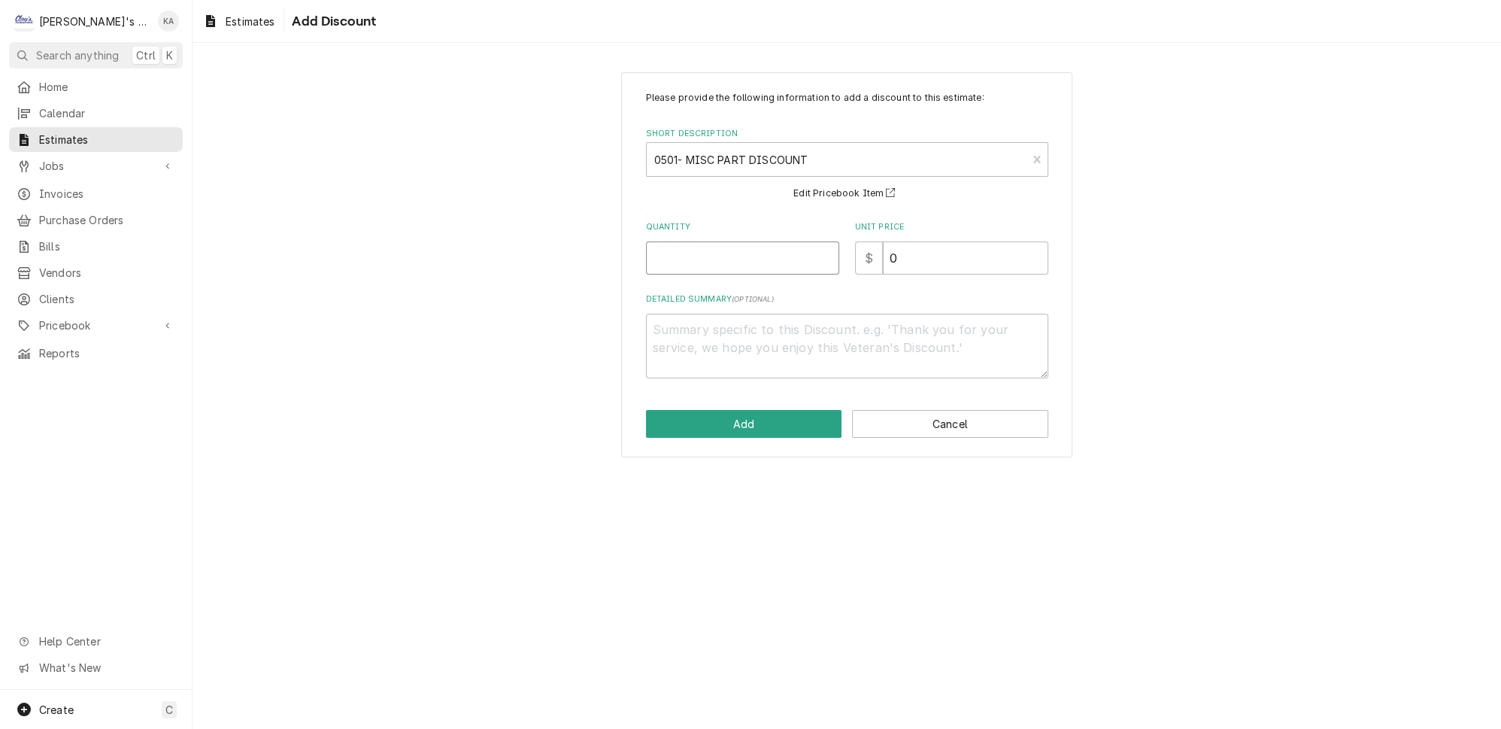
drag, startPoint x: 730, startPoint y: 240, endPoint x: 725, endPoint y: 229, distance: 11.8
click at [730, 241] on input "Quantity" at bounding box center [742, 257] width 193 height 33
click at [663, 322] on textarea "Detailed Summary ( optional )" at bounding box center [847, 346] width 402 height 65
click at [743, 414] on button "Add" at bounding box center [744, 424] width 196 height 28
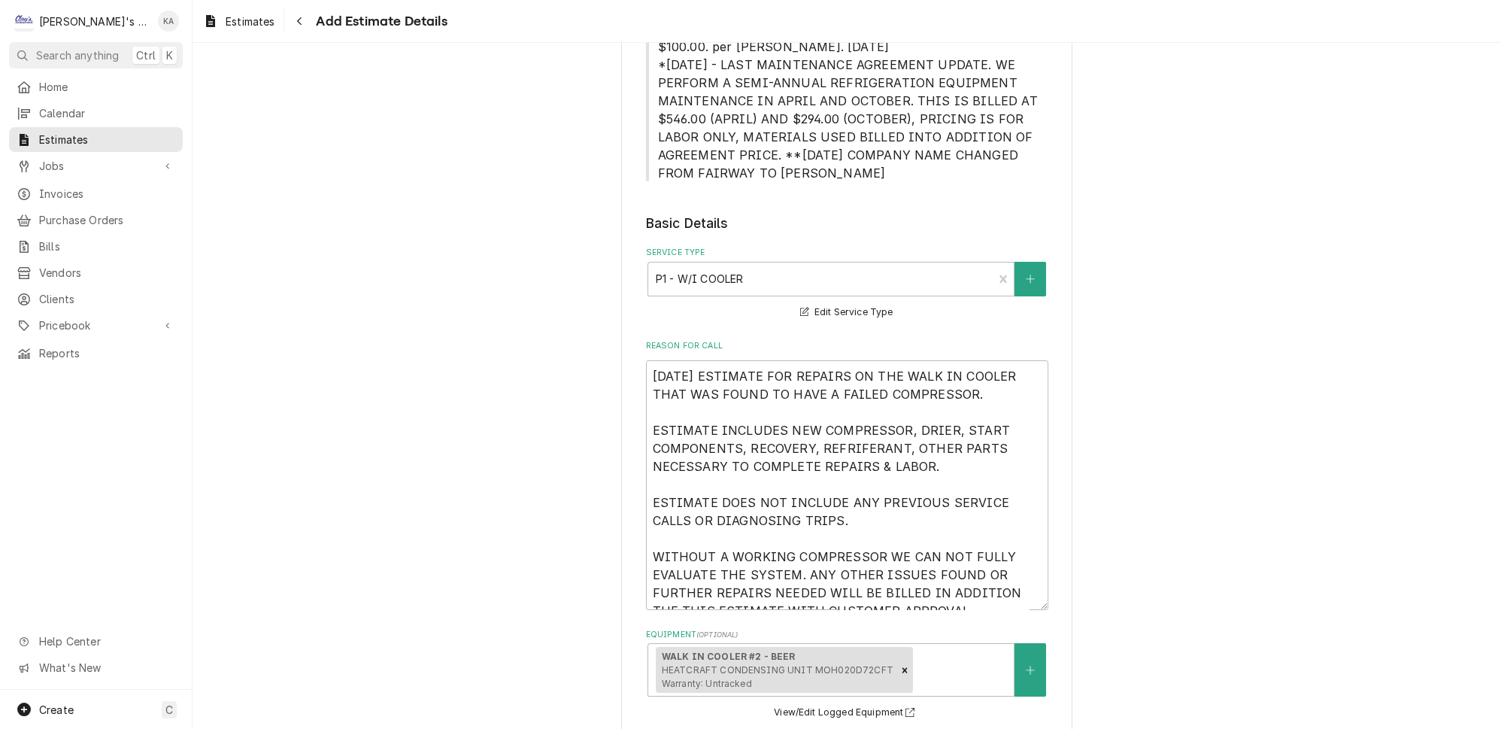
scroll to position [410, 0]
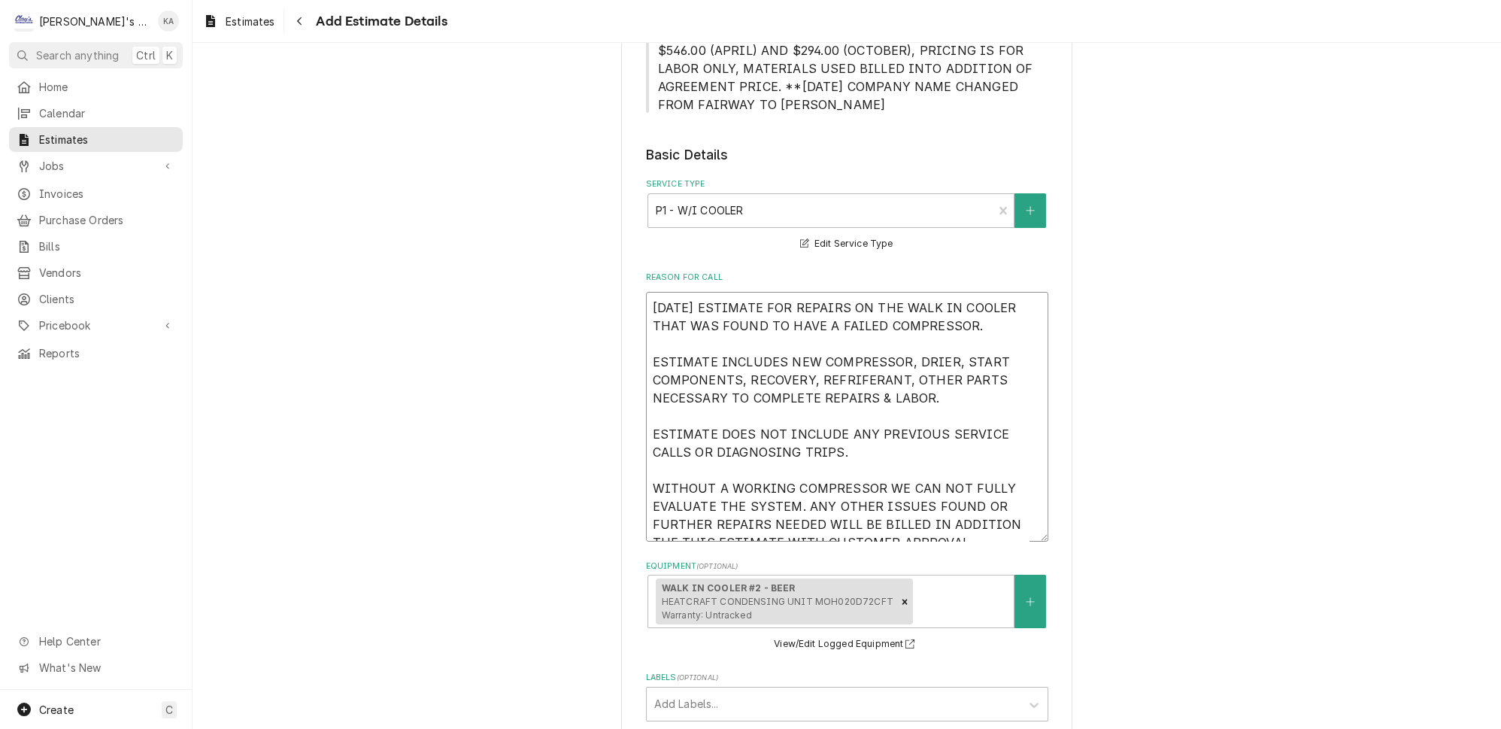
drag, startPoint x: 921, startPoint y: 508, endPoint x: 628, endPoint y: 309, distance: 354.0
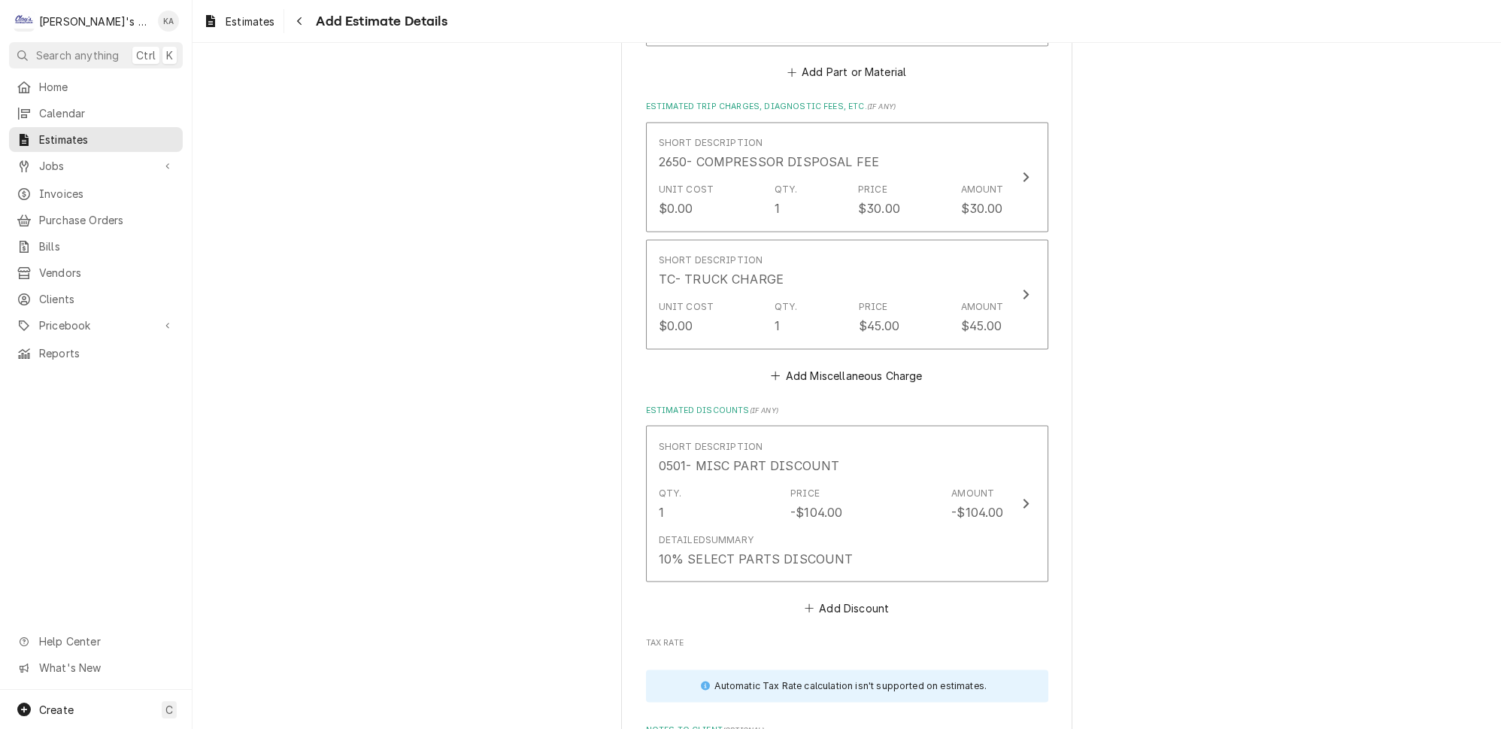
scroll to position [4868, 0]
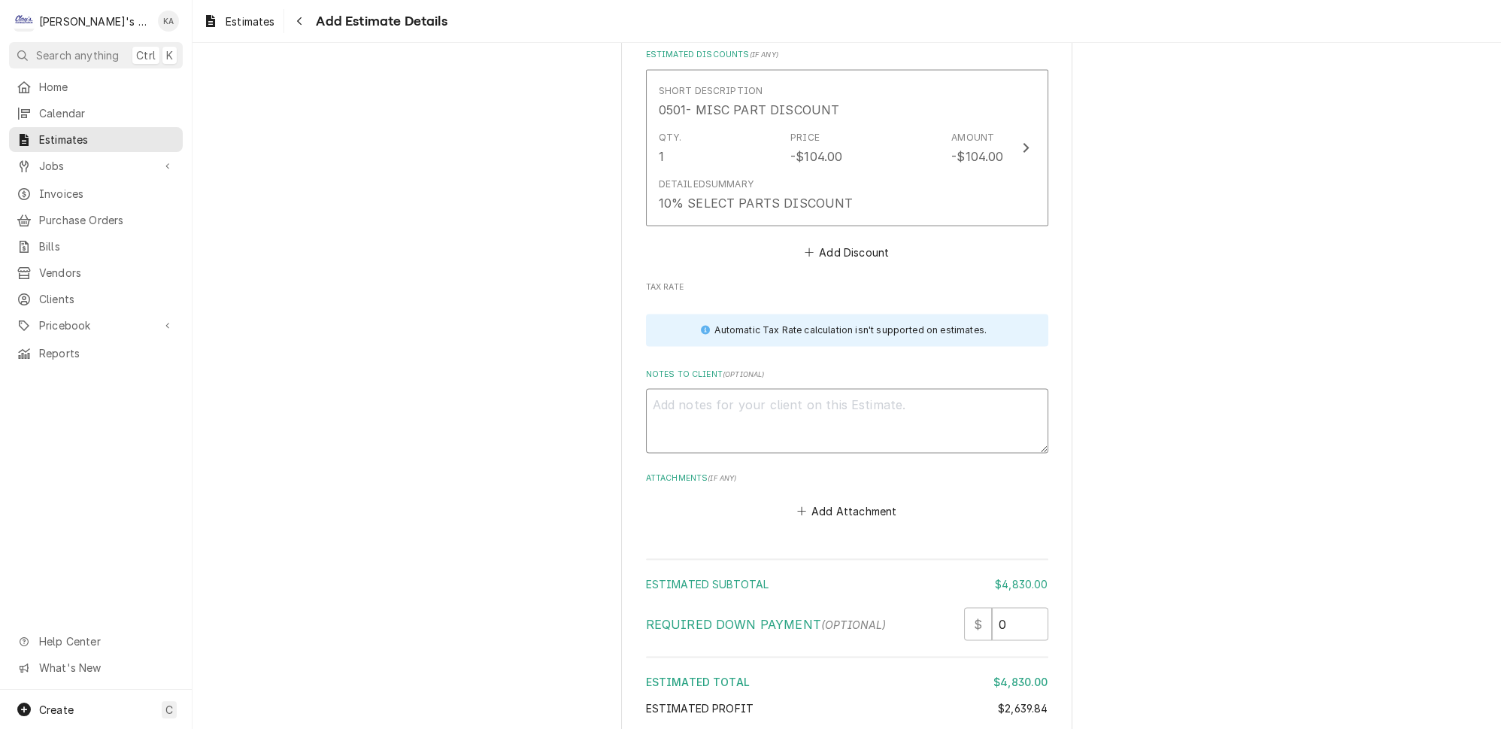
click at [660, 389] on textarea "Notes to Client ( optional )" at bounding box center [847, 421] width 402 height 65
paste textarea "8/14/2025 ESTIMATE FOR REPAIRS ON THE WALK IN COOLER THAT WAS FOUND TO HAVE A F…"
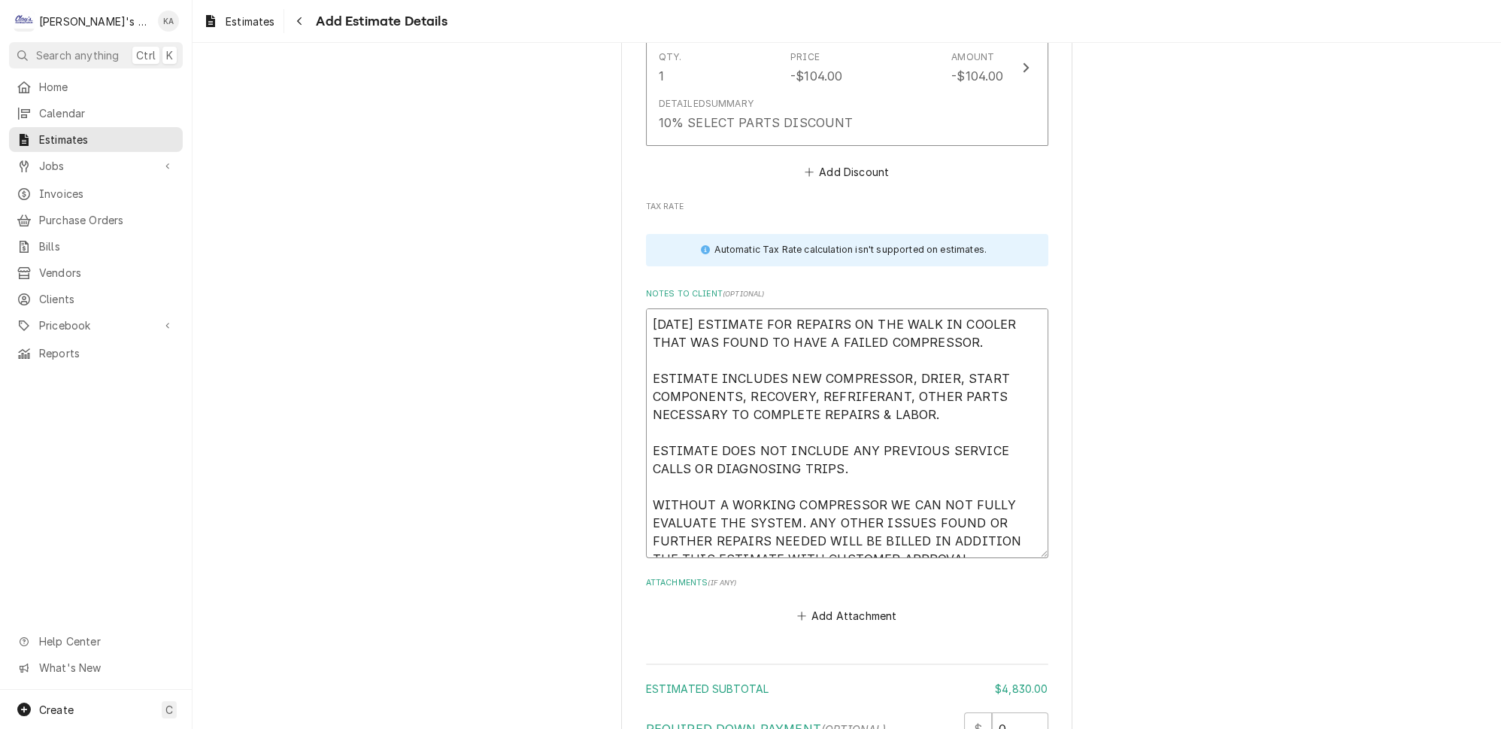
scroll to position [5053, 0]
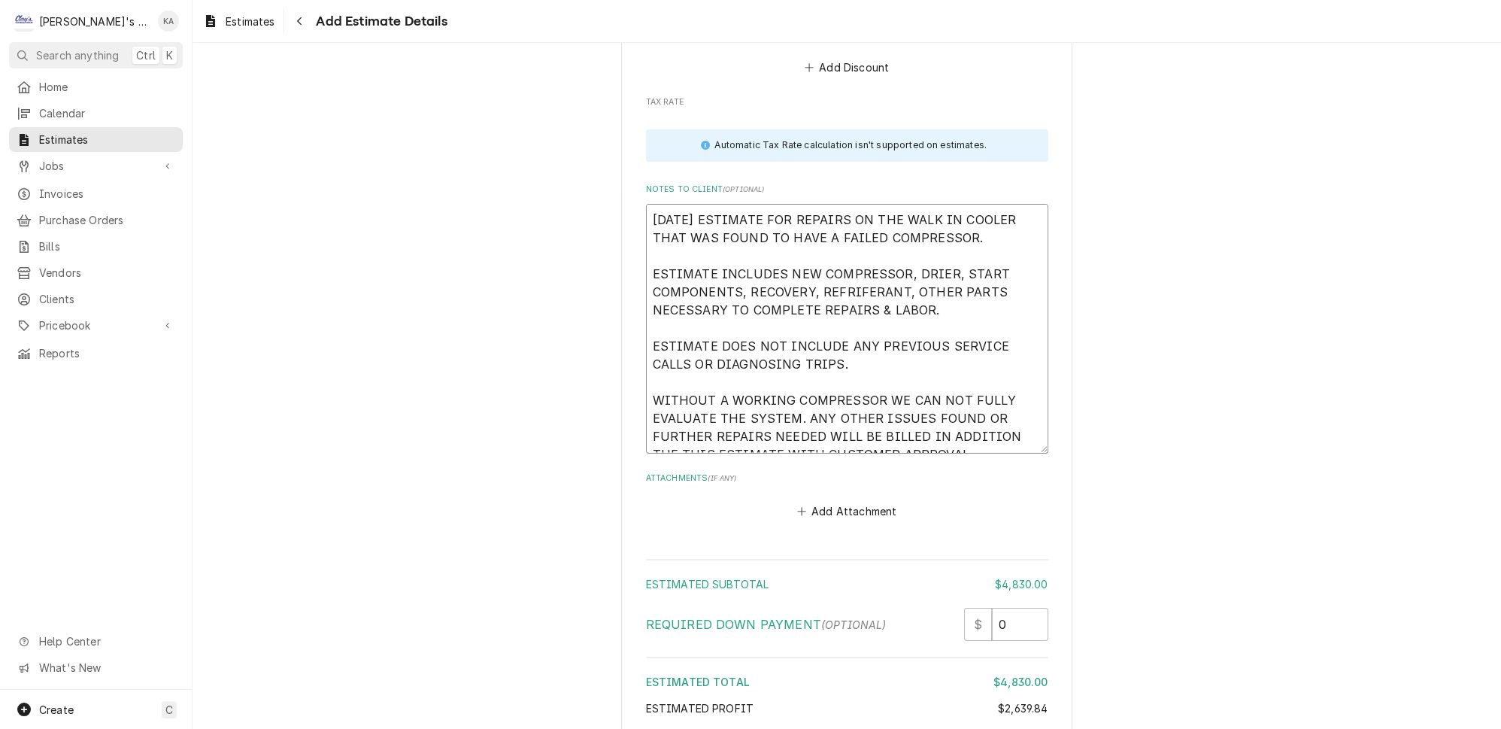
click at [848, 204] on textarea "8/14/2025 ESTIMATE FOR REPAIRS ON THE WALK IN COOLER THAT WAS FOUND TO HAVE A F…" at bounding box center [847, 329] width 402 height 250
click at [984, 314] on textarea "8/14/2025 ESTIMATE FOR REPAIRS ON THE WALK IN COOLER THAT WAS FOUND TO HAVE A F…" at bounding box center [847, 329] width 402 height 250
drag, startPoint x: 946, startPoint y: 332, endPoint x: 687, endPoint y: 138, distance: 323.4
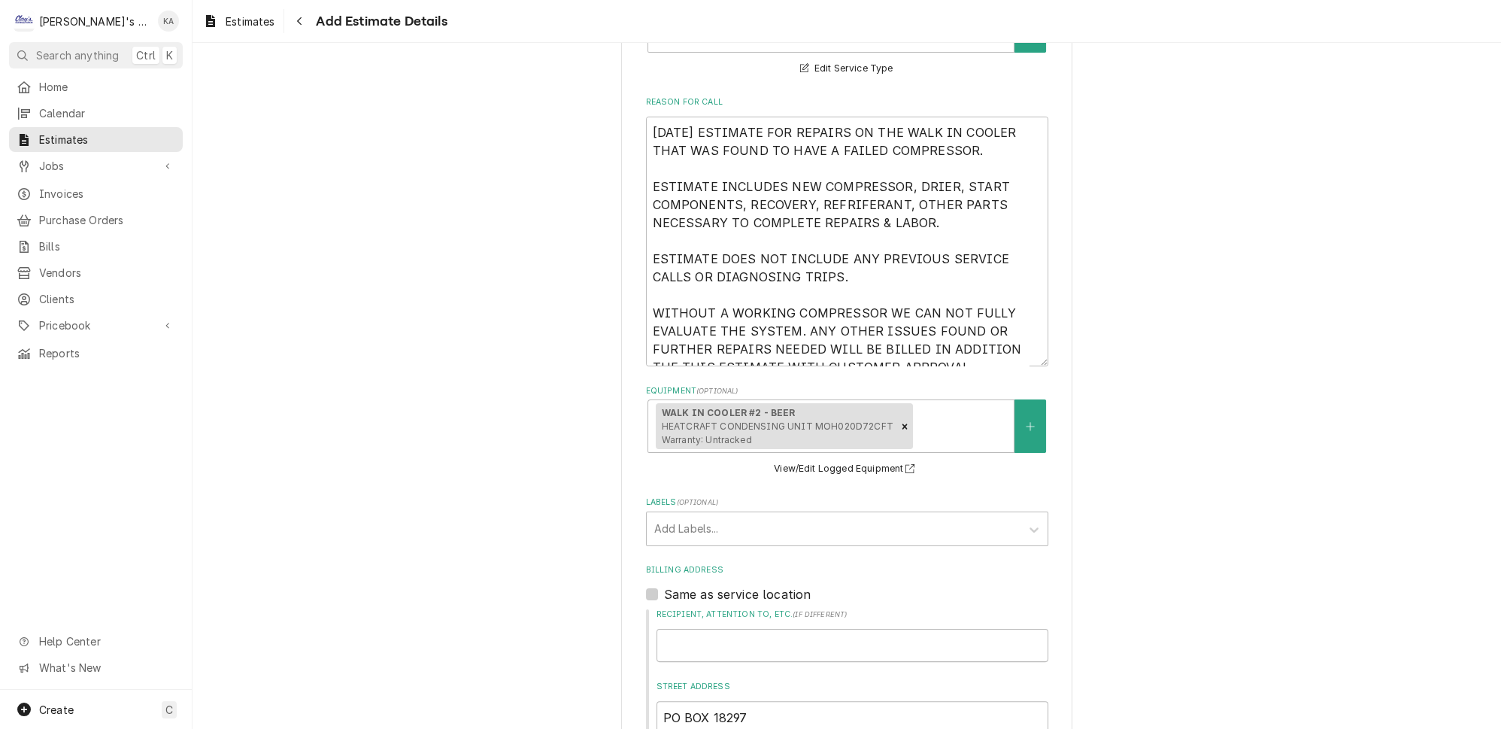
scroll to position [608, 0]
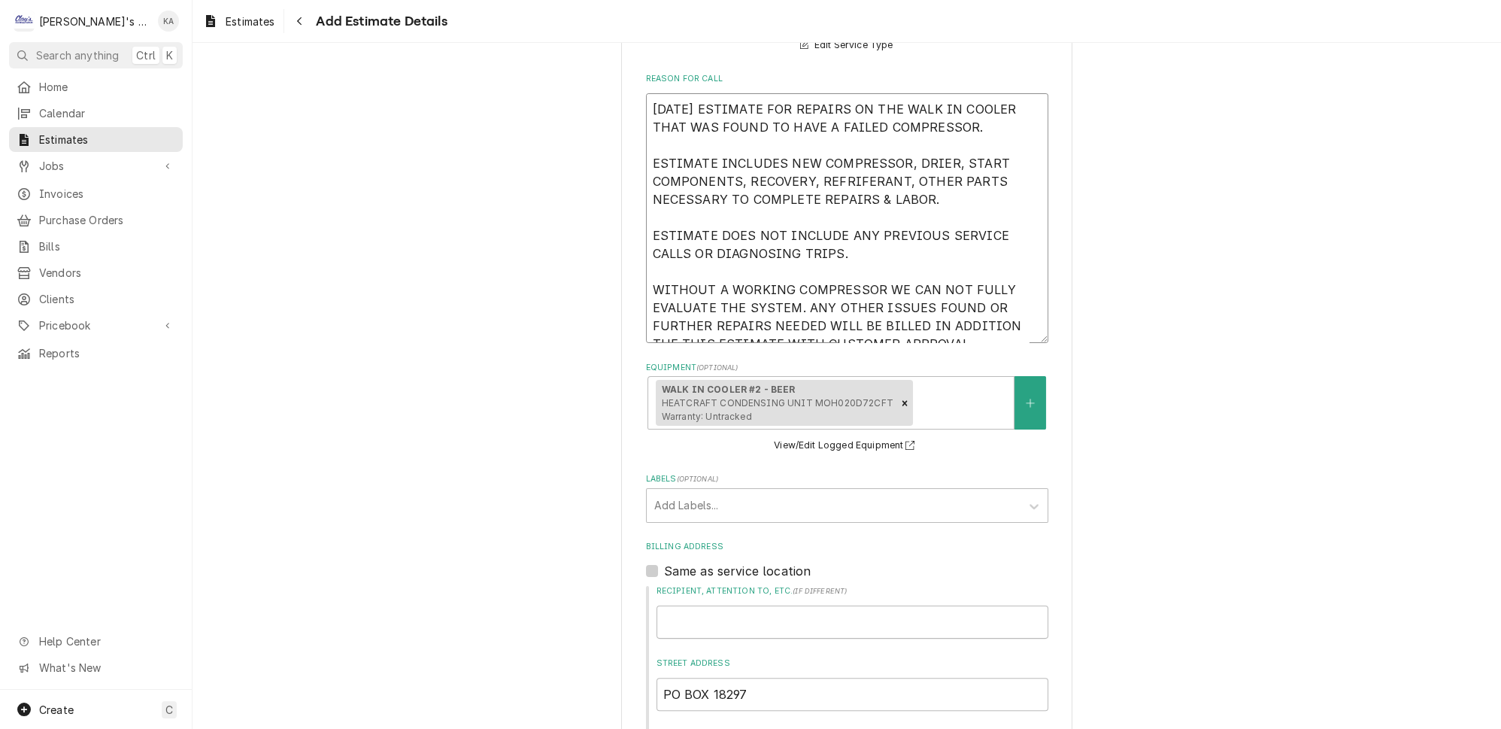
drag, startPoint x: 926, startPoint y: 313, endPoint x: 640, endPoint y: 85, distance: 365.5
paste textarea "GERANT, OTHER PARTS NECESSARY TO COMPLETE REPAIRS & LABOR. ESTIMATE DOES NOT IN…"
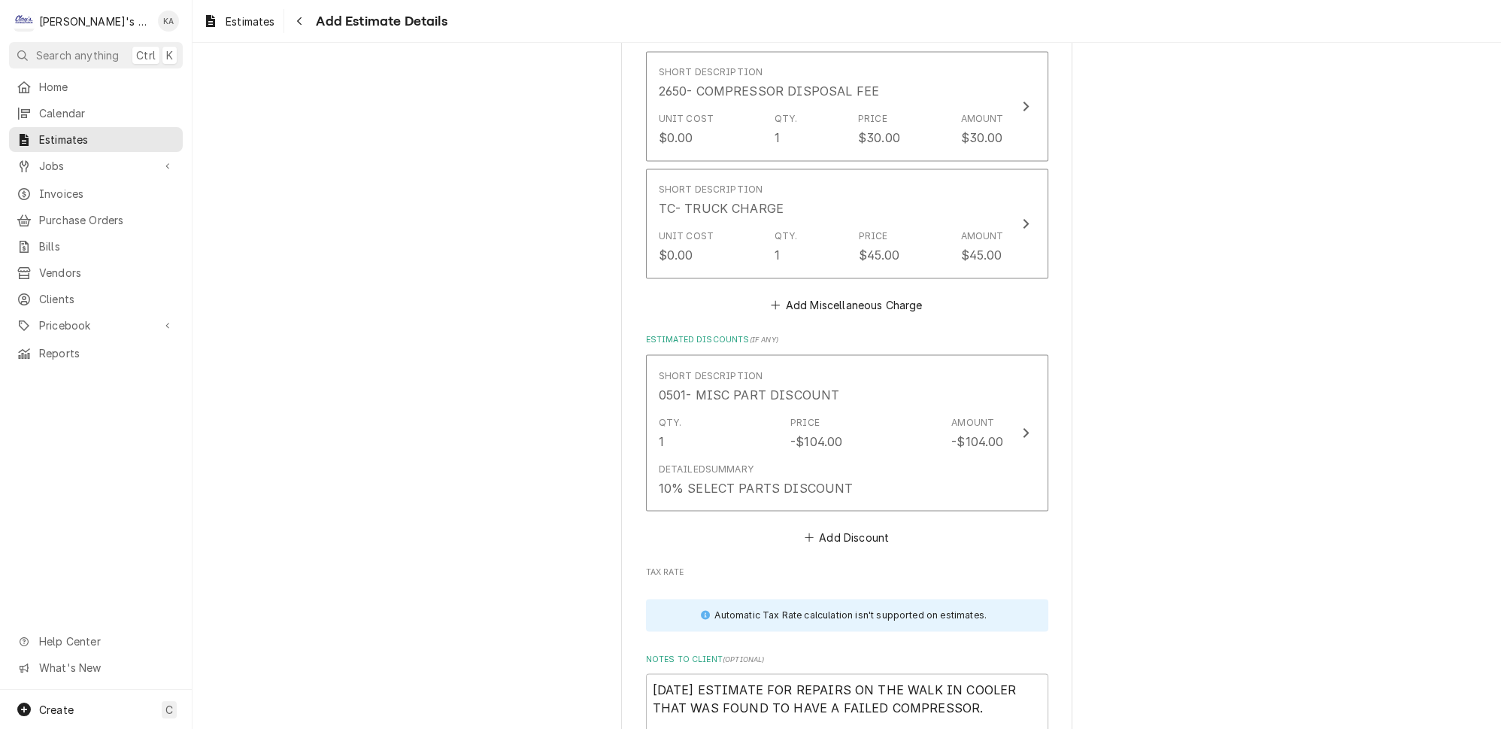
scroll to position [5053, 0]
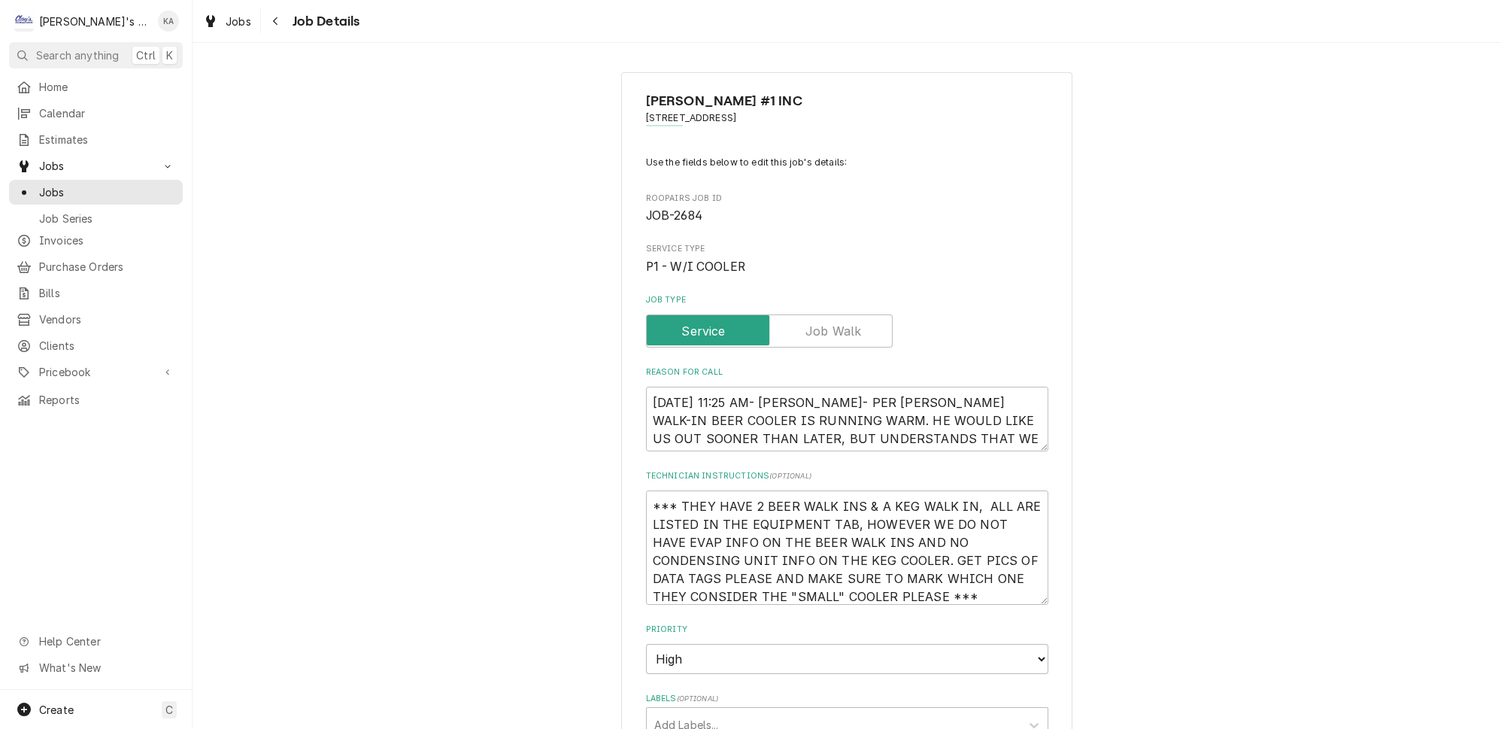
type textarea "x"
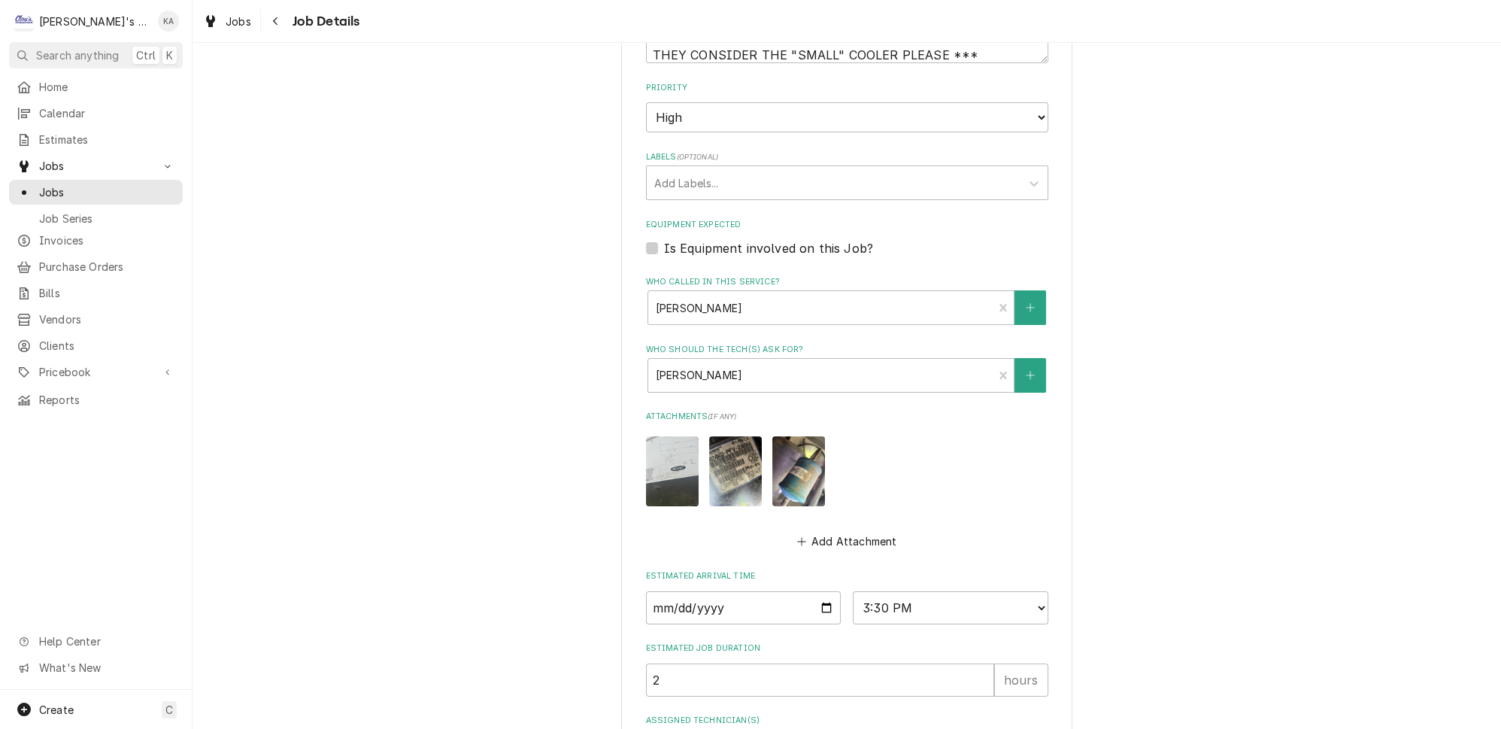
scroll to position [547, 0]
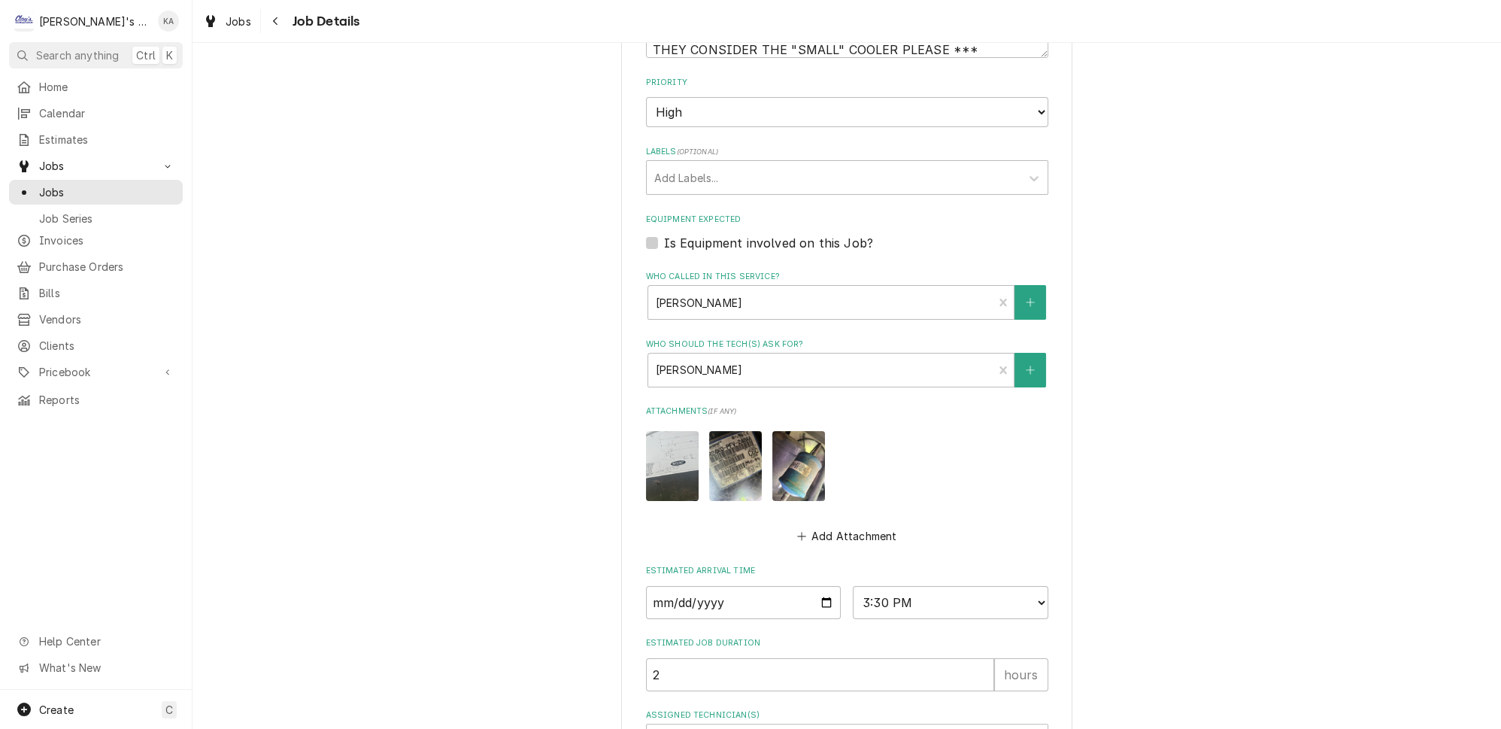
click at [664, 234] on label "Is Equipment involved on this Job?" at bounding box center [768, 243] width 209 height 18
click at [664, 234] on input "Equipment Expected" at bounding box center [865, 250] width 402 height 33
checkbox input "true"
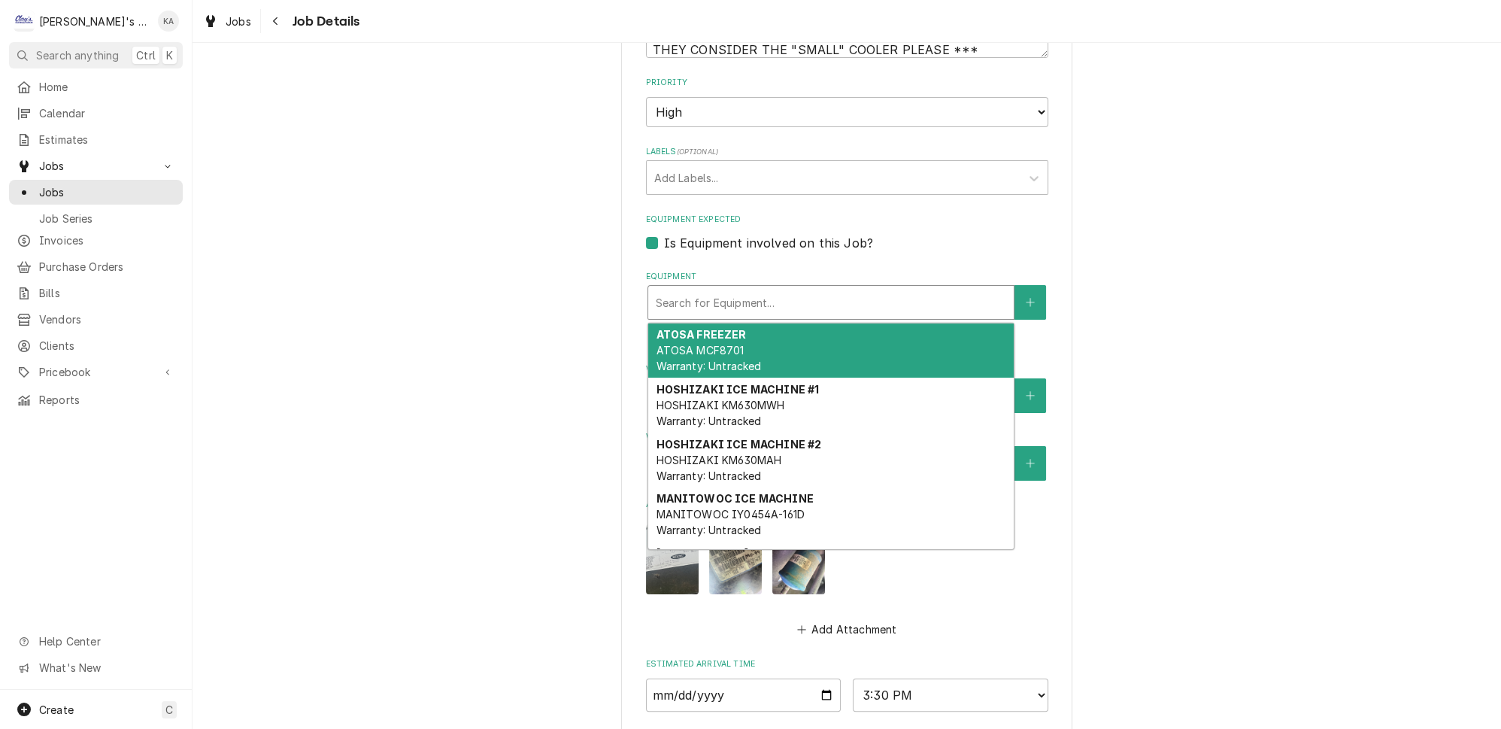
click at [749, 298] on div "Equipment" at bounding box center [831, 302] width 350 height 27
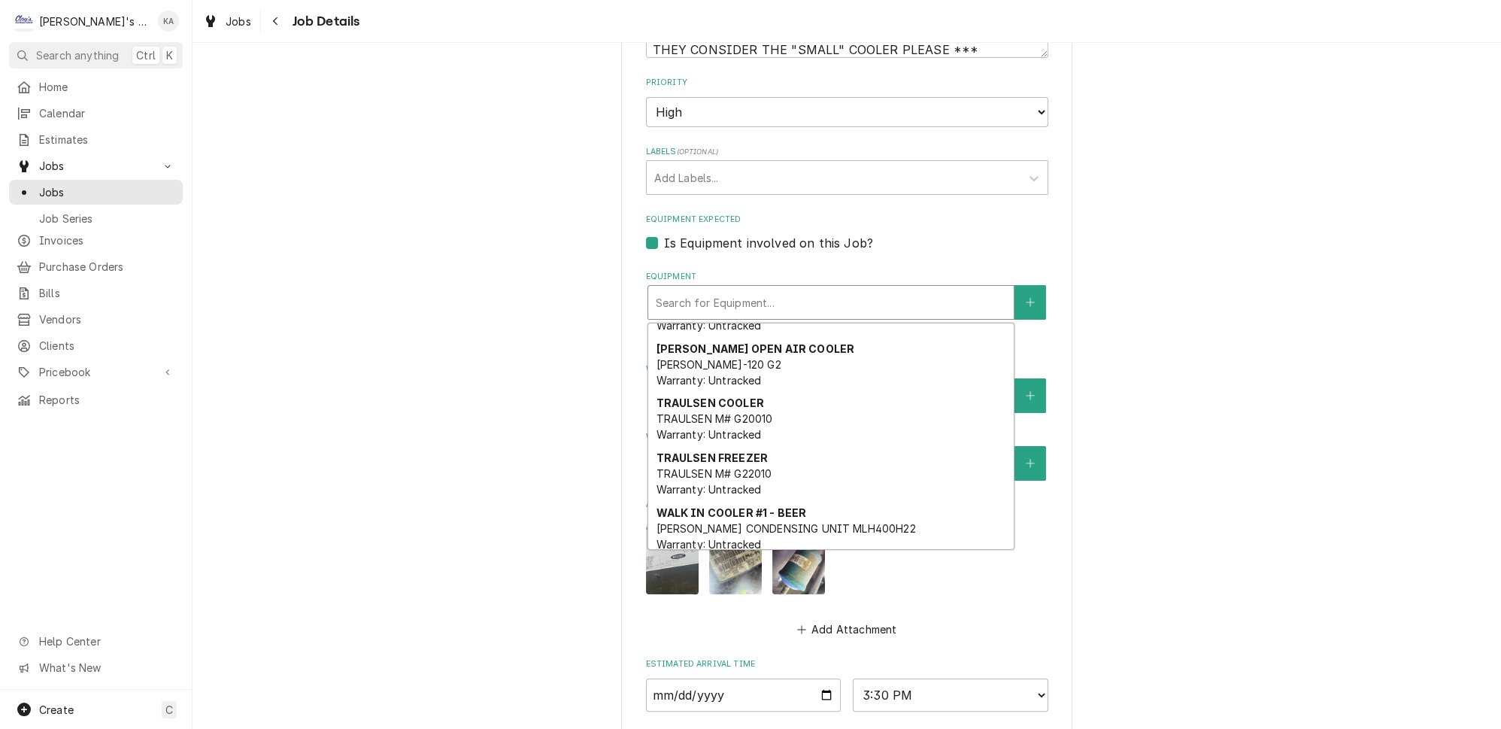
scroll to position [273, 0]
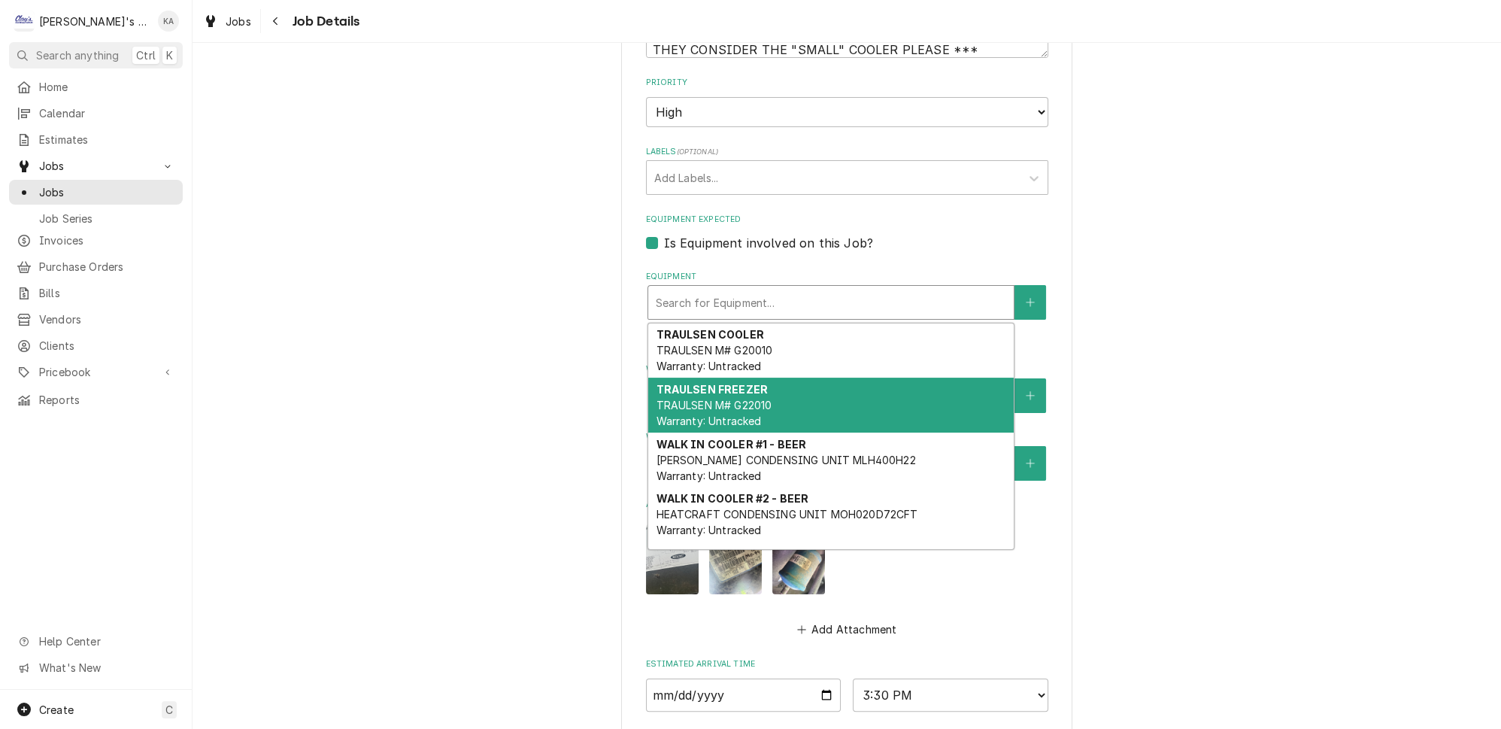
click at [1152, 381] on div "MERRITT #1 INC 76 STATION / 4095 MAIN ST, SPRINGFIELD, OR 97478 Use the fields …" at bounding box center [847, 227] width 1309 height 1431
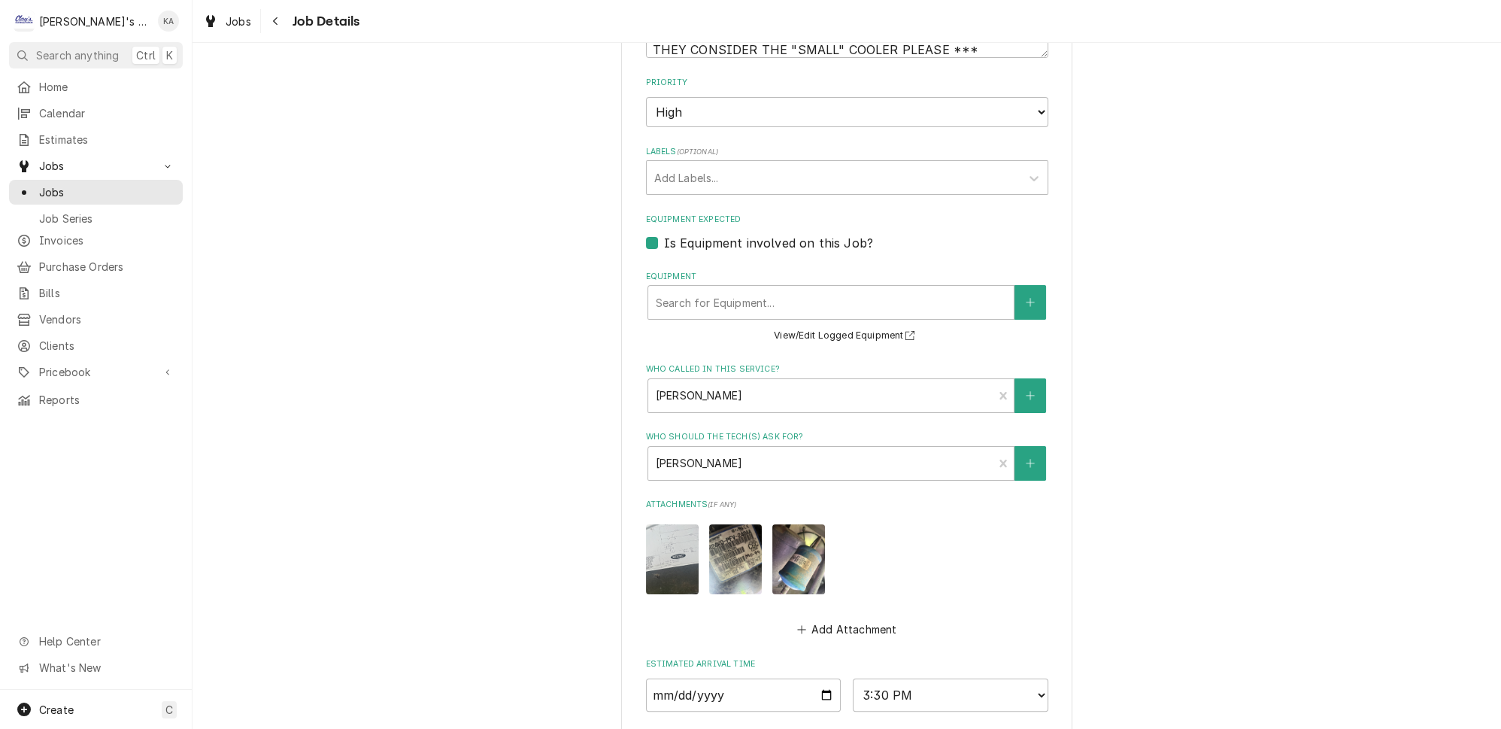
click at [665, 551] on img "Attachments" at bounding box center [672, 559] width 53 height 70
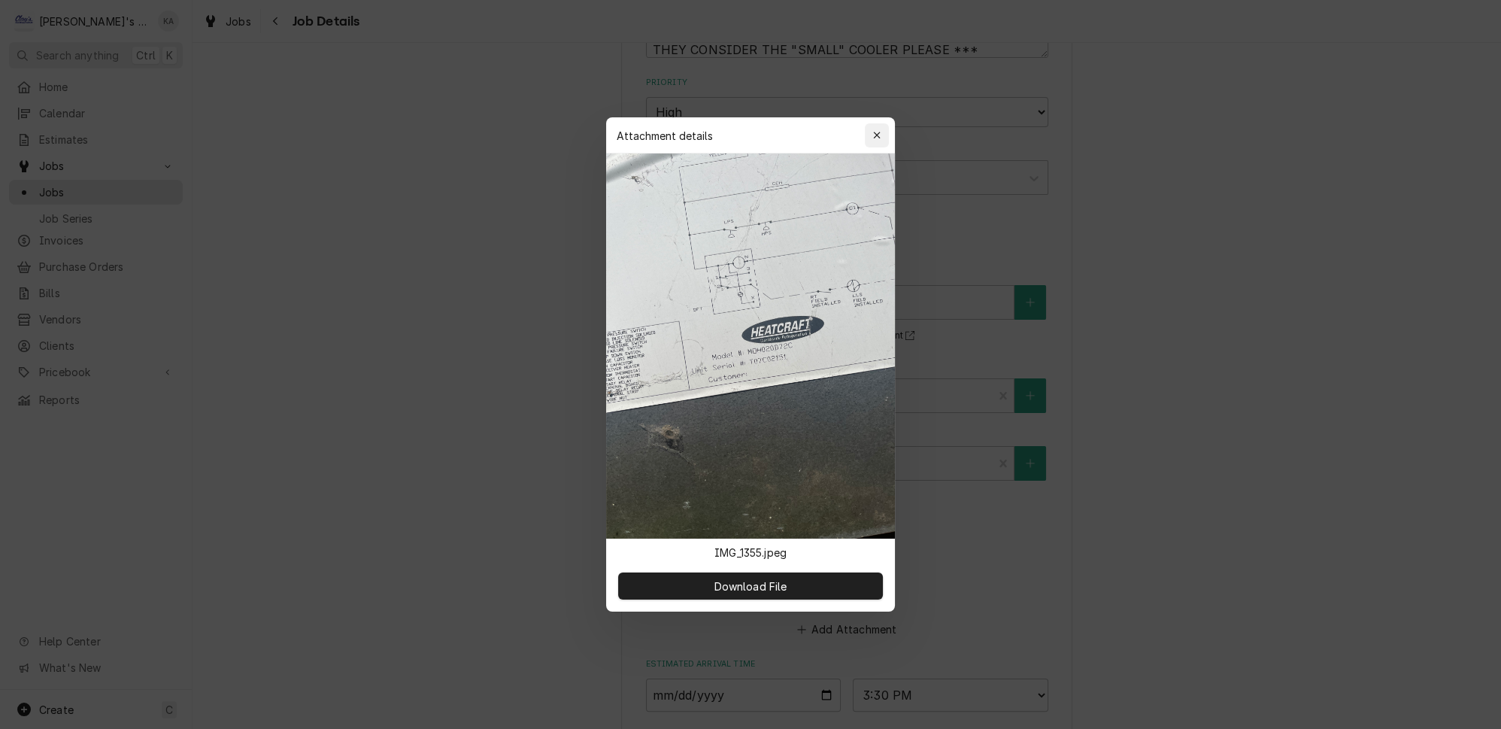
click at [873, 138] on icon "button" at bounding box center [876, 135] width 7 height 7
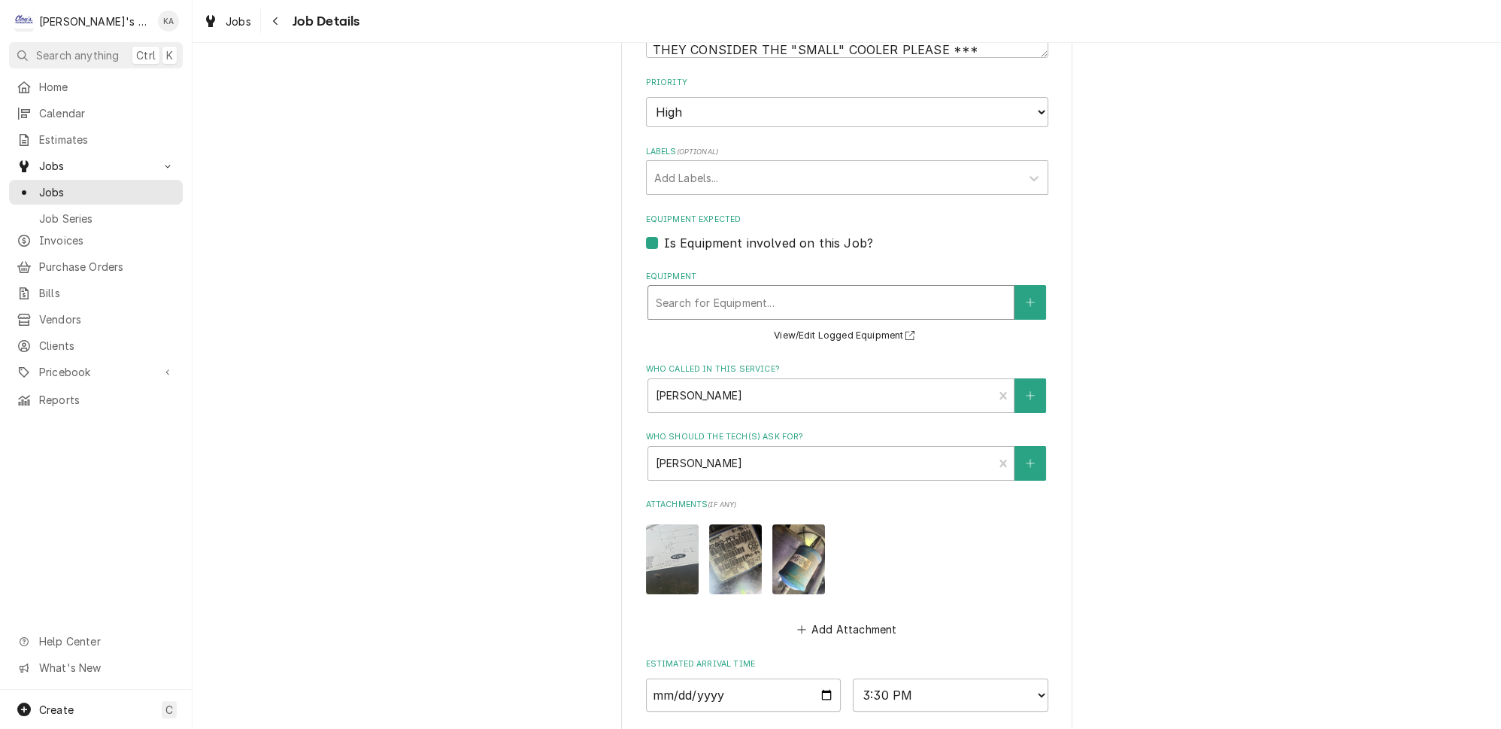
click at [841, 304] on div "Equipment" at bounding box center [831, 302] width 350 height 27
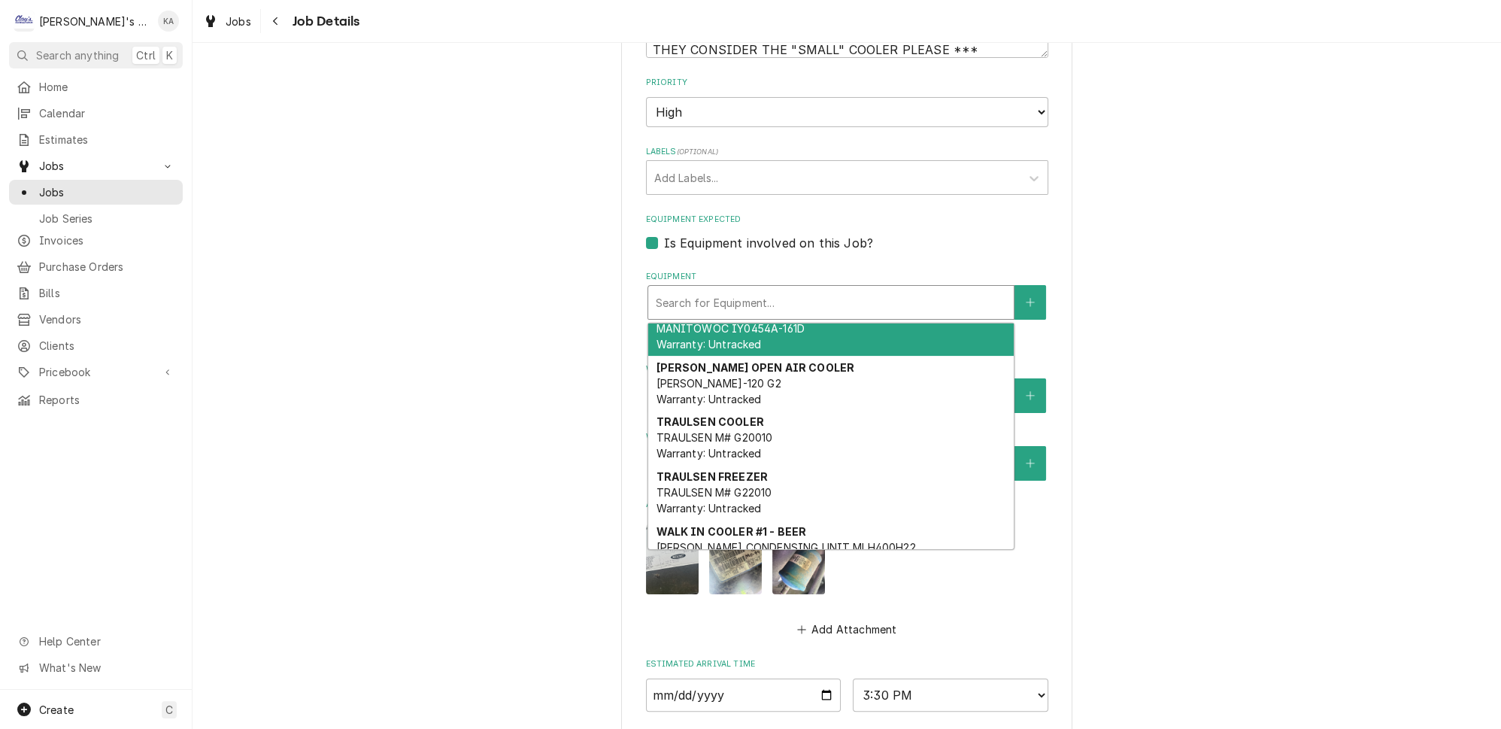
scroll to position [337, 0]
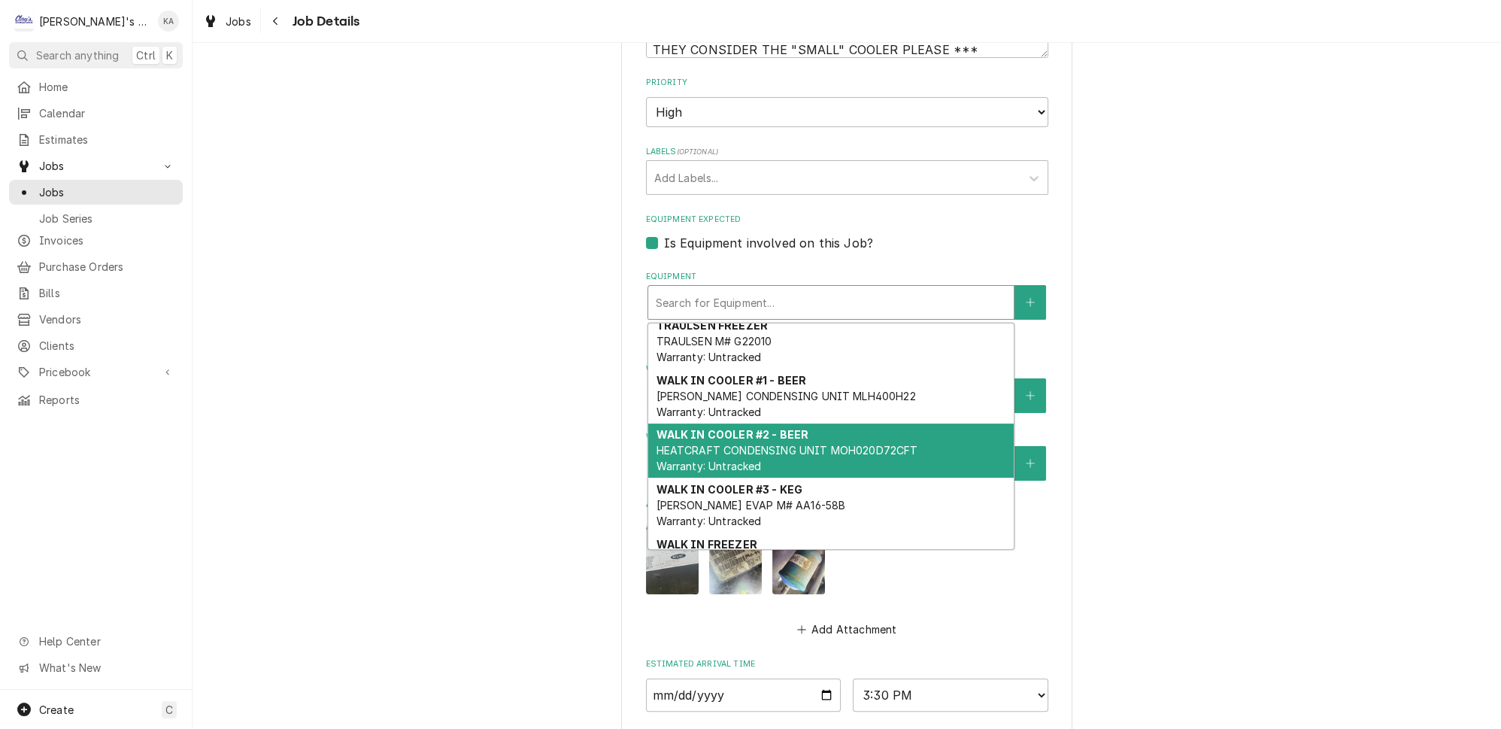
click at [823, 444] on span "HEATCRAFT CONDENSING UNIT MOH020D72CFT Warranty: Untracked" at bounding box center [787, 458] width 262 height 29
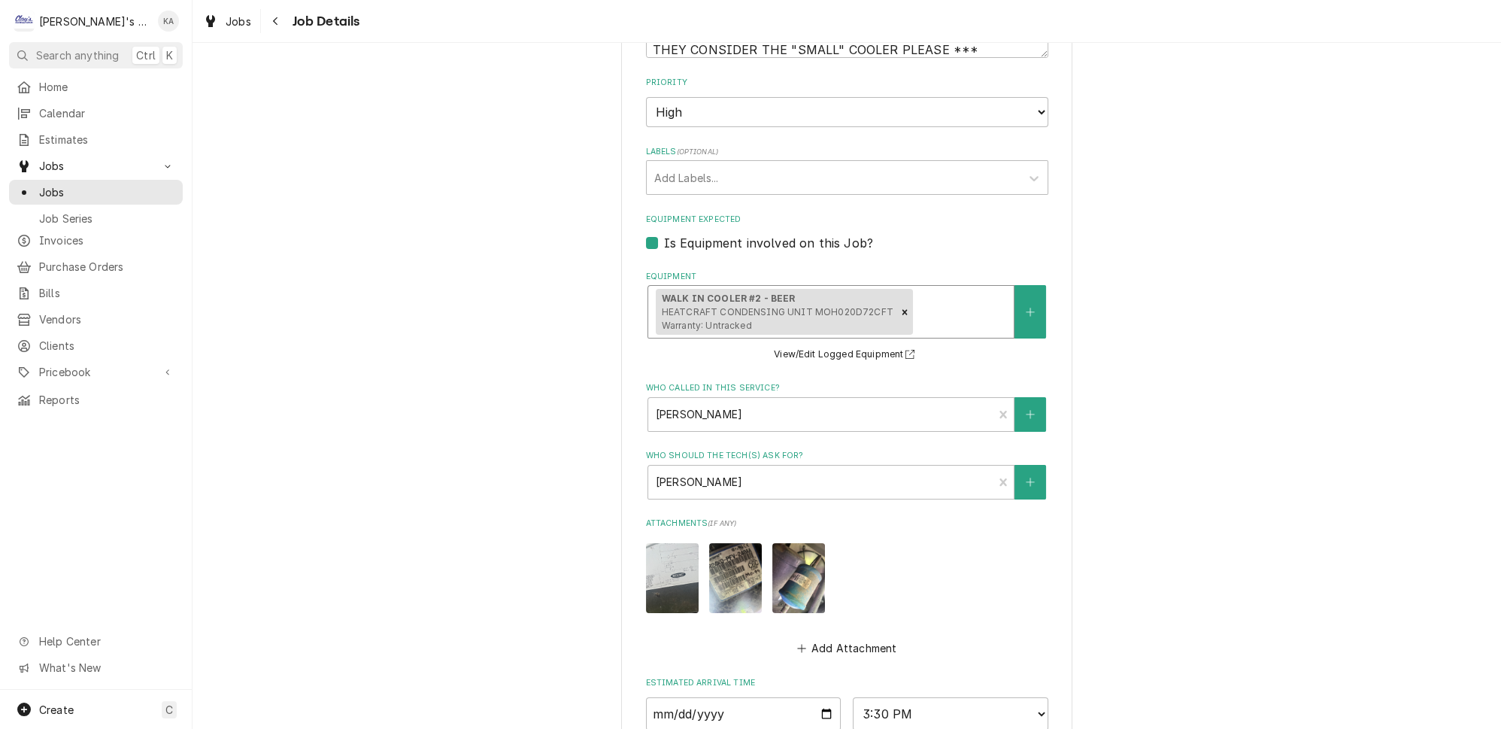
click at [672, 578] on img "Attachments" at bounding box center [672, 578] width 53 height 70
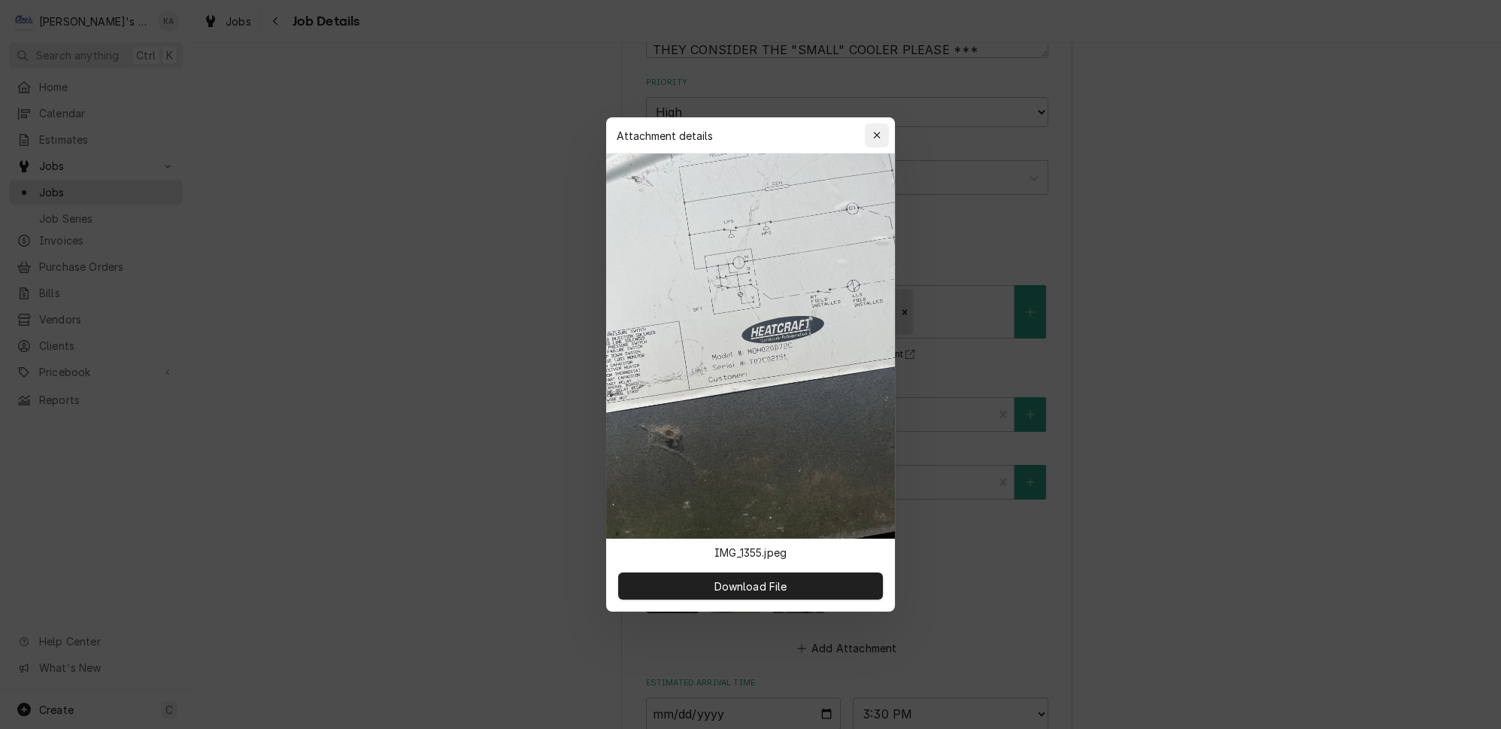
click at [873, 141] on icon "button" at bounding box center [877, 135] width 8 height 11
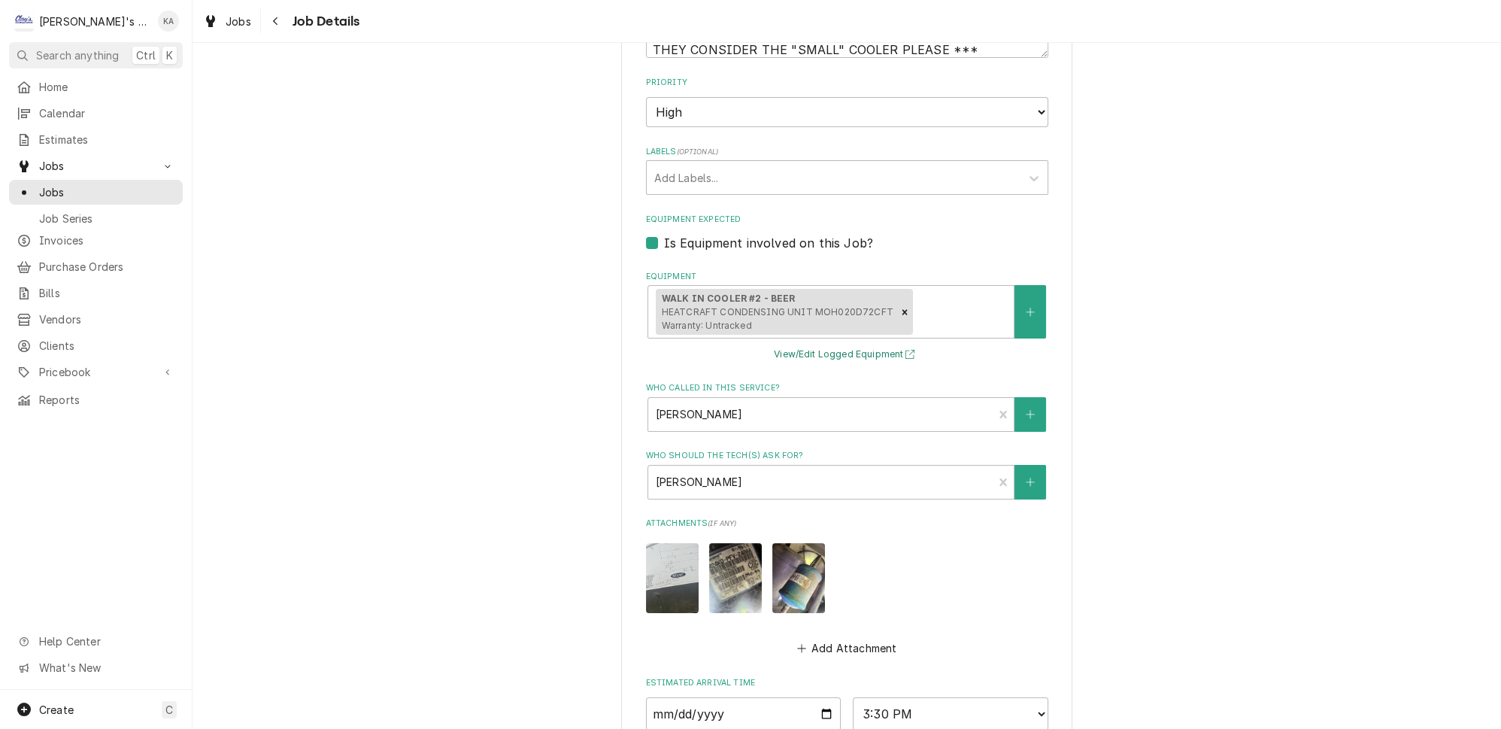
click at [837, 353] on button "View/Edit Logged Equipment" at bounding box center [847, 354] width 150 height 19
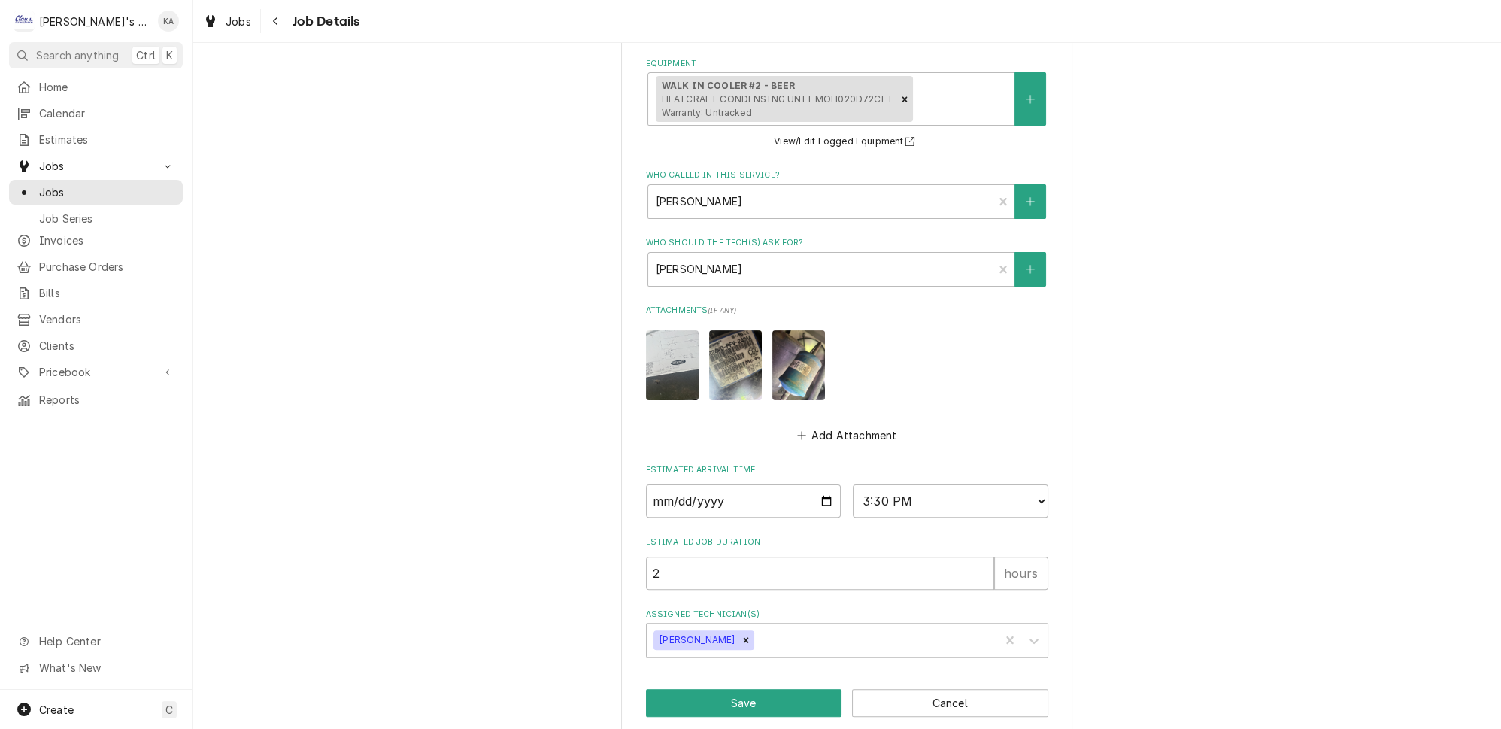
scroll to position [763, 0]
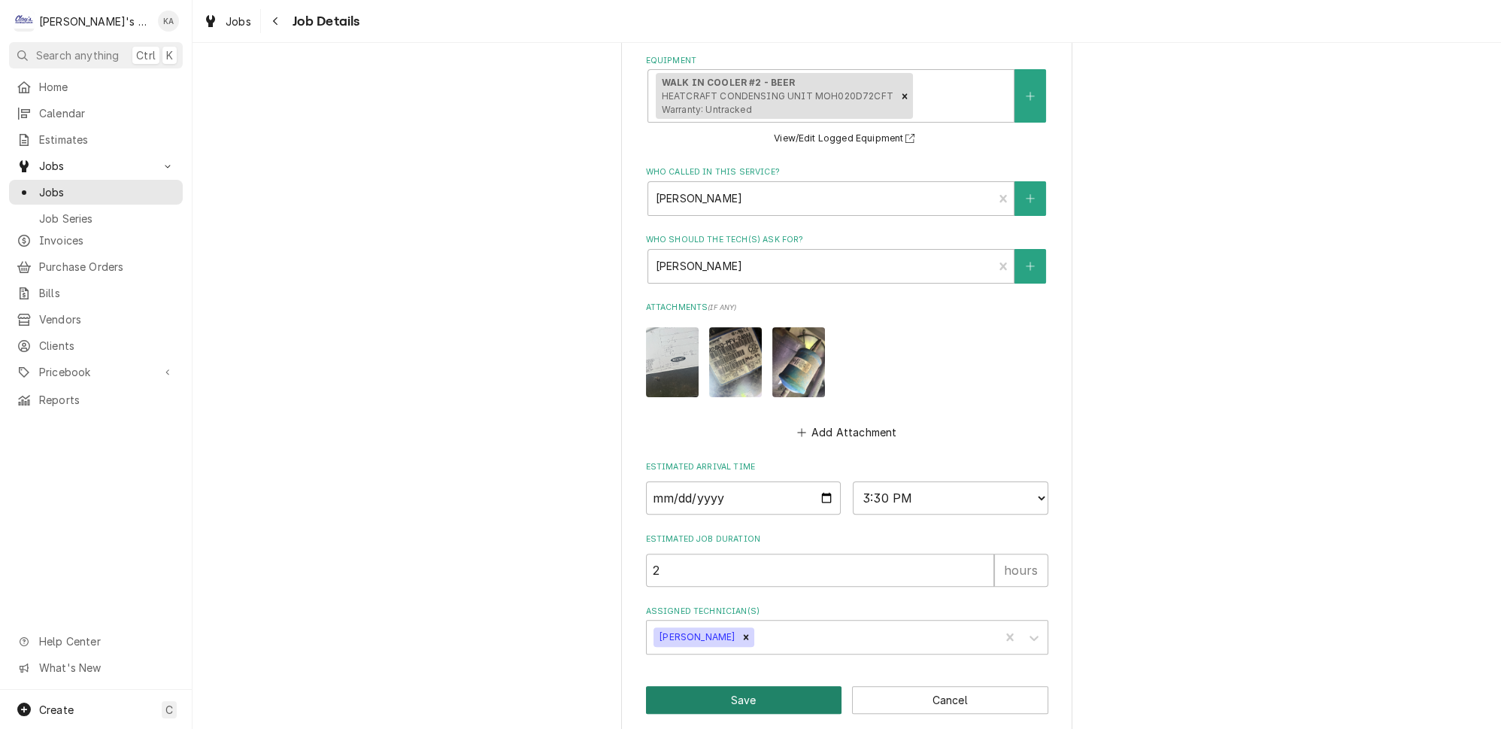
click at [740, 686] on button "Save" at bounding box center [744, 700] width 196 height 28
type textarea "x"
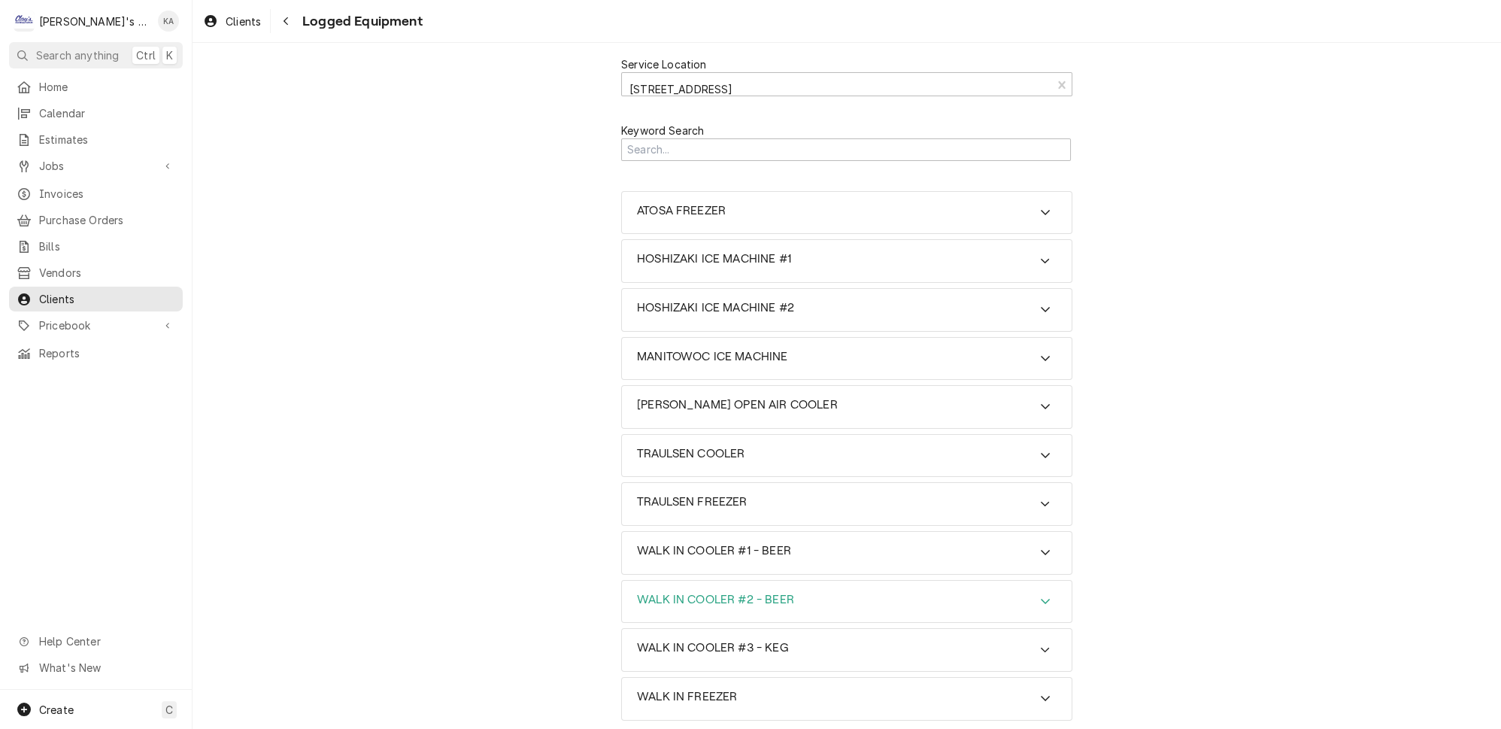
click at [1040, 595] on icon "Accordion Header" at bounding box center [1045, 601] width 11 height 12
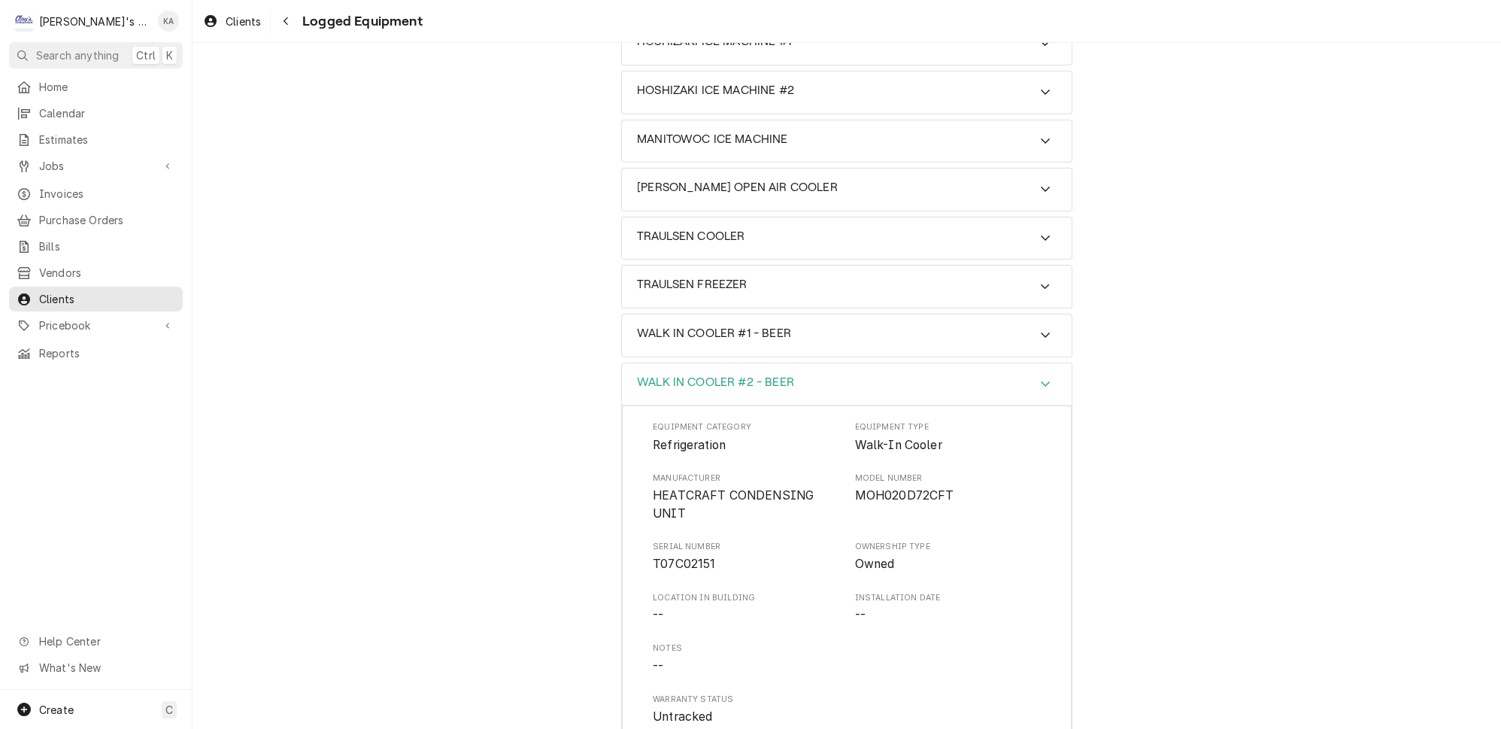
scroll to position [341, 0]
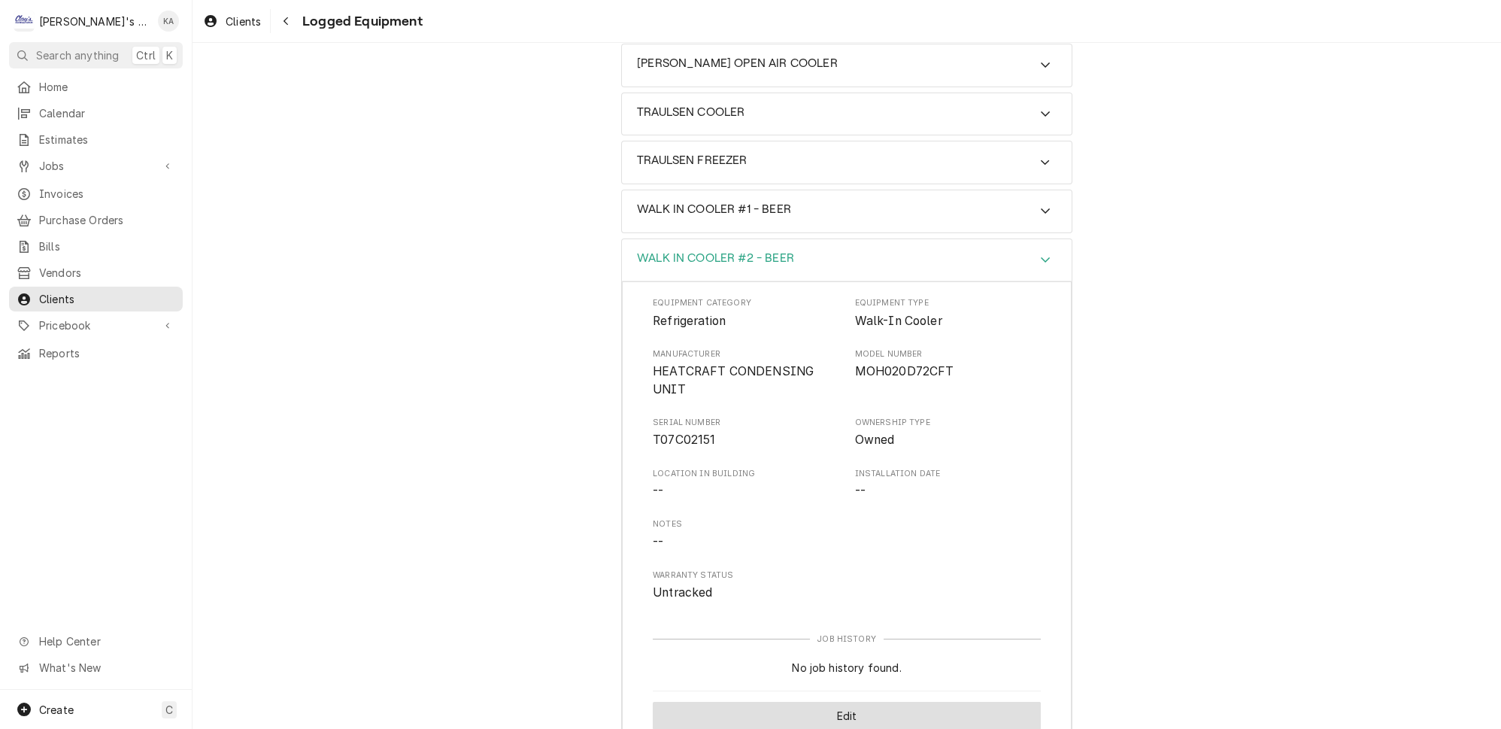
click at [881, 702] on button "Edit" at bounding box center [847, 716] width 388 height 28
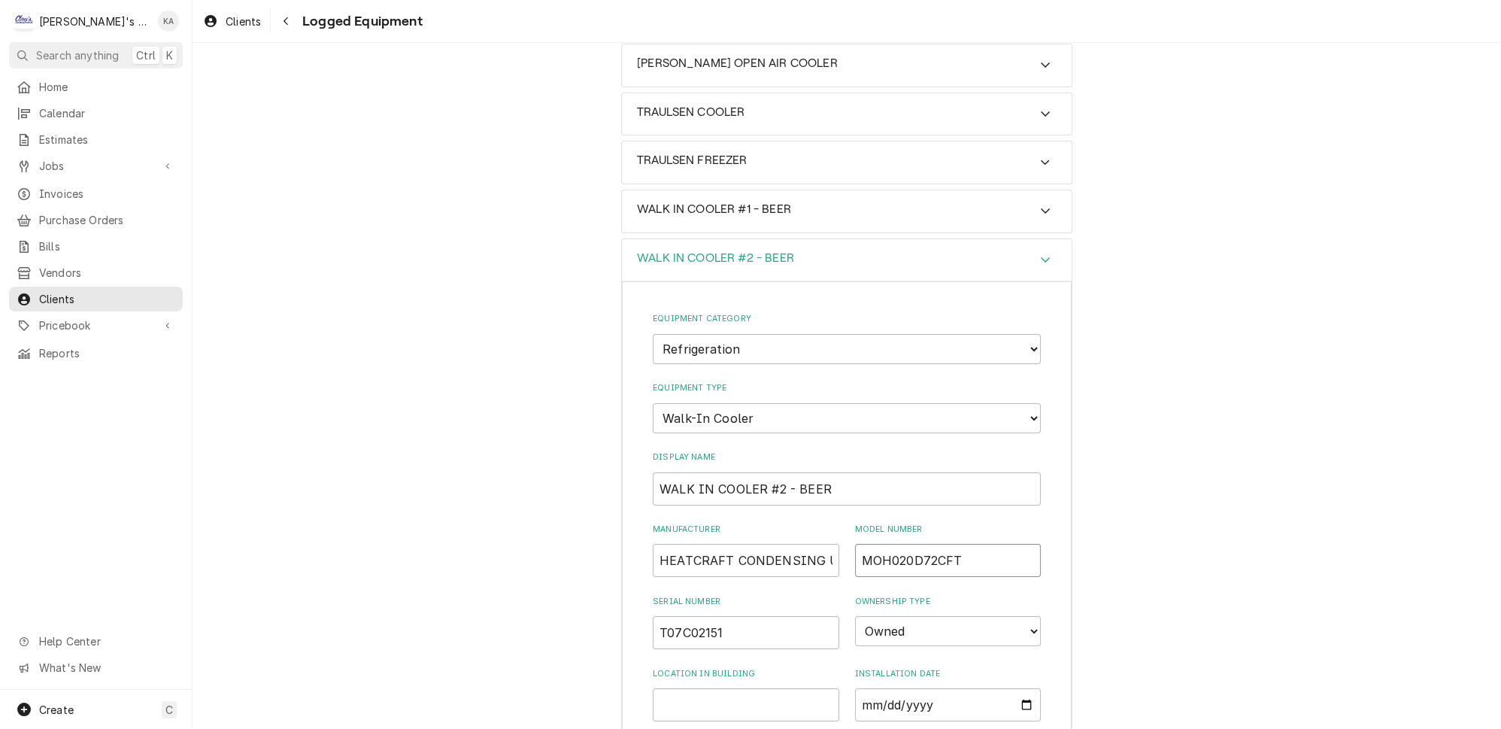
click at [939, 544] on input "MOH020D72CFT" at bounding box center [948, 560] width 187 height 33
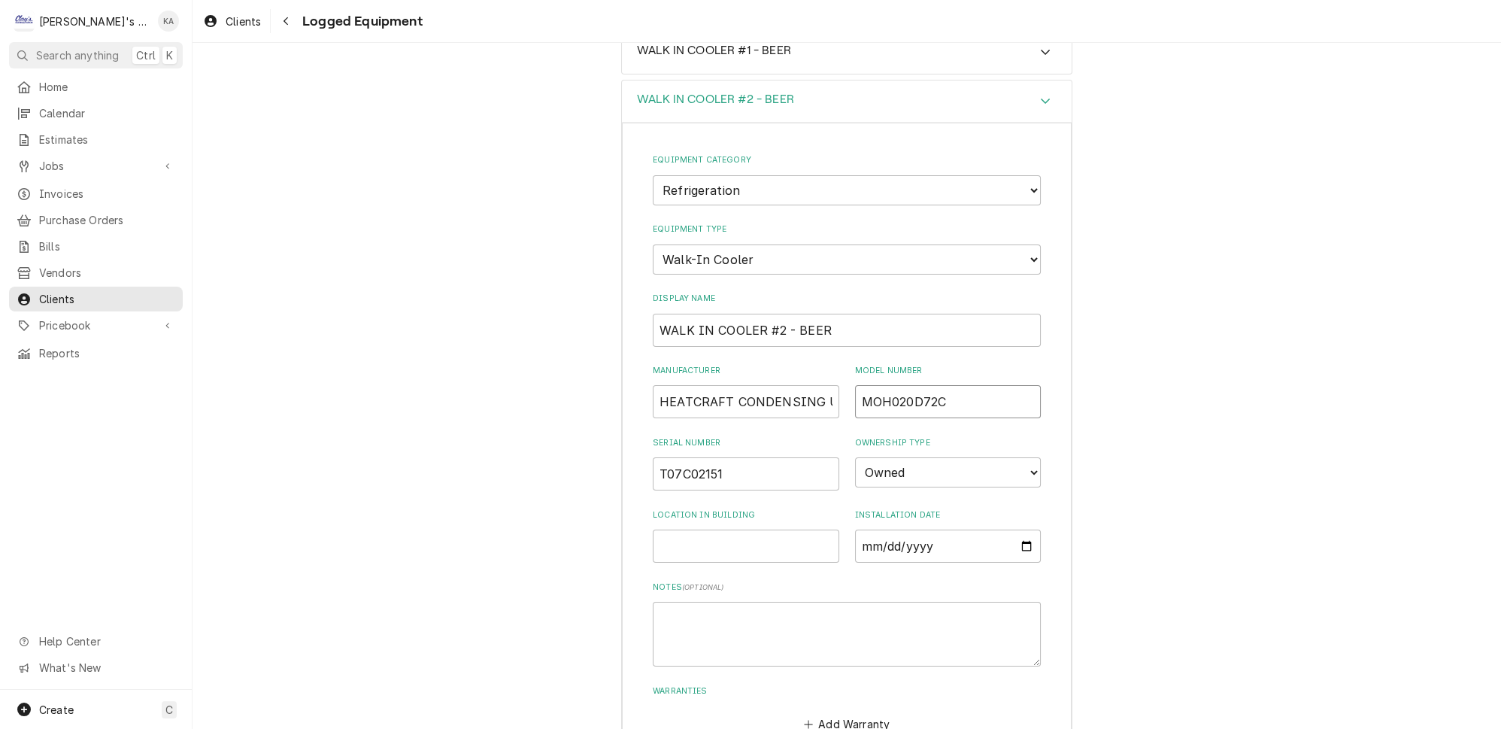
scroll to position [634, 0]
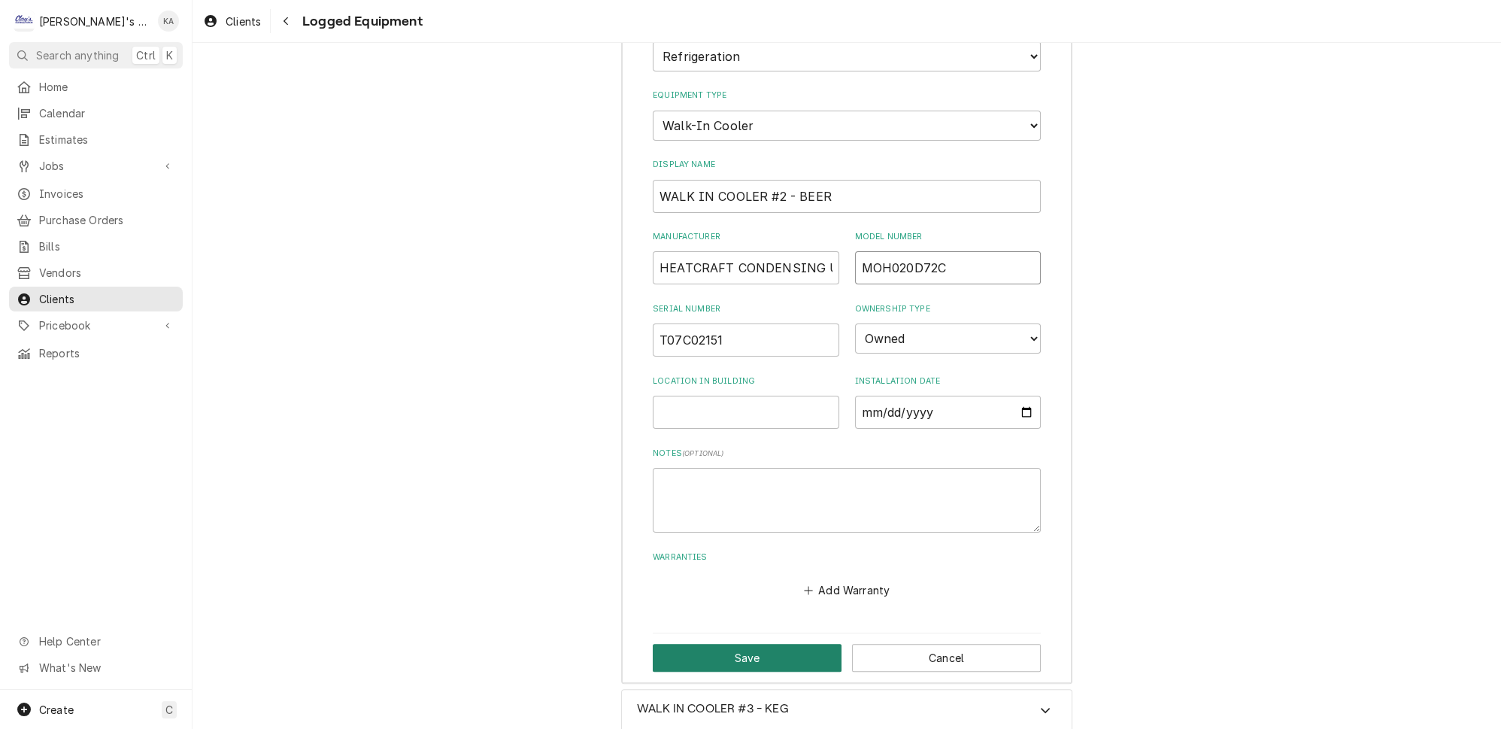
type input "MOH020D72C"
click at [737, 644] on button "Save" at bounding box center [747, 658] width 189 height 28
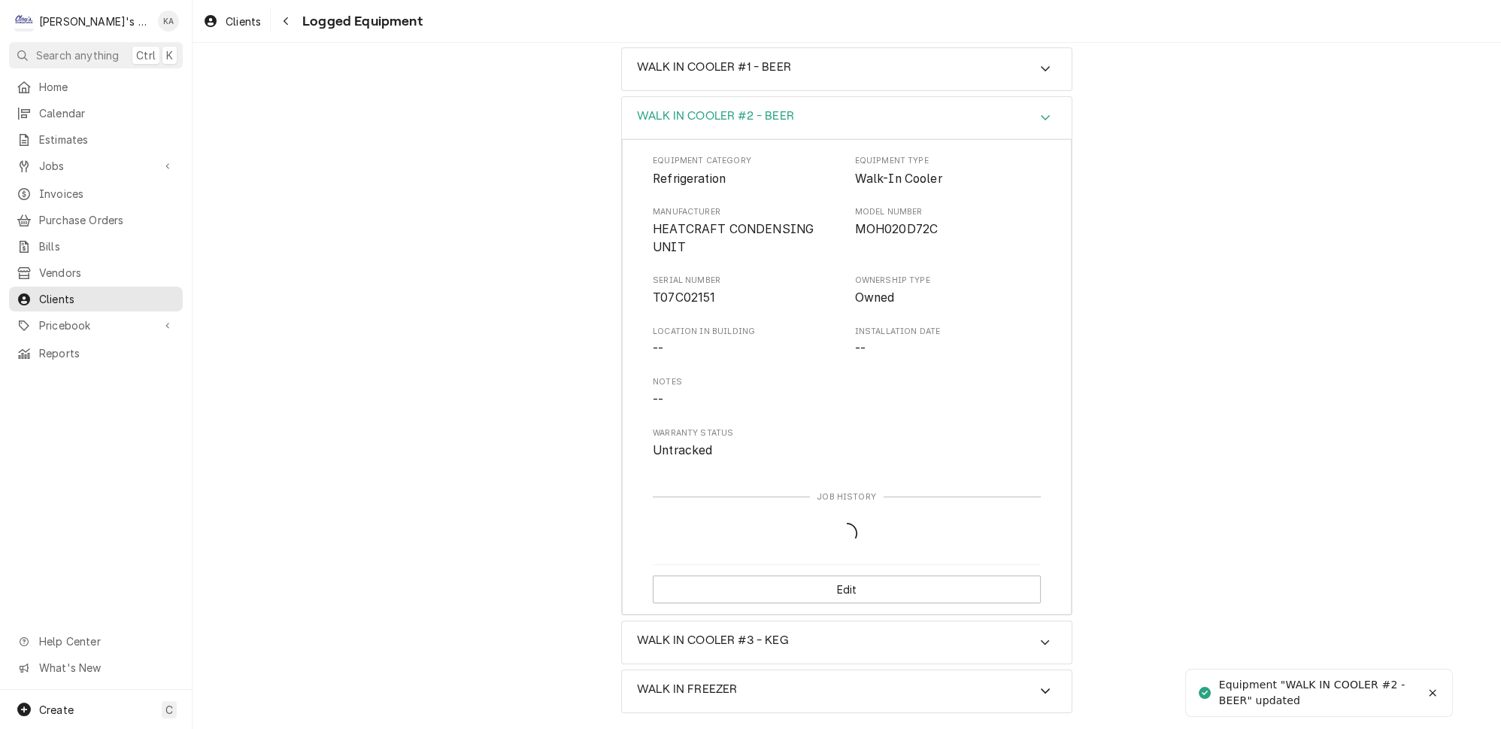
scroll to position [408, 0]
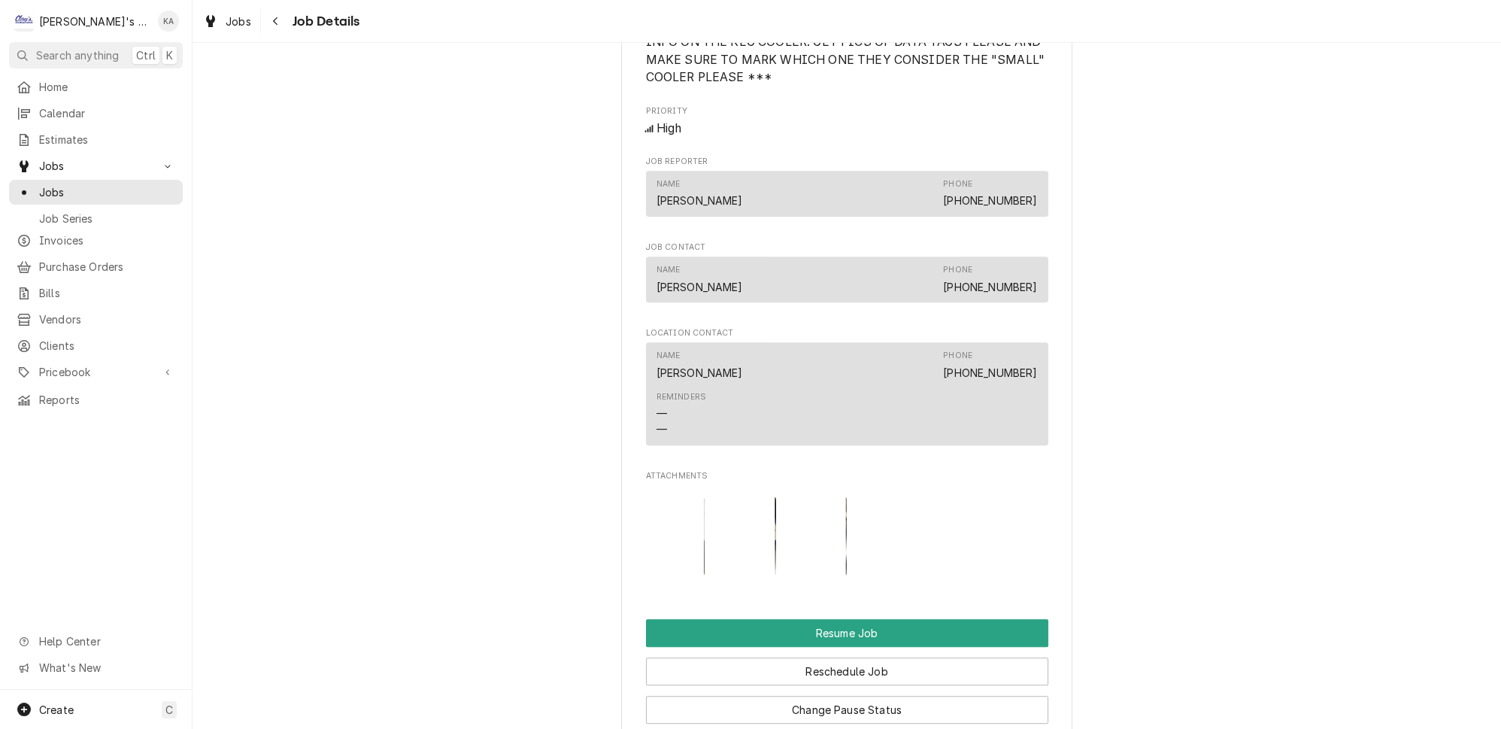
scroll to position [1572, 0]
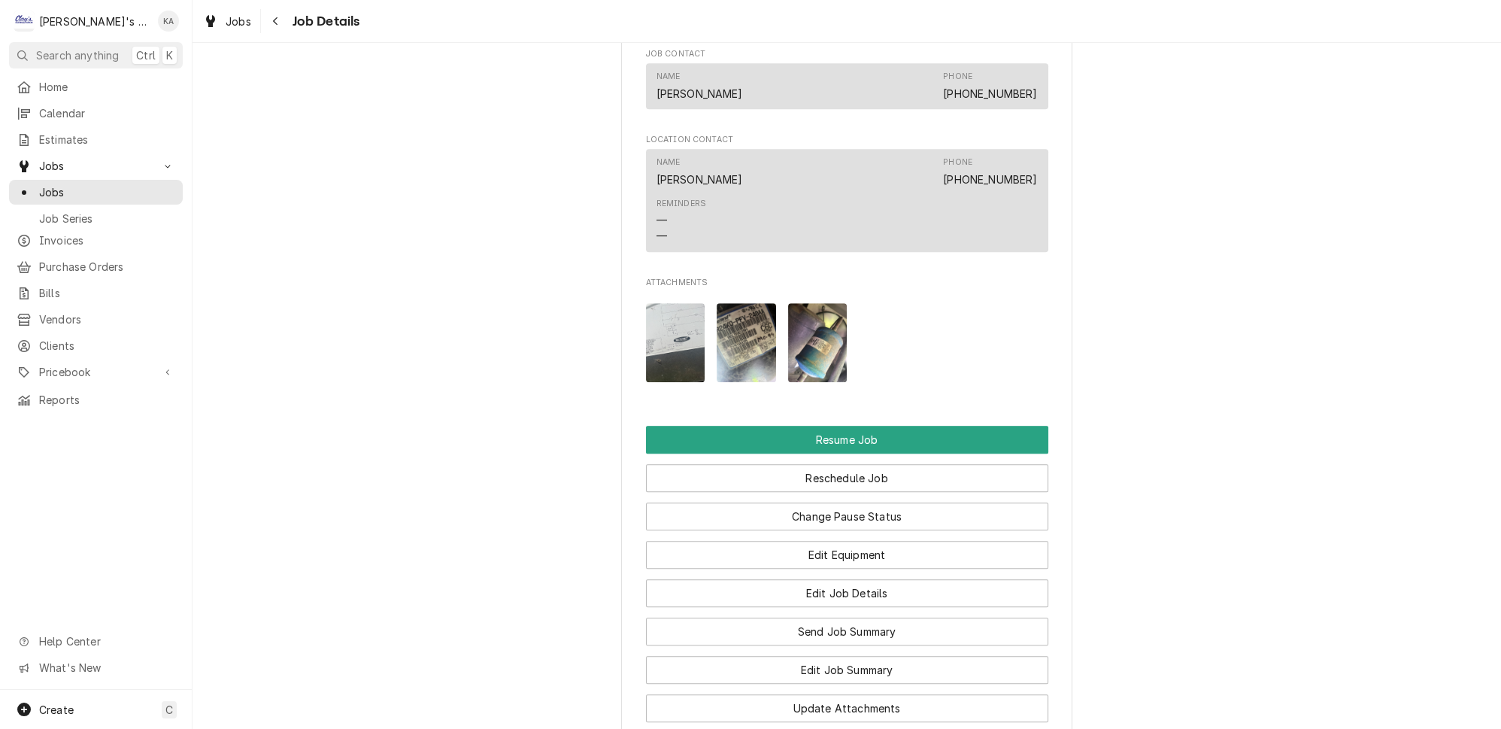
click at [741, 363] on img "Attachments" at bounding box center [746, 342] width 59 height 79
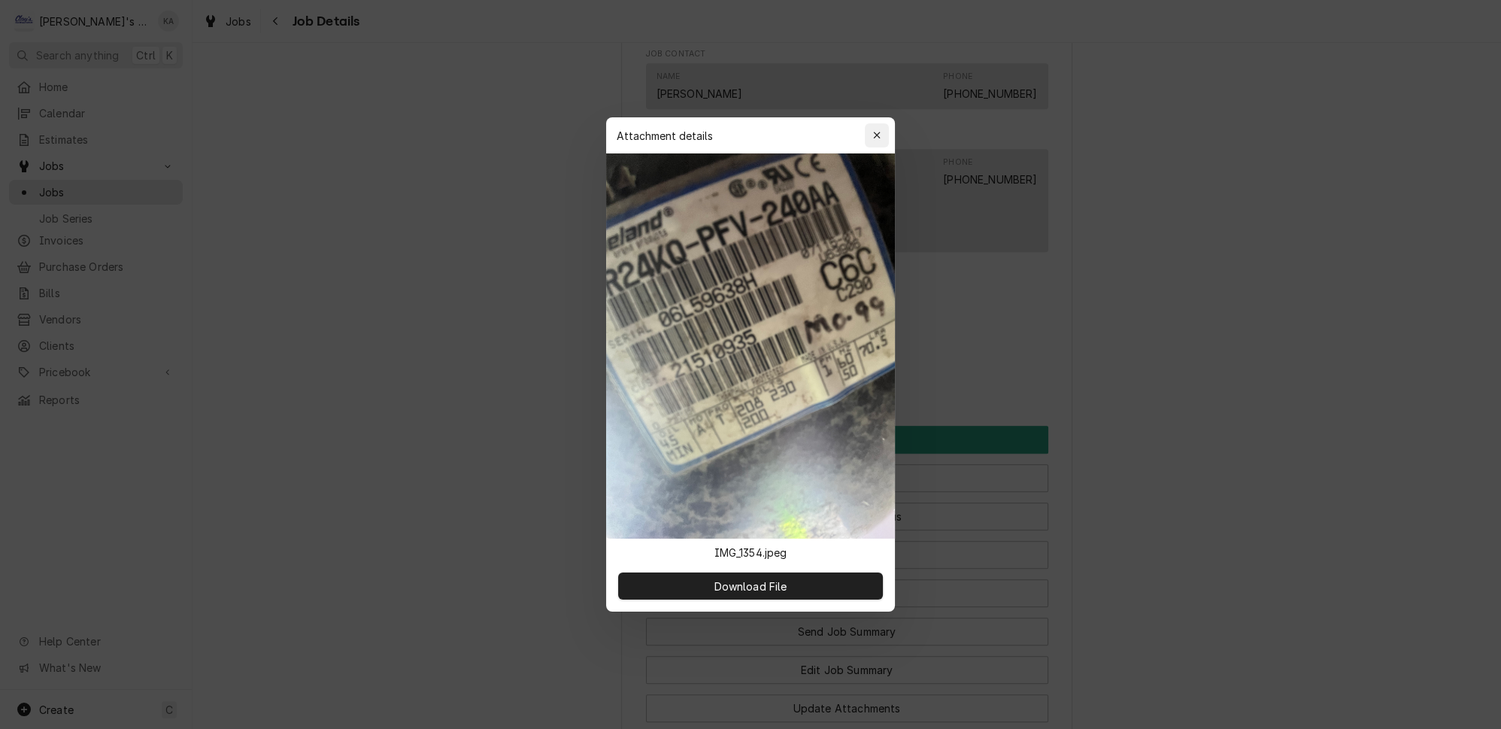
click at [873, 141] on icon "button" at bounding box center [877, 135] width 8 height 11
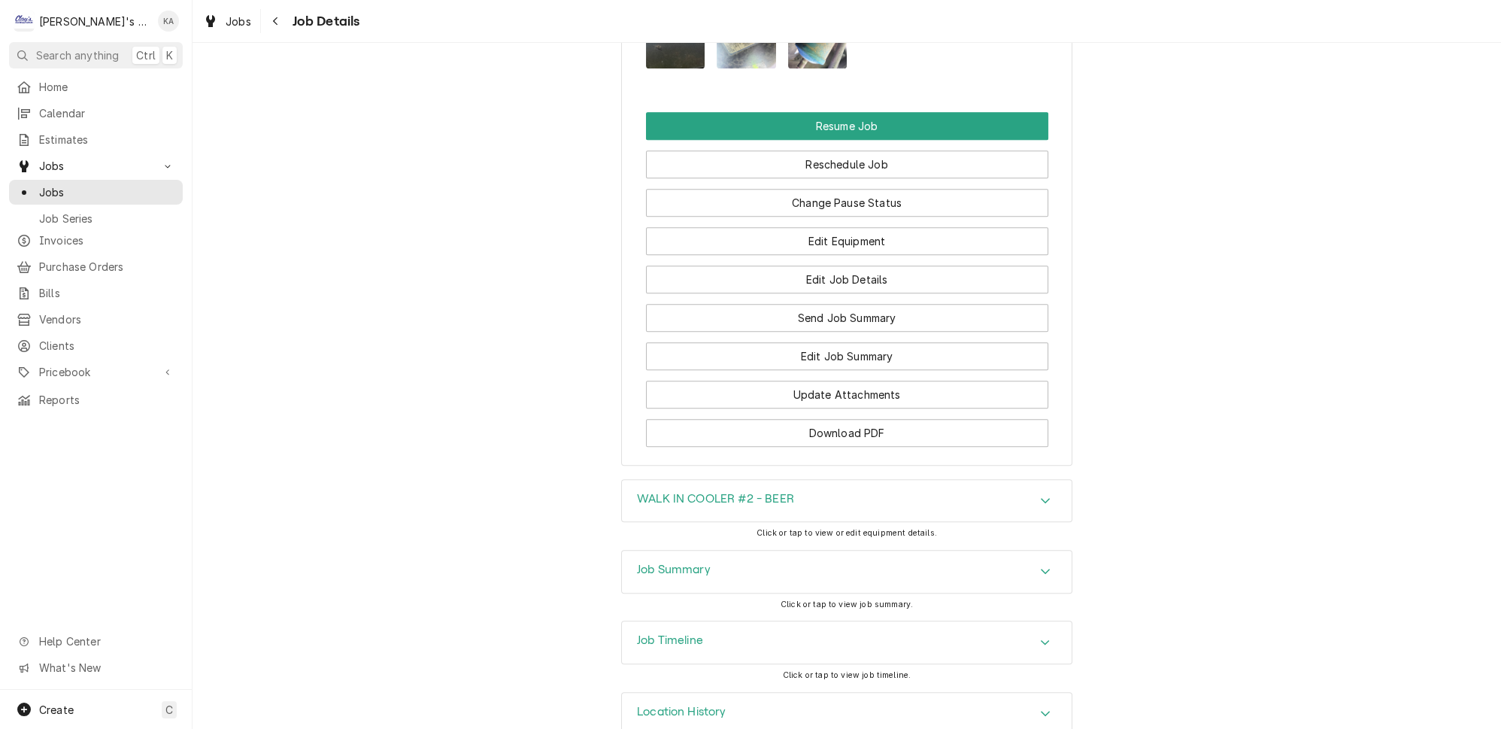
scroll to position [1887, 0]
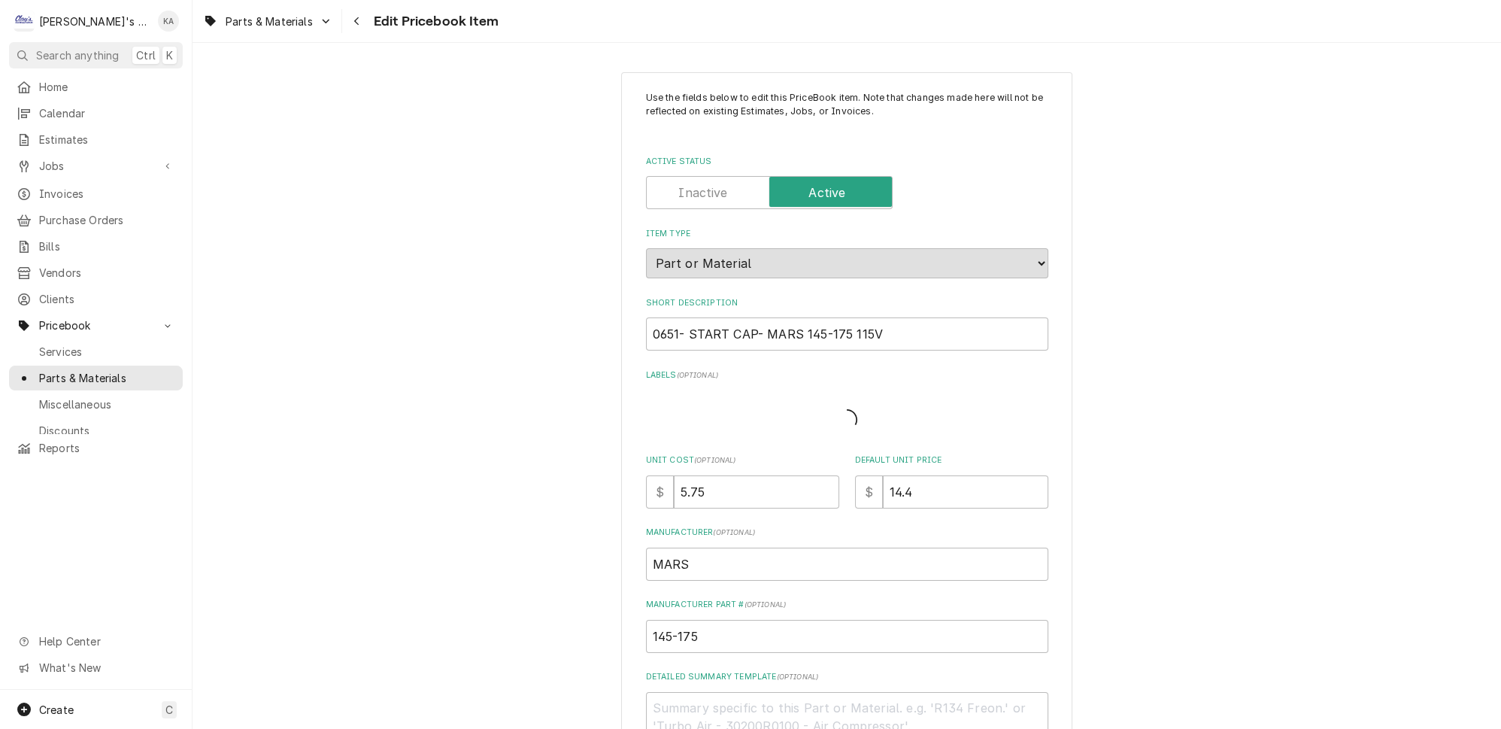
type textarea "x"
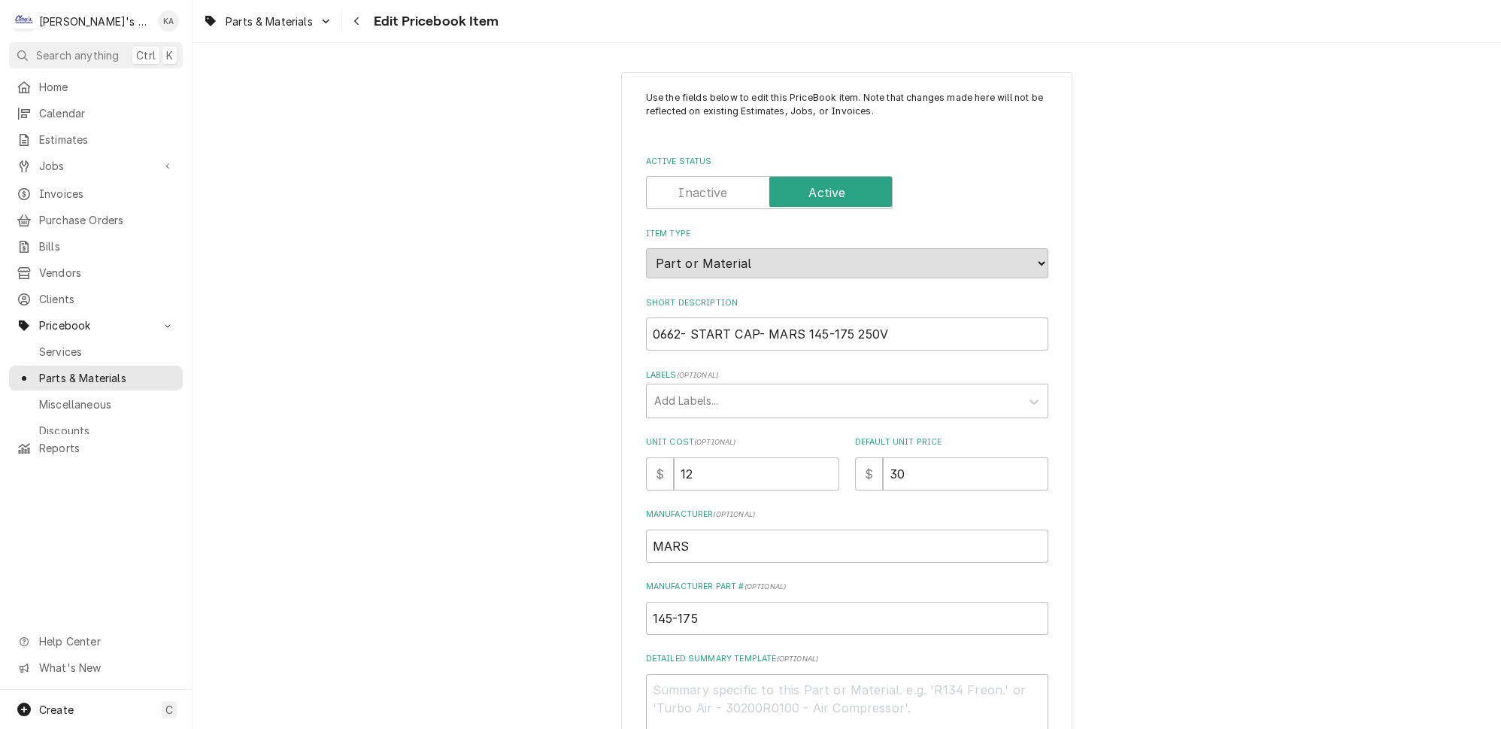
type textarea "x"
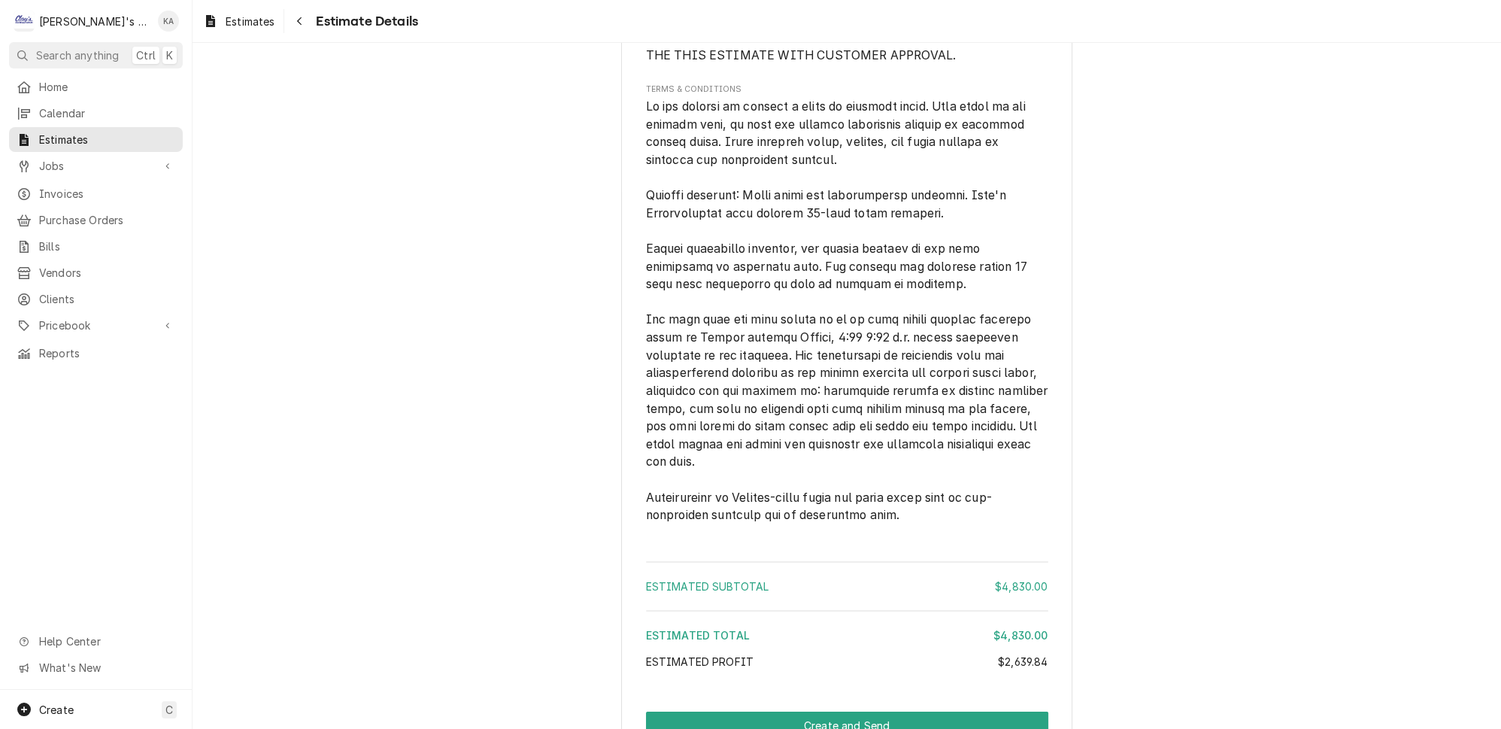
scroll to position [4182, 0]
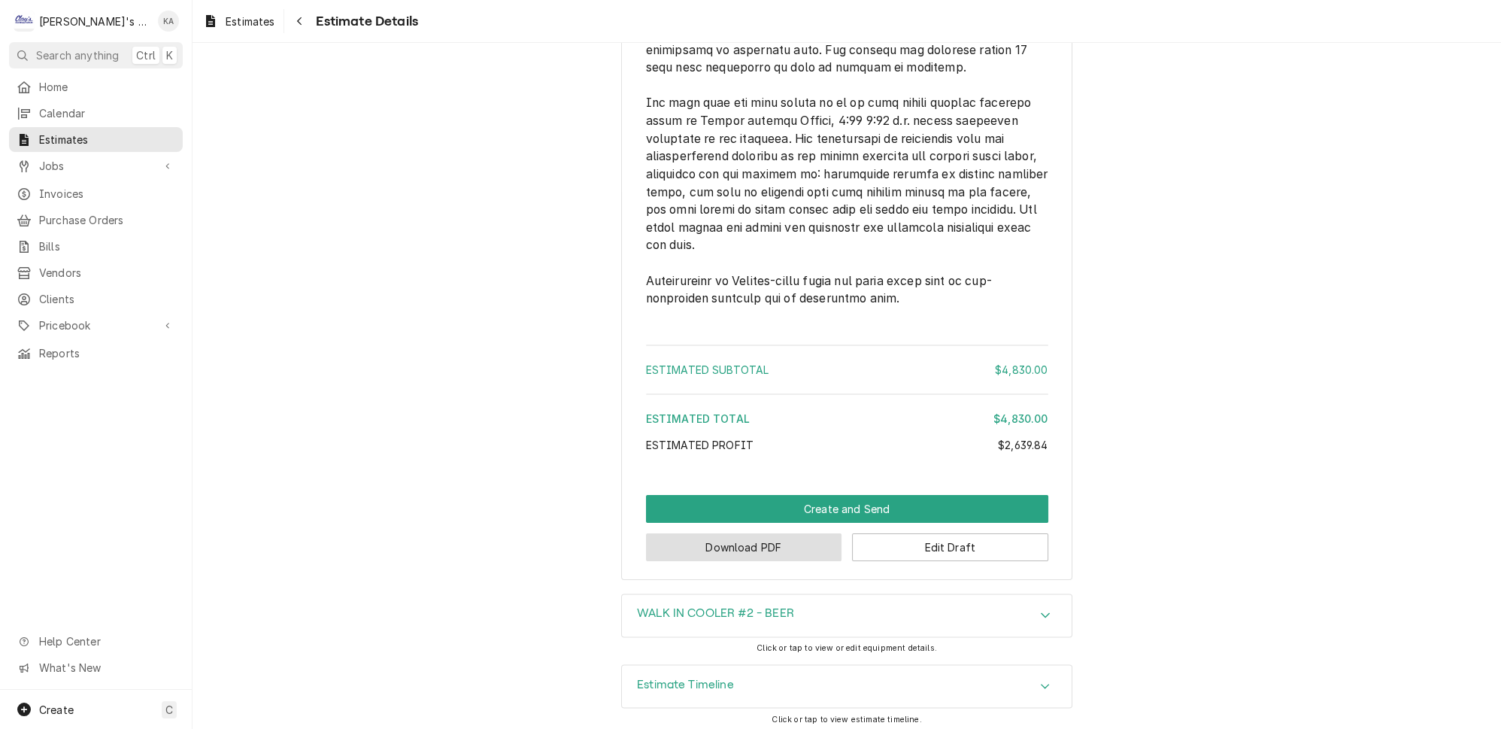
click at [754, 547] on button "Download PDF" at bounding box center [744, 547] width 196 height 28
click at [936, 546] on button "Edit Draft" at bounding box center [950, 547] width 196 height 28
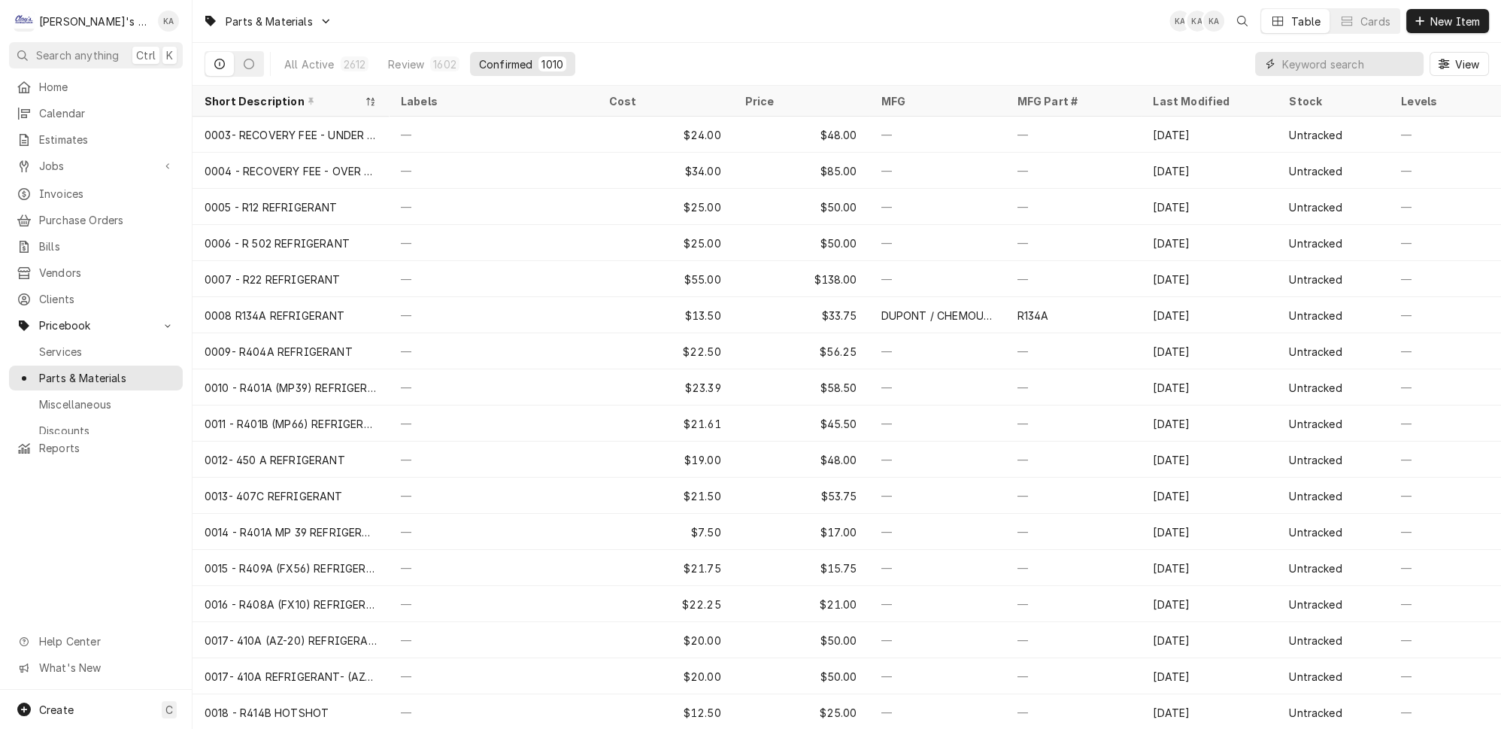
click at [1312, 59] on input "Dynamic Content Wrapper" at bounding box center [1349, 64] width 134 height 24
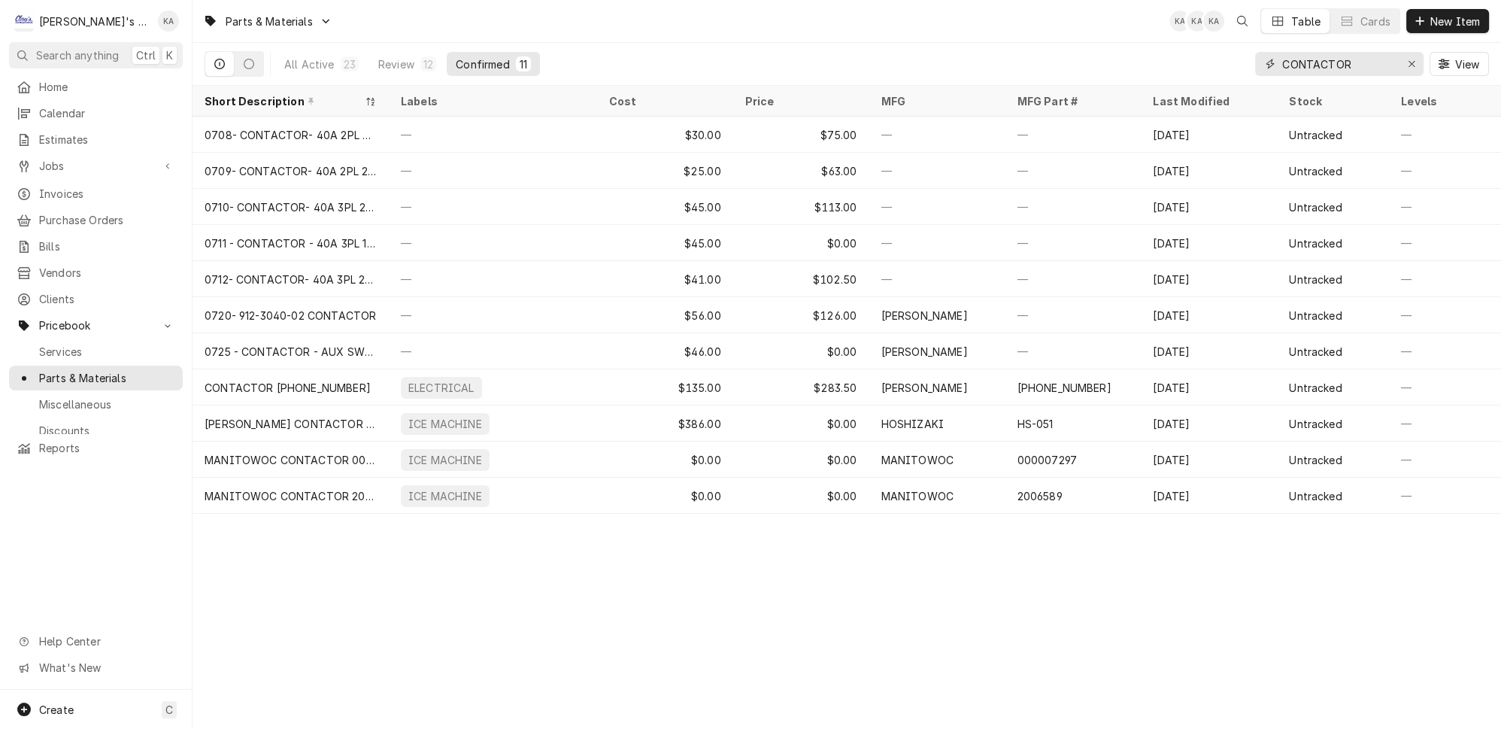
type input "CONTACTOR"
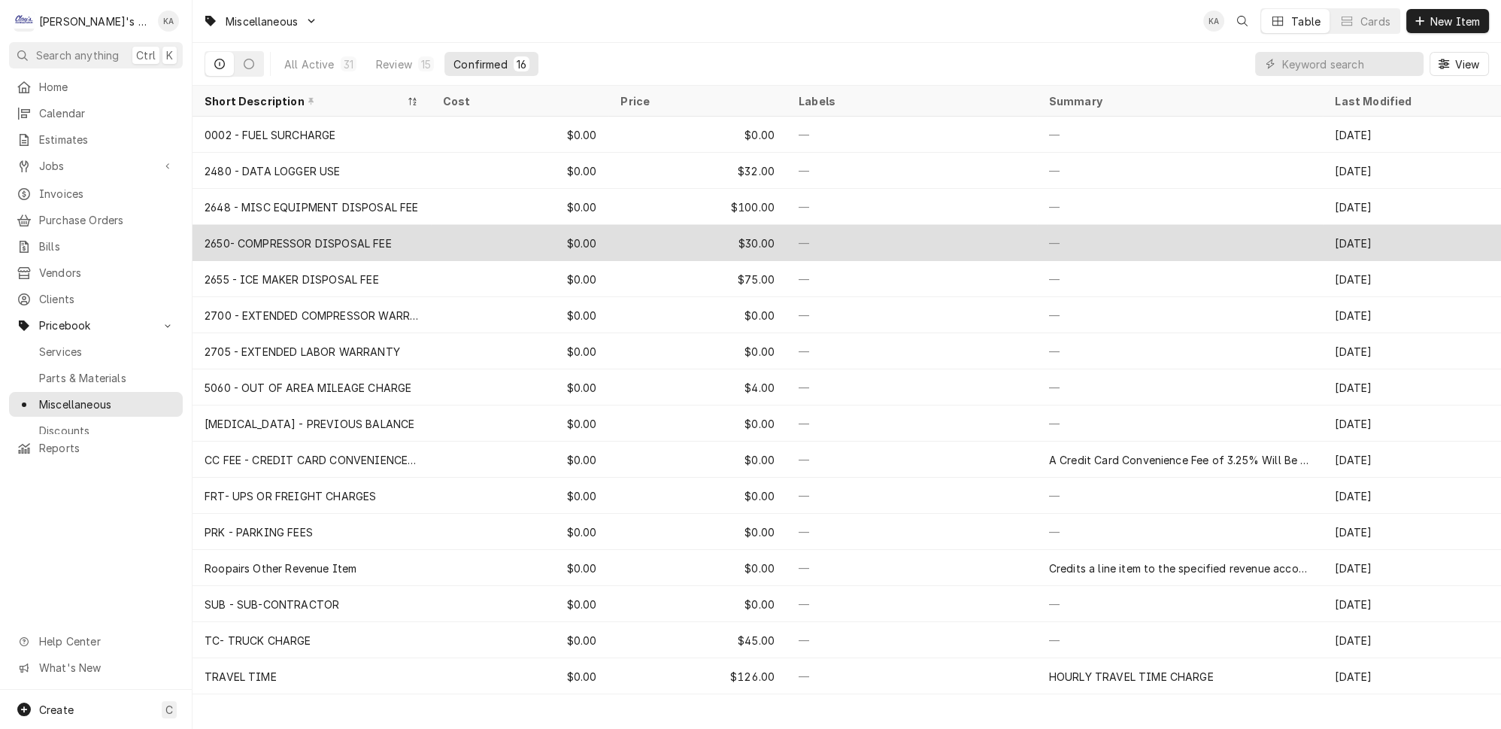
click at [463, 241] on div "$0.00" at bounding box center [520, 243] width 178 height 36
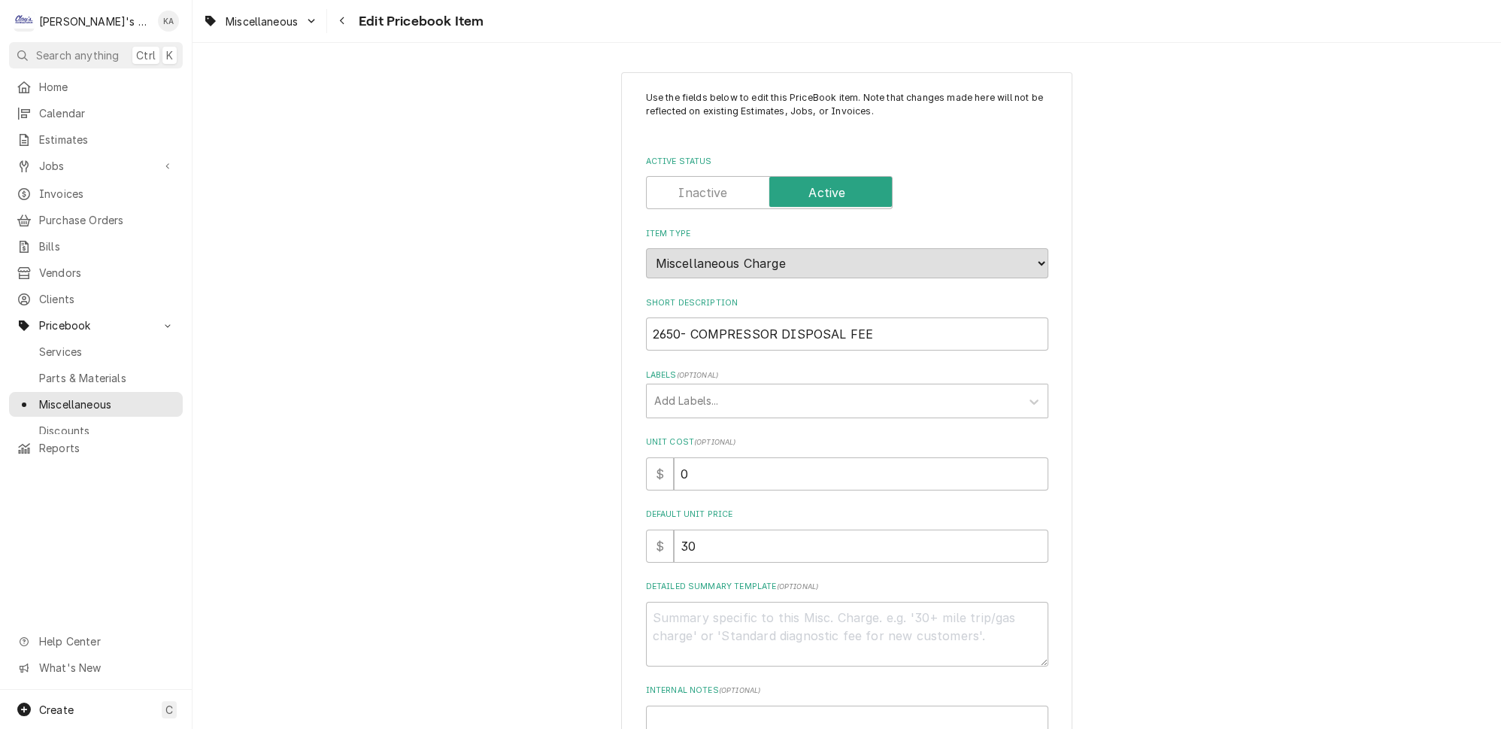
scroll to position [276, 0]
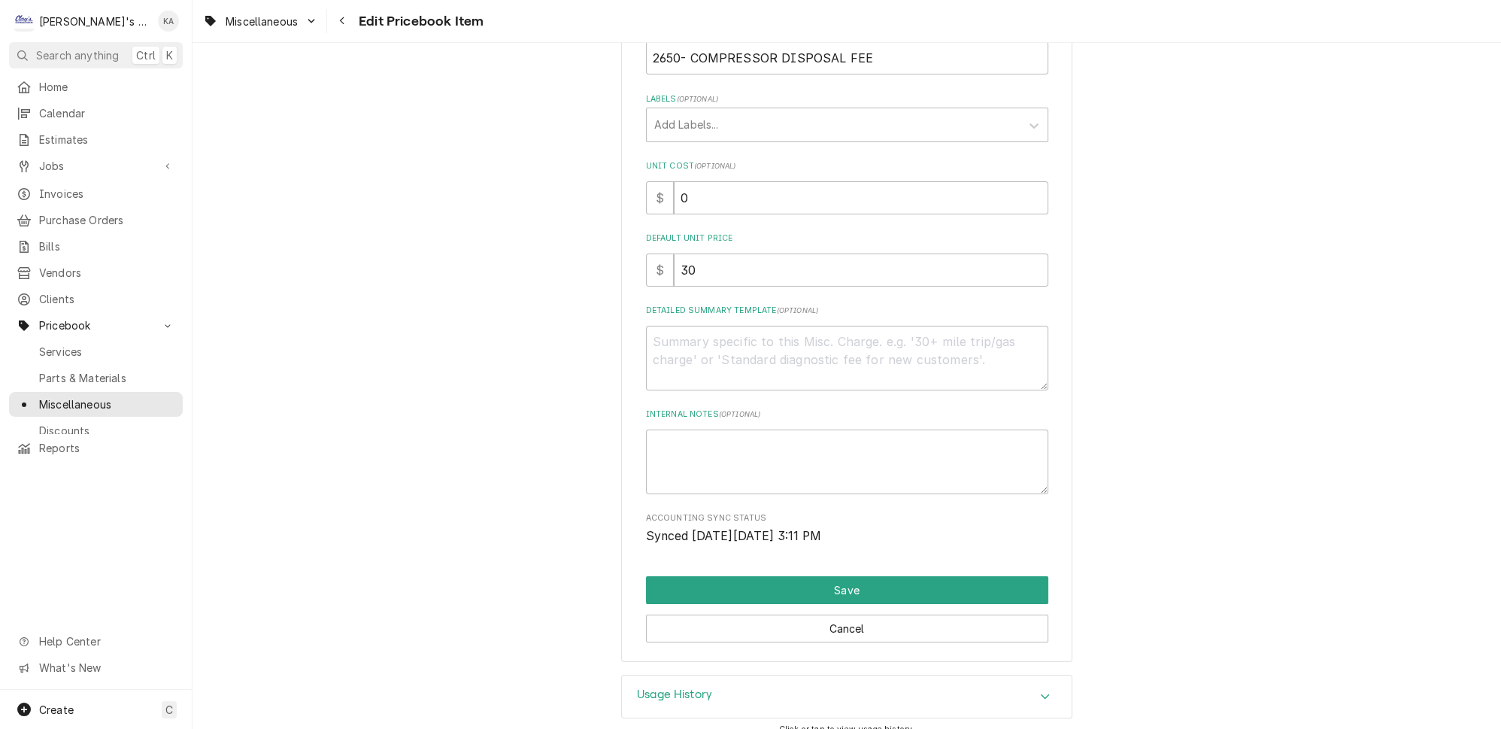
click at [1041, 693] on icon "Accordion Header" at bounding box center [1045, 695] width 9 height 5
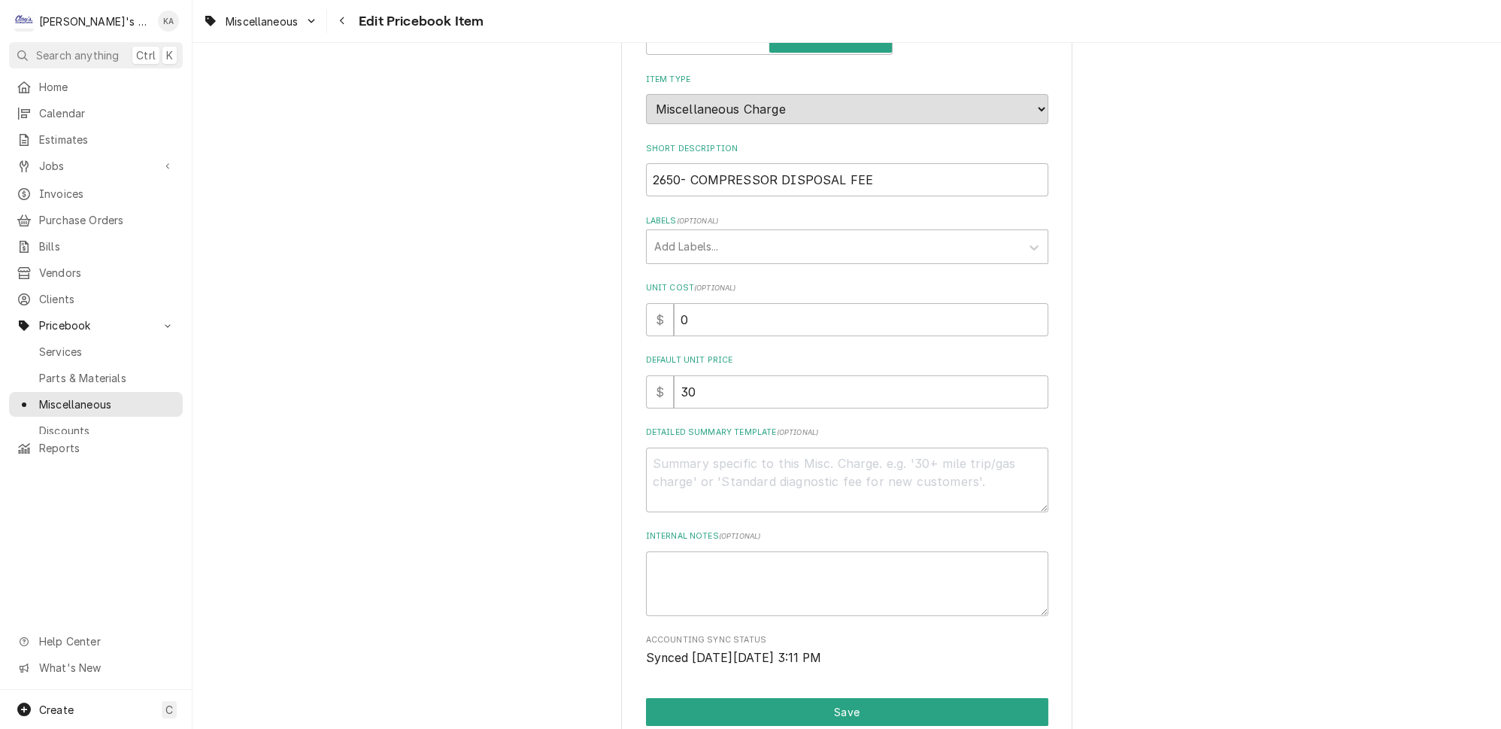
scroll to position [129, 0]
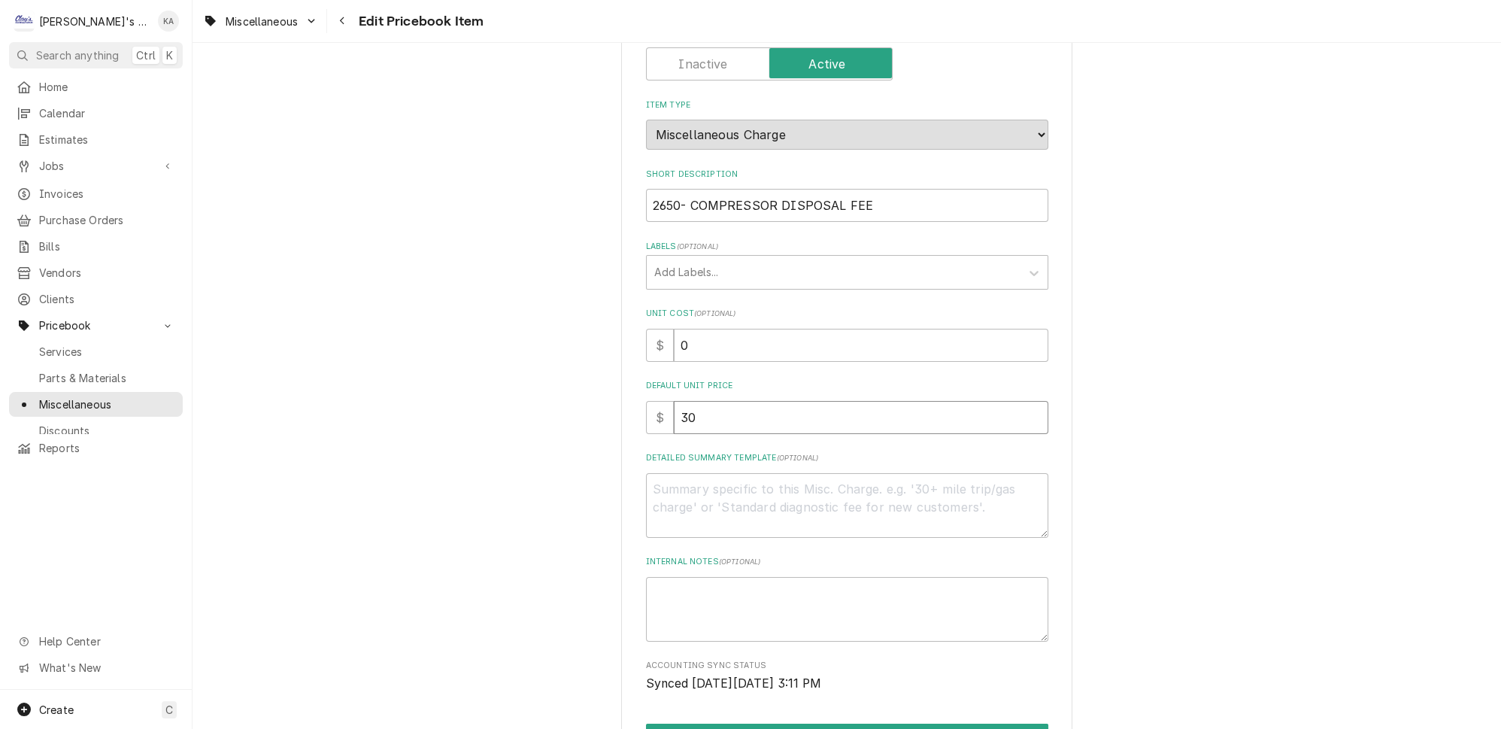
click at [684, 406] on input "30" at bounding box center [861, 417] width 375 height 33
type textarea "x"
type input "0"
type textarea "x"
type input "20"
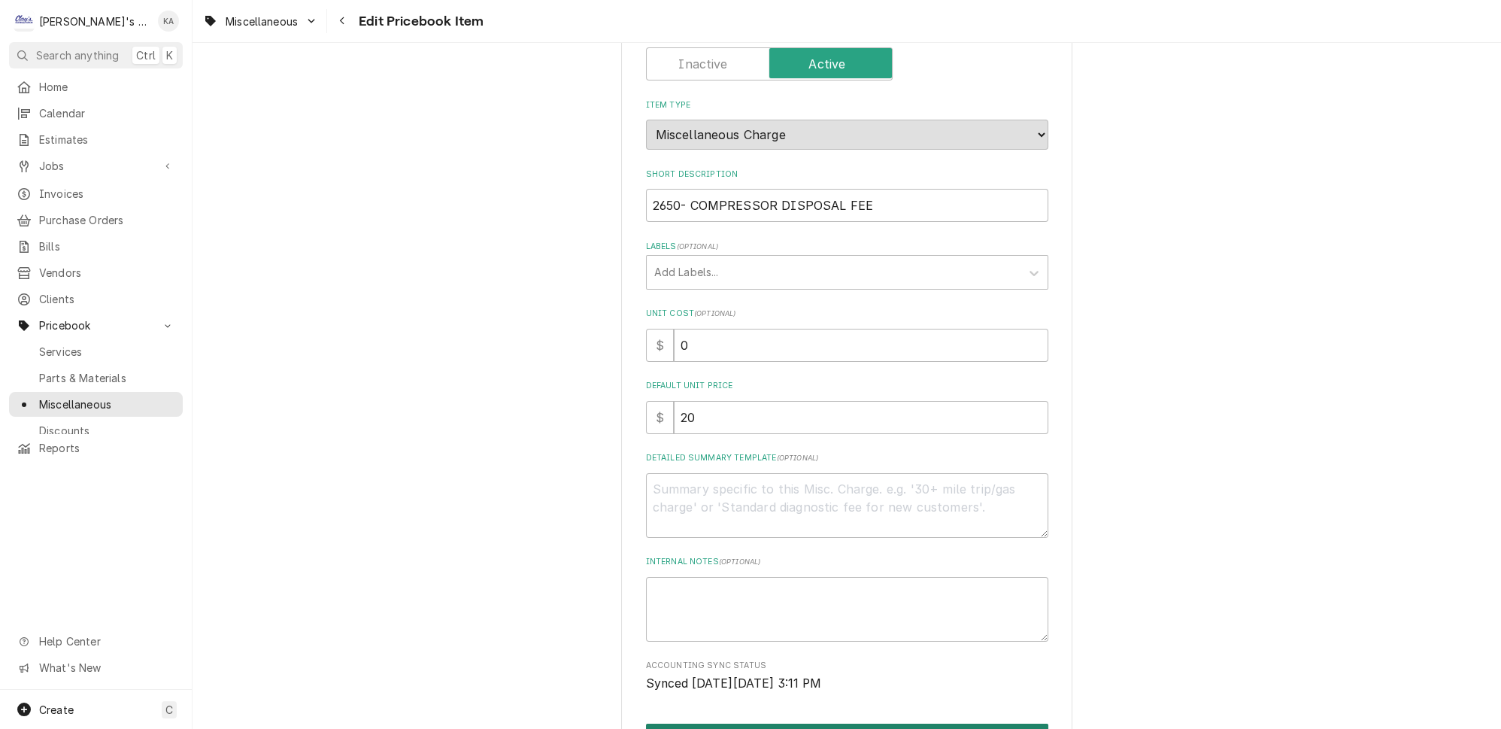
click at [852, 724] on button "Save" at bounding box center [847, 738] width 402 height 28
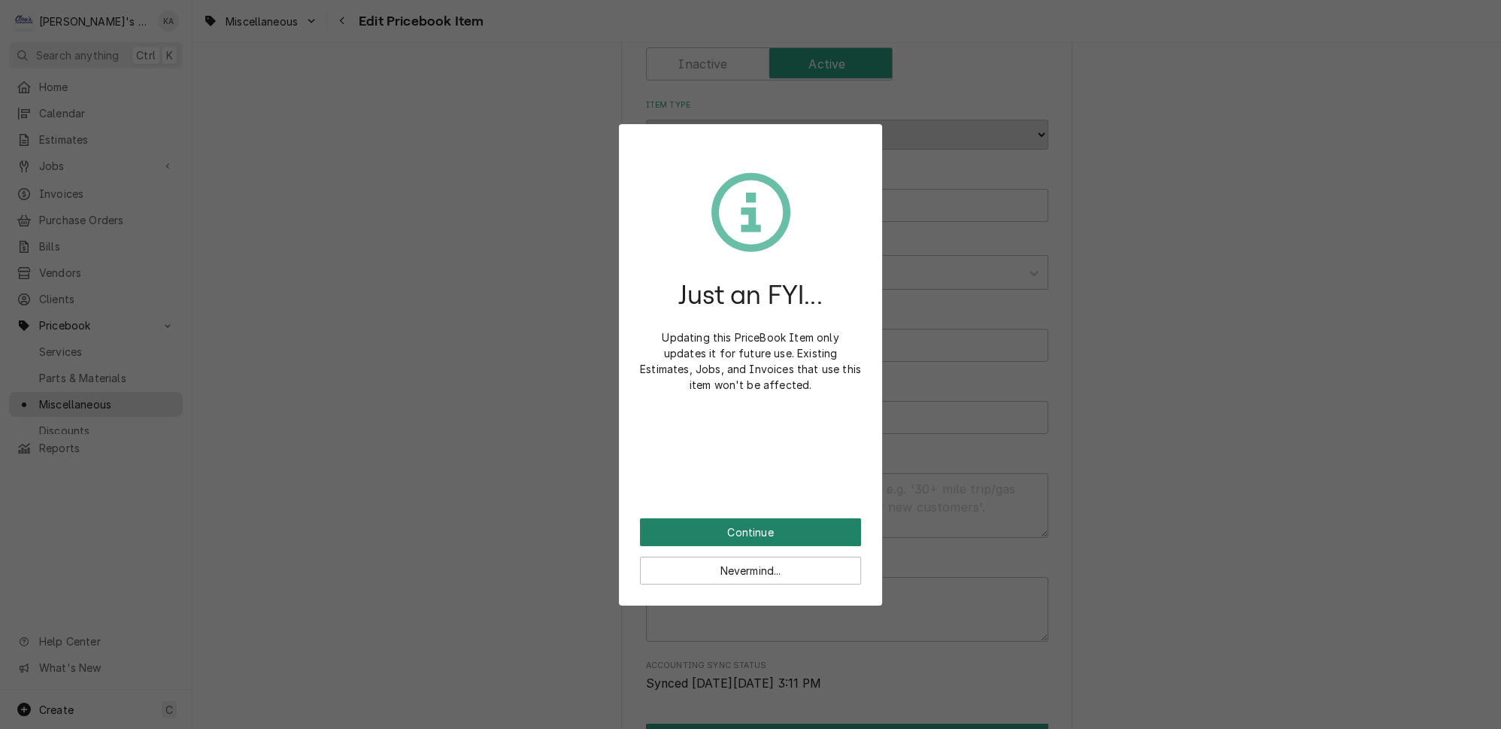
click at [759, 518] on button "Continue" at bounding box center [750, 532] width 221 height 28
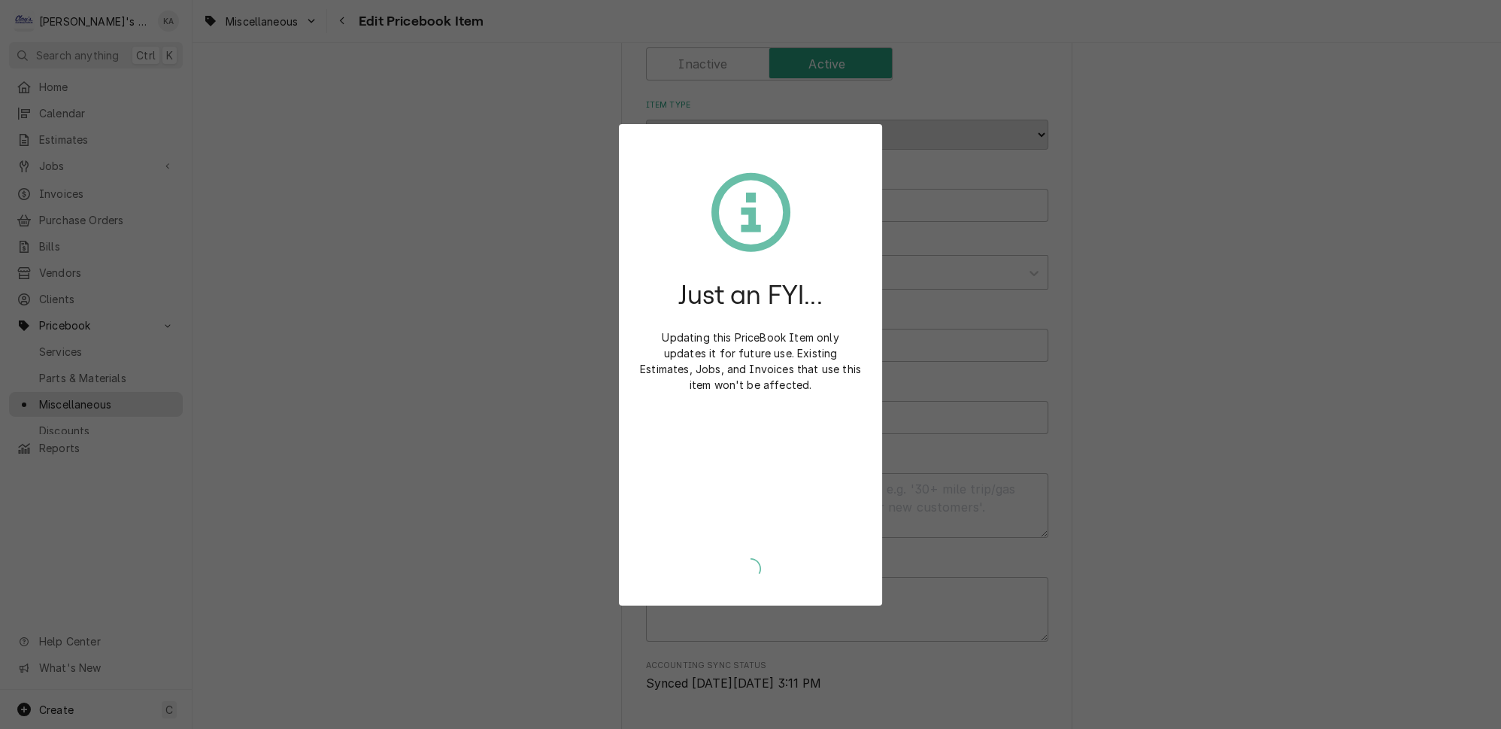
type textarea "x"
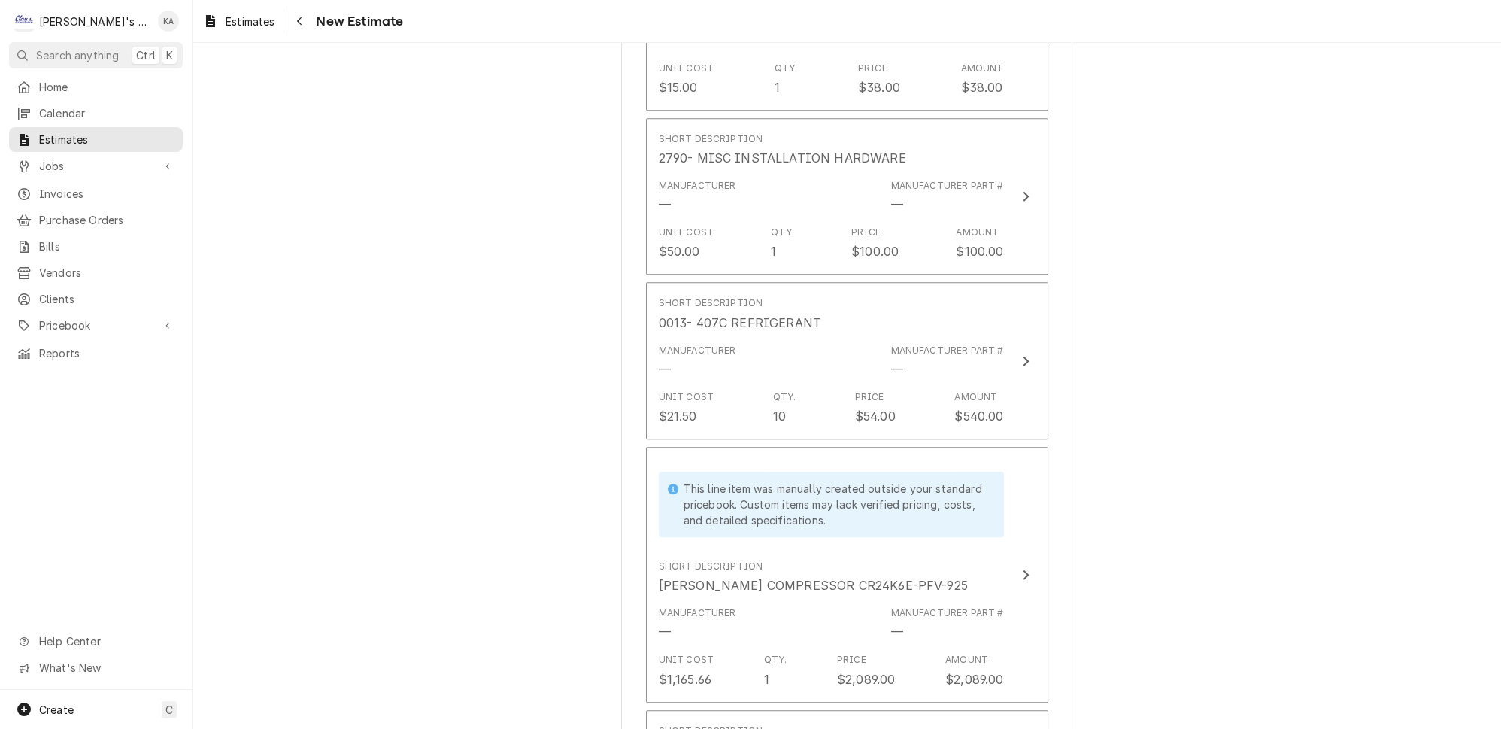
scroll to position [2256, 0]
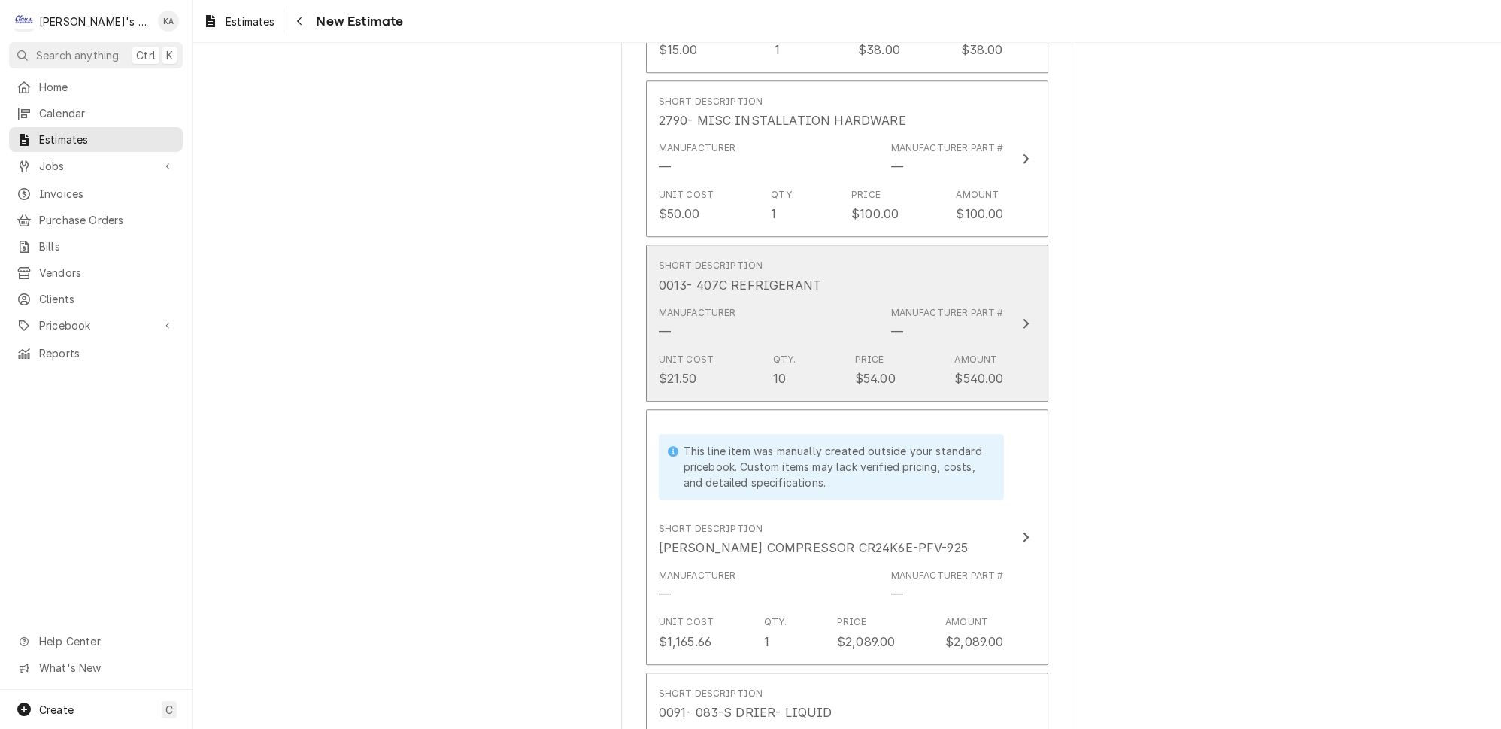
click at [1022, 317] on icon "Update Line Item" at bounding box center [1026, 323] width 8 height 12
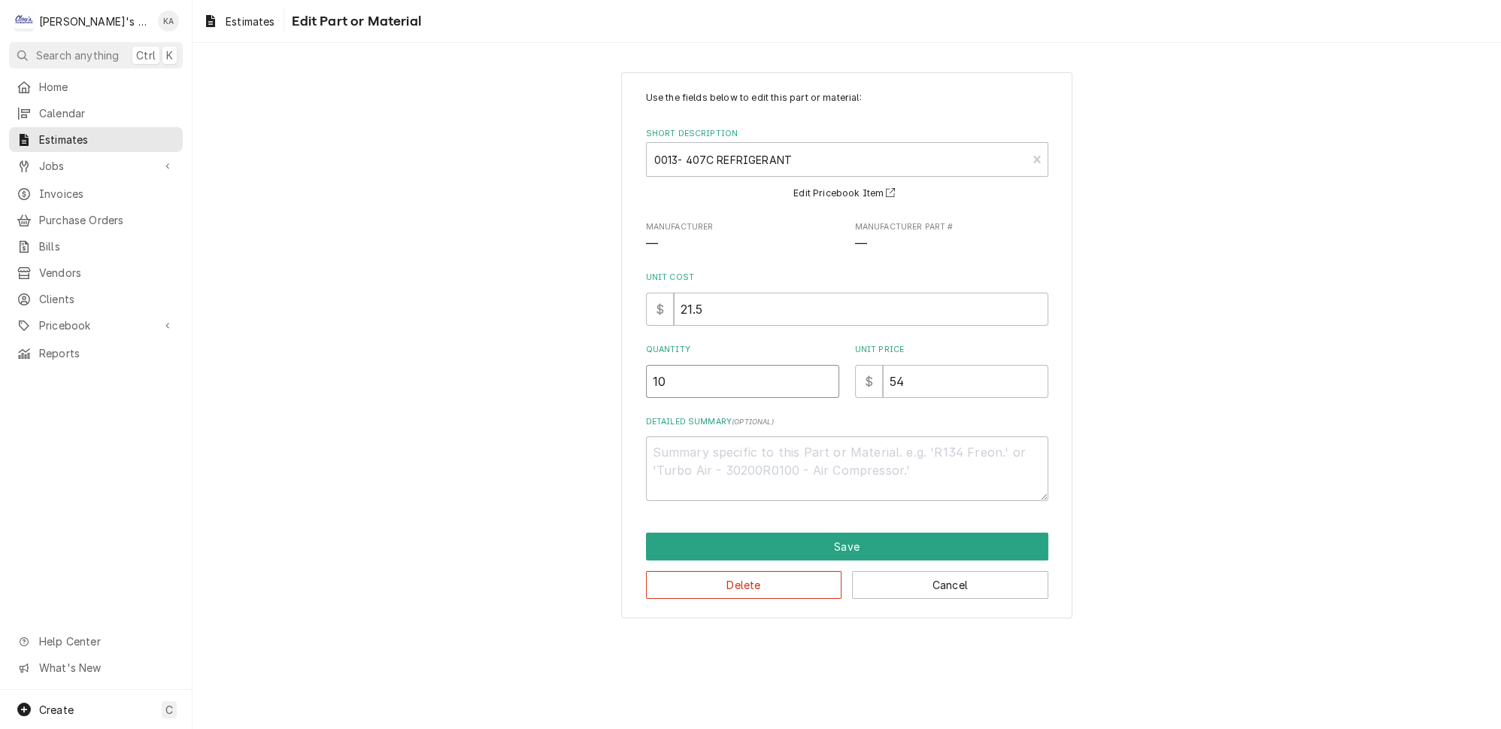
click at [665, 377] on input "10" at bounding box center [742, 381] width 193 height 33
type textarea "x"
type input "1"
type textarea "x"
type input "12"
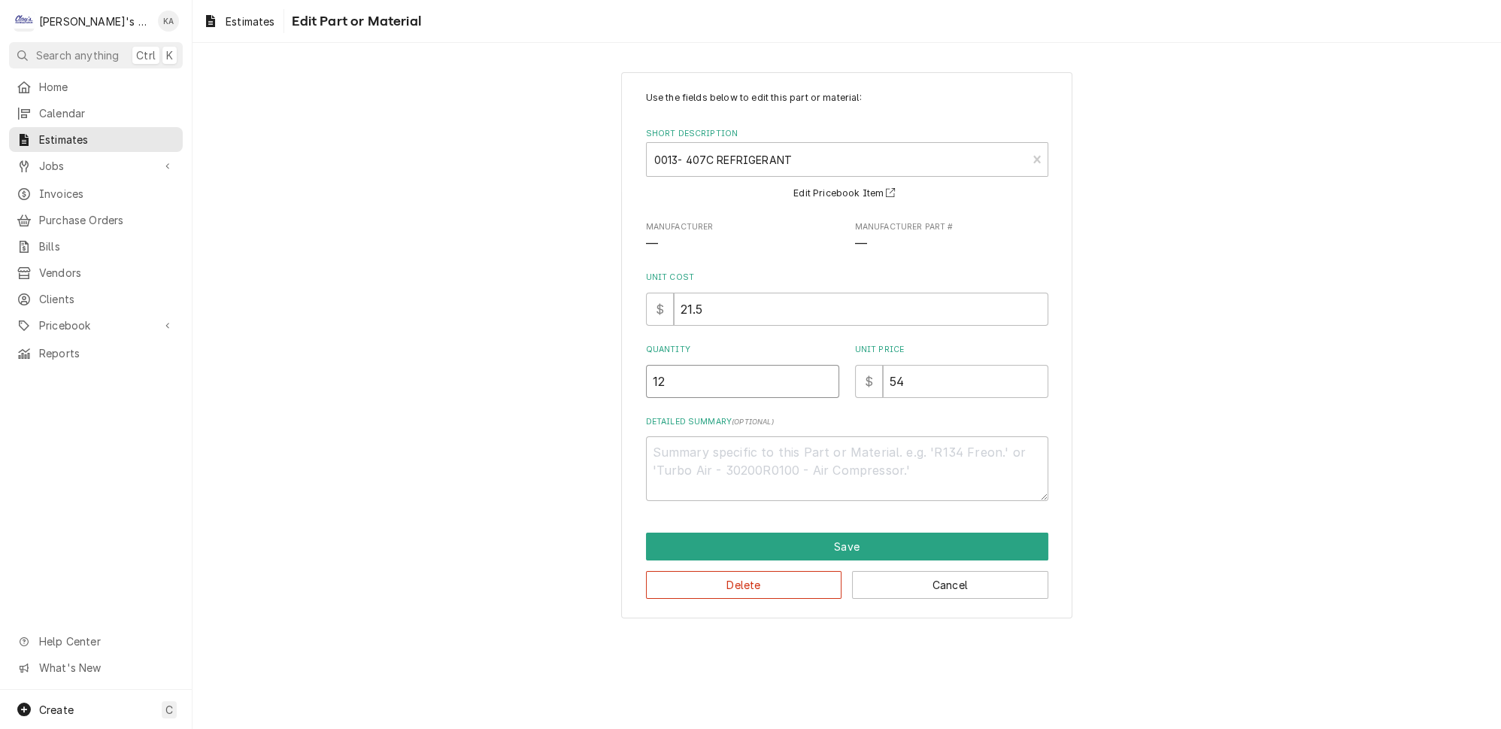
type textarea "x"
type input "12"
click at [859, 535] on button "Save" at bounding box center [847, 546] width 402 height 28
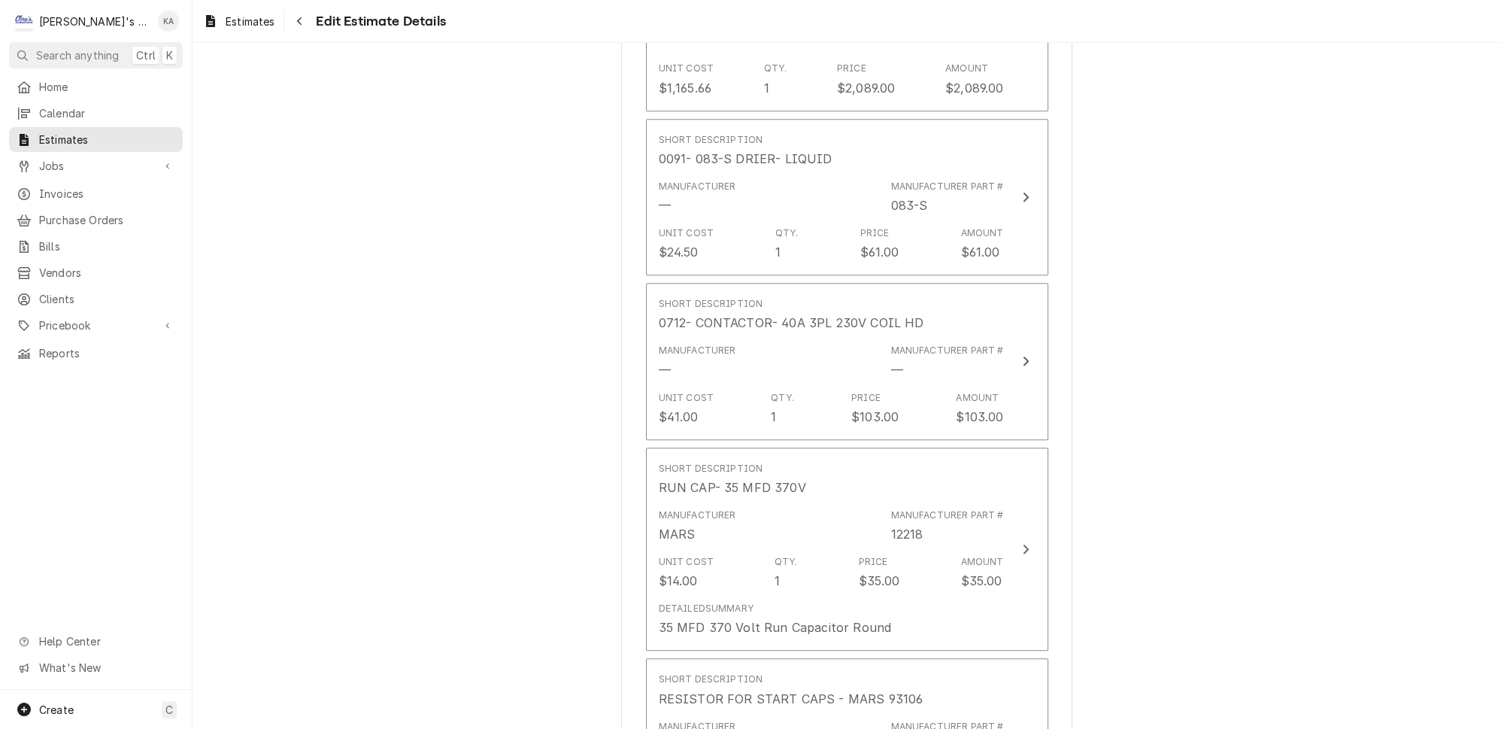
scroll to position [2855, 0]
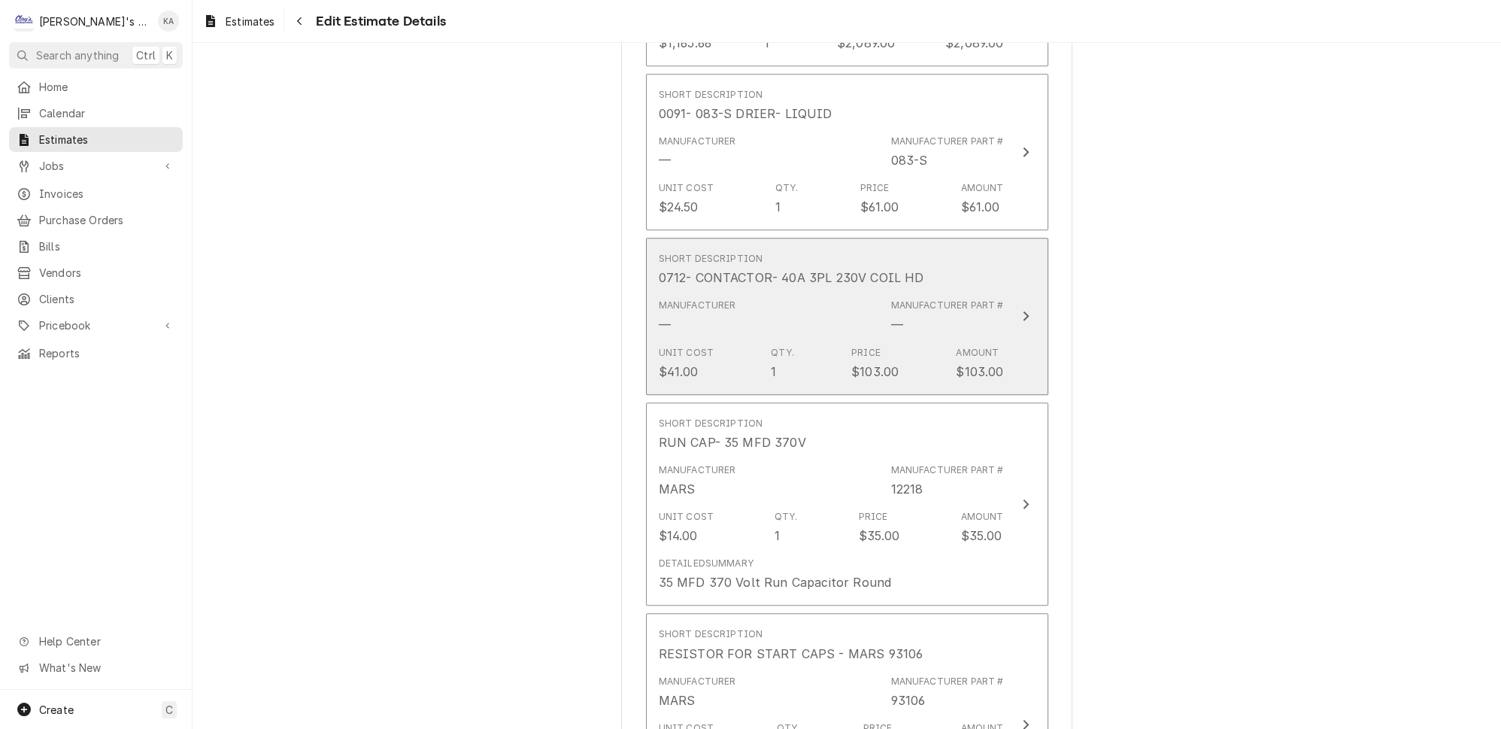
click at [1009, 284] on button "Short Description 0712- CONTACTOR- 40A 3PL 230V COIL HD Manufacturer — Manufact…" at bounding box center [847, 316] width 402 height 157
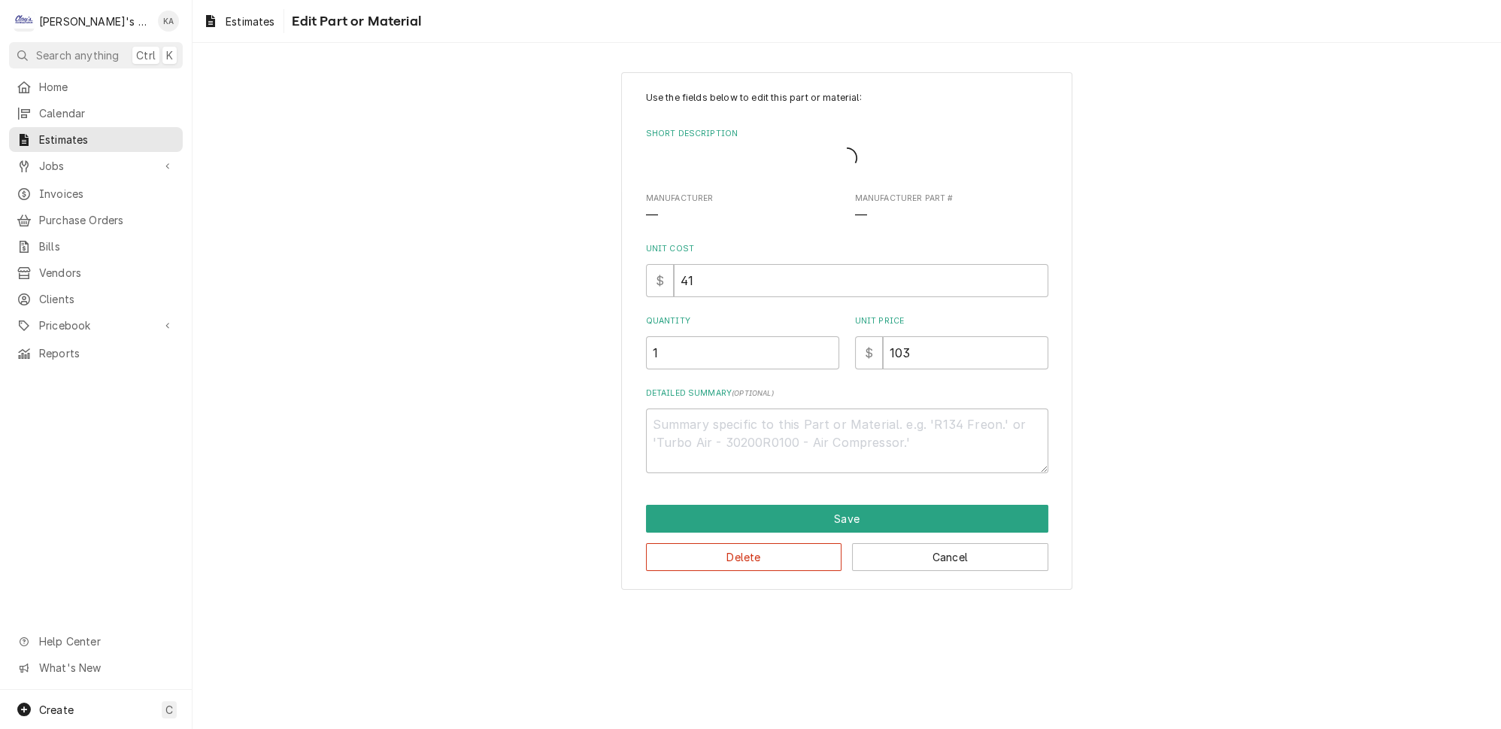
type textarea "x"
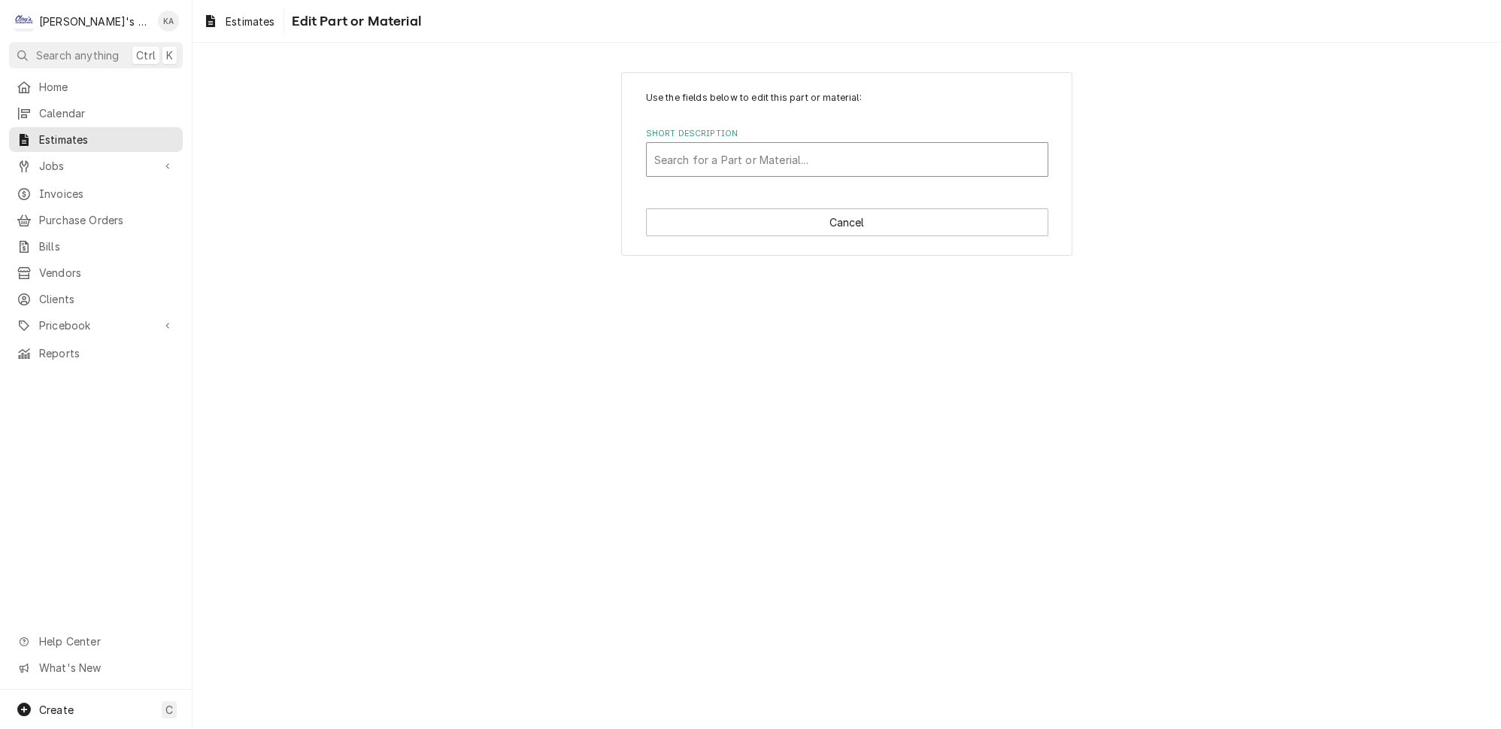
click at [822, 156] on div "Short Description" at bounding box center [847, 159] width 386 height 27
type input "COPE"
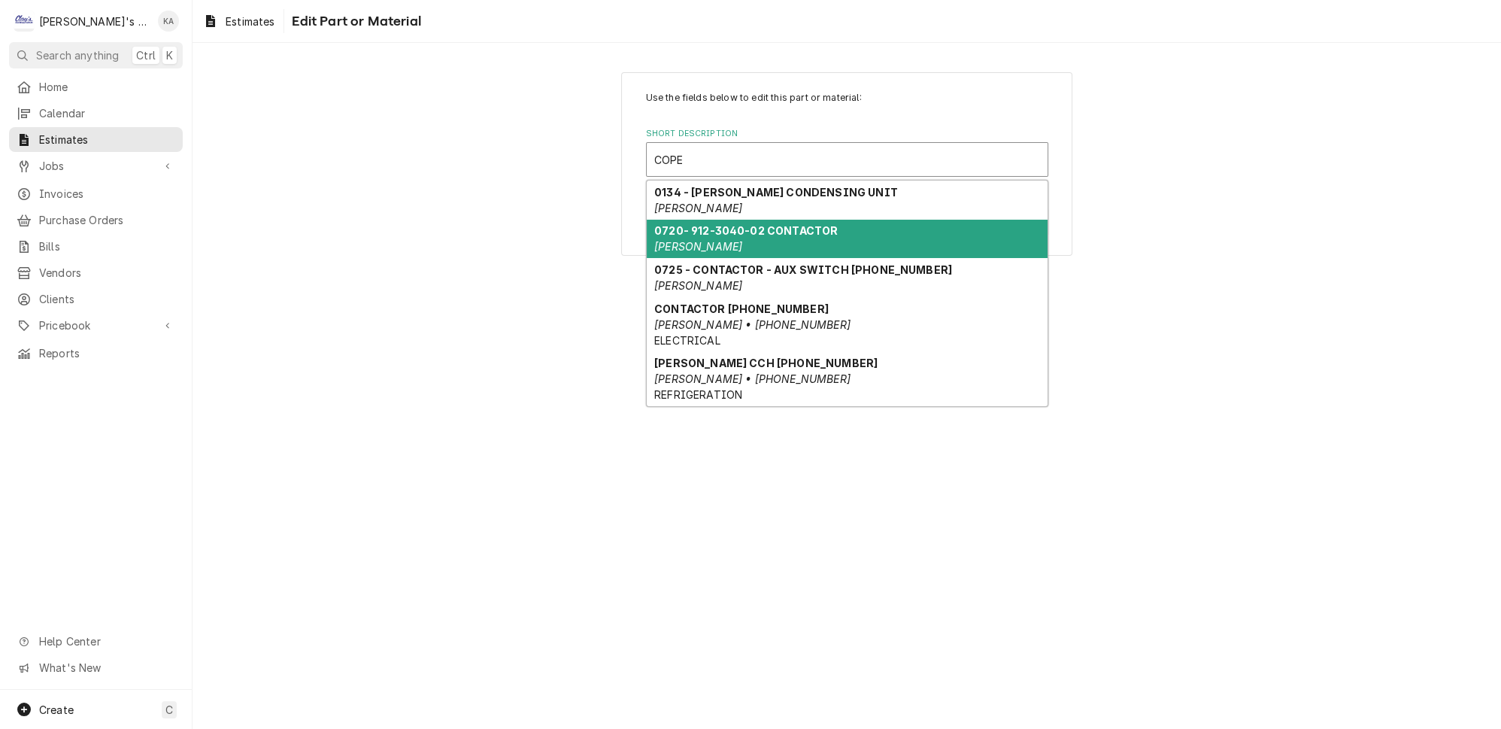
click at [799, 229] on div "0720- 912-3040-02 [PERSON_NAME]" at bounding box center [847, 239] width 401 height 39
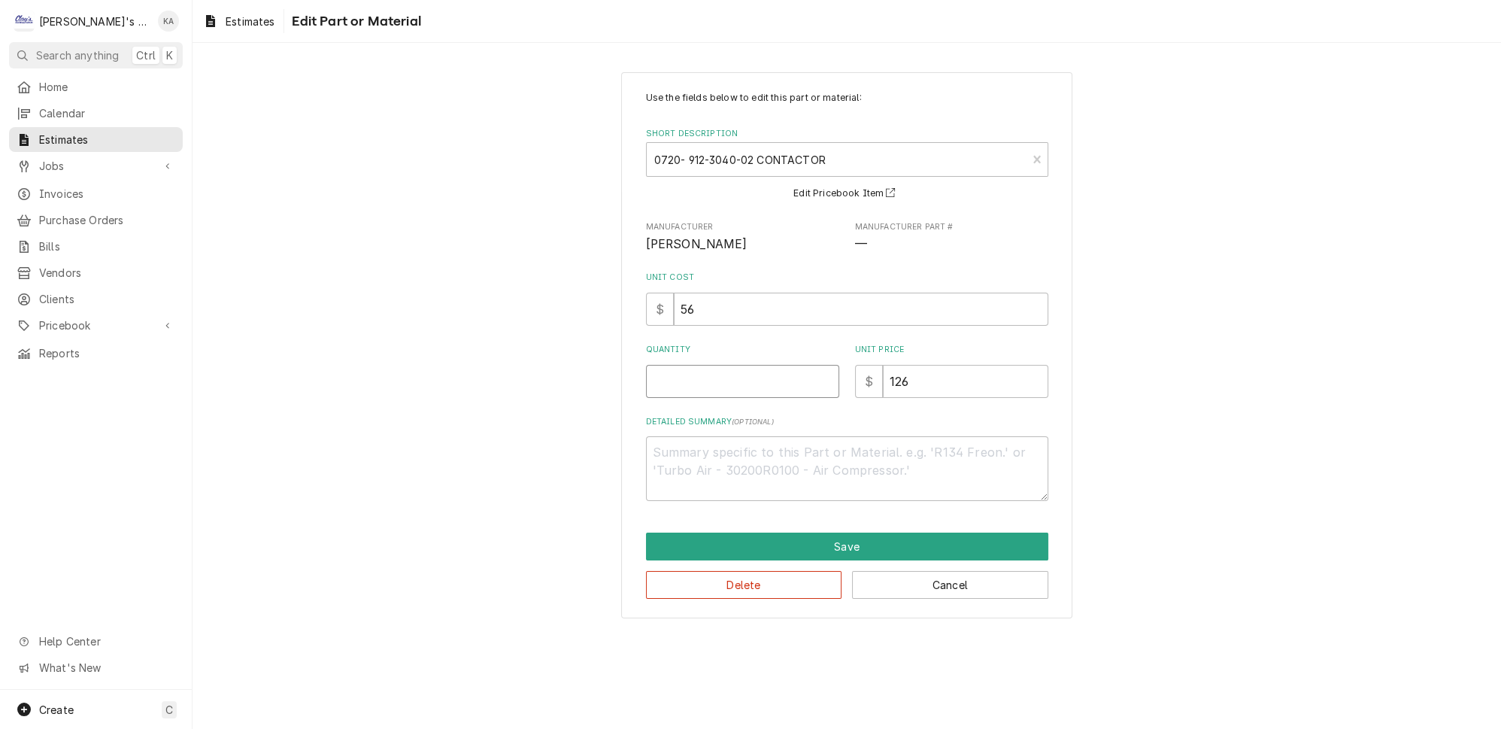
click at [684, 370] on input "Quantity" at bounding box center [742, 381] width 193 height 33
type textarea "x"
type input "1"
type textarea "x"
type input "1"
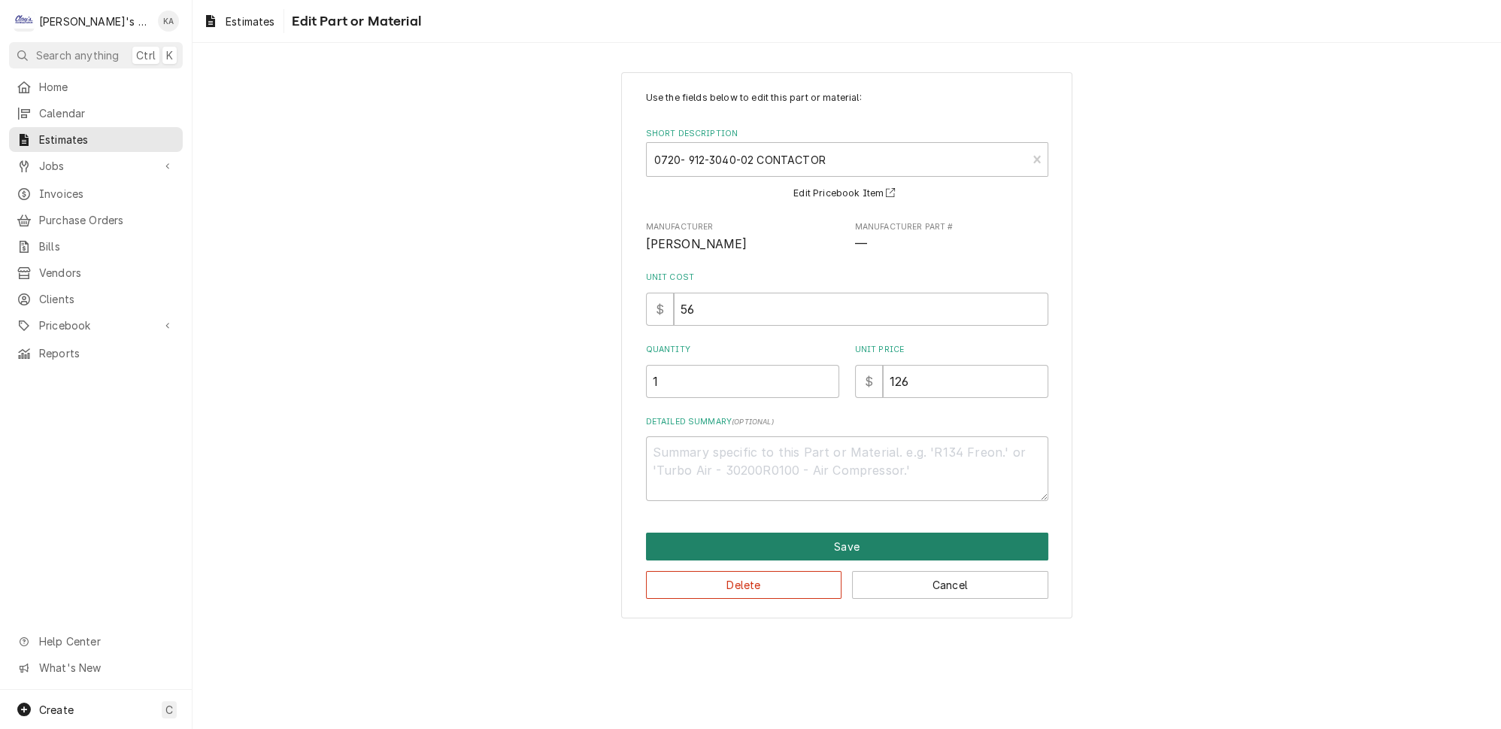
click at [846, 539] on button "Save" at bounding box center [847, 546] width 402 height 28
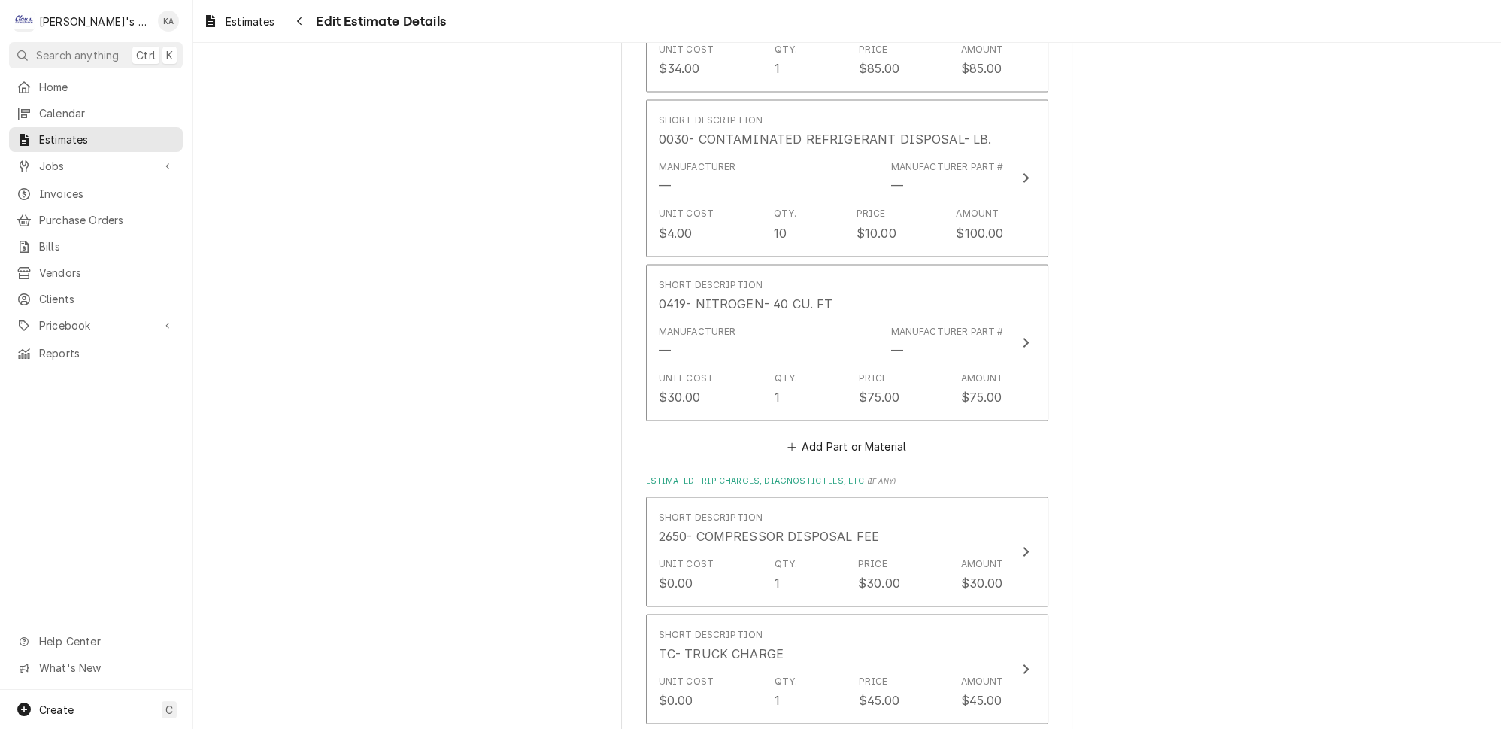
scroll to position [4343, 0]
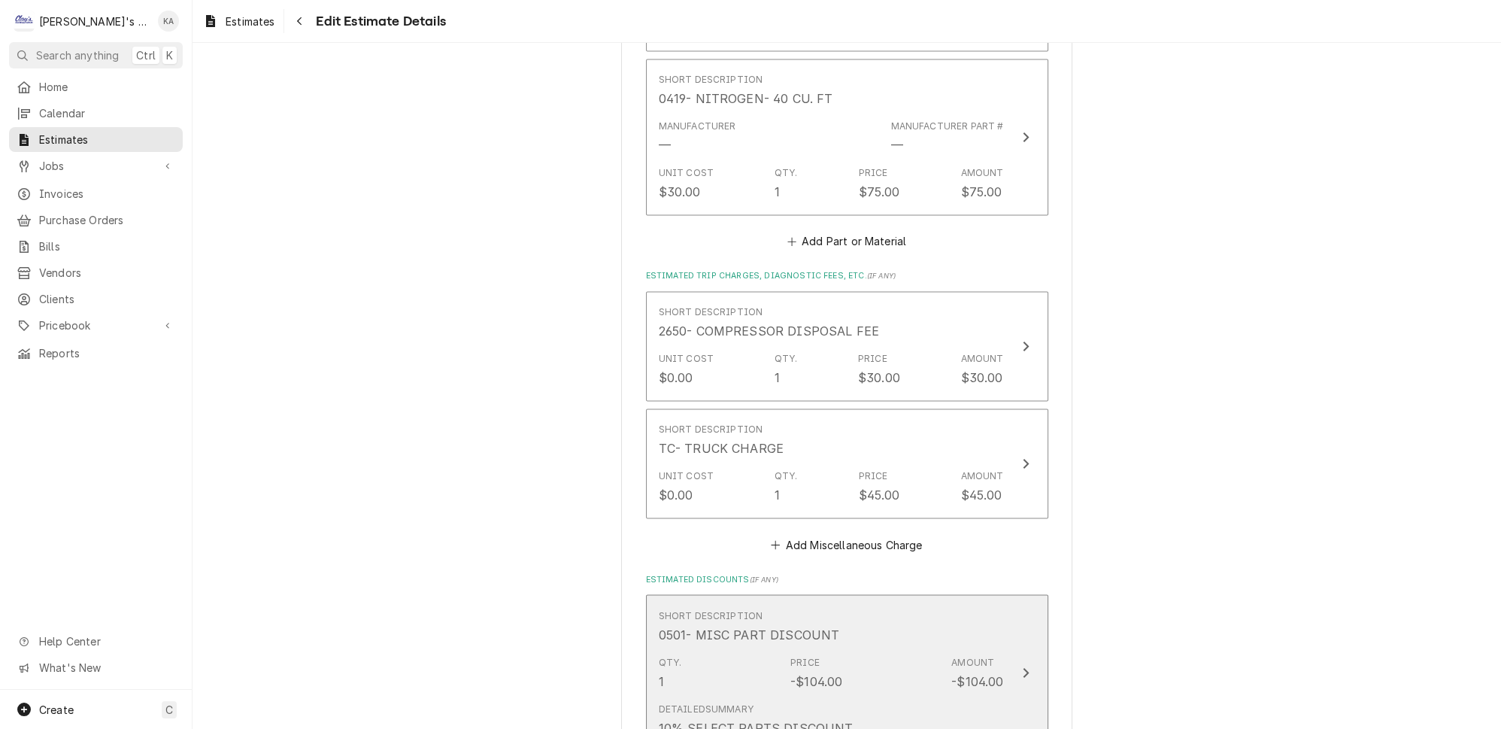
click at [1012, 595] on button "Short Description 0501- MISC PART DISCOUNT Qty. 1 Price -$104.00 Amount -$104.0…" at bounding box center [847, 672] width 402 height 157
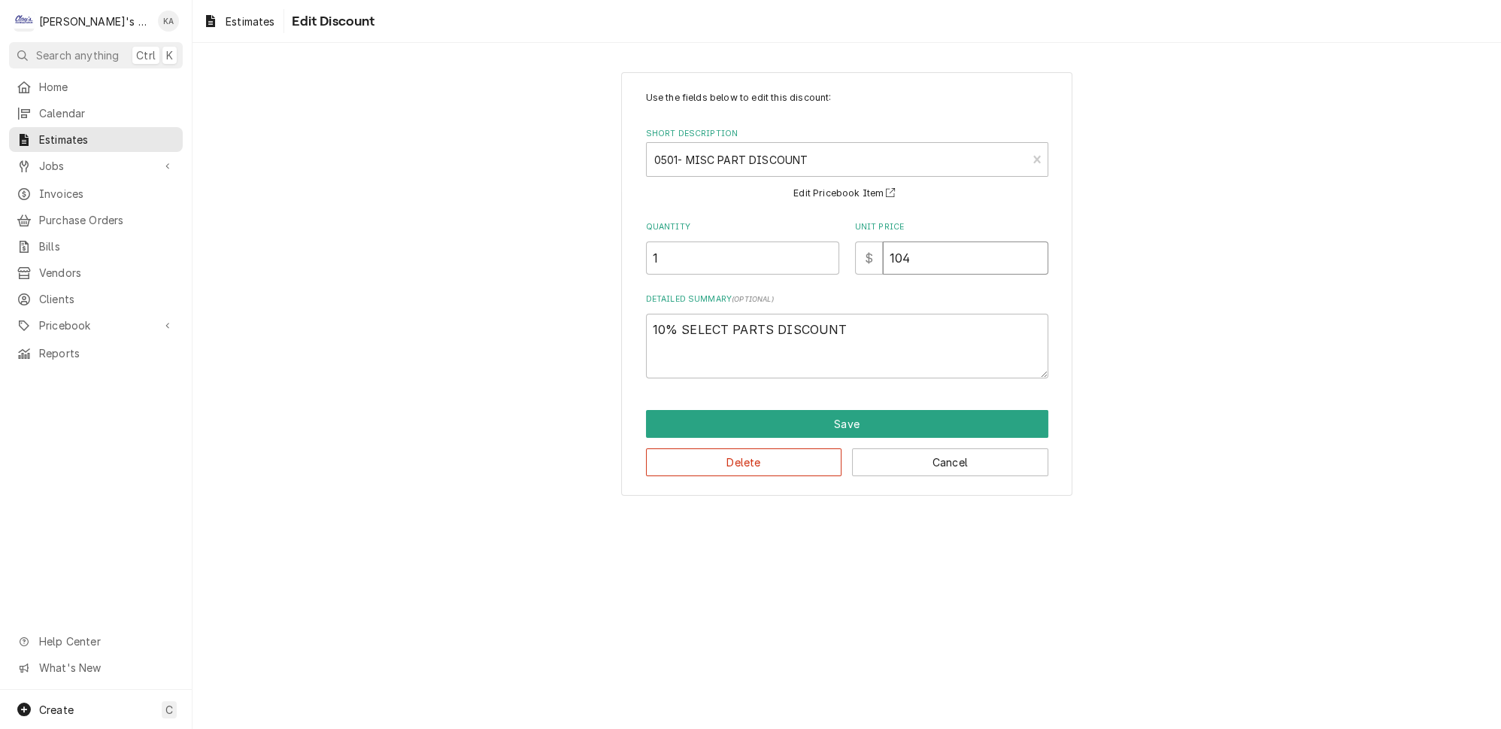
click at [898, 253] on input "104" at bounding box center [965, 257] width 165 height 33
type textarea "x"
type input "10"
type textarea "x"
type input "1"
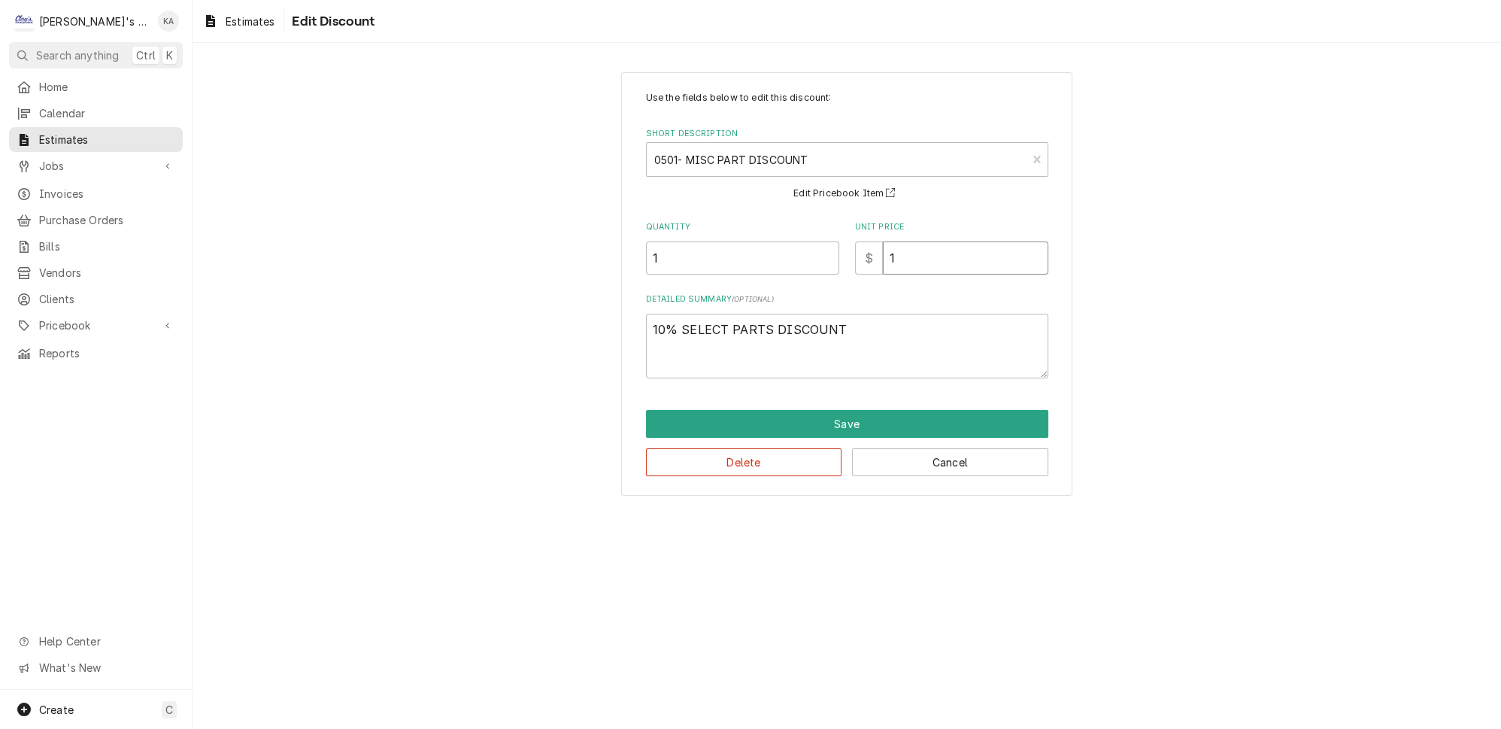
type textarea "x"
type input "11"
type textarea "x"
type input "110"
type textarea "x"
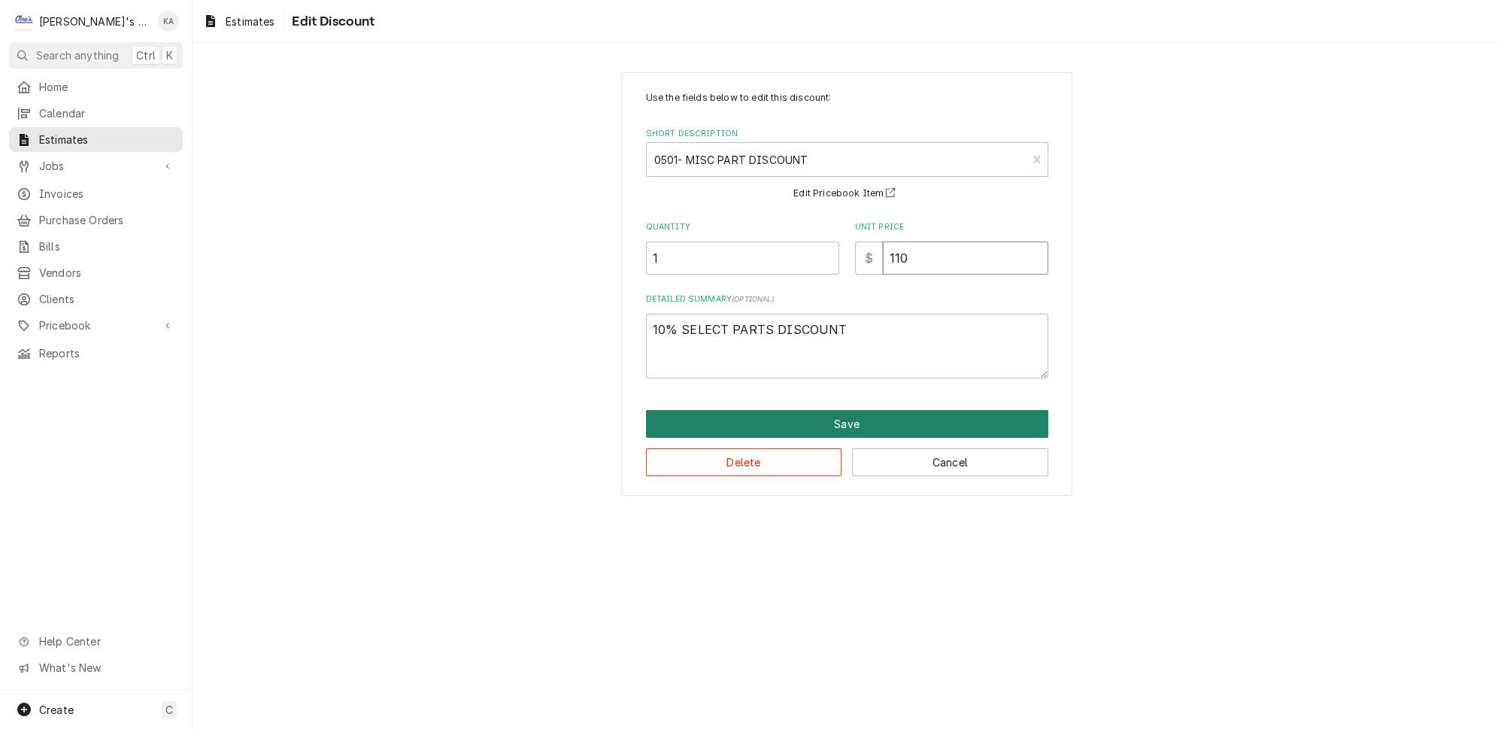
type input "110"
click at [839, 414] on button "Save" at bounding box center [847, 424] width 402 height 28
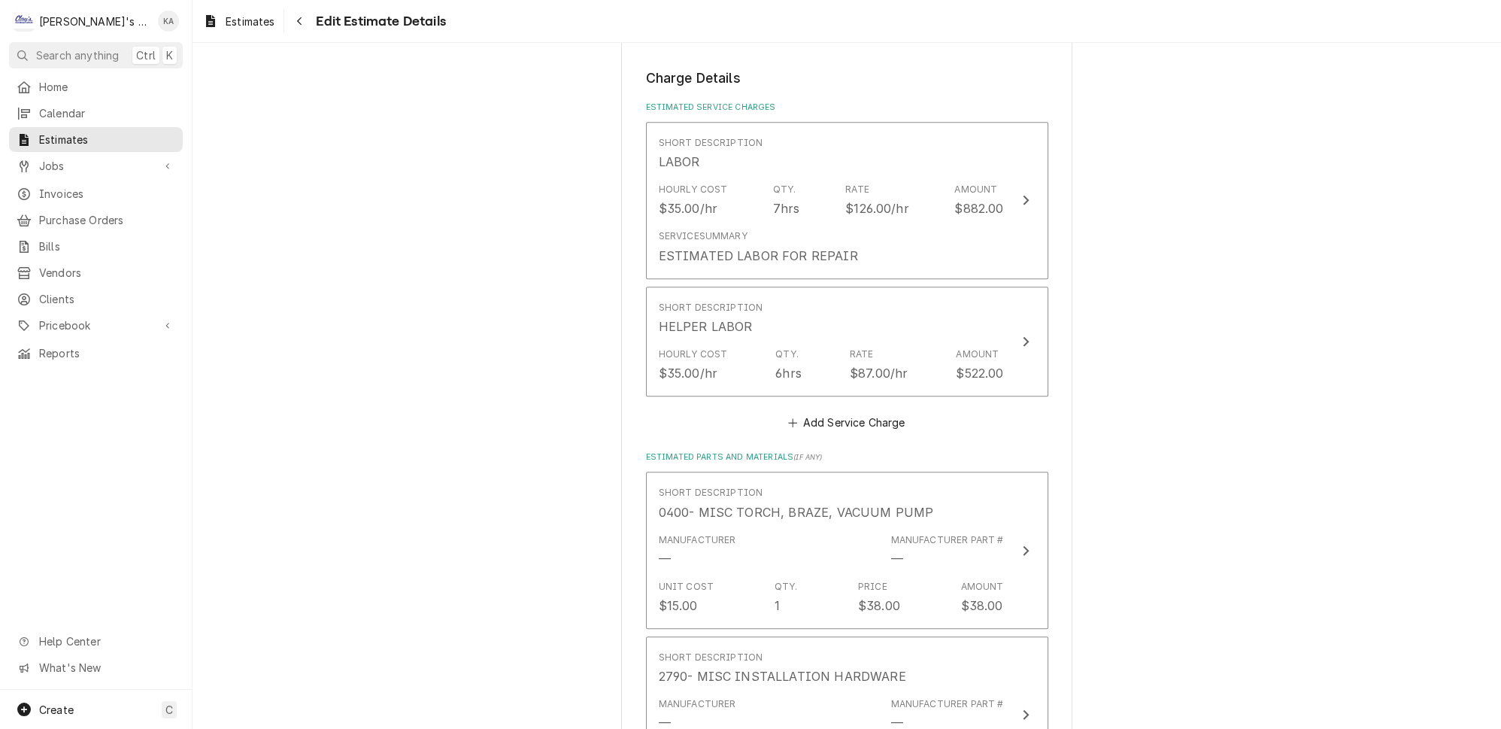
scroll to position [1660, 0]
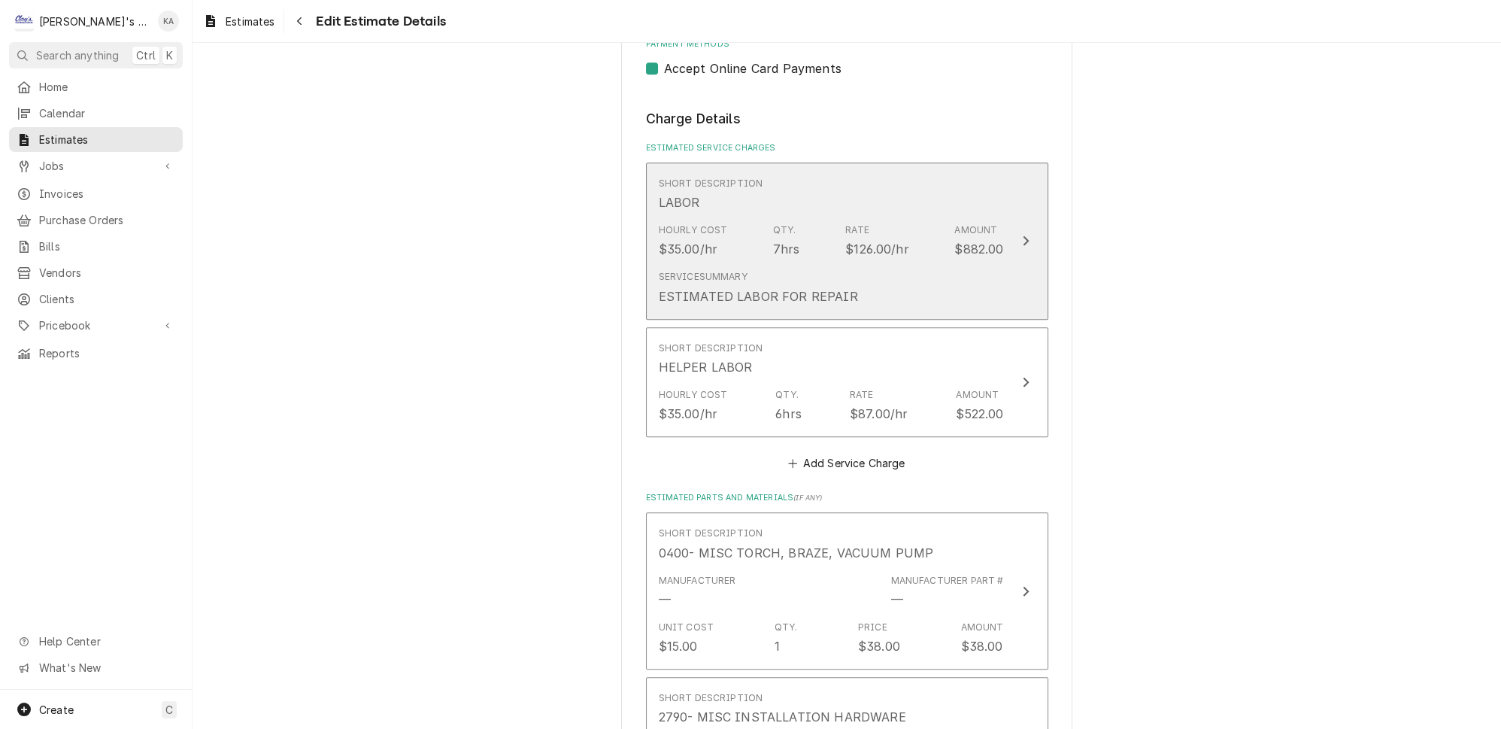
click at [997, 256] on button "Short Description LABOR Hourly Cost $35.00/hr Qty. 7hrs Rate $126.00/hr Amount …" at bounding box center [847, 240] width 402 height 157
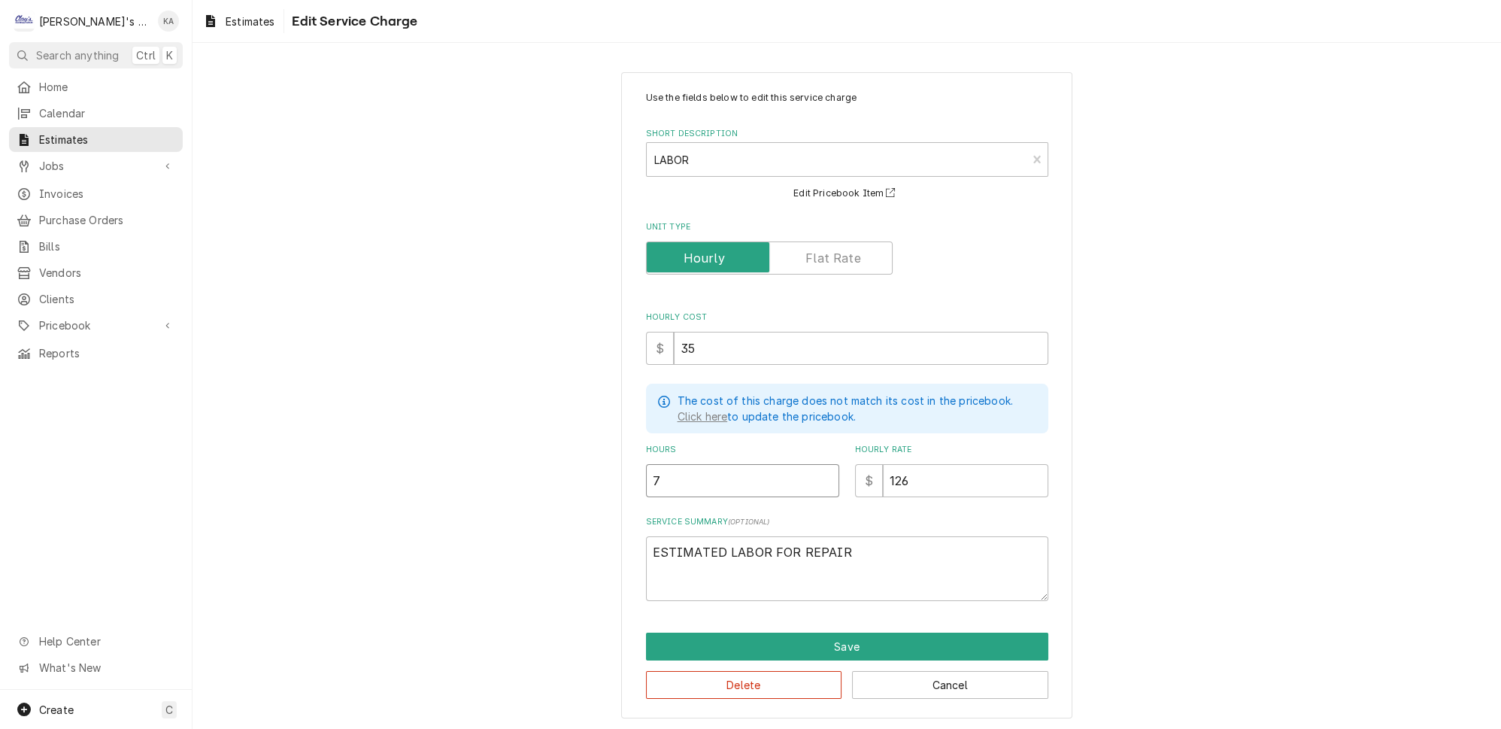
click at [668, 464] on input "7" at bounding box center [742, 480] width 193 height 33
type textarea "x"
type input "8"
type textarea "x"
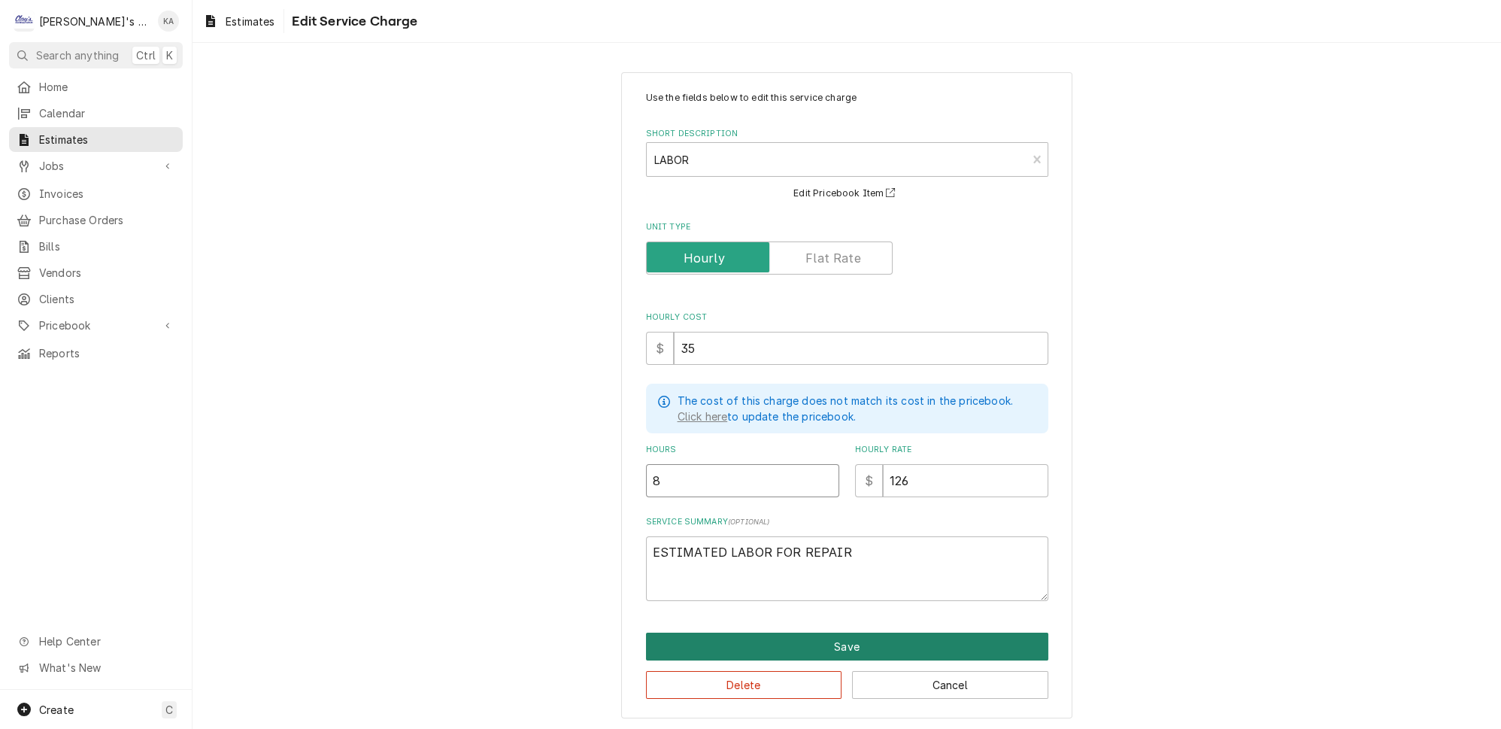
type input "8"
click at [845, 633] on button "Save" at bounding box center [847, 647] width 402 height 28
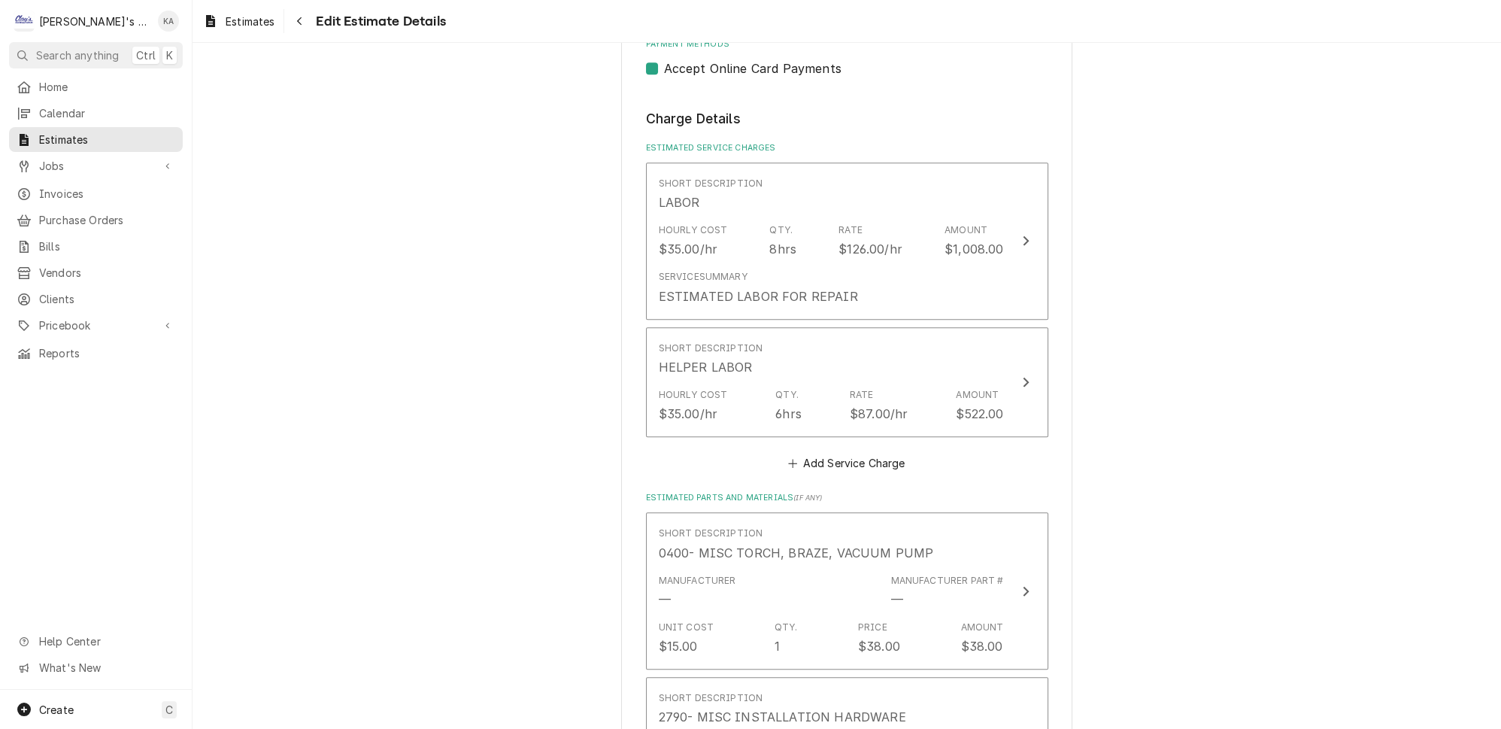
scroll to position [1643, 0]
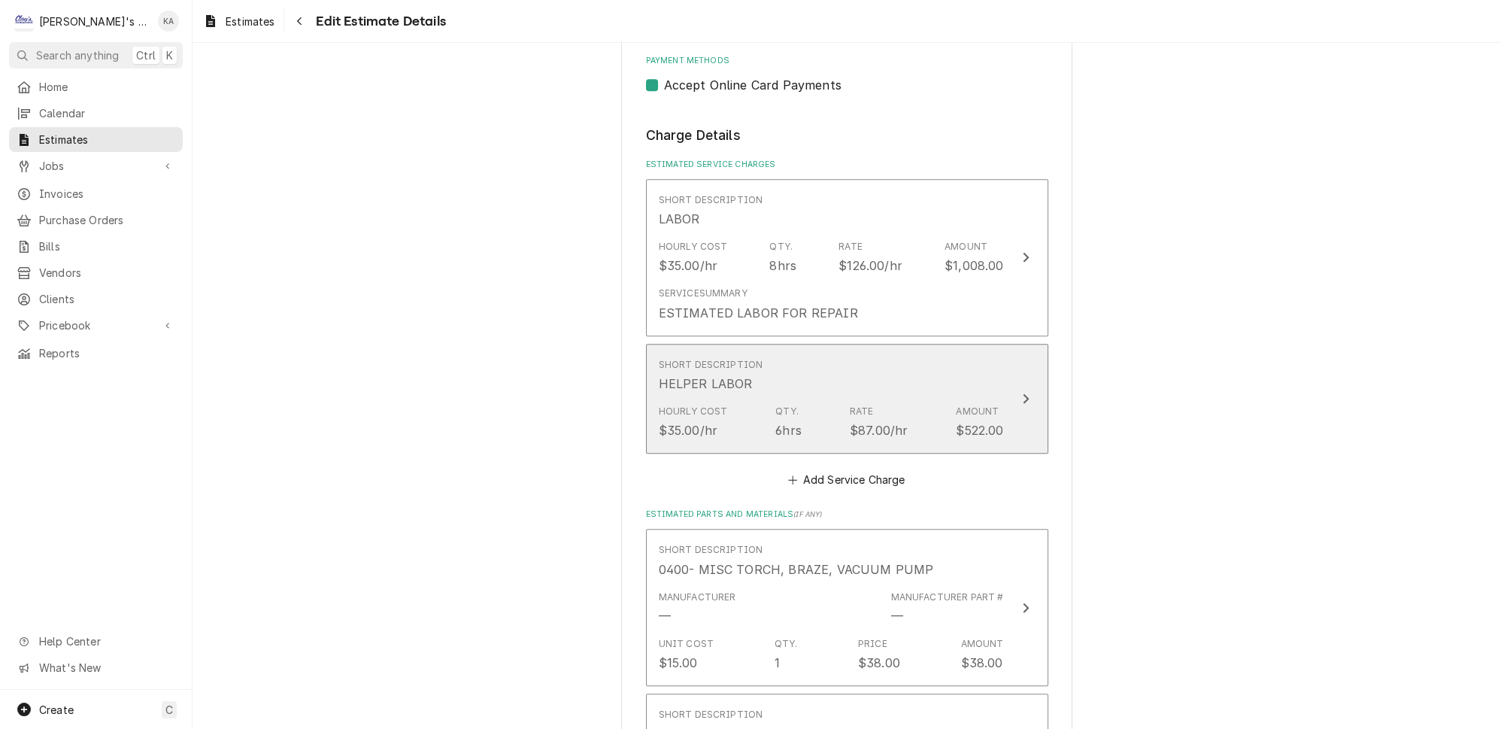
click at [1014, 401] on button "Short Description HELPER LABOR Hourly Cost $35.00/hr Qty. 6hrs Rate $87.00/hr A…" at bounding box center [847, 399] width 402 height 110
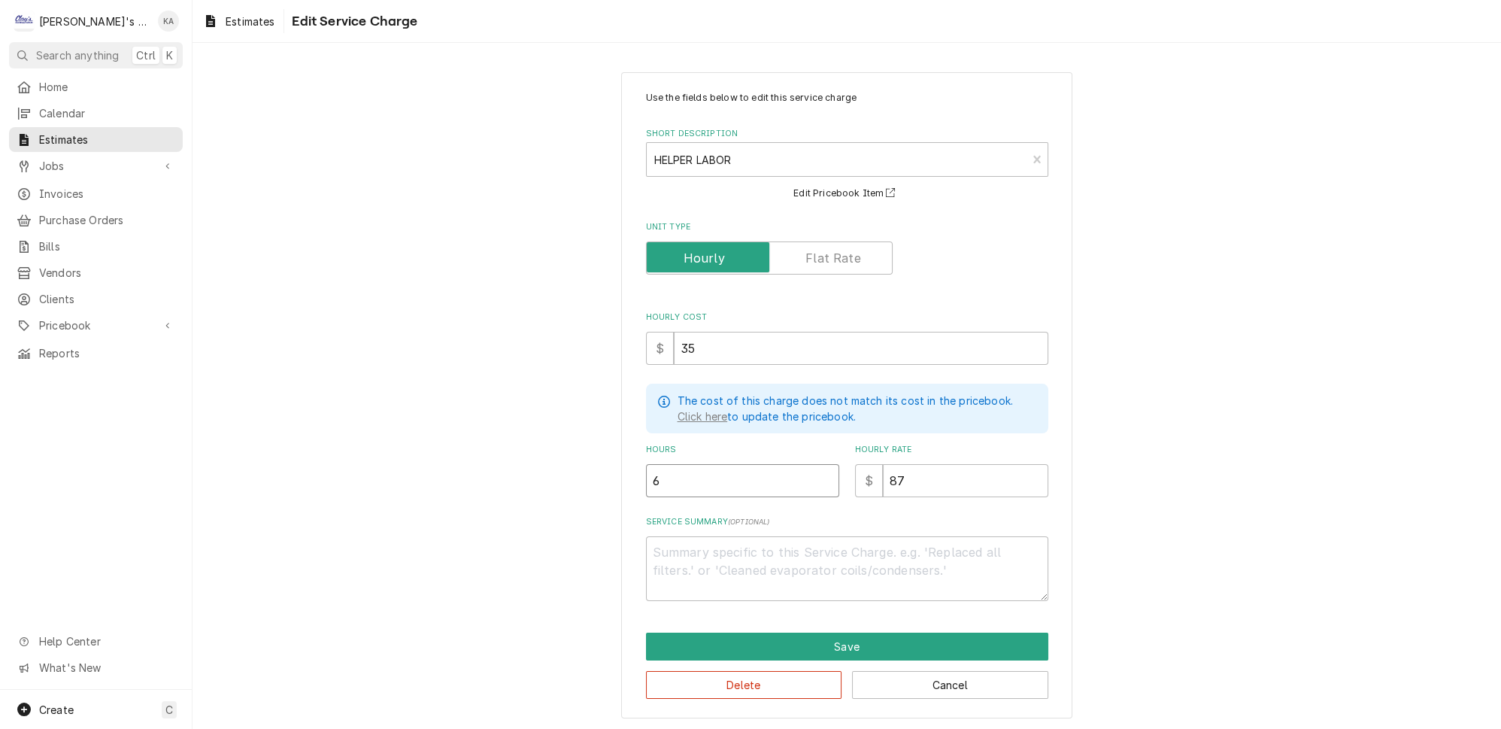
click at [666, 469] on input "6" at bounding box center [742, 480] width 193 height 33
type textarea "x"
type input "4"
type textarea "x"
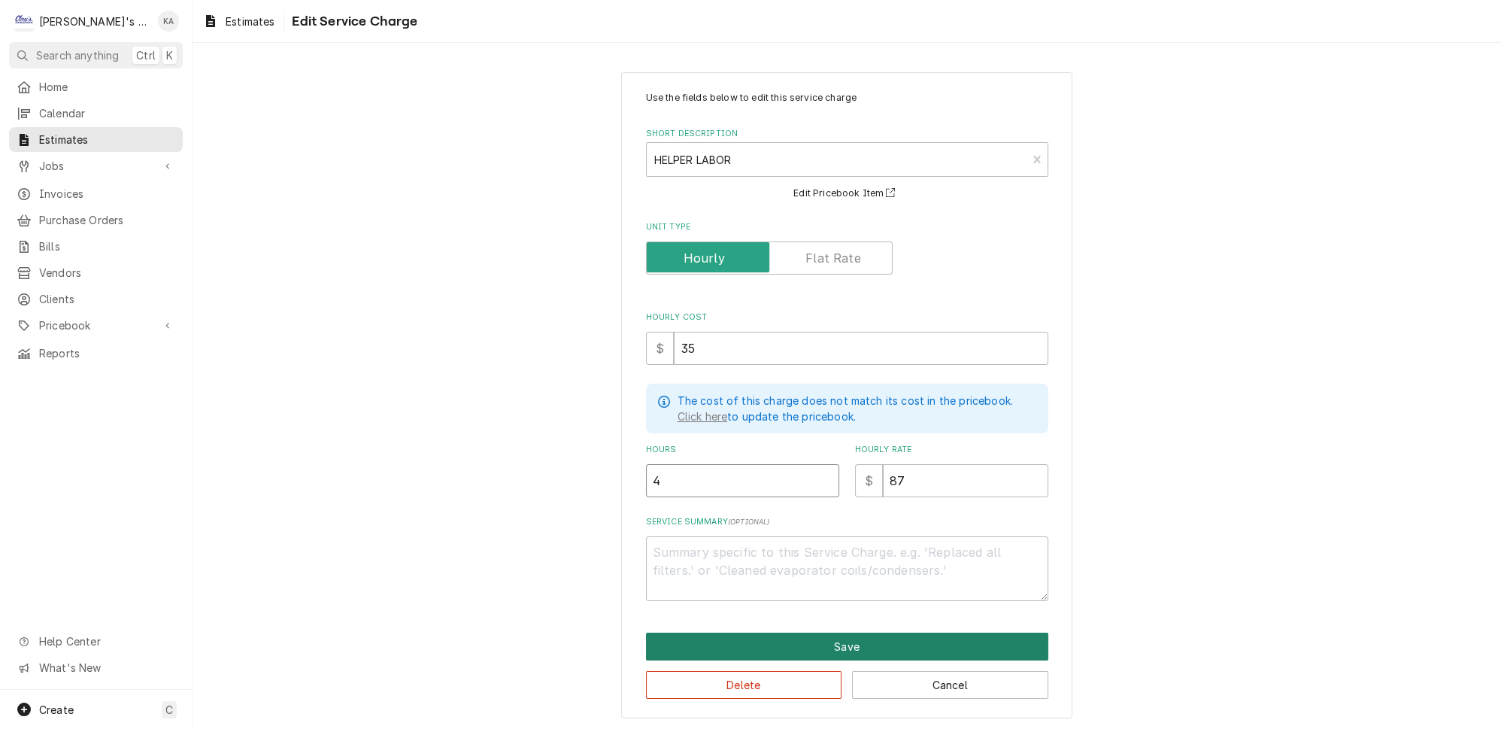
type input "4"
click at [834, 633] on button "Save" at bounding box center [847, 647] width 402 height 28
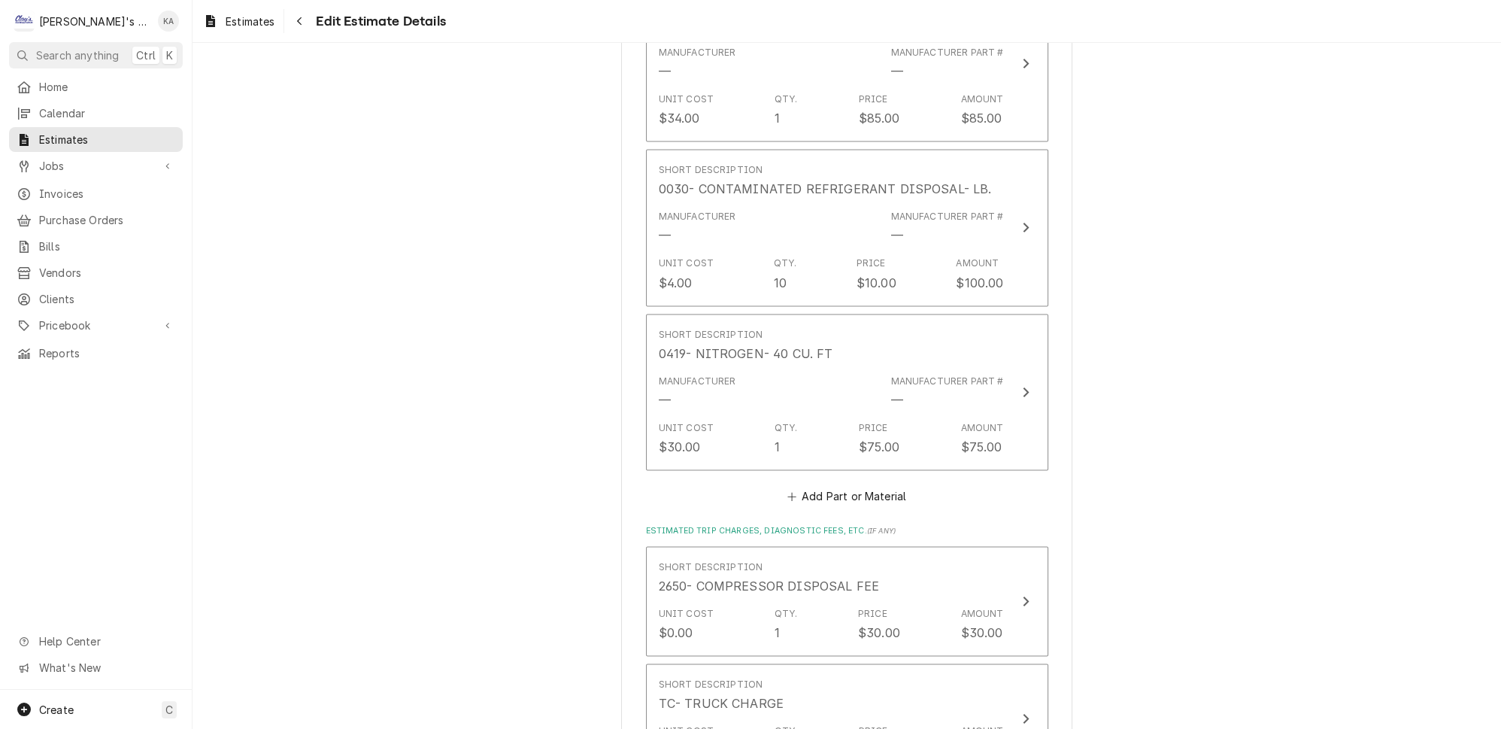
scroll to position [4157, 0]
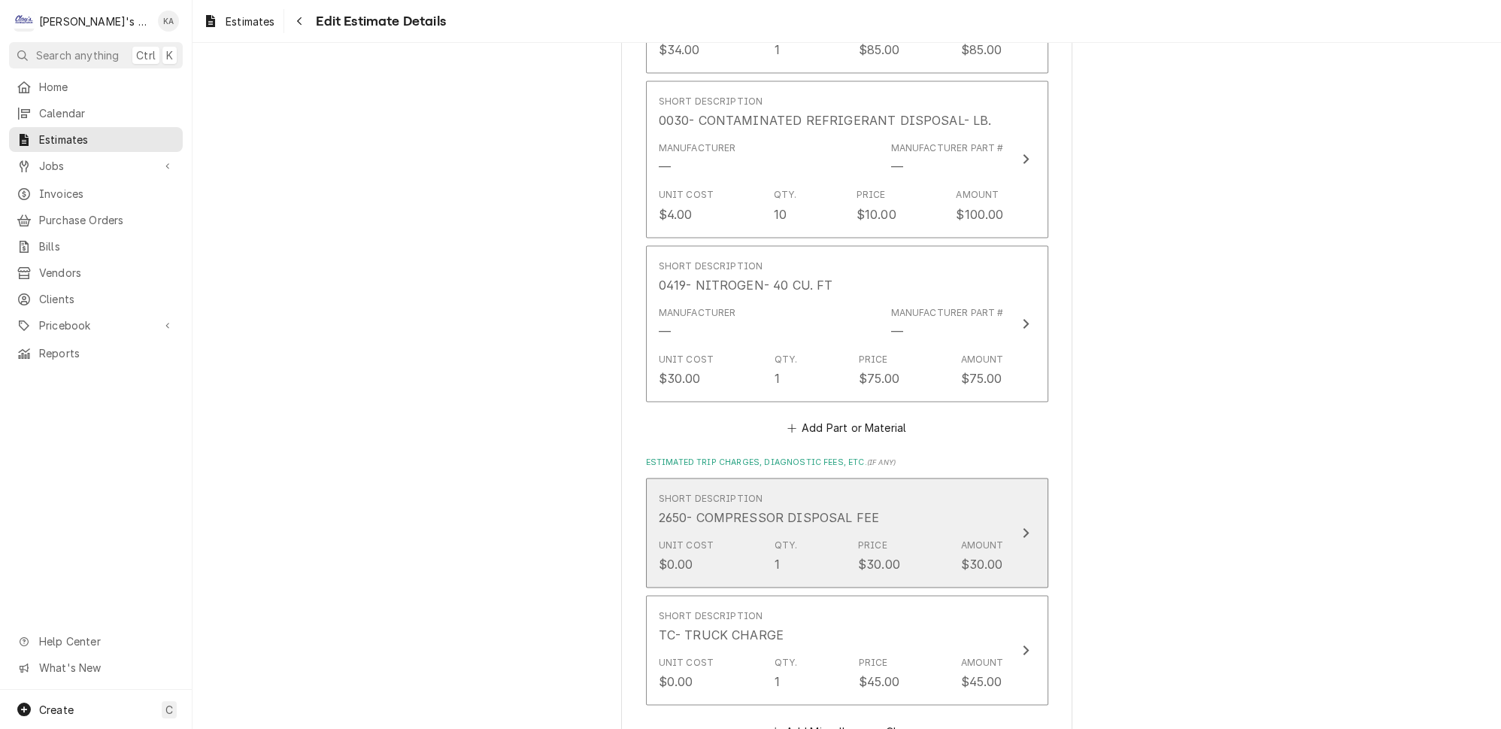
click at [1012, 478] on button "Short Description 2650- COMPRESSOR DISPOSAL FEE Unit Cost $0.00 Qty. 1 Price $3…" at bounding box center [847, 533] width 402 height 110
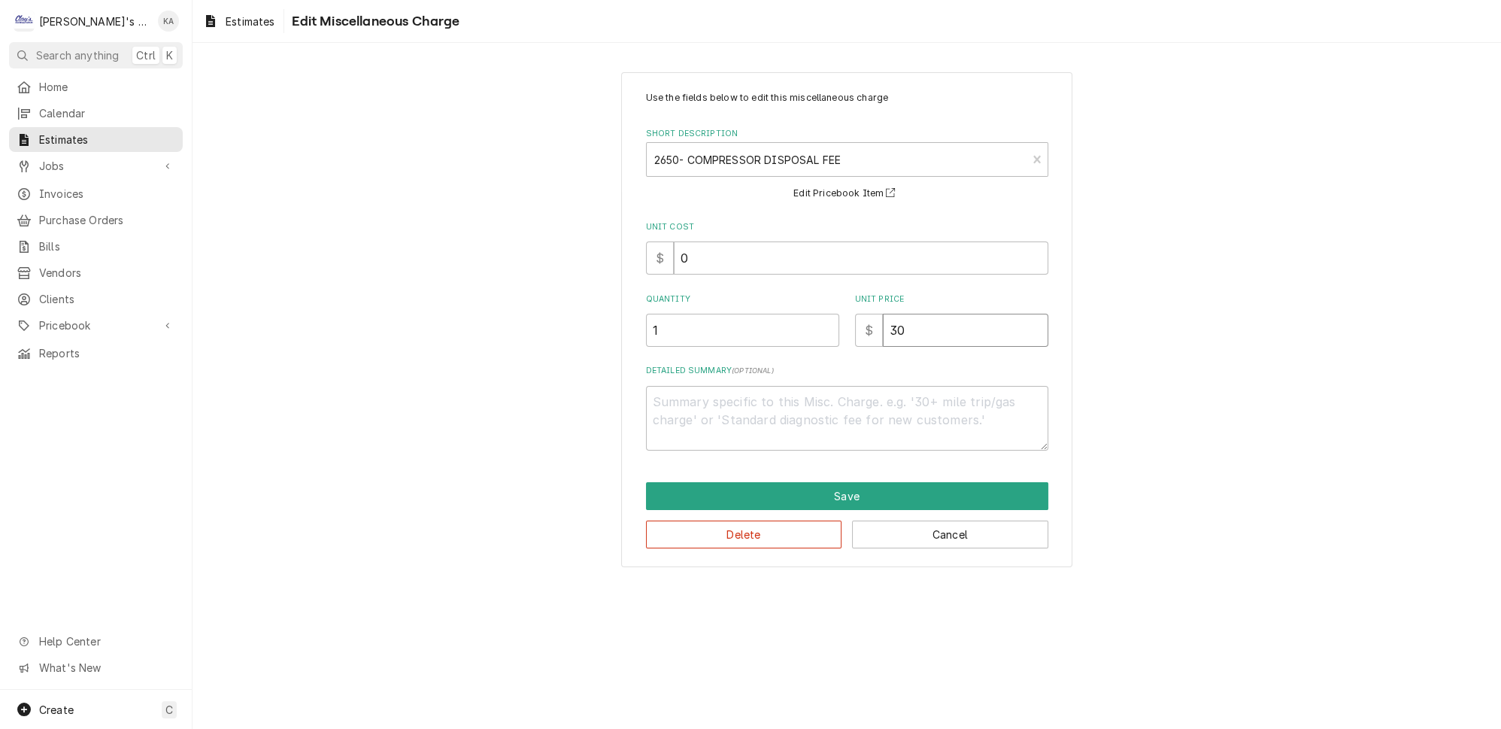
click at [887, 324] on input "30" at bounding box center [965, 330] width 165 height 33
type textarea "x"
type input "0"
type textarea "x"
type input "20"
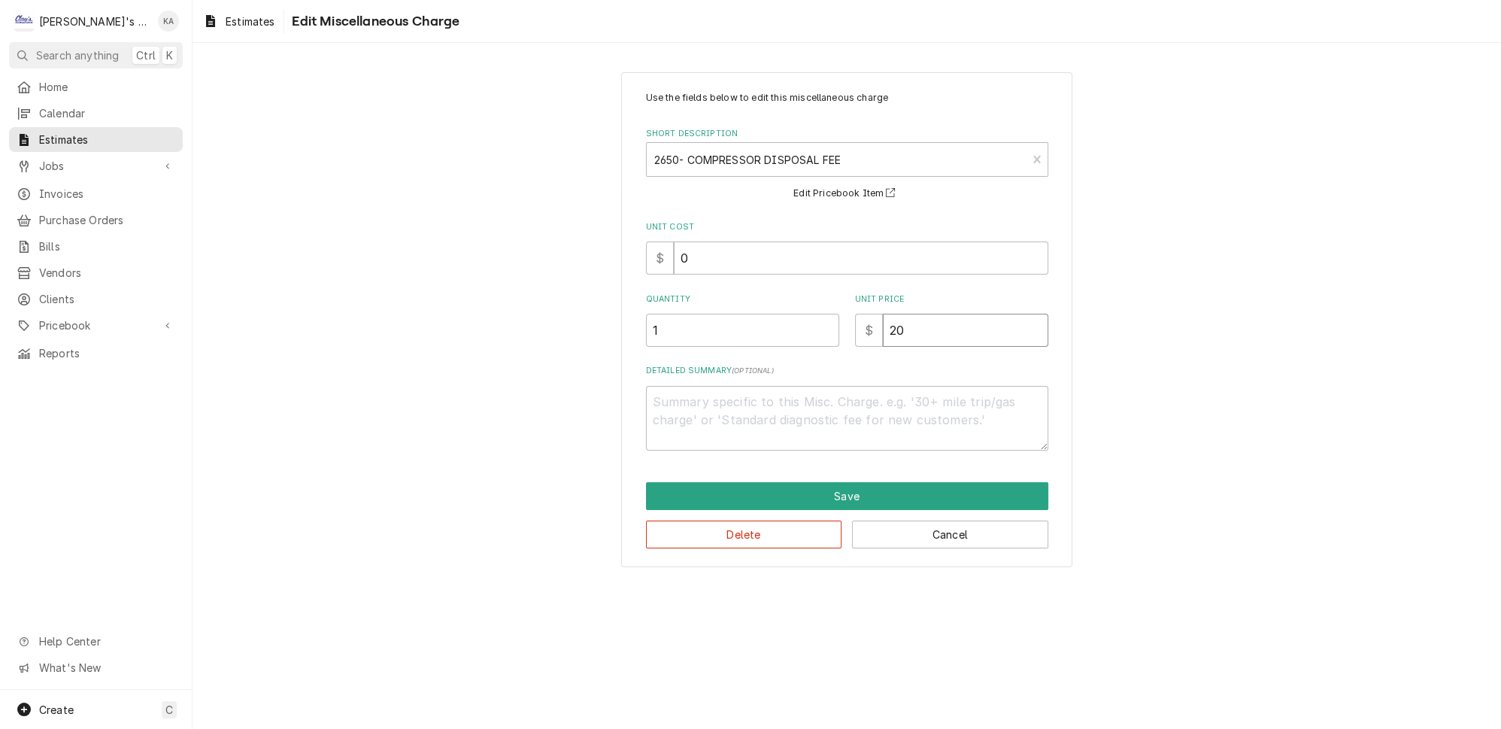
type textarea "x"
type input "20"
click at [838, 487] on button "Save" at bounding box center [847, 496] width 402 height 28
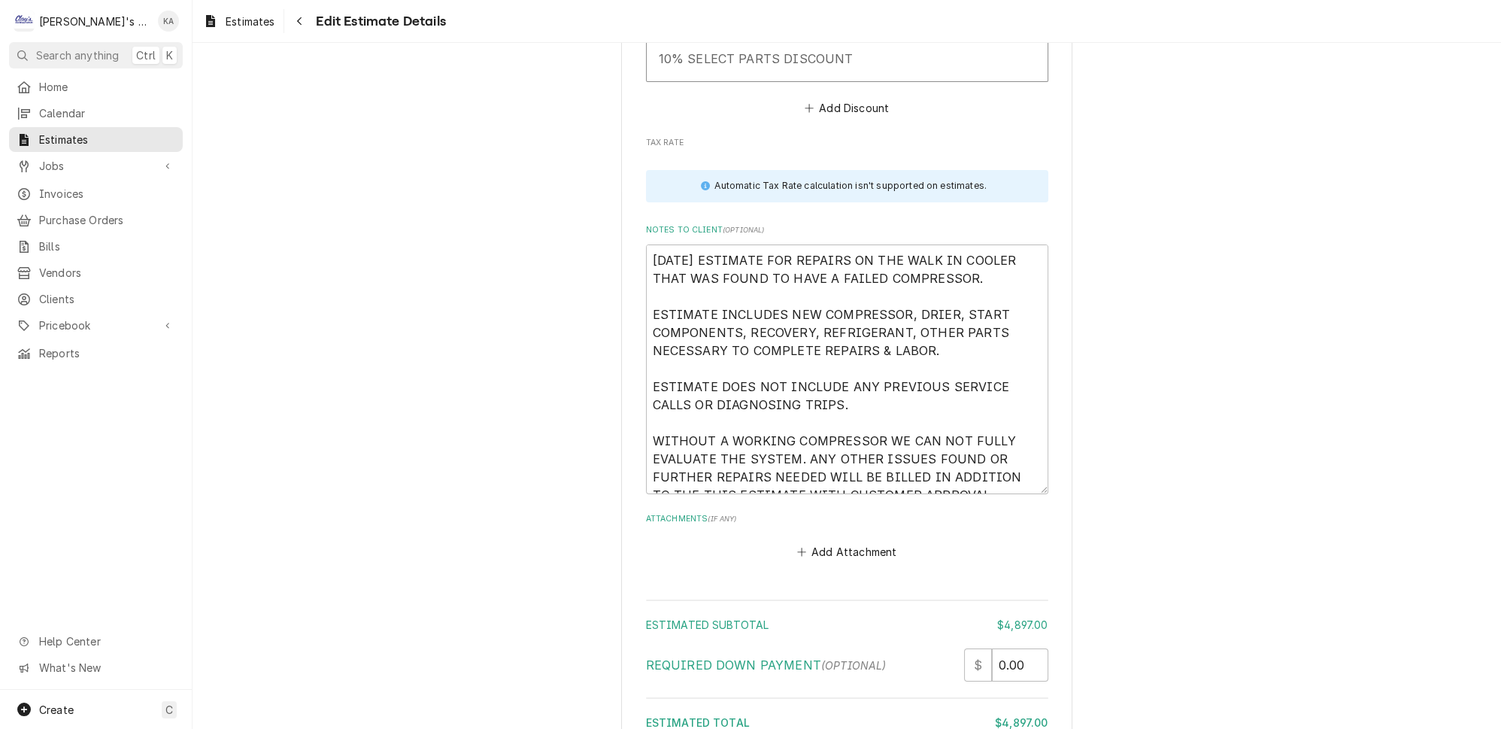
scroll to position [5158, 0]
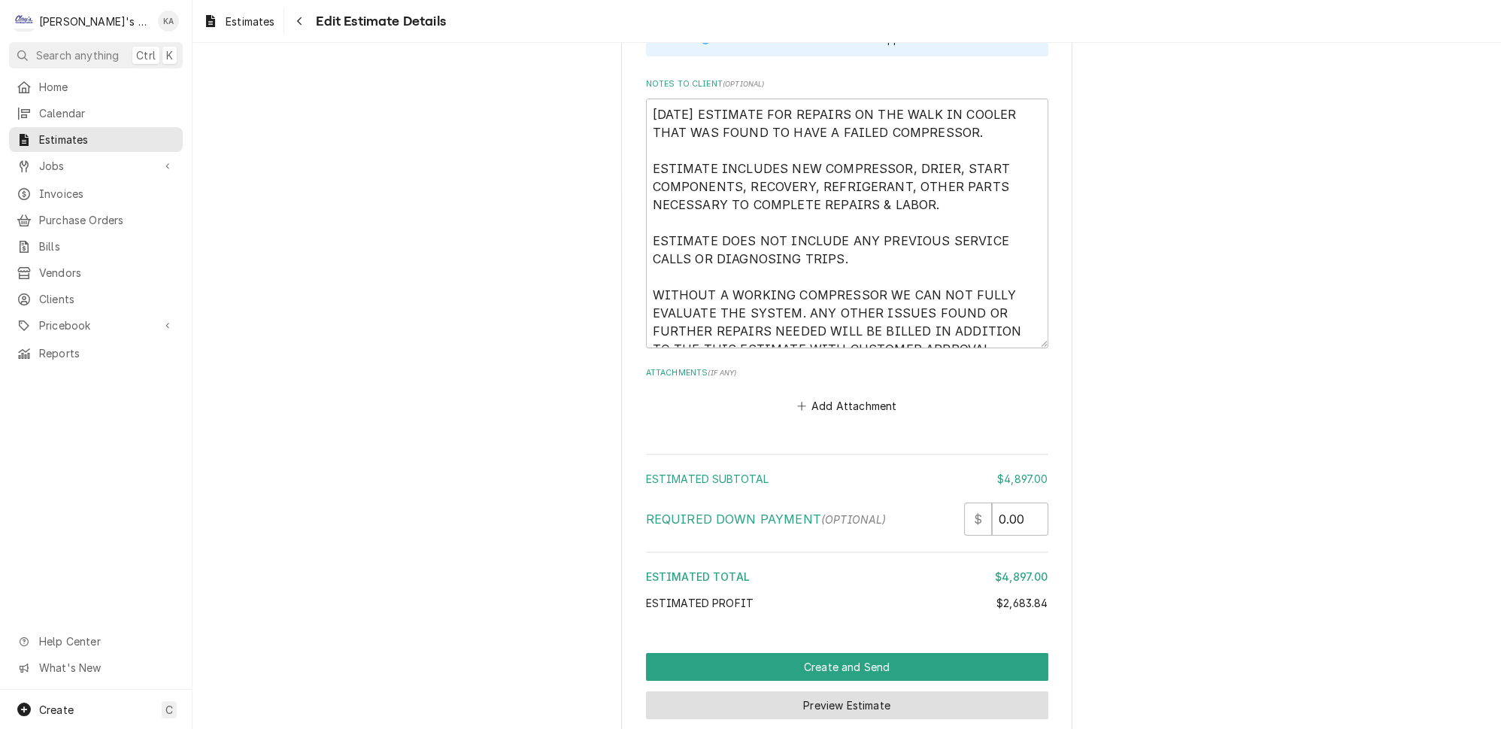
click at [818, 691] on button "Preview Estimate" at bounding box center [847, 705] width 402 height 28
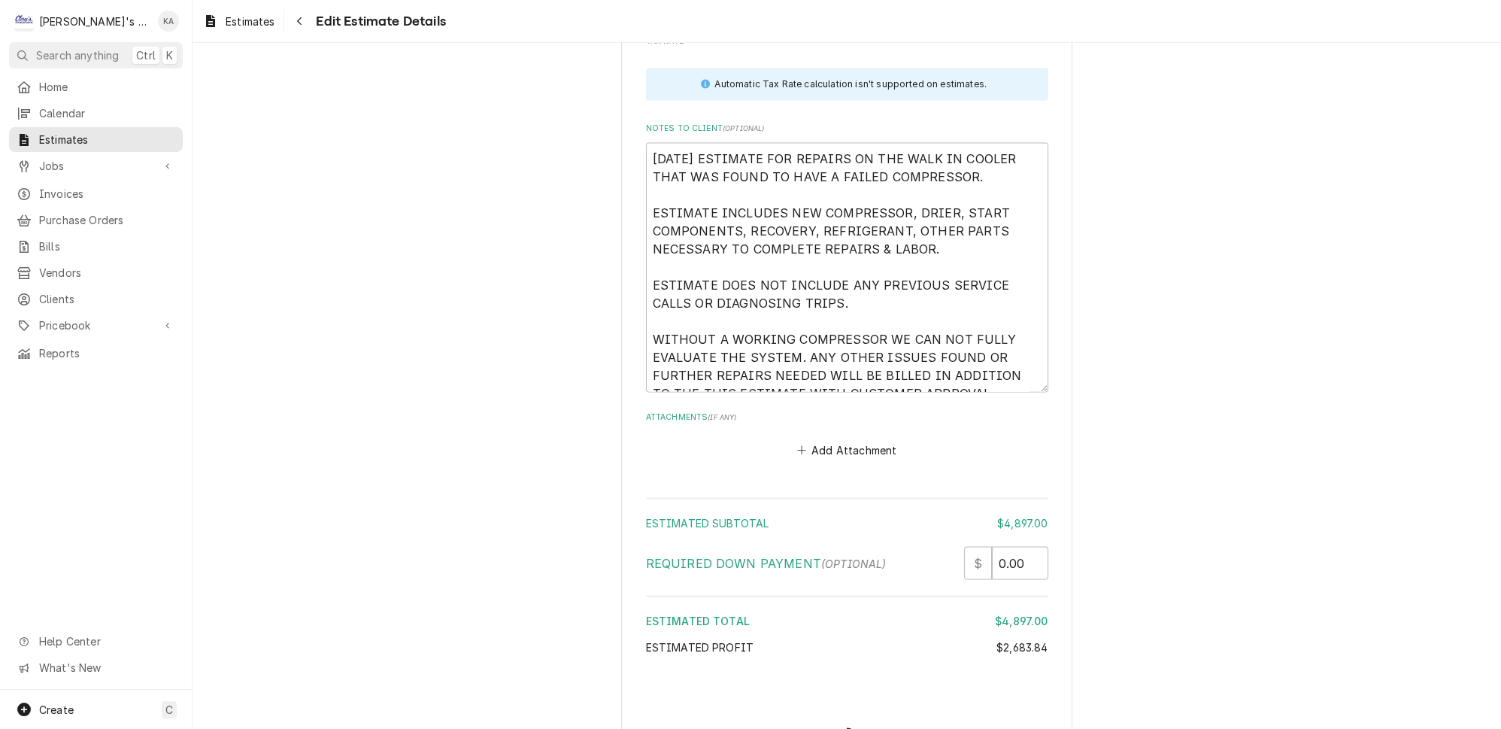
type textarea "x"
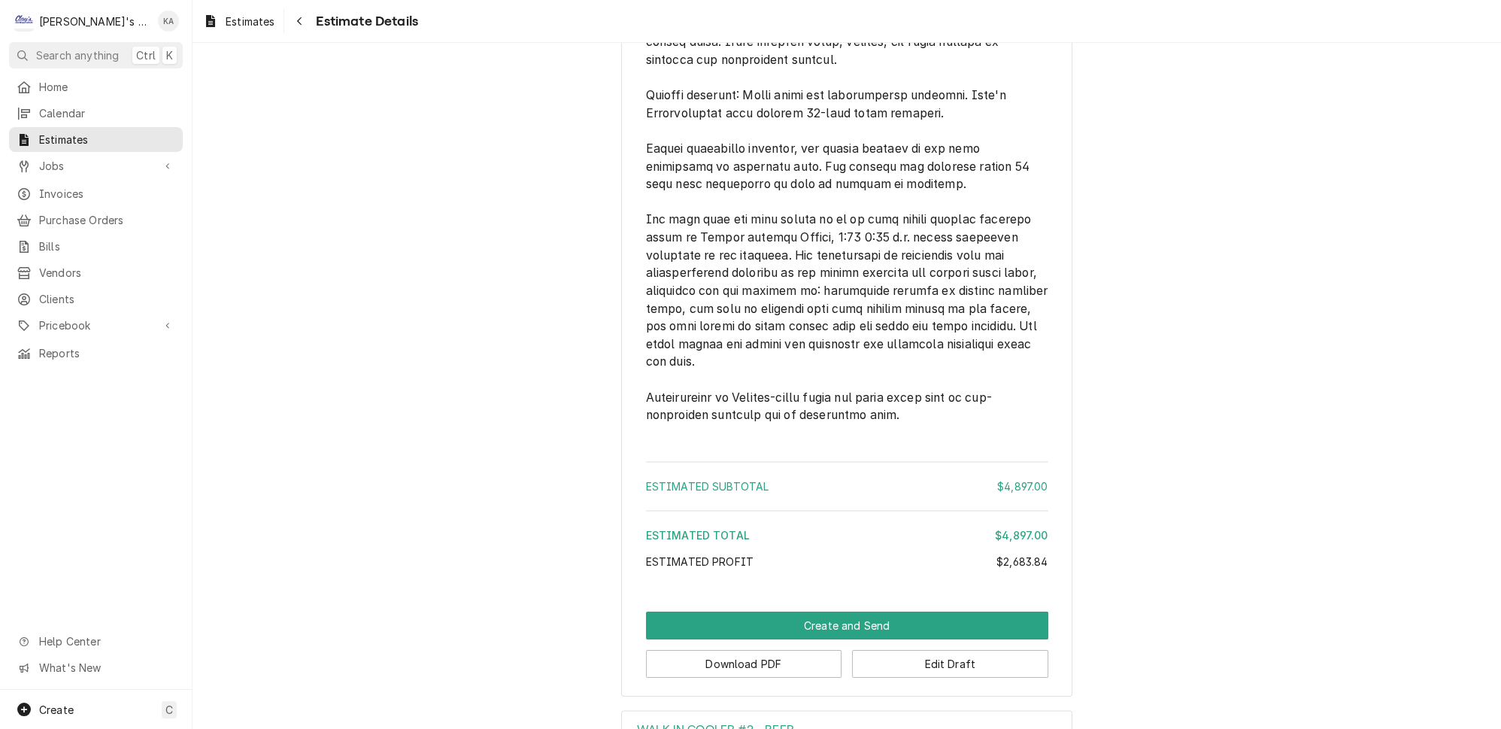
scroll to position [4182, 0]
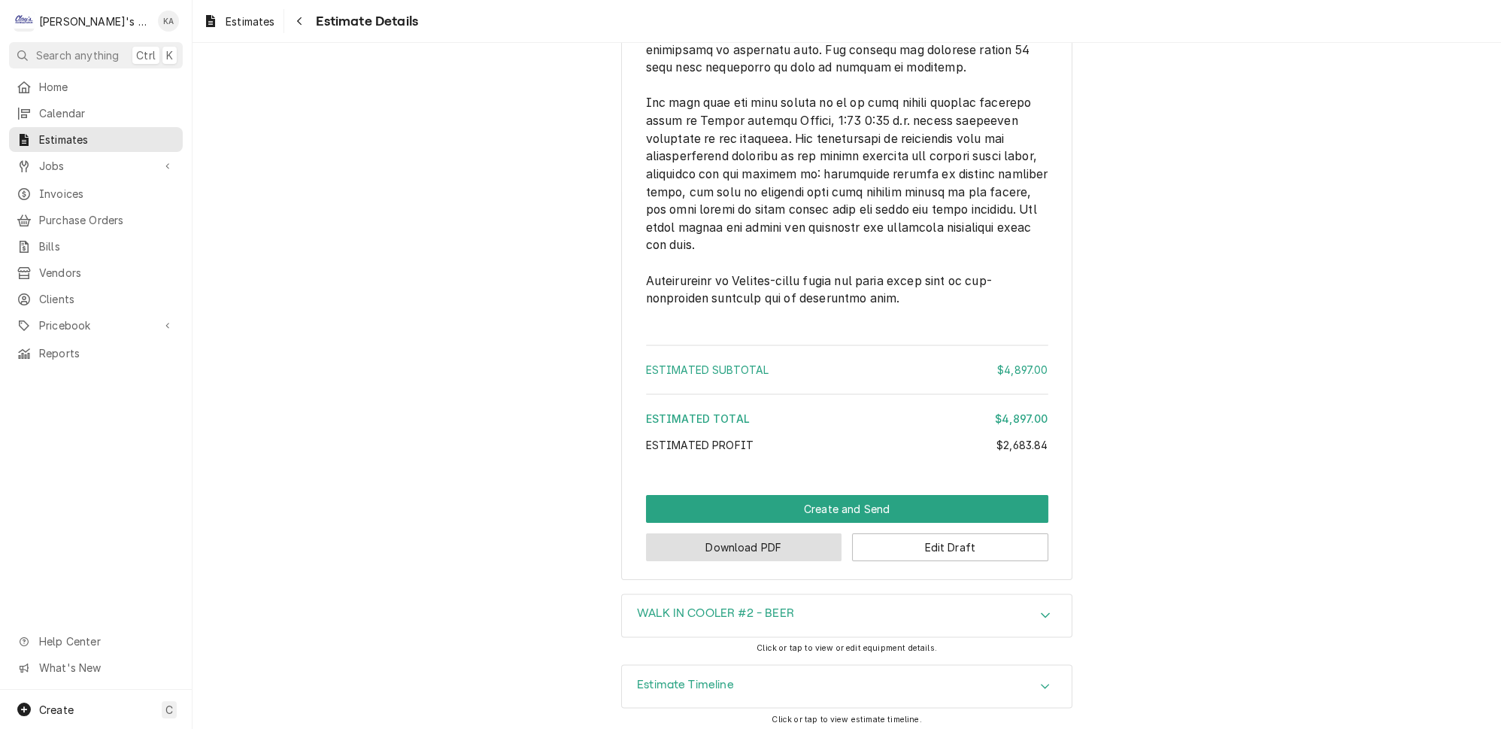
click at [729, 545] on button "Download PDF" at bounding box center [744, 547] width 196 height 28
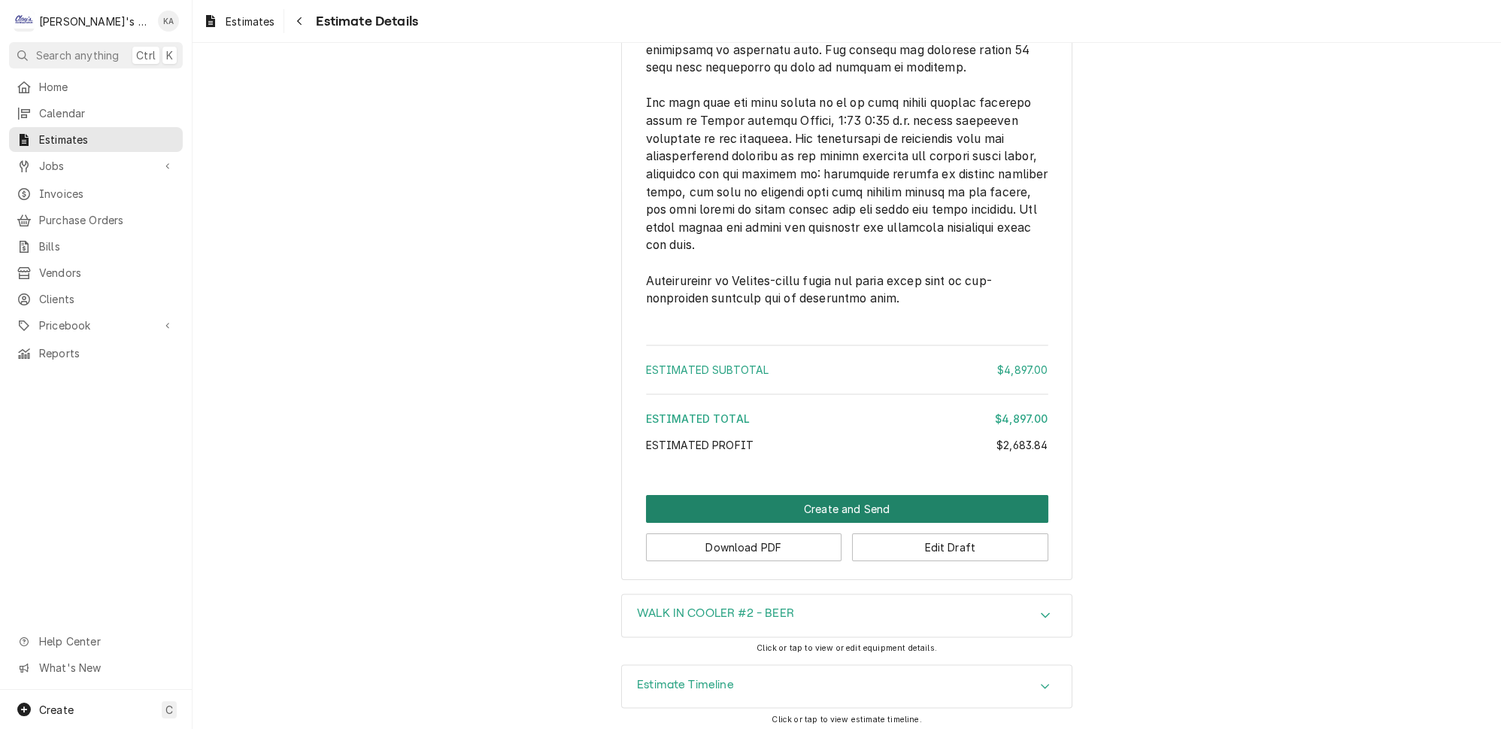
click at [834, 506] on button "Create and Send" at bounding box center [847, 509] width 402 height 28
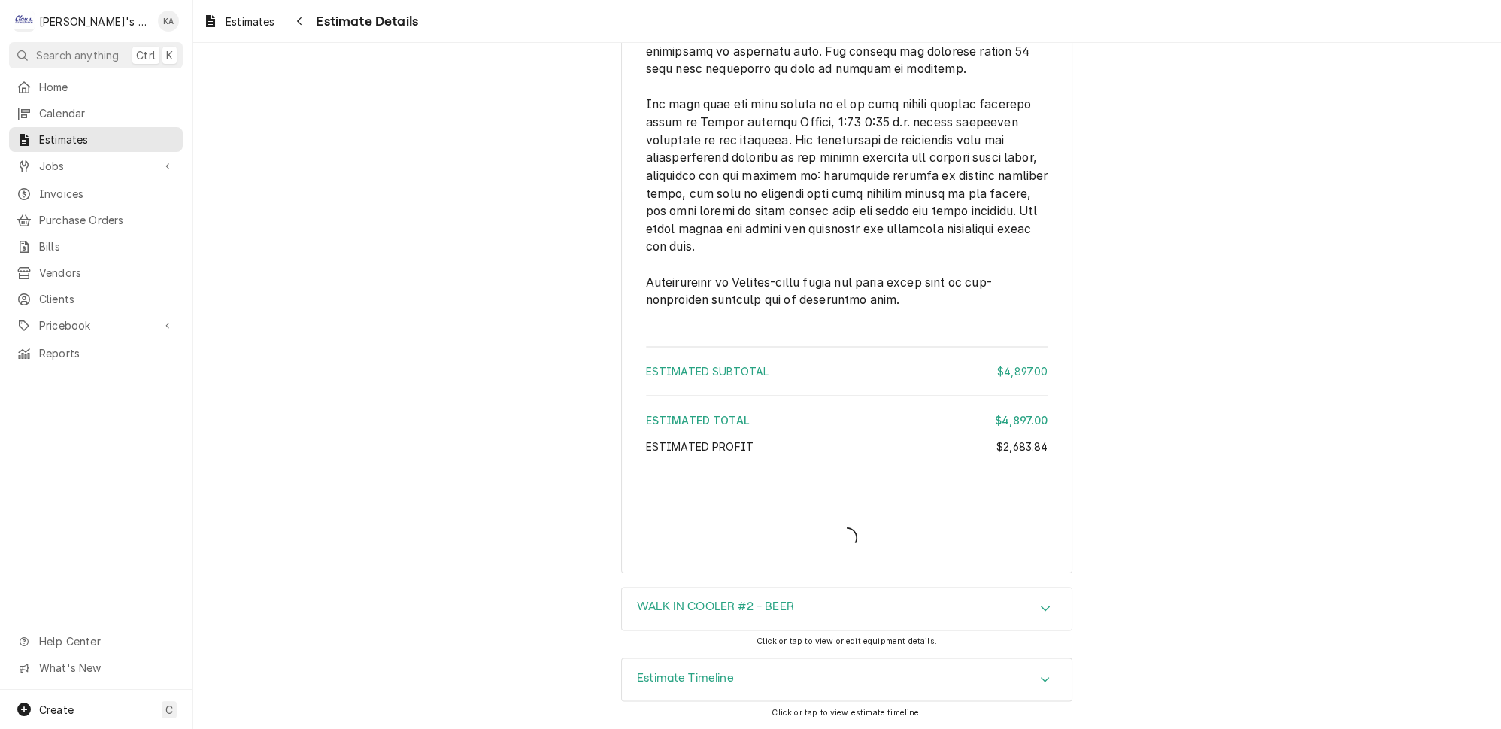
scroll to position [4173, 0]
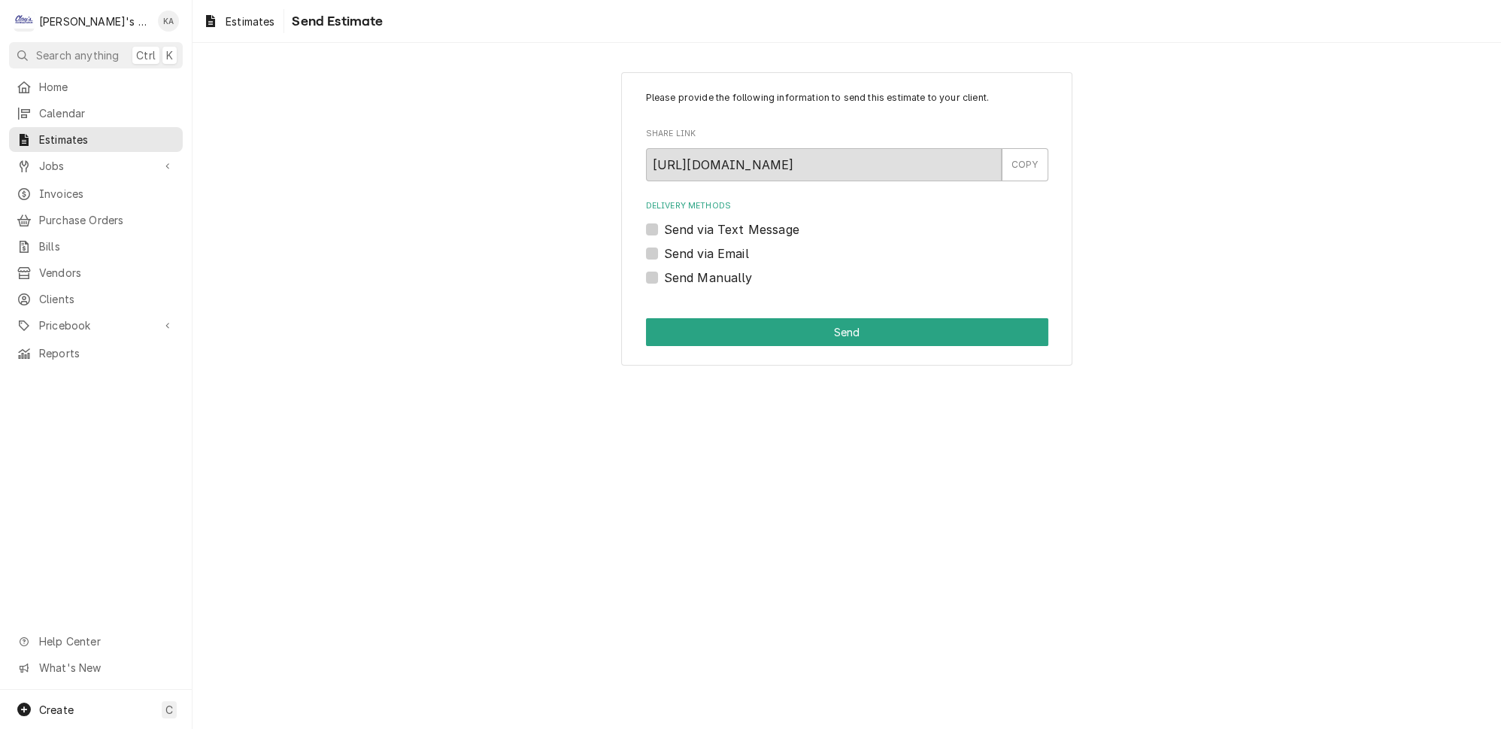
click at [664, 224] on label "Send via Text Message" at bounding box center [731, 229] width 135 height 18
click at [664, 224] on input "Send via Text Message" at bounding box center [865, 236] width 402 height 33
checkbox input "true"
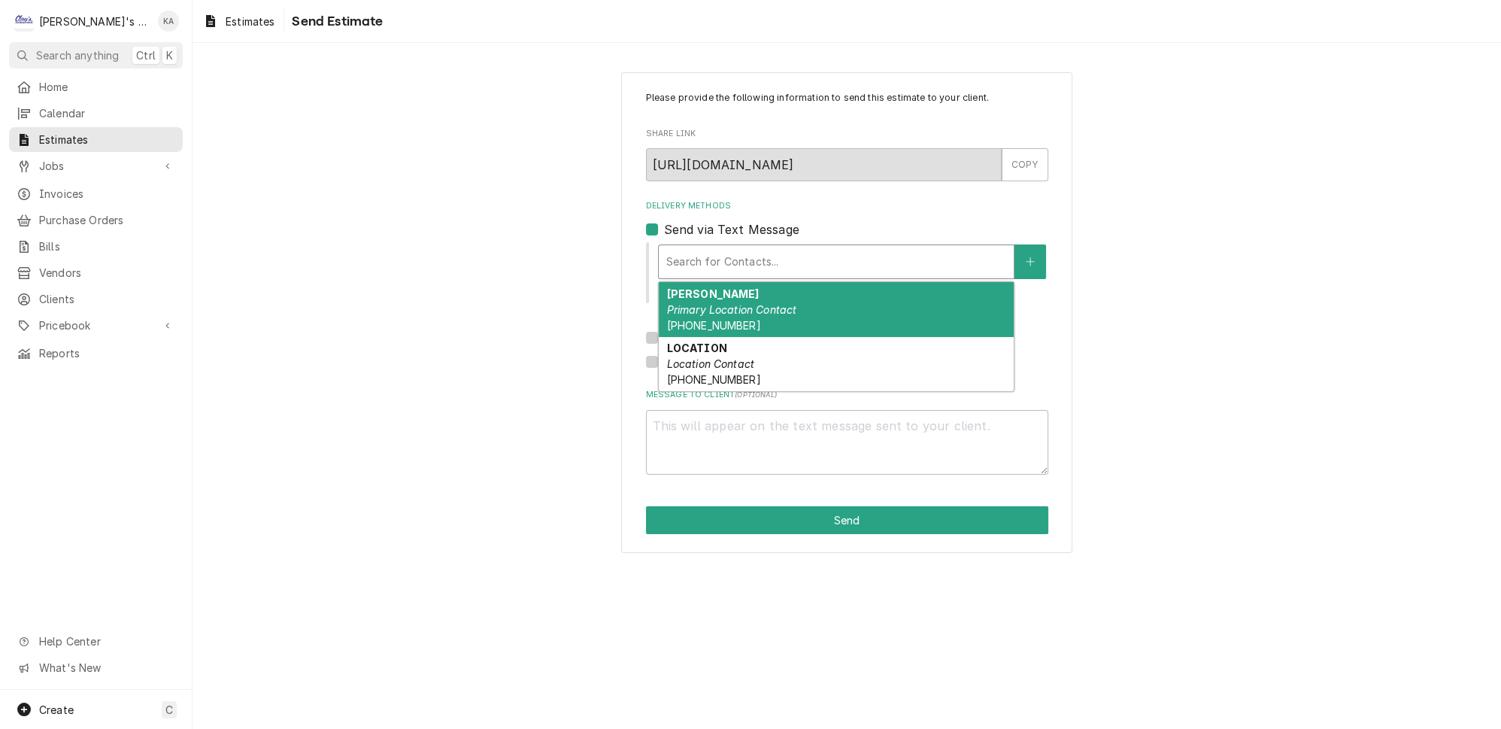
click at [757, 253] on div "Delivery Methods" at bounding box center [836, 261] width 340 height 27
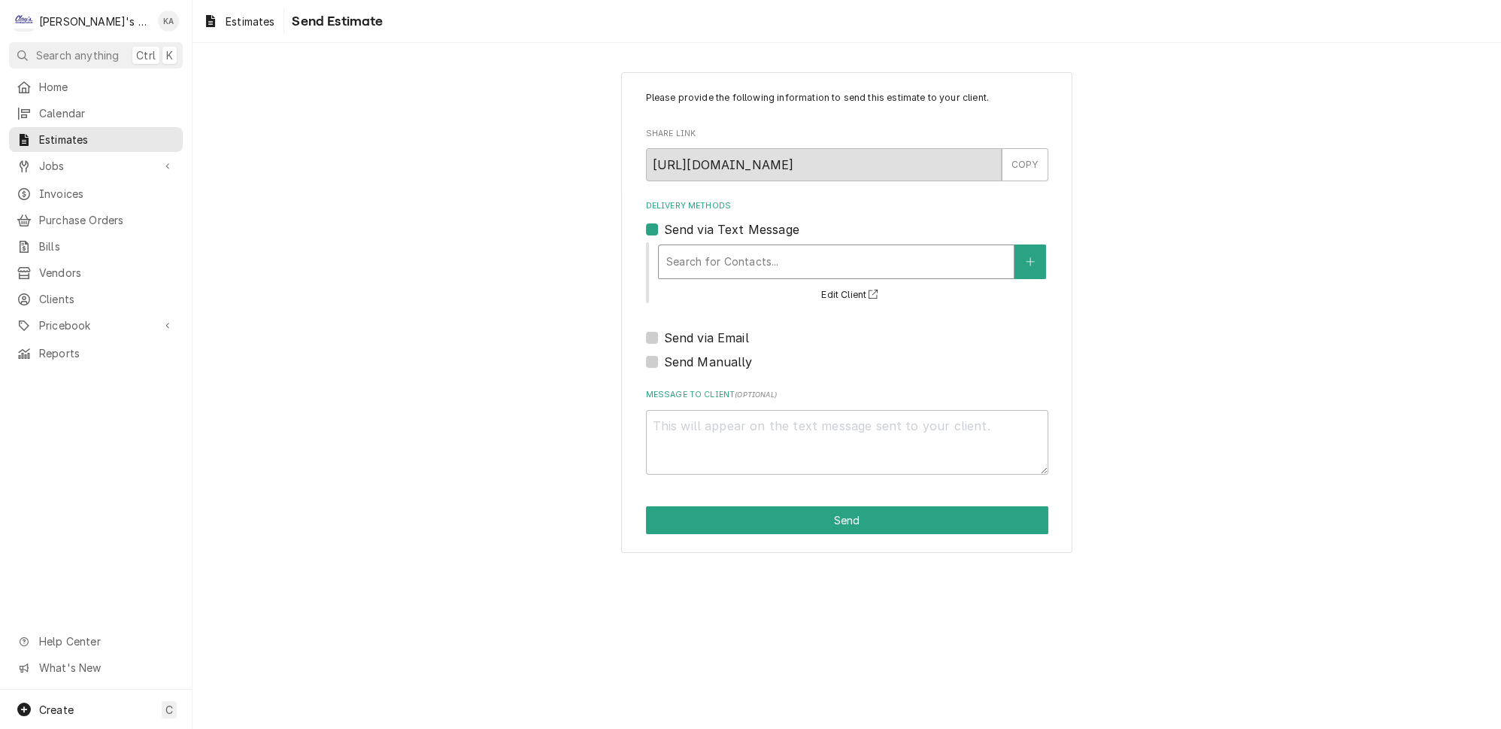
click at [742, 253] on div "Delivery Methods" at bounding box center [836, 261] width 340 height 27
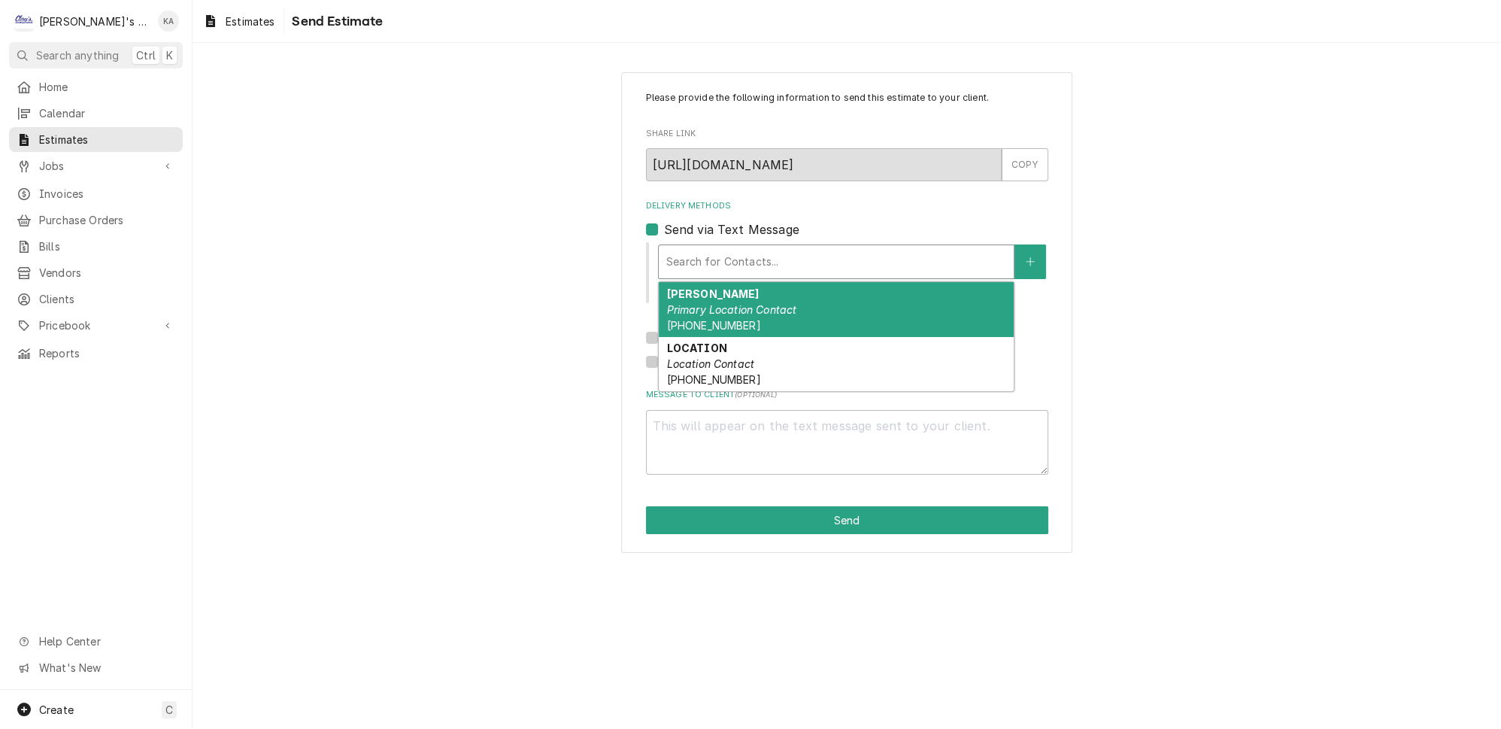
click at [738, 290] on div "[PERSON_NAME] Primary Location Contact [PHONE_NUMBER]" at bounding box center [836, 309] width 355 height 55
type textarea "x"
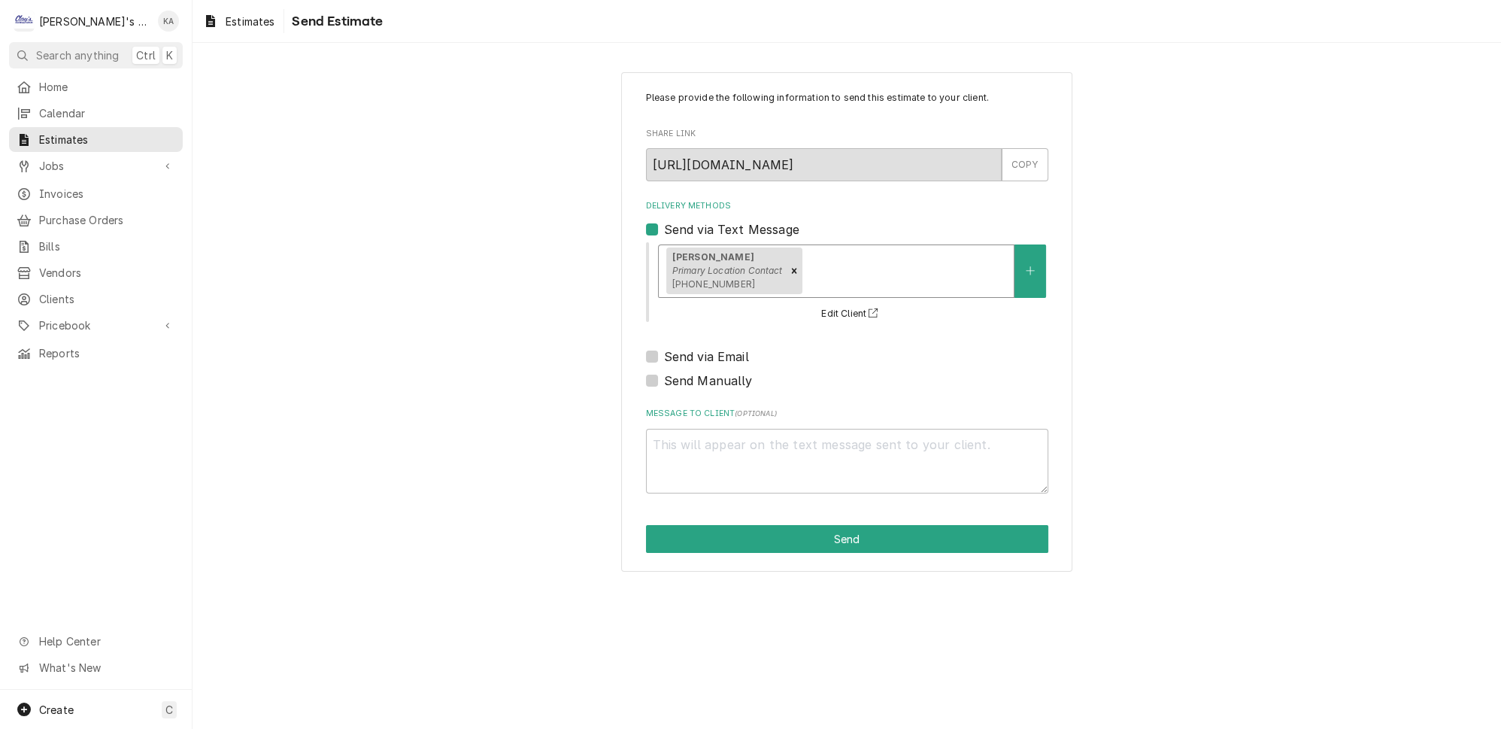
click at [664, 350] on label "Send via Email" at bounding box center [706, 356] width 85 height 18
click at [664, 350] on input "Send via Email" at bounding box center [865, 363] width 402 height 33
checkbox input "true"
type textarea "x"
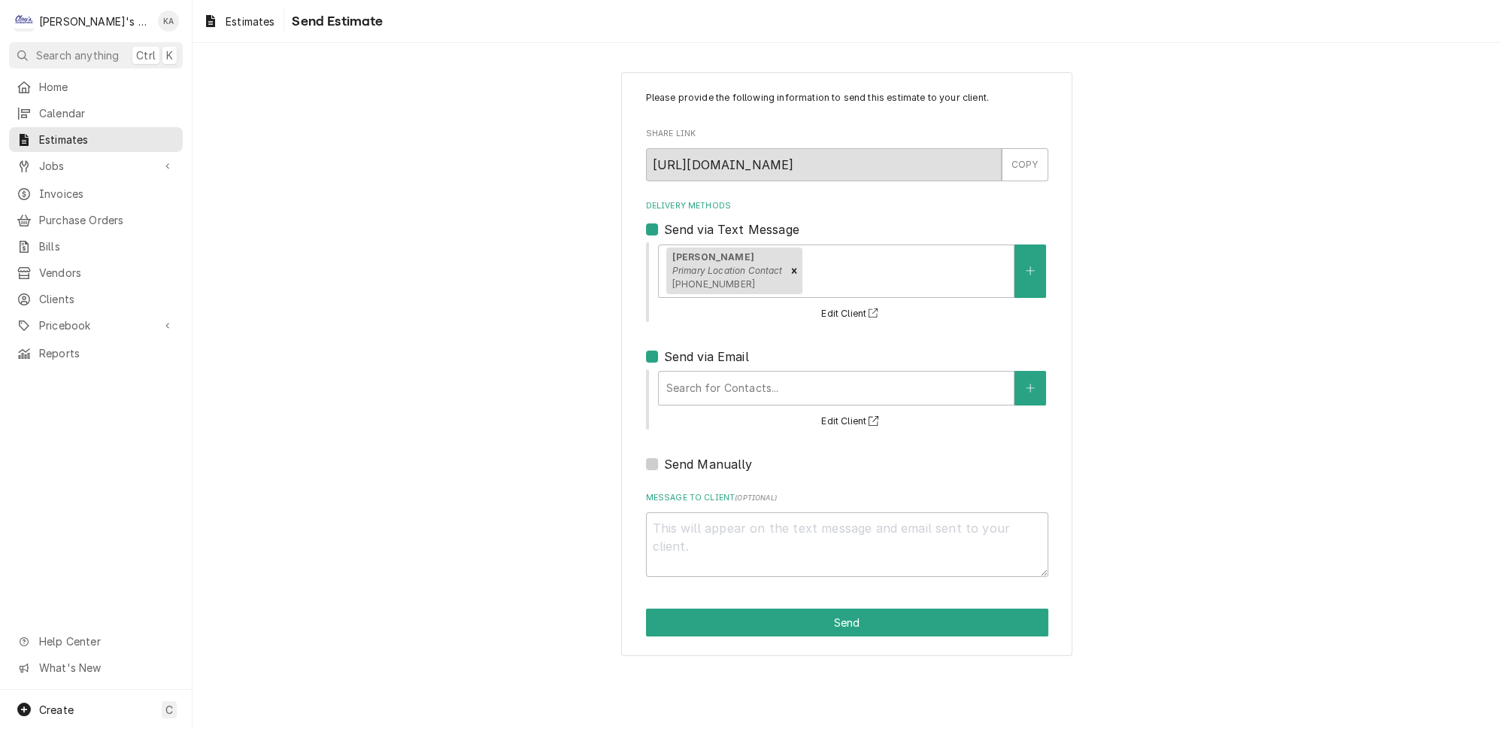
click at [664, 350] on label "Send via Email" at bounding box center [706, 356] width 85 height 18
click at [664, 350] on input "Send via Email" at bounding box center [865, 363] width 402 height 33
checkbox input "false"
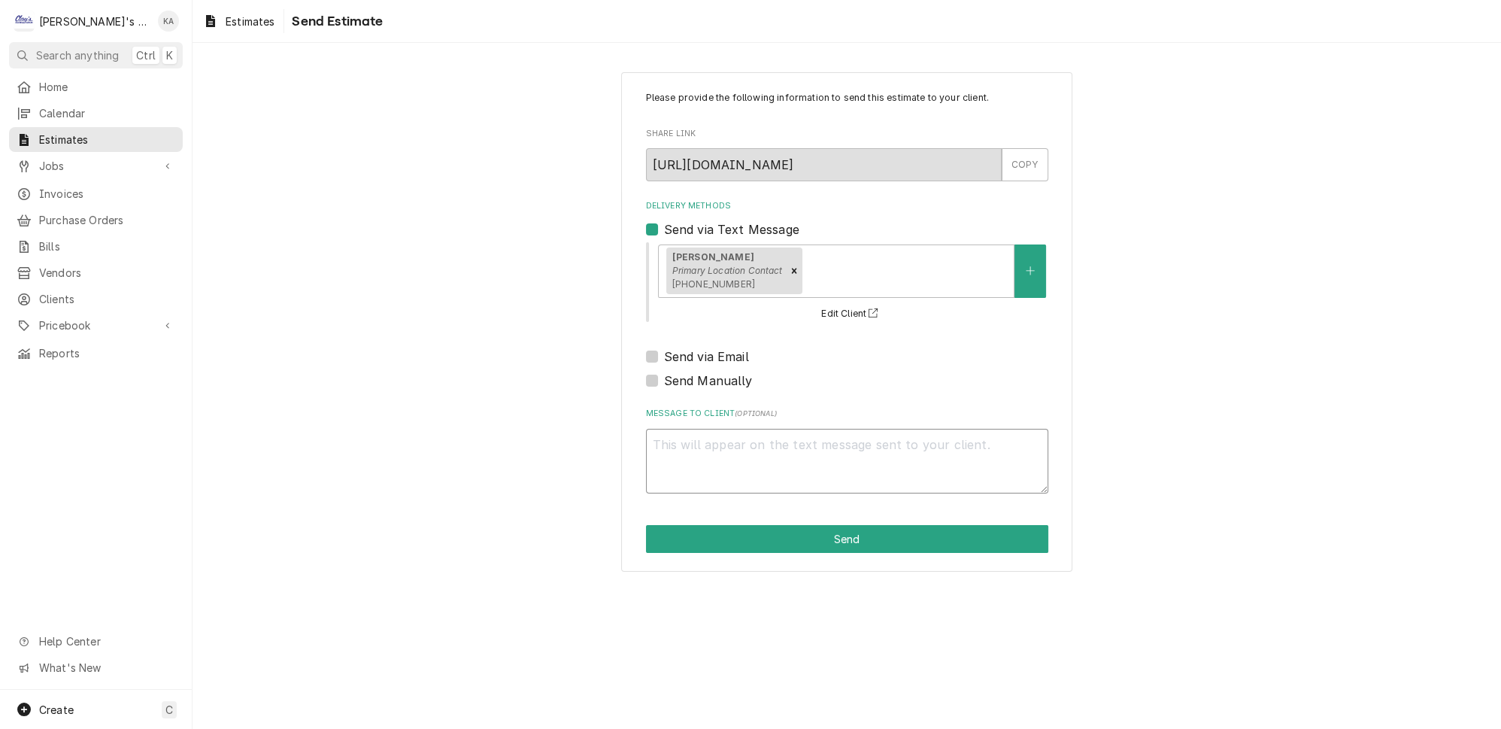
click at [660, 432] on textarea "Message to Client ( optional )" at bounding box center [847, 461] width 402 height 65
type textarea "x"
type textarea "G"
type textarea "x"
type textarea "Go"
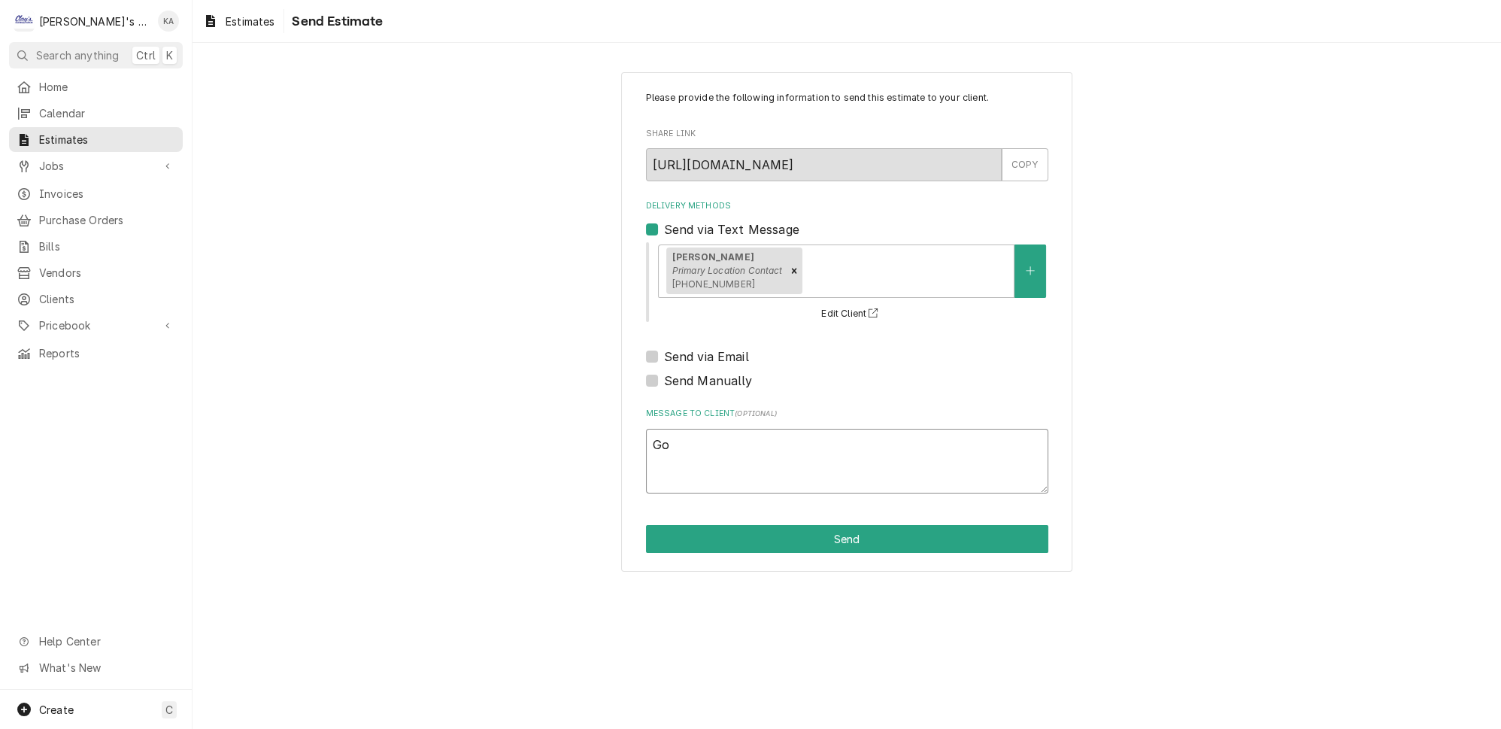
type textarea "x"
type textarea "Goo"
type textarea "x"
type textarea "Good"
type textarea "x"
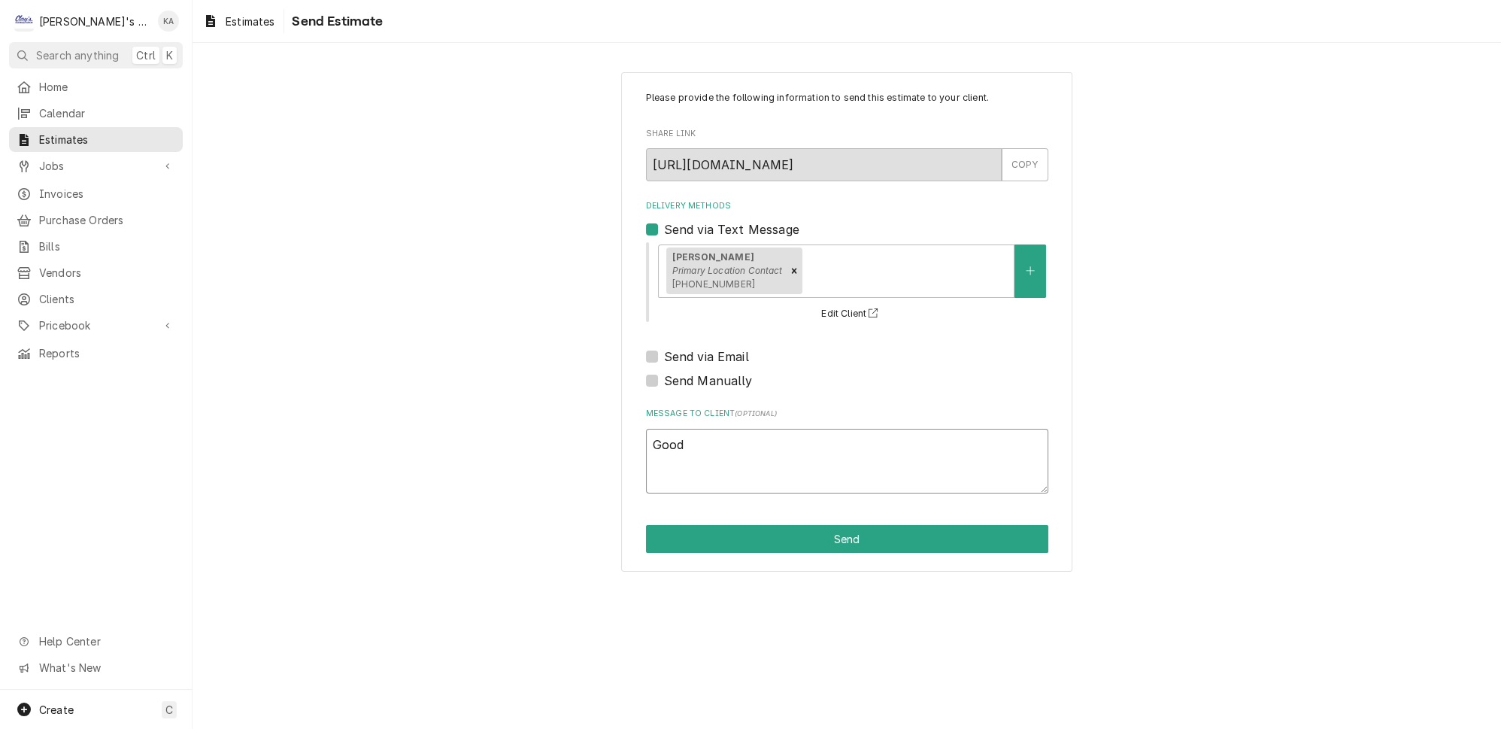
type textarea "Good"
type textarea "x"
type textarea "Good e"
type textarea "x"
type textarea "Good ev"
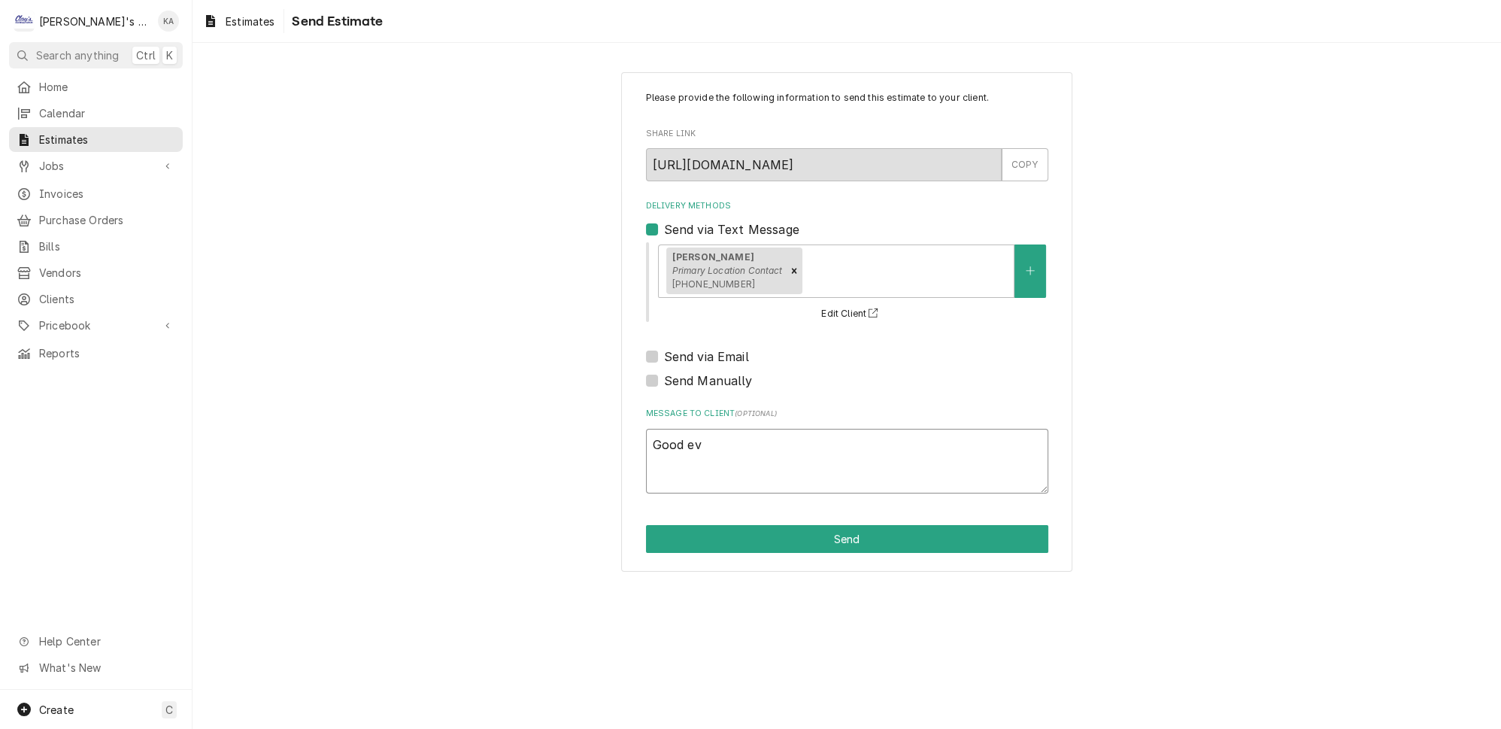
type textarea "x"
type textarea "Good eve"
type textarea "x"
type textarea "Good even"
type textarea "x"
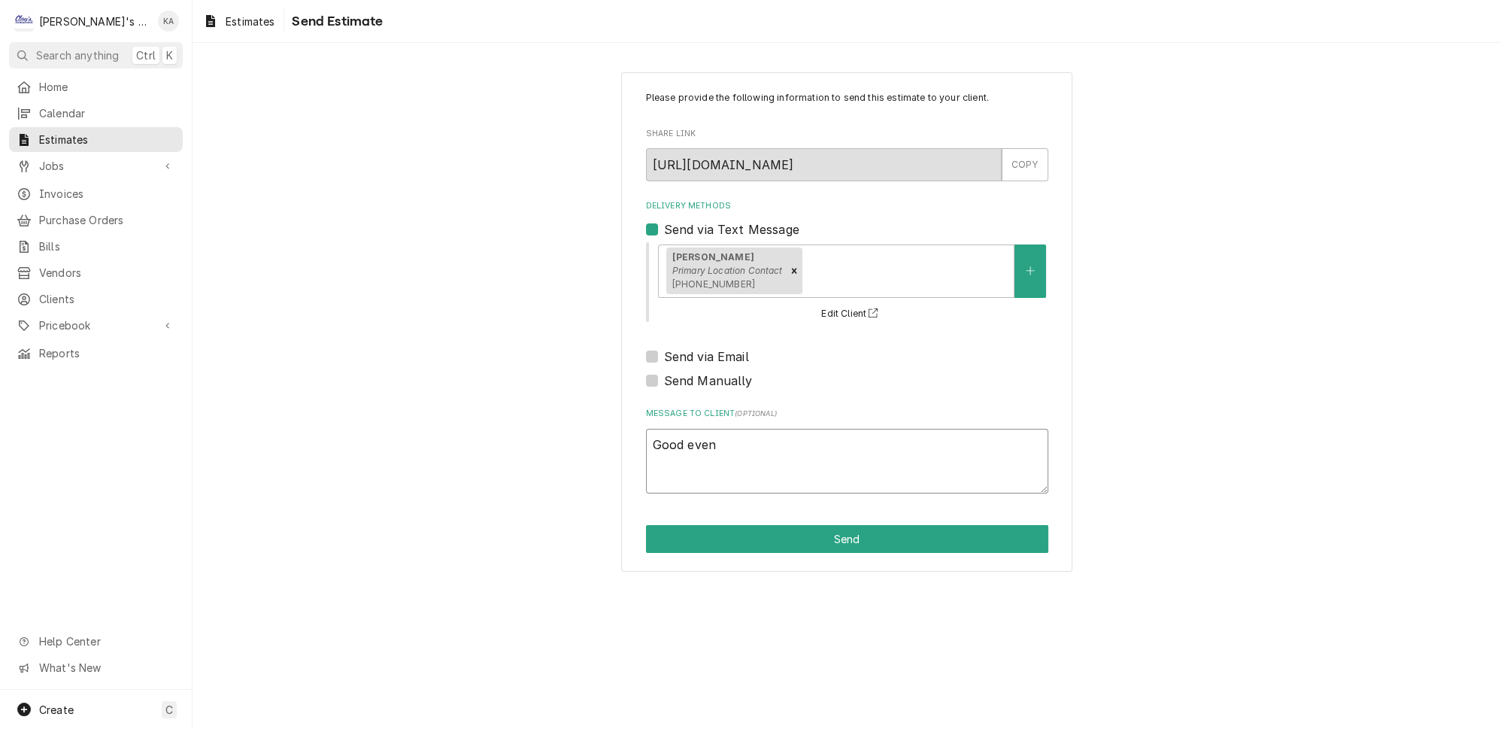
type textarea "Good eveni"
type textarea "x"
type textarea "Good evenin"
type textarea "x"
type textarea "Good evening"
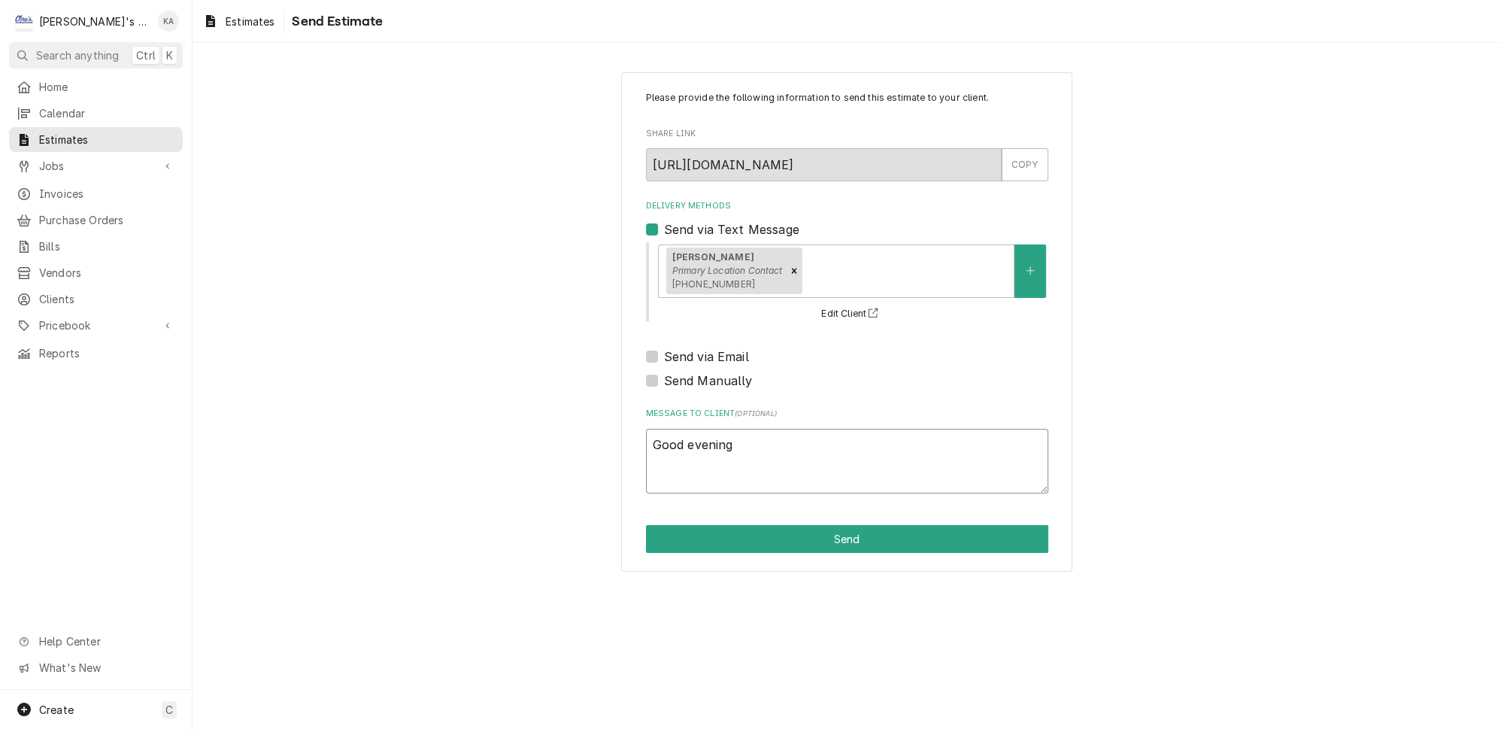
type textarea "x"
type textarea "Good evening,"
type textarea "x"
type textarea "Good evening,"
type textarea "x"
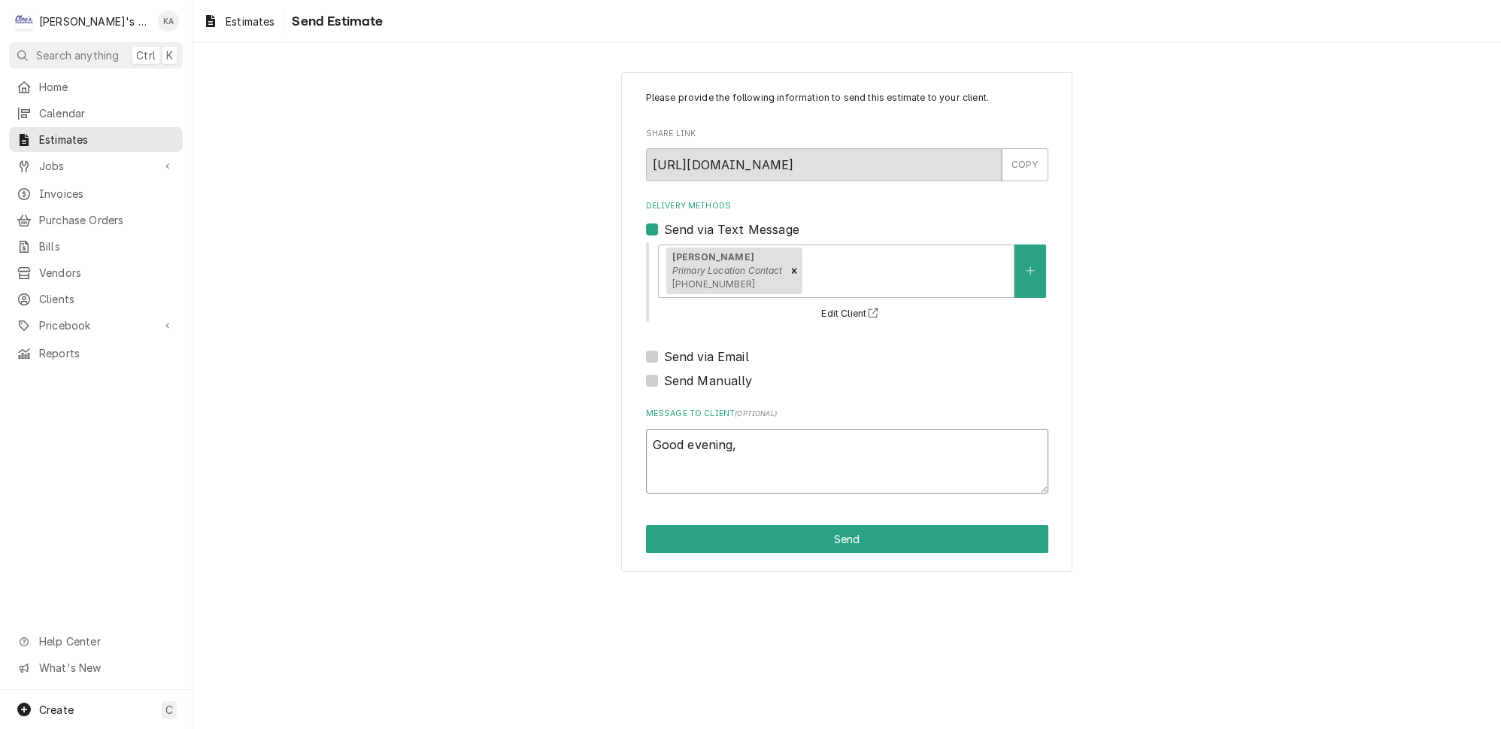
type textarea "Good evening,"
type textarea "x"
type textarea "Good evening, H"
type textarea "x"
type textarea "Good evening, He"
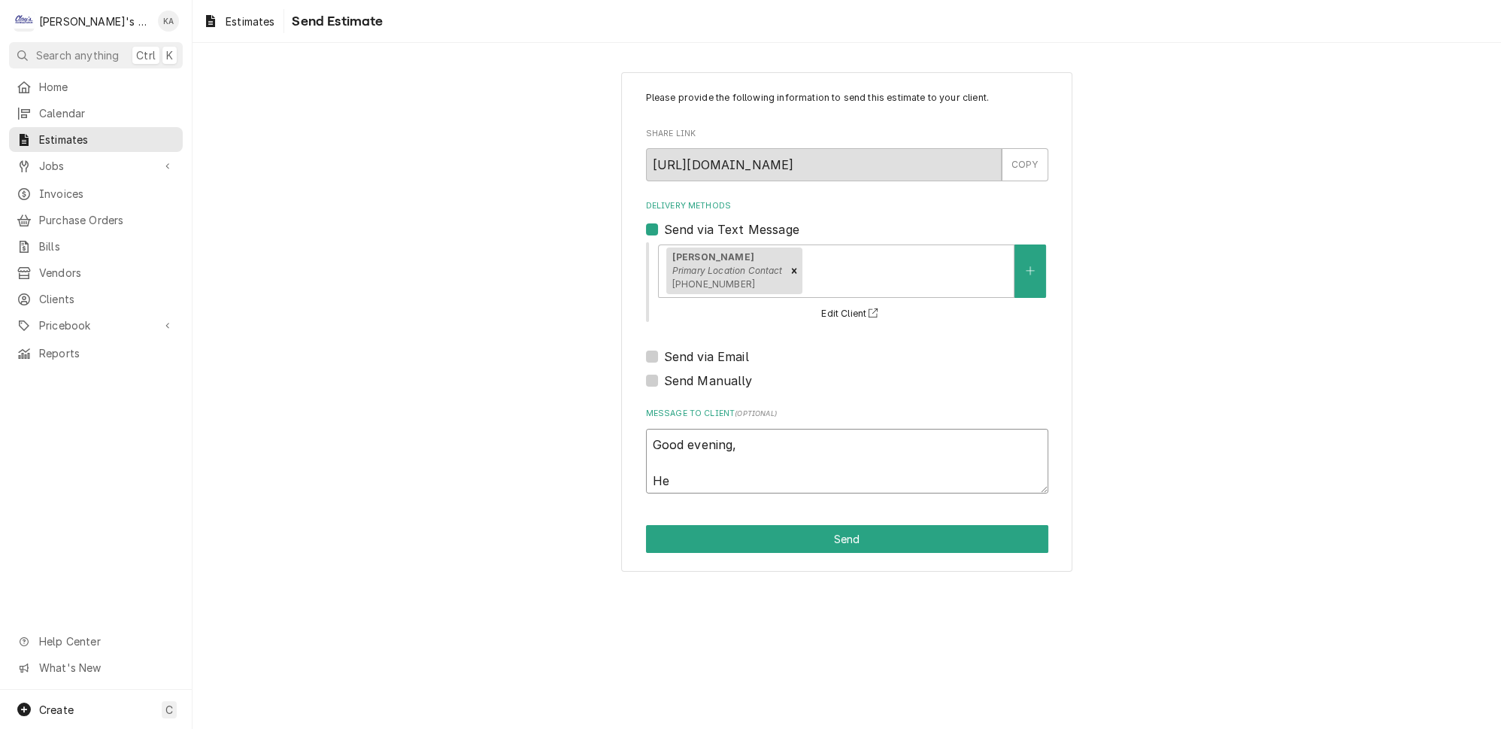
type textarea "x"
type textarea "Good evening, Her"
type textarea "x"
type textarea "Good evening, Here"
type textarea "x"
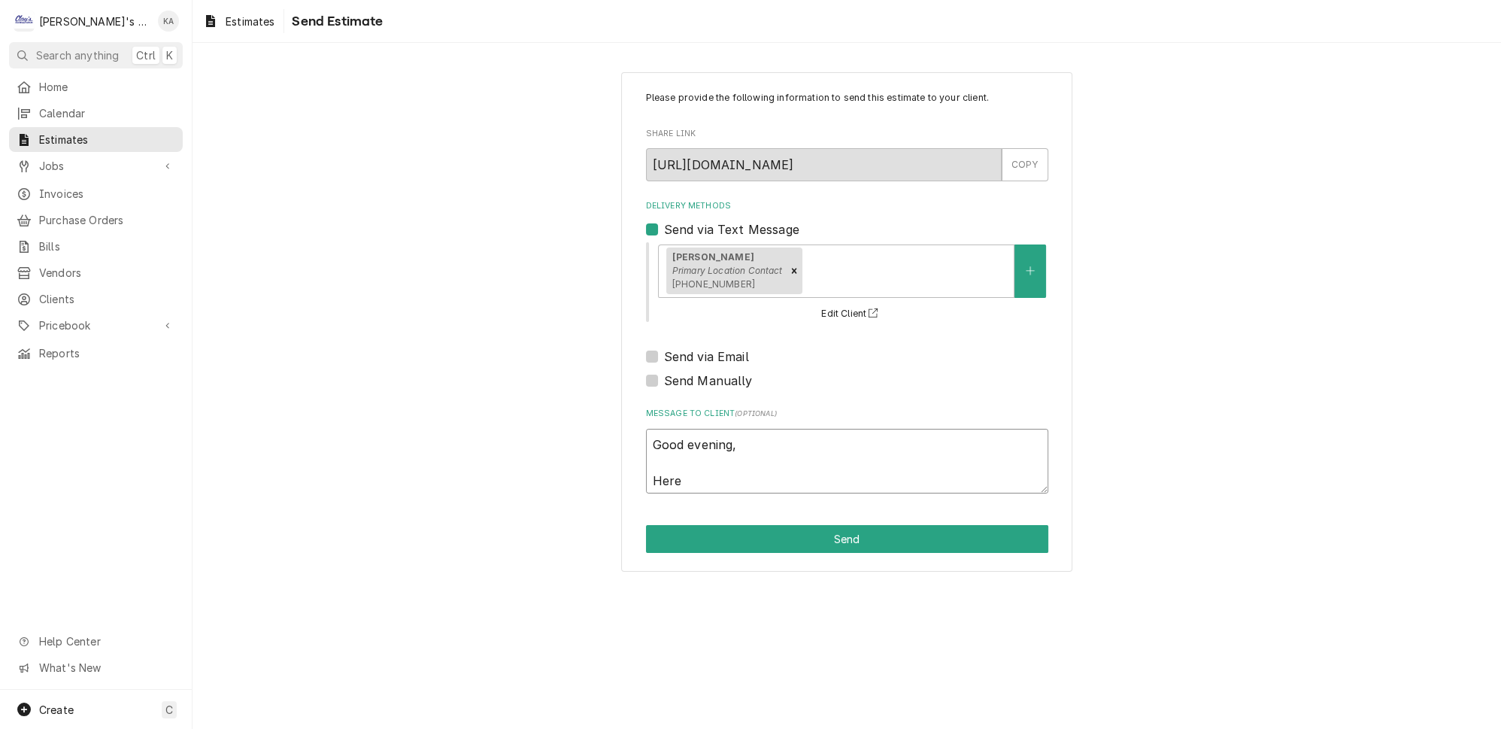
type textarea "Good evening, Here"
type textarea "x"
type textarea "Good evening, Here i"
type textarea "x"
type textarea "Good evening, Here is"
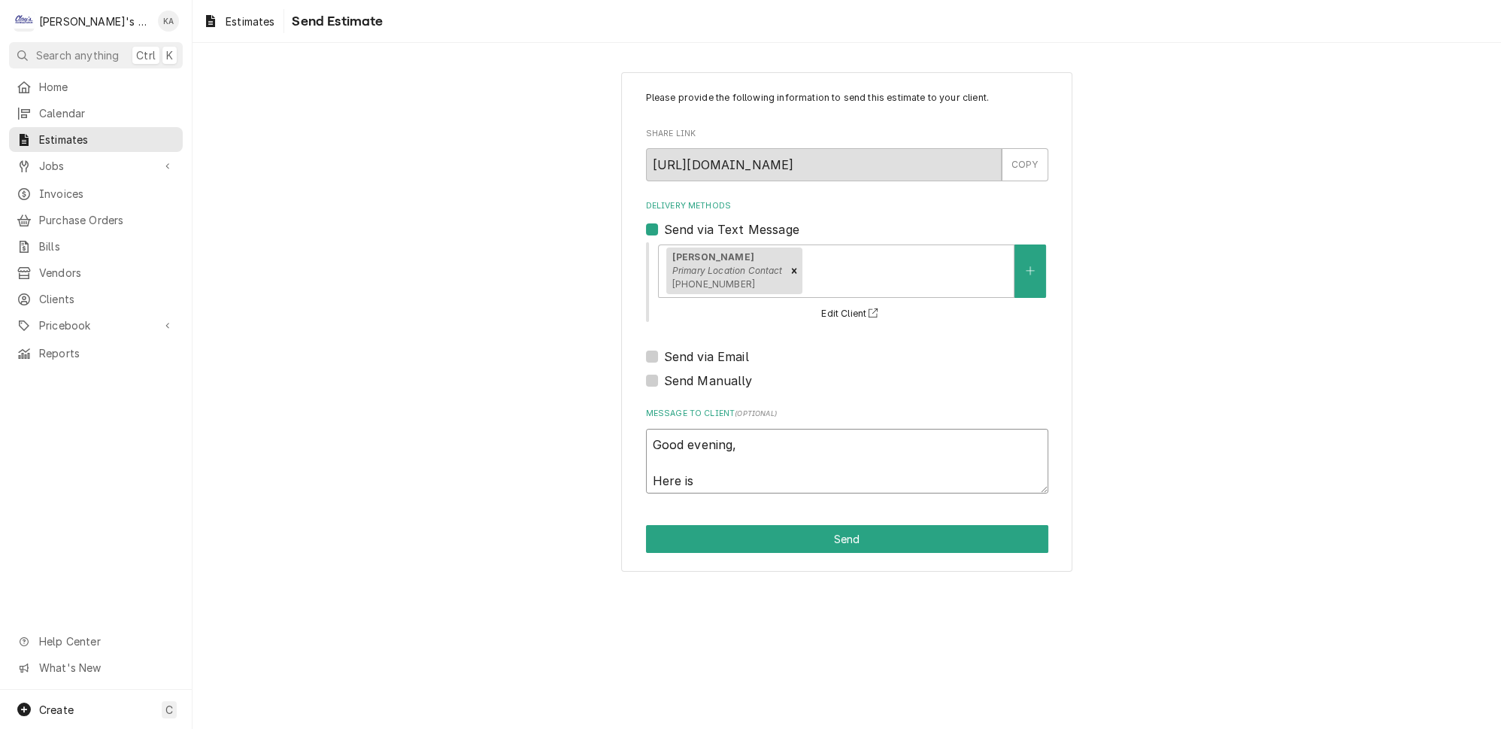
type textarea "x"
type textarea "Good evening, Here is"
type textarea "x"
type textarea "Good evening, Here is t"
type textarea "x"
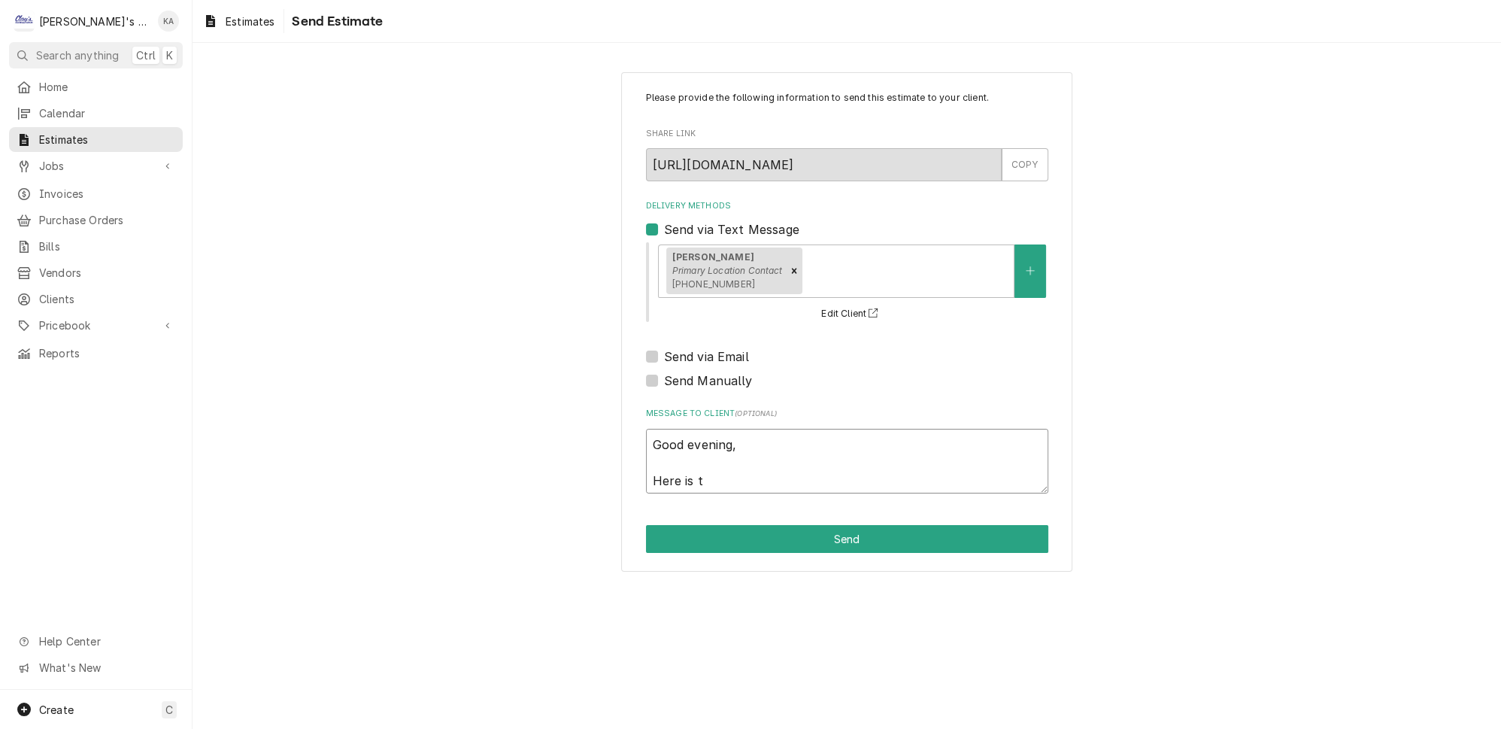
type textarea "Good evening, Here is th"
type textarea "x"
type textarea "Good evening, Here is the"
type textarea "x"
type textarea "Good evening, Here is the"
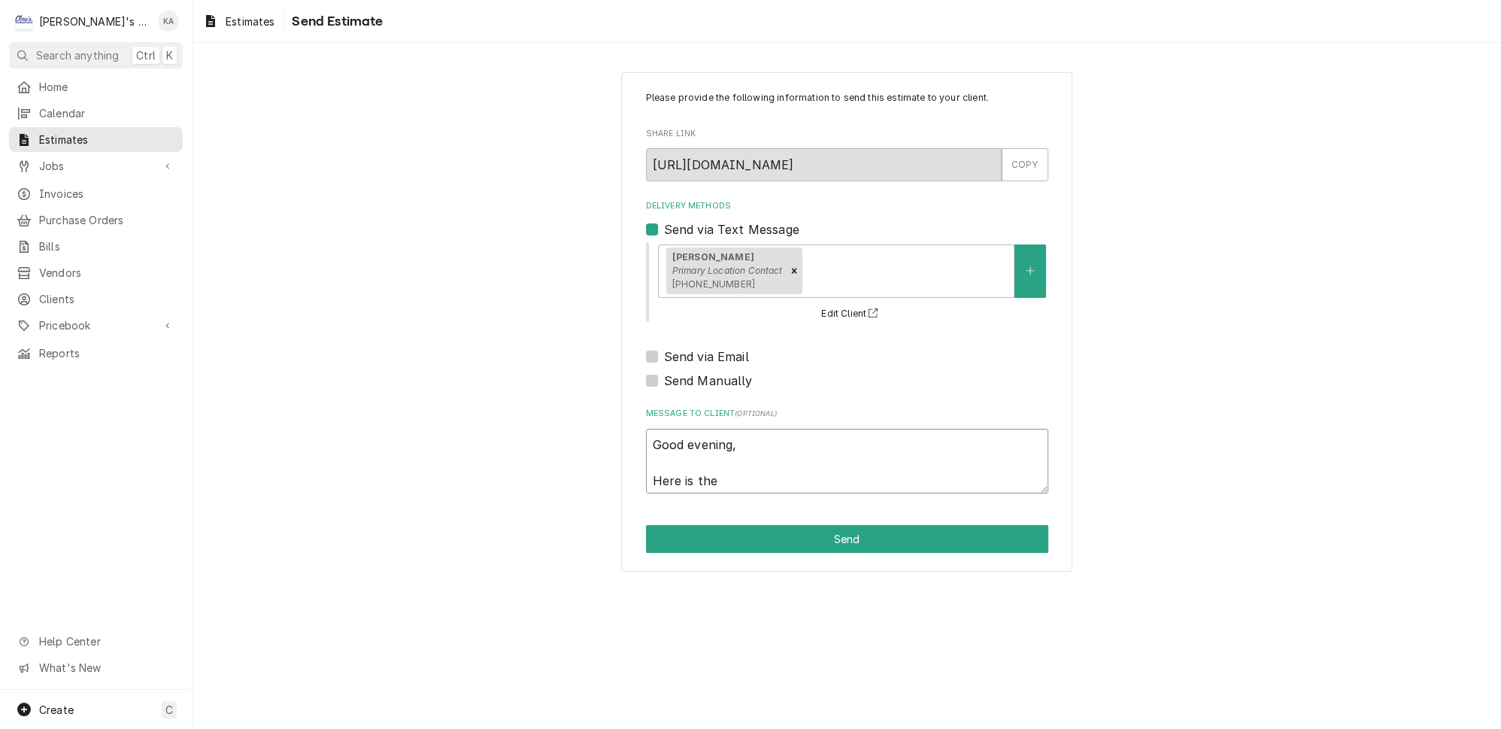
type textarea "x"
type textarea "Good evening, Here is the r"
type textarea "x"
type textarea "Good evening, Here is the re"
type textarea "x"
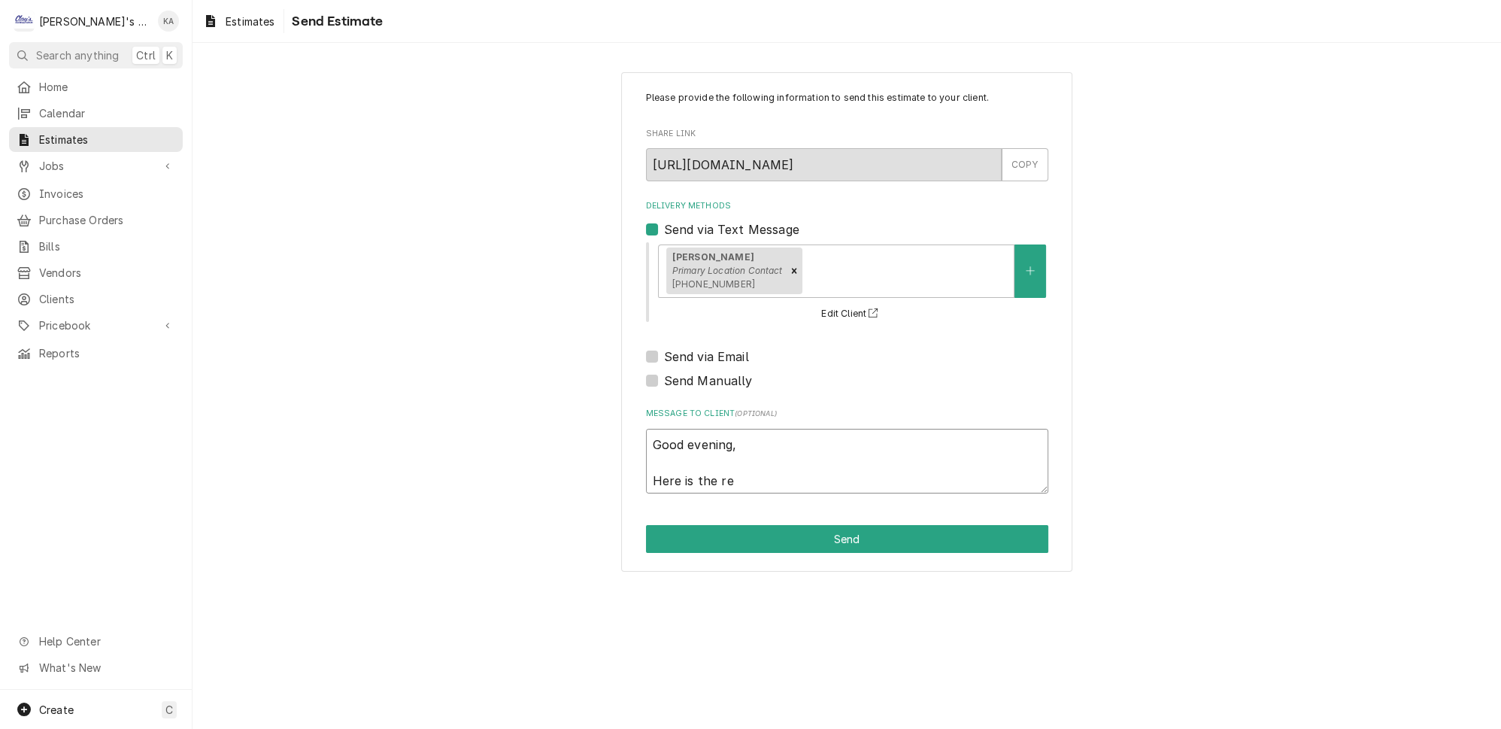
type textarea "Good evening, Here is the rep"
type textarea "x"
type textarea "Good evening, Here is the repa"
type textarea "x"
type textarea "Good evening, Here is the repai"
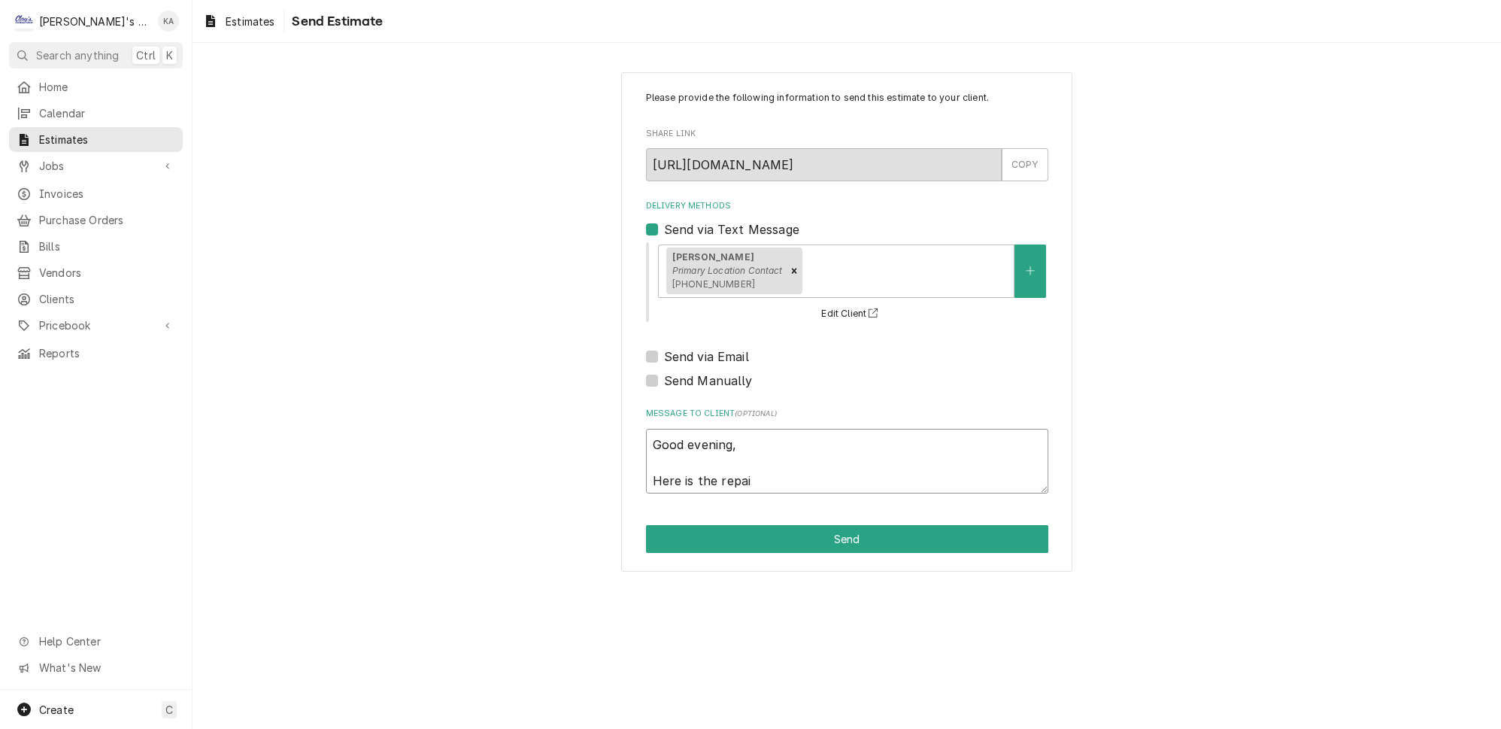
type textarea "x"
type textarea "Good evening, Here is the repair"
type textarea "x"
type textarea "Good evening, Here is the repair"
type textarea "x"
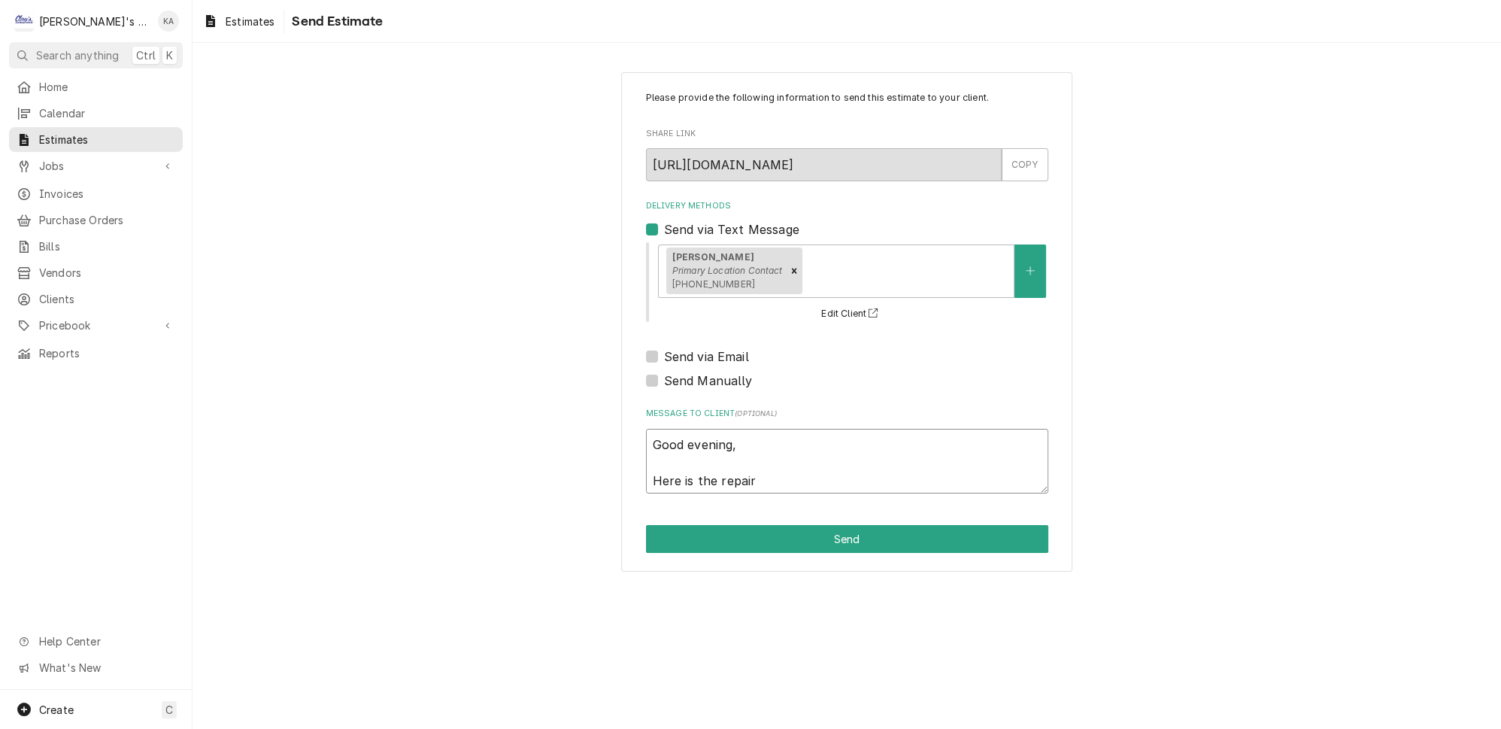
type textarea "Good evening, Here is the repair e"
type textarea "x"
type textarea "Good evening, Here is the repair es"
type textarea "x"
type textarea "Good evening, Here is the repair est"
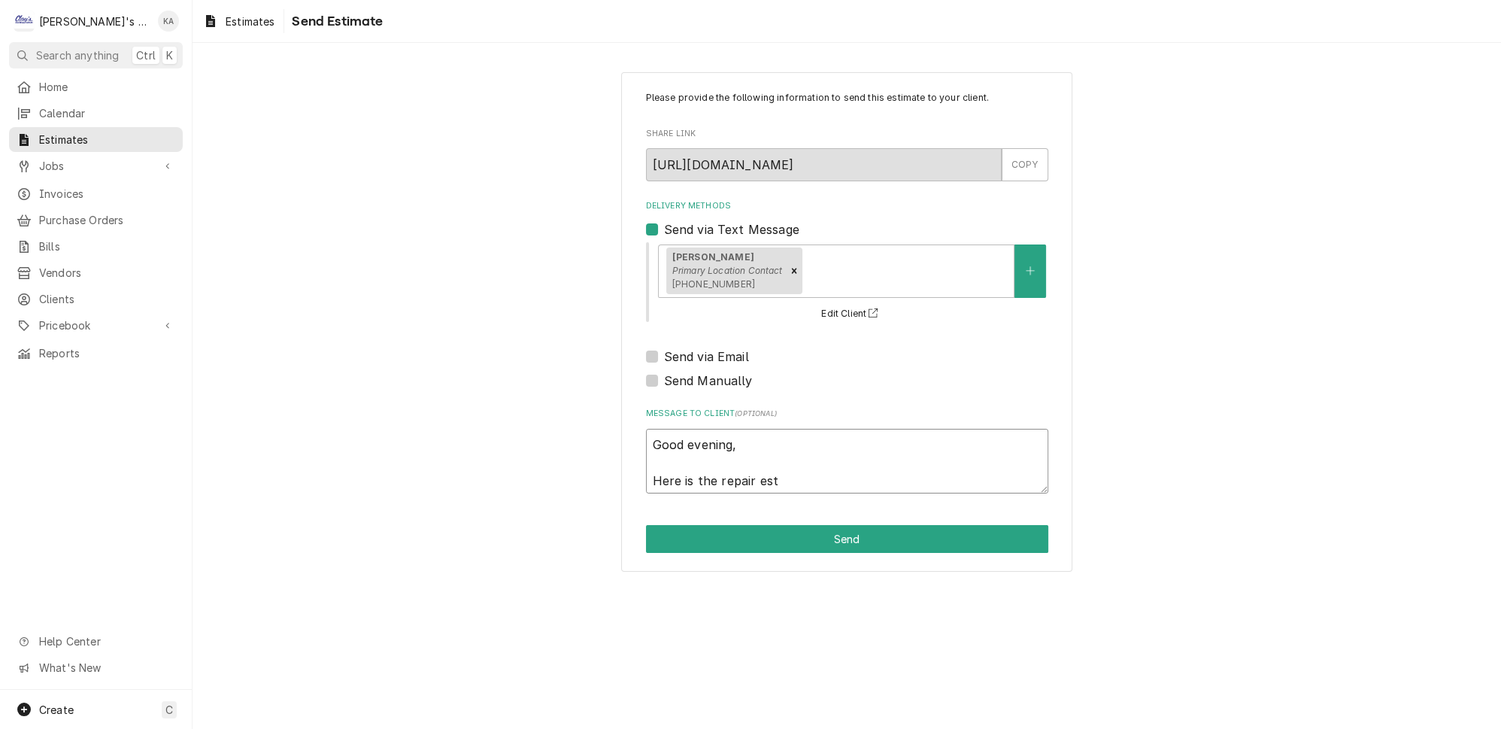
type textarea "x"
type textarea "Good evening, Here is the repair esti"
type textarea "x"
type textarea "Good evening, Here is the repair estim"
type textarea "x"
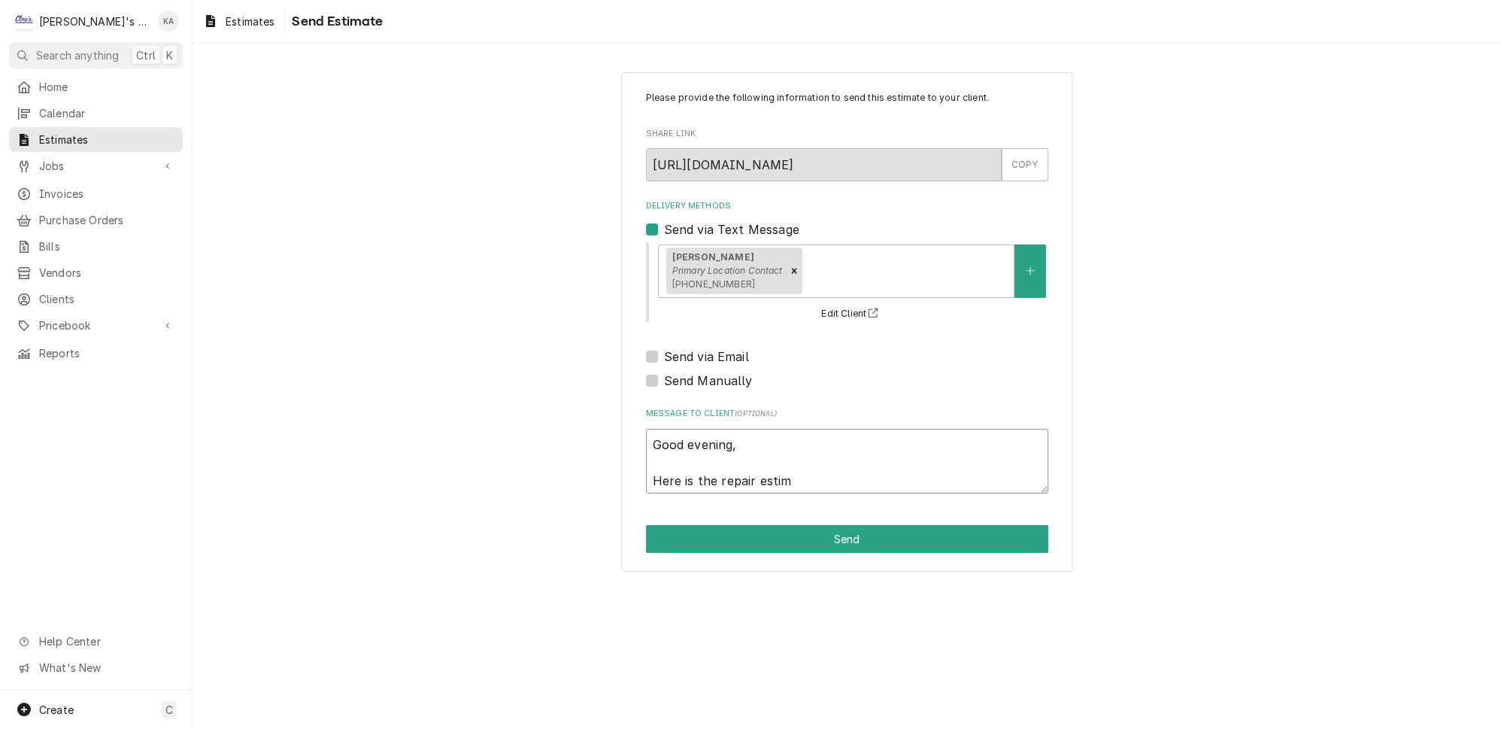
type textarea "Good evening, Here is the repair estima"
type textarea "x"
type textarea "Good evening, Here is the repair estimat"
type textarea "x"
type textarea "Good evening, Here is the repair estimate"
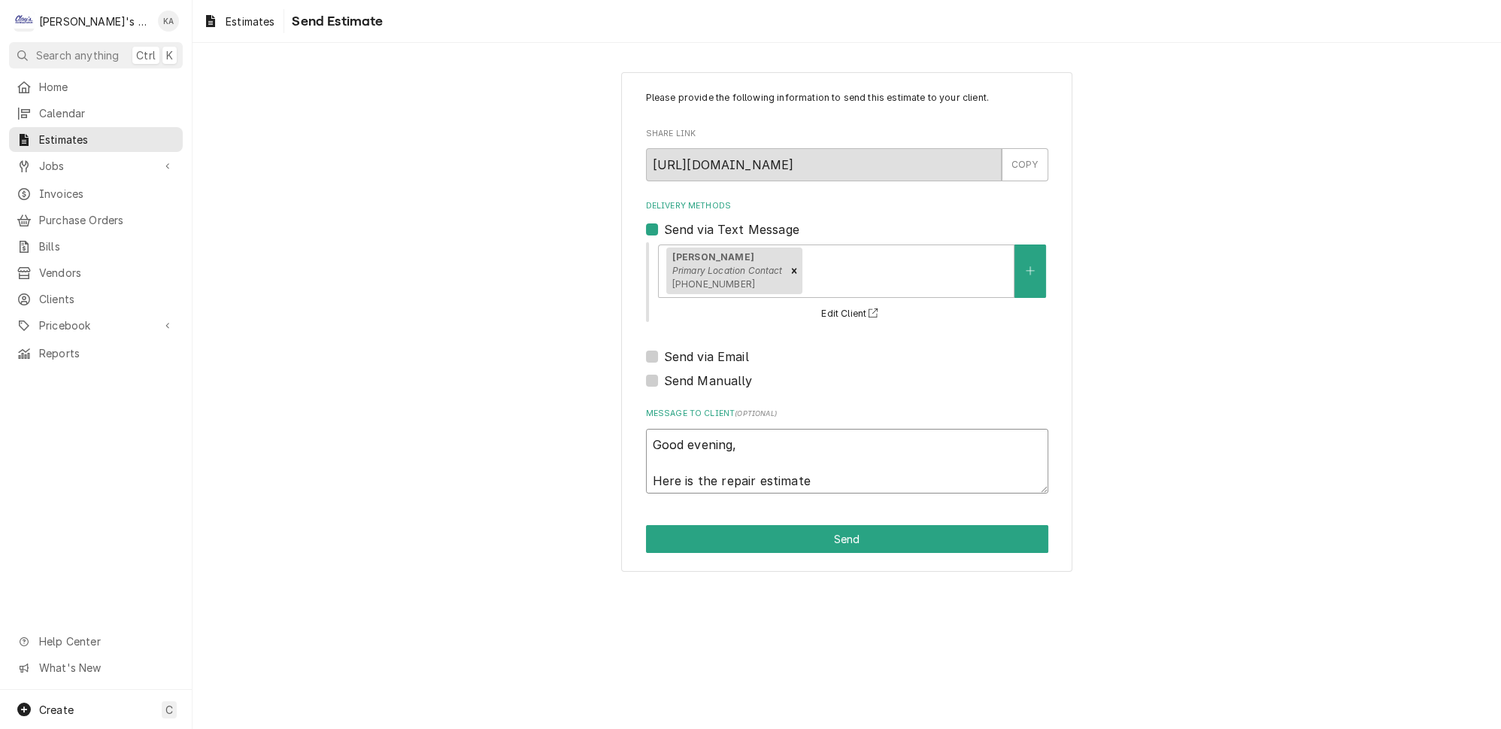
type textarea "x"
type textarea "Good evening, Here is the repair estimate"
type textarea "x"
type textarea "Good evening, Here is the repair estimate f"
type textarea "x"
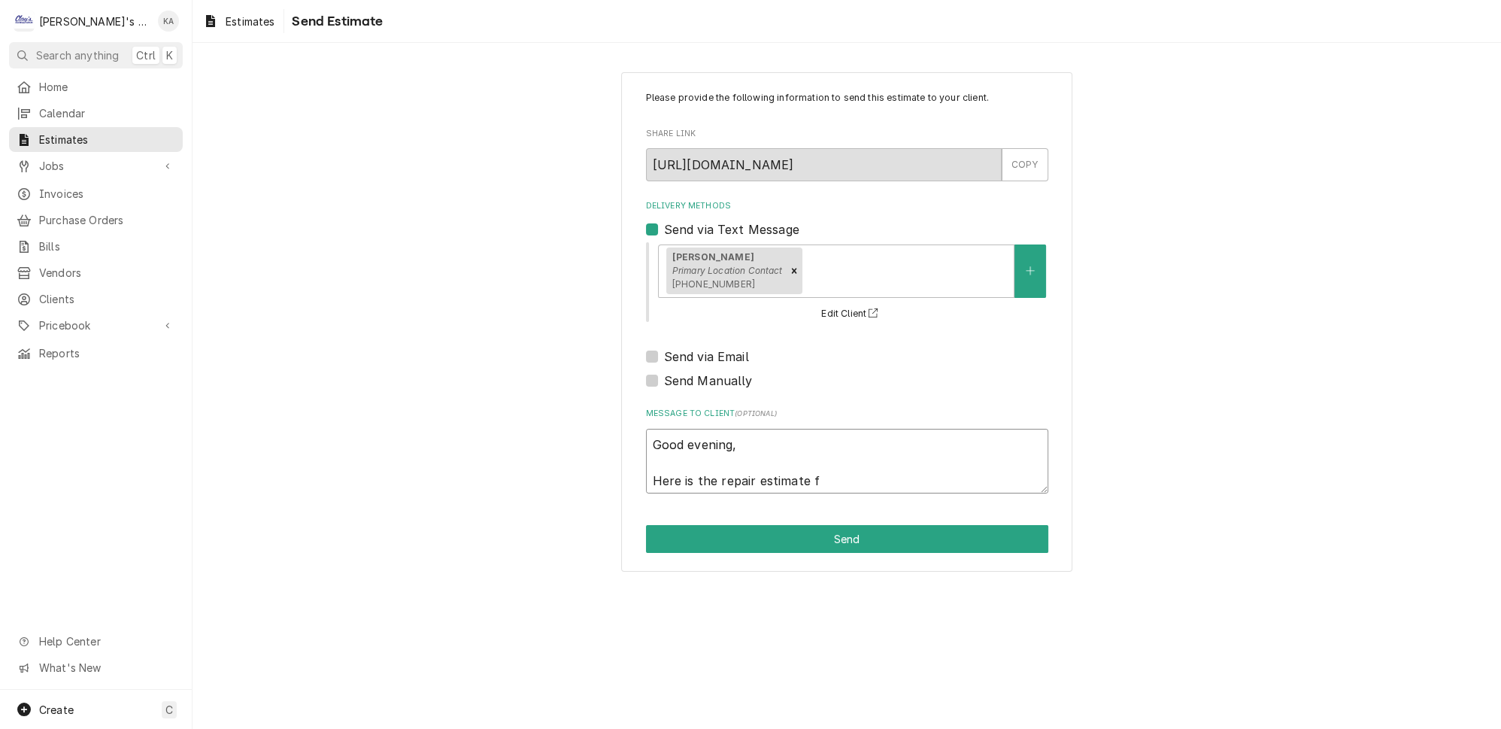
type textarea "Good evening, Here is the repair estimate fo"
type textarea "x"
type textarea "Good evening, Here is the repair estimate for"
type textarea "x"
type textarea "Good evening, Here is the repair estimate for"
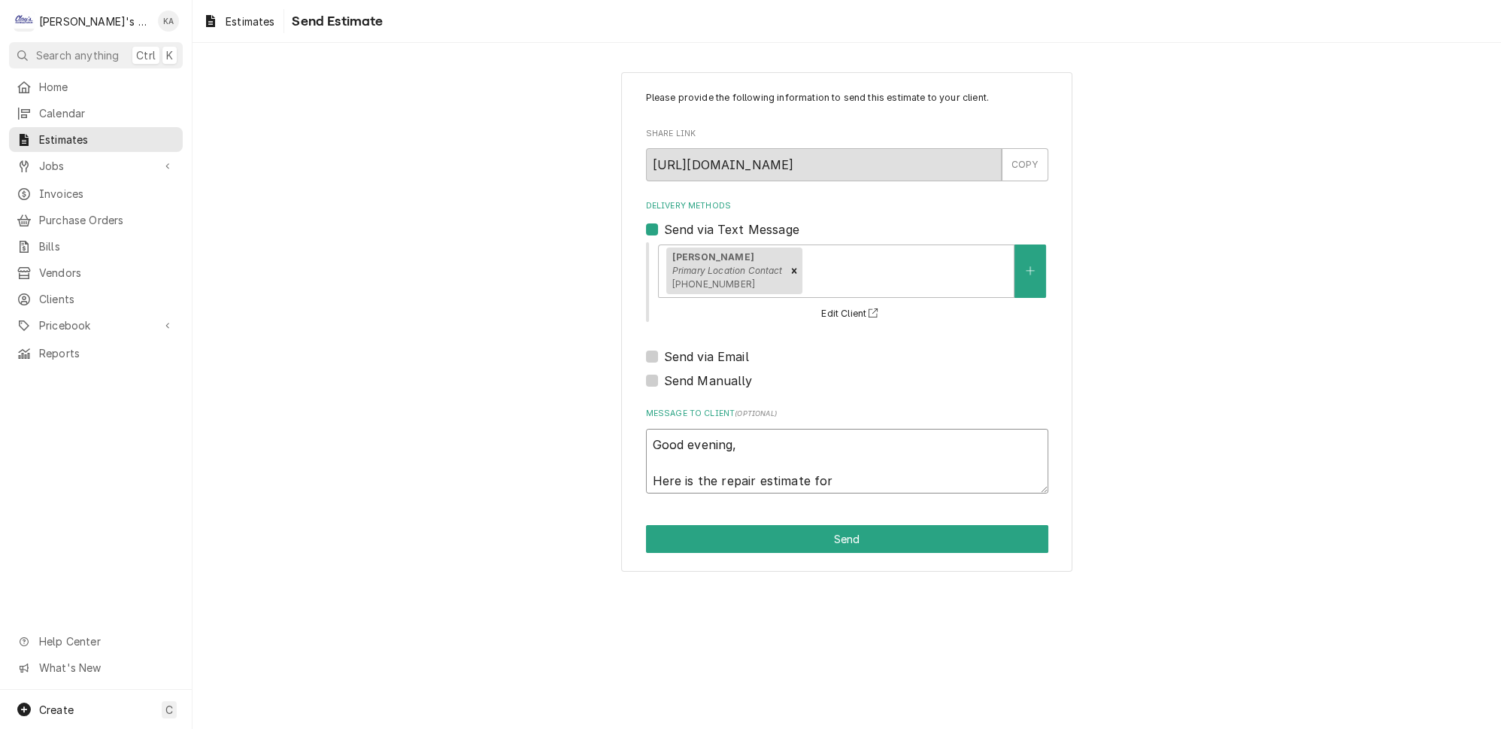
type textarea "x"
type textarea "Good evening, Here is the repair estimate for t"
type textarea "x"
type textarea "Good evening, Here is the repair estimate for th"
type textarea "x"
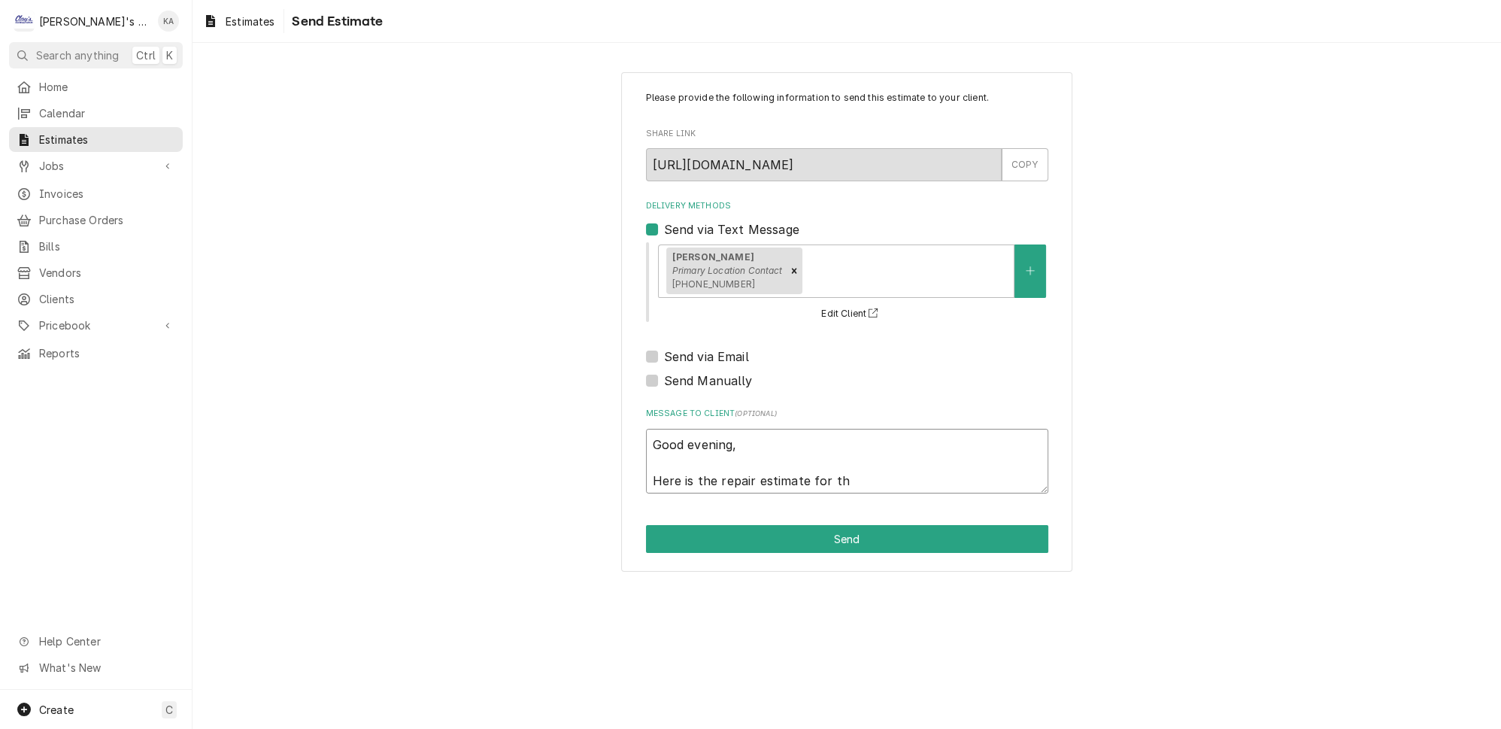
type textarea "Good evening, Here is the repair estimate for the"
type textarea "x"
type textarea "Good evening, Here is the repair estimate for the"
type textarea "x"
type textarea "Good evening, Here is the repair estimate for the w"
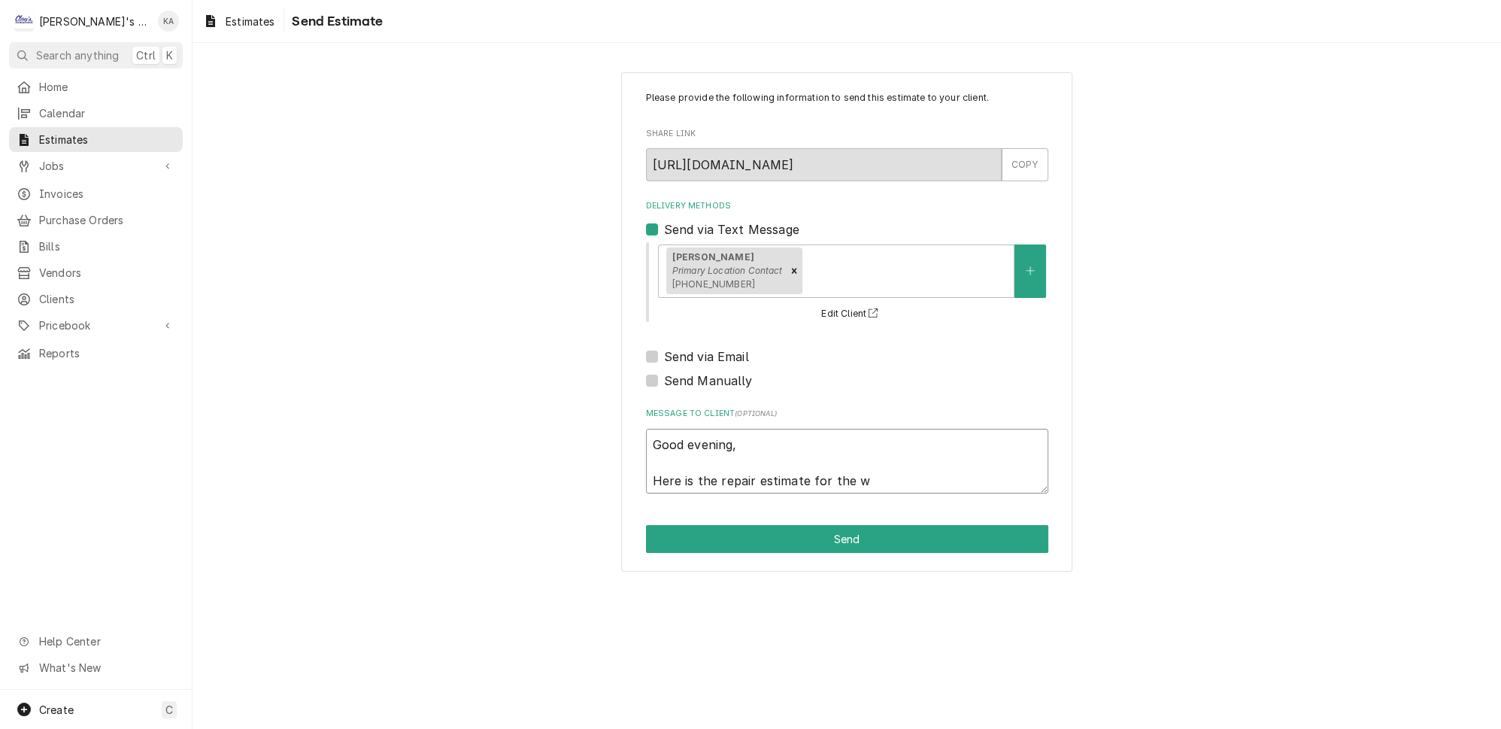
type textarea "x"
type textarea "Good evening, Here is the repair estimate for the wa"
type textarea "x"
type textarea "Good evening, Here is the repair estimate for the wal"
type textarea "x"
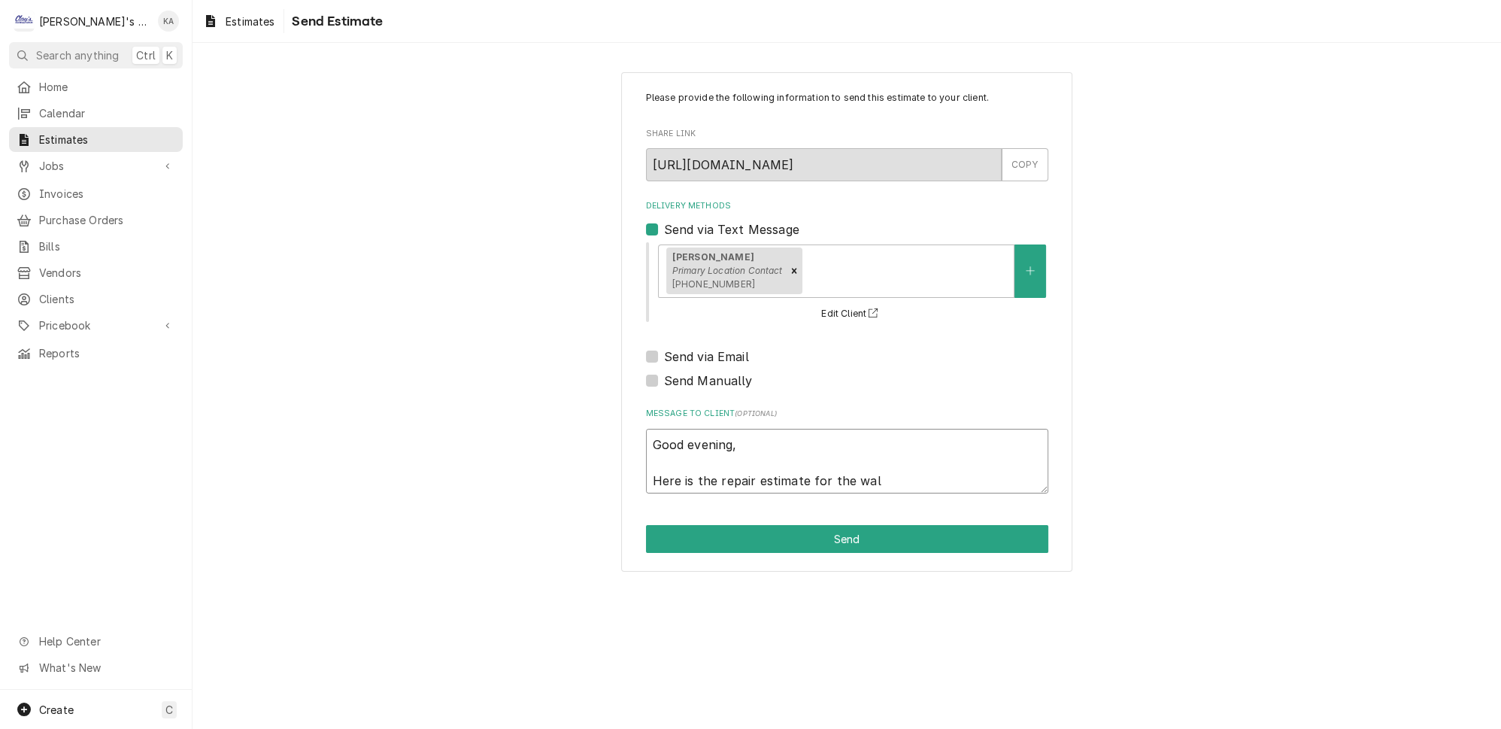
type textarea "Good evening, Here is the repair estimate for the walk"
type textarea "x"
type textarea "Good evening, Here is the repair estimate for the walk"
type textarea "x"
type textarea "Good evening, Here is the repair estimate for the walk i"
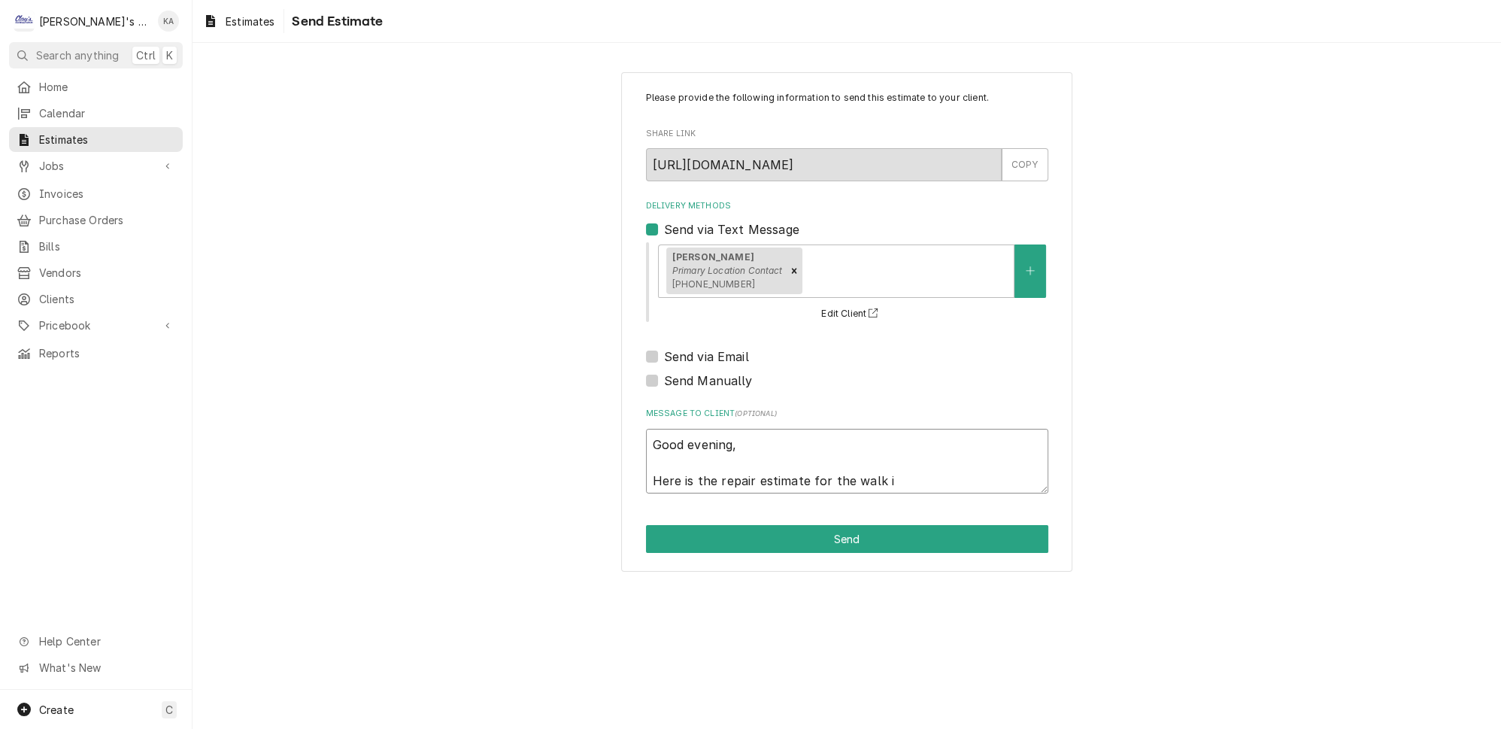
type textarea "x"
type textarea "Good evening, Here is the repair estimate for the walk in"
type textarea "x"
type textarea "Good evening, Here is the repair estimate for the walk in"
type textarea "x"
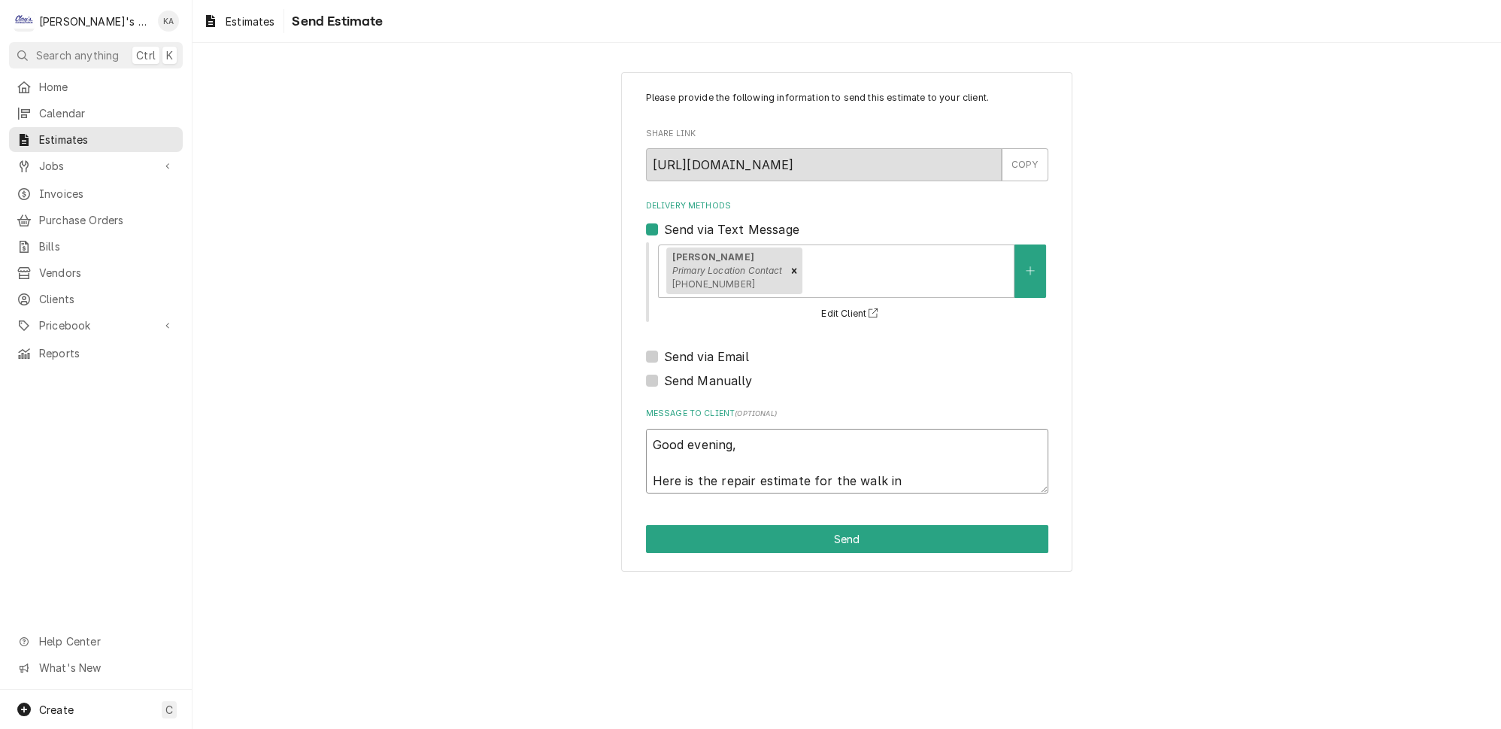
type textarea "Good evening, Here is the repair estimate for the walk in c"
type textarea "x"
type textarea "Good evening, Here is the repair estimate for the walk in co"
type textarea "x"
type textarea "Good evening, Here is the repair estimate for the walk in [GEOGRAPHIC_DATA]"
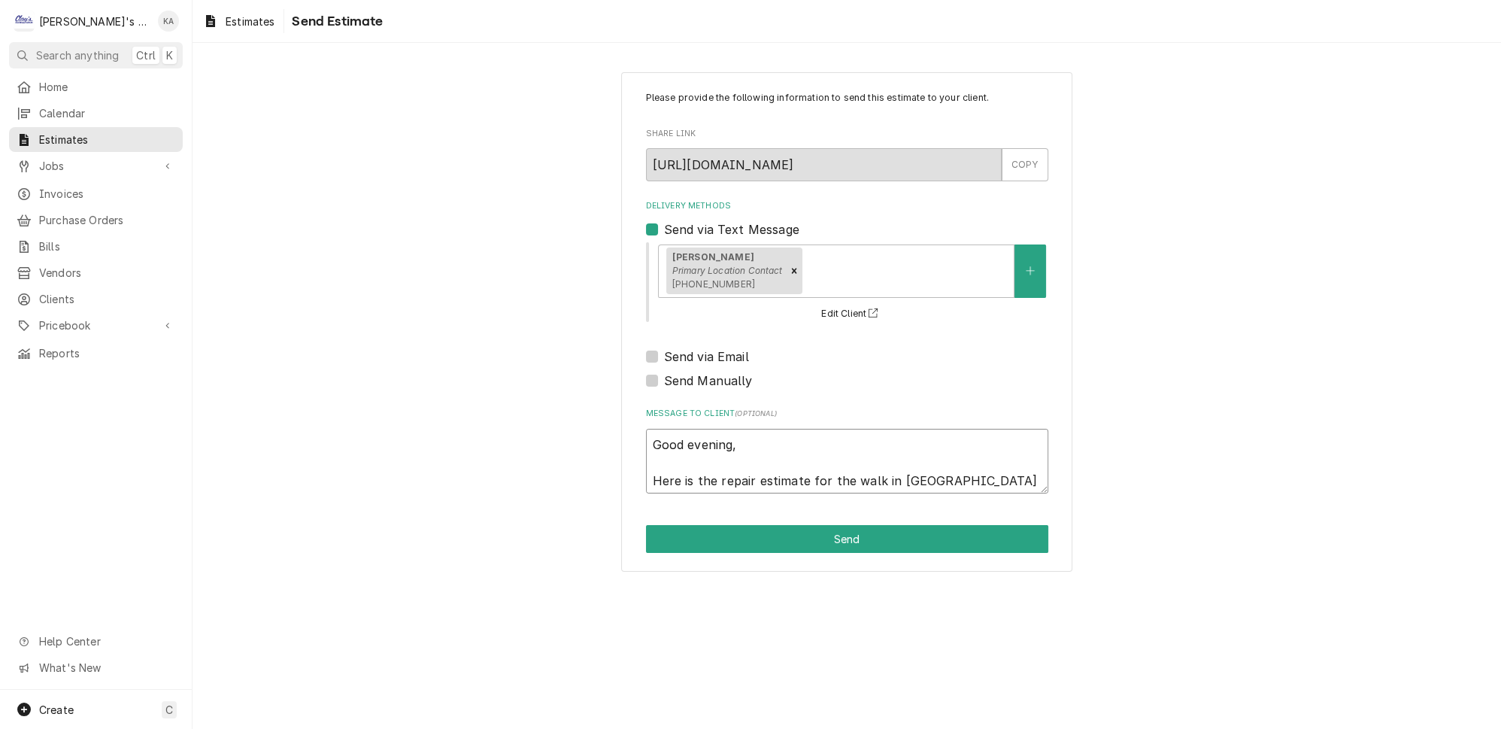
type textarea "x"
type textarea "Good evening, Here is the repair estimate for the walk in cool"
type textarea "x"
type textarea "Good evening, Here is the repair estimate for the walk in coole"
type textarea "x"
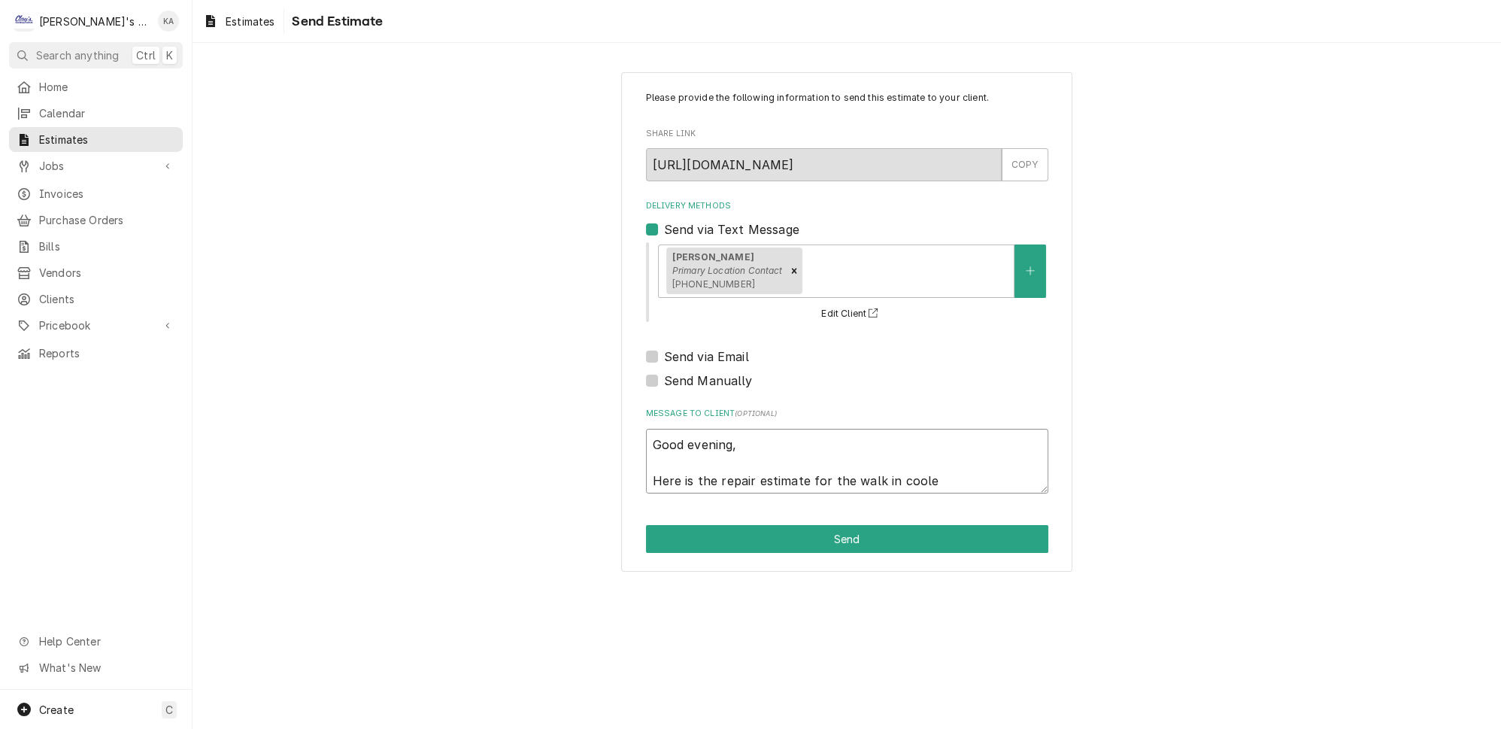
type textarea "Good evening, Here is the repair estimate for the walk in cooler"
type textarea "x"
type textarea "Good evening, Here is the repair estimate for the walk in cooler."
type textarea "x"
type textarea "Good evening, Here is the repair estimate for the walk in cooler."
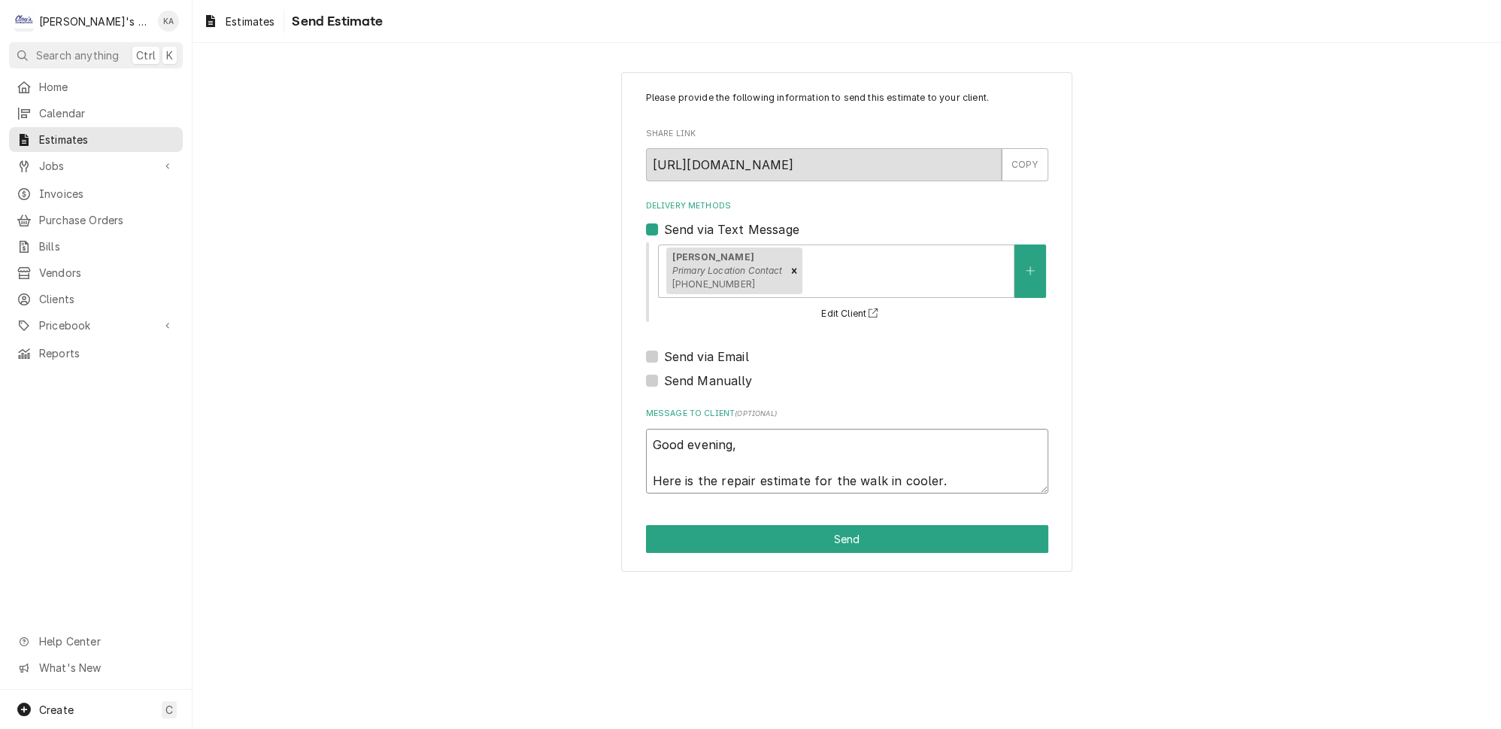
type textarea "x"
type textarea "Good evening, Here is the repair estimate for the walk in cooler. L"
type textarea "x"
type textarea "Good evening, Here is the repair estimate for the walk in cooler. Le"
type textarea "x"
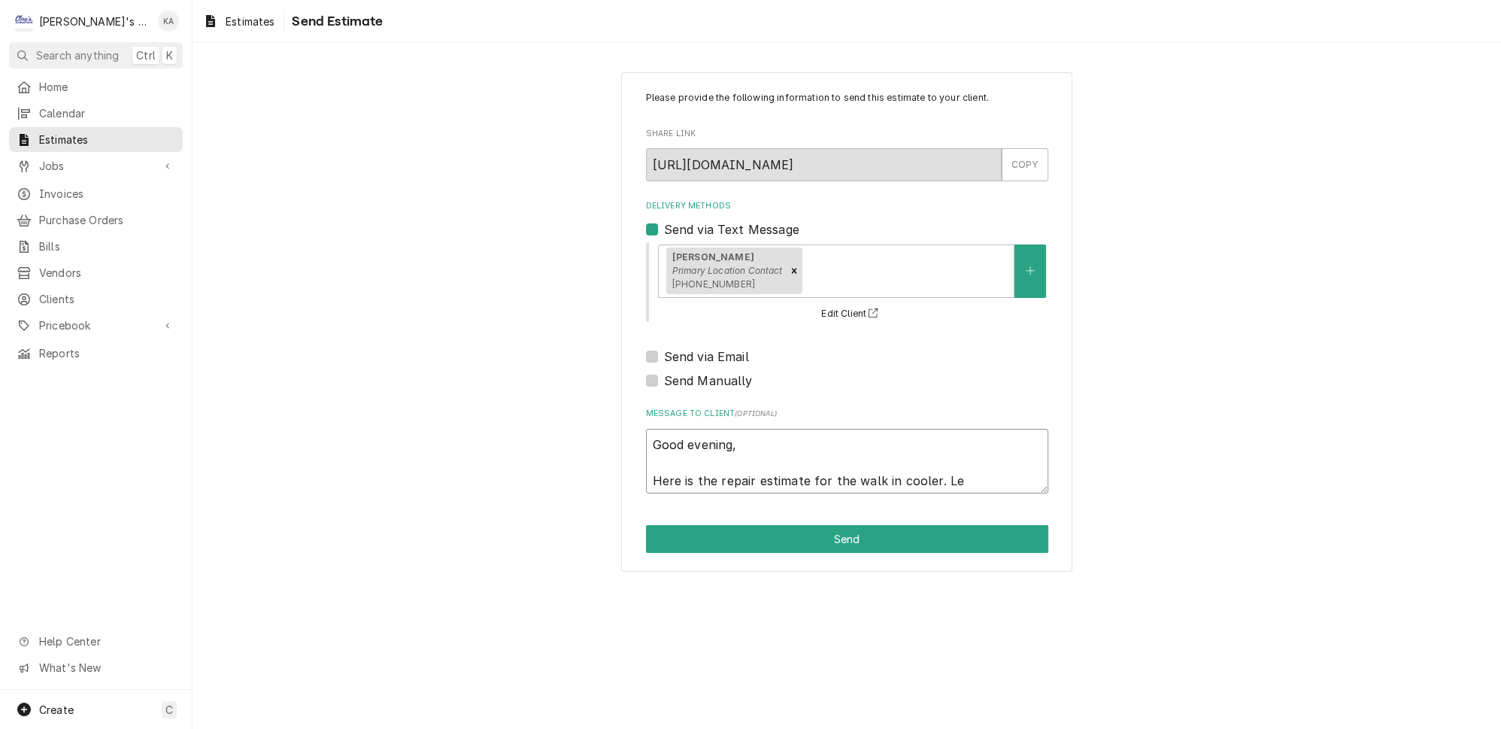
type textarea "Good evening, Here is the repair estimate for the walk in cooler. Let"
type textarea "x"
type textarea "Good evening, Here is the repair estimate for the walk in cooler. Let"
type textarea "x"
type textarea "Good evening, Here is the repair estimate for the walk in cooler. Let m"
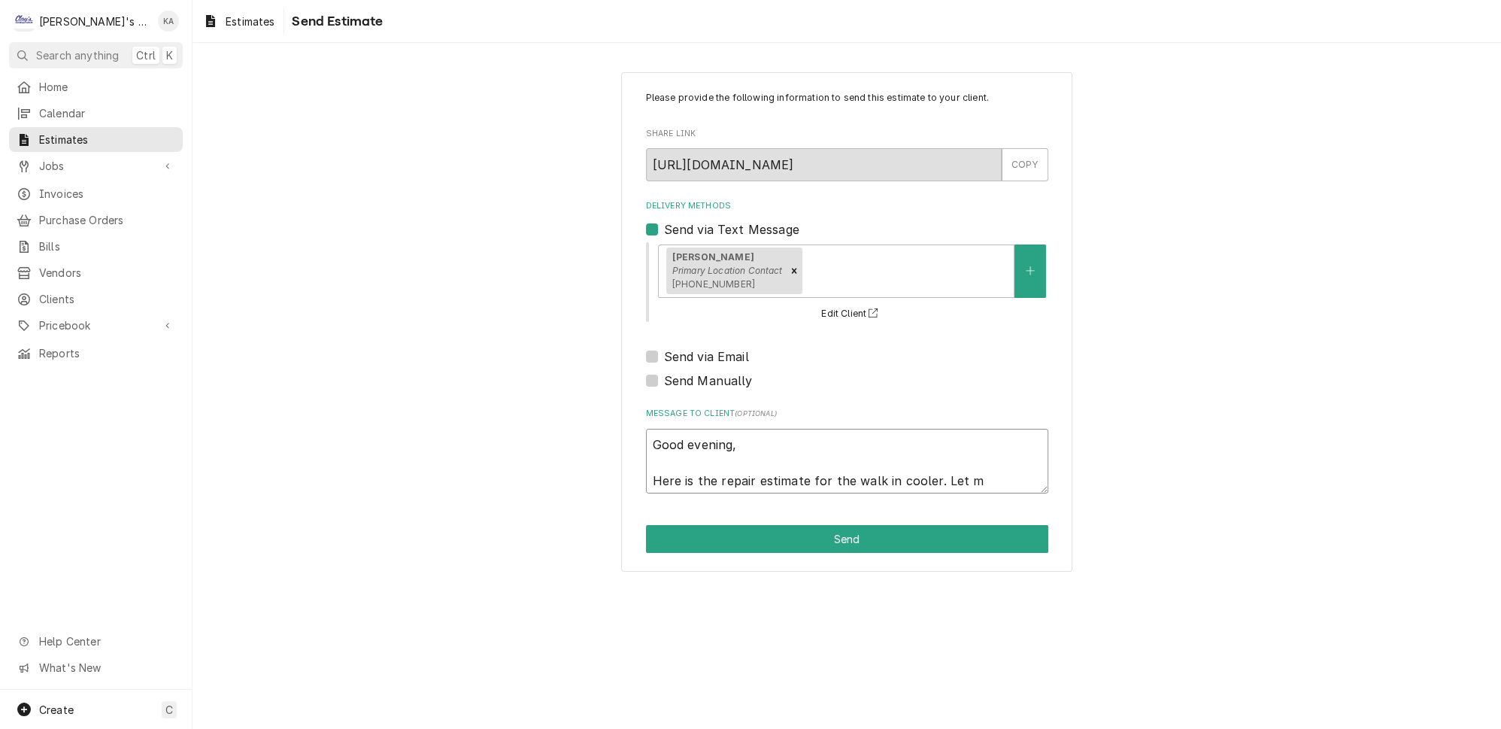
type textarea "x"
type textarea "Good evening, Here is the repair estimate for the walk in cooler. Let me"
type textarea "x"
type textarea "Good evening, Here is the repair estimate for the walk in cooler. Let me"
type textarea "x"
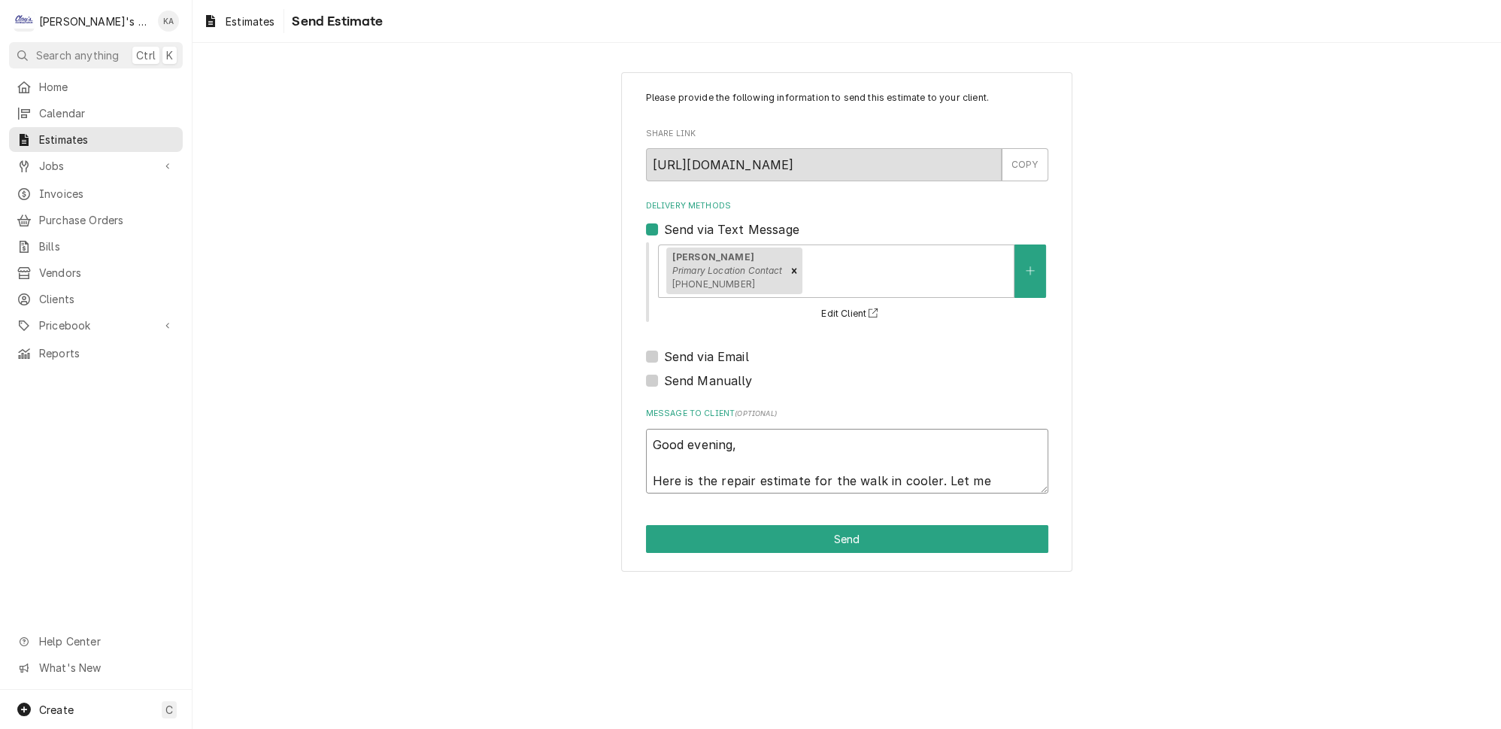
type textarea "Good evening, Here is the repair estimate for the walk in cooler. Let me k"
type textarea "x"
type textarea "Good evening, Here is the repair estimate for the walk in cooler. Let me kn"
type textarea "x"
type textarea "Good evening, Here is the repair estimate for the walk in cooler. Let me kno"
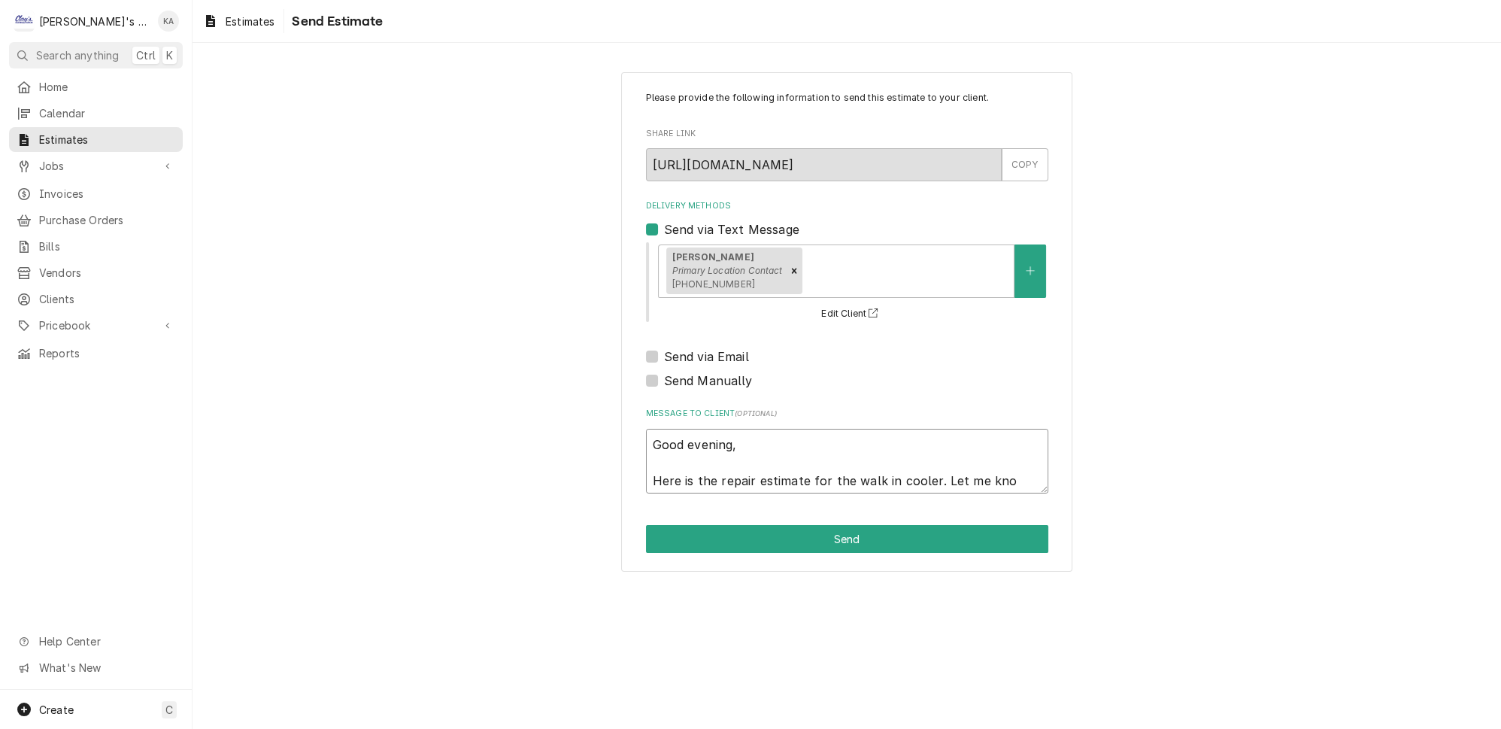
type textarea "x"
type textarea "Good evening, Here is the repair estimate for the walk in cooler. Let me know"
type textarea "x"
type textarea "Good evening, Here is the repair estimate for the walk in cooler. Let me know"
type textarea "x"
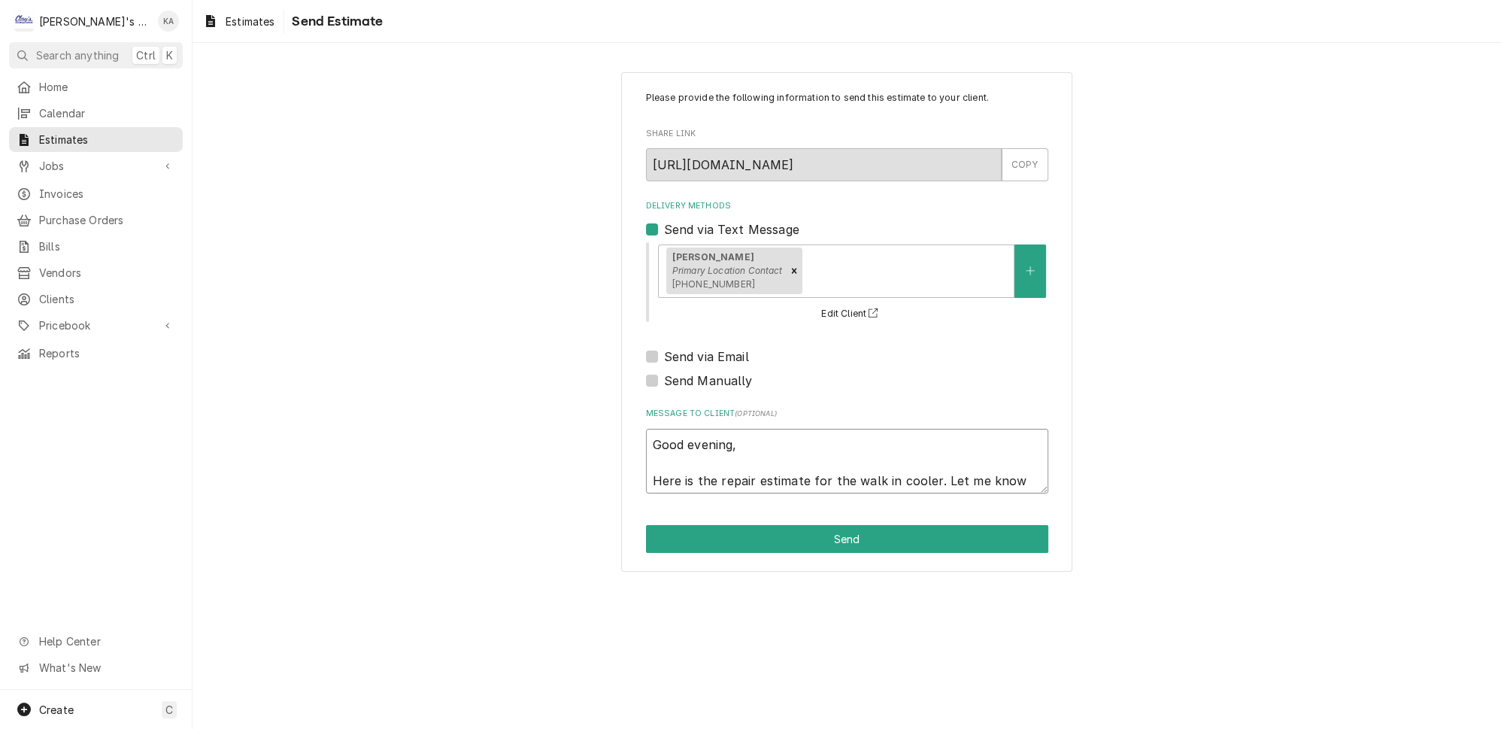
type textarea "Good evening, Here is the repair estimate for the walk in cooler. Let me know i"
type textarea "x"
type textarea "Good evening, Here is the repair estimate for the walk in cooler. Let me know if"
type textarea "x"
type textarea "Good evening, Here is the repair estimate for the walk in cooler. Let me know if"
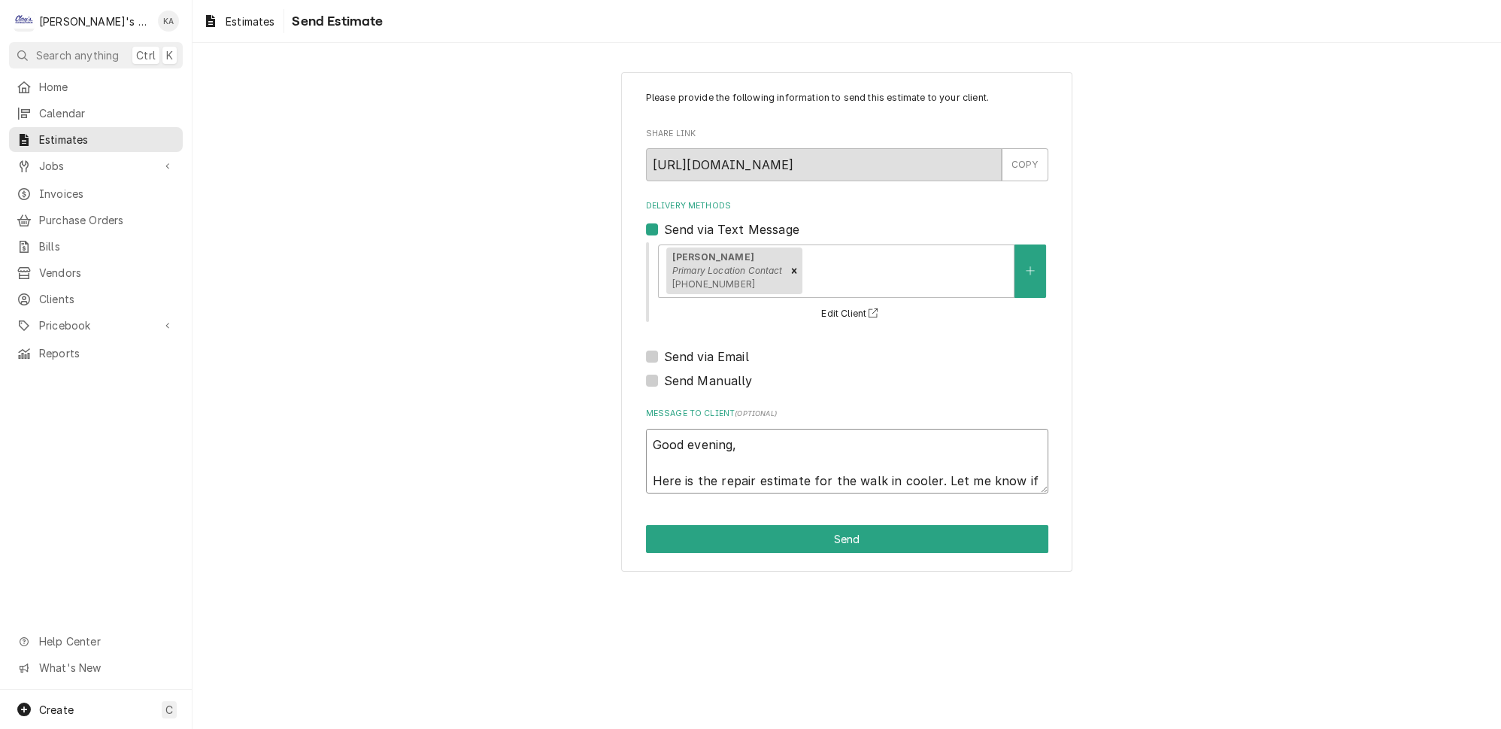
type textarea "x"
type textarea "Good evening, Here is the repair estimate for the walk in cooler. Let me know i…"
type textarea "x"
type textarea "Good evening, Here is the repair estimate for the walk in cooler. Let me know i…"
type textarea "x"
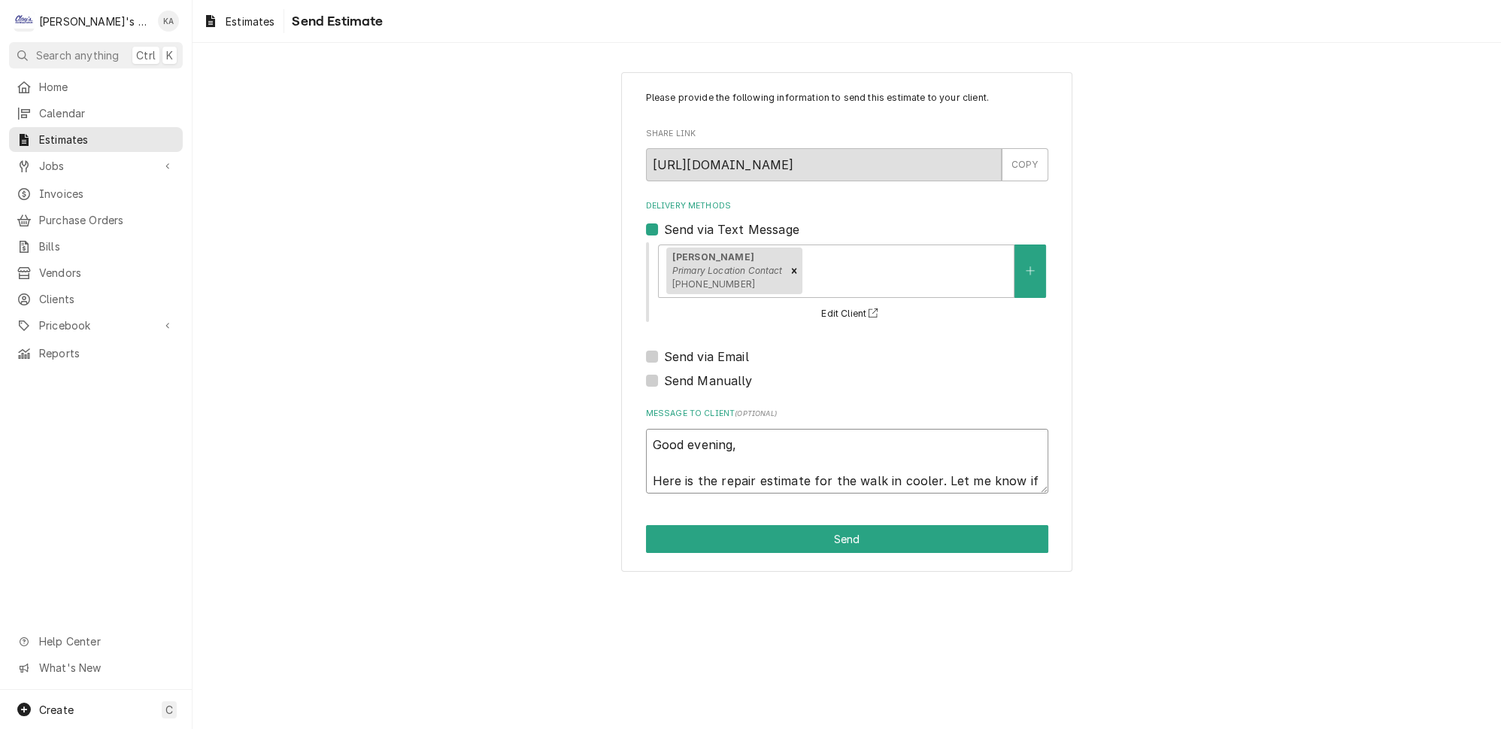
type textarea "Good evening, Here is the repair estimate for the walk in cooler. Let me know i…"
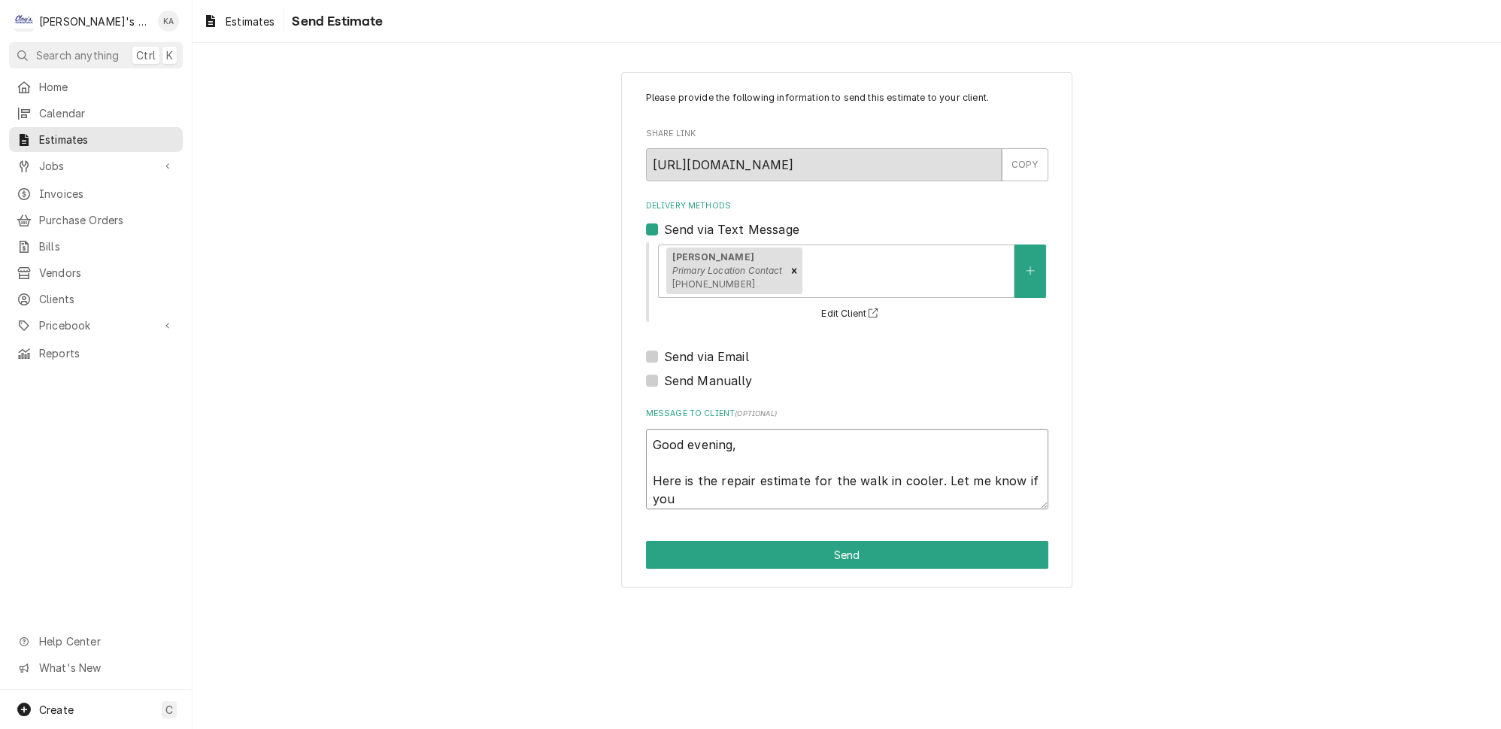
type textarea "x"
type textarea "Good evening, Here is the repair estimate for the walk in cooler. Let me know i…"
type textarea "x"
type textarea "Good evening, Here is the repair estimate for the walk in cooler. Let me know i…"
type textarea "x"
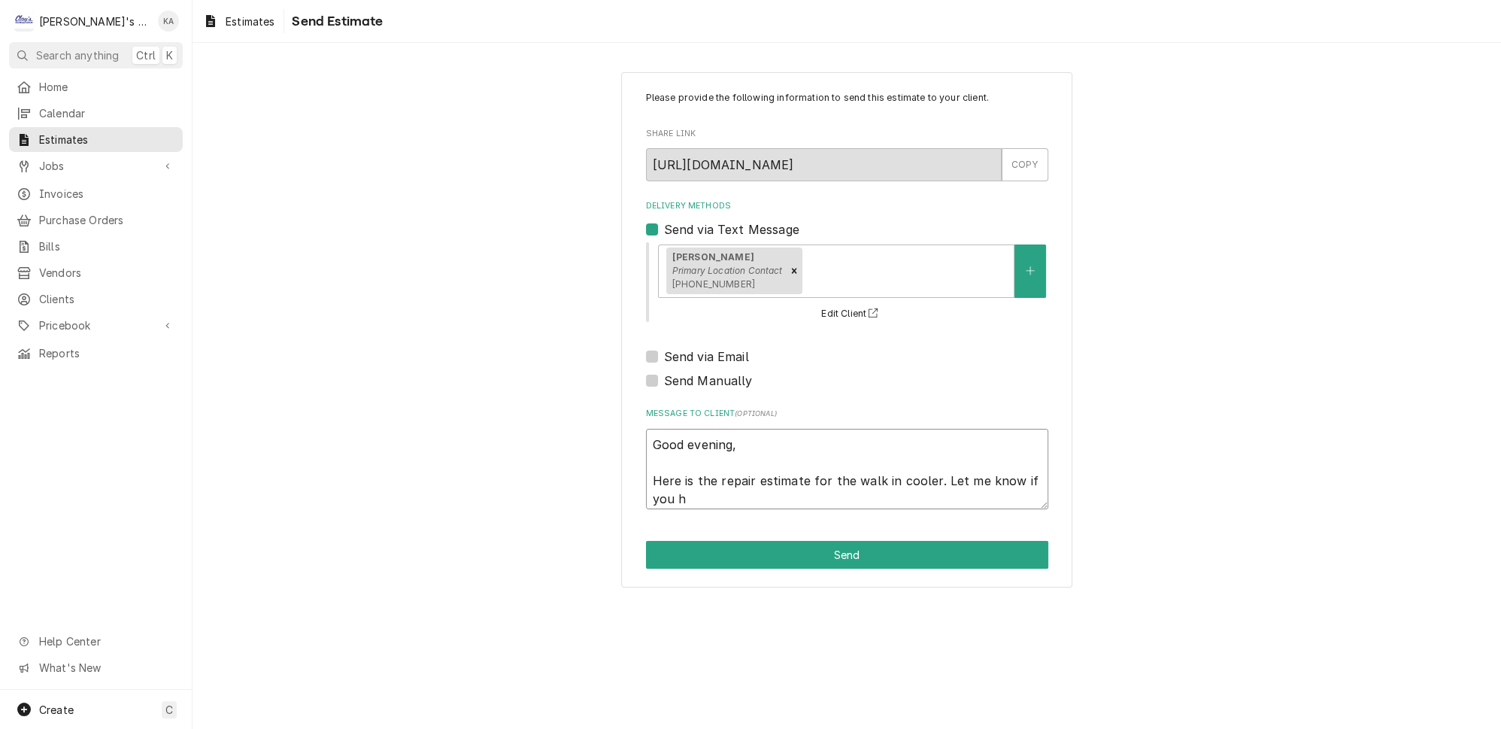
type textarea "Good evening, Here is the repair estimate for the walk in cooler. Let me know i…"
type textarea "x"
type textarea "Good evening, Here is the repair estimate for the walk in cooler. Let me know i…"
type textarea "x"
type textarea "Good evening, Here is the repair estimate for the walk in cooler. Let me know i…"
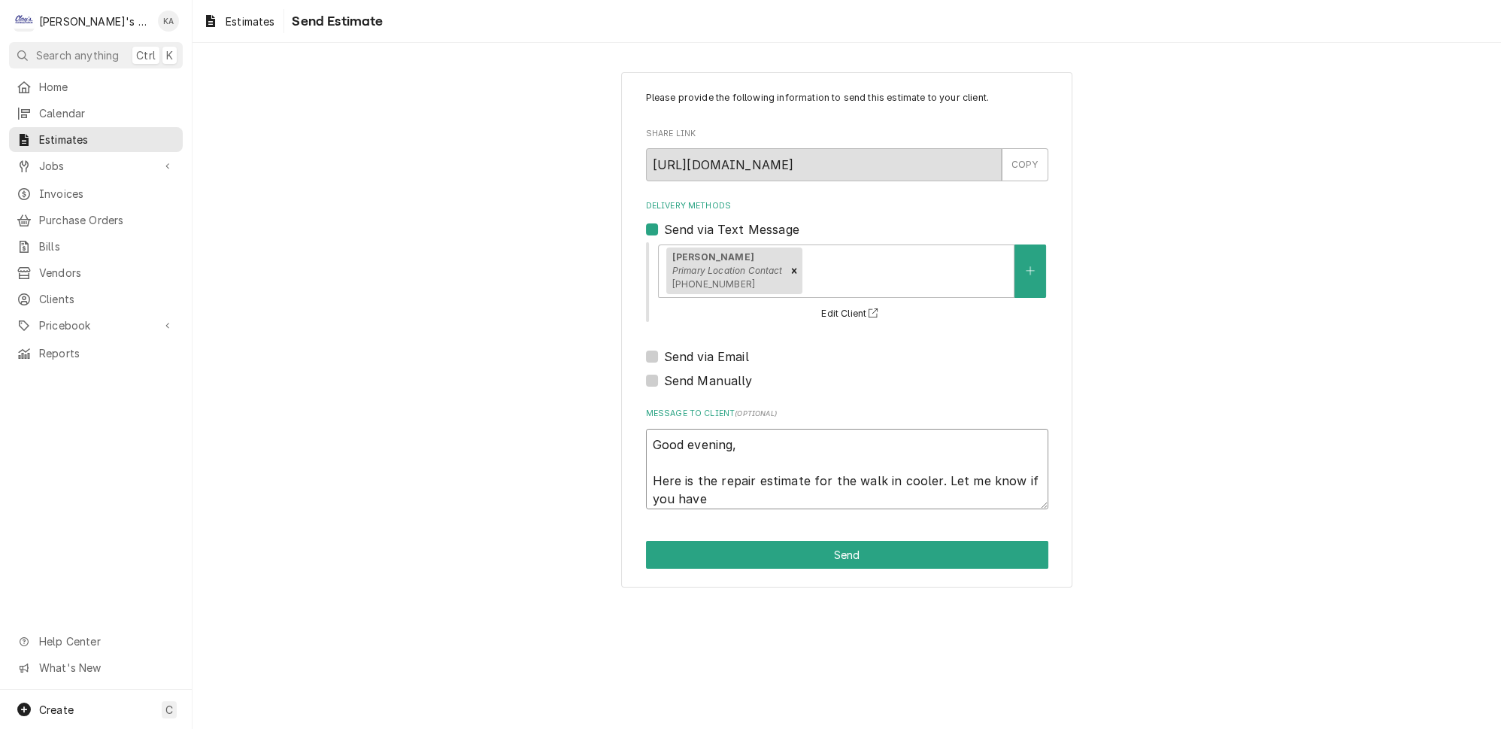
type textarea "x"
type textarea "Good evening, Here is the repair estimate for the walk in cooler. Let me know i…"
type textarea "x"
type textarea "Good evening, Here is the repair estimate for the walk in cooler. Let me know i…"
type textarea "x"
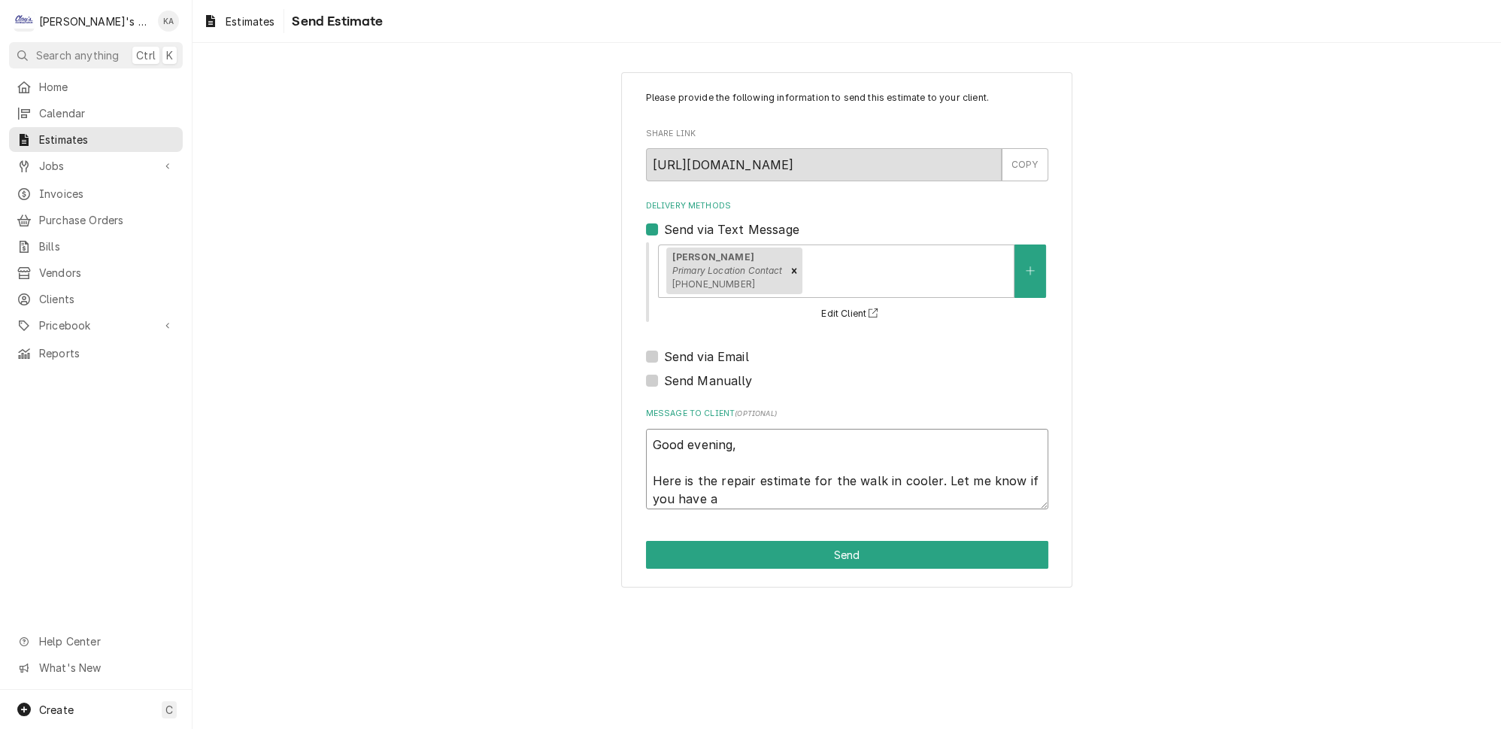
type textarea "Good evening, Here is the repair estimate for the walk in cooler. Let me know i…"
type textarea "x"
type textarea "Good evening, Here is the repair estimate for the walk in cooler. Let me know i…"
type textarea "x"
type textarea "Good evening, Here is the repair estimate for the walk in cooler. Let me know i…"
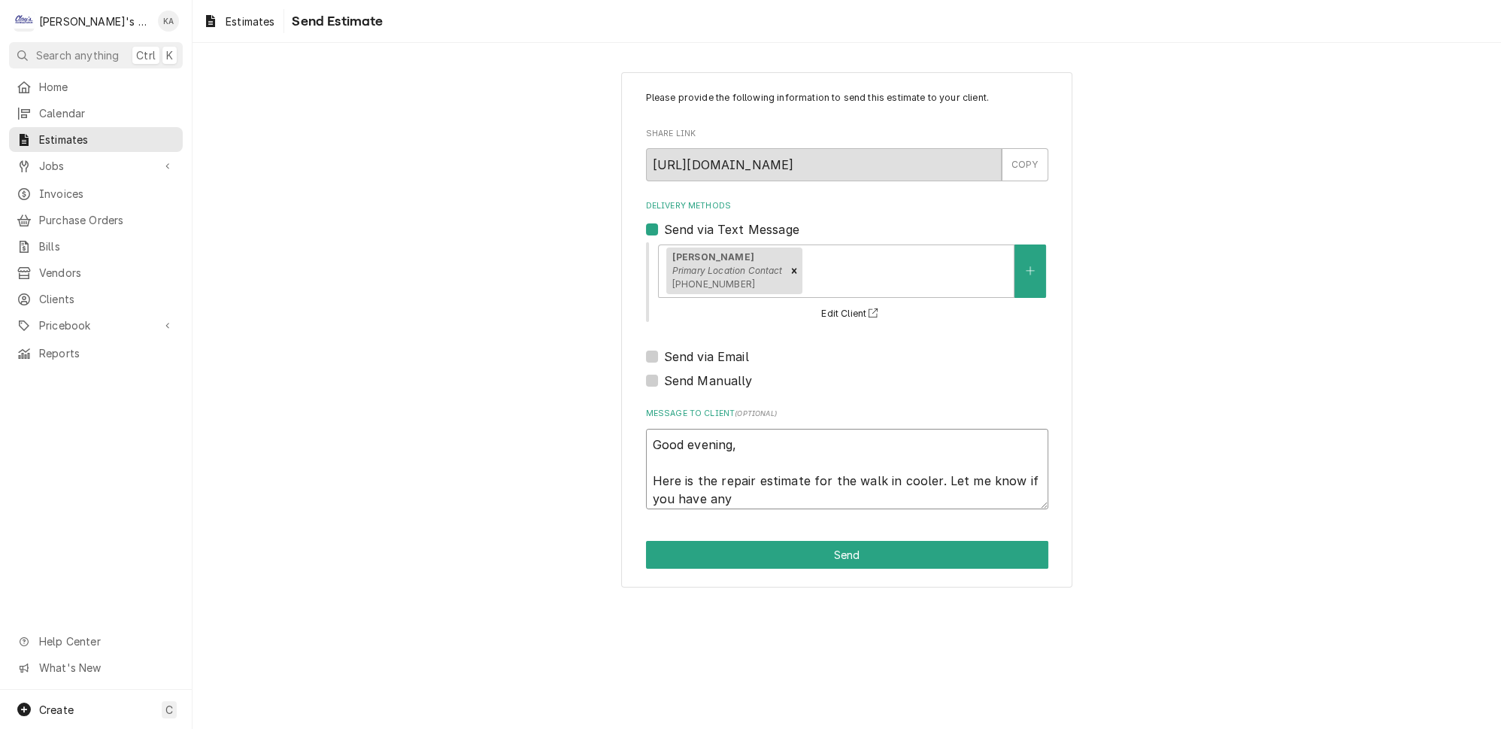
type textarea "x"
type textarea "Good evening, Here is the repair estimate for the walk in cooler. Let me know i…"
type textarea "x"
type textarea "Good evening, Here is the repair estimate for the walk in cooler. Let me know i…"
type textarea "x"
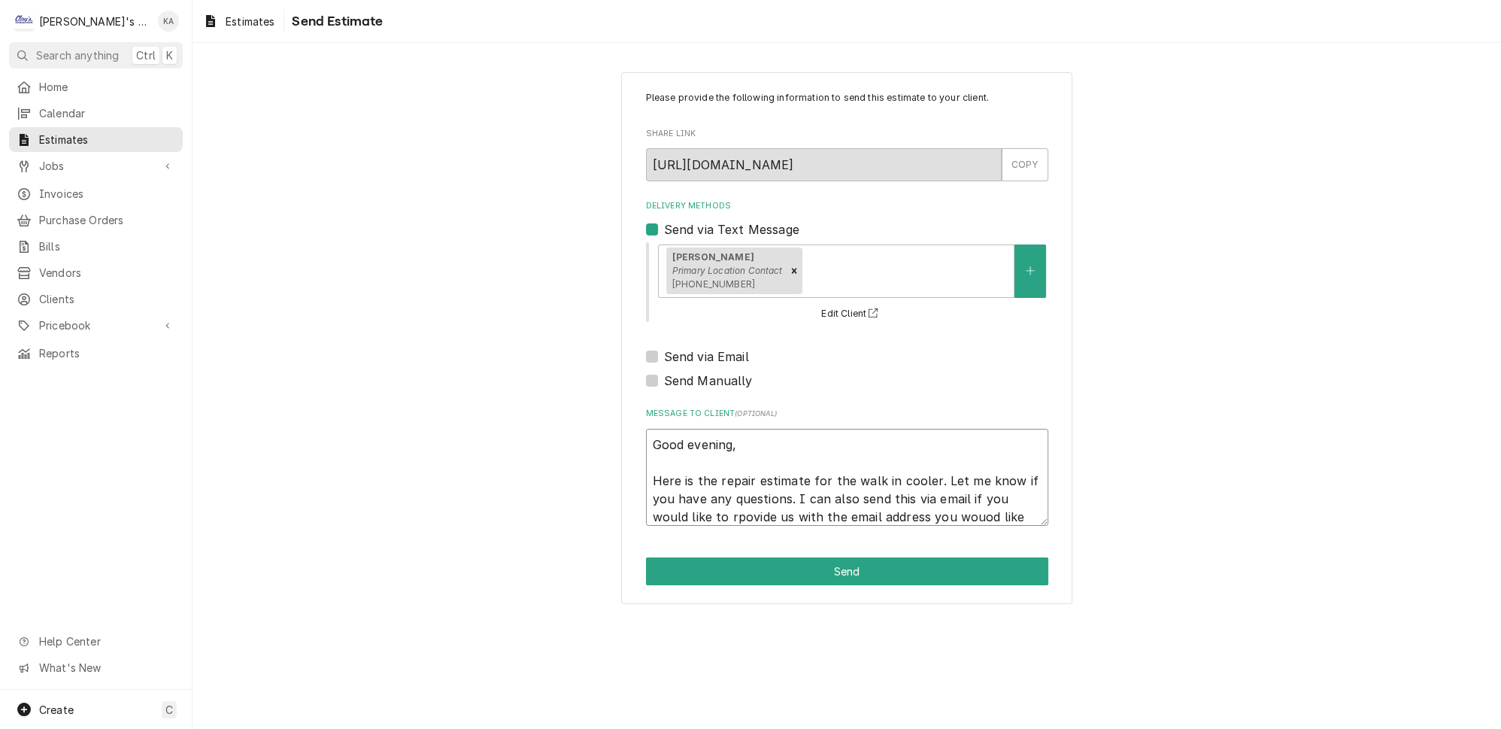
scroll to position [10, 0]
click at [717, 507] on textarea "Good evening, Here is the repair estimate for the walk in cooler. Let me know i…" at bounding box center [847, 477] width 402 height 97
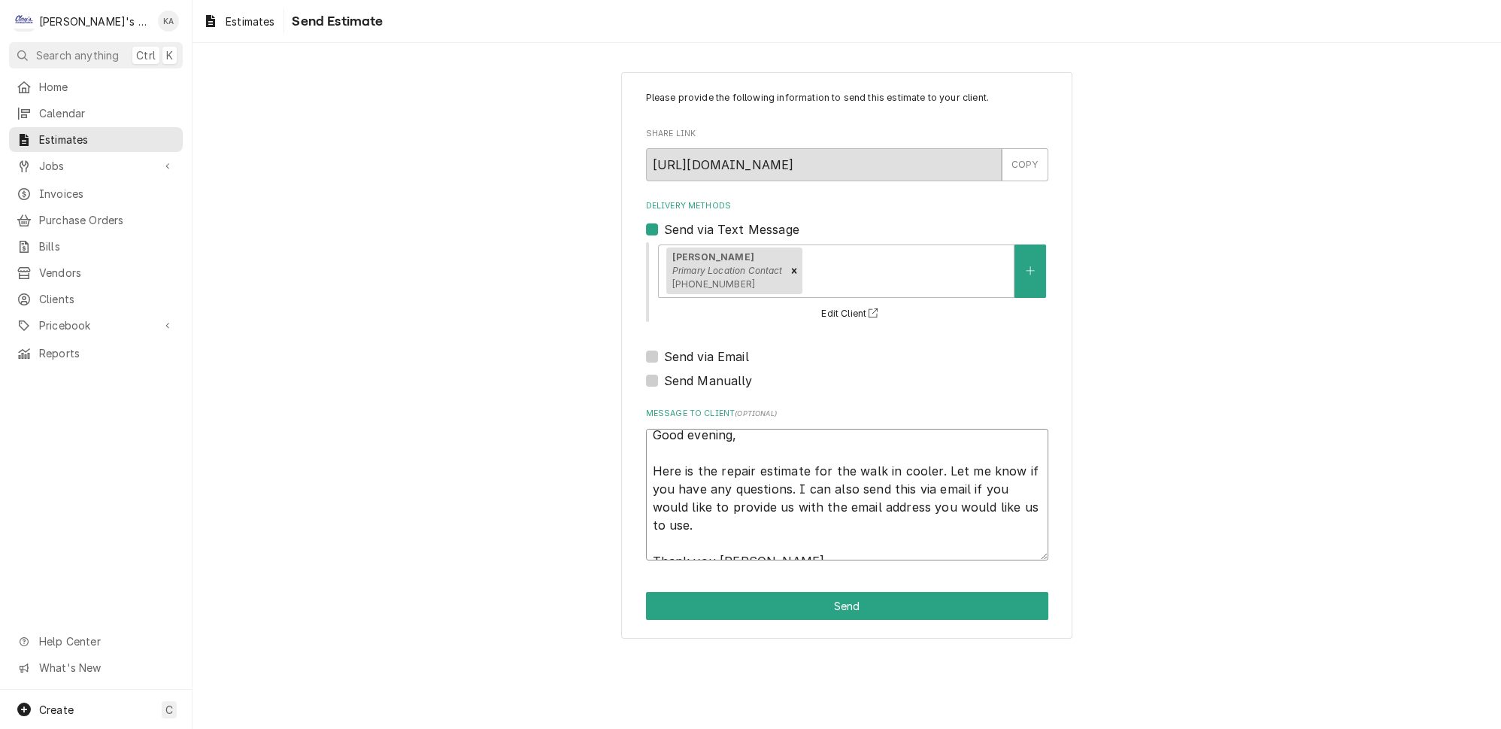
click at [718, 543] on textarea "Good evening, Here is the repair estimate for the walk in cooler. Let me know i…" at bounding box center [847, 495] width 402 height 132
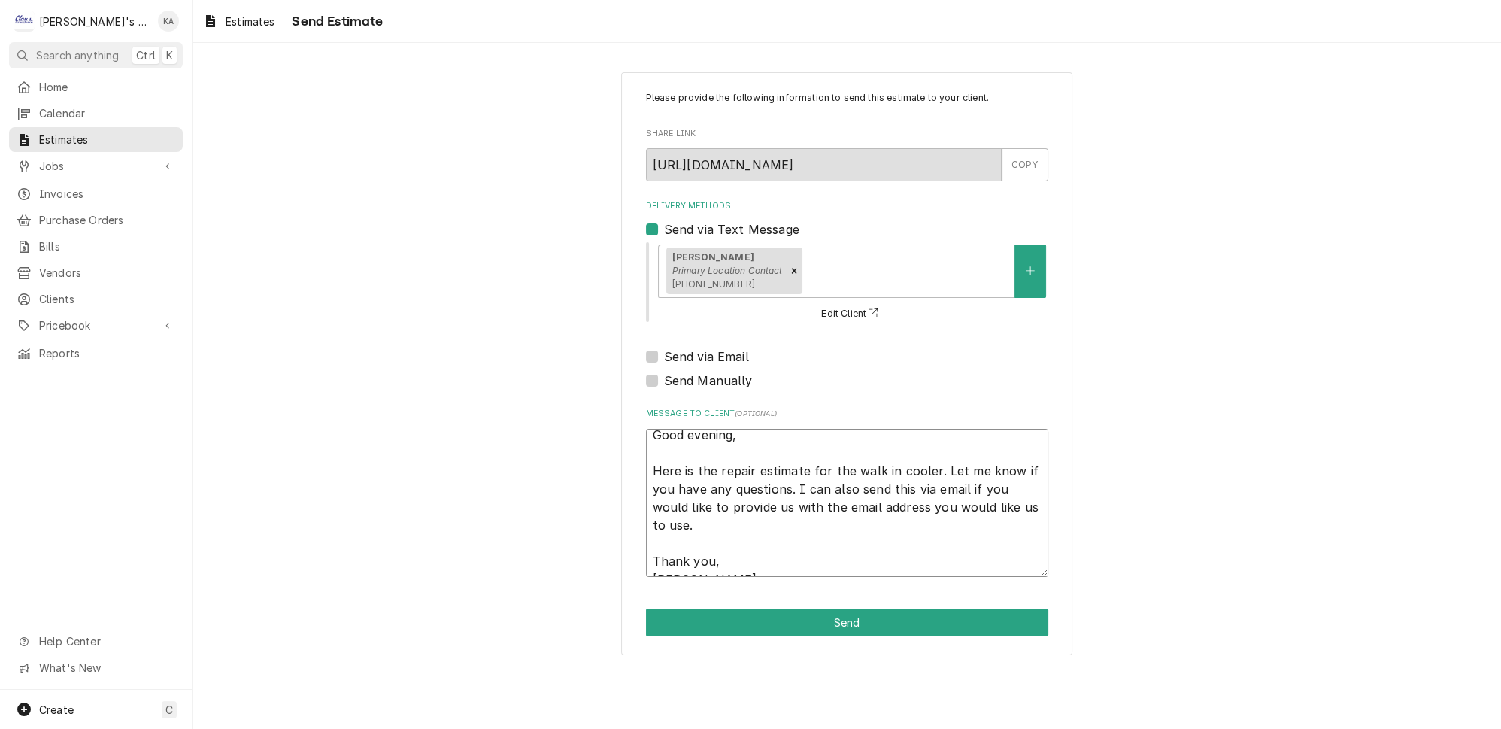
click at [702, 563] on textarea "Good evening, Here is the repair estimate for the walk in cooler. Let me know i…" at bounding box center [847, 503] width 402 height 148
click at [840, 614] on button "Send" at bounding box center [847, 622] width 402 height 28
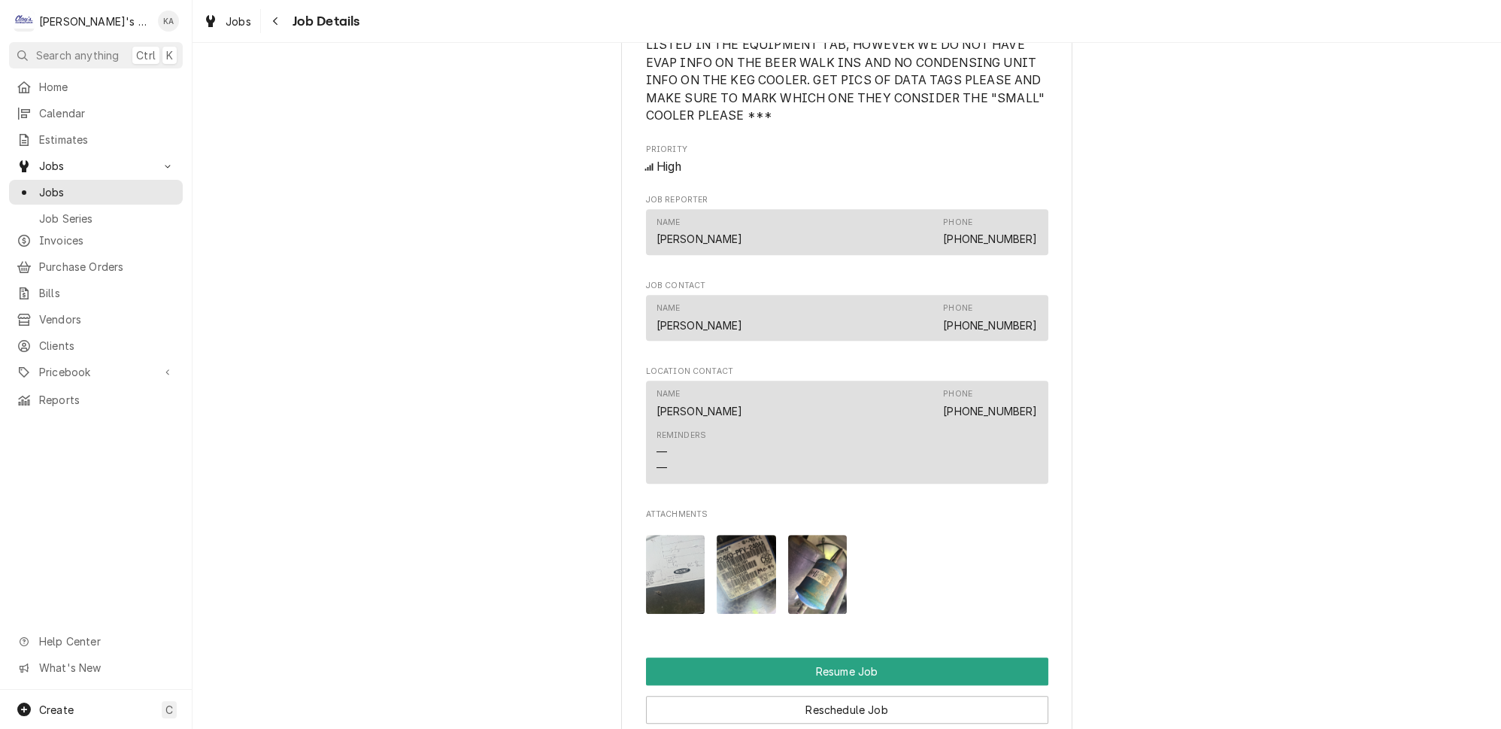
scroll to position [1340, 0]
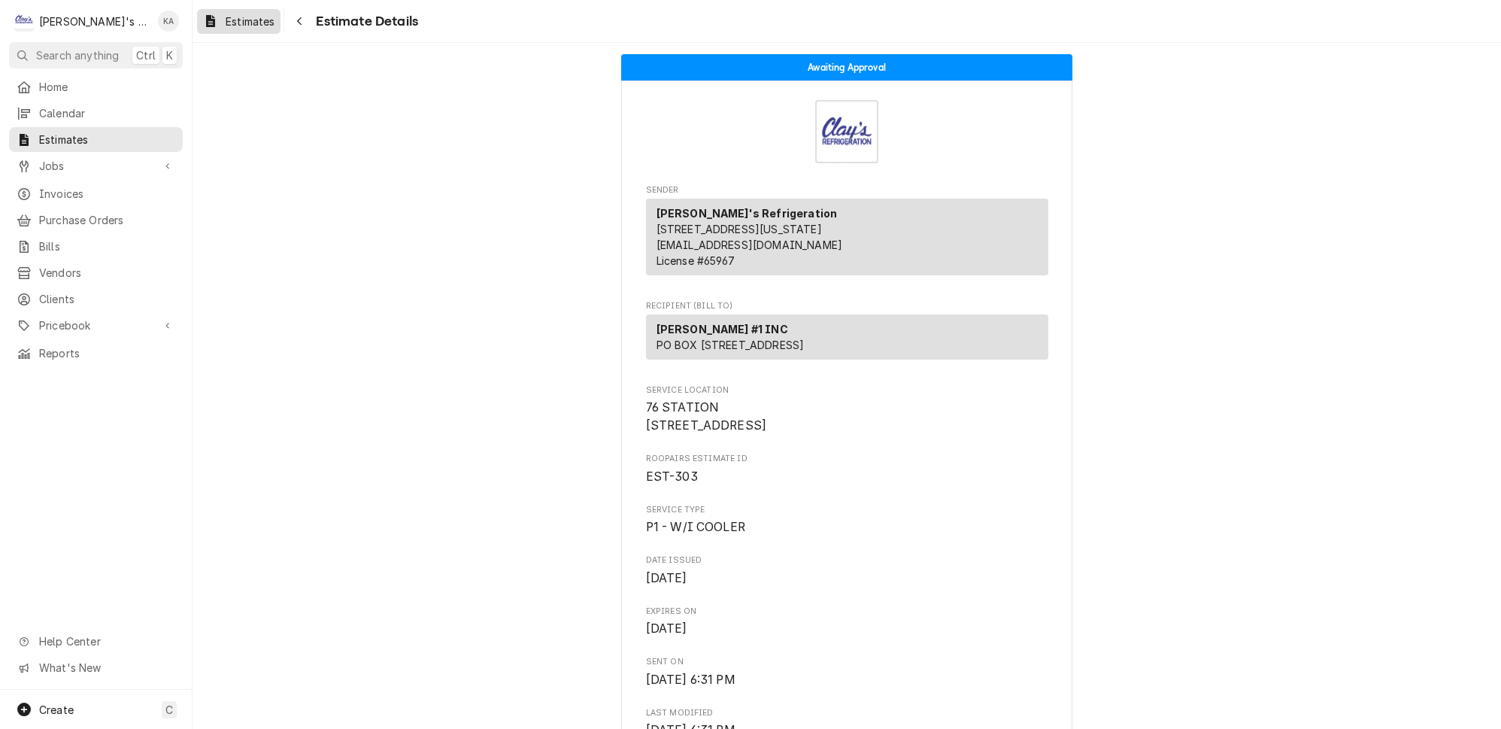
click at [232, 22] on span "Estimates" at bounding box center [250, 22] width 49 height 16
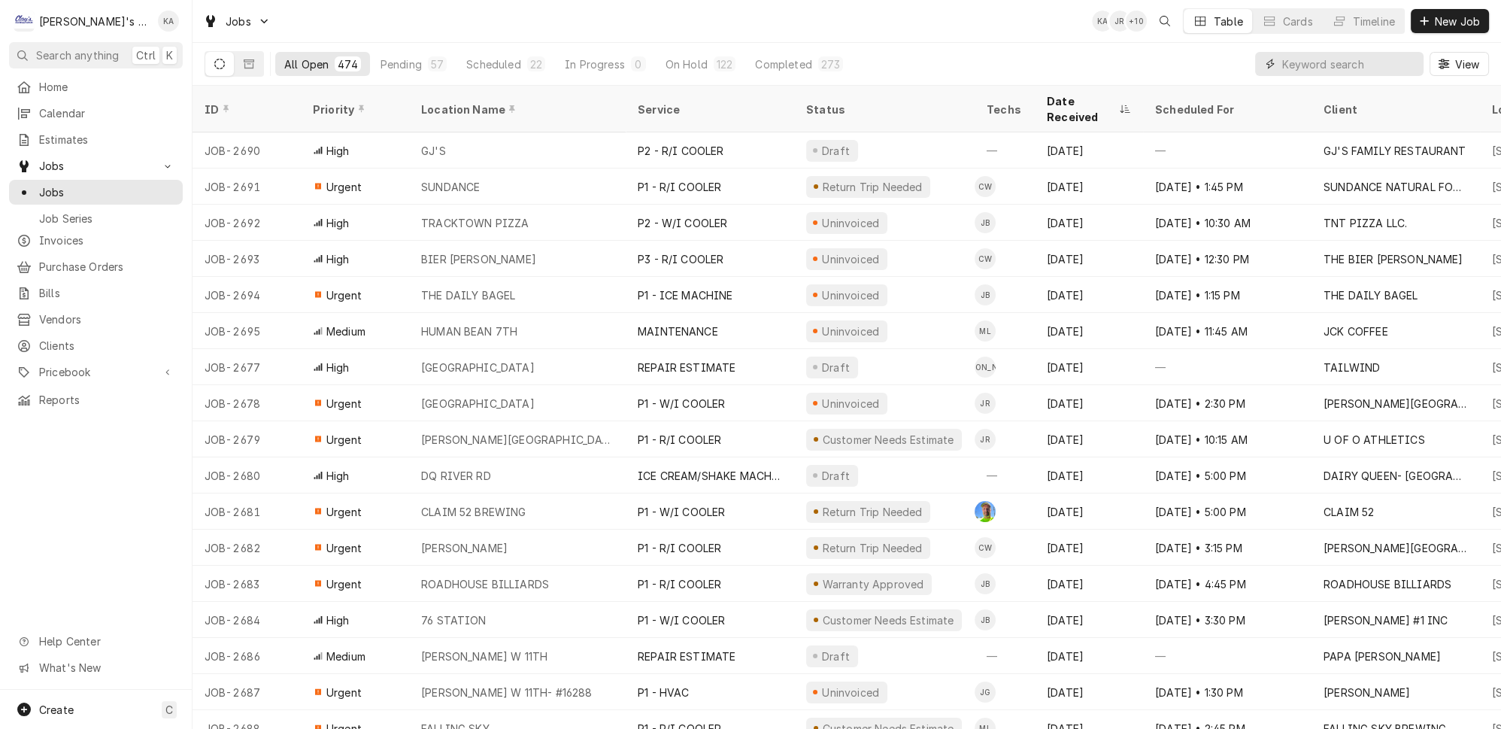
click at [1333, 56] on input "Dynamic Content Wrapper" at bounding box center [1349, 64] width 134 height 24
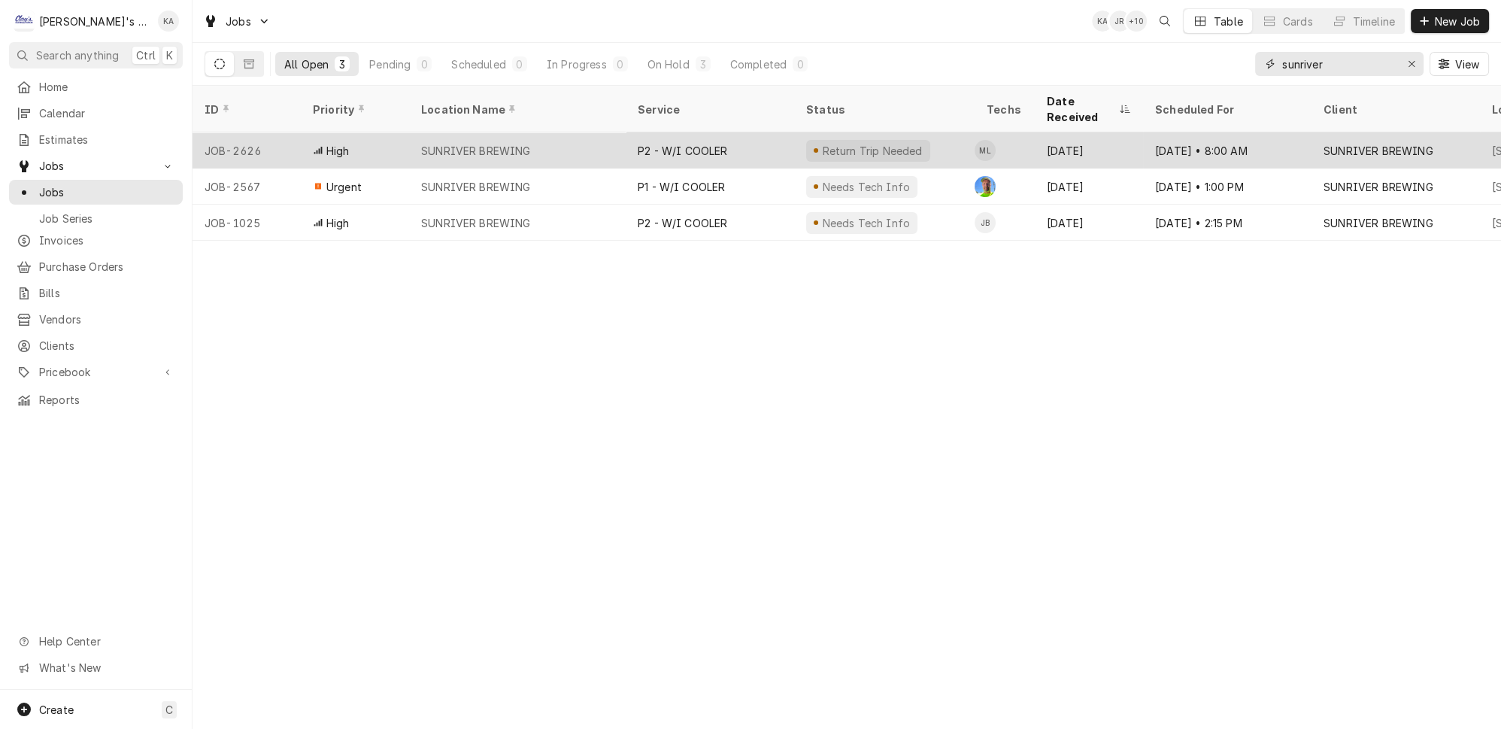
type input "sunriver"
click at [715, 132] on div "P2 - W/I COOLER" at bounding box center [710, 150] width 168 height 36
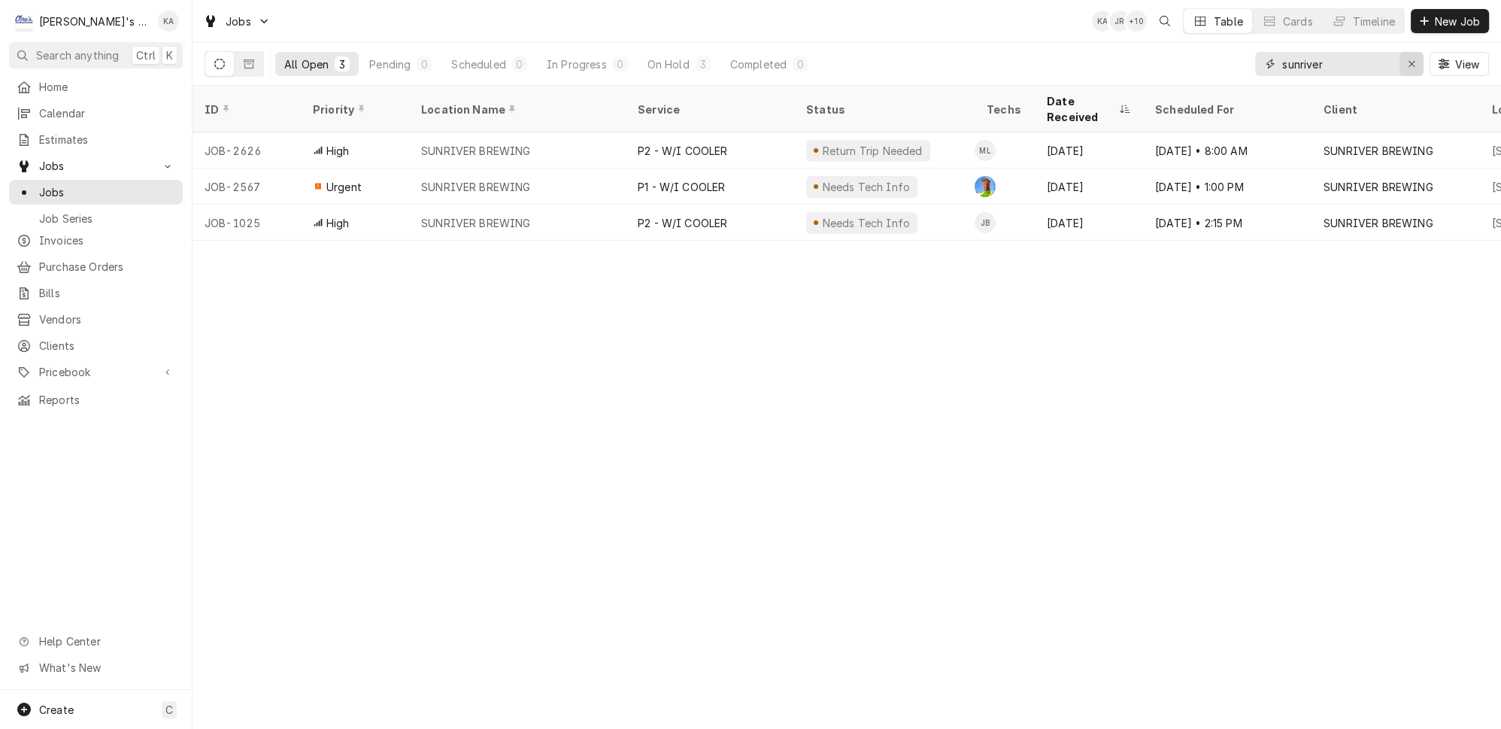
click at [1416, 59] on icon "Erase input" at bounding box center [1412, 64] width 8 height 11
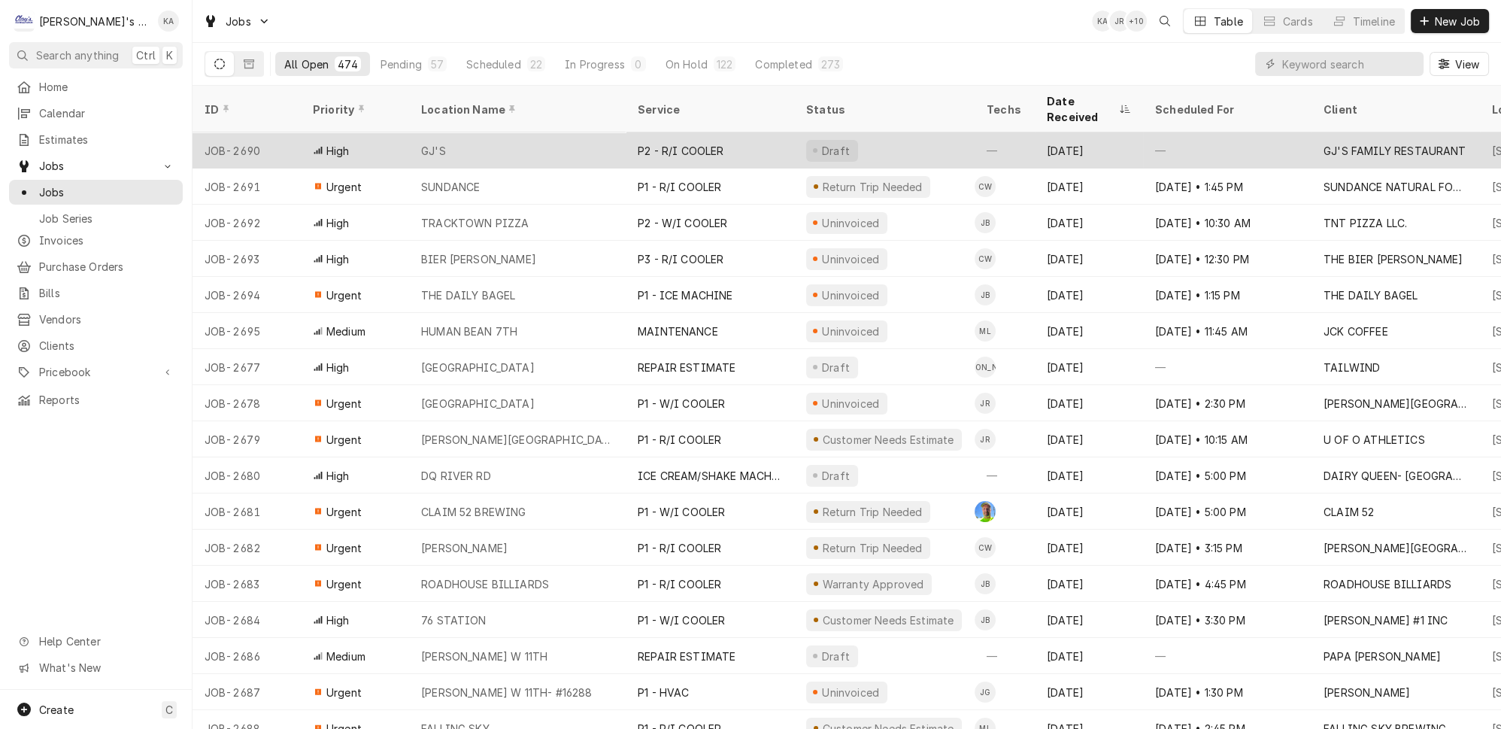
click at [490, 132] on div "GJ'S" at bounding box center [517, 150] width 217 height 36
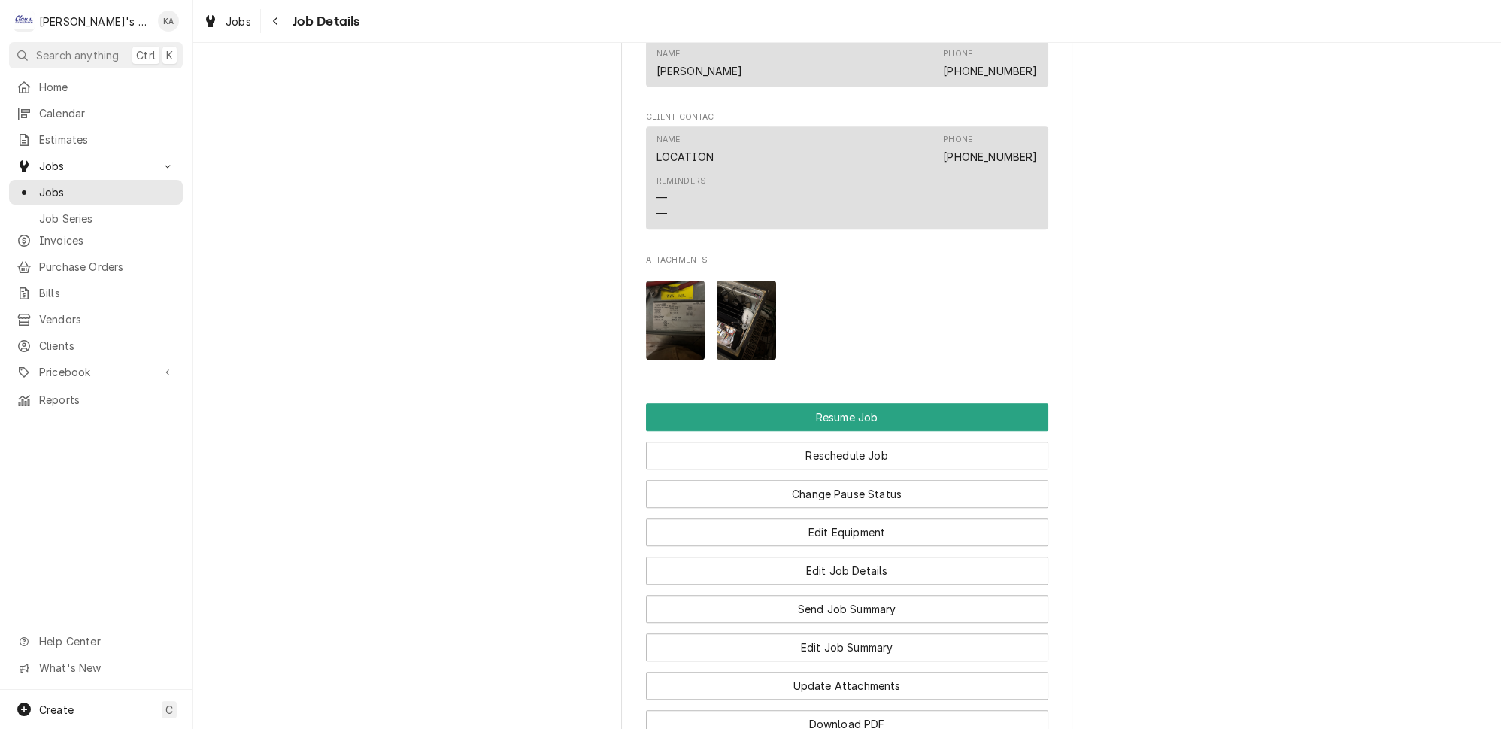
scroll to position [1436, 0]
click at [736, 324] on img "Attachments" at bounding box center [746, 319] width 59 height 79
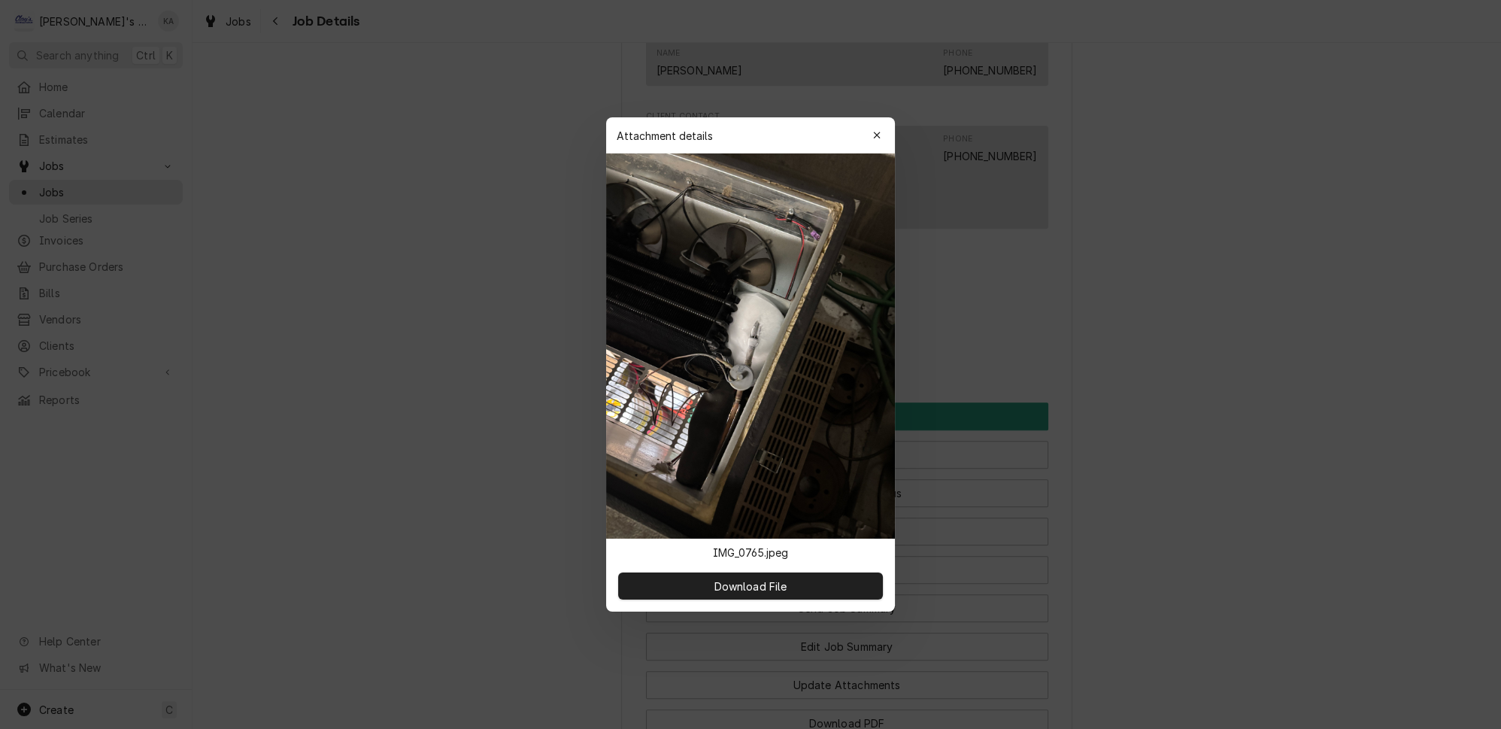
click at [873, 141] on icon "button" at bounding box center [877, 135] width 8 height 11
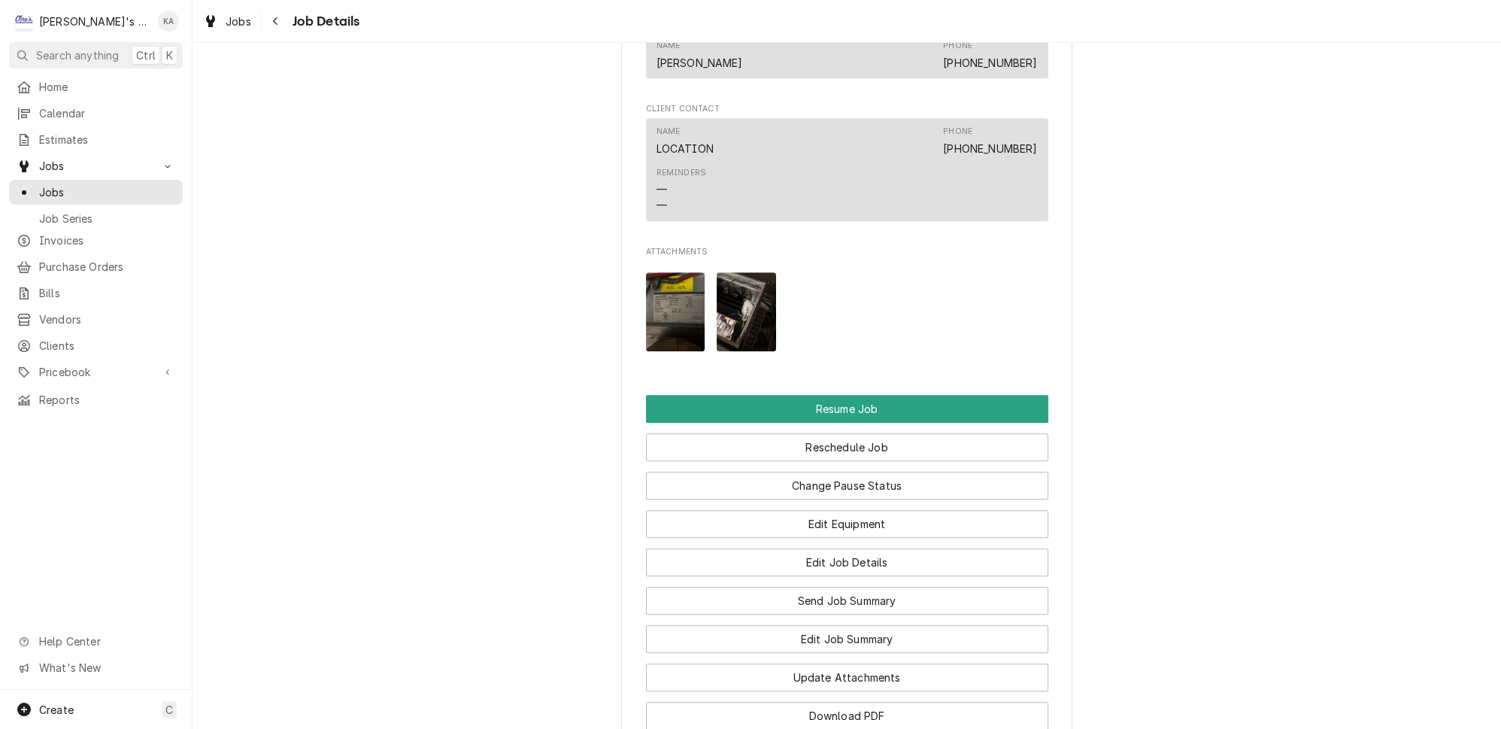
scroll to position [1734, 0]
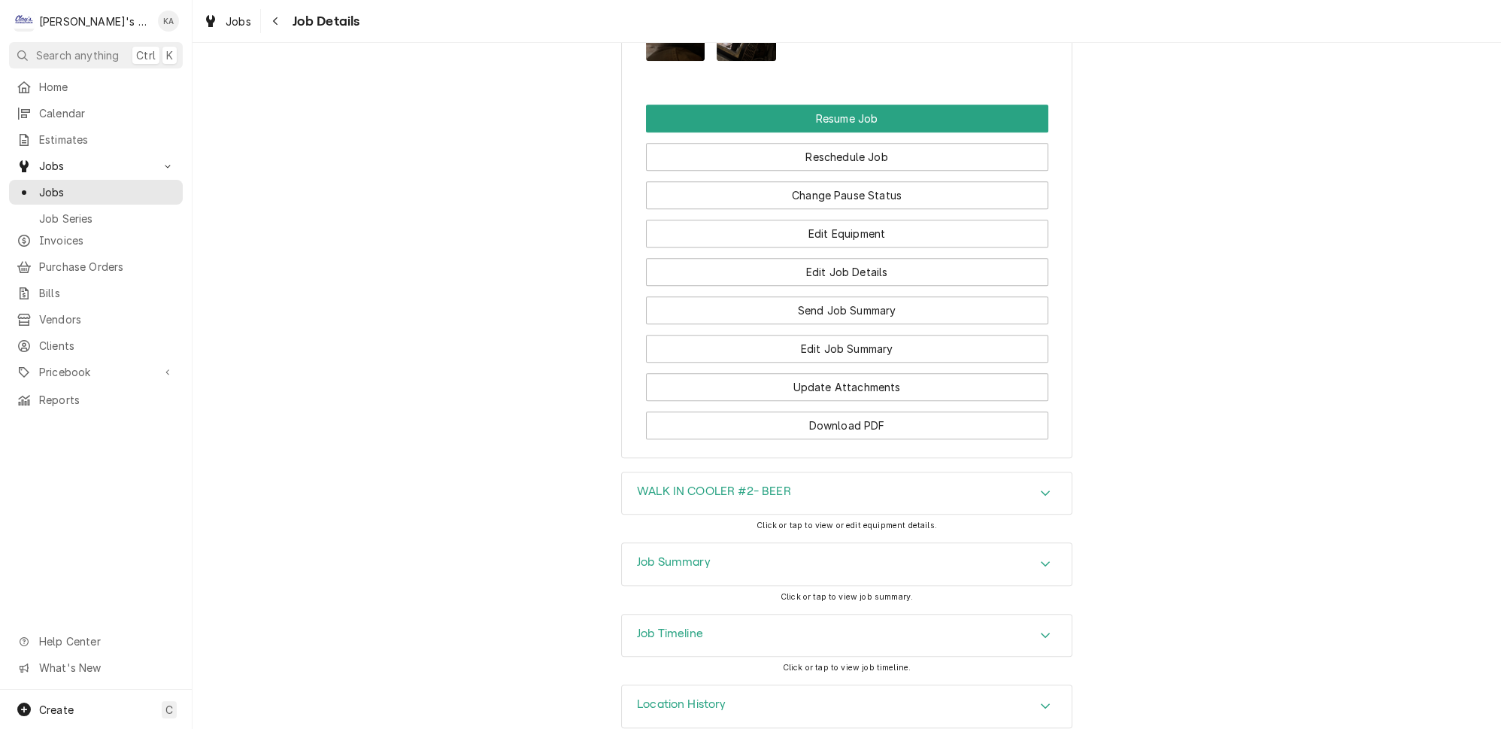
click at [1040, 557] on icon "Accordion Header" at bounding box center [1045, 563] width 11 height 12
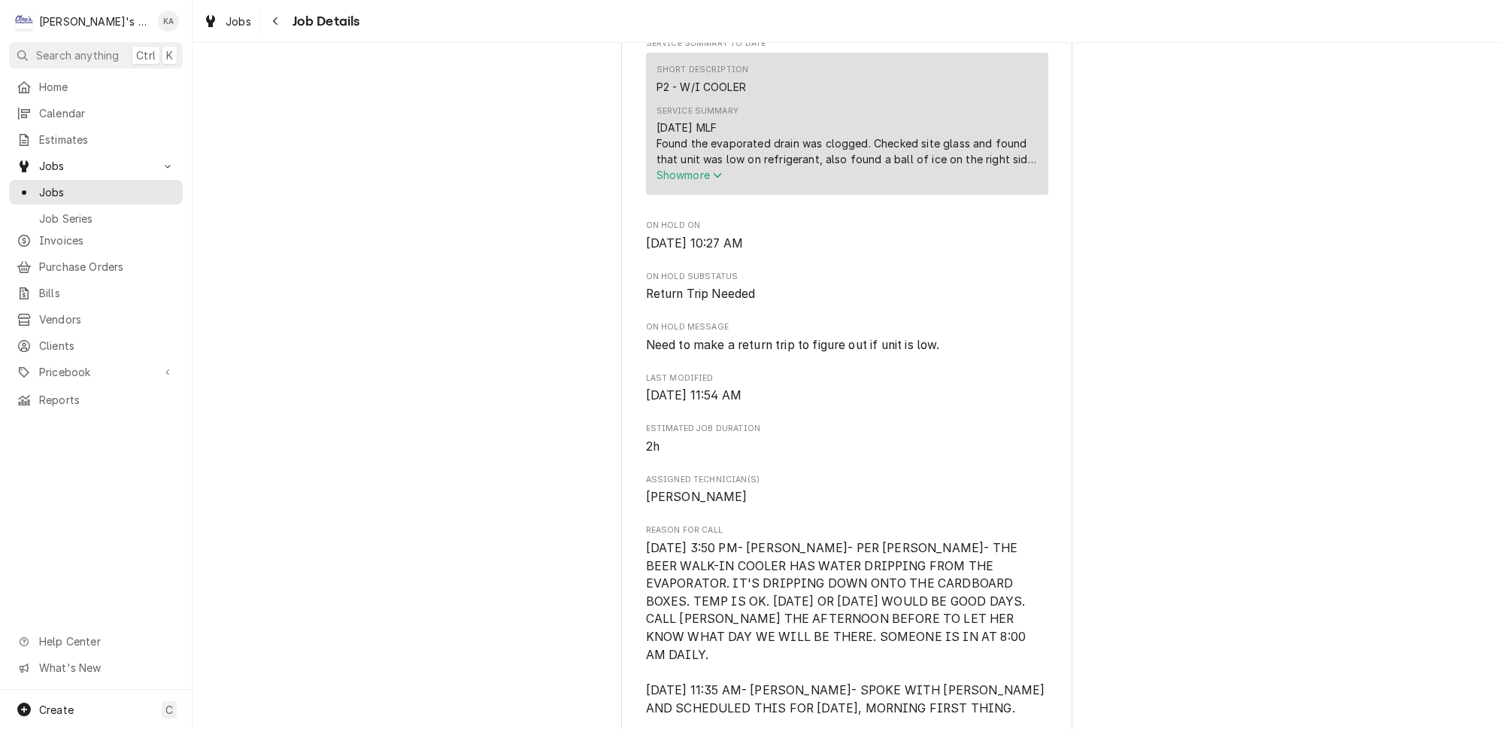
scroll to position [0, 0]
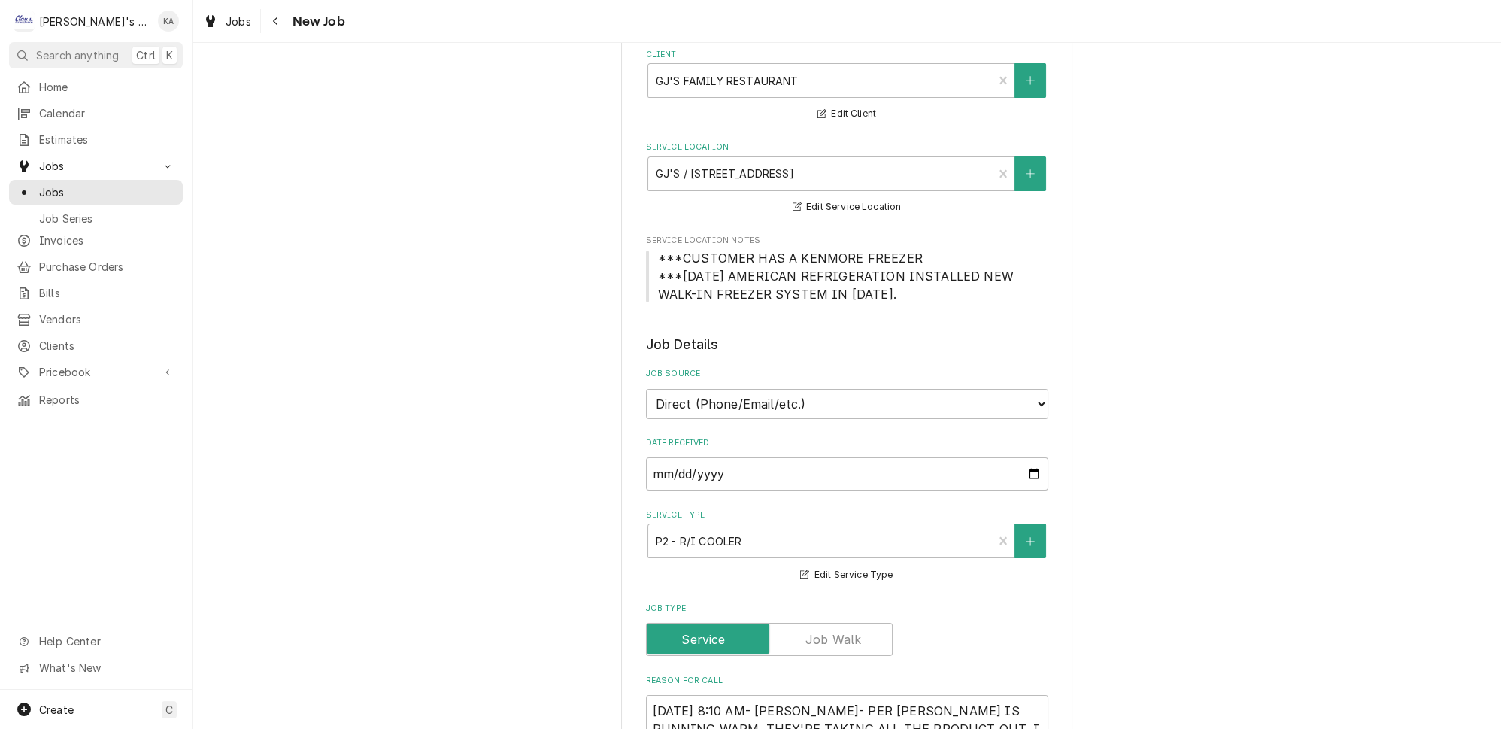
scroll to position [341, 0]
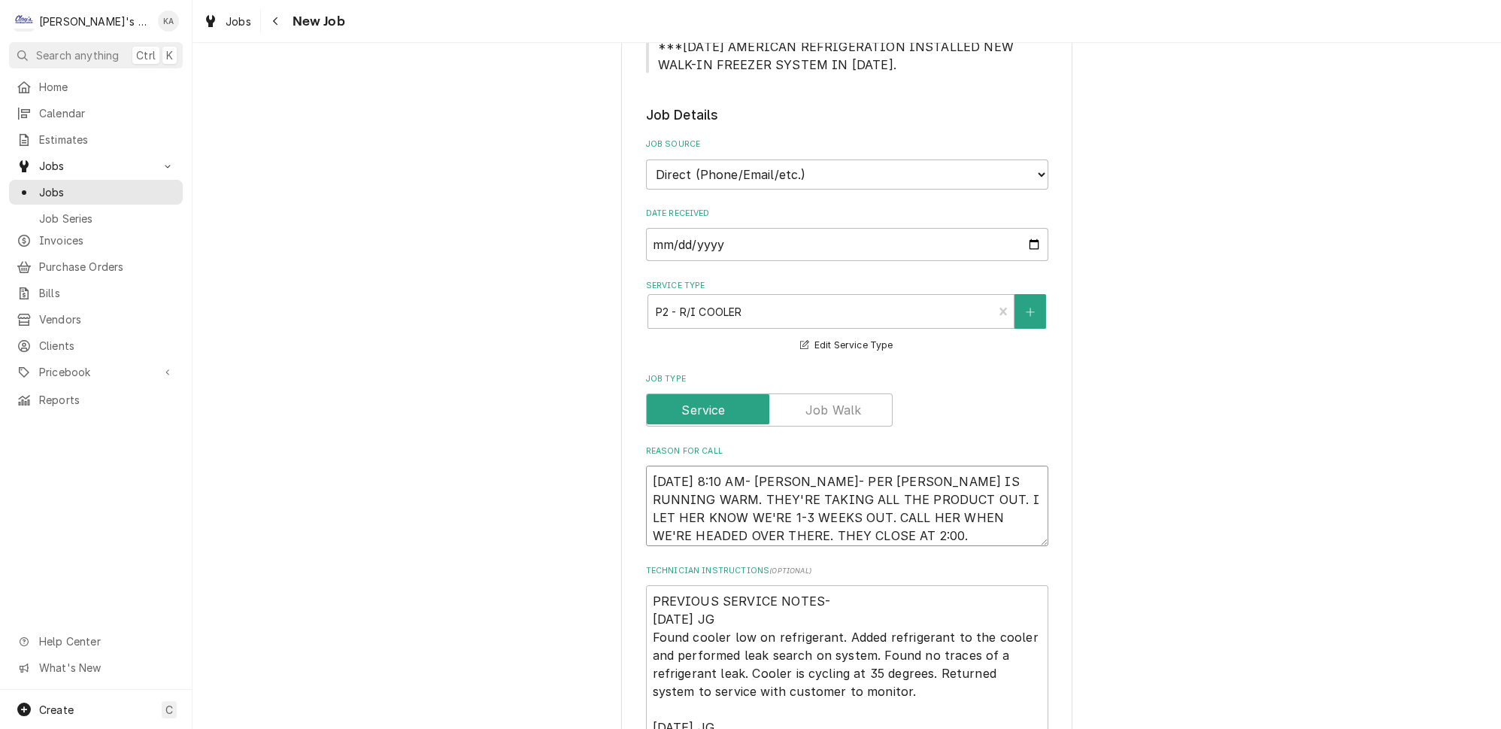
click at [652, 466] on textarea "8/14/2025 8:10 AM- KASSIE- PER MONIQUE- GLENCO COOLER IS RUNNING WARM. THEY'RE …" at bounding box center [847, 506] width 402 height 80
type textarea "x"
type textarea "8/14/2025 8:10 AM- KASSIE- PER MONIQUE- GLENCO COOLER IS RUNNING WARM. THEY'RE …"
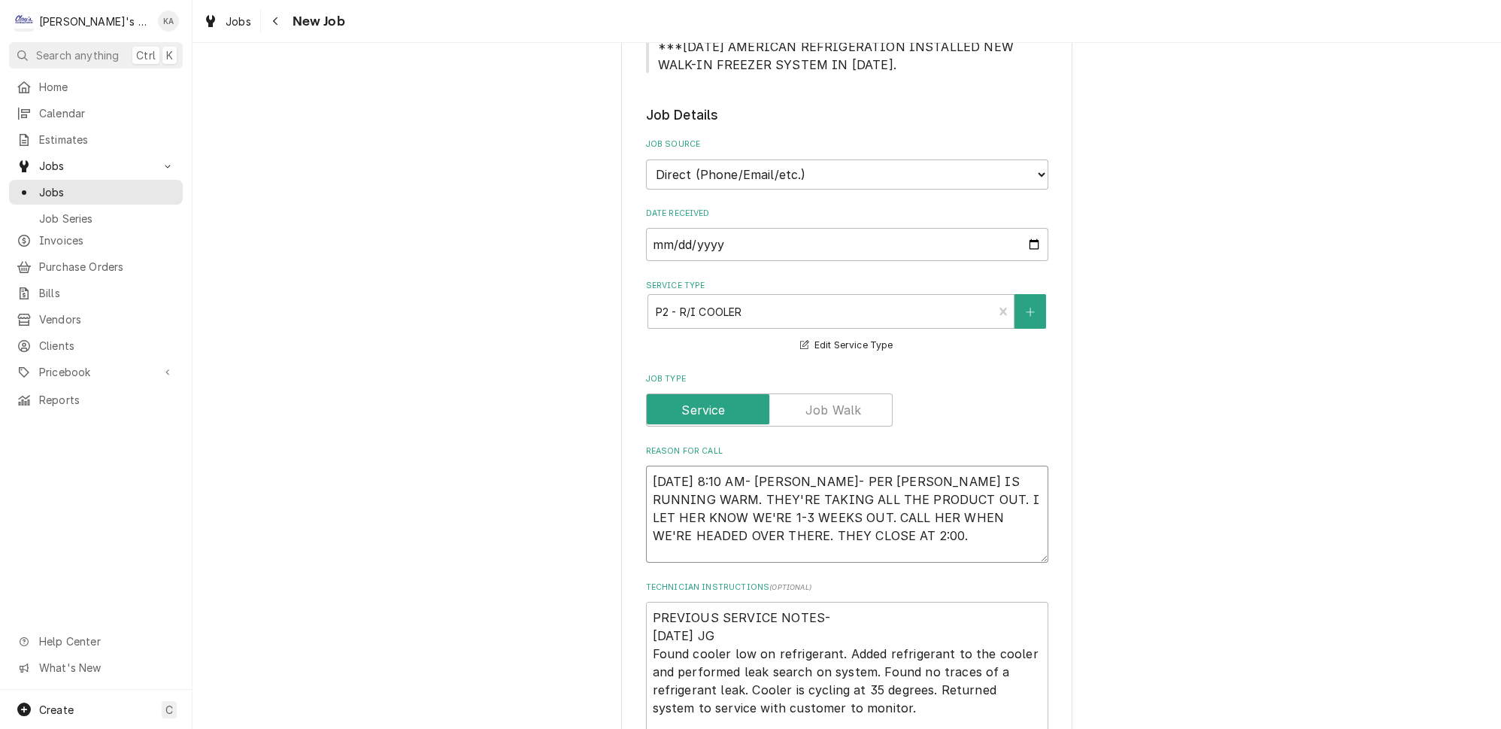
type textarea "x"
type textarea "8/14/2025 8:10 AM- KASSIE- PER MONIQUE- GLENCO COOLER IS RUNNING WARM. THEY'RE …"
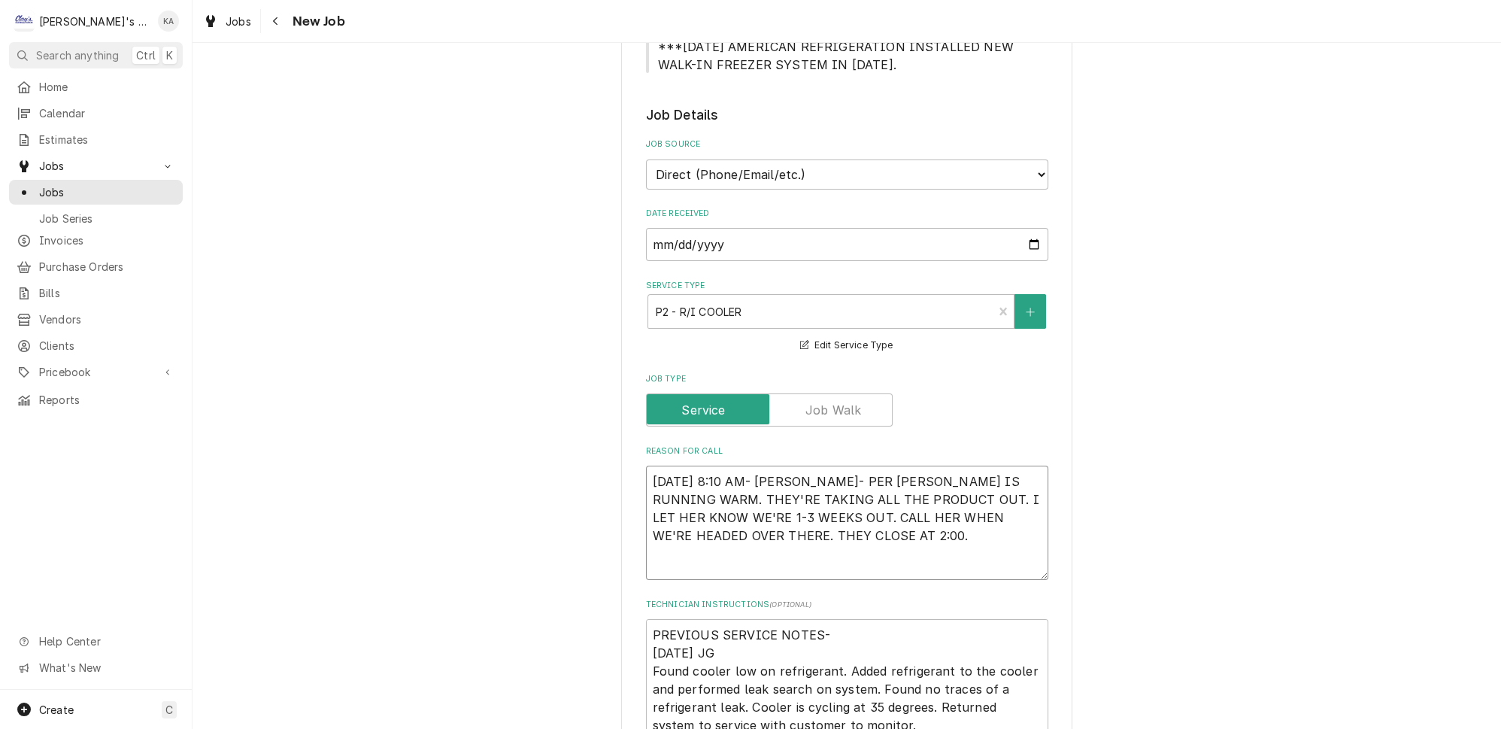
type textarea "x"
type textarea "8 8/14/2025 8:10 AM- KASSIE- PER MONIQUE- GLENCO COOLER IS RUNNING WARM. THEY'R…"
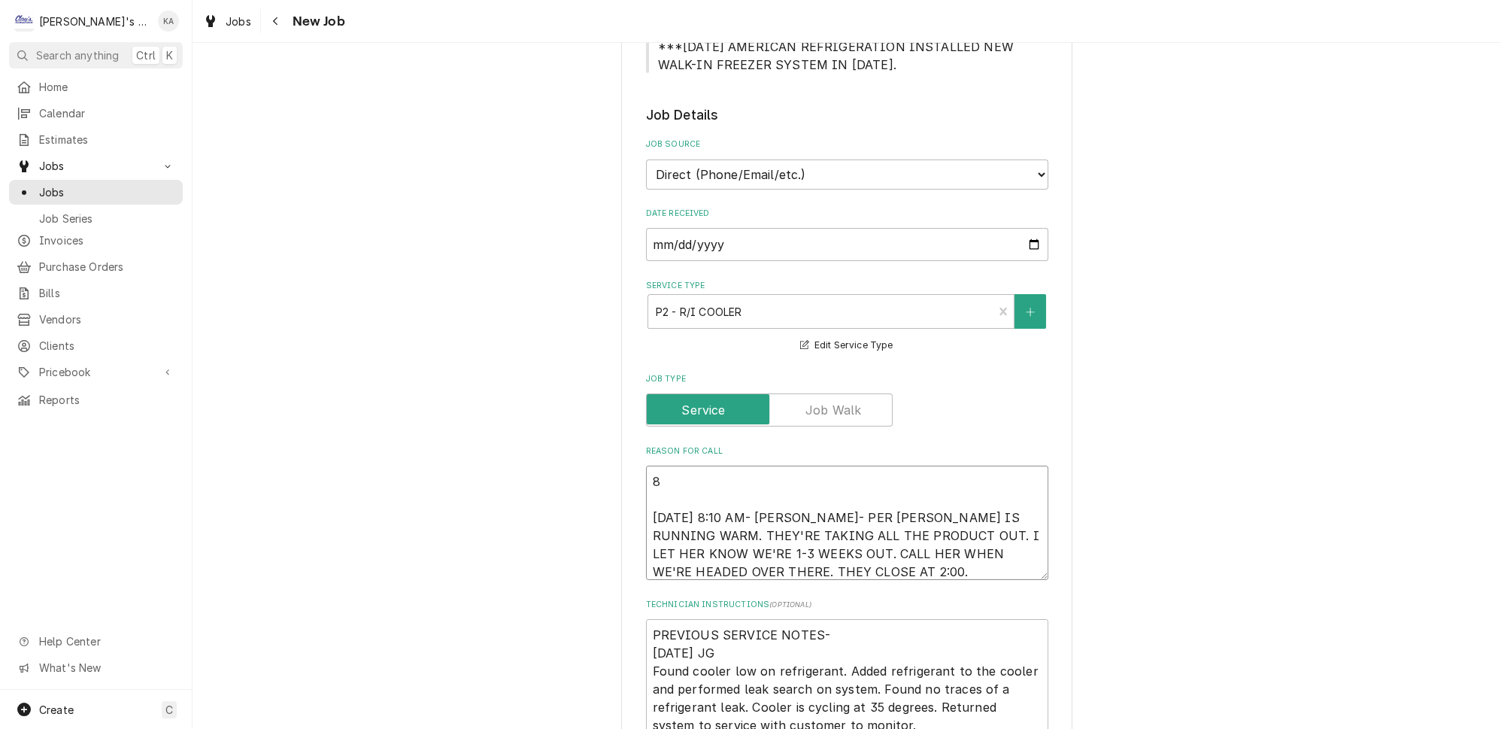
type textarea "x"
type textarea "8/ 8/14/2025 8:10 AM- KASSIE- PER MONIQUE- GLENCO COOLER IS RUNNING WARM. THEY'…"
type textarea "x"
type textarea "8/1 8/14/2025 8:10 AM- KASSIE- PER MONIQUE- GLENCO COOLER IS RUNNING WARM. THEY…"
type textarea "x"
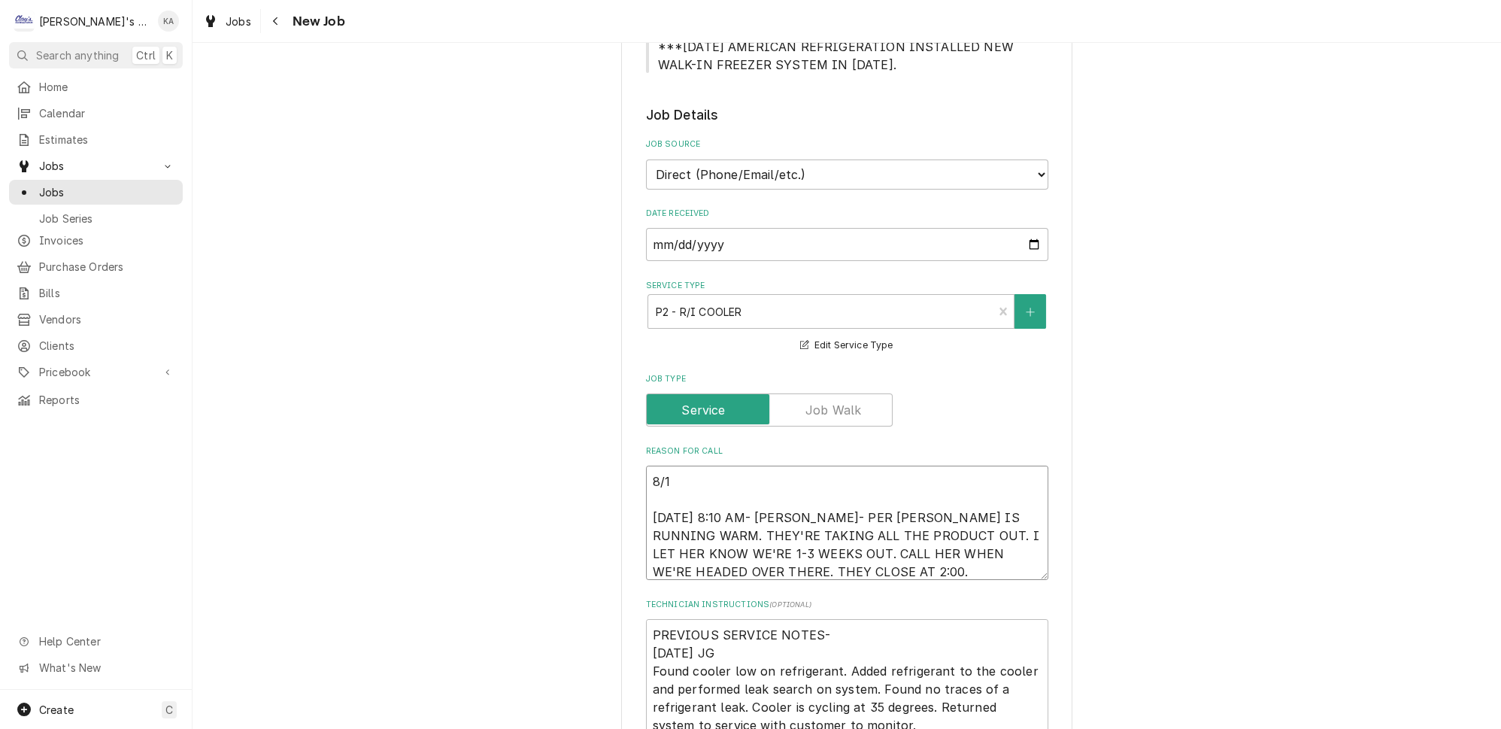
type textarea "8/14 8/14/2025 8:10 AM- KASSIE- PER MONIQUE- GLENCO COOLER IS RUNNING WARM. THE…"
type textarea "x"
type textarea "8/14/ 8/14/2025 8:10 AM- KASSIE- PER MONIQUE- GLENCO COOLER IS RUNNING WARM. TH…"
type textarea "x"
type textarea "8/14/2 8/14/2025 8:10 AM- KASSIE- PER MONIQUE- GLENCO COOLER IS RUNNING WARM. T…"
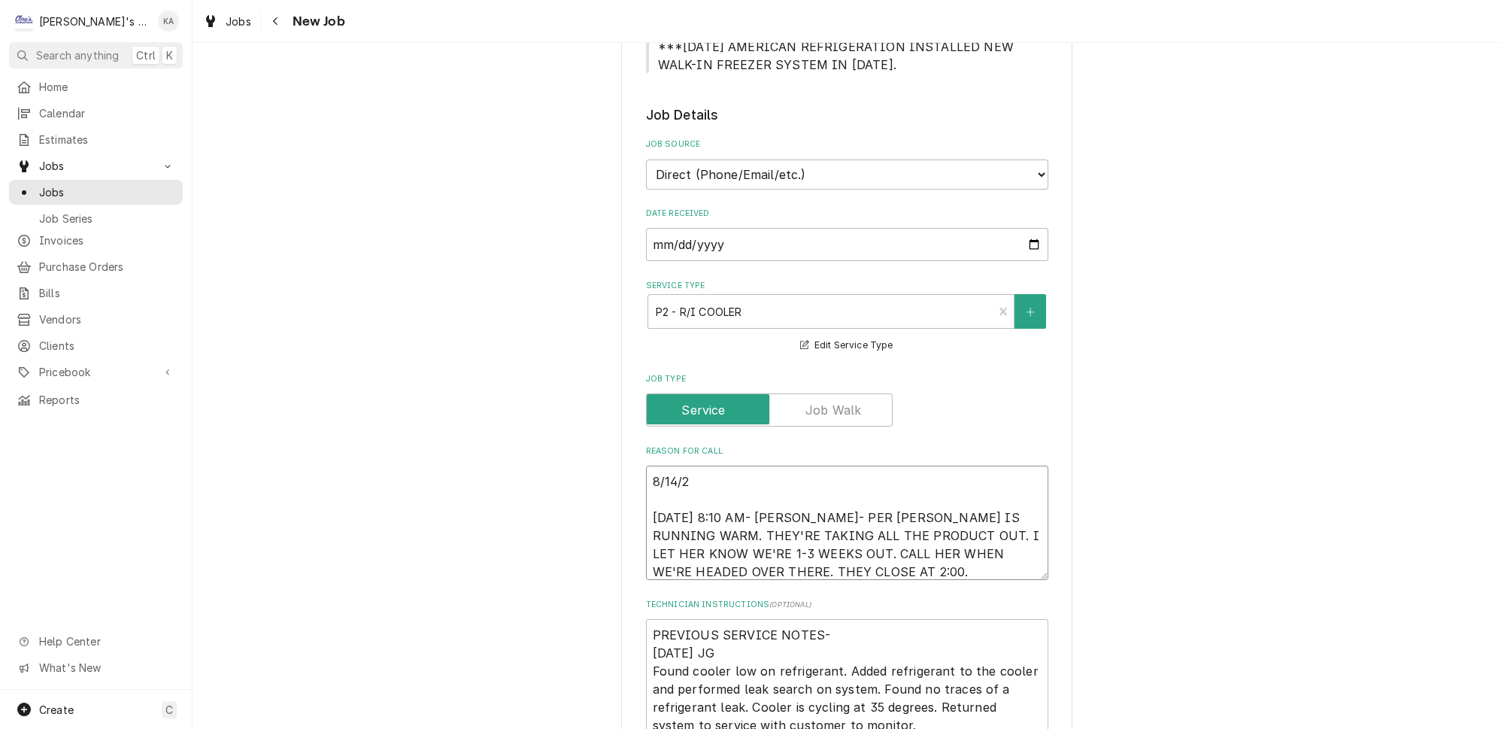
type textarea "x"
type textarea "8/14/20 8/14/2025 8:10 AM- KASSIE- PER MONIQUE- GLENCO COOLER IS RUNNING WARM. …"
type textarea "x"
type textarea "8/14/202 8/14/2025 8:10 AM- KASSIE- PER MONIQUE- GLENCO COOLER IS RUNNING WARM.…"
type textarea "x"
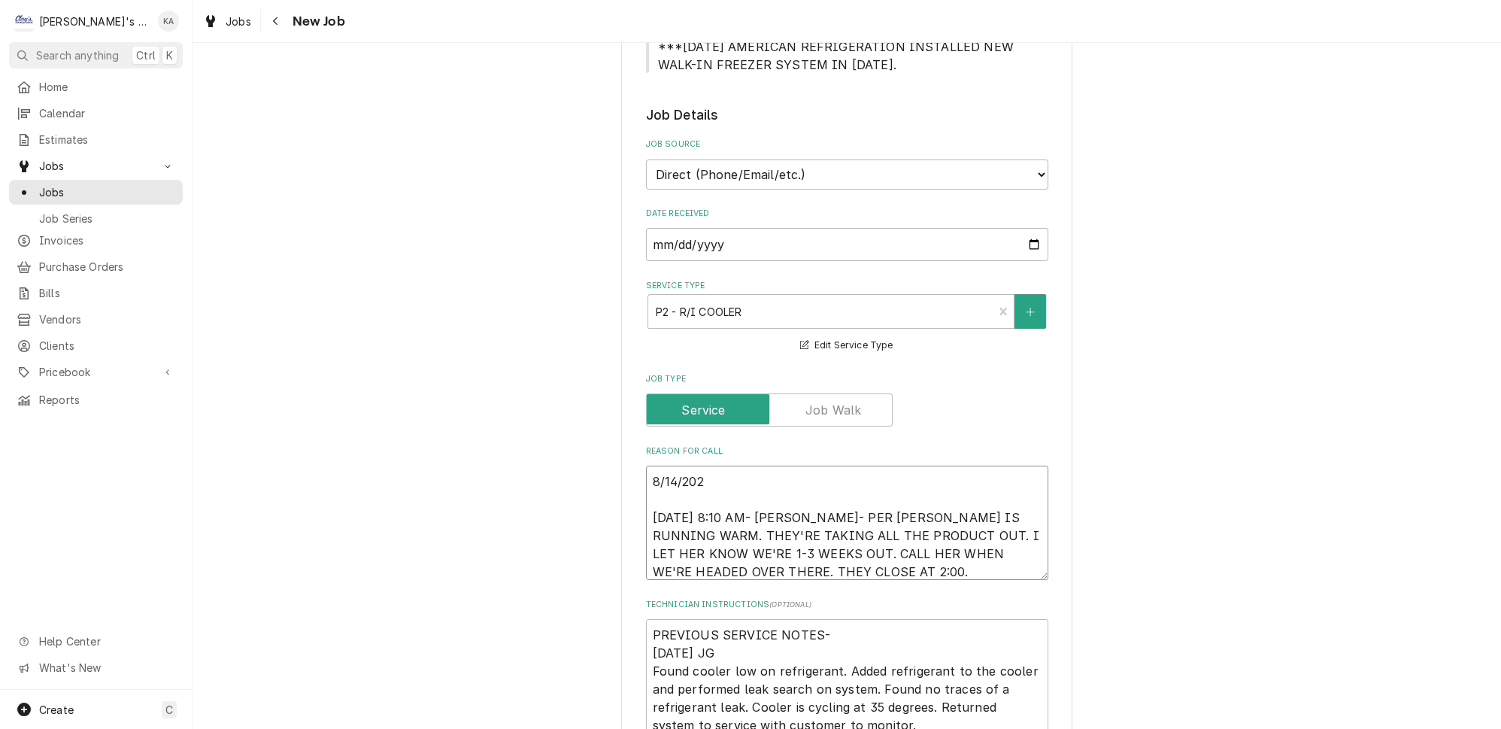
type textarea "8/14/2025 8/14/2025 8:10 AM- KASSIE- PER MONIQUE- GLENCO COOLER IS RUNNING WARM…"
type textarea "x"
type textarea "8/14/2025 8/14/2025 8:10 AM- KASSIE- PER MONIQUE- GLENCO COOLER IS RUNNING WARM…"
type textarea "x"
type textarea "8/14/2025 2 8/14/2025 8:10 AM- KASSIE- PER MONIQUE- GLENCO COOLER IS RUNNING WA…"
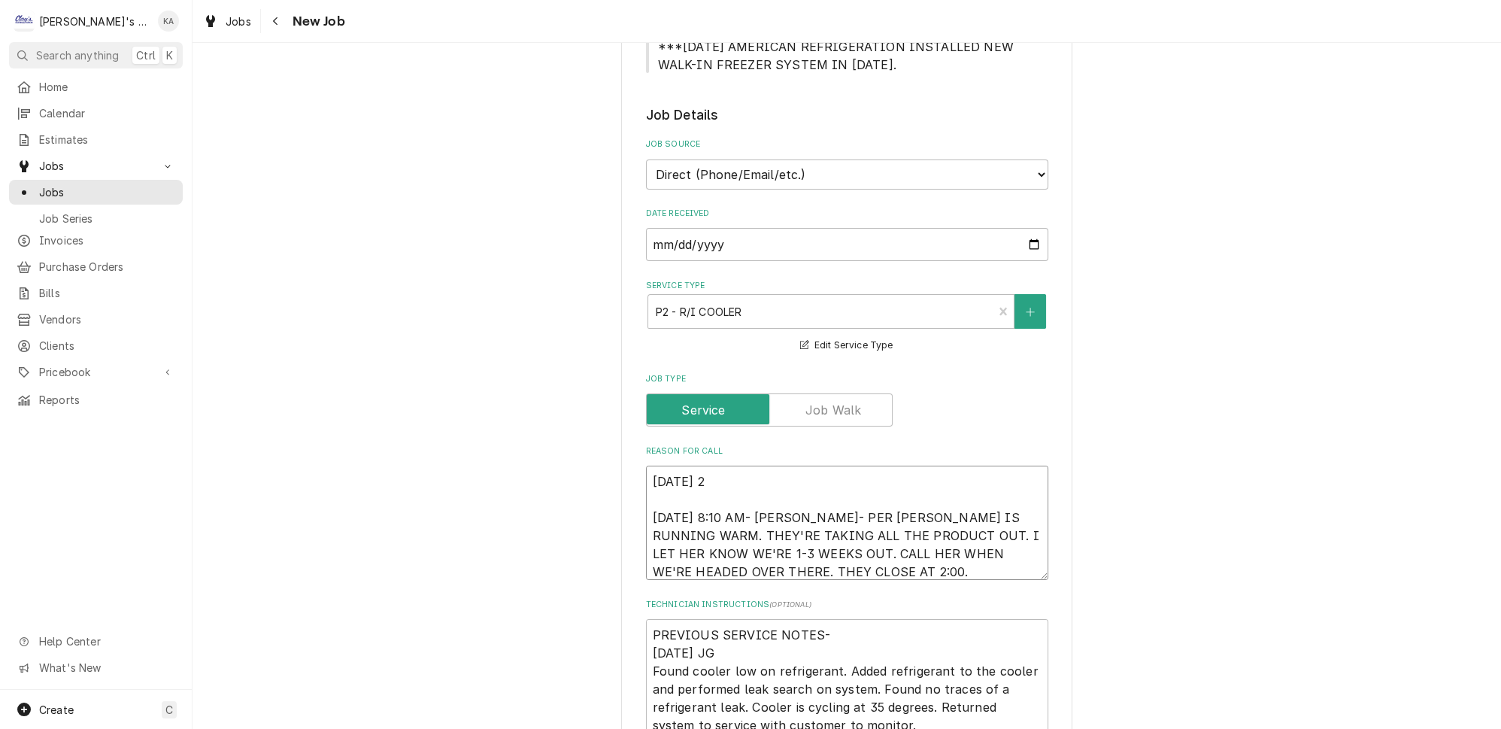
type textarea "x"
type textarea "8/14/2025 2: 8/14/2025 8:10 AM- KASSIE- PER MONIQUE- GLENCO COOLER IS RUNNING W…"
type textarea "x"
type textarea "8/14/2025 2:0 8/14/2025 8:10 AM- KASSIE- PER MONIQUE- GLENCO COOLER IS RUNNING …"
type textarea "x"
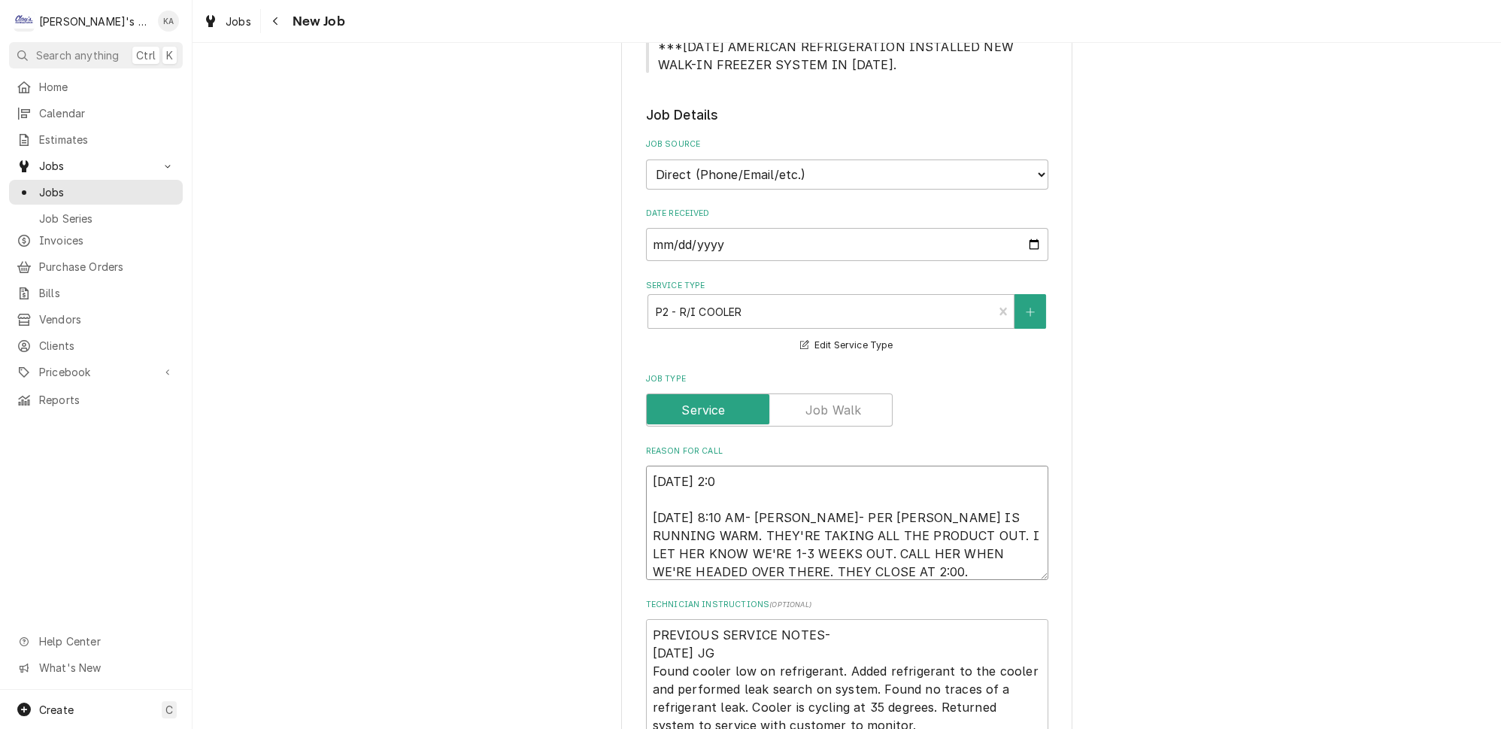
type textarea "8/14/2025 2:00 8/14/2025 8:10 AM- KASSIE- PER MONIQUE- GLENCO COOLER IS RUNNING…"
type textarea "x"
type textarea "8/14/2025 2:00 8/14/2025 8:10 AM- KASSIE- PER MONIQUE- GLENCO COOLER IS RUNNING…"
type textarea "x"
type textarea "8/14/2025 2:00 P 8/14/2025 8:10 AM- KASSIE- PER MONIQUE- GLENCO COOLER IS RUNNI…"
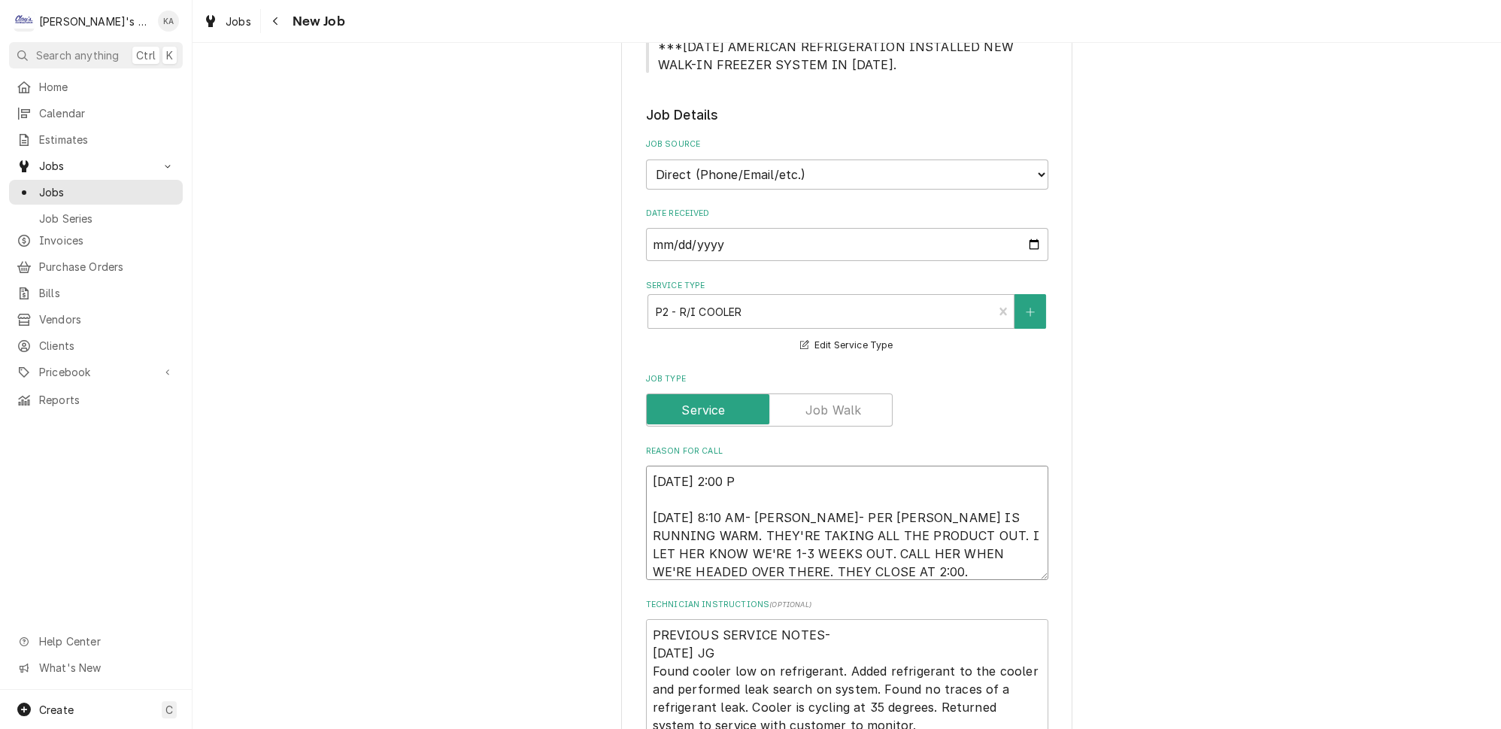
type textarea "x"
type textarea "8/14/2025 2:00 PM 8/14/2025 8:10 AM- KASSIE- PER MONIQUE- GLENCO COOLER IS RUNN…"
type textarea "x"
type textarea "8/14/2025 2:00 PM- 8/14/2025 8:10 AM- KASSIE- PER MONIQUE- GLENCO COOLER IS RUN…"
type textarea "x"
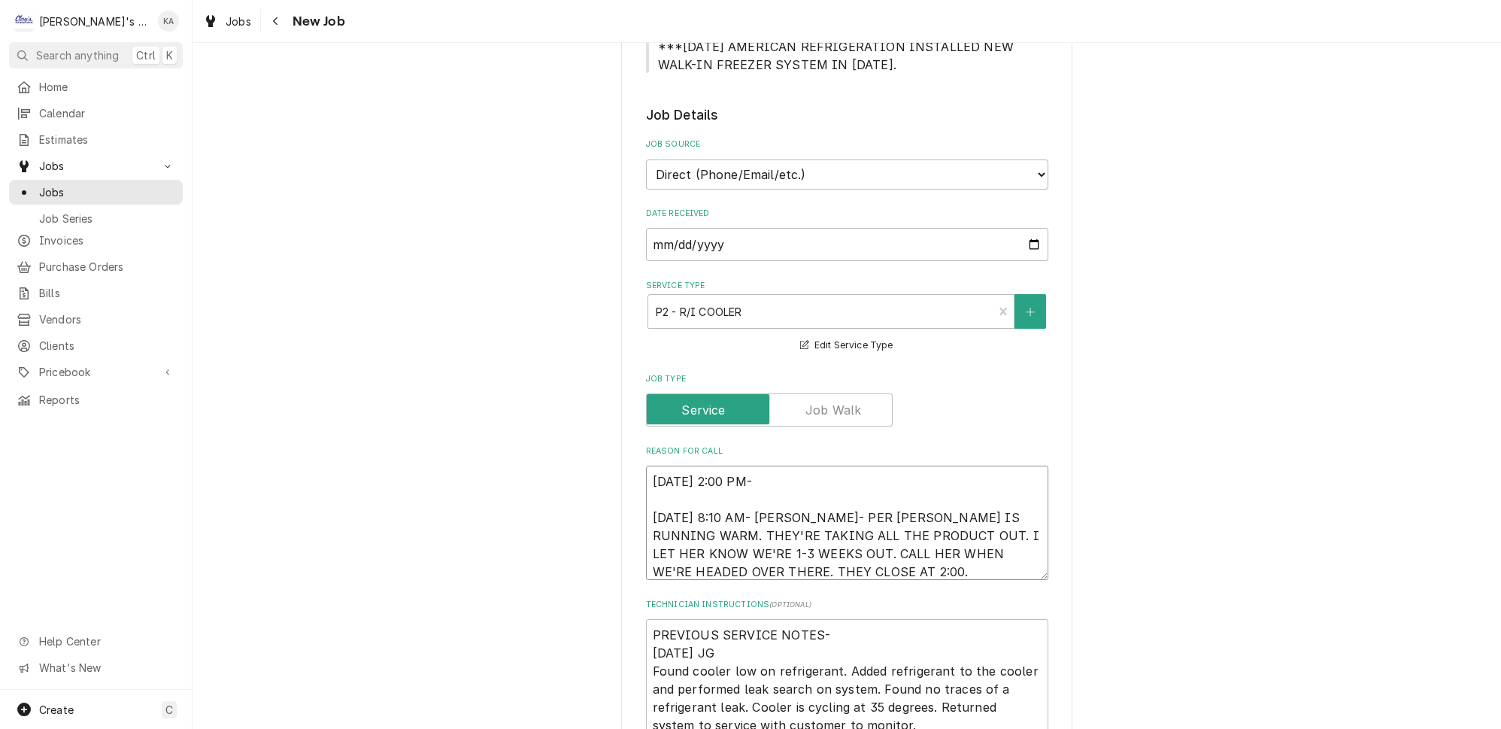
type textarea "8/14/2025 2:00 PM- 8/14/2025 8:10 AM- KASSIE- PER MONIQUE- GLENCO COOLER IS RUN…"
type textarea "x"
type textarea "8/14/2025 2:00 PM- K 8/14/2025 8:10 AM- KASSIE- PER MONIQUE- GLENCO COOLER IS R…"
type textarea "x"
type textarea "8/14/2025 2:00 PM- KO 8/14/2025 8:10 AM- KASSIE- PER MONIQUE- GLENCO COOLER IS …"
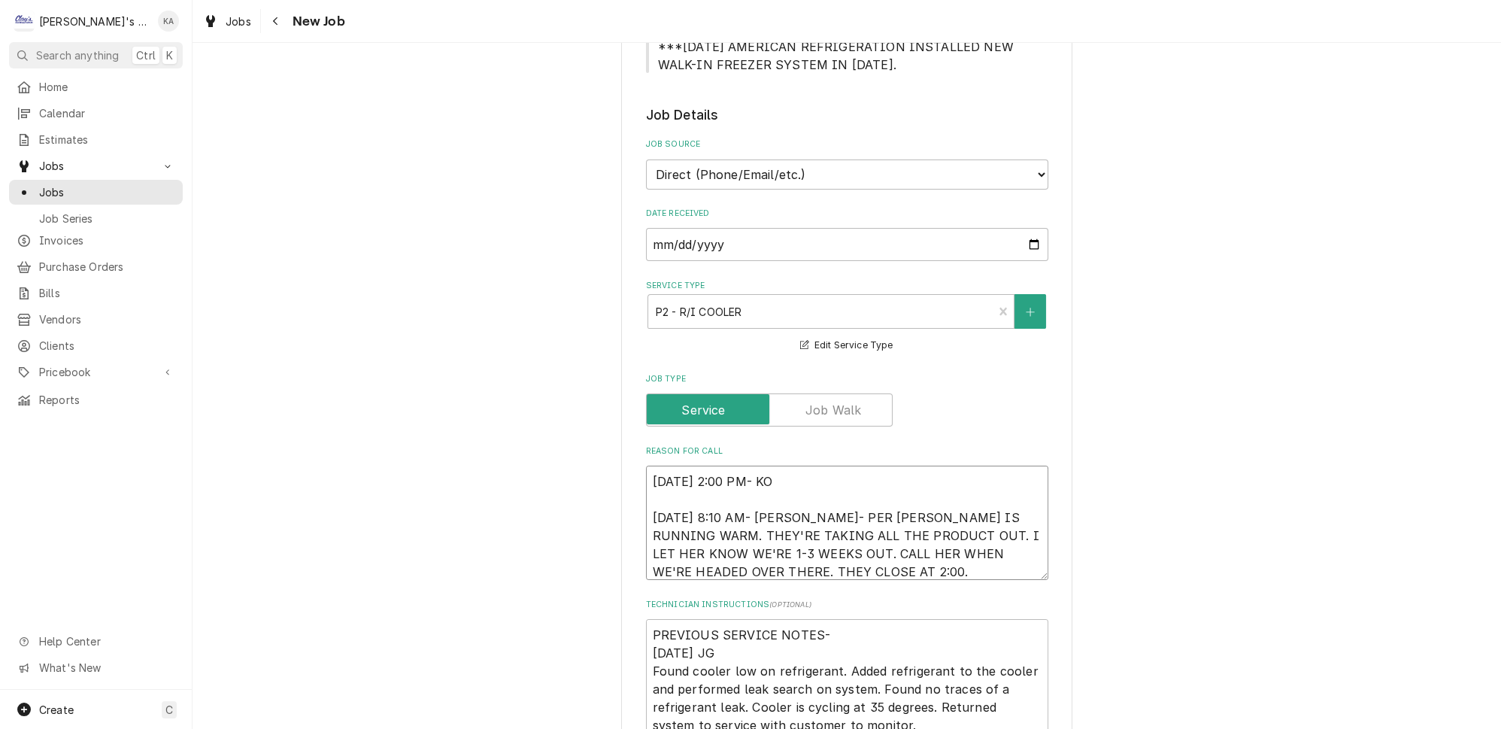
type textarea "x"
type textarea "8/14/2025 2:00 PM- KOR 8/14/2025 8:10 AM- KASSIE- PER MONIQUE- GLENCO COOLER IS…"
type textarea "x"
type textarea "8/14/2025 2:00 PM- KORE 8/14/2025 8:10 AM- KASSIE- PER MONIQUE- GLENCO COOLER I…"
type textarea "x"
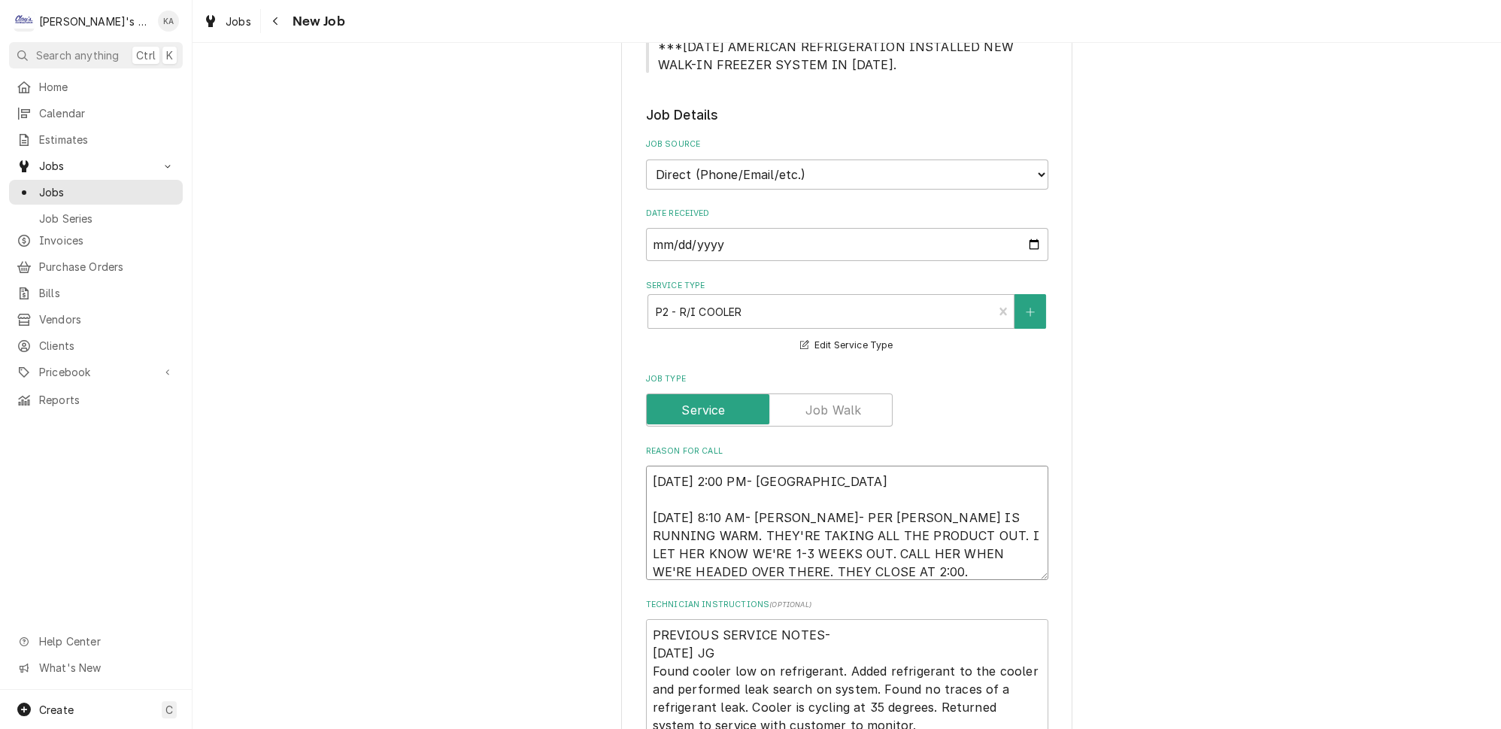
type textarea "8/14/2025 2:00 PM- KOREY 8/14/2025 8:10 AM- KASSIE- PER MONIQUE- GLENCO COOLER …"
type textarea "x"
type textarea "8/14/2025 2:00 PM- KOREY- 8/14/2025 8:10 AM- KASSIE- PER MONIQUE- GLENCO COOLER…"
type textarea "x"
type textarea "8/14/2025 2:00 PM- KOREY- 8/14/2025 8:10 AM- KASSIE- PER MONIQUE- GLENCO COOLER…"
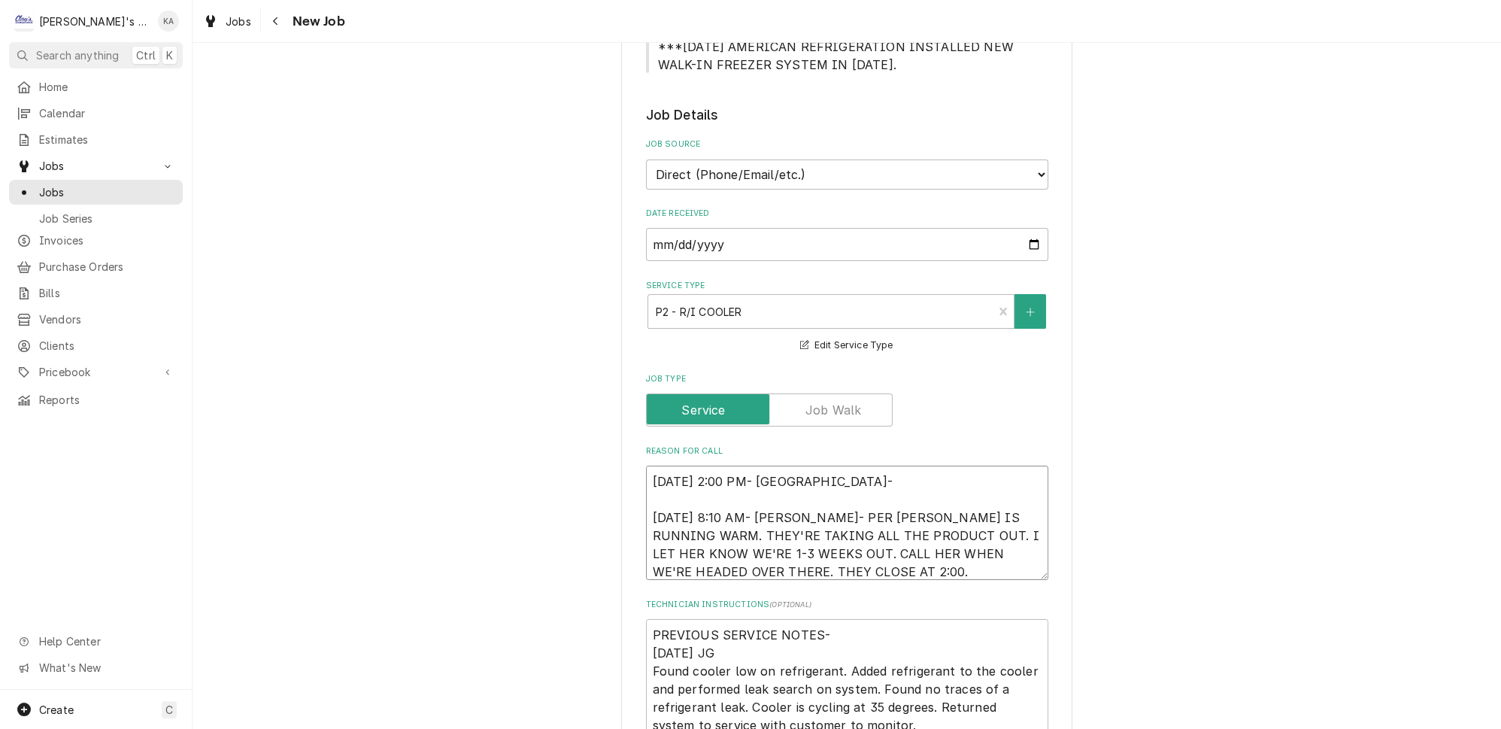
type textarea "x"
type textarea "8/14/2025 2:00 PM- KOREY- P 8/14/2025 8:10 AM- KASSIE- PER MONIQUE- GLENCO COOL…"
type textarea "x"
type textarea "8/14/2025 2:00 PM- KOREY- PE 8/14/2025 8:10 AM- KASSIE- PER MONIQUE- GLENCO COO…"
type textarea "x"
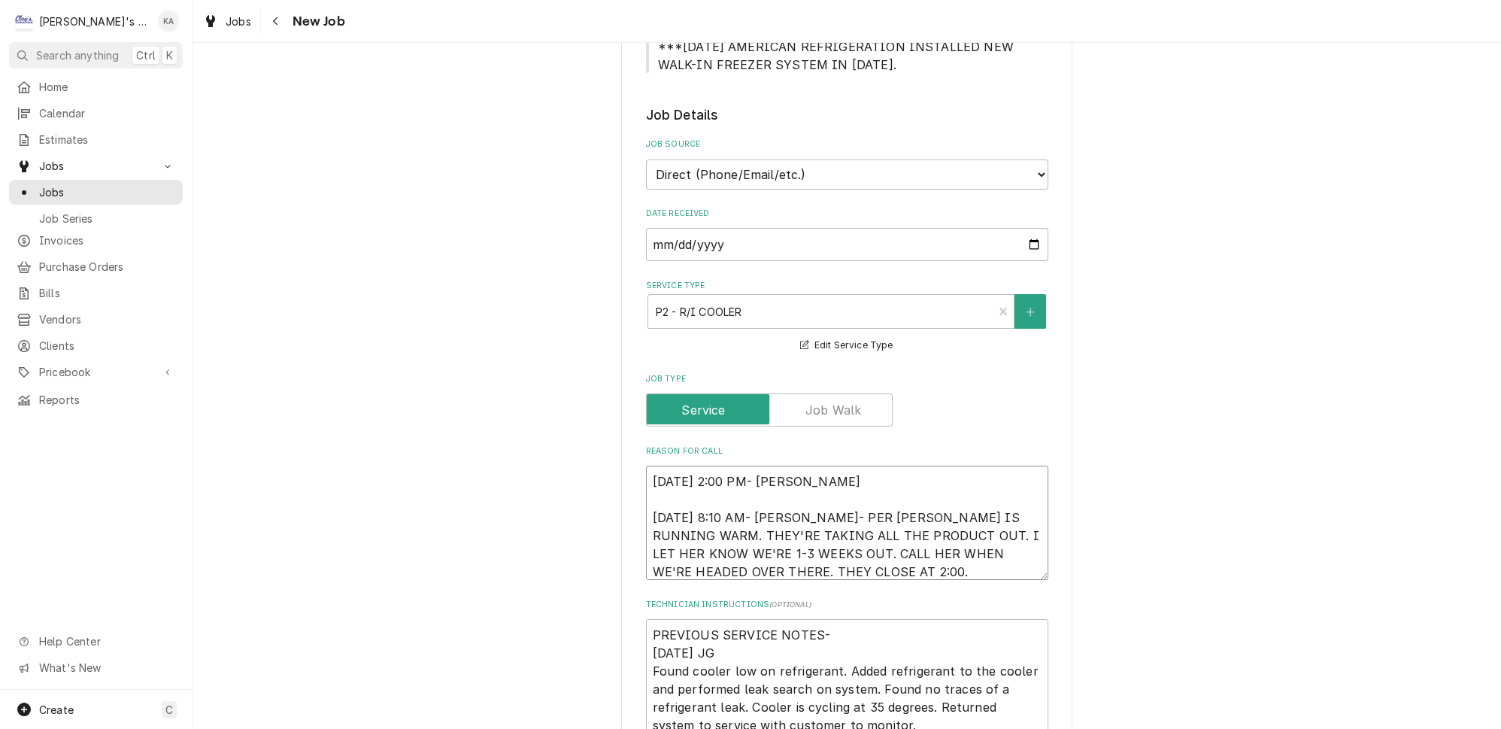
type textarea "8/14/2025 2:00 PM- KOREY- PER 8/14/2025 8:10 AM- KASSIE- PER MONIQUE- GLENCO CO…"
type textarea "x"
type textarea "8/14/2025 2:00 PM- KOREY- PER 8/14/2025 8:10 AM- KASSIE- PER MONIQUE- GLENCO CO…"
type textarea "x"
type textarea "8/14/2025 2:00 PM- KOREY- PER M 8/14/2025 8:10 AM- KASSIE- PER MONIQUE- GLENCO …"
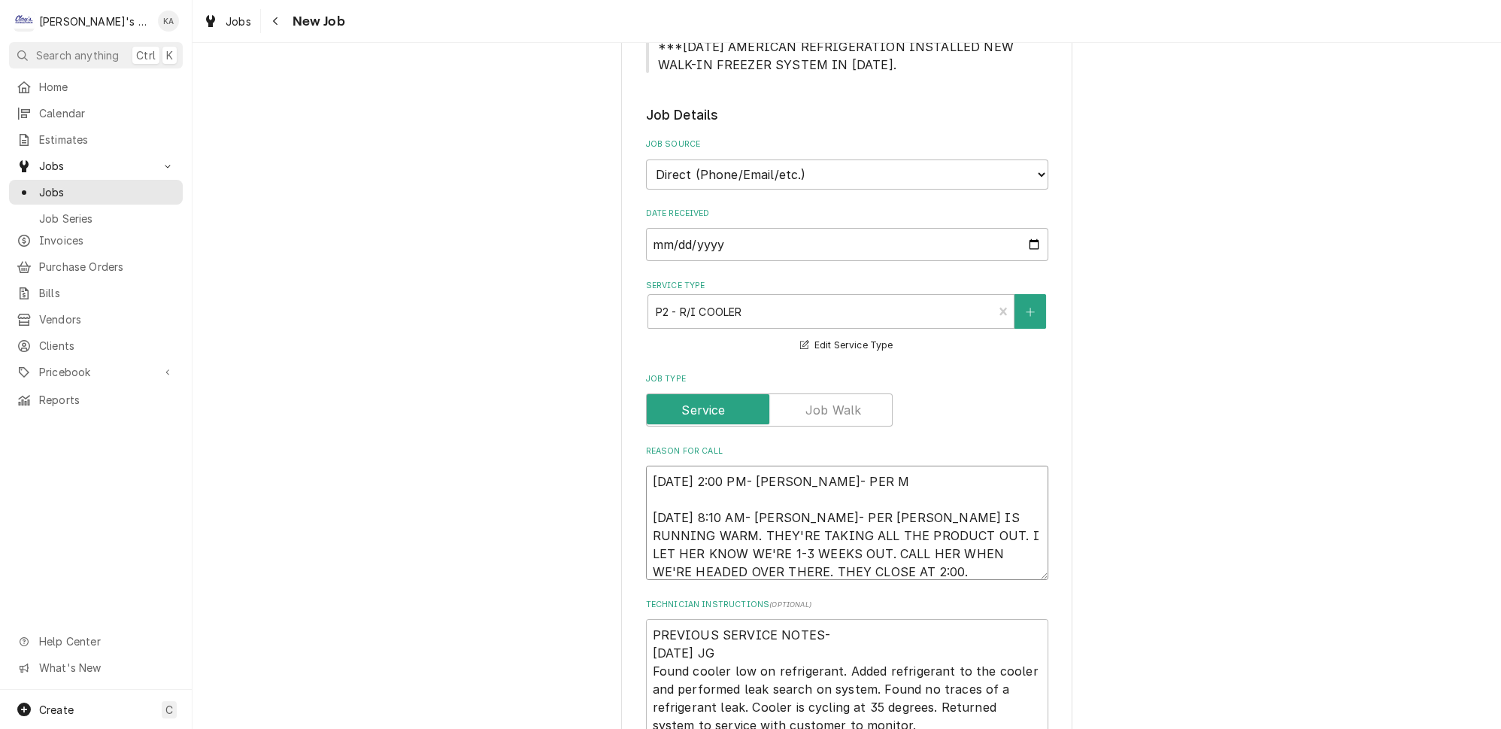
type textarea "x"
type textarea "8/14/2025 2:00 PM- KOREY- PER MO 8/14/2025 8:10 AM- KASSIE- PER MONIQUE- GLENCO…"
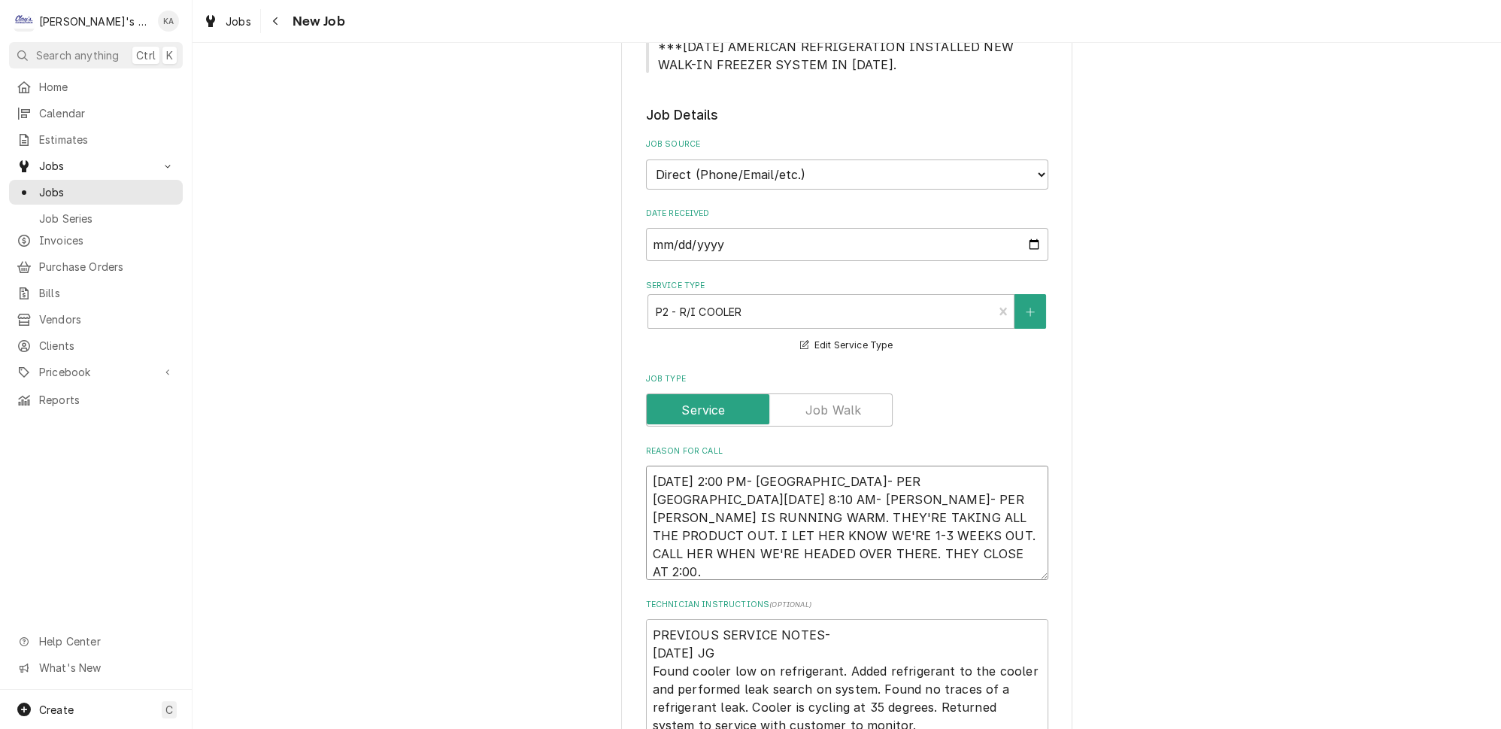
type textarea "x"
type textarea "8/14/2025 2:00 PM- KOREY- PER MON 8/14/2025 8:10 AM- KASSIE- PER MONIQUE- GLENC…"
type textarea "x"
type textarea "8/14/2025 2:00 PM- KOREY- PER MONI 8/14/2025 8:10 AM- KASSIE- PER MONIQUE- GLEN…"
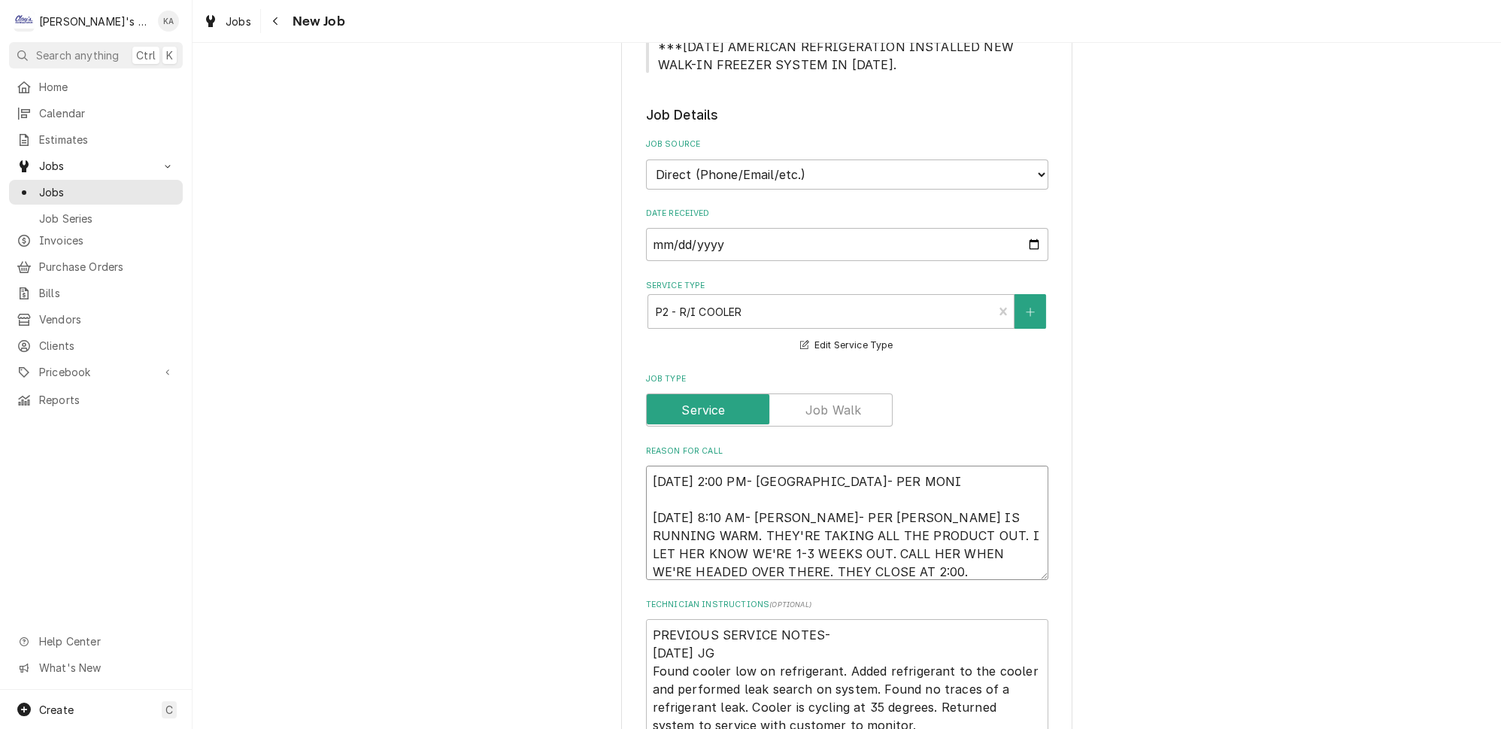
type textarea "x"
type textarea "8/14/2025 2:00 PM- KOREY- PER MONIQ 8/14/2025 8:10 AM- KASSIE- PER MONIQUE- GLE…"
type textarea "x"
type textarea "8/14/2025 2:00 PM- KOREY- PER MONIQU 8/14/2025 8:10 AM- KASSIE- PER MONIQUE- GL…"
type textarea "x"
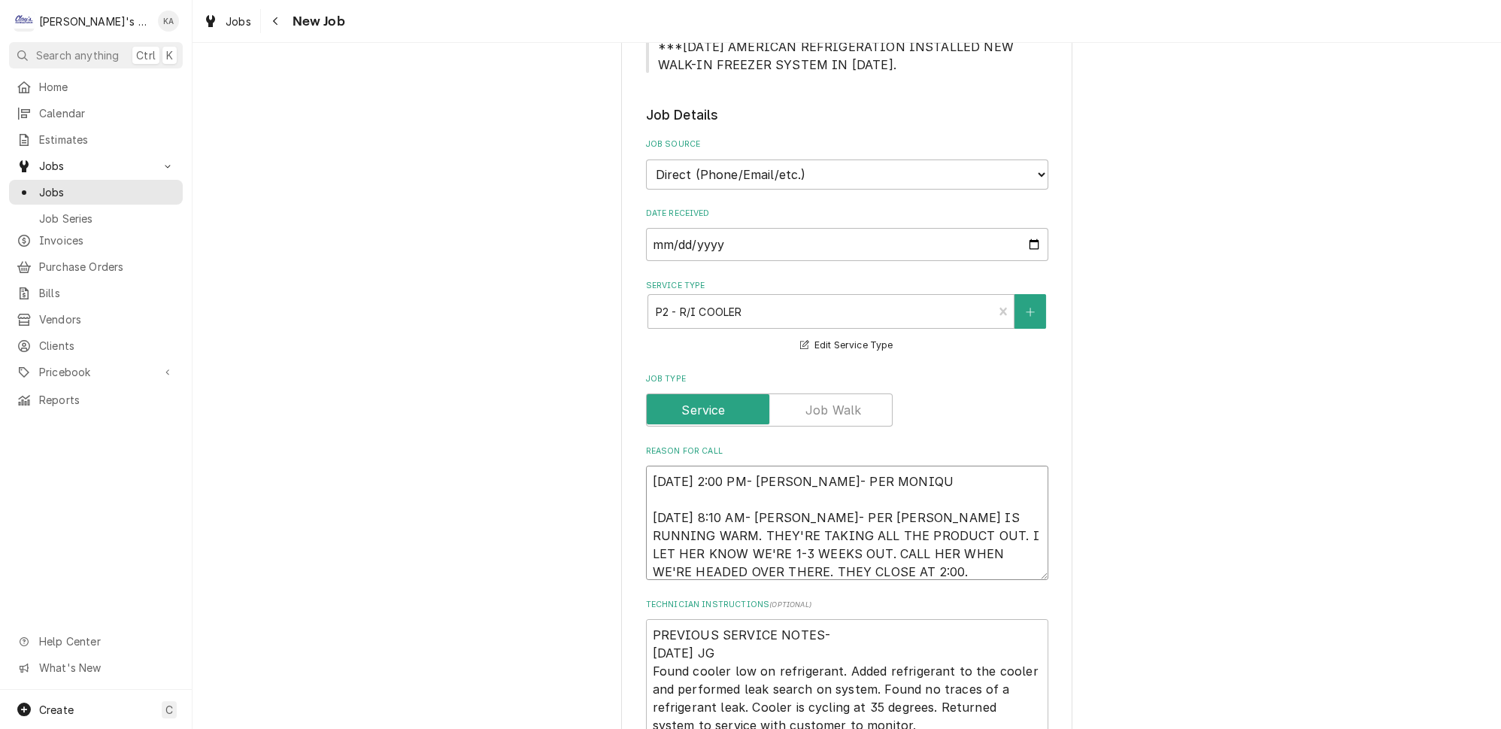
type textarea "8/14/2025 2:00 PM- KOREY- PER MONIQUE 8/14/2025 8:10 AM- KASSIE- PER MONIQUE- G…"
type textarea "x"
type textarea "8/14/2025 2:00 PM- KOREY- PER MONIQUE- 8/14/2025 8:10 AM- KASSIE- PER MONIQUE- …"
type textarea "x"
type textarea "8/14/2025 2:00 PM- KOREY- PER MONIQUE- 8/14/2025 8:10 AM- KASSIE- PER MONIQUE- …"
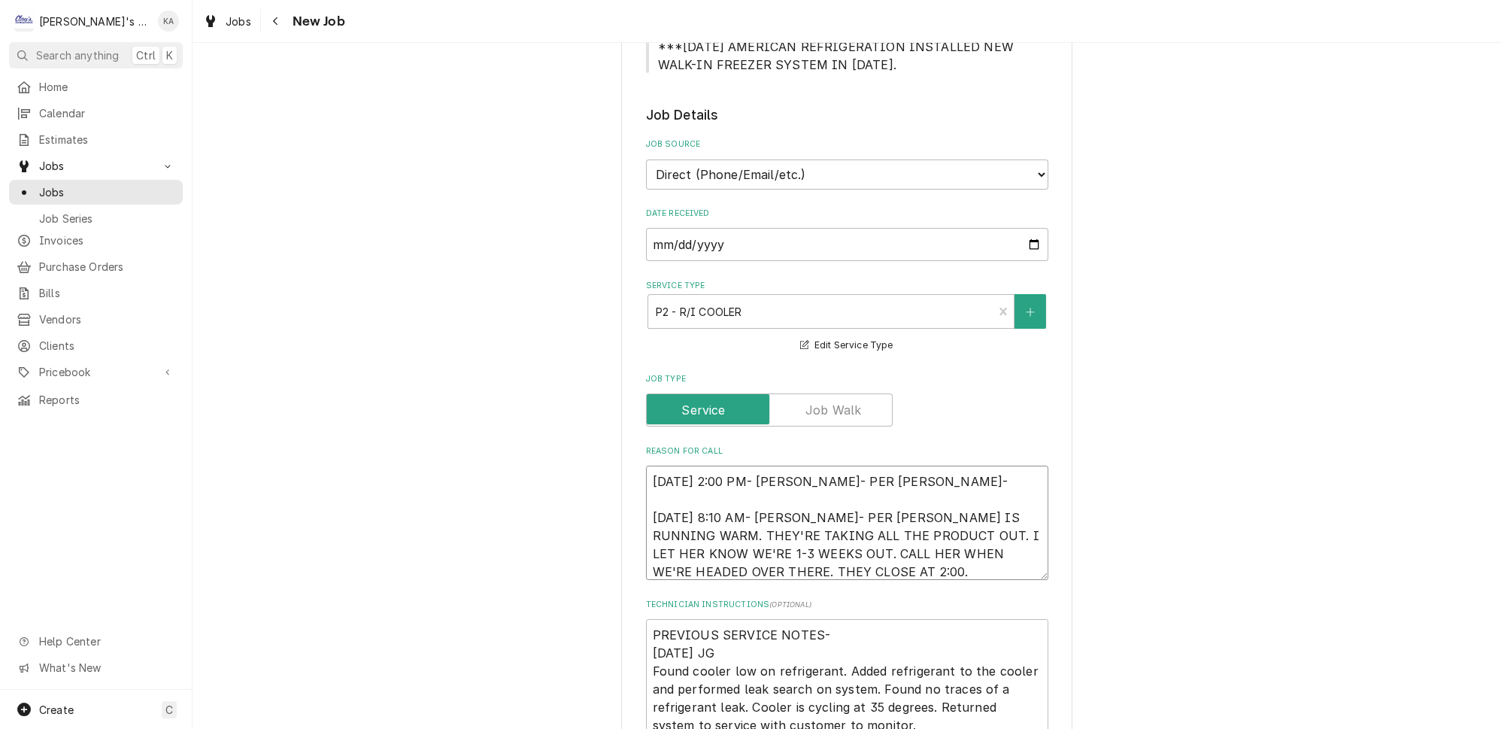
type textarea "x"
type textarea "8/14/2025 2:00 PM- KOREY- PER MONIQUE- T 8/14/2025 8:10 AM- KASSIE- PER MONIQUE…"
type textarea "x"
type textarea "8/14/2025 2:00 PM- KOREY- PER MONIQUE- TH 8/14/2025 8:10 AM- KASSIE- PER MONIQU…"
type textarea "x"
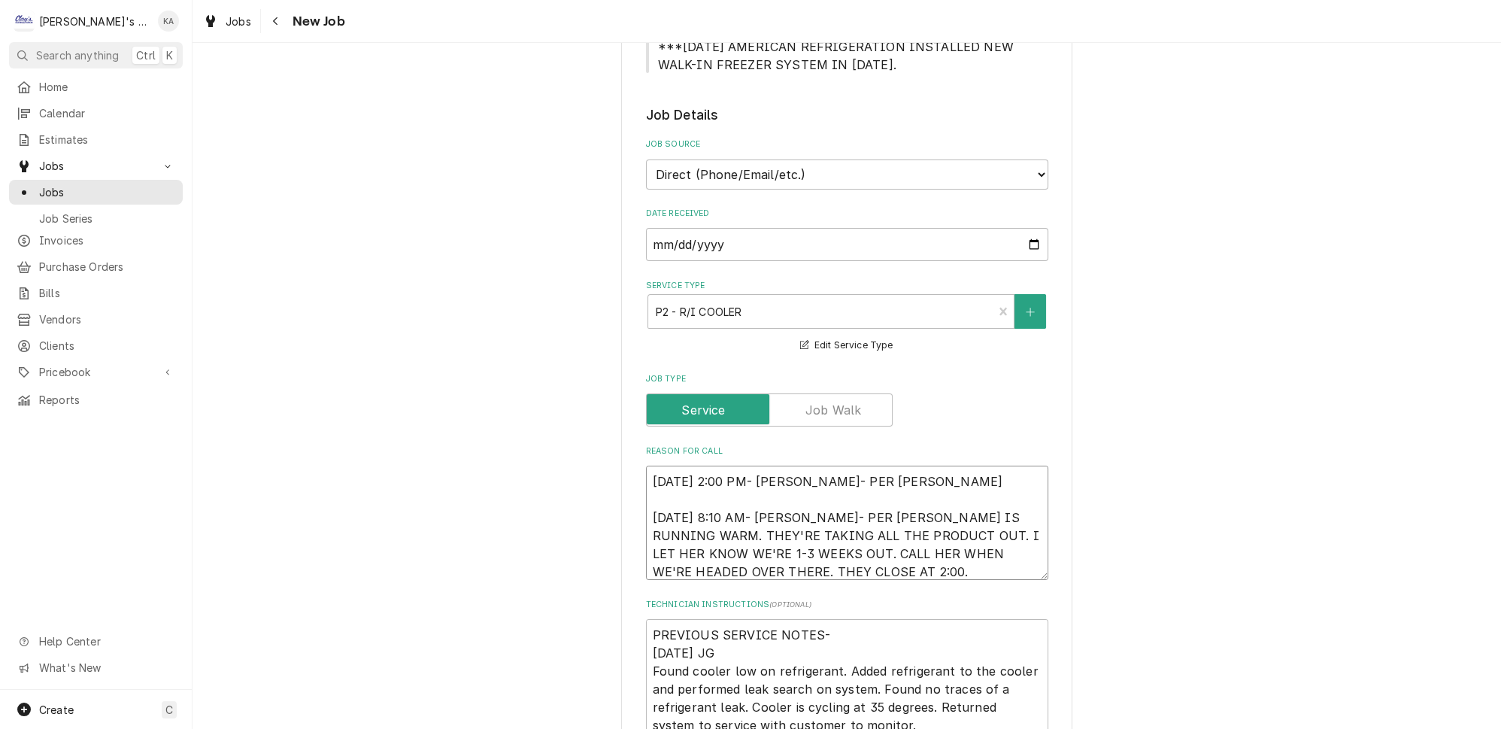
type textarea "8/14/2025 2:00 PM- KOREY- PER MONIQUE- THE 8/14/2025 8:10 AM- KASSIE- PER MONIQ…"
type textarea "x"
type textarea "8/14/2025 2:00 PM- KOREY- PER MONIQUE- THEY 8/14/2025 8:10 AM- KASSIE- PER MONI…"
type textarea "x"
type textarea "8/14/2025 2:00 PM- KOREY- PER MONIQUE- THEY 8/14/2025 8:10 AM- KASSIE- PER MONI…"
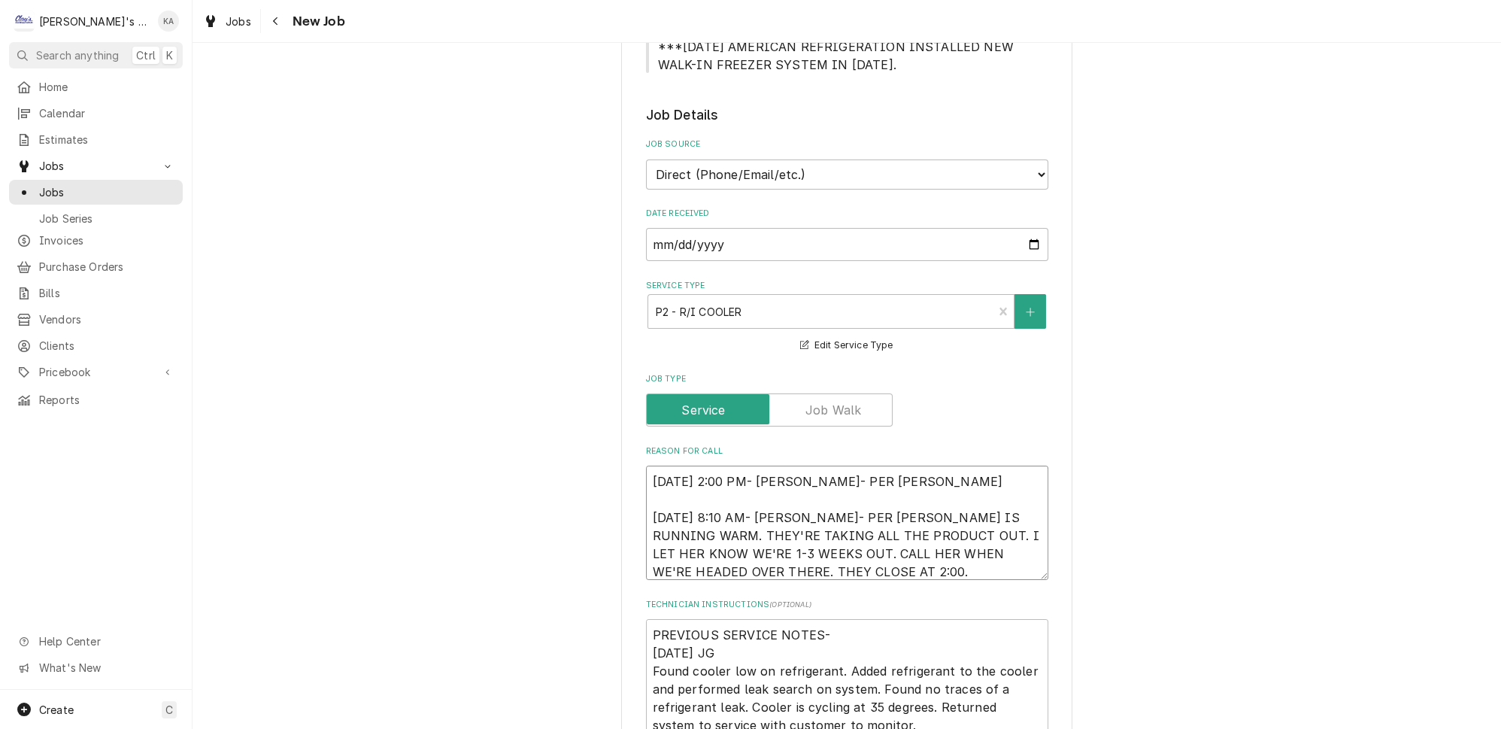
type textarea "x"
type textarea "8/14/2025 2:00 PM- KOREY- PER MONIQUE- THEY A 8/14/2025 8:10 AM- KASSIE- PER MO…"
type textarea "x"
type textarea "8/14/2025 2:00 PM- KOREY- PER MONIQUE- THEY AR 8/14/2025 8:10 AM- KASSIE- PER M…"
type textarea "x"
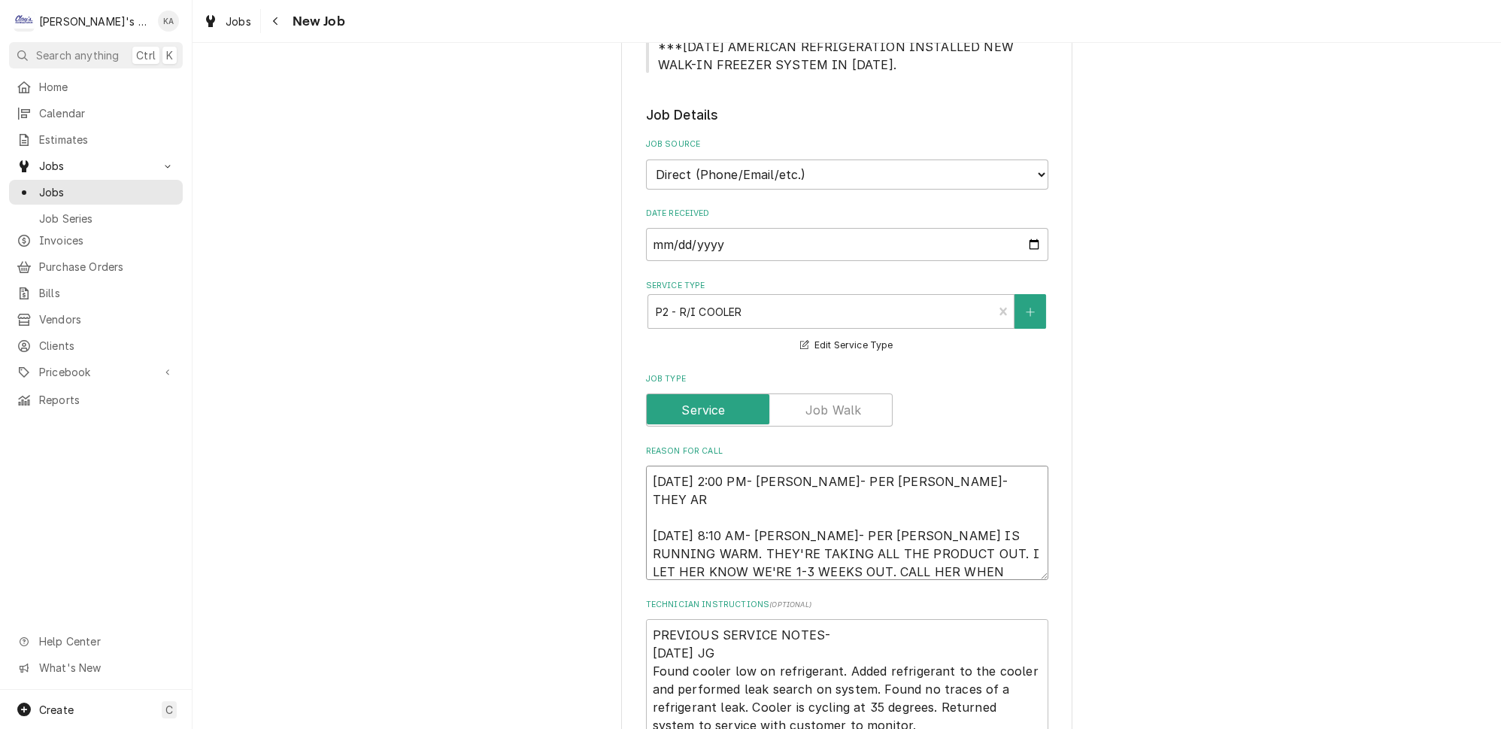
type textarea "8/14/2025 2:00 PM- KOREY- PER MONIQUE- THEY ARE 8/14/2025 8:10 AM- KASSIE- PER …"
type textarea "x"
type textarea "8/14/2025 2:00 PM- KOREY- PER MONIQUE- THEY ARE 8/14/2025 8:10 AM- KASSIE- PER …"
type textarea "x"
type textarea "8/14/2025 2:00 PM- KOREY- PER MONIQUE- THEY ARE G 8/14/2025 8:10 AM- KASSIE- PE…"
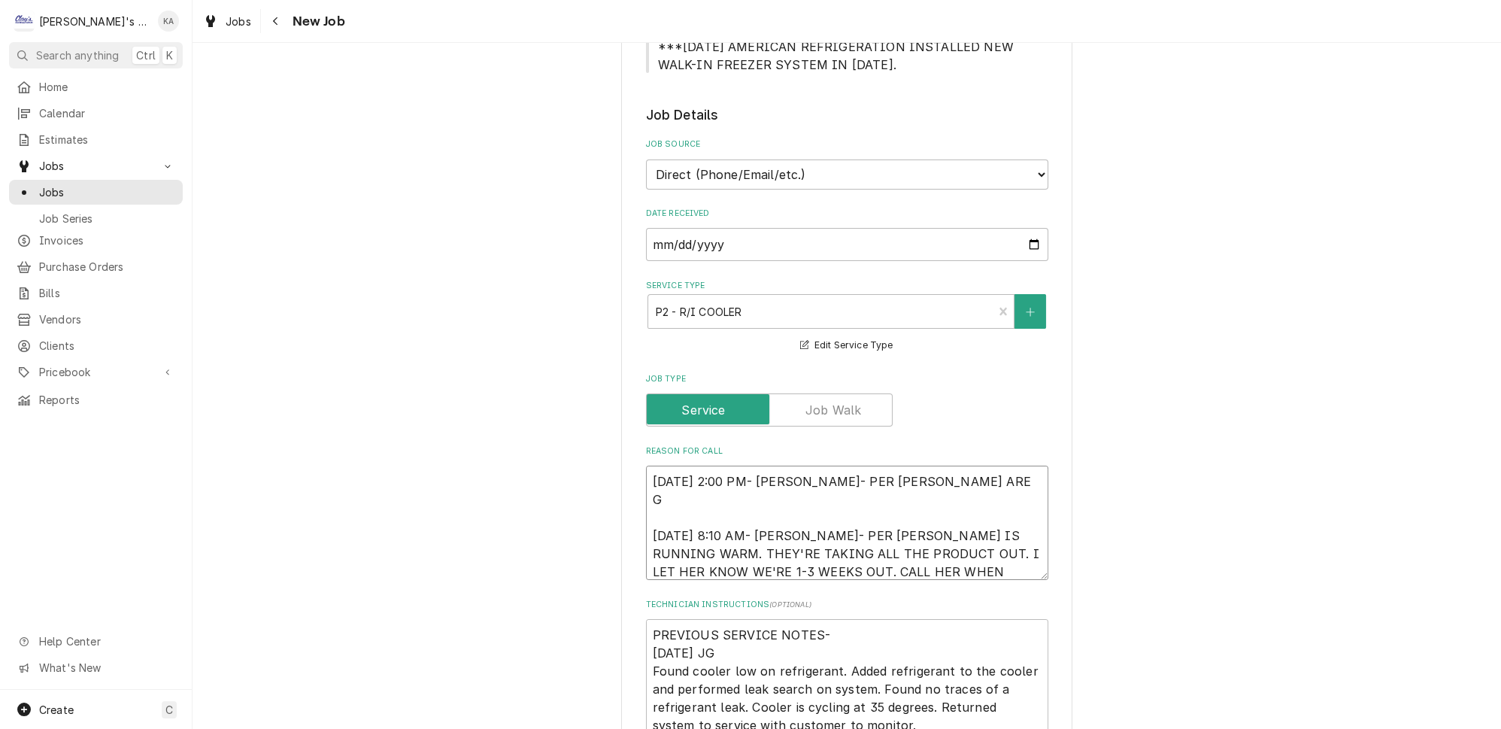
type textarea "x"
type textarea "8/14/2025 2:00 PM- KOREY- PER MONIQUE- THEY ARE GO 8/14/2025 8:10 AM- KASSIE- P…"
type textarea "x"
type textarea "8/14/2025 2:00 PM- KOREY- PER MONIQUE- THEY ARE GOI 8/14/2025 8:10 AM- KASSIE- …"
type textarea "x"
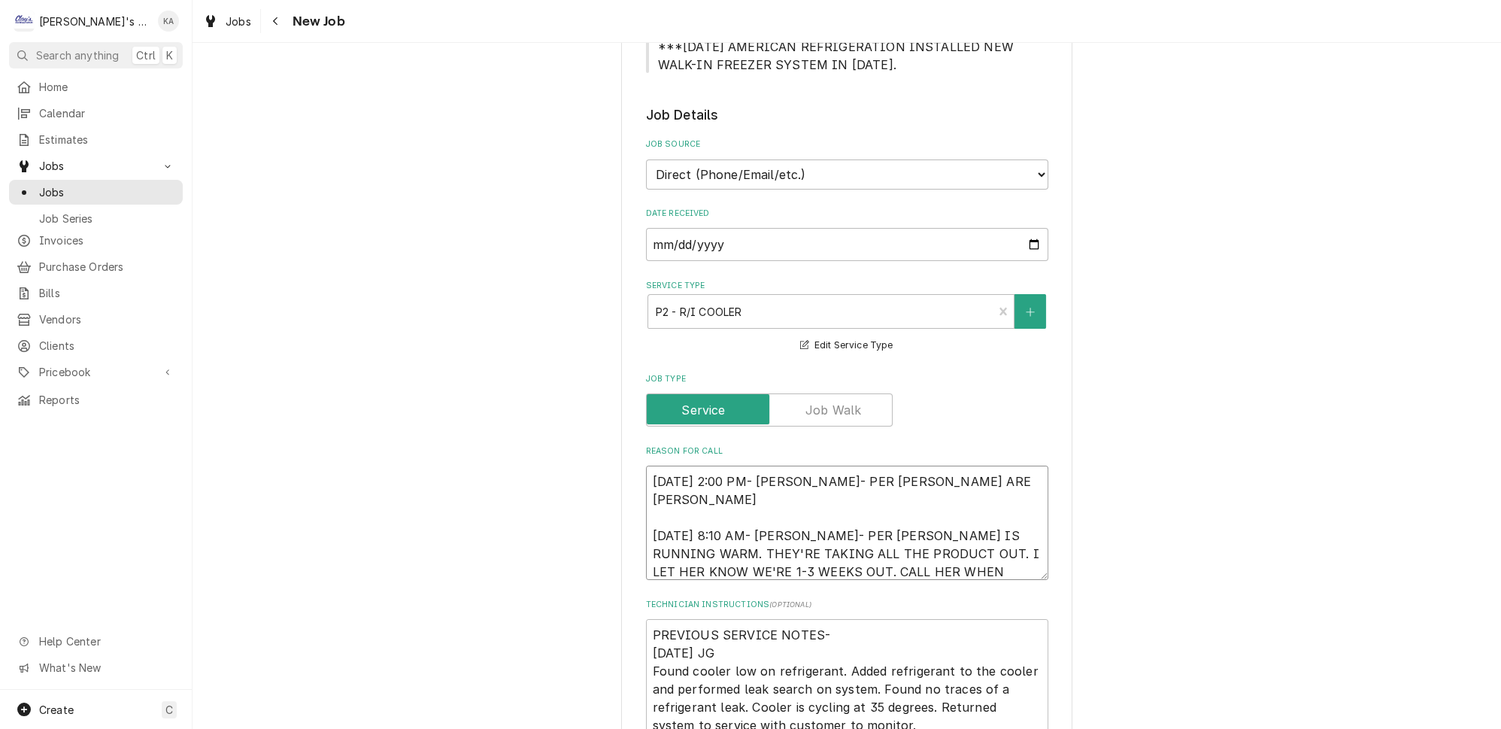
type textarea "8/14/2025 2:00 PM- KOREY- PER MONIQUE- THEY ARE GOIN 8/14/2025 8:10 AM- KASSIE-…"
type textarea "x"
type textarea "8/14/2025 2:00 PM- KOREY- PER MONIQUE- THEY ARE GOING 8/14/2025 8:10 AM- KASSIE…"
type textarea "x"
type textarea "8/14/2025 2:00 PM- KOREY- PER MONIQUE- THEY ARE GOING 8/14/2025 8:10 AM- KASSIE…"
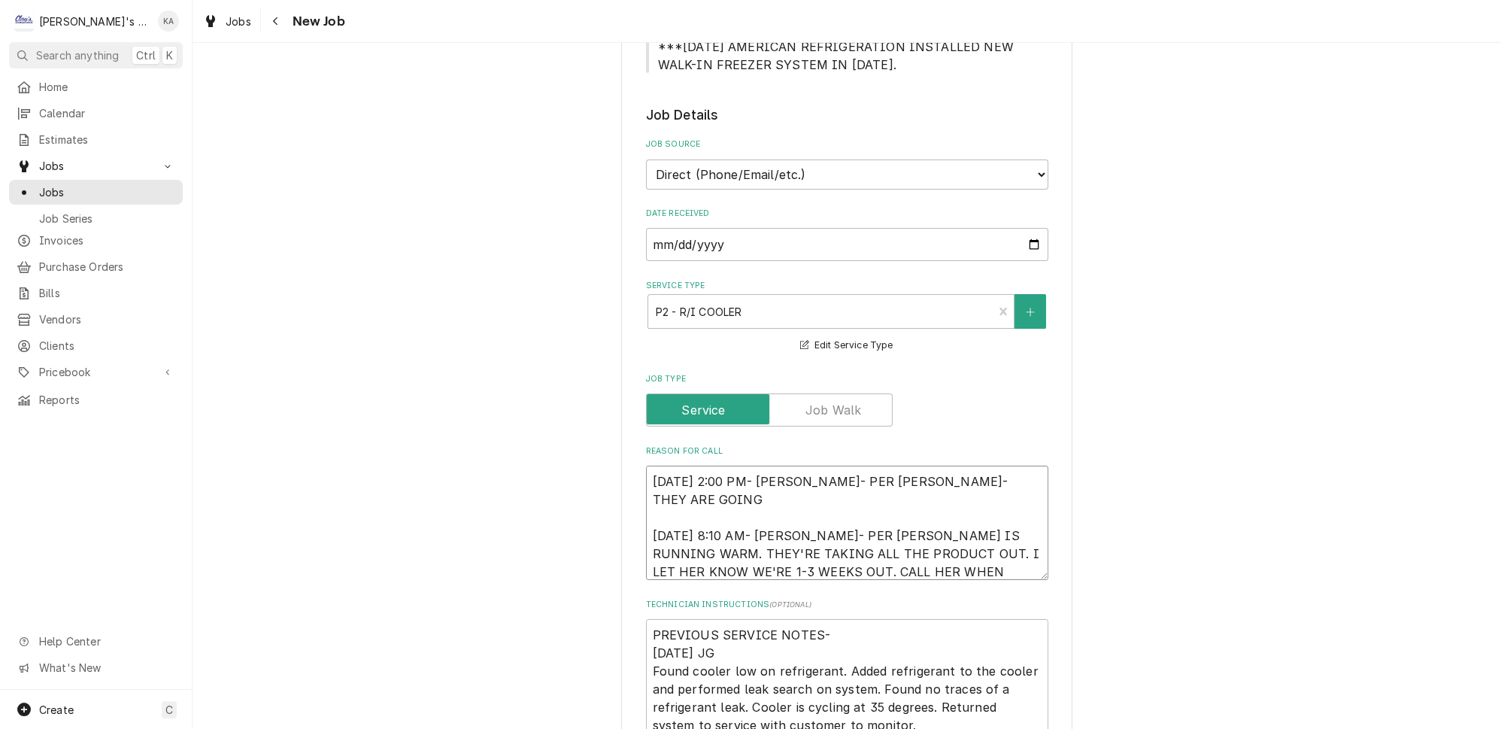
type textarea "x"
type textarea "8/14/2025 2:00 PM- KOREY- PER MONIQUE- THEY ARE GOING T 8/14/2025 8:10 AM- KASS…"
type textarea "x"
type textarea "8/14/2025 2:00 PM- KOREY- PER MONIQUE- THEY ARE GOING TO 8/14/2025 8:10 AM- KAS…"
type textarea "x"
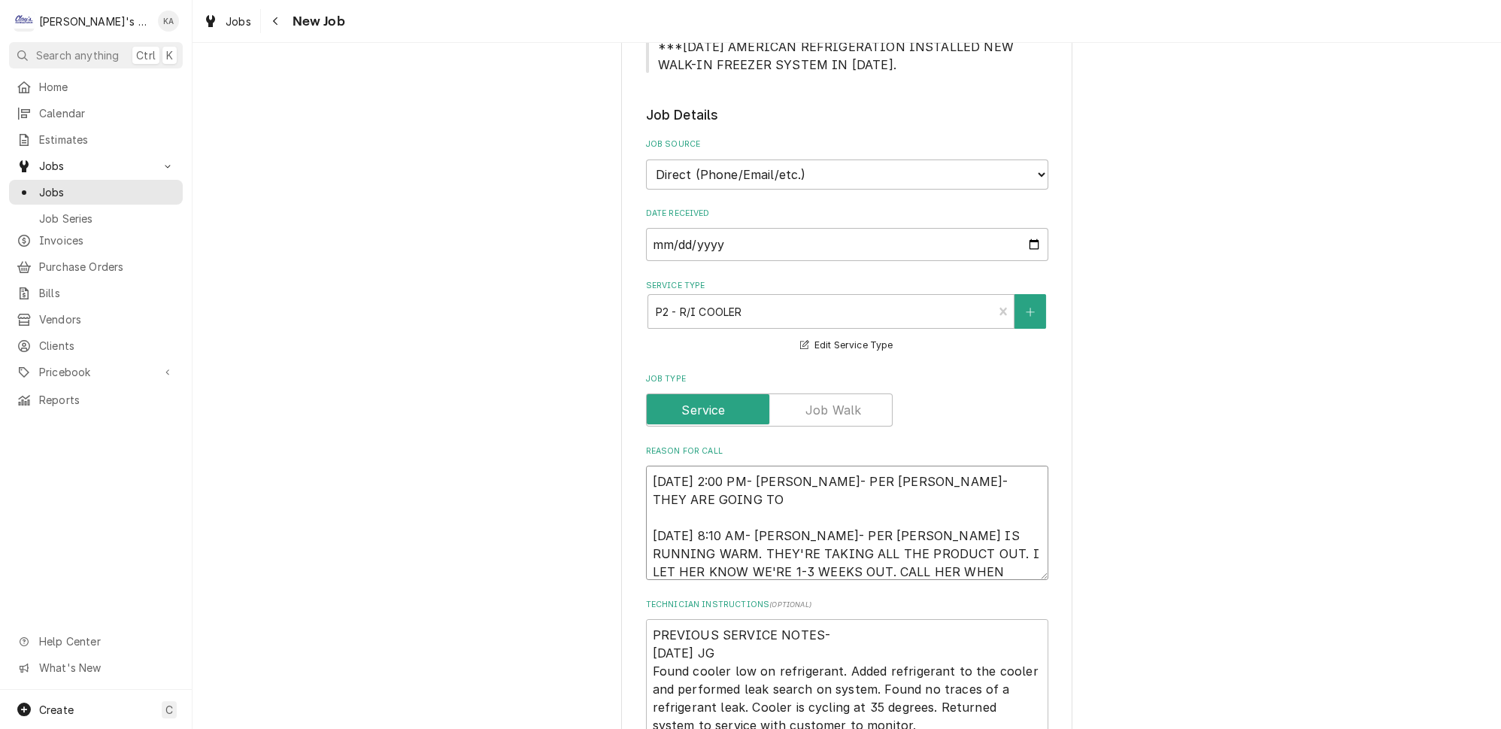
type textarea "8/14/2025 2:00 PM- KOREY- PER MONIQUE- THEY ARE GOING TO 8/14/2025 8:10 AM- KAS…"
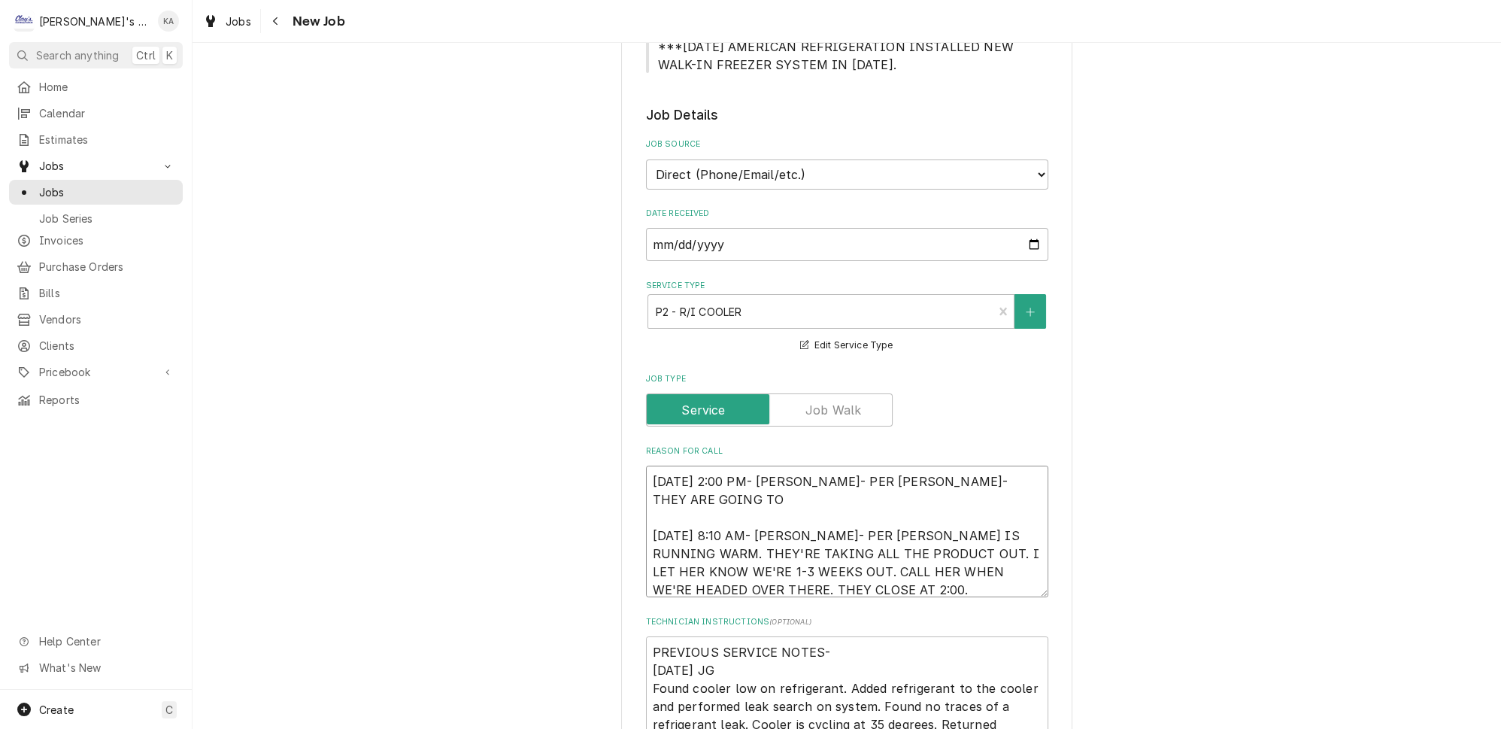
type textarea "x"
type textarea "8/14/2025 2:00 PM- KOREY- PER MONIQUE- THEY ARE GOING TO R 8/14/2025 8:10 AM- K…"
type textarea "x"
type textarea "8/14/2025 2:00 PM- KOREY- PER MONIQUE- THEY ARE GOING TO RE 8/14/2025 8:10 AM- …"
type textarea "x"
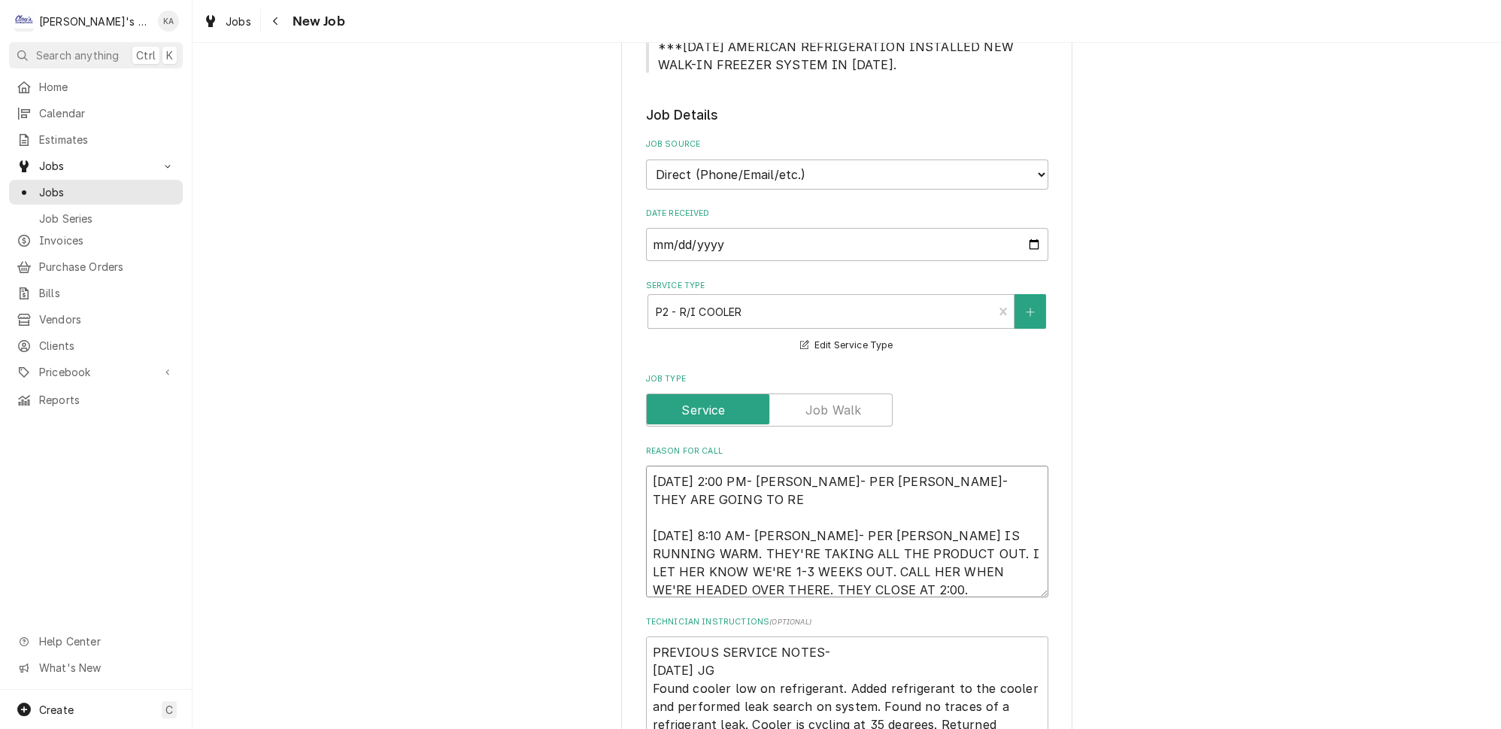
type textarea "8/14/2025 2:00 PM- KOREY- PER MONIQUE- THEY ARE GOING TO REP 8/14/2025 8:10 AM-…"
type textarea "x"
type textarea "8/14/2025 2:00 PM- KOREY- PER MONIQUE- THEY ARE GOING TO REPL 8/14/2025 8:10 AM…"
type textarea "x"
type textarea "8/14/2025 2:00 PM- KOREY- PER MONIQUE- THEY ARE GOING TO REPLA 8/14/2025 8:10 A…"
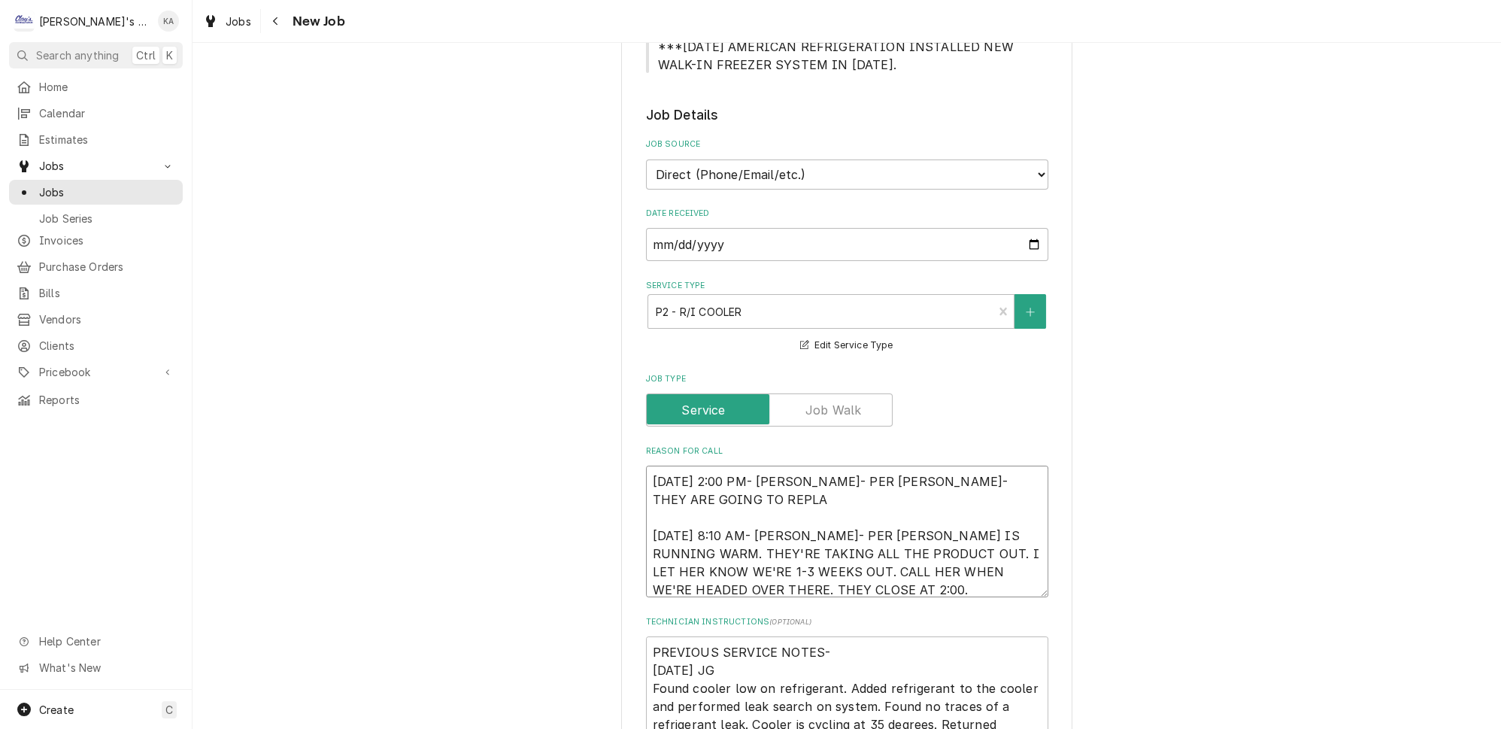
type textarea "x"
type textarea "8/14/2025 2:00 PM- KOREY- PER MONIQUE- THEY ARE GOING TO REPLAC 8/14/2025 8:10 …"
type textarea "x"
type textarea "8/14/2025 2:00 PM- KOREY- PER MONIQUE- THEY ARE GOING TO REPLACE 8/14/2025 8:10…"
type textarea "x"
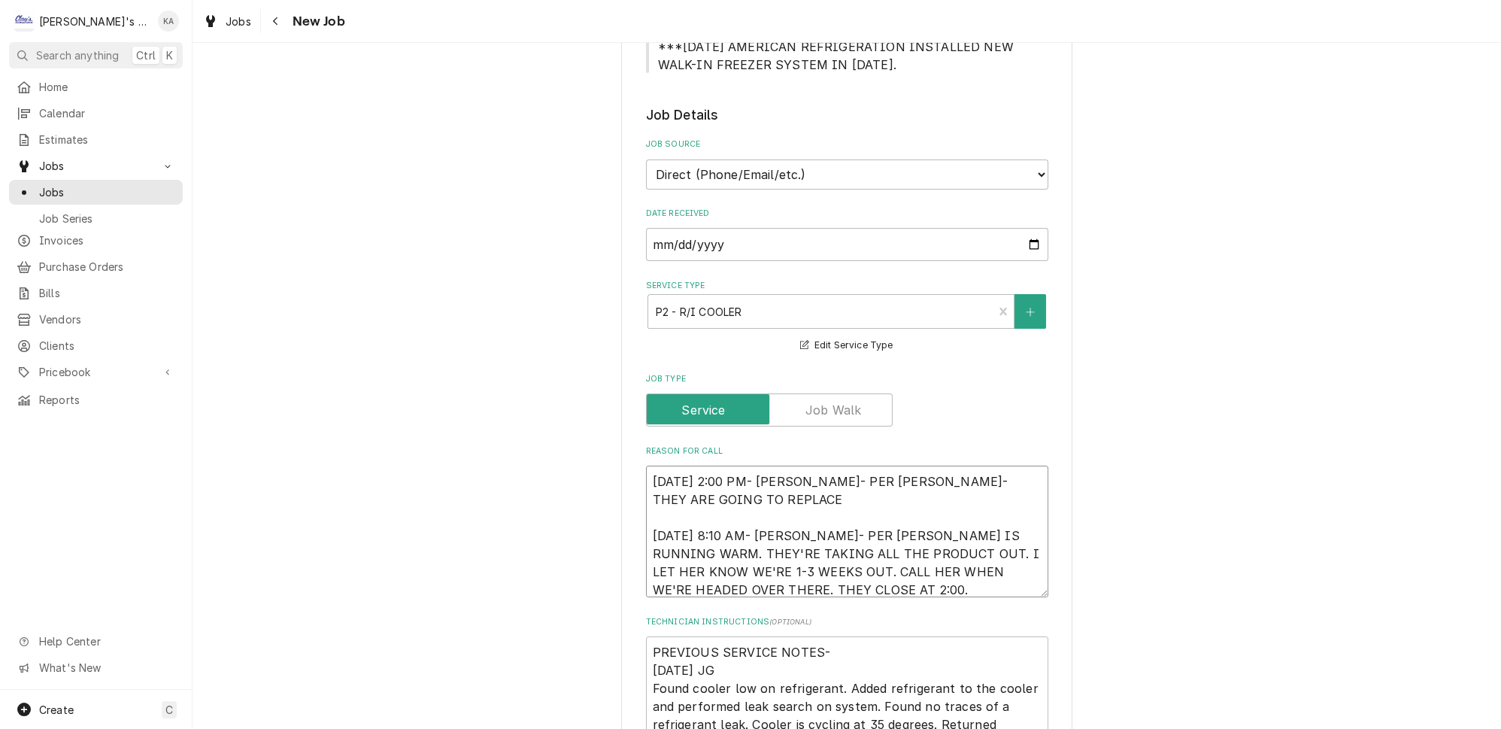
type textarea "8/14/2025 2:00 PM- KOREY- PER MONIQUE- THEY ARE GOING TO REPLACE 8/14/2025 8:10…"
type textarea "x"
type textarea "8/14/2025 2:00 PM- KOREY- PER MONIQUE- THEY ARE GOING TO REPLACE T 8/14/2025 8:…"
type textarea "x"
type textarea "8/14/2025 2:00 PM- KOREY- PER MONIQUE- THEY ARE GOING TO REPLACE TH 8/14/2025 8…"
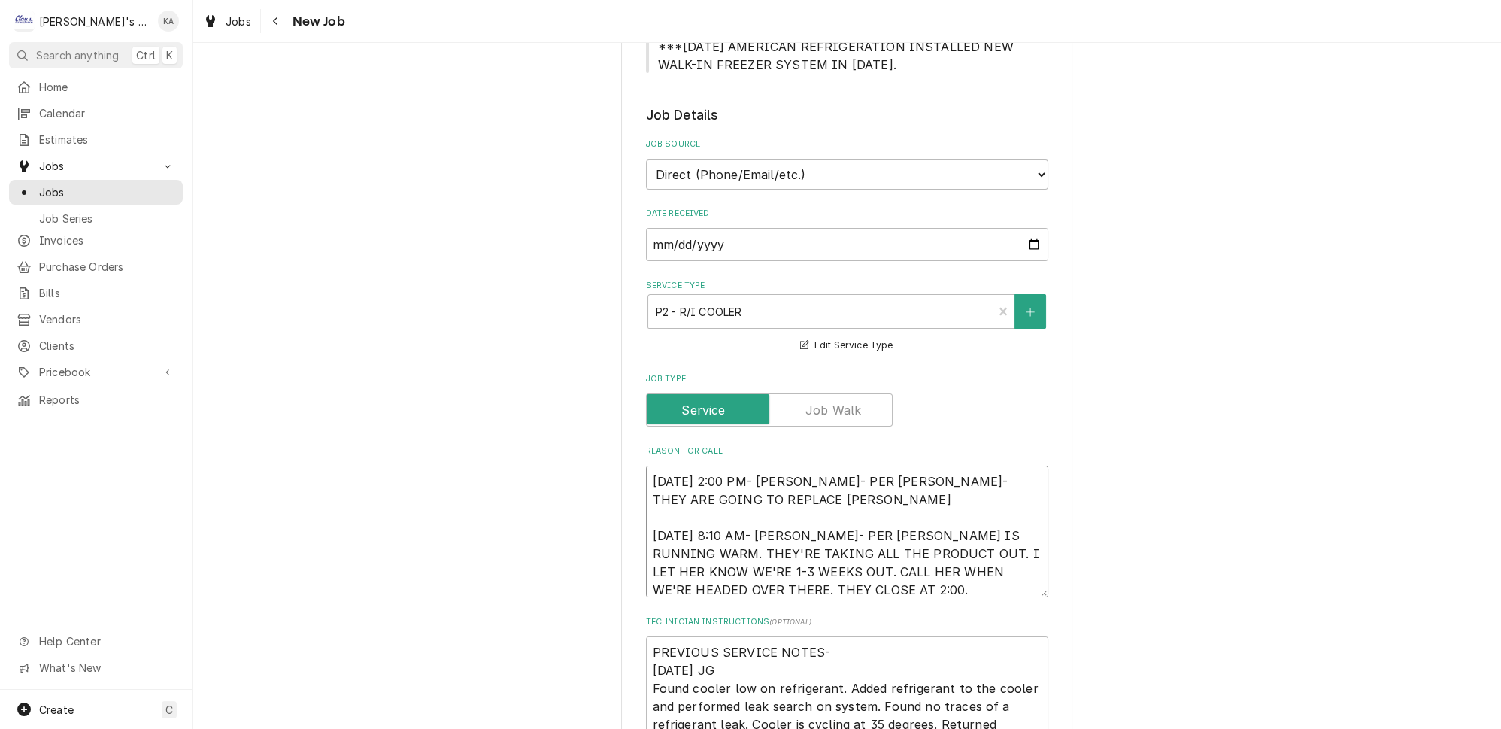
type textarea "x"
type textarea "8/14/2025 2:00 PM- KOREY- PER MONIQUE- THEY ARE GOING TO REPLACE THI 8/14/2025 …"
type textarea "x"
type textarea "8/14/2025 2:00 PM- KOREY- PER MONIQUE- THEY ARE GOING TO REPLACE THIS 8/14/2025…"
type textarea "x"
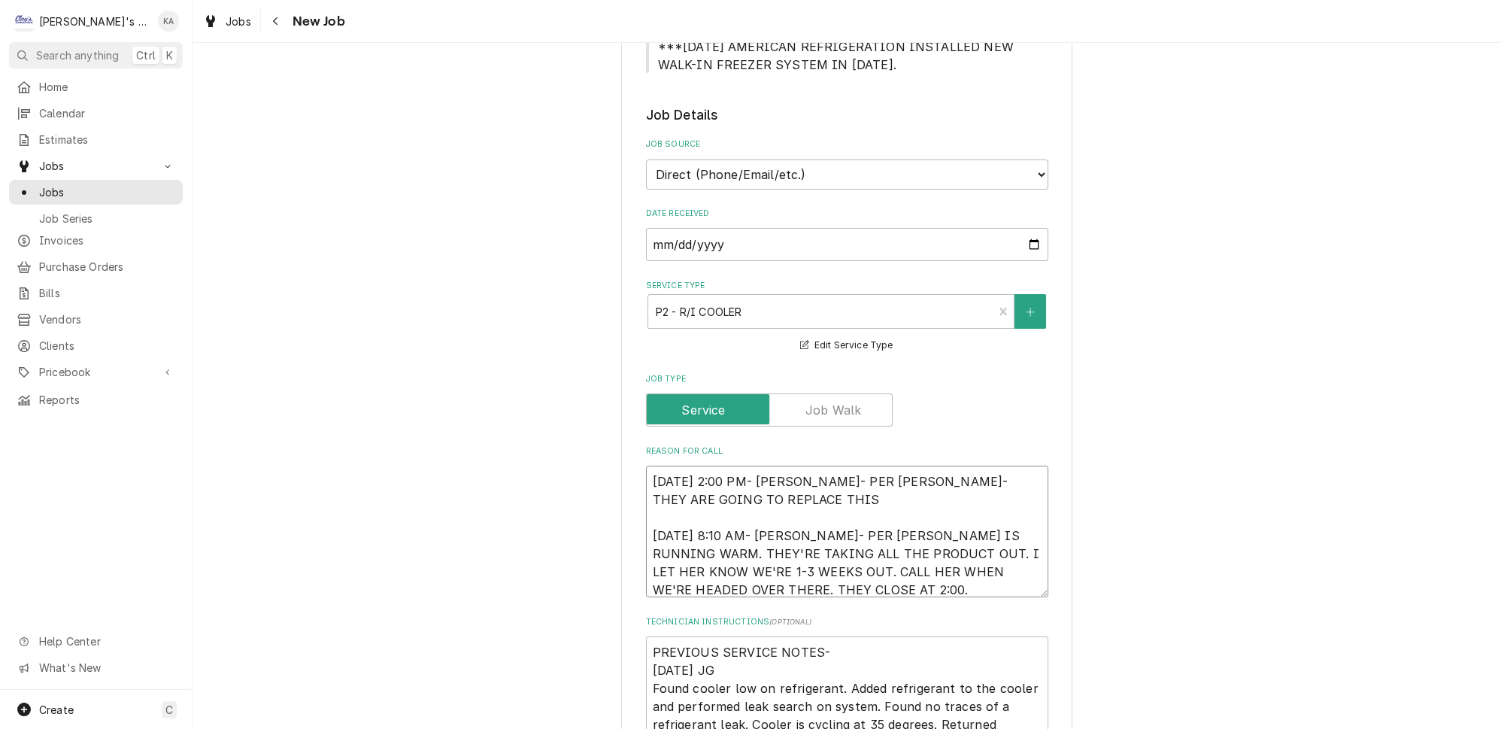
type textarea "8/14/2025 2:00 PM- KOREY- PER MONIQUE- THEY ARE GOING TO REPLACE THIS 8/14/2025…"
type textarea "x"
type textarea "8/14/2025 2:00 PM- KOREY- PER MONIQUE- THEY ARE GOING TO REPLACE THIS U 8/14/20…"
type textarea "x"
type textarea "8/14/2025 2:00 PM- KOREY- PER MONIQUE- THEY ARE GOING TO REPLACE THIS UN 8/14/2…"
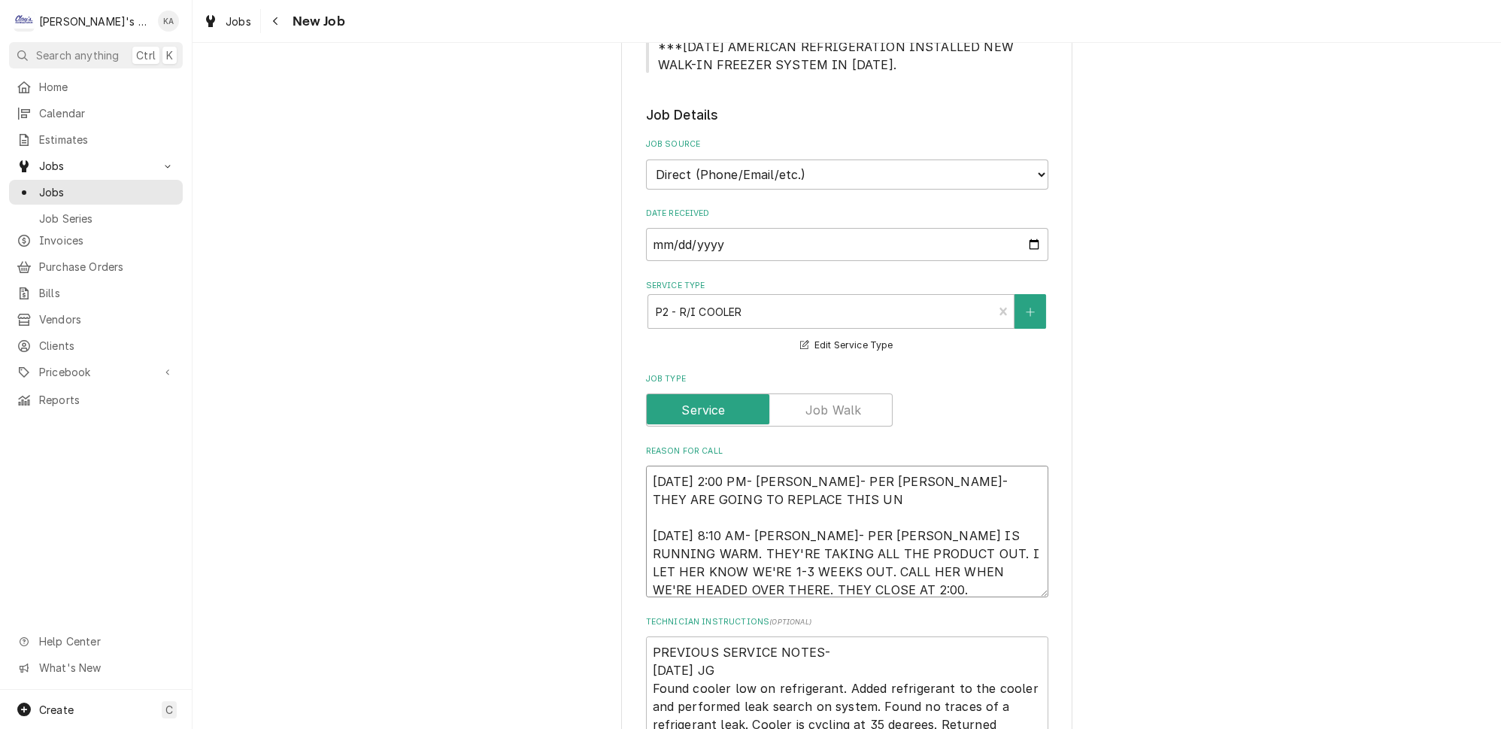
type textarea "x"
type textarea "8/14/2025 2:00 PM- KOREY- PER MONIQUE- THEY ARE GOING TO REPLACE THIS UNI 8/14/…"
type textarea "x"
type textarea "[DATE] 2:00 PM- [PERSON_NAME]- PER [PERSON_NAME]- THEY ARE GOING TO REPLACE THI…"
type textarea "x"
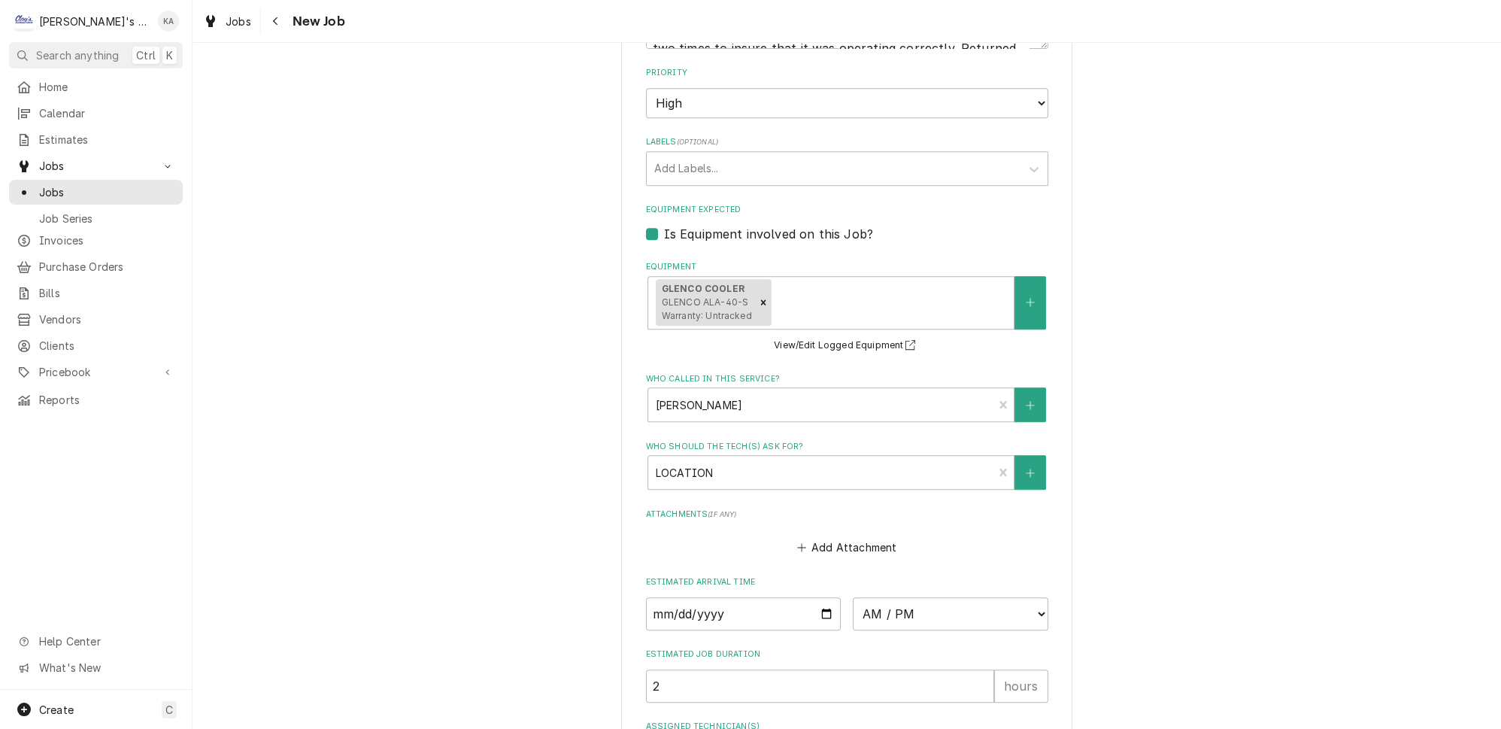
scroll to position [1348, 0]
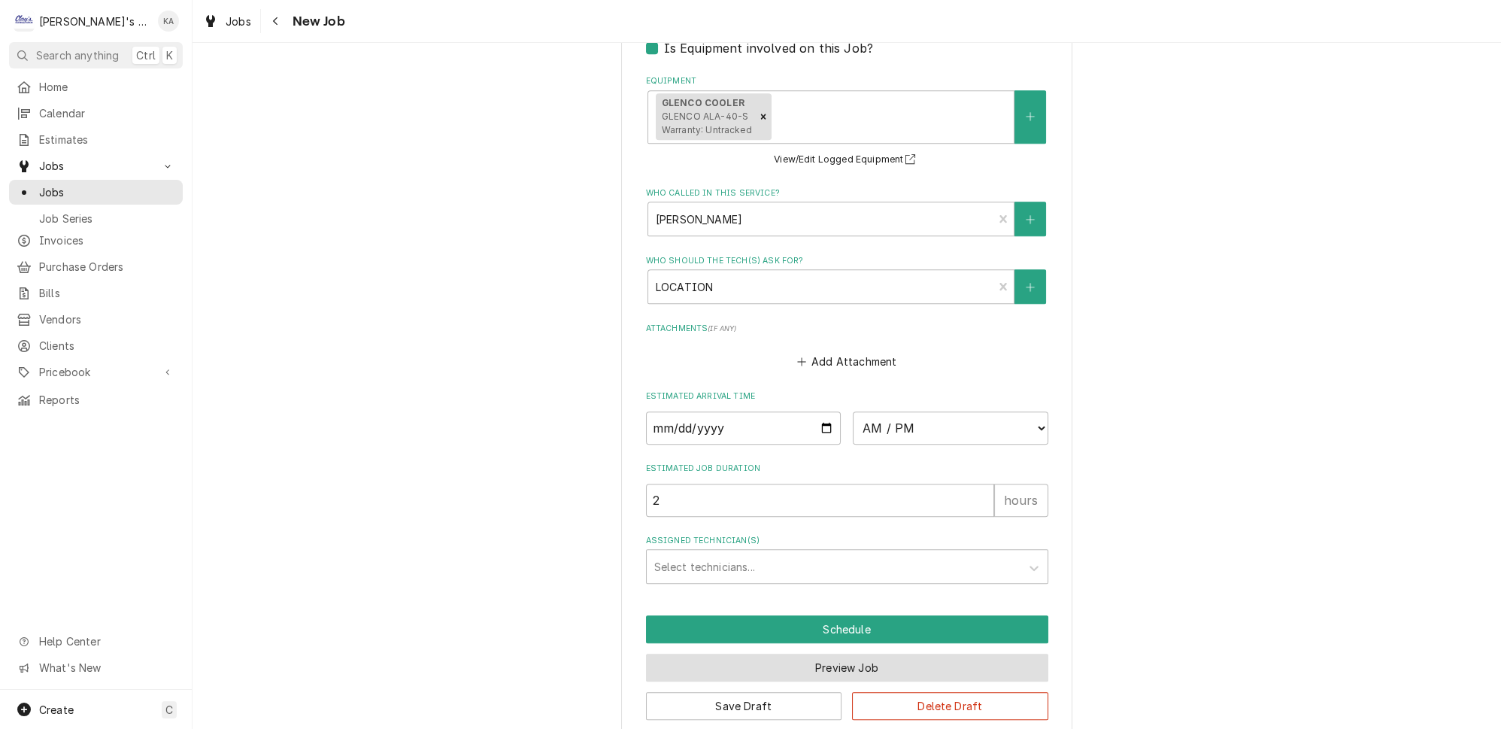
type textarea "[DATE] 2:00 PM- [PERSON_NAME]- PER [PERSON_NAME]- THEY ARE GOING TO REPLACE THI…"
click at [824, 654] on button "Preview Job" at bounding box center [847, 668] width 402 height 28
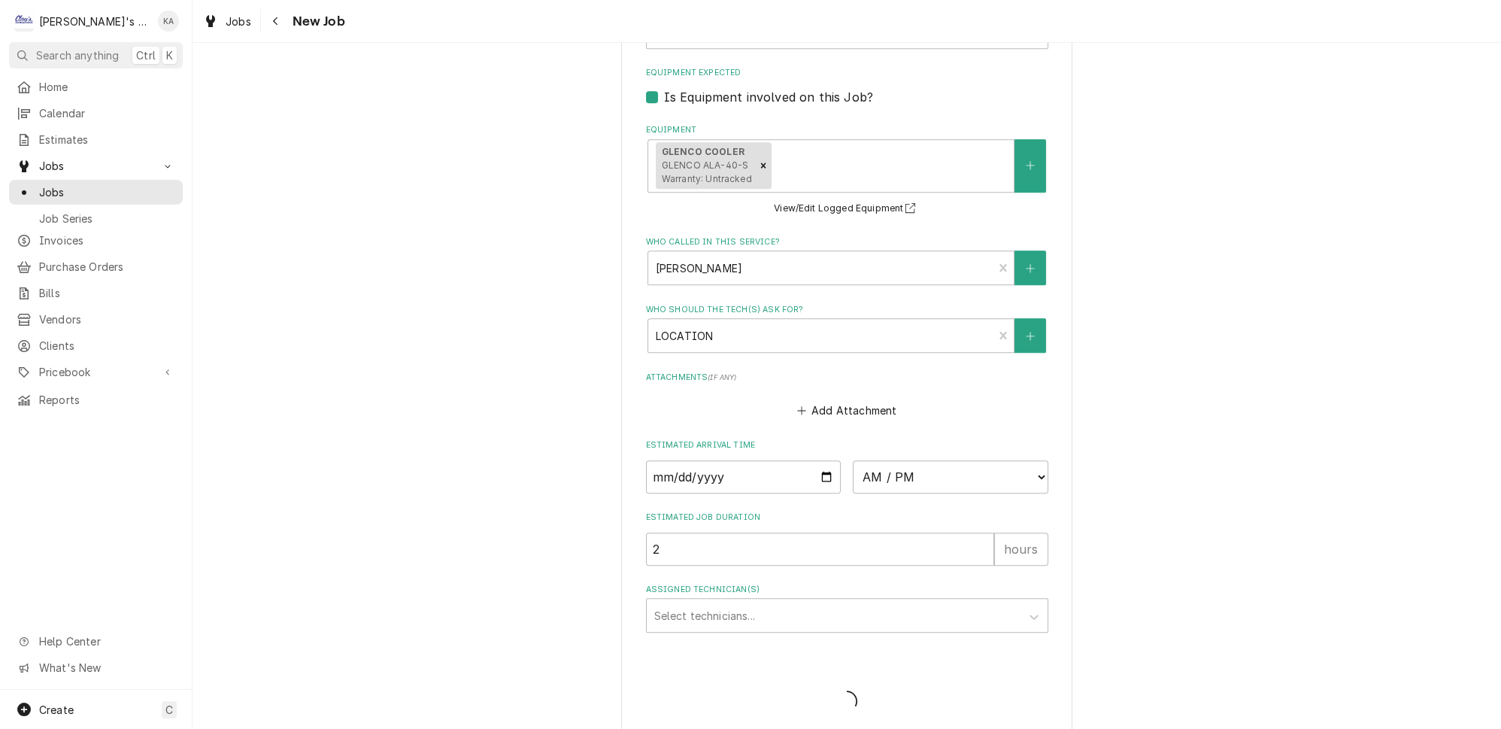
type textarea "x"
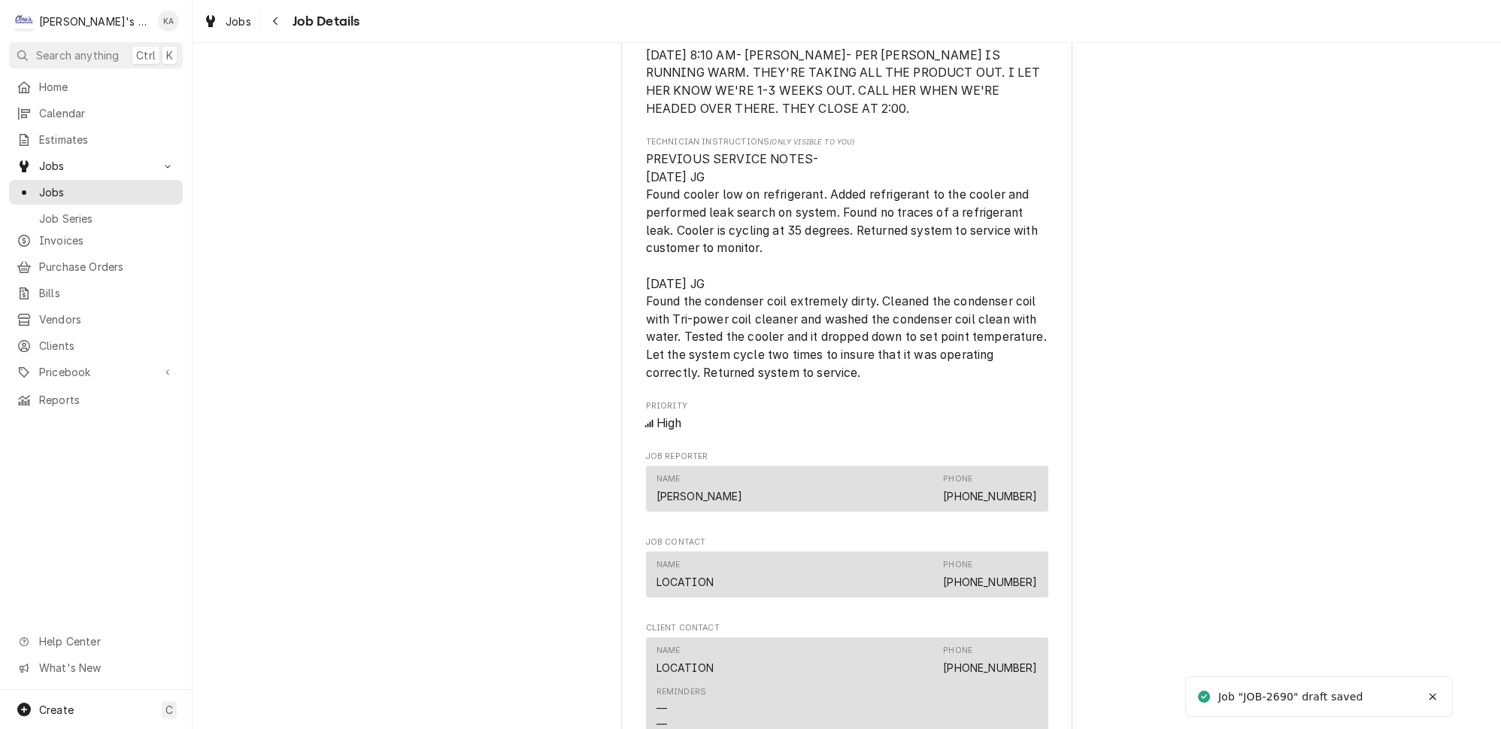
scroll to position [991, 0]
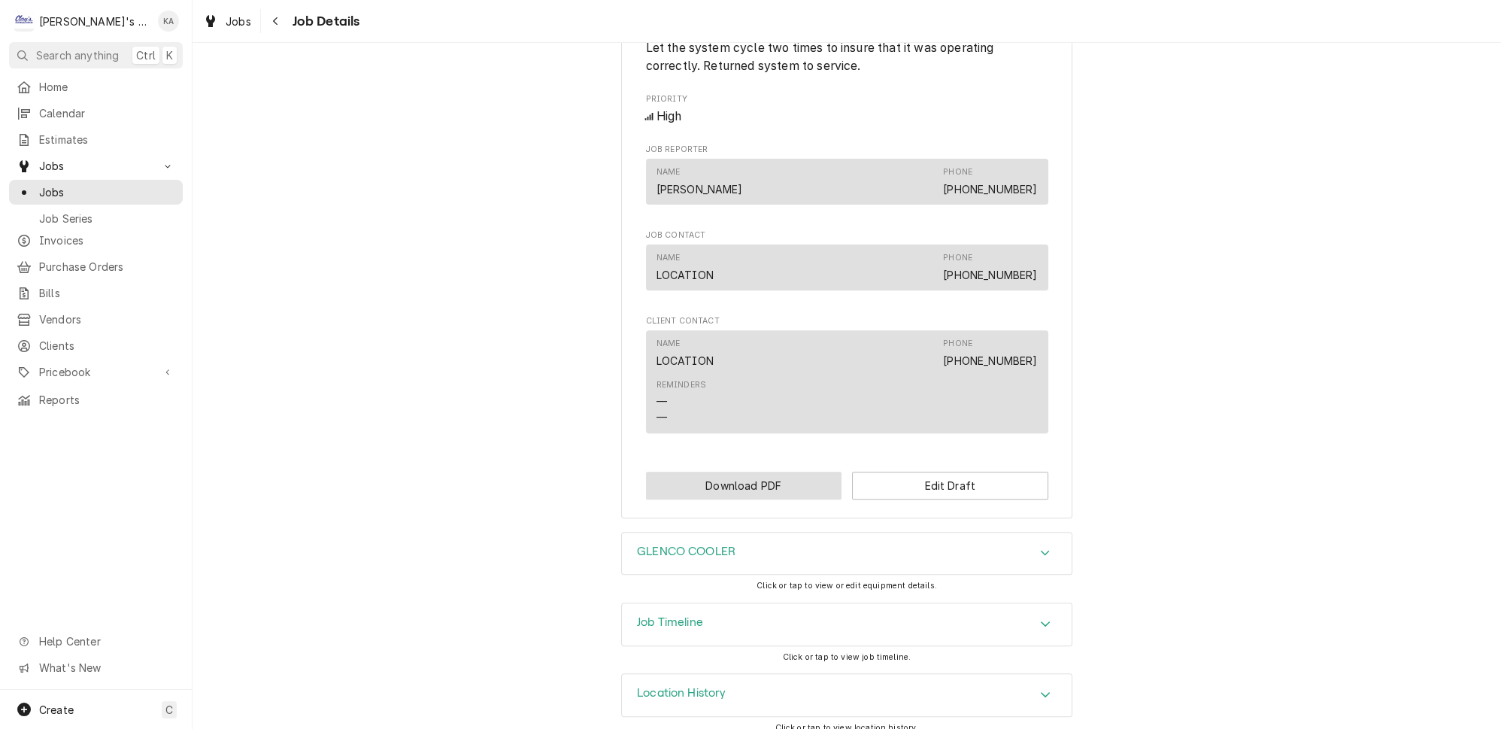
click at [733, 476] on button "Download PDF" at bounding box center [744, 486] width 196 height 28
click at [910, 481] on button "Edit Draft" at bounding box center [950, 486] width 196 height 28
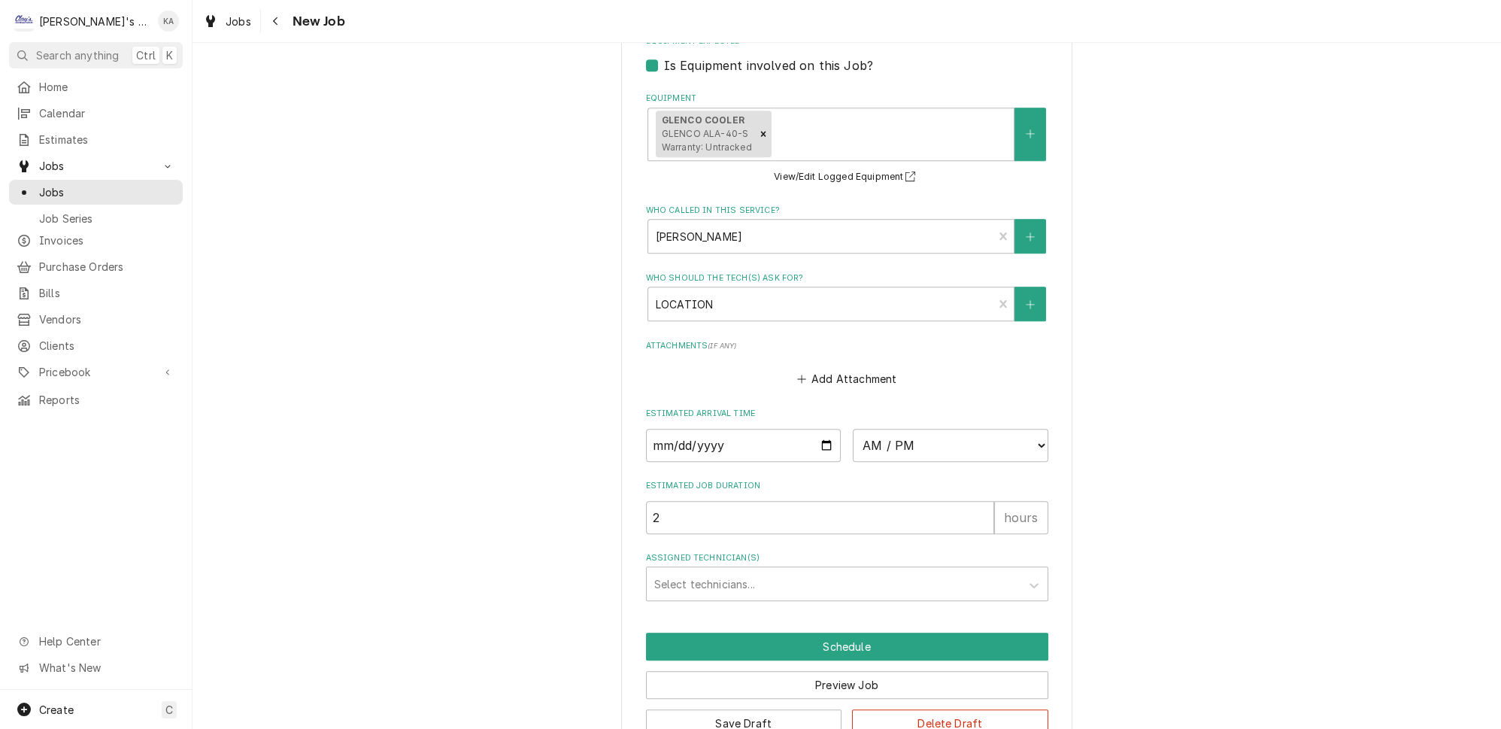
scroll to position [1348, 0]
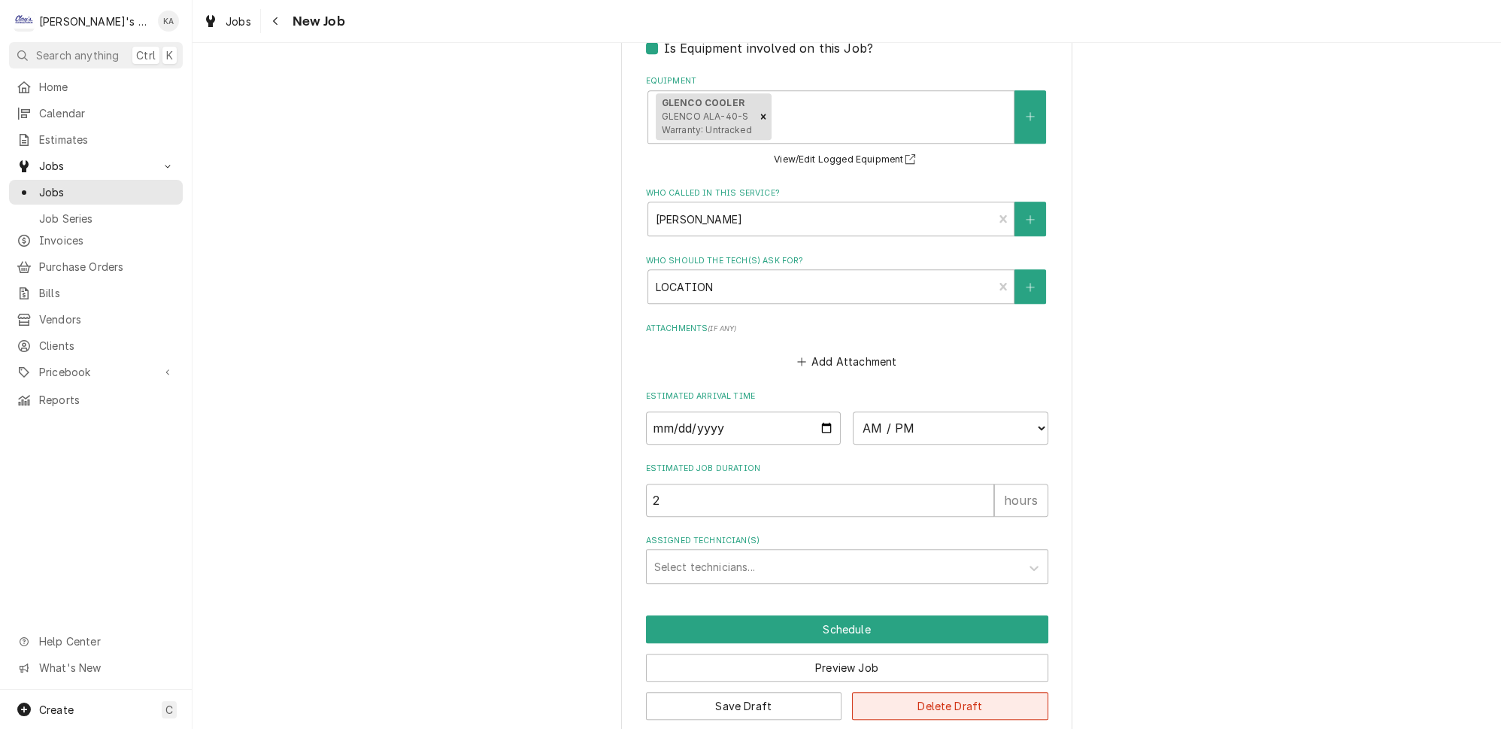
click at [940, 692] on button "Delete Draft" at bounding box center [950, 706] width 196 height 28
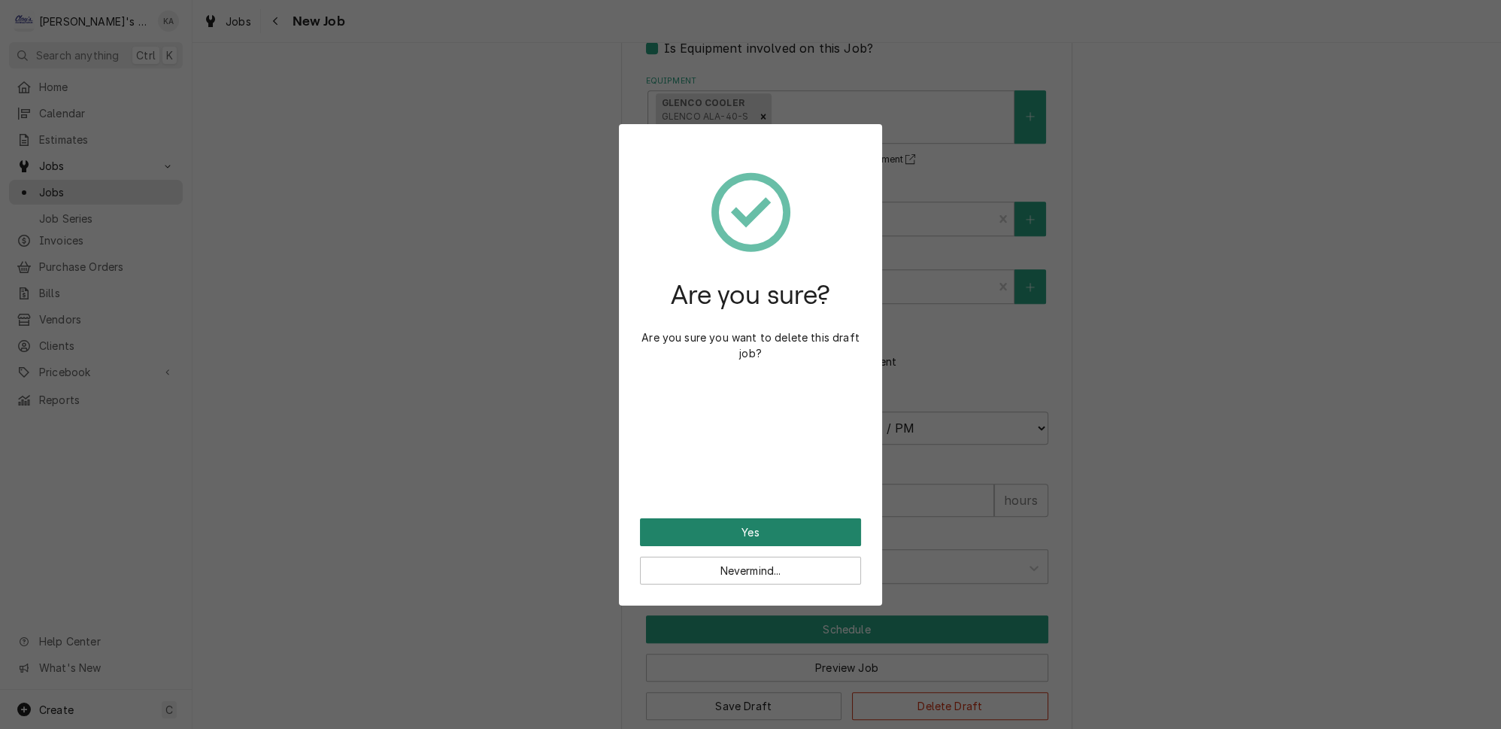
click at [756, 518] on button "Yes" at bounding box center [750, 532] width 221 height 28
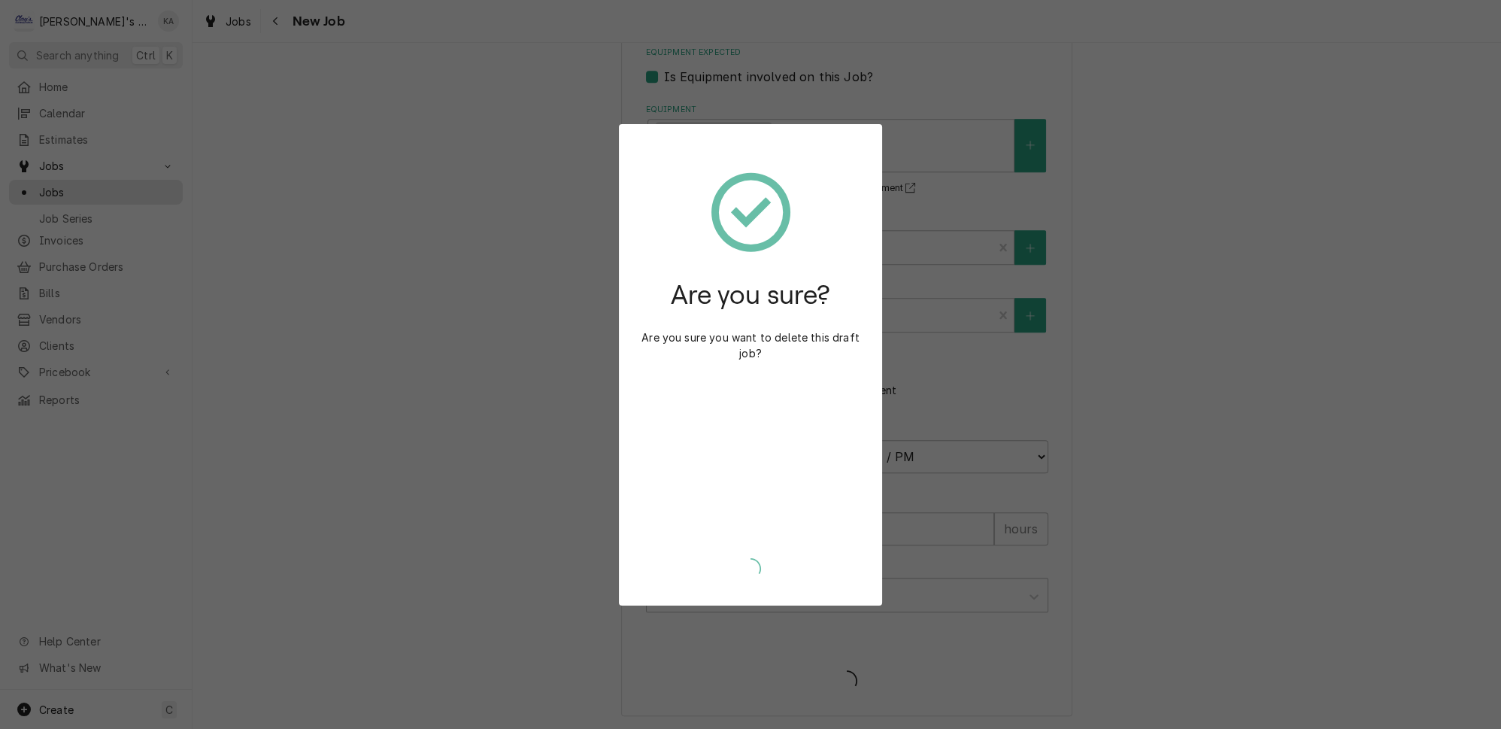
scroll to position [1299, 0]
type textarea "x"
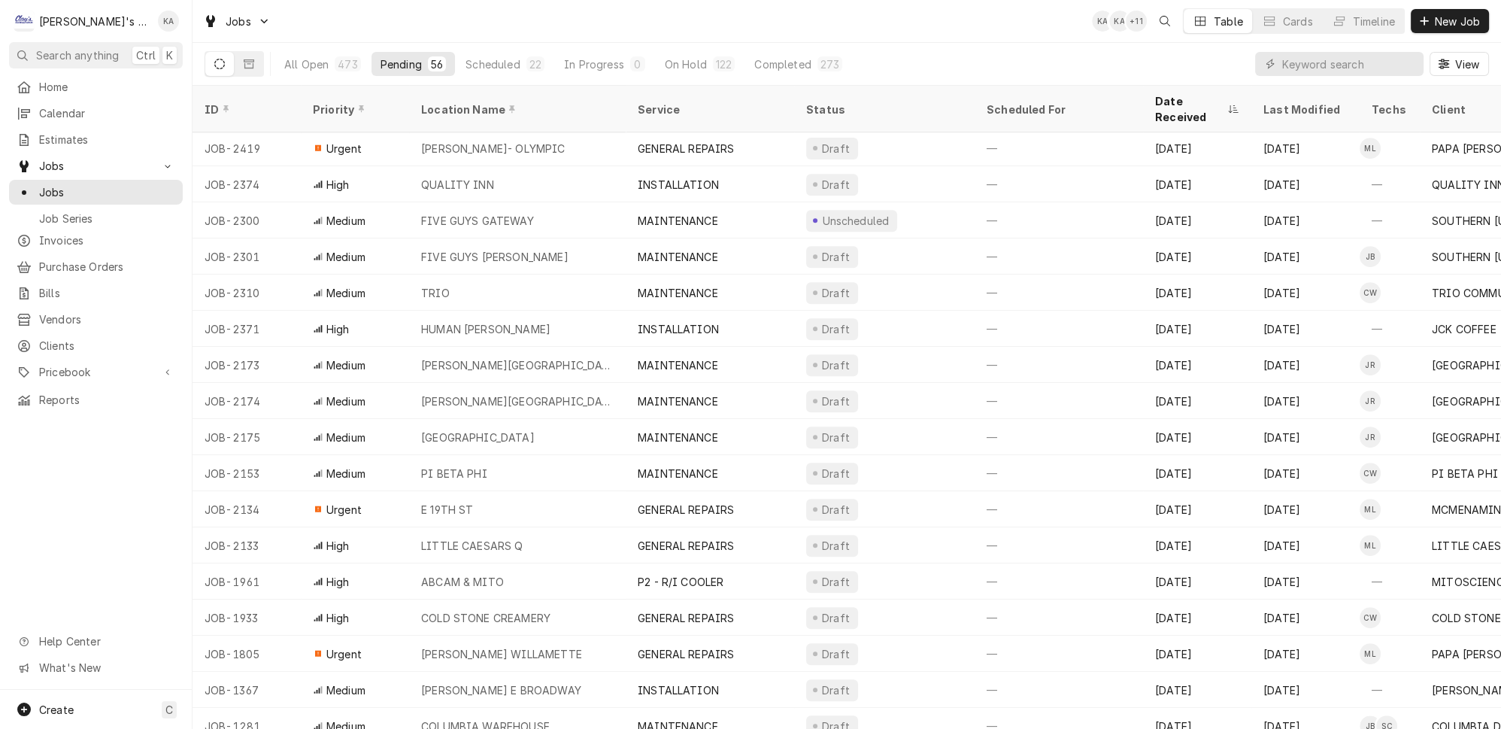
scroll to position [1336, 0]
